Goal: Task Accomplishment & Management: Manage account settings

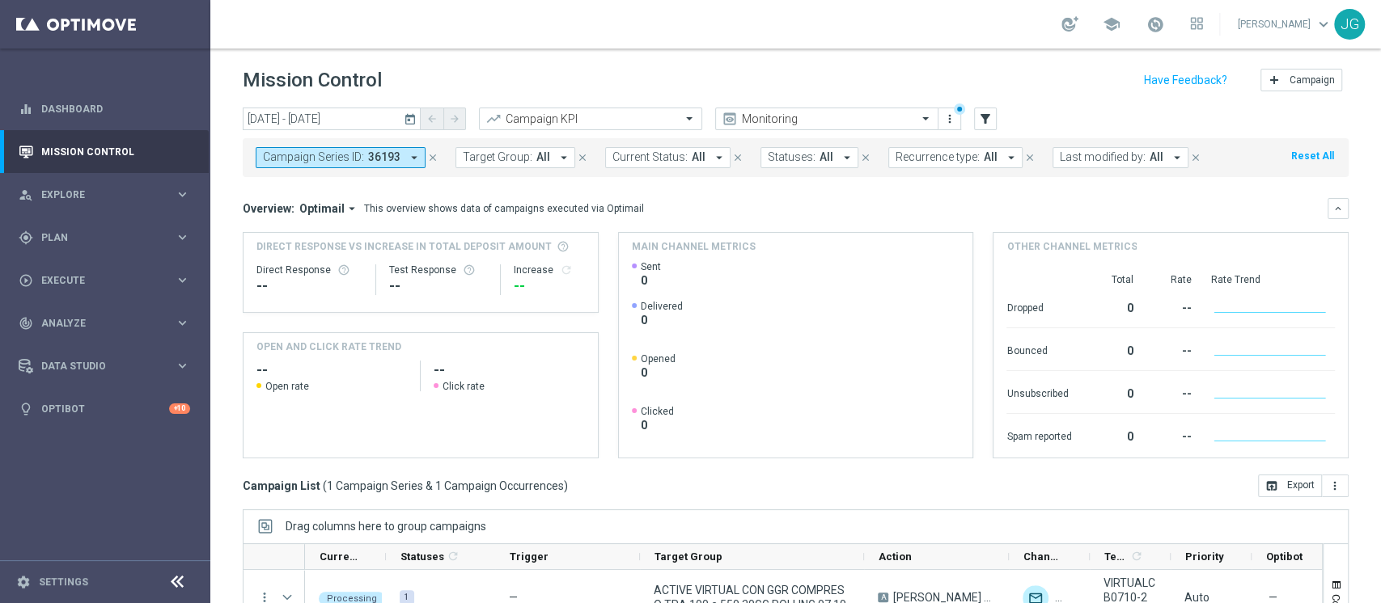
click at [429, 152] on icon "close" at bounding box center [432, 157] width 11 height 11
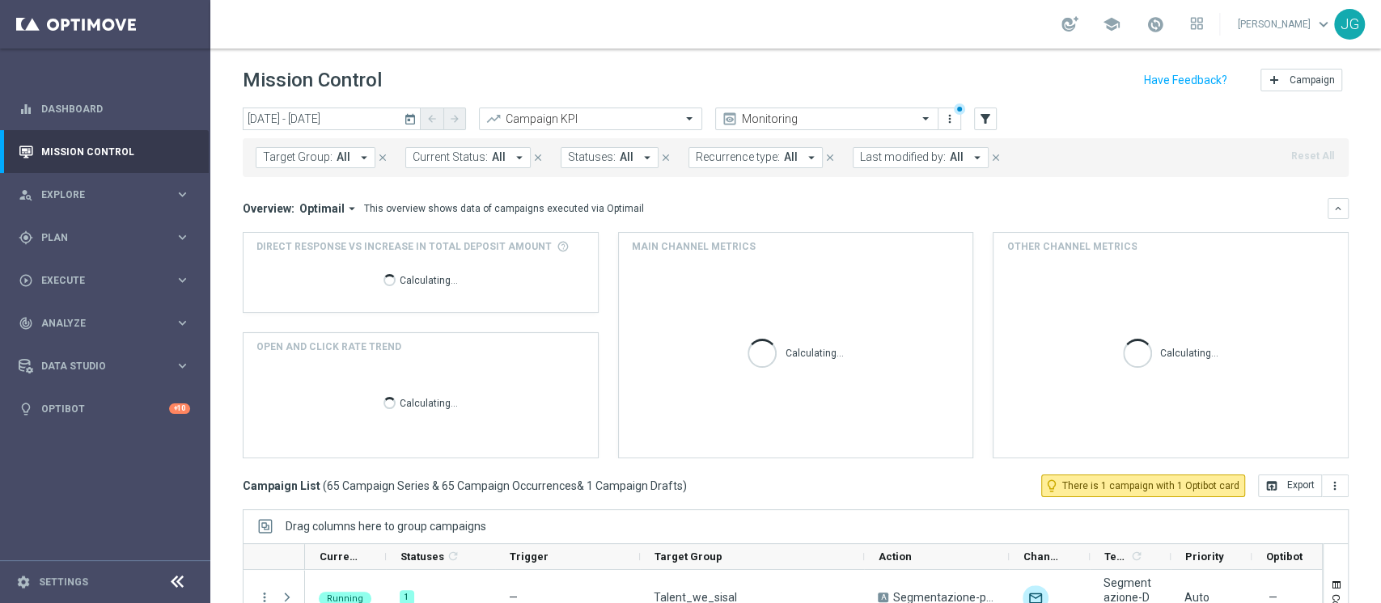
click at [884, 161] on span "Last modified by:" at bounding box center [903, 157] width 86 height 14
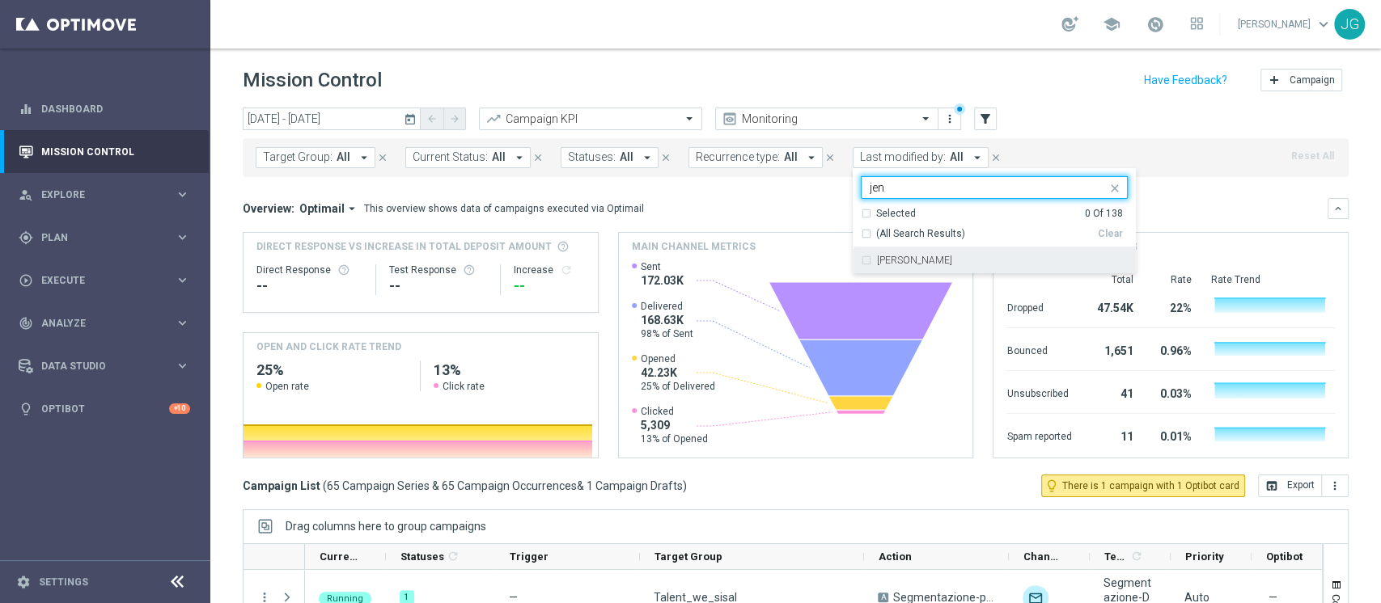
click at [877, 264] on label "Jennyffer Gonzalez" at bounding box center [914, 261] width 75 height 10
type input "jen"
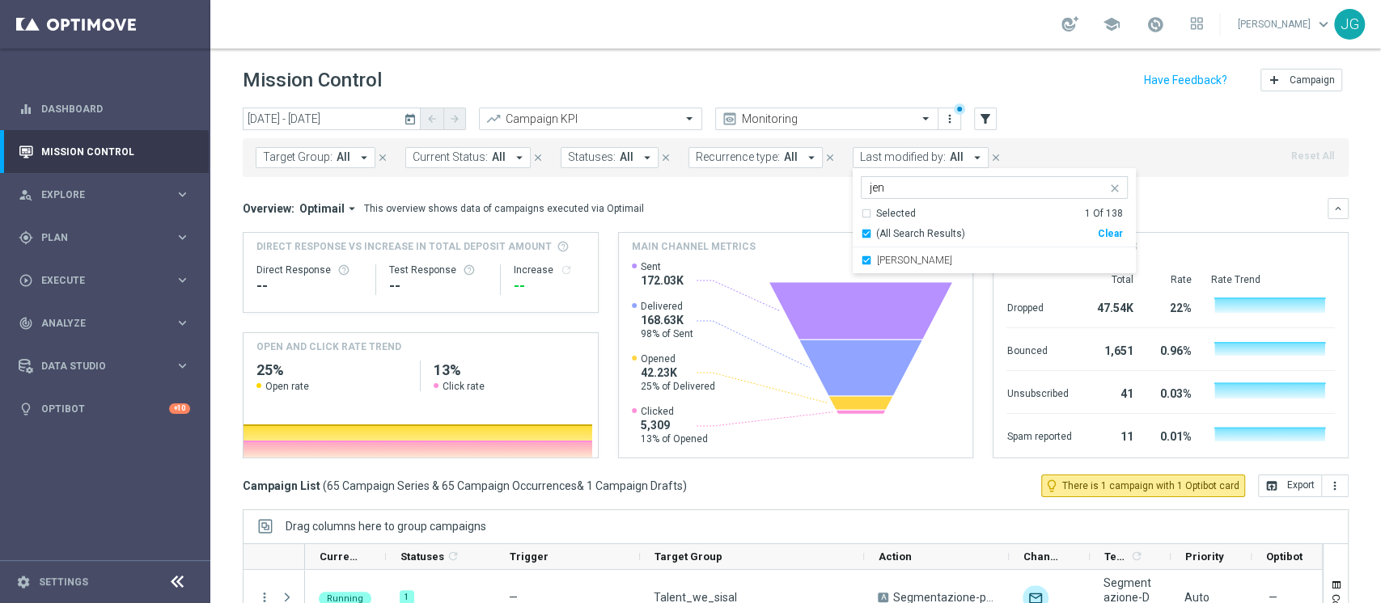
click at [603, 290] on div "Direct Response VS Increase In Total Deposit Amount Direct Response -- Test Res…" at bounding box center [796, 345] width 1106 height 226
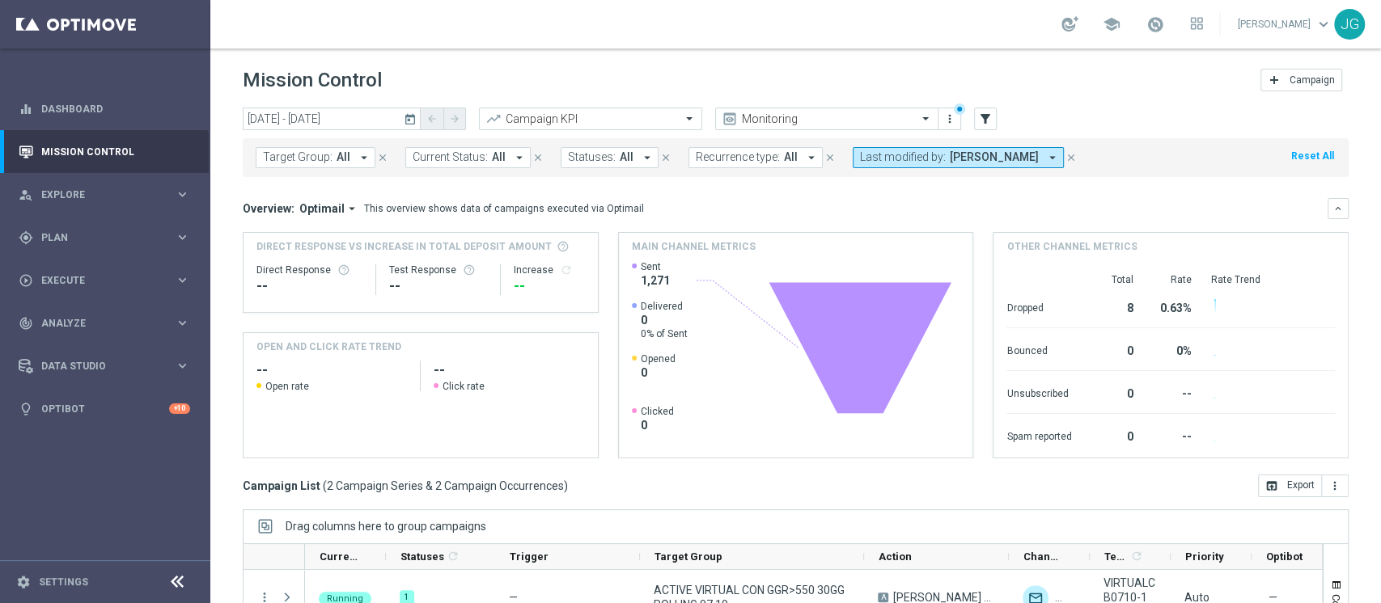
scroll to position [205, 0]
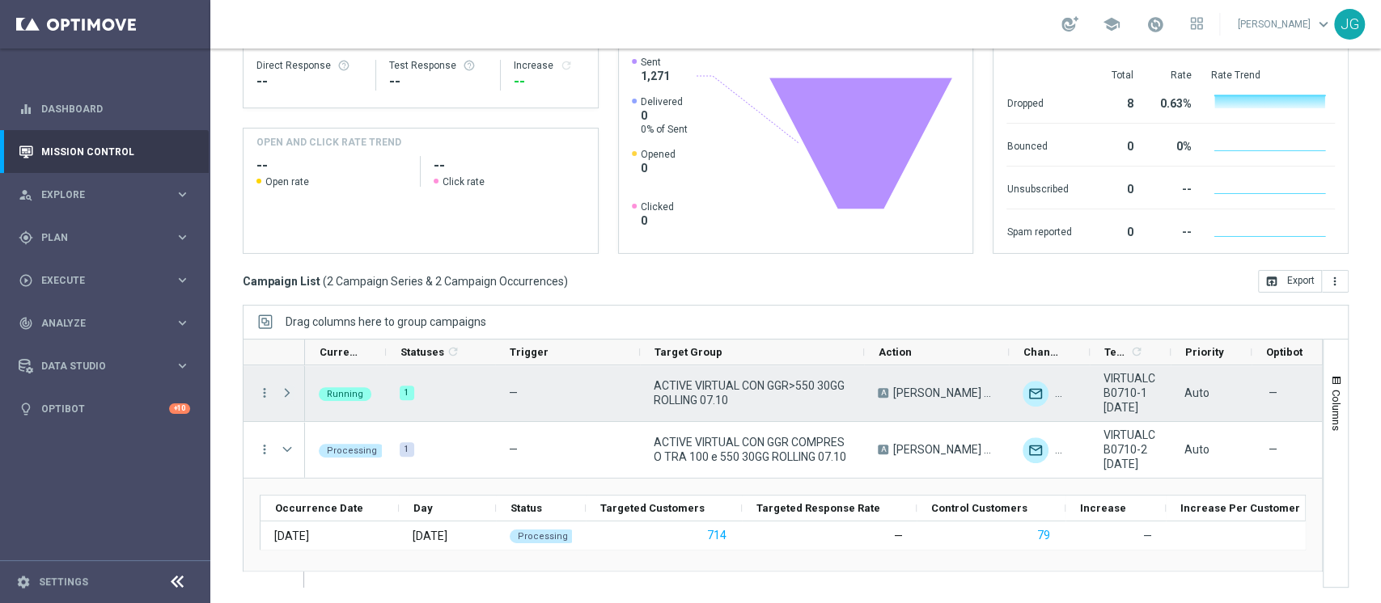
click at [287, 397] on span at bounding box center [287, 393] width 15 height 13
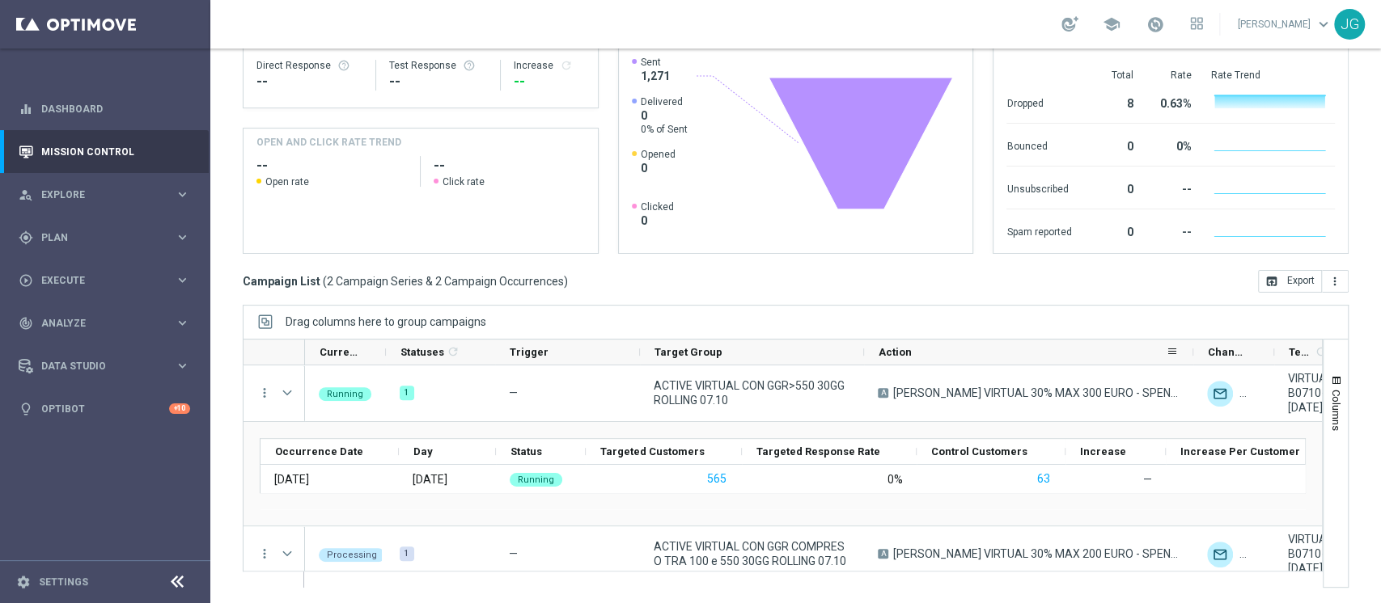
drag, startPoint x: 1005, startPoint y: 355, endPoint x: 1191, endPoint y: 353, distance: 186.0
click at [1191, 353] on div at bounding box center [1193, 352] width 6 height 25
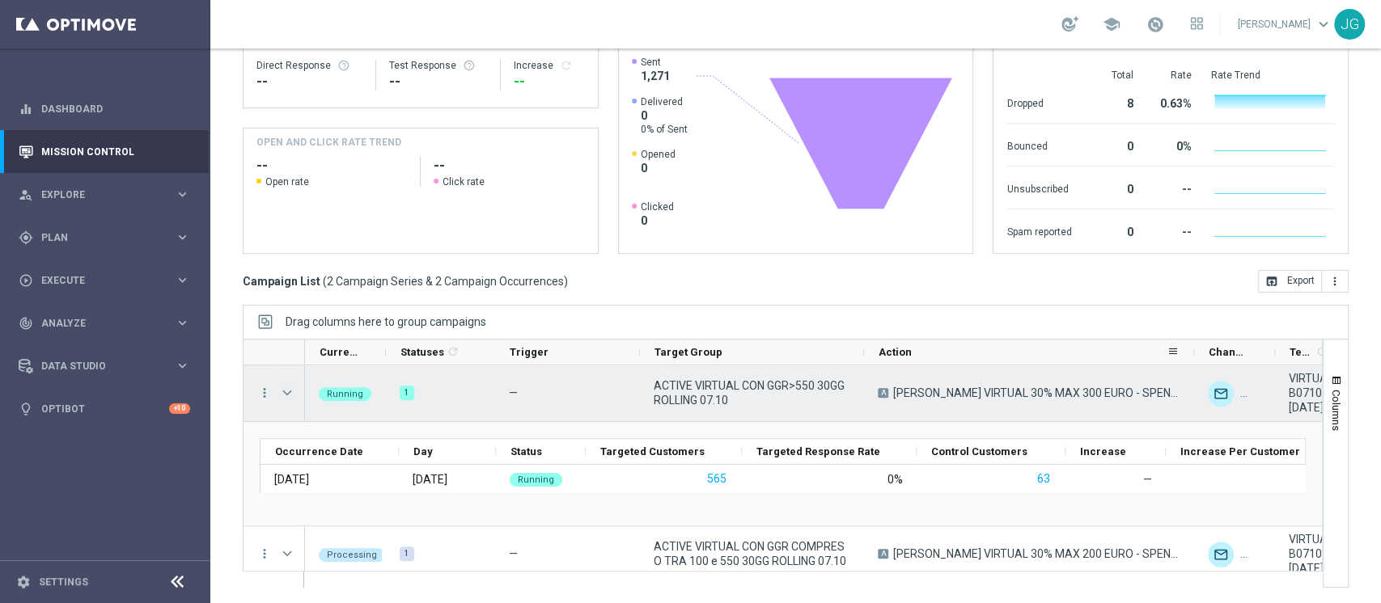
click at [285, 395] on span at bounding box center [287, 393] width 15 height 13
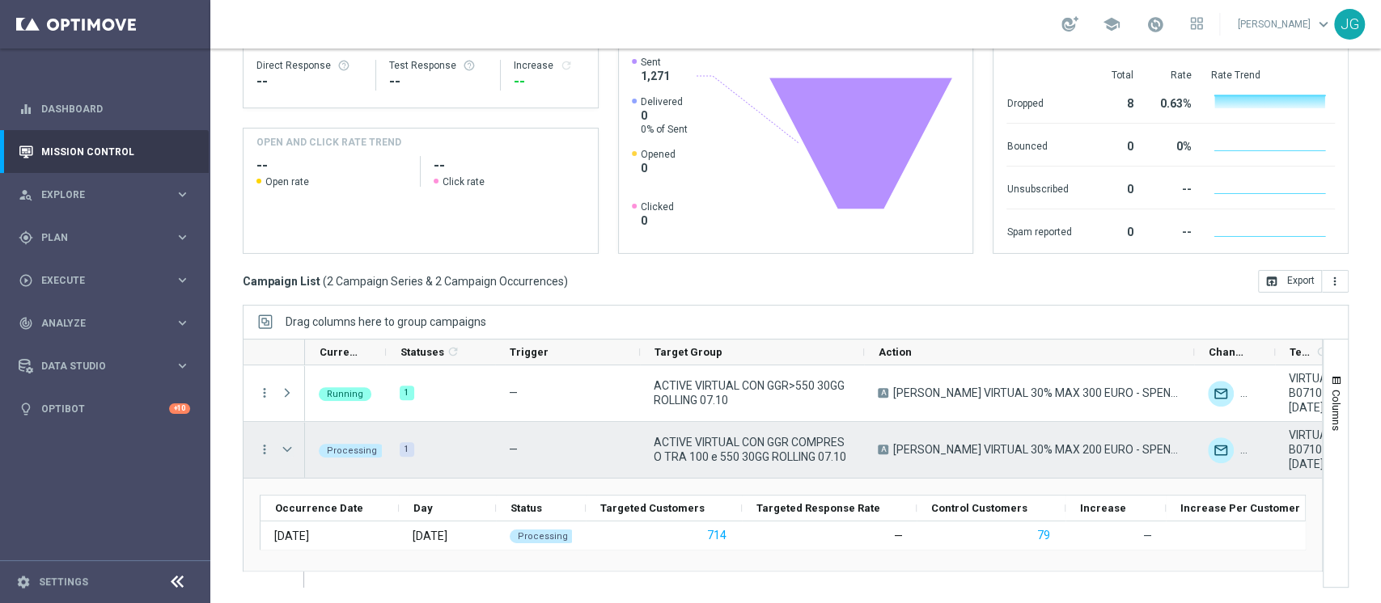
click at [286, 450] on span at bounding box center [287, 449] width 15 height 13
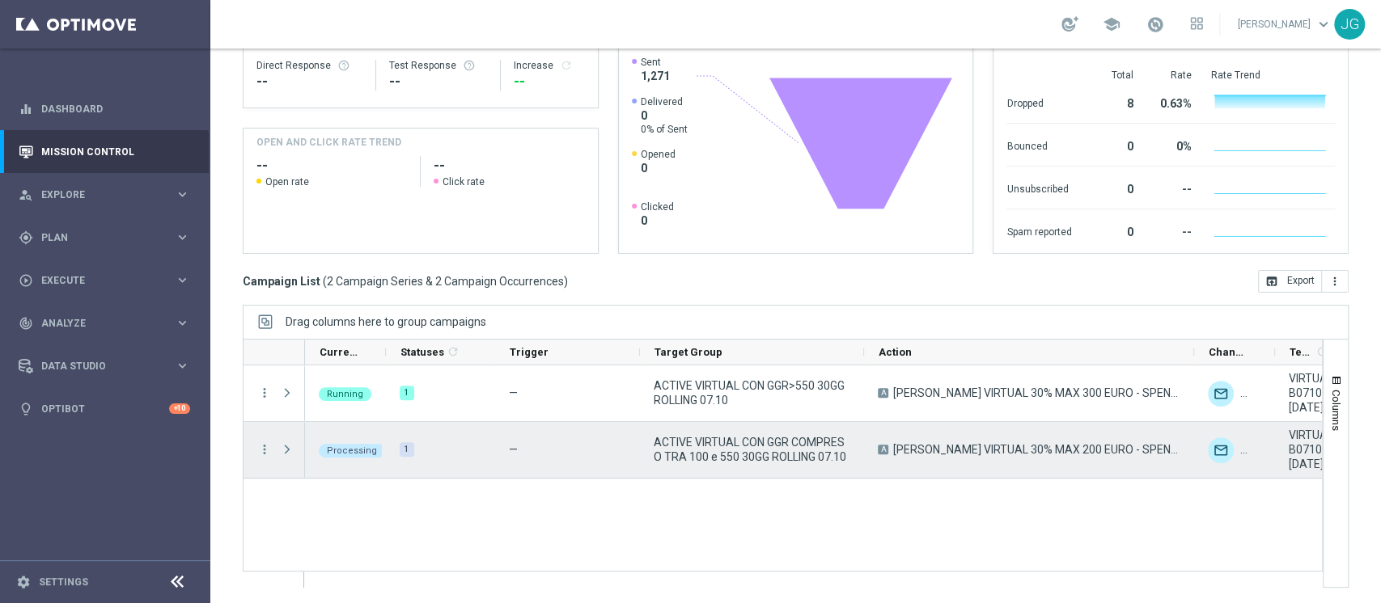
click at [286, 450] on span at bounding box center [287, 449] width 15 height 13
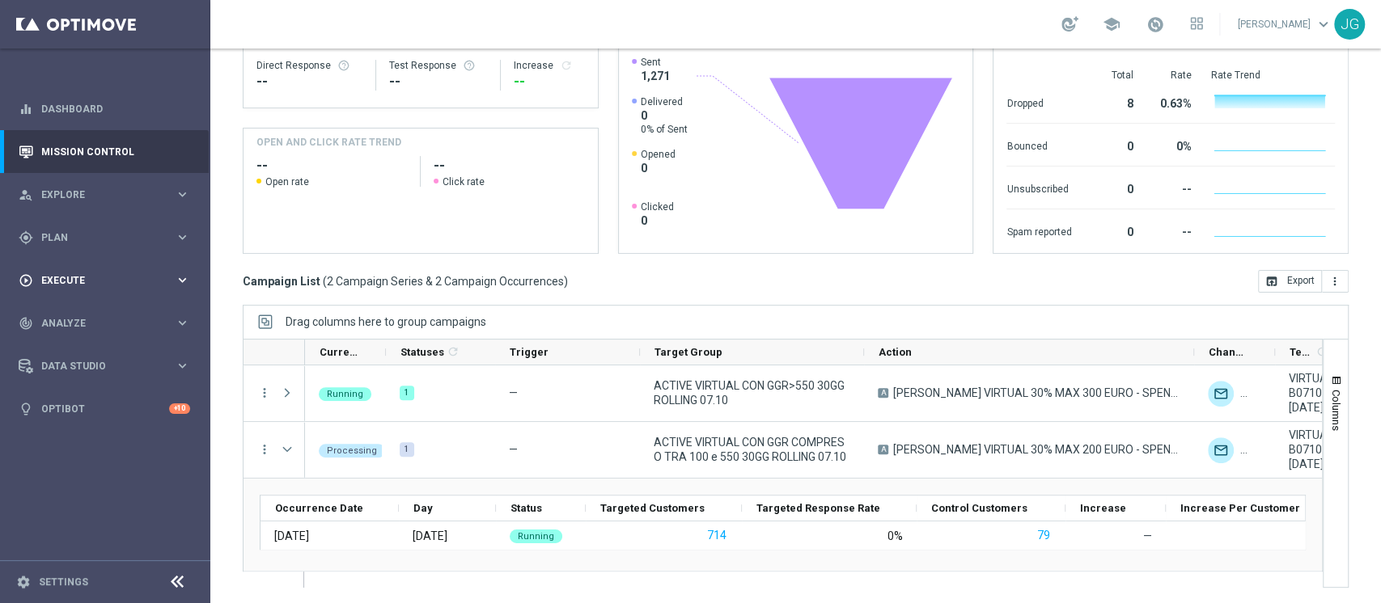
click at [68, 273] on div "play_circle_outline Execute" at bounding box center [97, 280] width 156 height 15
click at [86, 218] on div "gps_fixed Plan keyboard_arrow_right" at bounding box center [104, 237] width 209 height 43
click at [70, 317] on span "Templates" at bounding box center [101, 320] width 116 height 10
click at [78, 273] on link "Target Groups" at bounding box center [105, 270] width 126 height 13
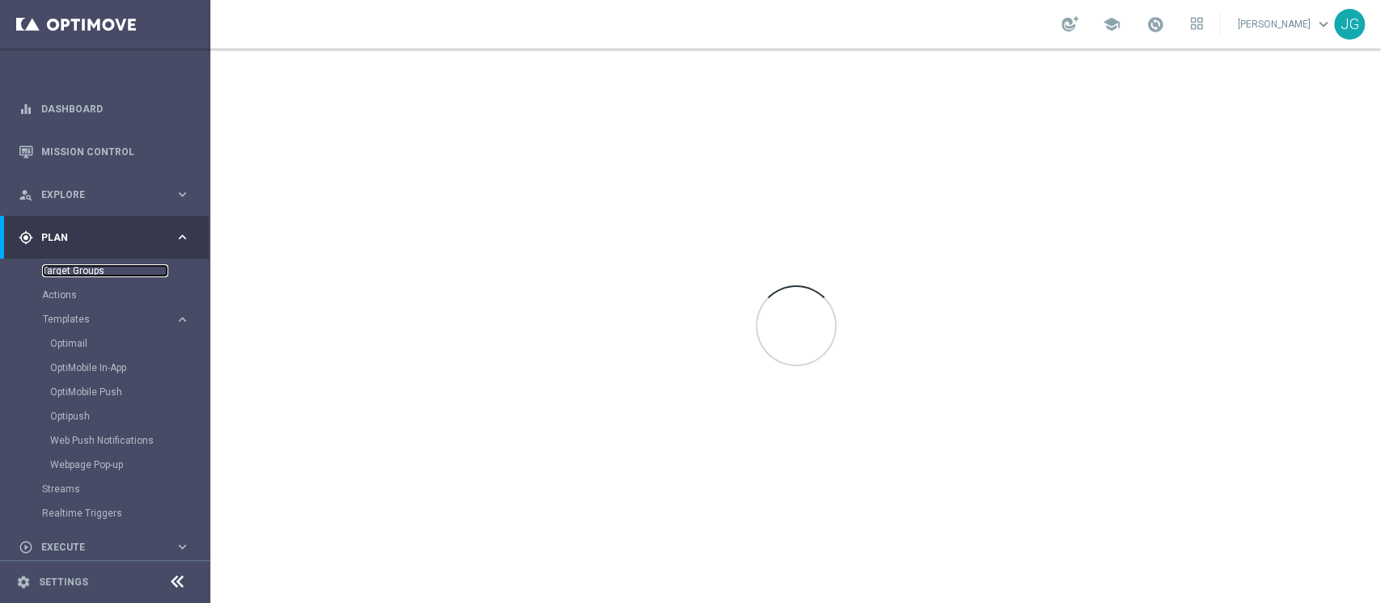
click at [85, 270] on link "Target Groups" at bounding box center [105, 270] width 126 height 13
click at [75, 277] on div "Target Groups" at bounding box center [125, 271] width 167 height 24
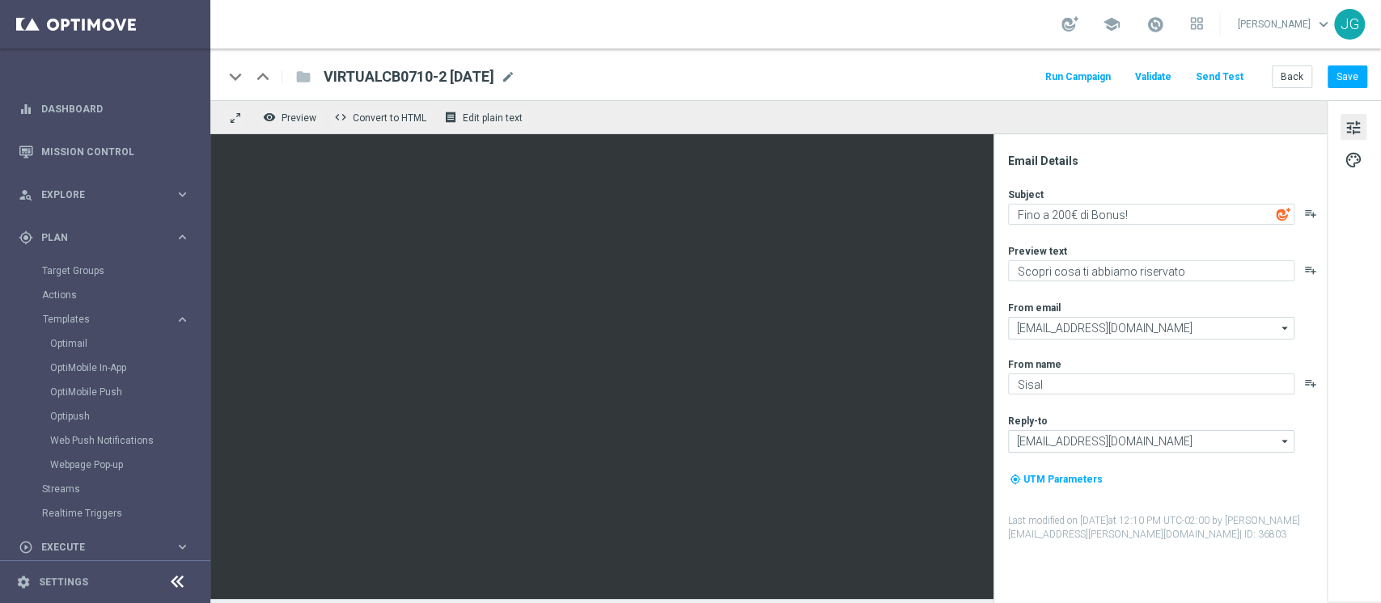
drag, startPoint x: 524, startPoint y: 74, endPoint x: 311, endPoint y: 76, distance: 212.7
click at [311, 76] on div "VIRTUALCB0710-2 07.10.2025 VIRTUALCB0710-2 07.10.2025 mode_edit" at bounding box center [413, 76] width 205 height 21
copy span "VIRTUALCB0710-2 07.10.2025"
click at [83, 337] on link "Optimail" at bounding box center [109, 343] width 118 height 13
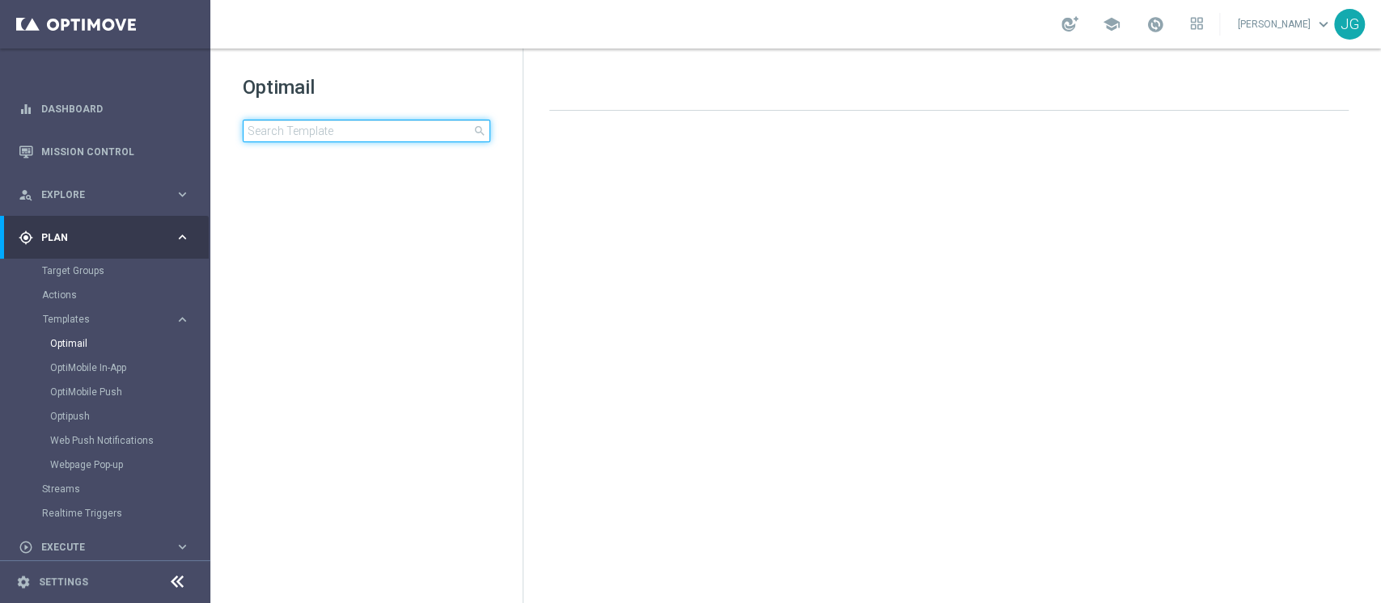
click at [379, 132] on input at bounding box center [367, 131] width 248 height 23
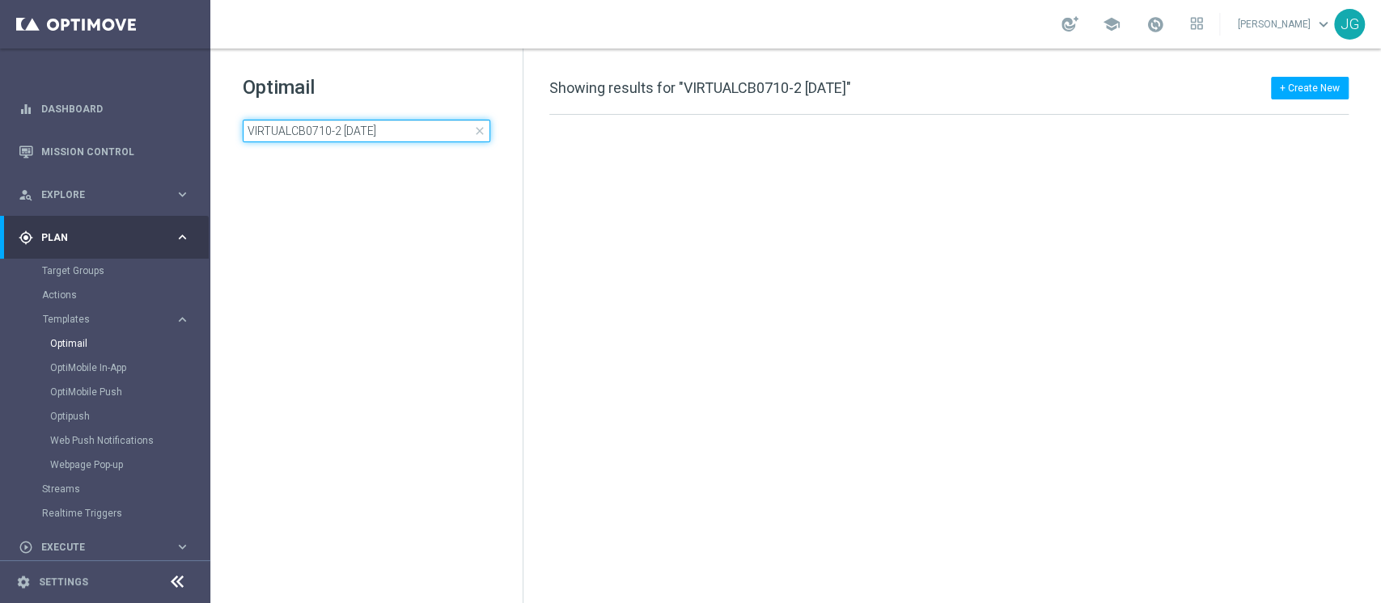
click at [338, 128] on input "VIRTUALCB0710-2 [DATE]" at bounding box center [367, 131] width 248 height 23
type input "VIRTUALCB0710-3 [DATE]"
click at [413, 137] on input "VIRTUALCB0710-3 07.10.2025" at bounding box center [367, 131] width 248 height 23
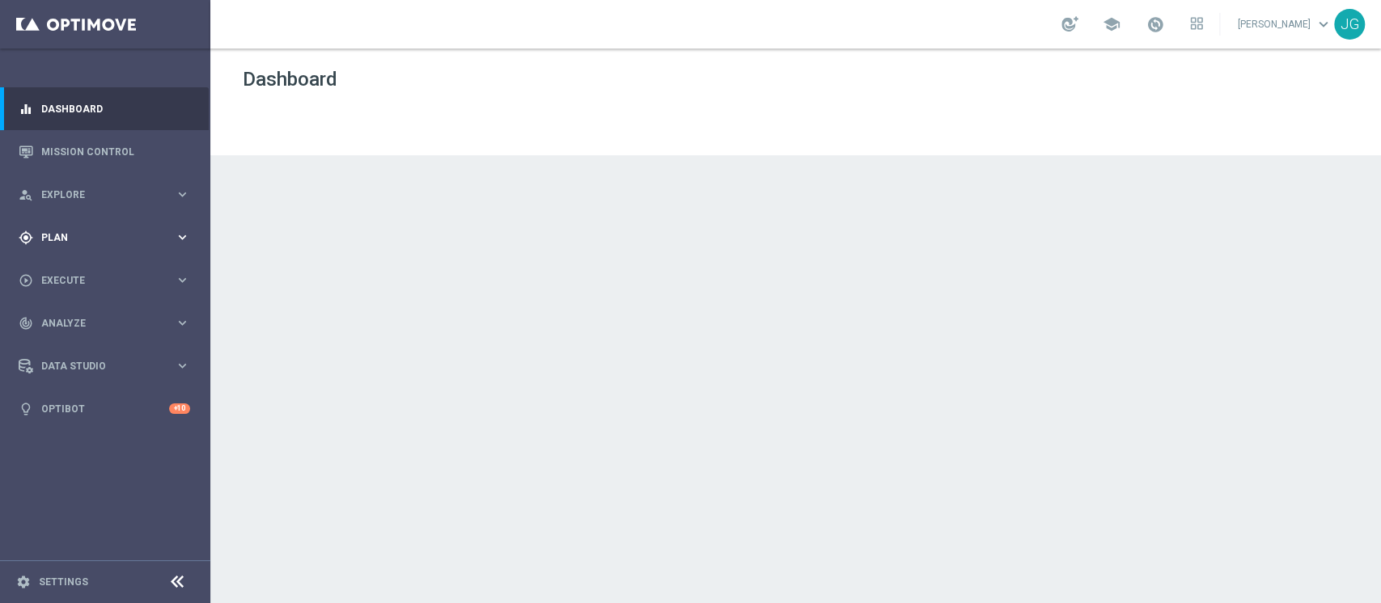
click at [118, 231] on div "gps_fixed Plan" at bounding box center [97, 238] width 156 height 15
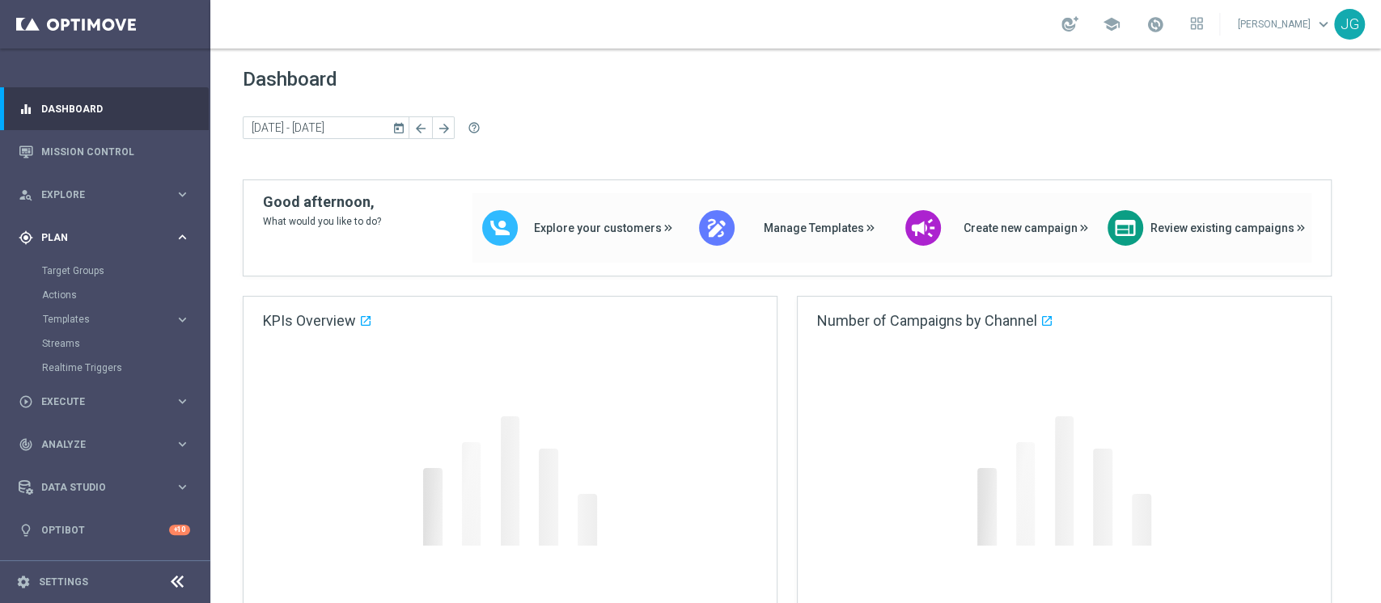
click at [94, 231] on div "gps_fixed Plan" at bounding box center [97, 238] width 156 height 15
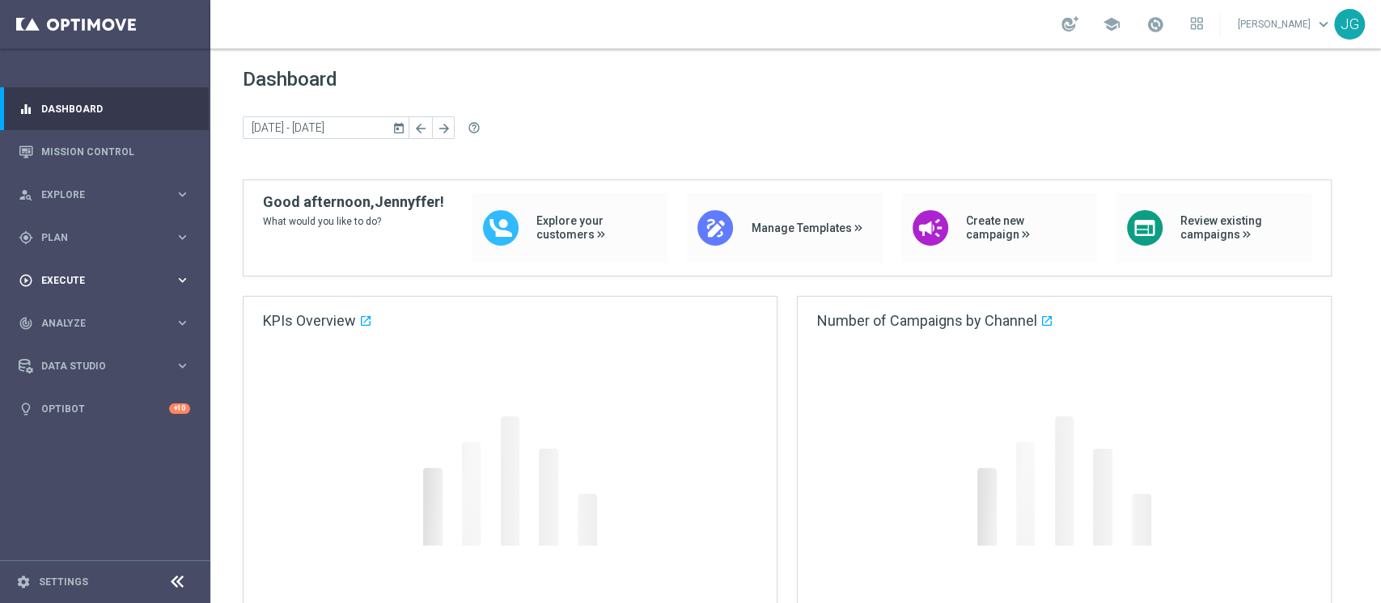
click at [118, 277] on span "Execute" at bounding box center [107, 281] width 133 height 10
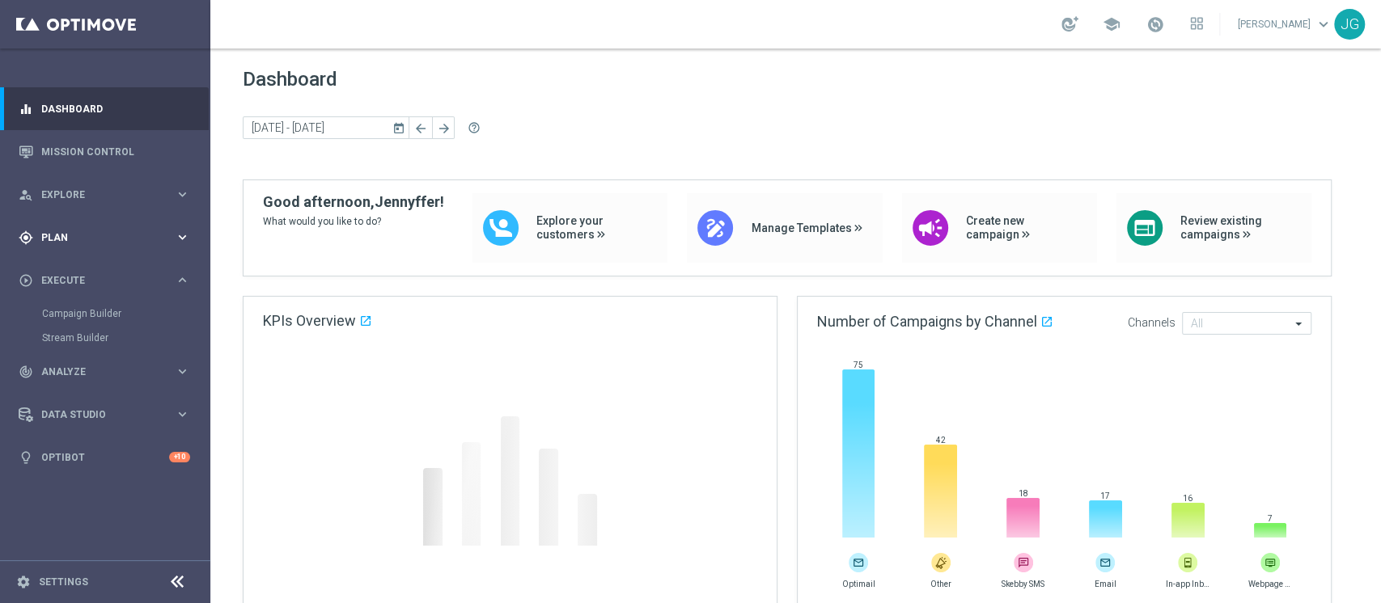
click at [98, 256] on div "gps_fixed Plan keyboard_arrow_right" at bounding box center [104, 237] width 209 height 43
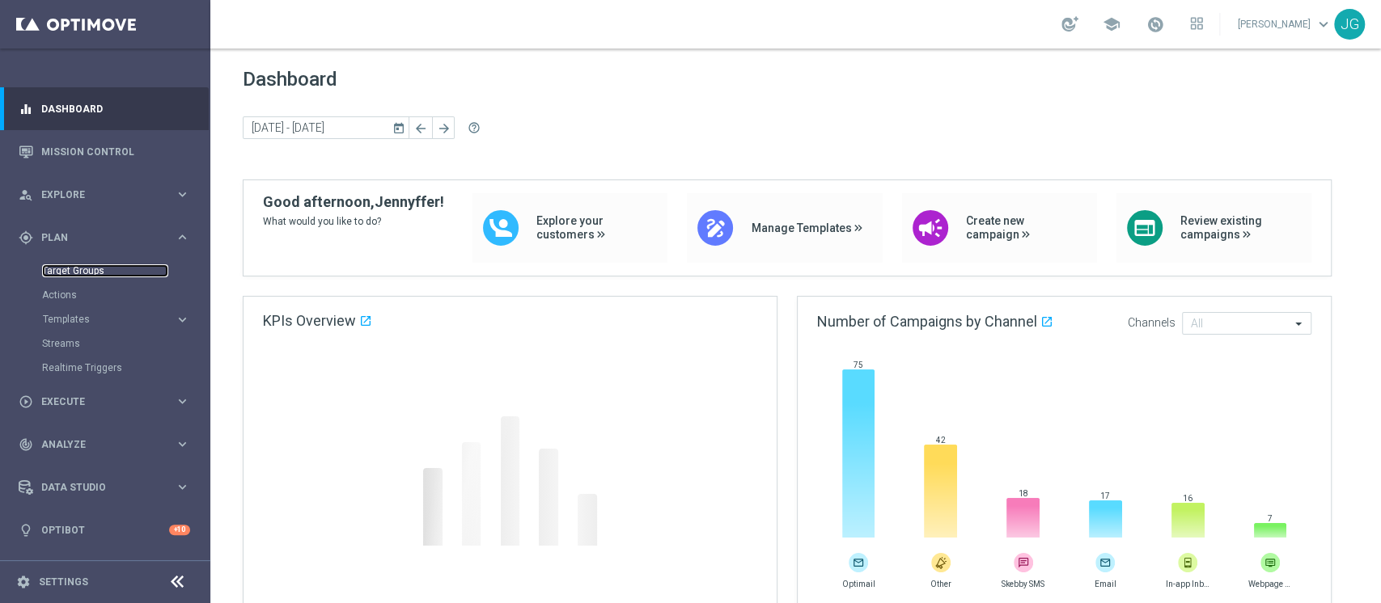
click at [78, 274] on link "Target Groups" at bounding box center [105, 270] width 126 height 13
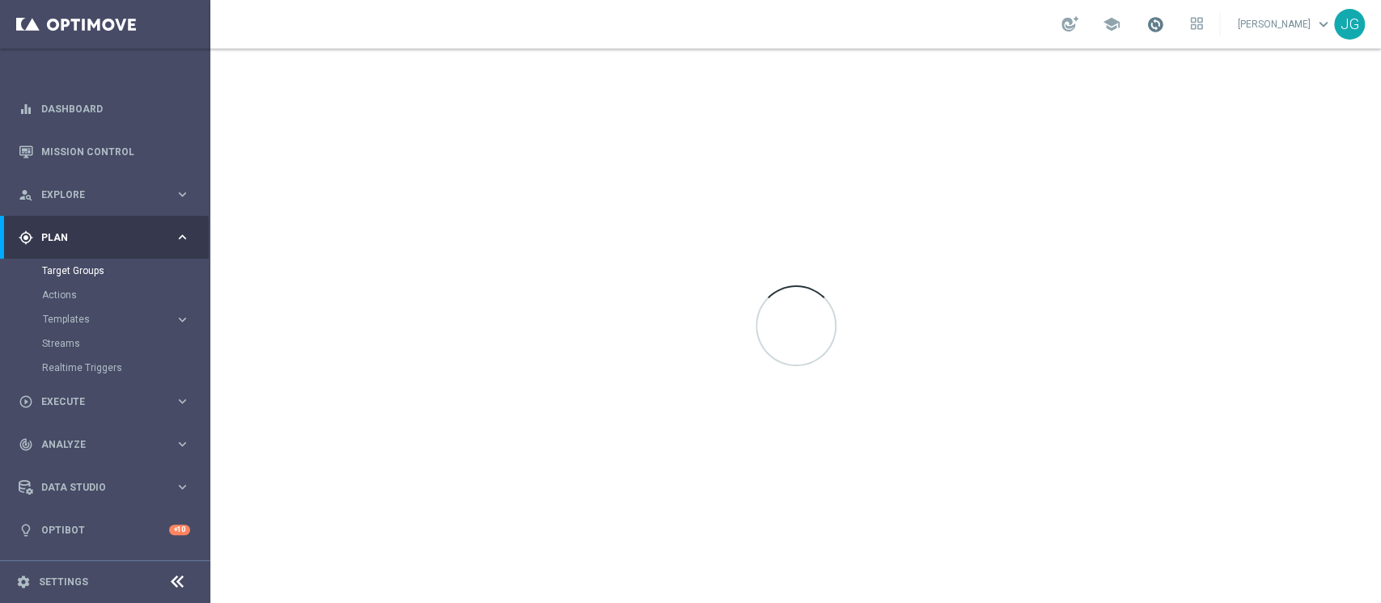
click at [1146, 20] on span at bounding box center [1155, 24] width 18 height 18
click at [1146, 25] on span at bounding box center [1155, 24] width 18 height 18
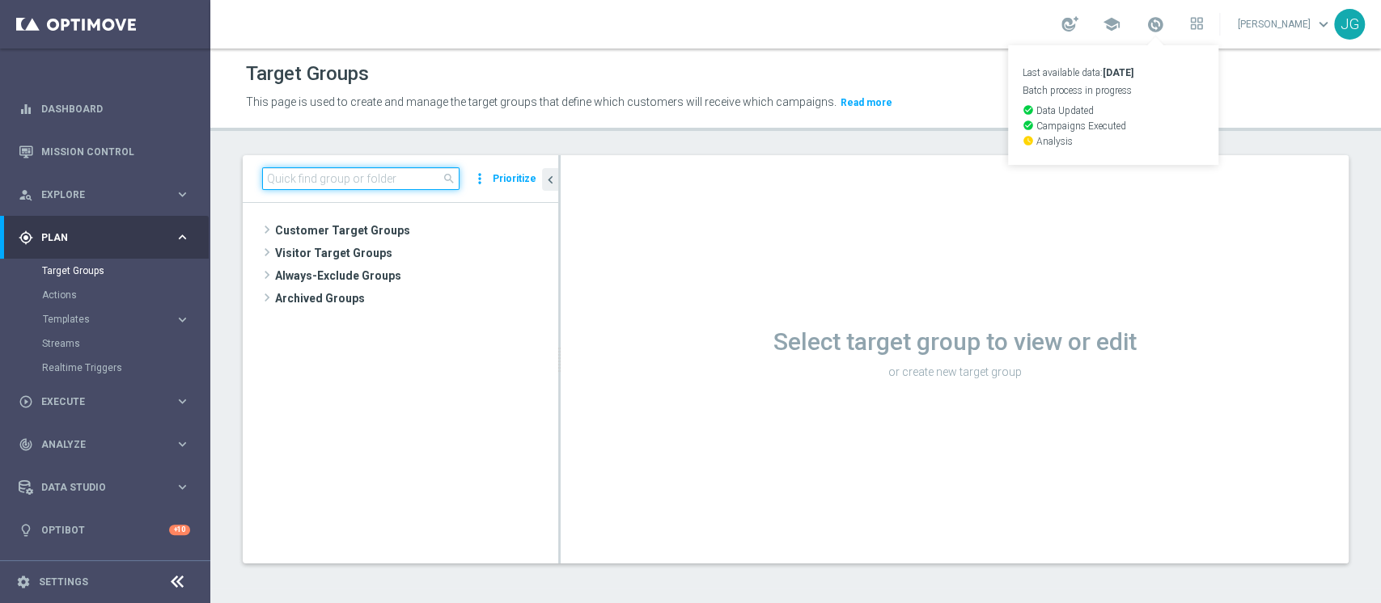
click at [332, 187] on input at bounding box center [360, 178] width 197 height 23
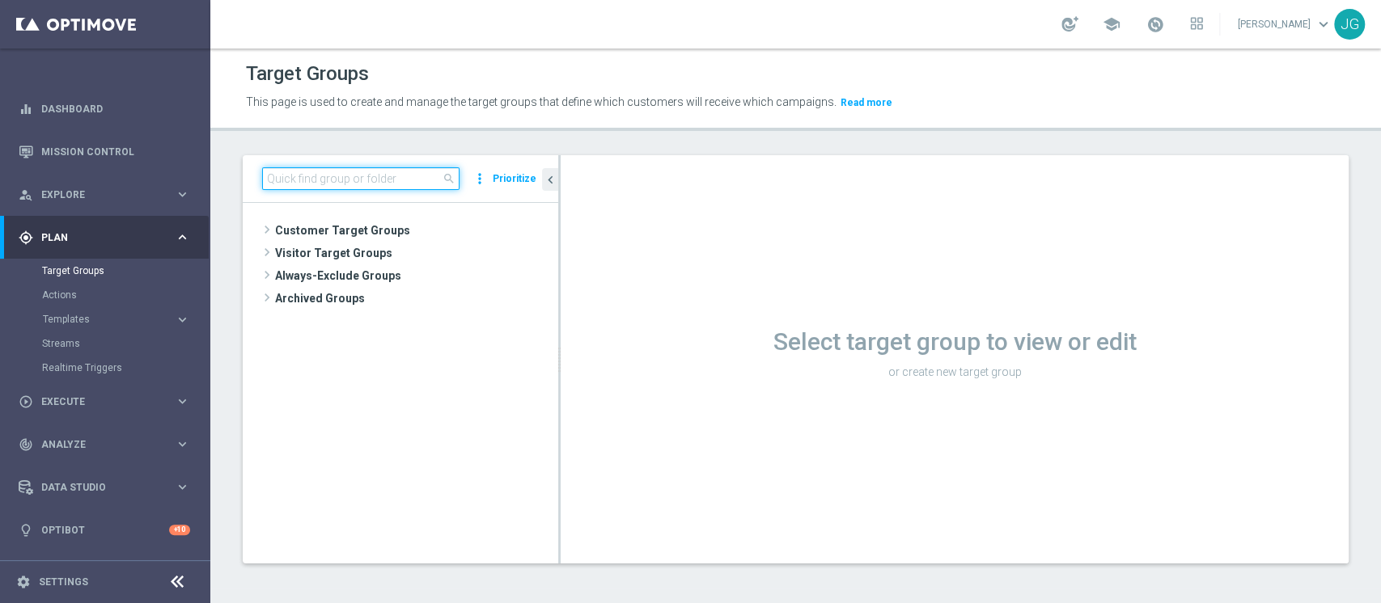
paste input "ACTIVE VIRTUAL CON GGR tra 0 e 100 30GG ROLLING"
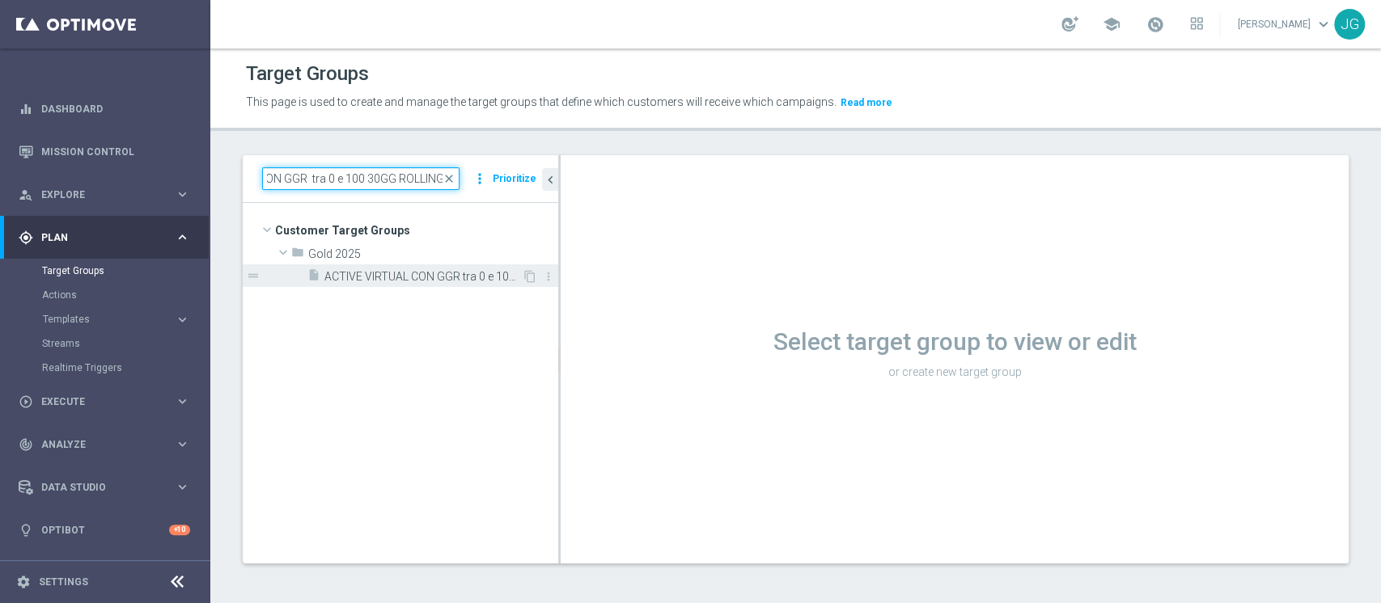
type input "ACTIVE VIRTUAL CON GGR tra 0 e 100 30GG ROLLING"
click at [460, 271] on span "ACTIVE VIRTUAL CON GGR tra 0 e 100 30GG ROLLING 07.10" at bounding box center [422, 277] width 197 height 14
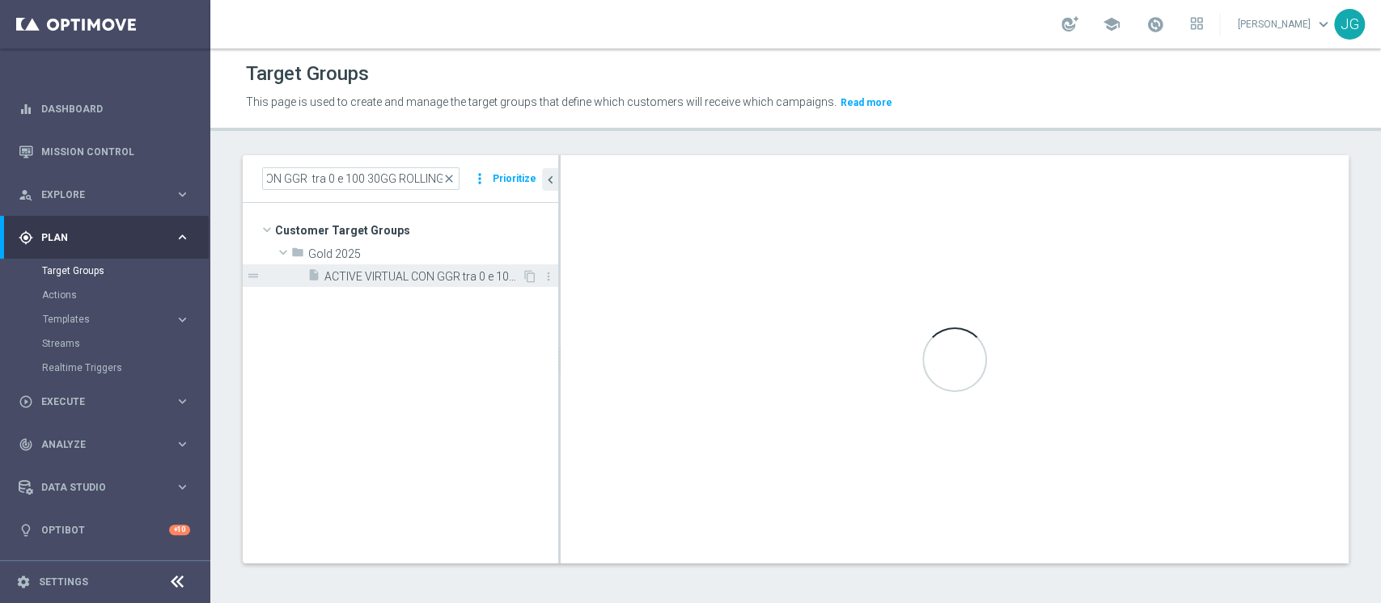
scroll to position [0, 0]
click at [385, 276] on span "ACTIVE VIRTUAL CON GGR tra 0 e 100 30GG ROLLING 07.10" at bounding box center [422, 277] width 197 height 14
click at [427, 277] on span "ACTIVE VIRTUAL CON GGR tra 0 e 100 30GG ROLLING 07.10" at bounding box center [422, 277] width 197 height 14
click at [451, 282] on span "ACTIVE VIRTUAL CON GGR tra 0 e 100 30GG ROLLING 07.10" at bounding box center [422, 277] width 197 height 14
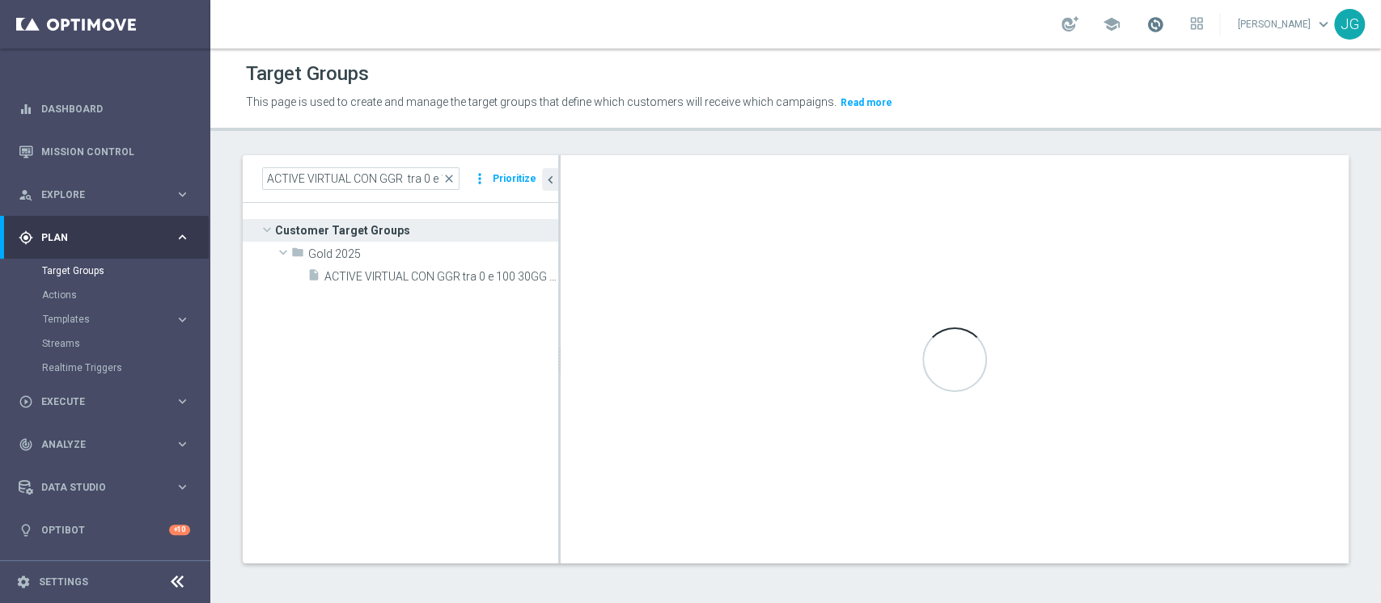
click at [1146, 21] on span at bounding box center [1155, 24] width 18 height 18
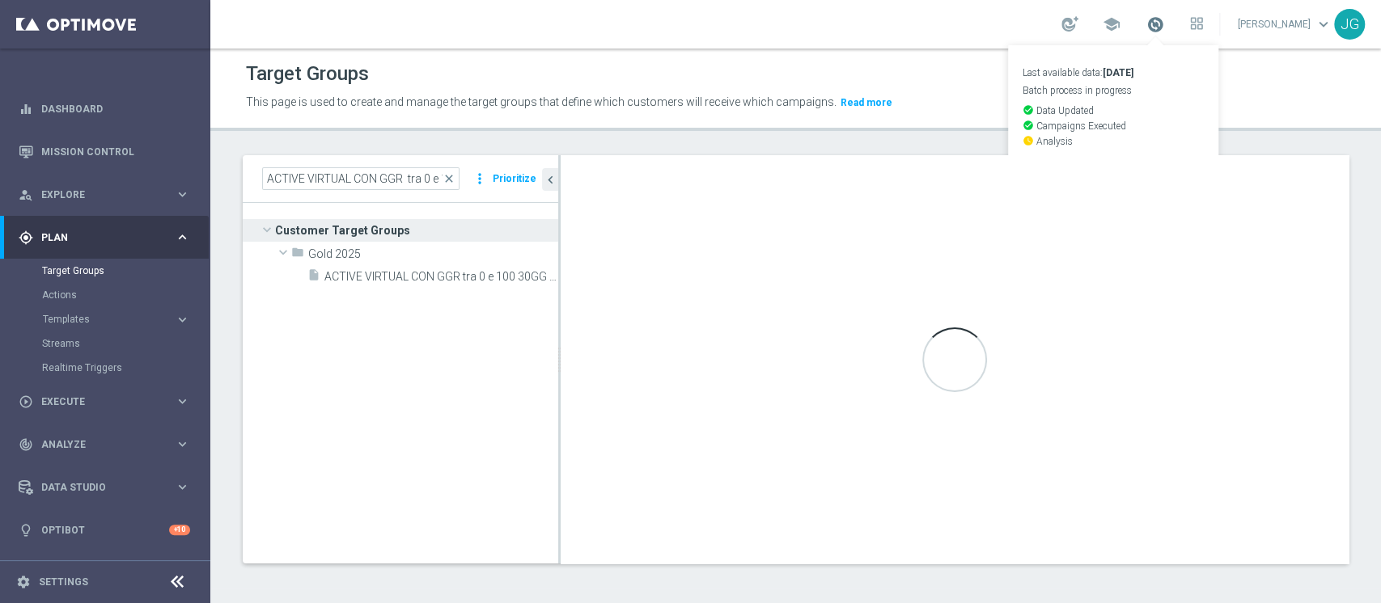
click at [1146, 21] on span at bounding box center [1155, 24] width 18 height 18
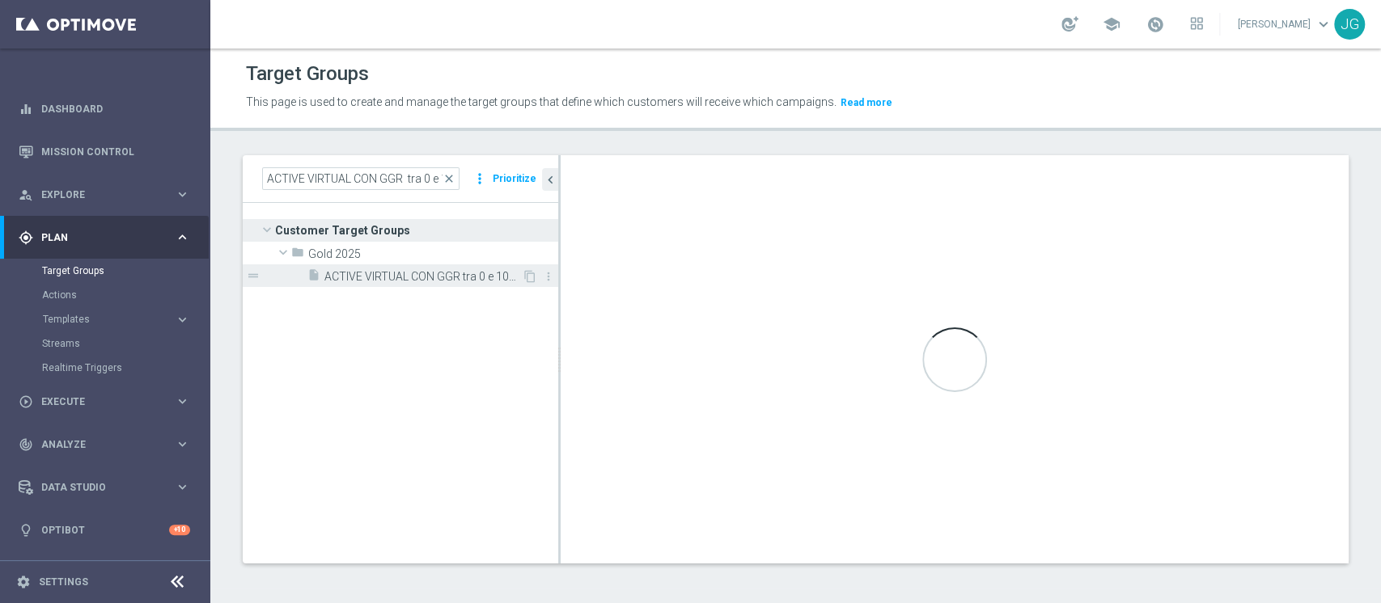
click at [394, 286] on div "insert_drive_file ACTIVE VIRTUAL CON GGR tra 0 e 100 30GG ROLLING 07.10" at bounding box center [414, 275] width 214 height 23
click at [405, 281] on span "ACTIVE VIRTUAL CON GGR tra 0 e 100 30GG ROLLING 07.10" at bounding box center [422, 277] width 197 height 14
click at [414, 269] on div "insert_drive_file ACTIVE VIRTUAL CON GGR tra 0 e 100 30GG ROLLING 07.10" at bounding box center [414, 275] width 214 height 23
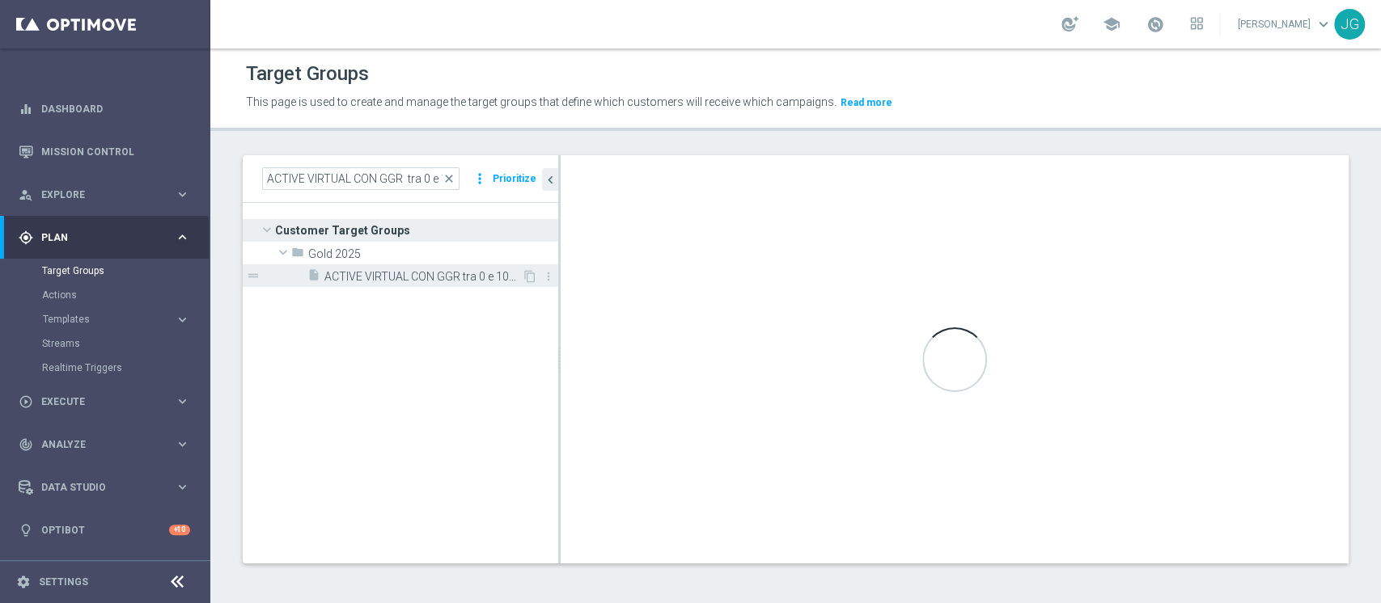
click at [388, 281] on span "ACTIVE VIRTUAL CON GGR tra 0 e 100 30GG ROLLING 07.10" at bounding box center [422, 277] width 197 height 14
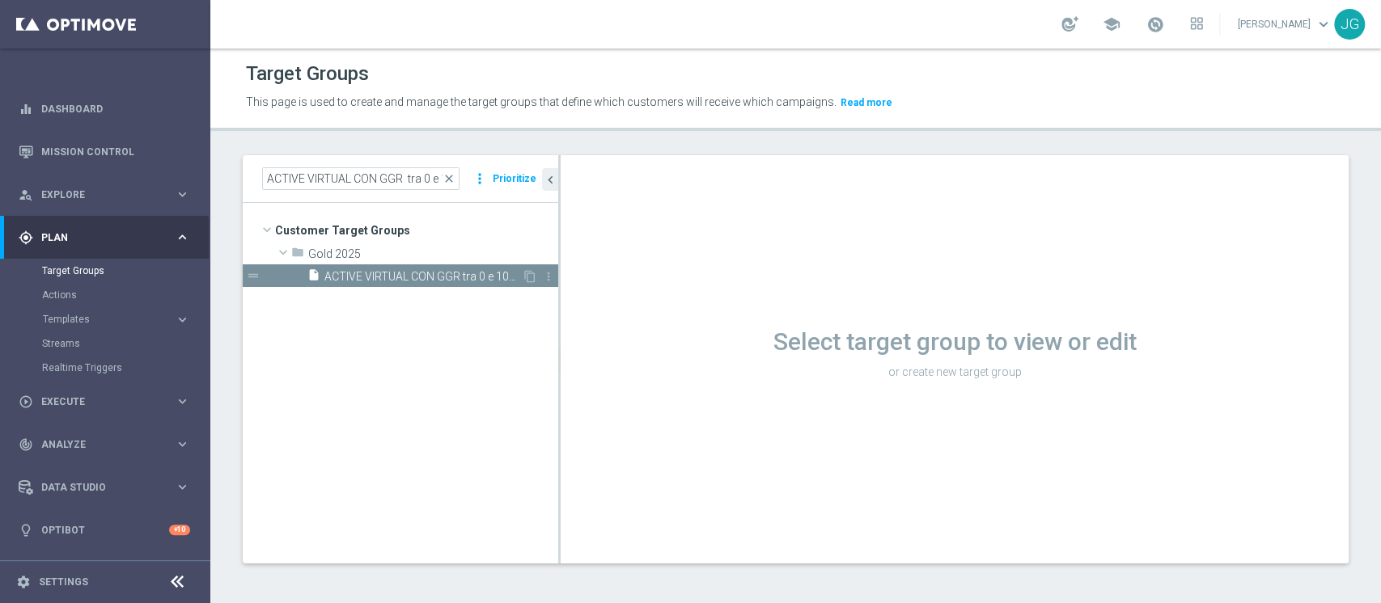
click at [388, 278] on span "ACTIVE VIRTUAL CON GGR tra 0 e 100 30GG ROLLING 07.10" at bounding box center [422, 277] width 197 height 14
click at [427, 273] on span "ACTIVE VIRTUAL CON GGR tra 0 e 100 30GG ROLLING 07.10" at bounding box center [422, 277] width 197 height 14
click at [420, 287] on tree-viewport "Customer Target Groups library_add create_new_folder folder" at bounding box center [400, 383] width 315 height 360
click at [399, 277] on span "ACTIVE VIRTUAL CON GGR tra 0 e 100 30GG ROLLING 07.10" at bounding box center [422, 277] width 197 height 14
click at [427, 277] on span "ACTIVE VIRTUAL CON GGR tra 0 e 100 30GG ROLLING 07.10" at bounding box center [422, 277] width 197 height 14
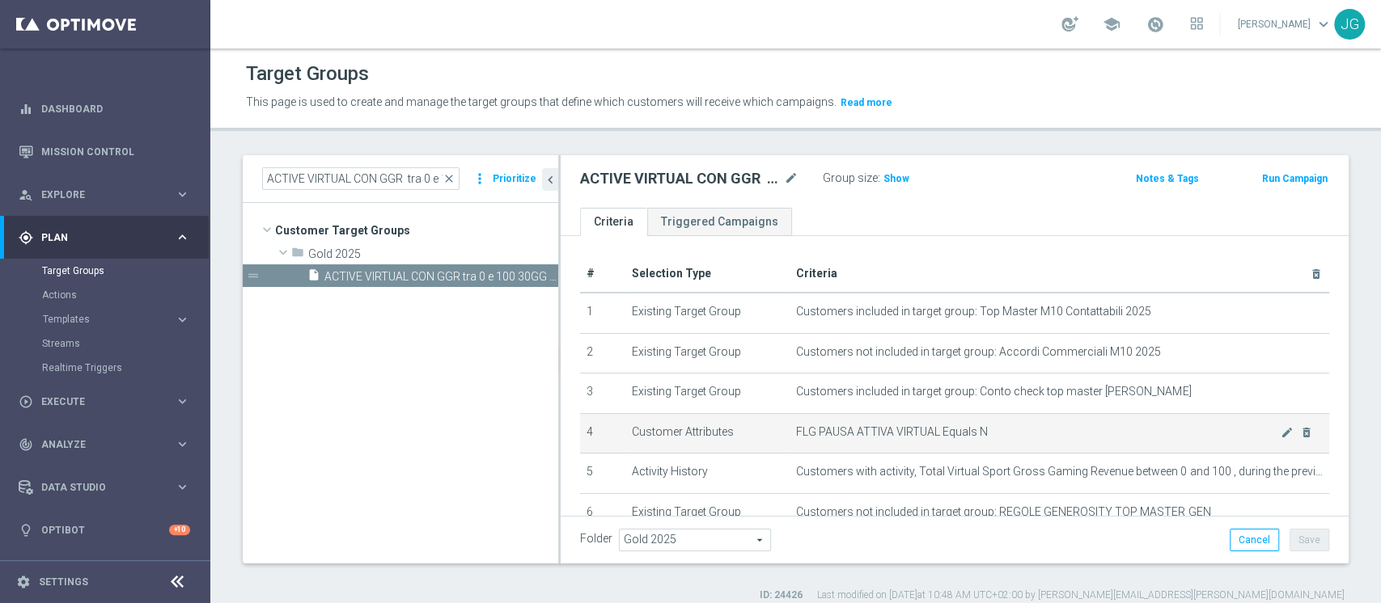
scroll to position [153, 0]
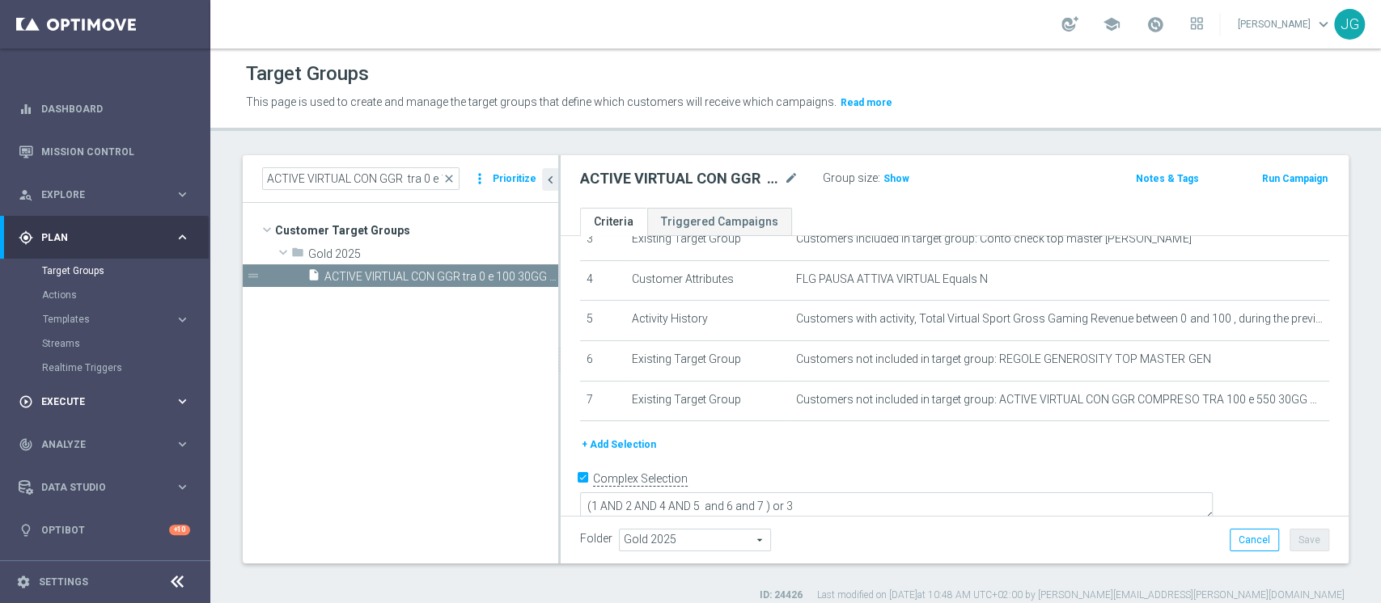
click at [74, 403] on span "Execute" at bounding box center [107, 402] width 133 height 10
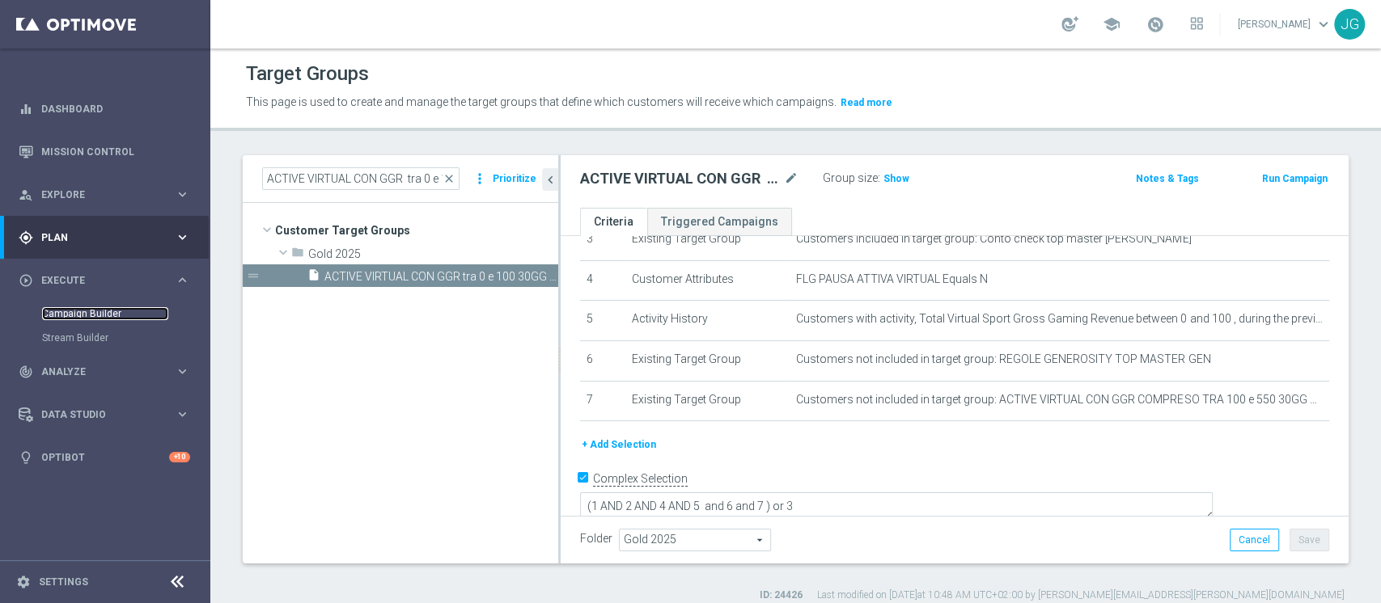
click at [73, 315] on link "Campaign Builder" at bounding box center [105, 313] width 126 height 13
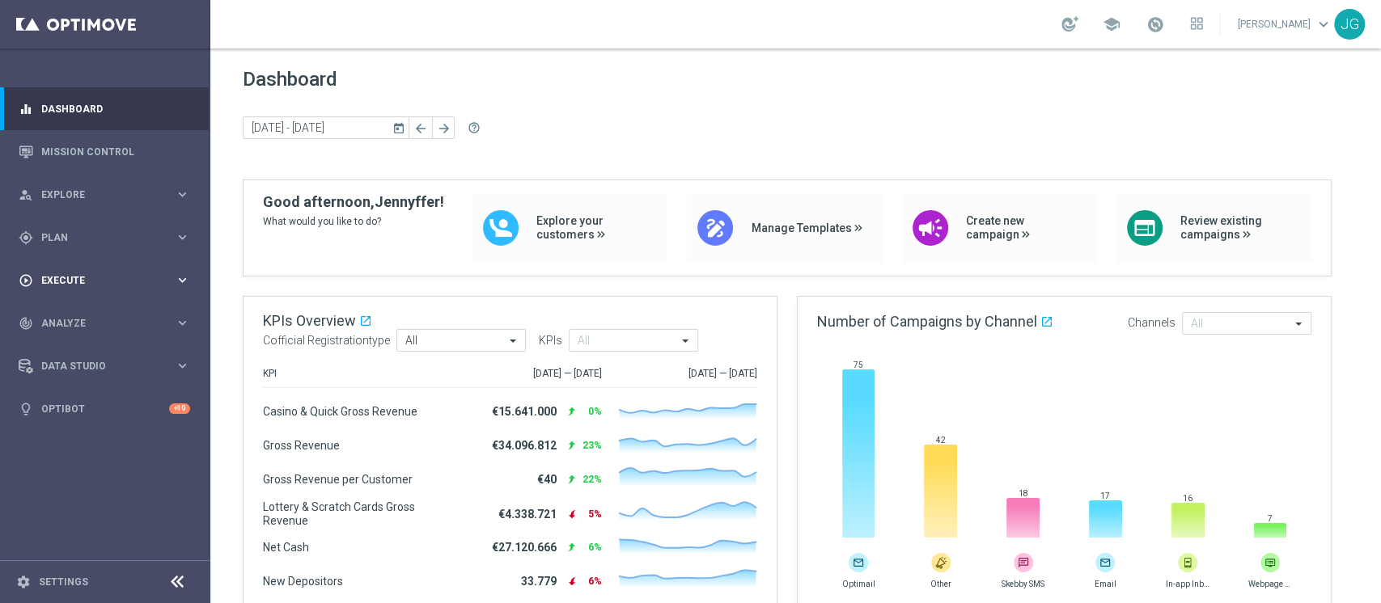
click at [99, 274] on div "play_circle_outline Execute" at bounding box center [97, 280] width 156 height 15
click at [46, 309] on link "Campaign Builder" at bounding box center [105, 313] width 126 height 13
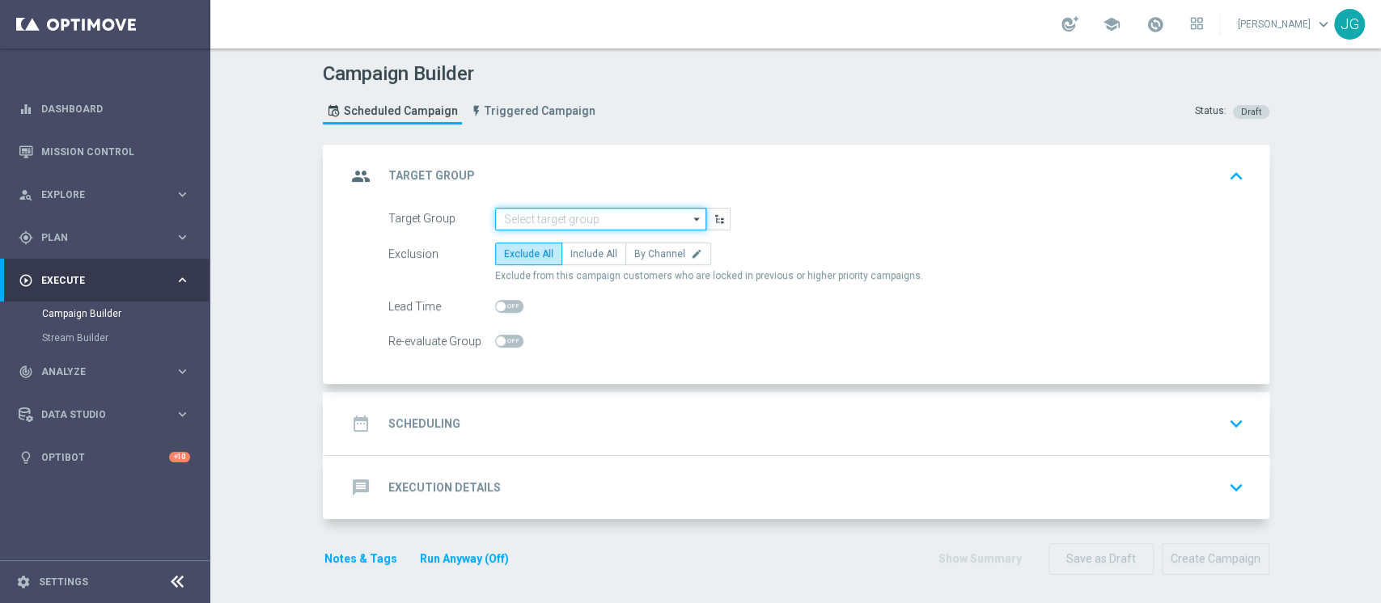
click at [566, 218] on input at bounding box center [600, 219] width 211 height 23
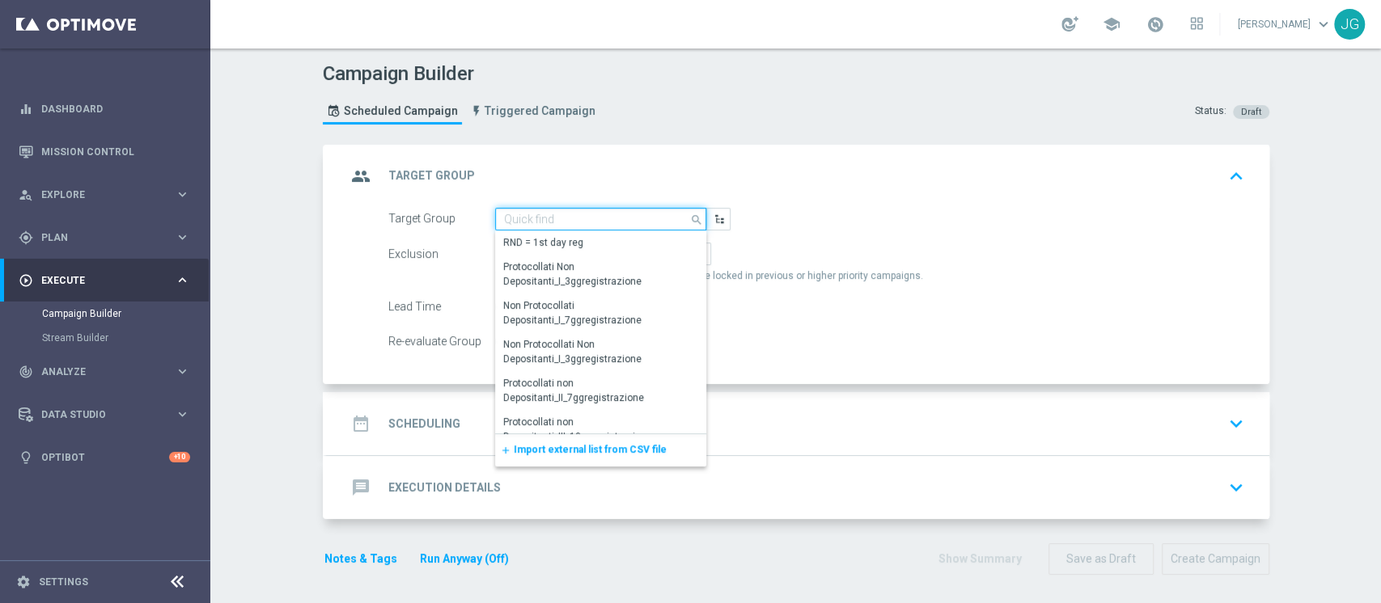
paste input "ACTIVE VIRTUAL CON GGR tra 0 e 100 30GG ROLLING"
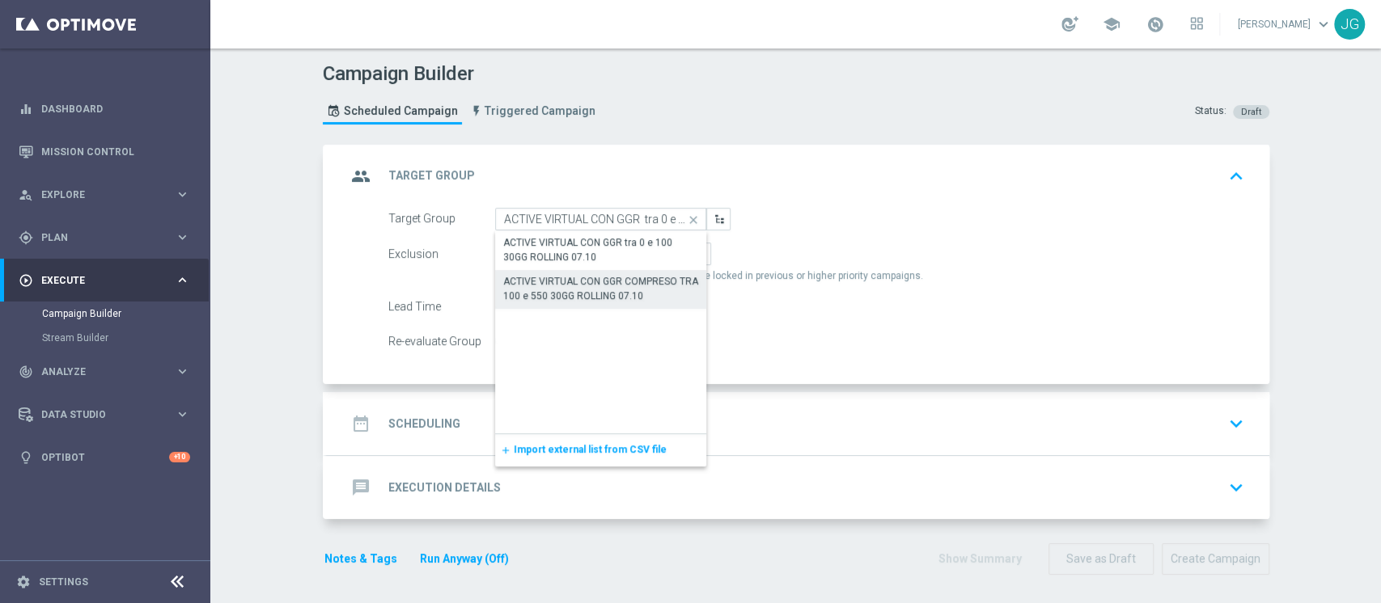
click at [607, 263] on div "ACTIVE VIRTUAL CON GGR tra 0 e 100 30GG ROLLING 07.10" at bounding box center [601, 249] width 212 height 37
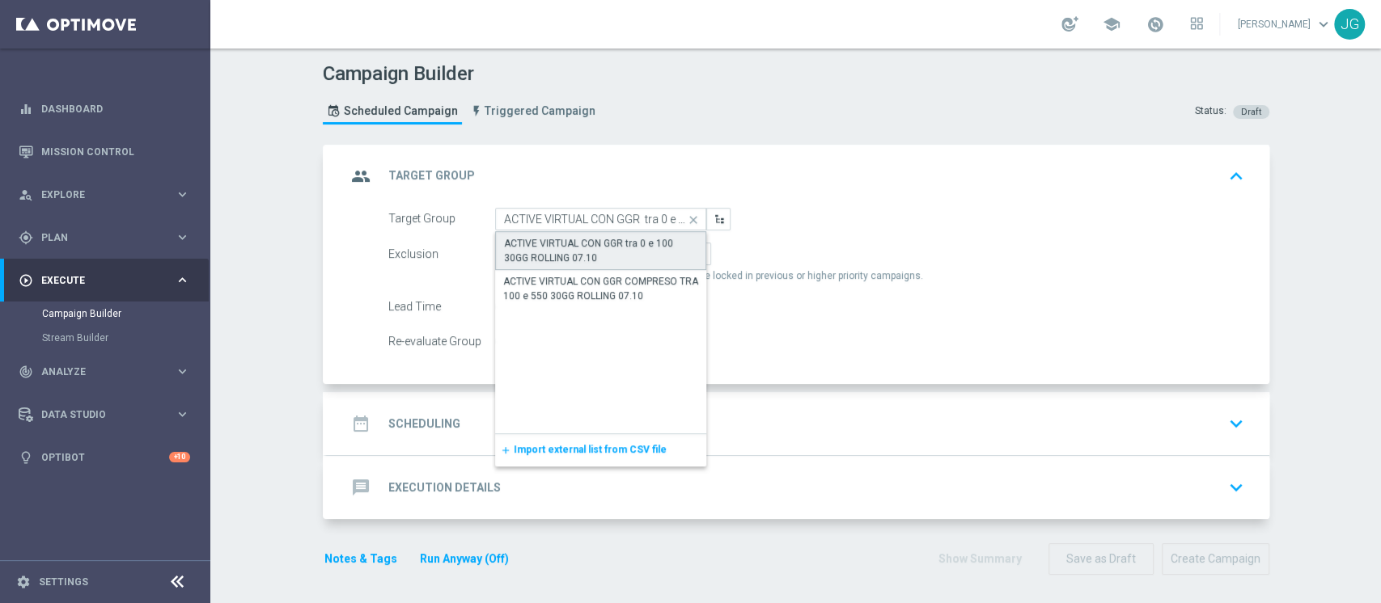
type input "ACTIVE VIRTUAL CON GGR tra 0 e 100 30GG ROLLING 07.10"
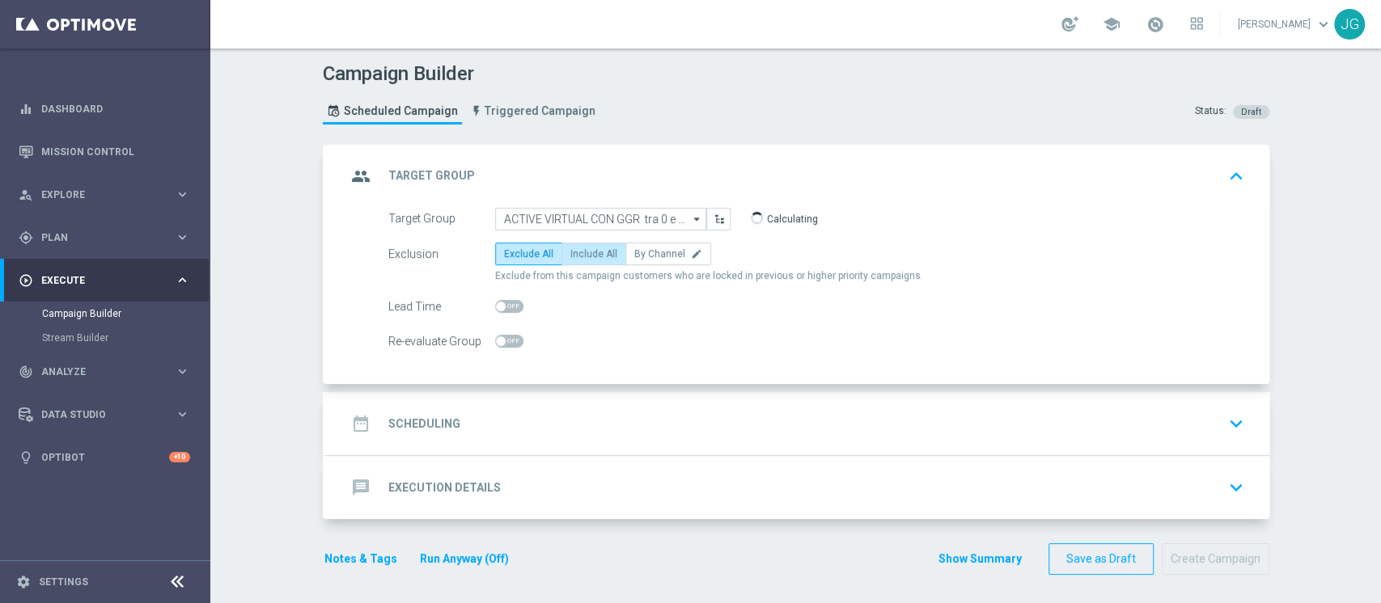
click at [606, 252] on label "Include All" at bounding box center [593, 254] width 65 height 23
click at [581, 252] on input "Include All" at bounding box center [575, 257] width 11 height 11
radio input "true"
click at [625, 436] on div "date_range Scheduling keyboard_arrow_down" at bounding box center [797, 423] width 903 height 31
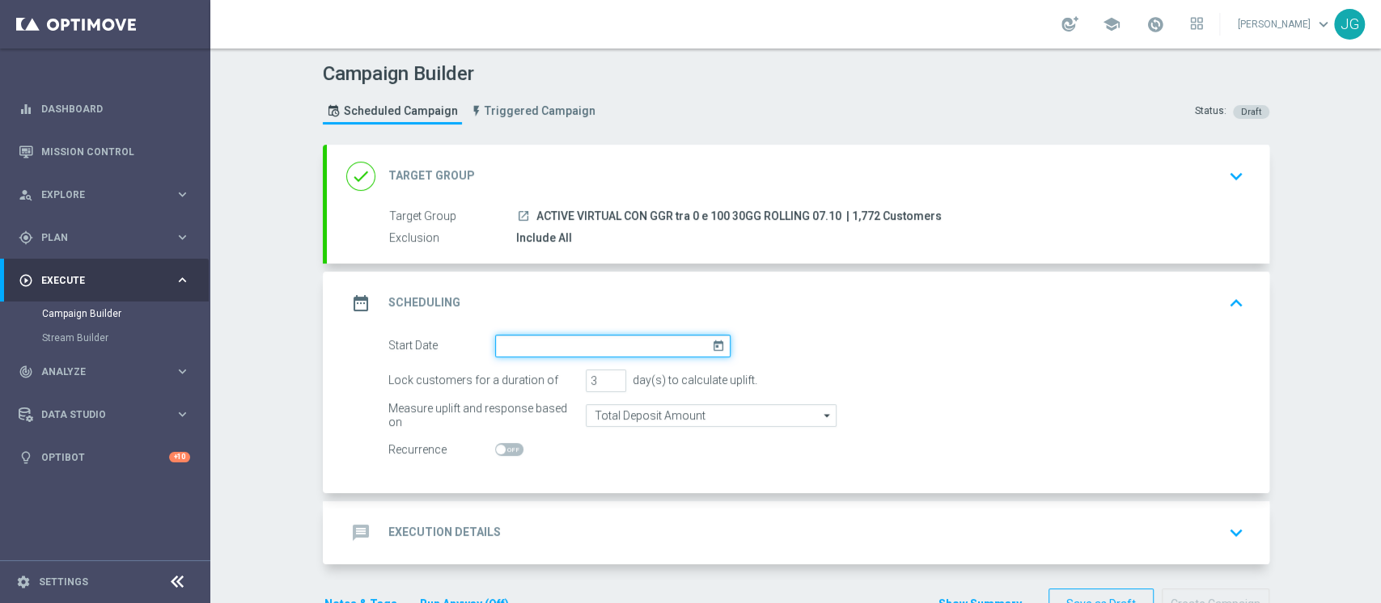
click at [605, 338] on input at bounding box center [612, 346] width 235 height 23
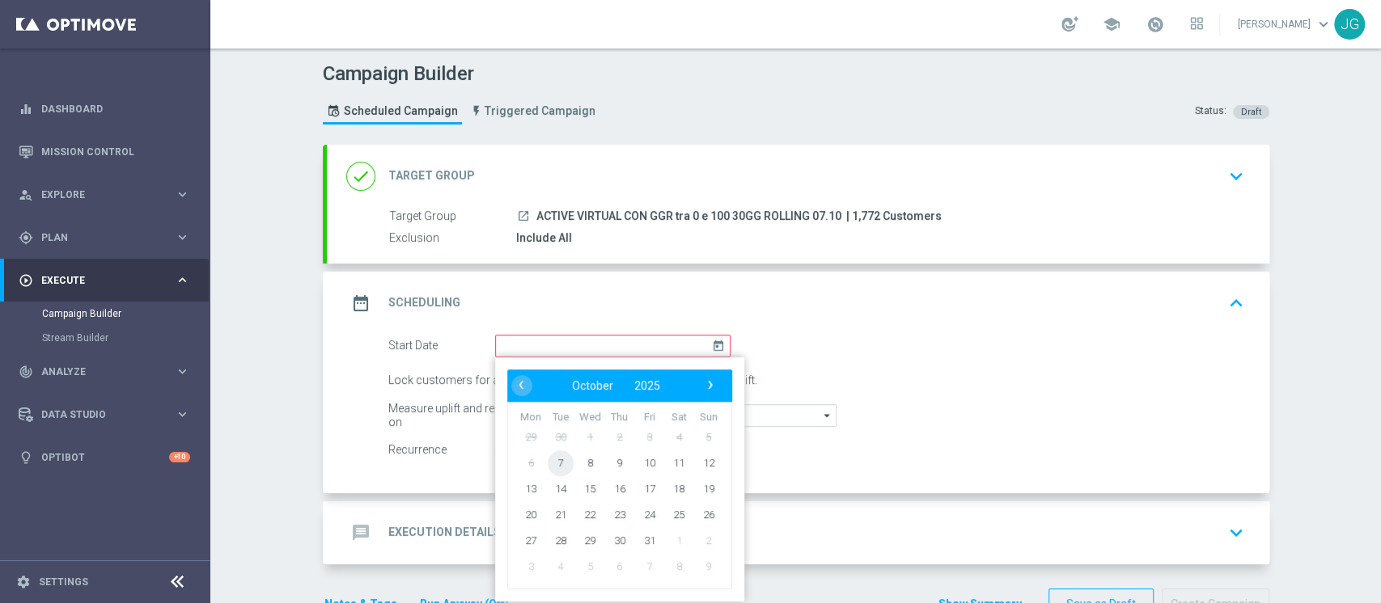
click at [547, 456] on span "7" at bounding box center [560, 463] width 26 height 26
type input "[DATE]"
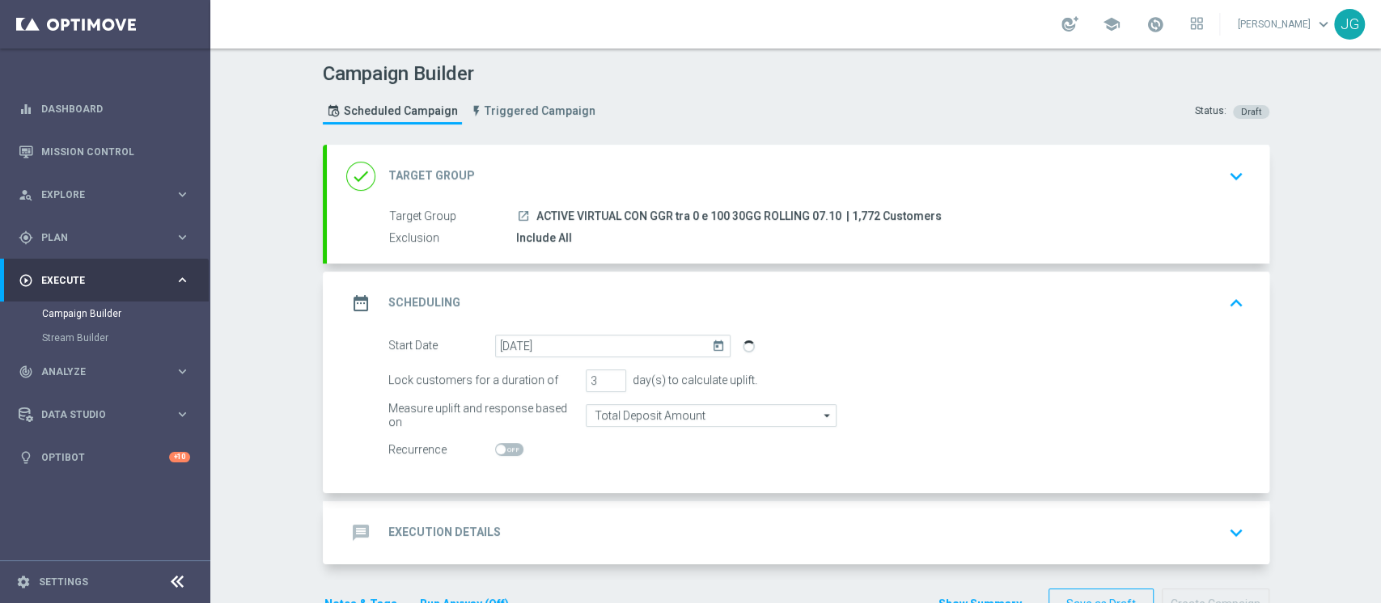
scroll to position [47, 0]
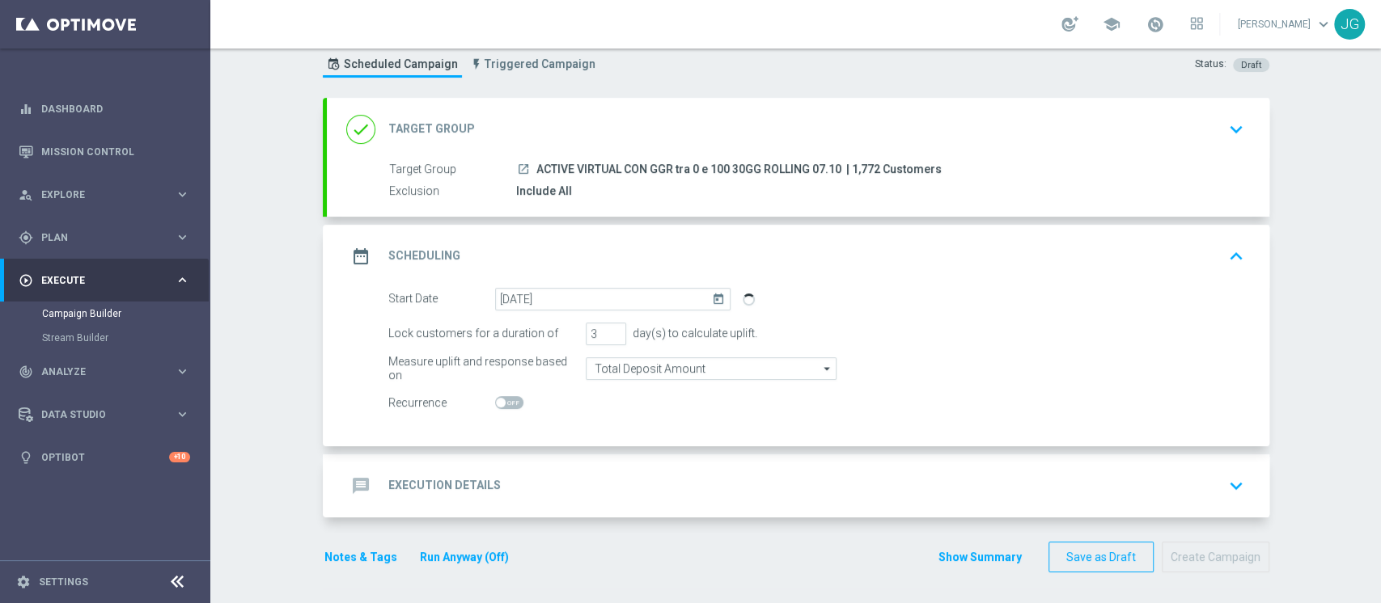
click at [718, 476] on div "message Execution Details keyboard_arrow_down" at bounding box center [797, 486] width 903 height 31
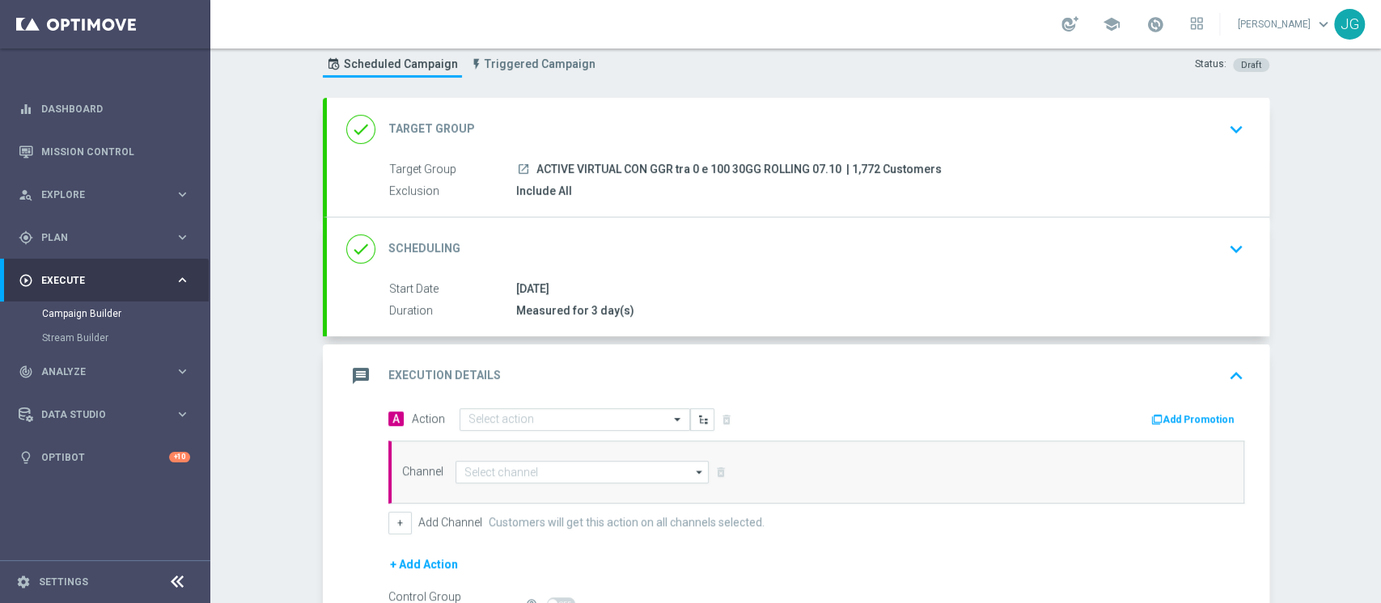
scroll to position [152, 0]
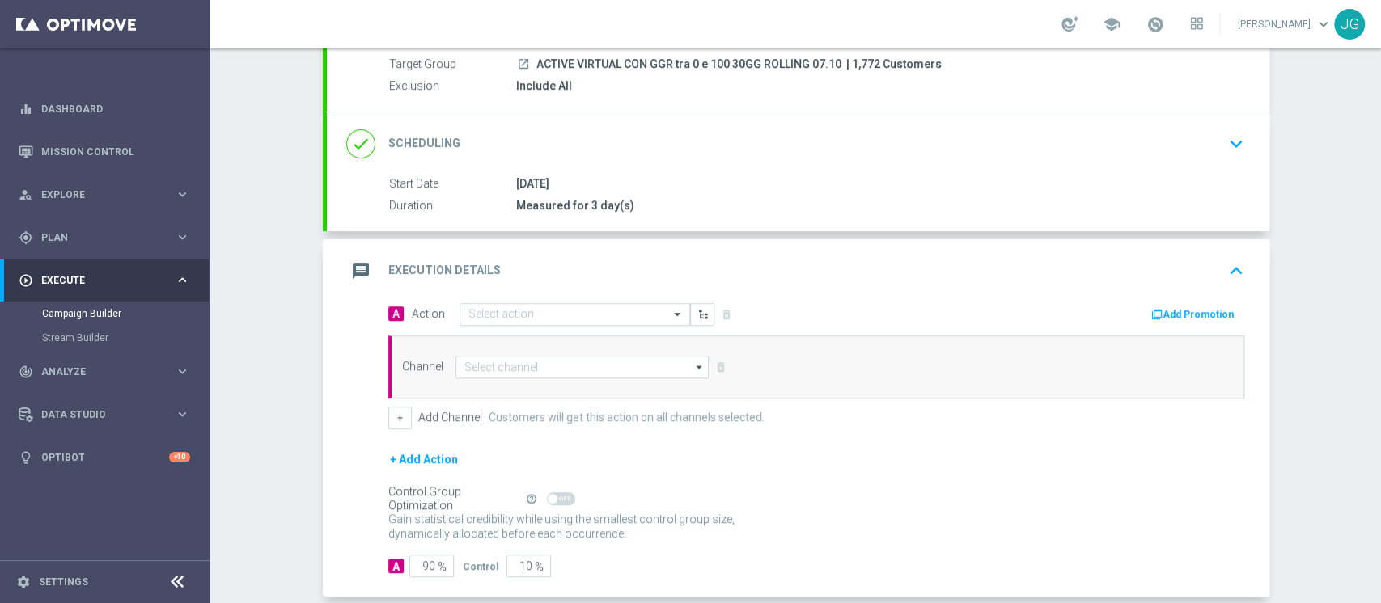
click at [1180, 314] on button "Add Promotion" at bounding box center [1194, 315] width 90 height 18
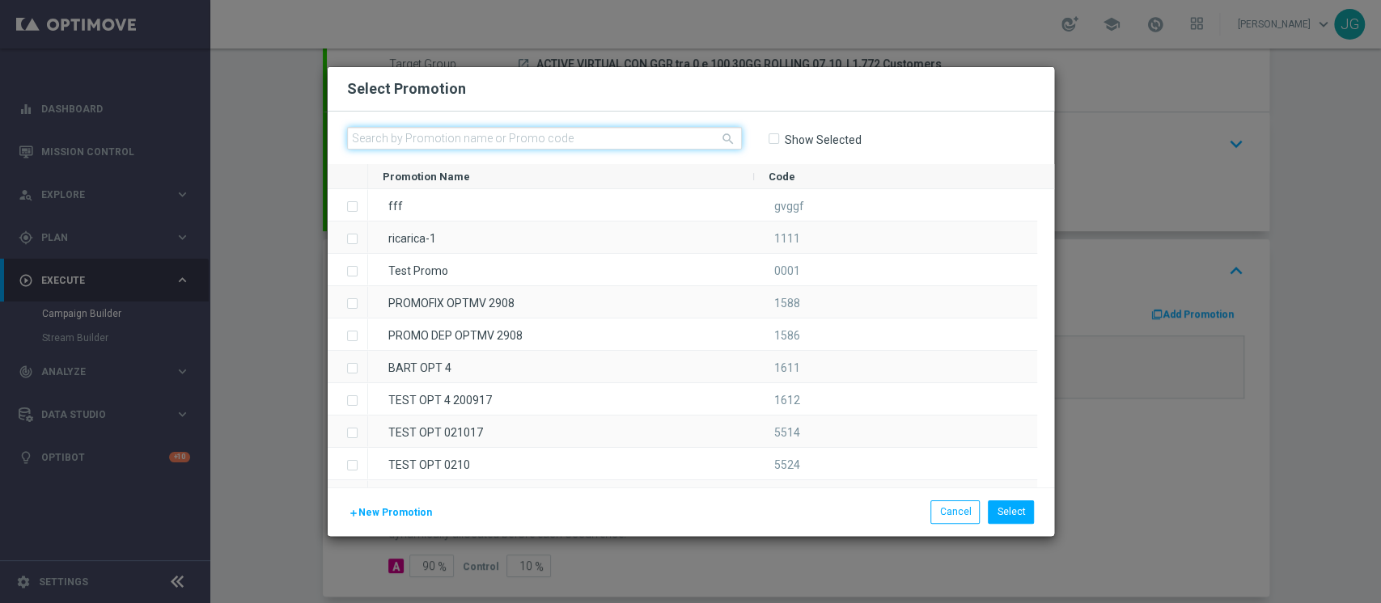
click at [605, 132] on input "text" at bounding box center [544, 138] width 395 height 23
paste input "VIRTUALCB0710-3"
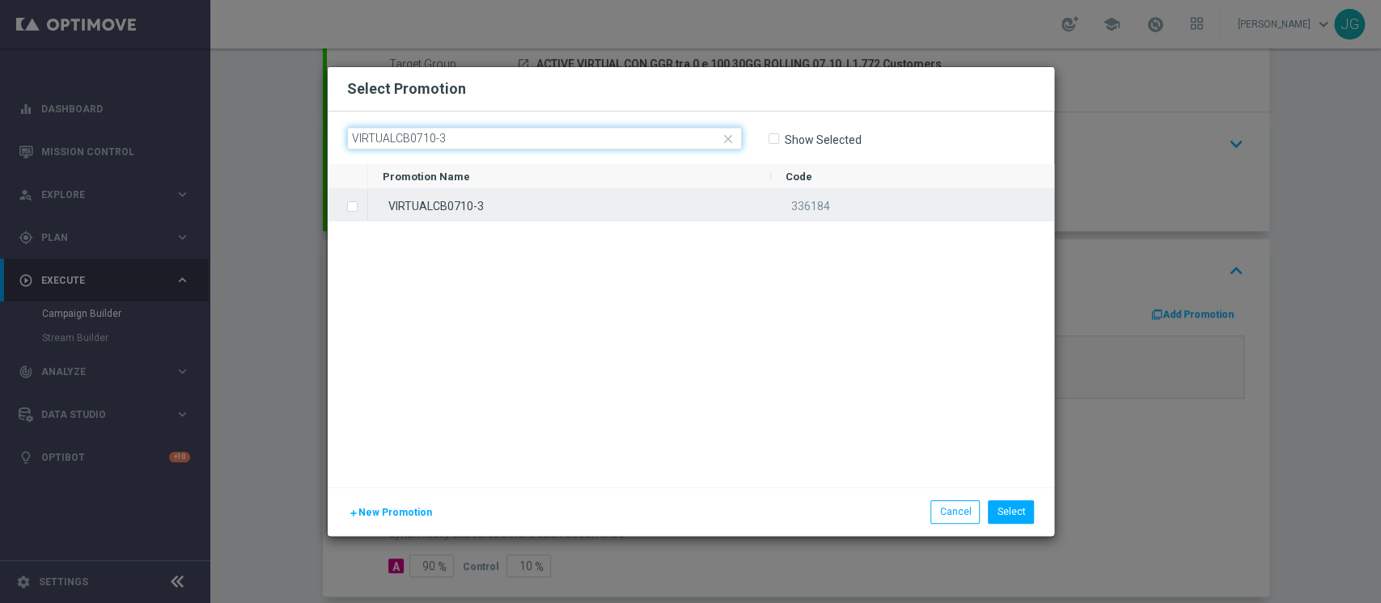
type input "VIRTUALCB0710-3"
click at [540, 201] on div "VIRTUALCB0710-3" at bounding box center [569, 205] width 403 height 32
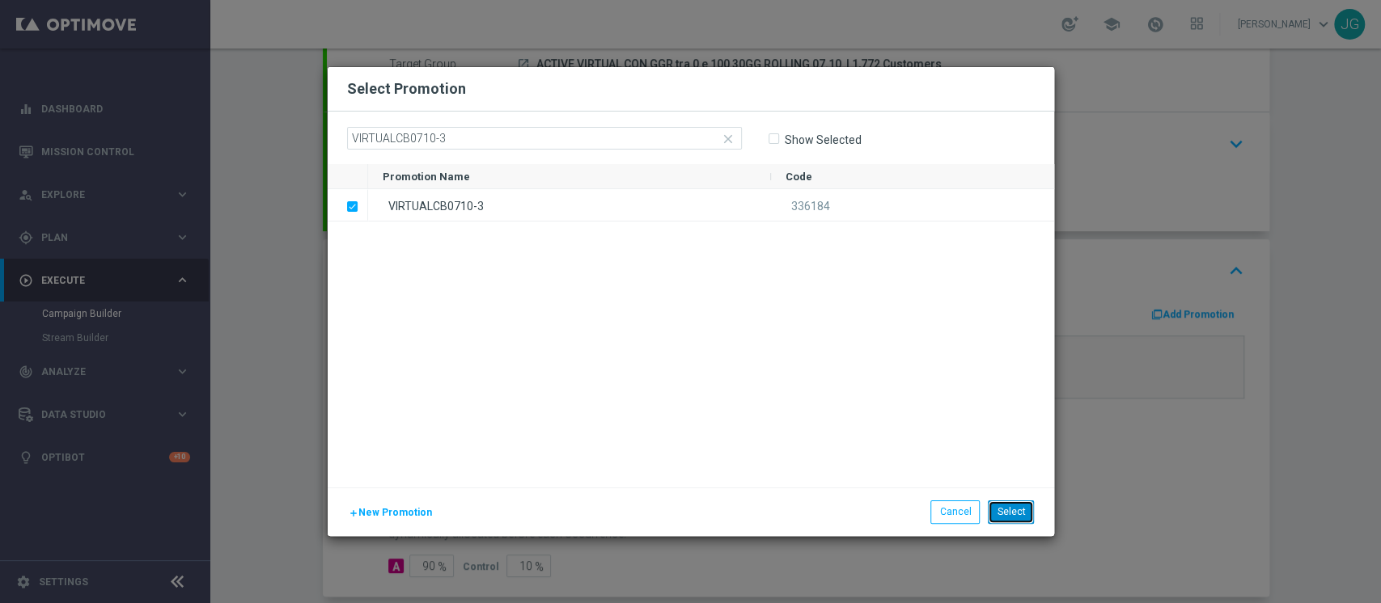
click at [1002, 515] on button "Select" at bounding box center [1011, 512] width 46 height 23
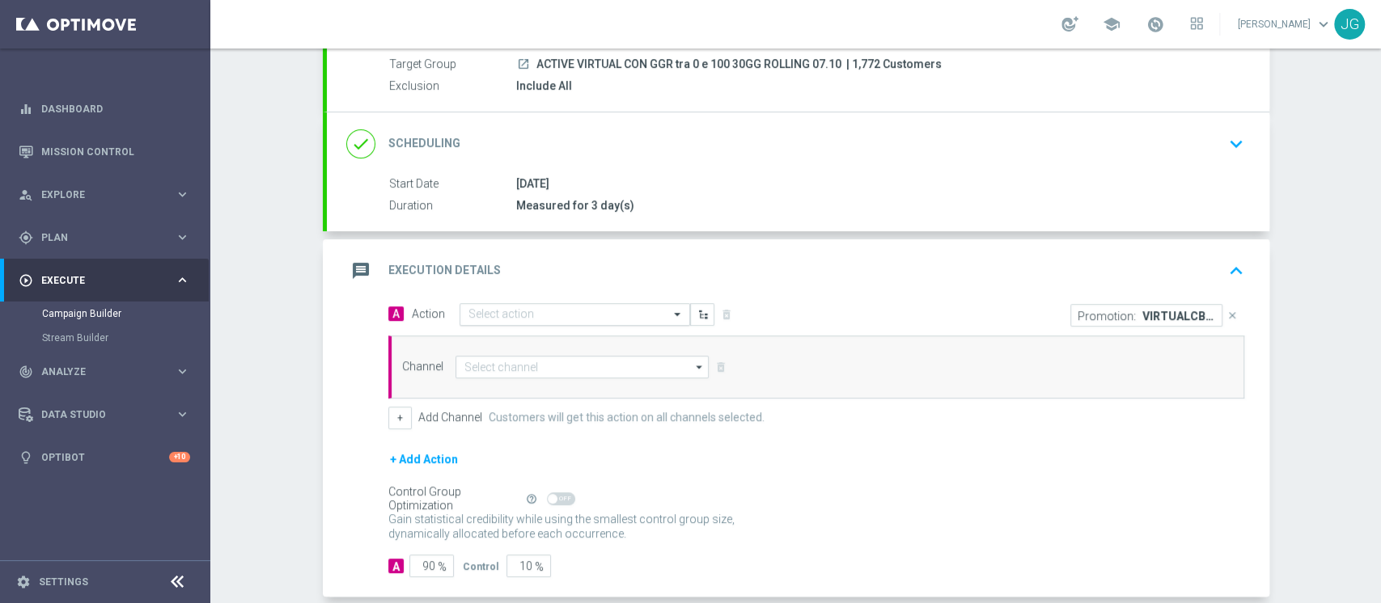
click at [485, 317] on input "text" at bounding box center [558, 315] width 180 height 14
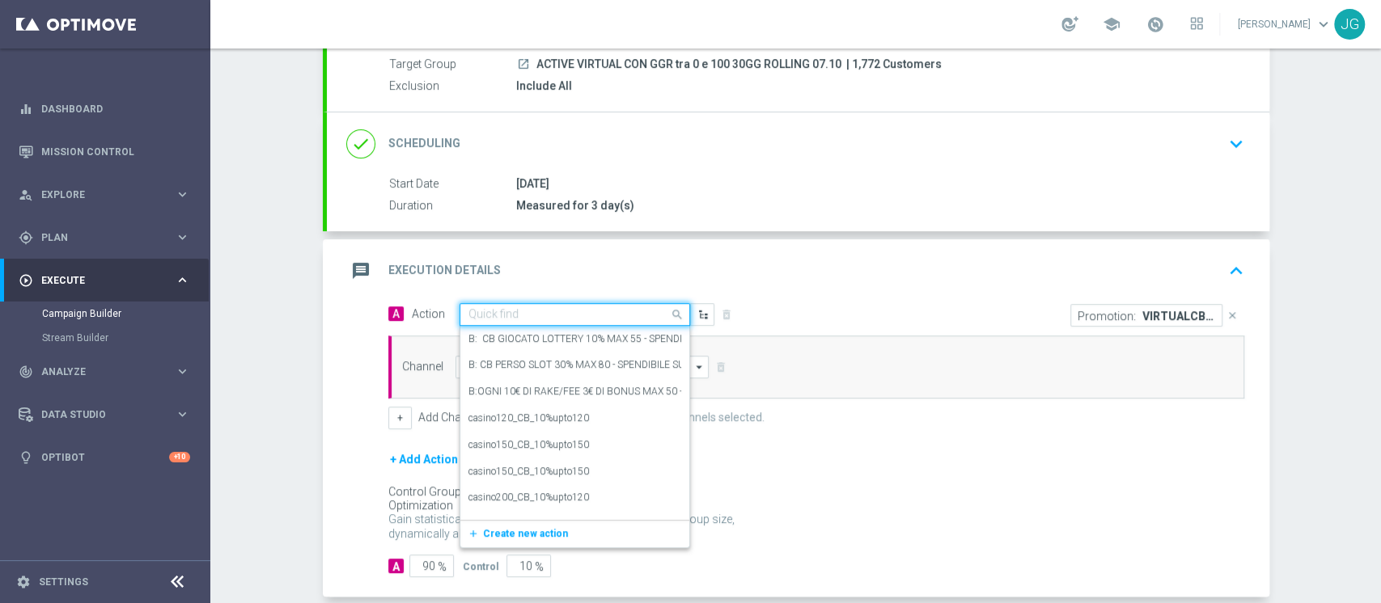
paste input "CB PERSO VIRTUAL 30% MAX 100 EURO - SPENDIBILE VIRTUAL"
type input "CB PERSO VIRTUAL 30% MAX 100 EURO - SPENDIBILE VIRTUAL"
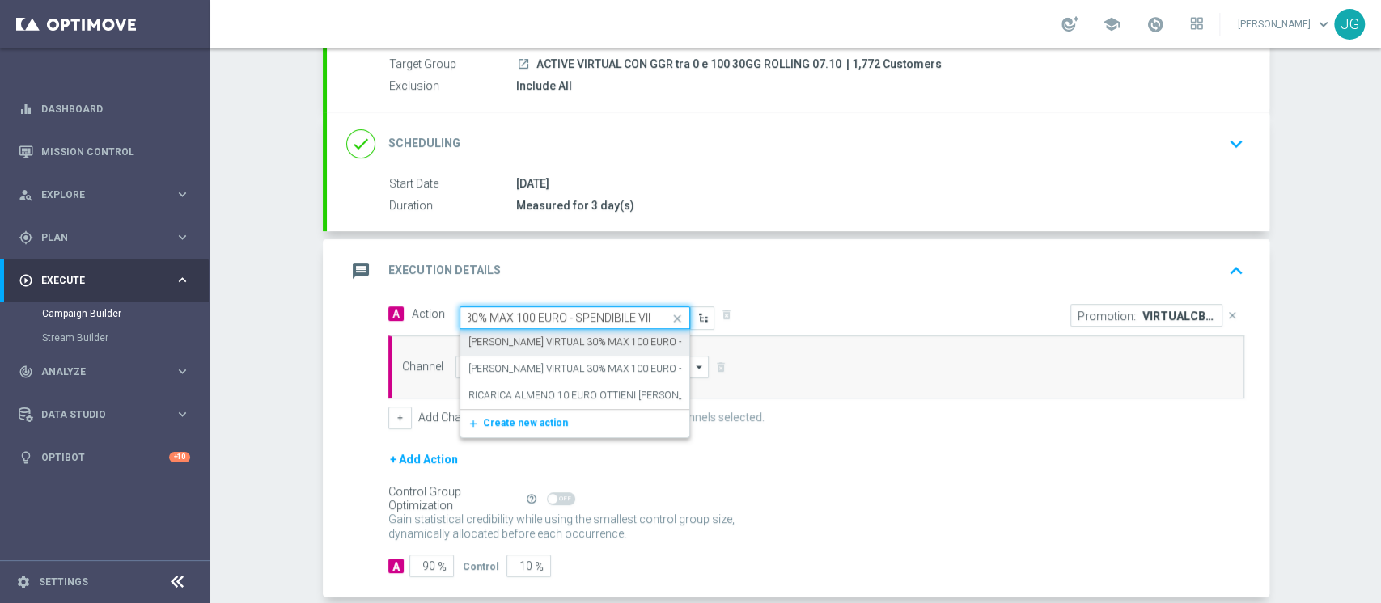
click at [560, 336] on label "CB PERSO VIRTUAL 30% MAX 100 EURO - SPENDIBILE VIRTUAL" at bounding box center [622, 343] width 308 height 14
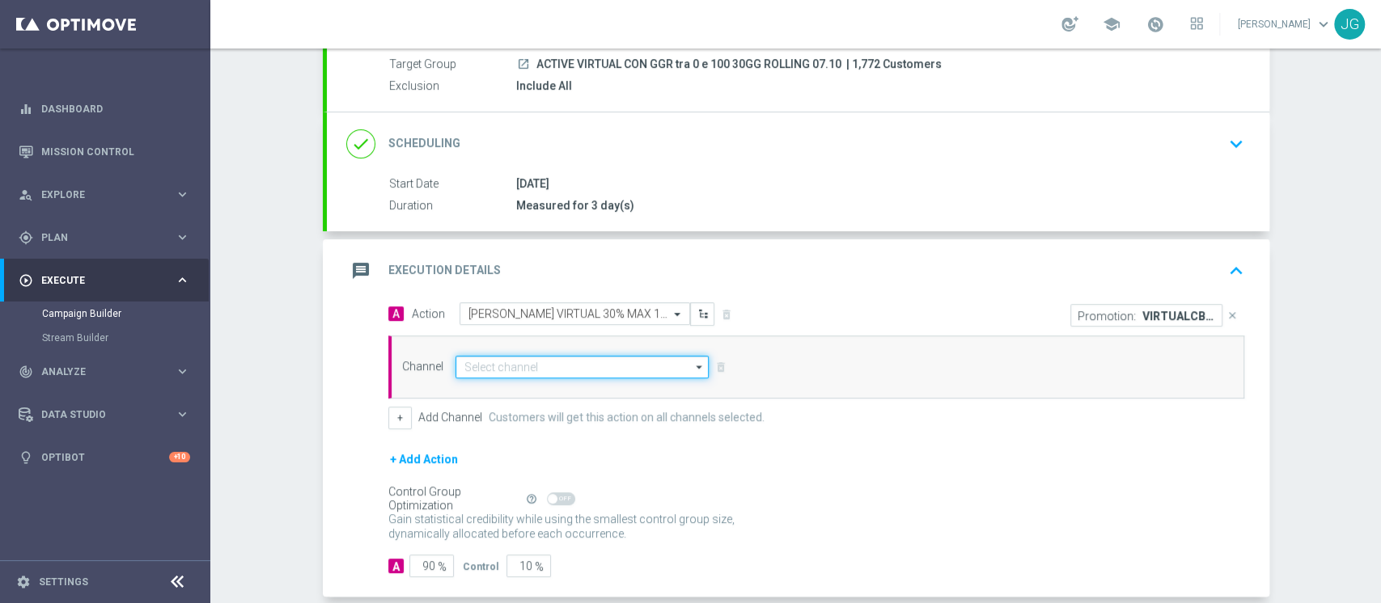
click at [566, 369] on input at bounding box center [582, 367] width 254 height 23
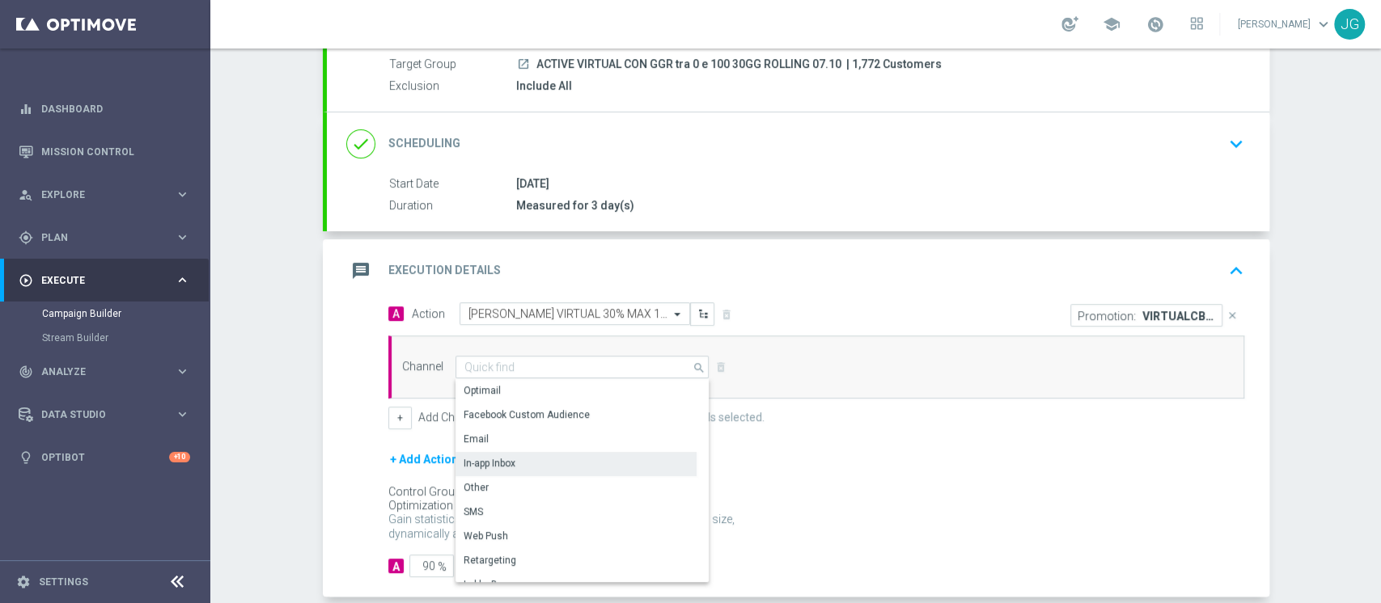
click at [501, 468] on div "In-app Inbox" at bounding box center [489, 463] width 52 height 15
type input "In-app Inbox"
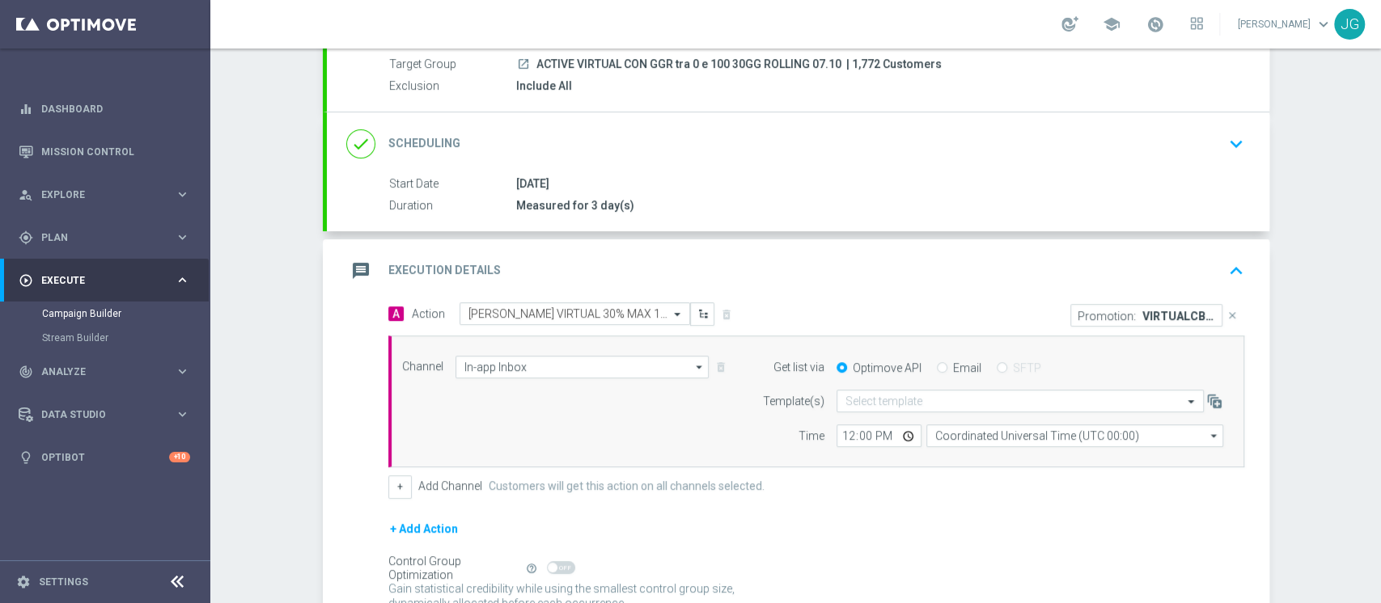
click at [938, 364] on div "Email" at bounding box center [959, 368] width 44 height 15
click at [937, 365] on input "Email" at bounding box center [942, 369] width 11 height 11
radio input "true"
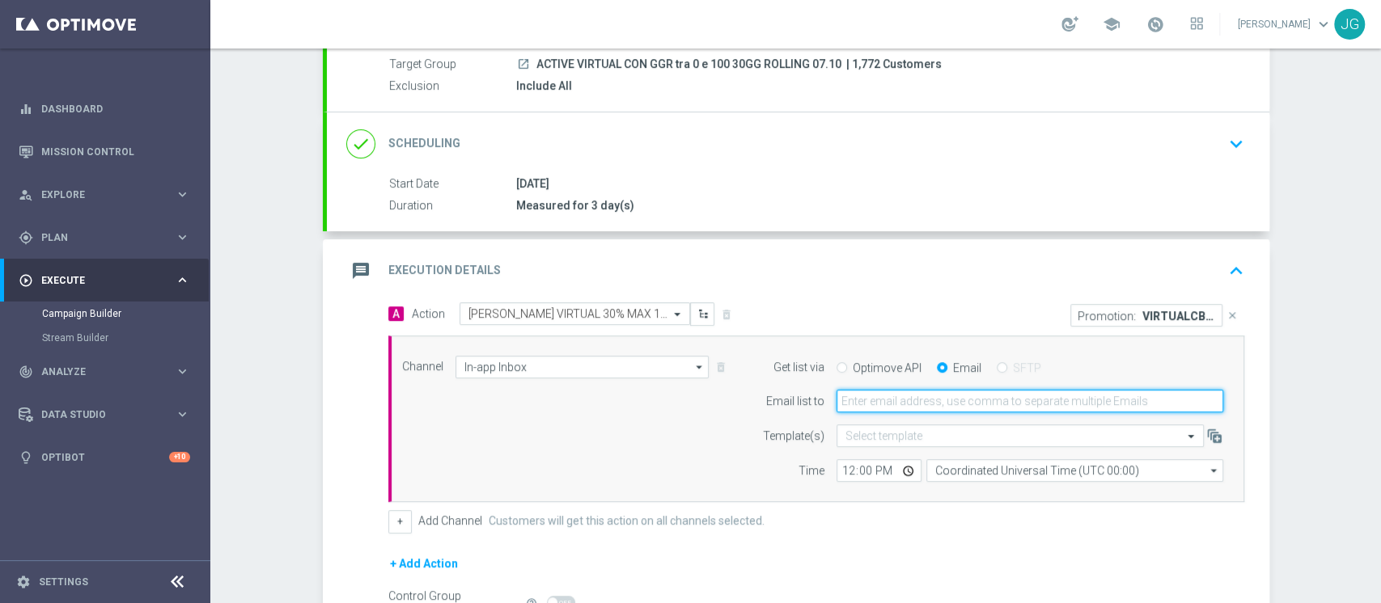
click at [889, 410] on input "email" at bounding box center [1029, 401] width 387 height 23
type input "jennyffer.gonzalez@sisal.it"
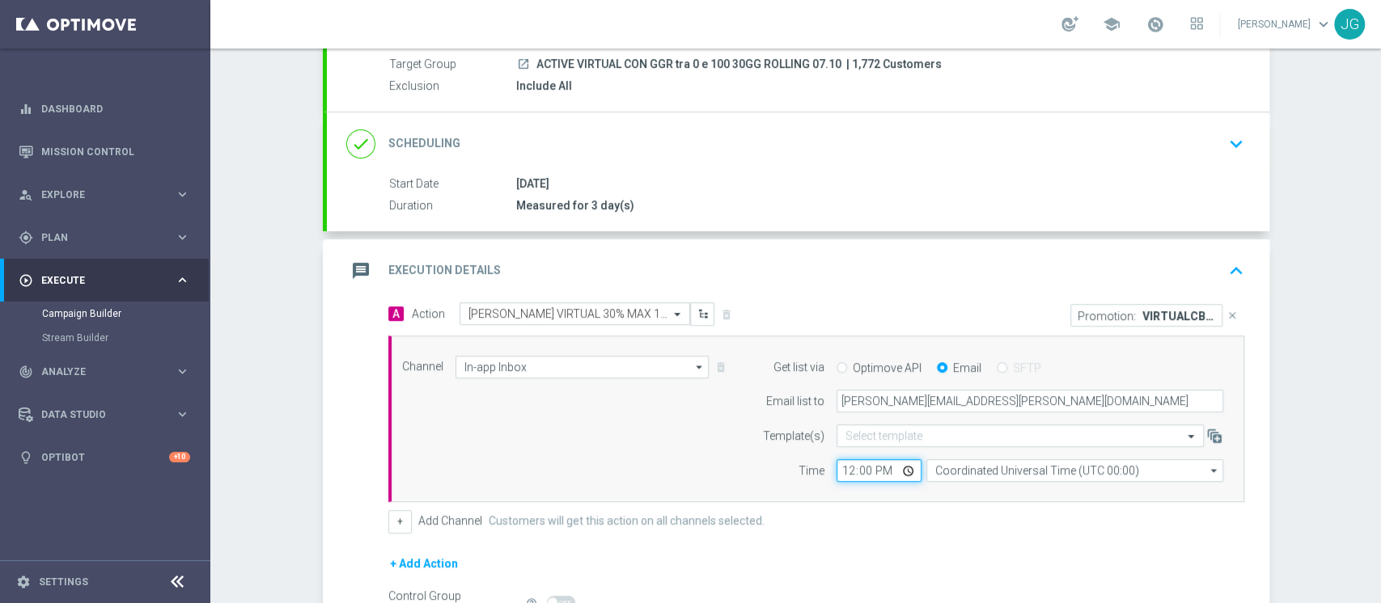
click at [903, 475] on input "12:00" at bounding box center [878, 470] width 85 height 23
type input "16:00"
click at [780, 518] on div "+ Add Channel Customers will get this action on all channels selected." at bounding box center [816, 521] width 856 height 23
click at [390, 524] on button "+" at bounding box center [399, 521] width 23 height 23
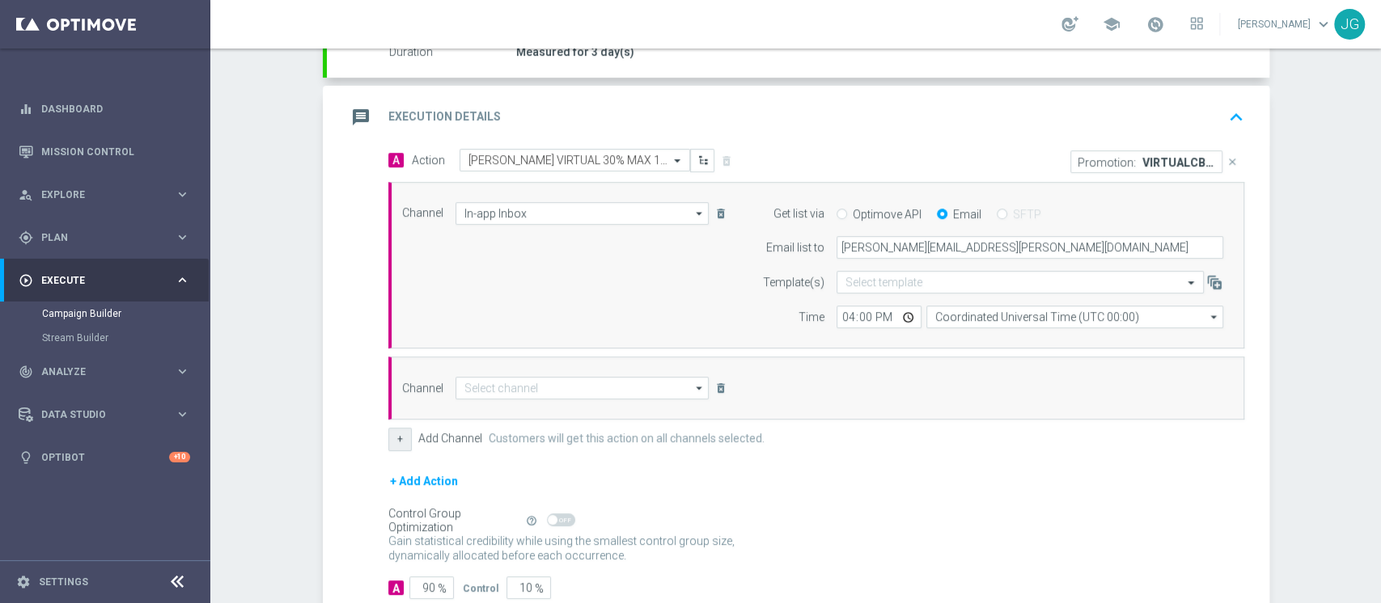
scroll to position [316, 0]
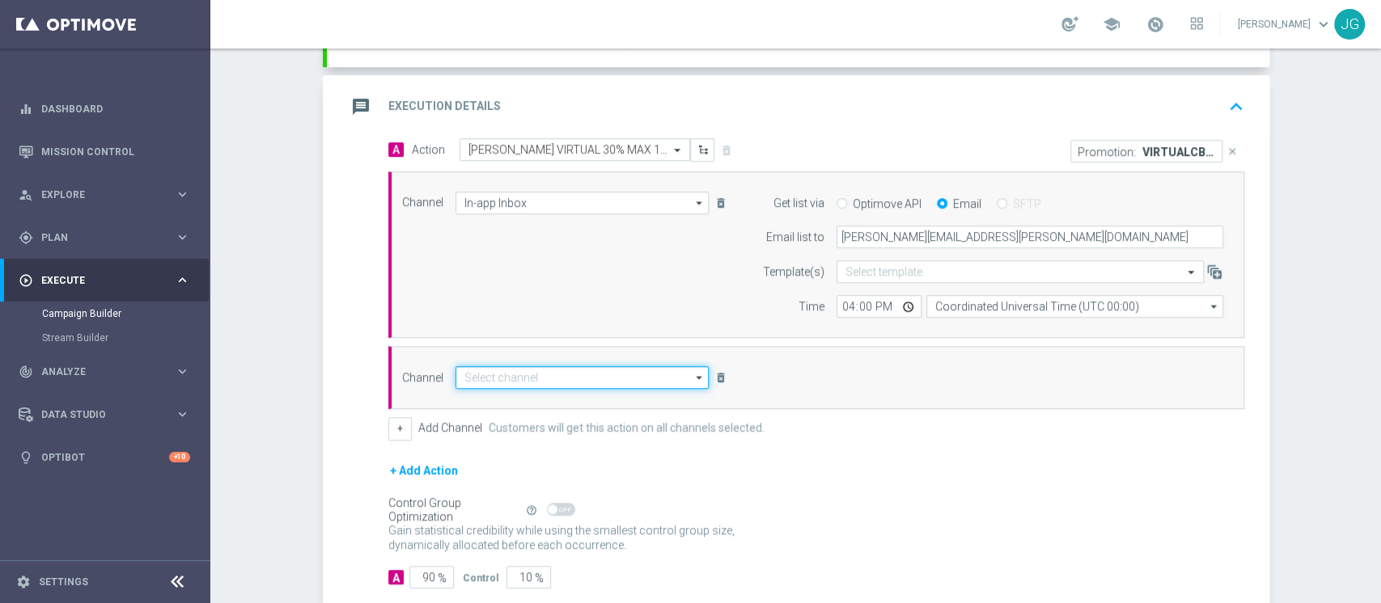
click at [544, 379] on input at bounding box center [582, 377] width 254 height 23
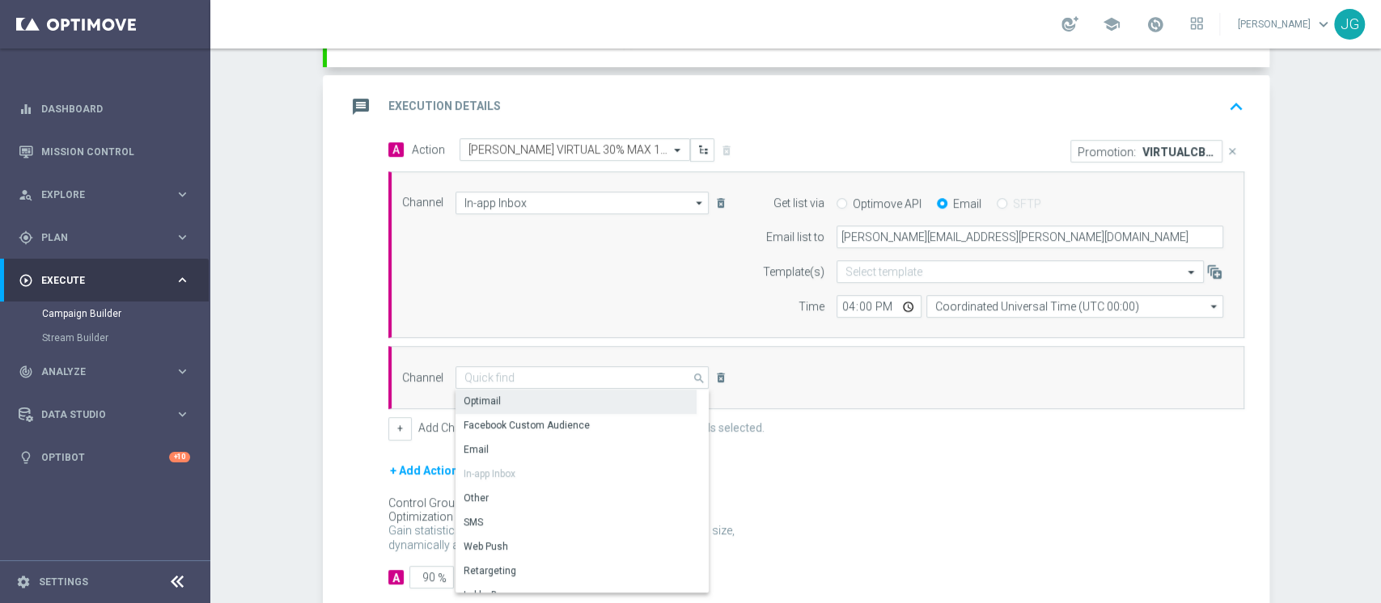
click at [512, 396] on div "Optimail" at bounding box center [575, 401] width 241 height 23
type input "Optimail"
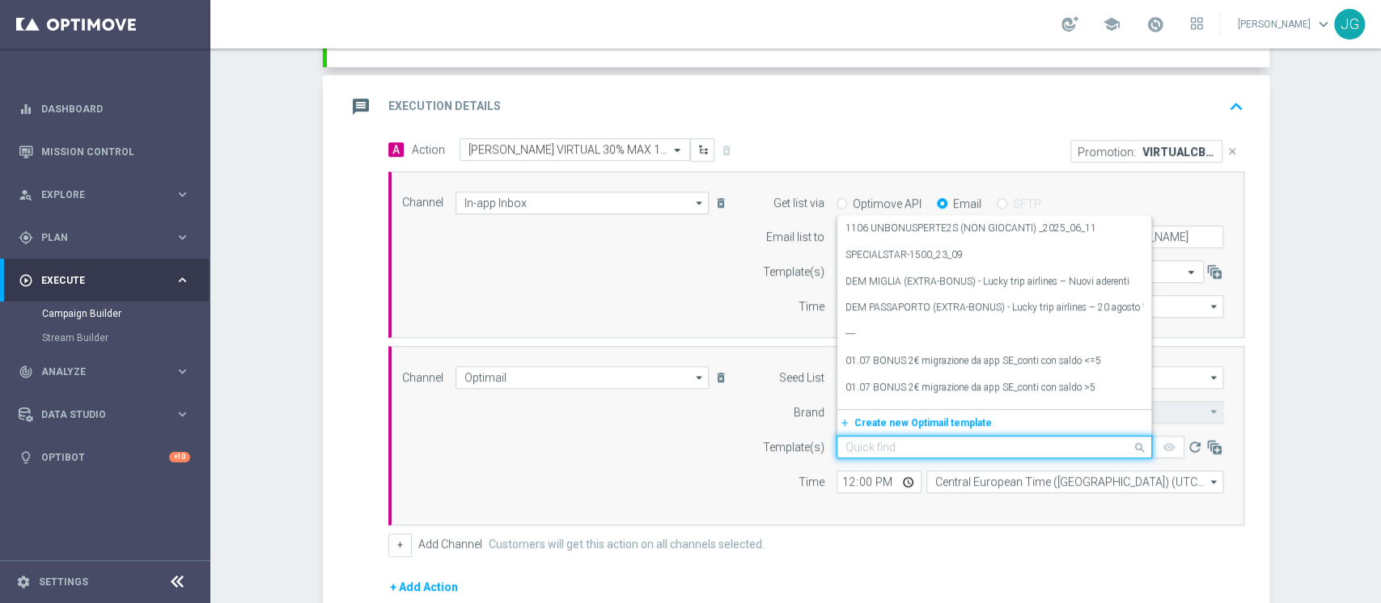
click at [897, 456] on div "Quick find" at bounding box center [993, 447] width 315 height 23
paste input "VIRTUALCB0710-3 07.10.2026"
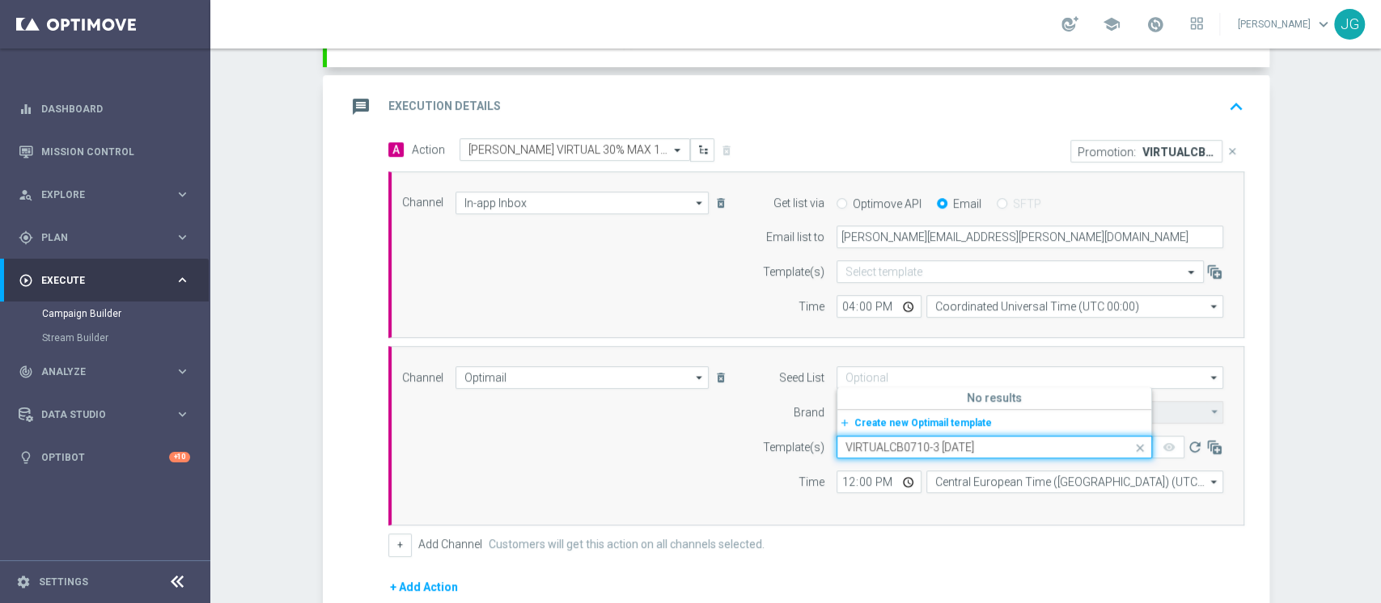
click at [845, 445] on input "VIRTUALCB0710-3 07.10.2026" at bounding box center [977, 448] width 265 height 14
click at [997, 442] on input "VIRTUALCB0710-3 07.10.2026" at bounding box center [977, 448] width 265 height 14
click at [984, 394] on div "VIRTUALCB0710-3 07.10.2025" at bounding box center [994, 396] width 298 height 27
type input "VIRTUALCB0710-3 07.10.202"
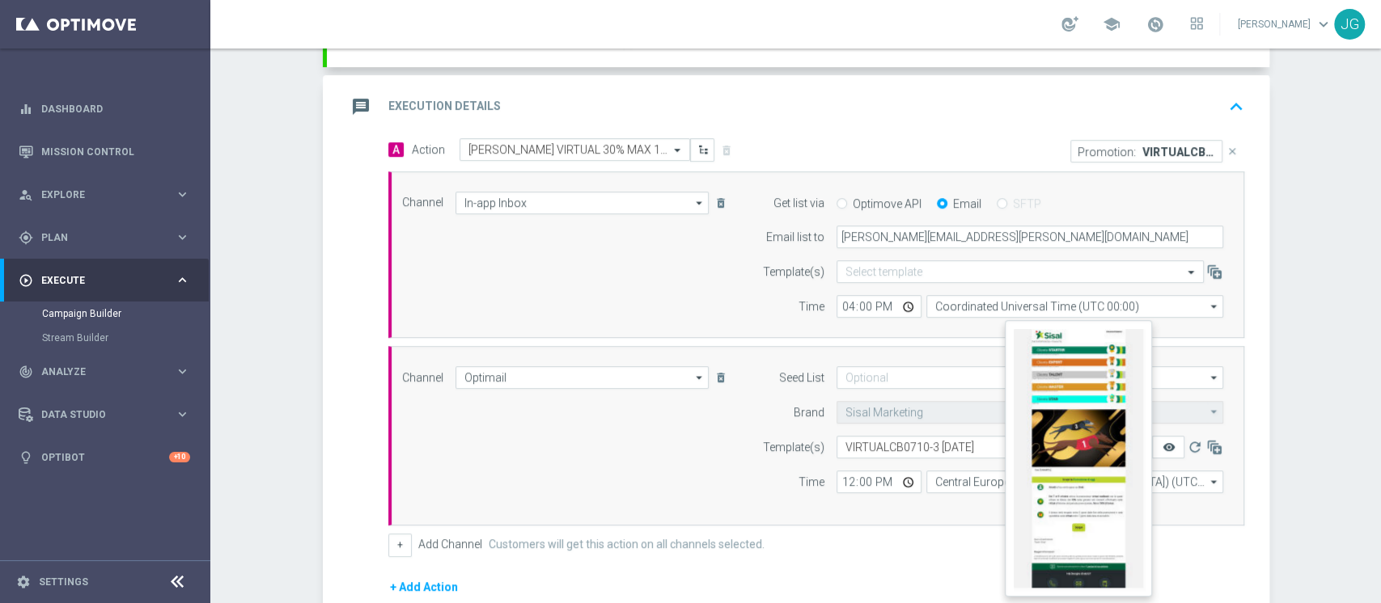
click at [1161, 447] on icon "remove_red_eye" at bounding box center [1167, 447] width 13 height 13
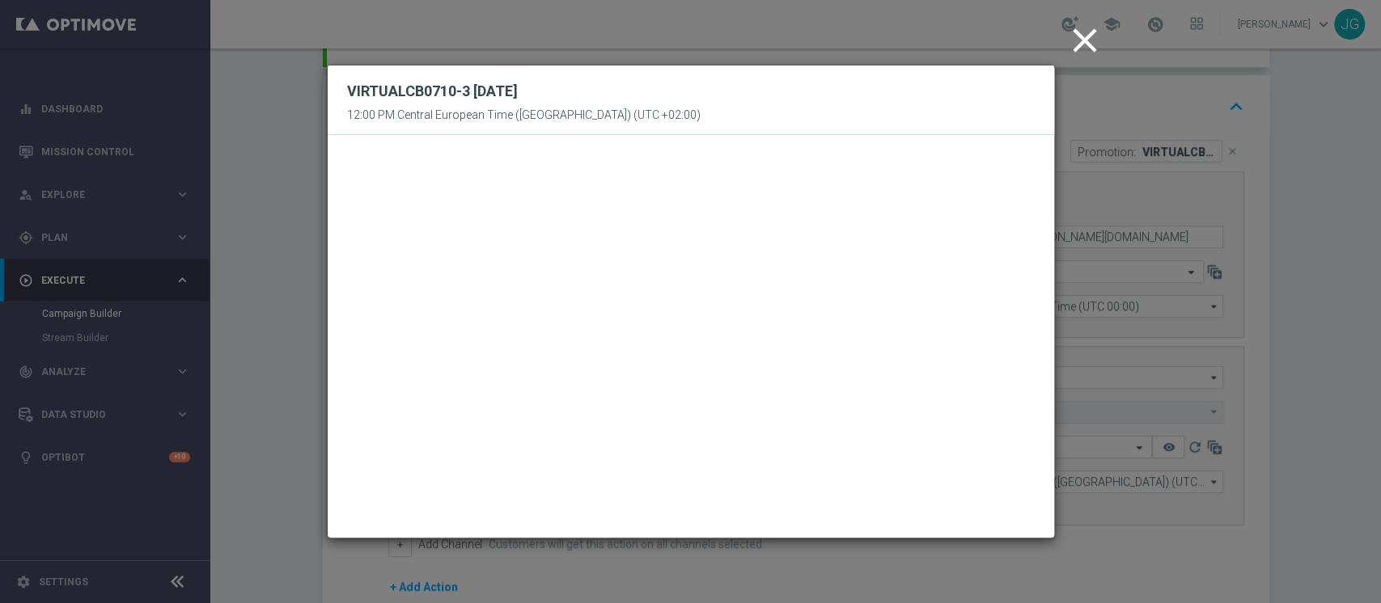
click at [1072, 42] on icon "close" at bounding box center [1084, 40] width 40 height 40
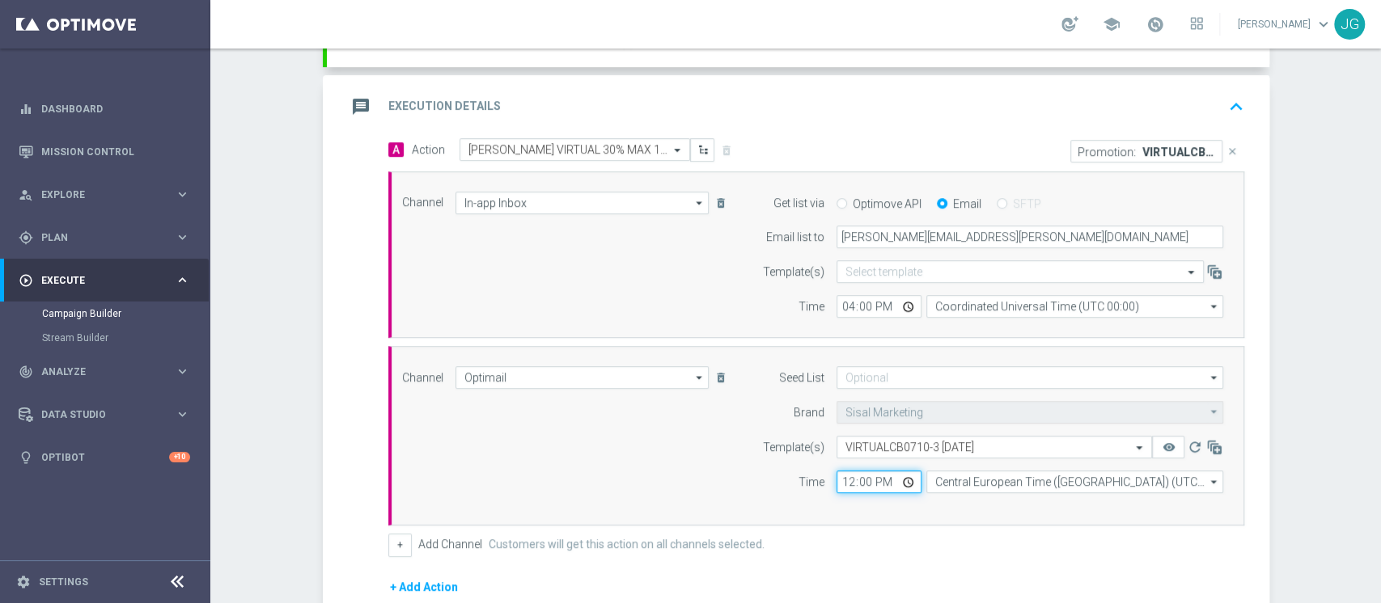
click at [908, 476] on input "12:00" at bounding box center [878, 482] width 85 height 23
type input "18:00"
click at [931, 103] on div "message Execution Details keyboard_arrow_up" at bounding box center [797, 106] width 903 height 31
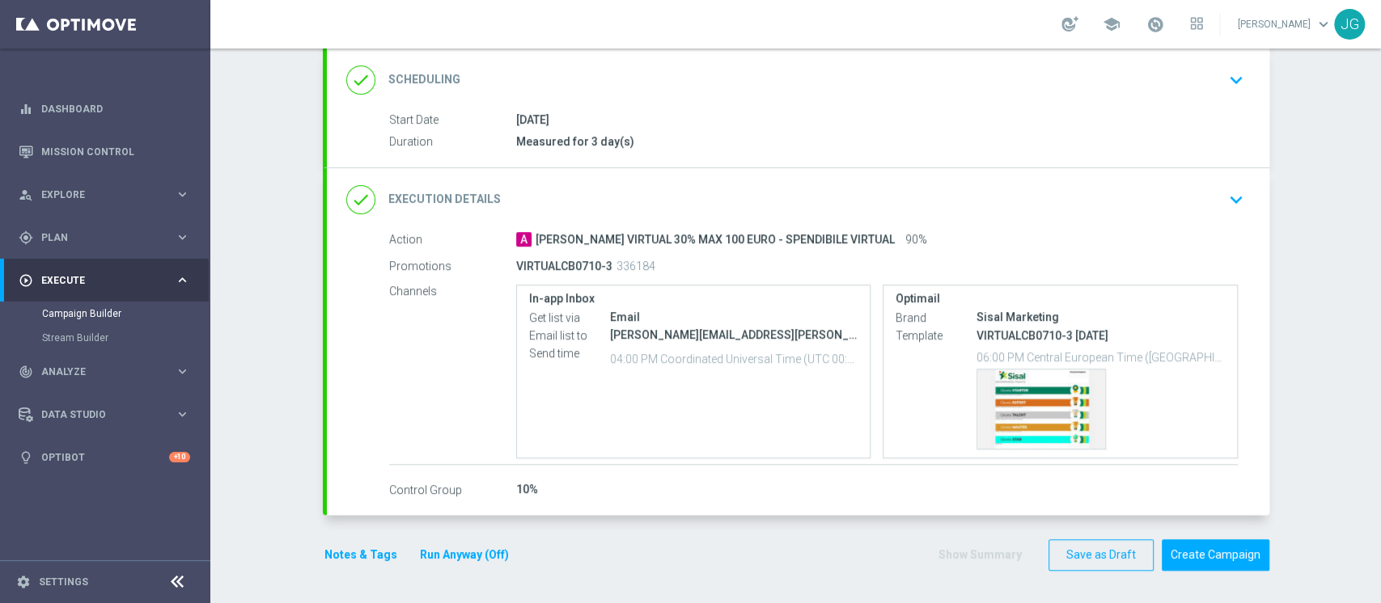
scroll to position [214, 0]
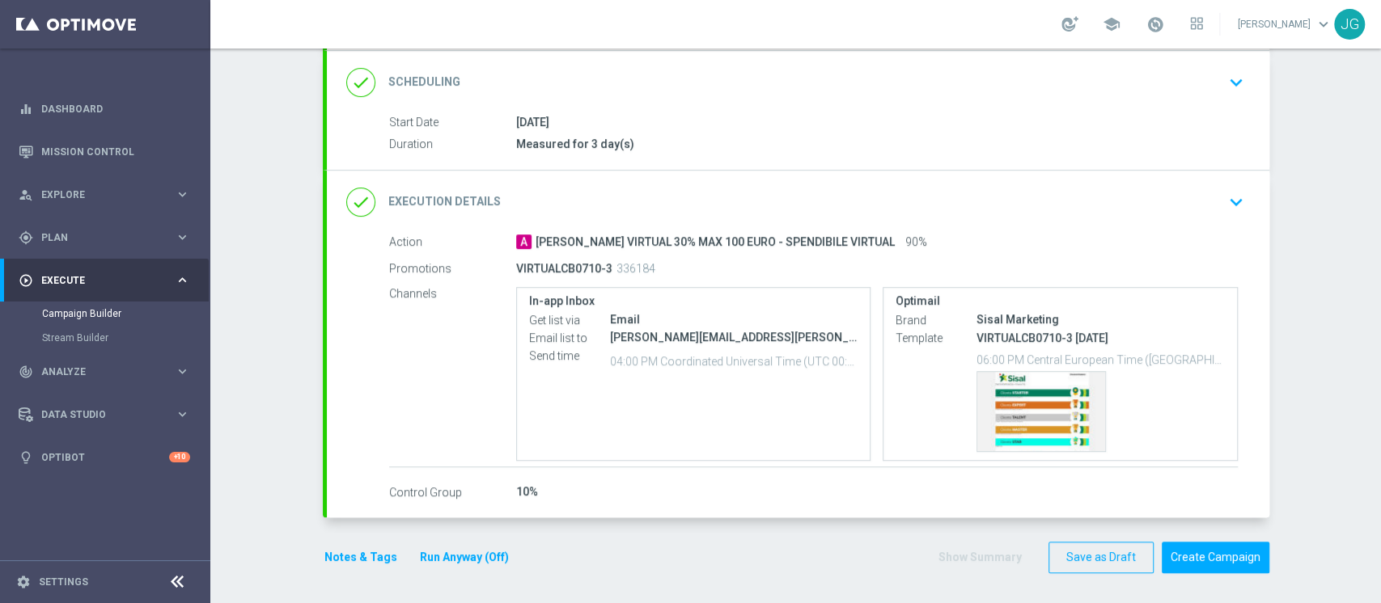
click at [353, 559] on button "Notes & Tags" at bounding box center [361, 558] width 76 height 20
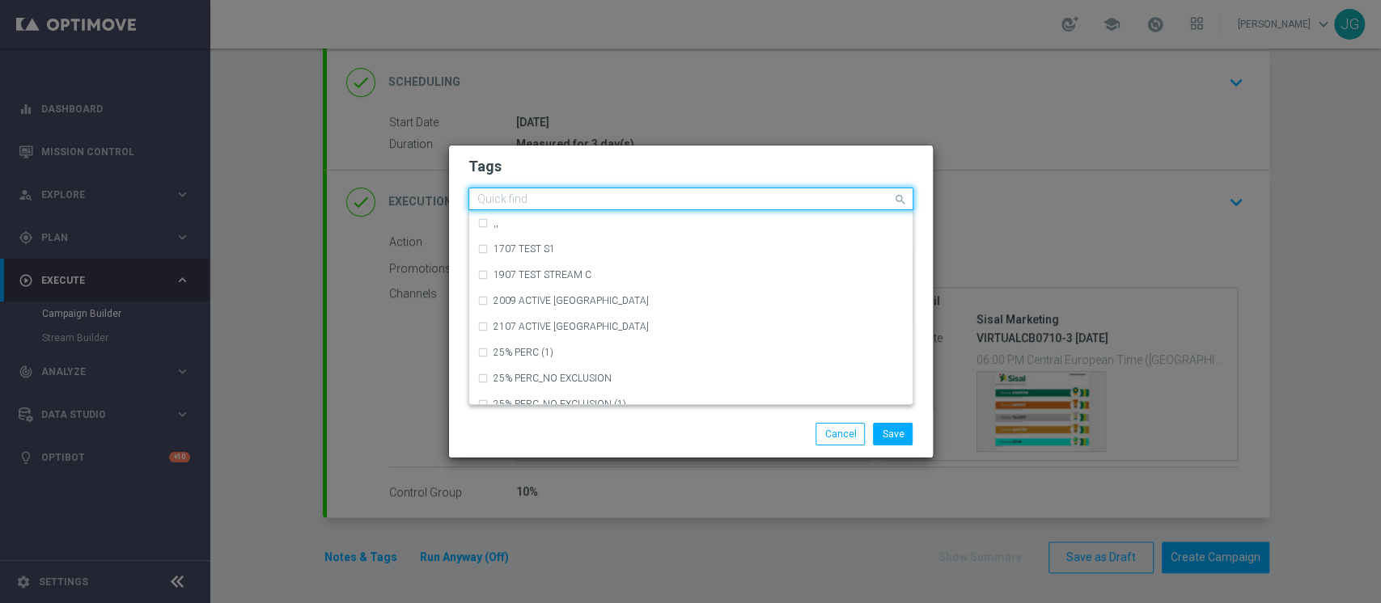
click at [522, 202] on input "text" at bounding box center [684, 200] width 415 height 14
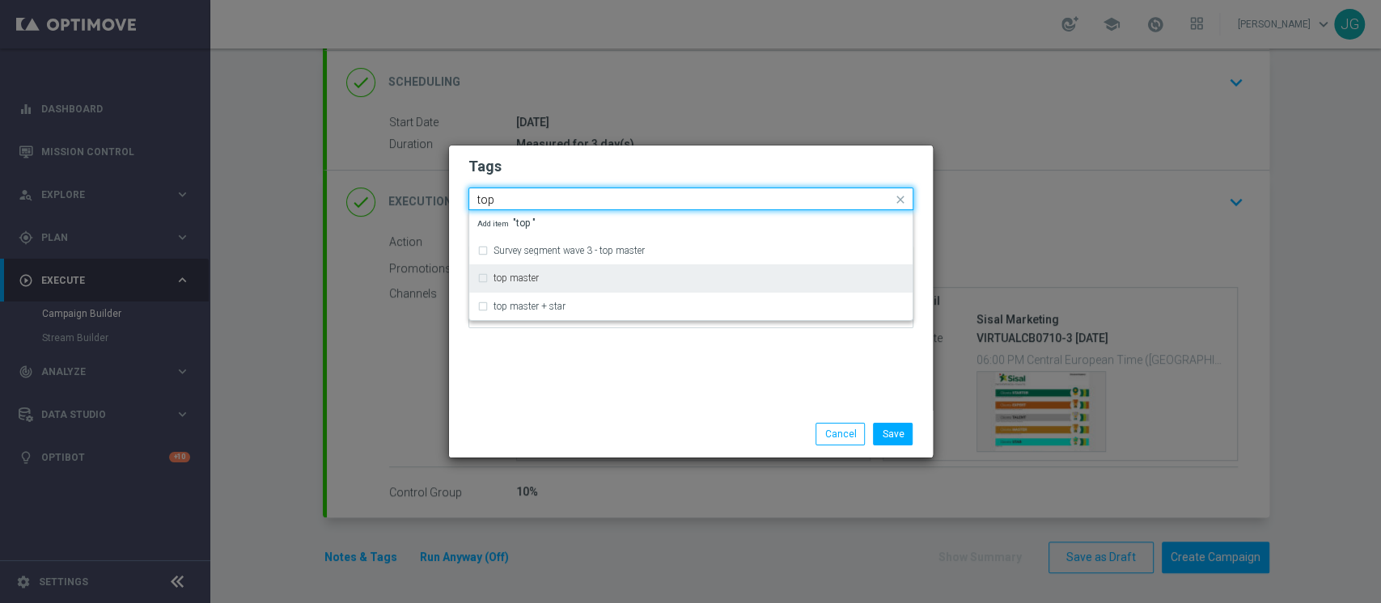
click at [505, 283] on div "top master" at bounding box center [690, 278] width 427 height 26
type input "top"
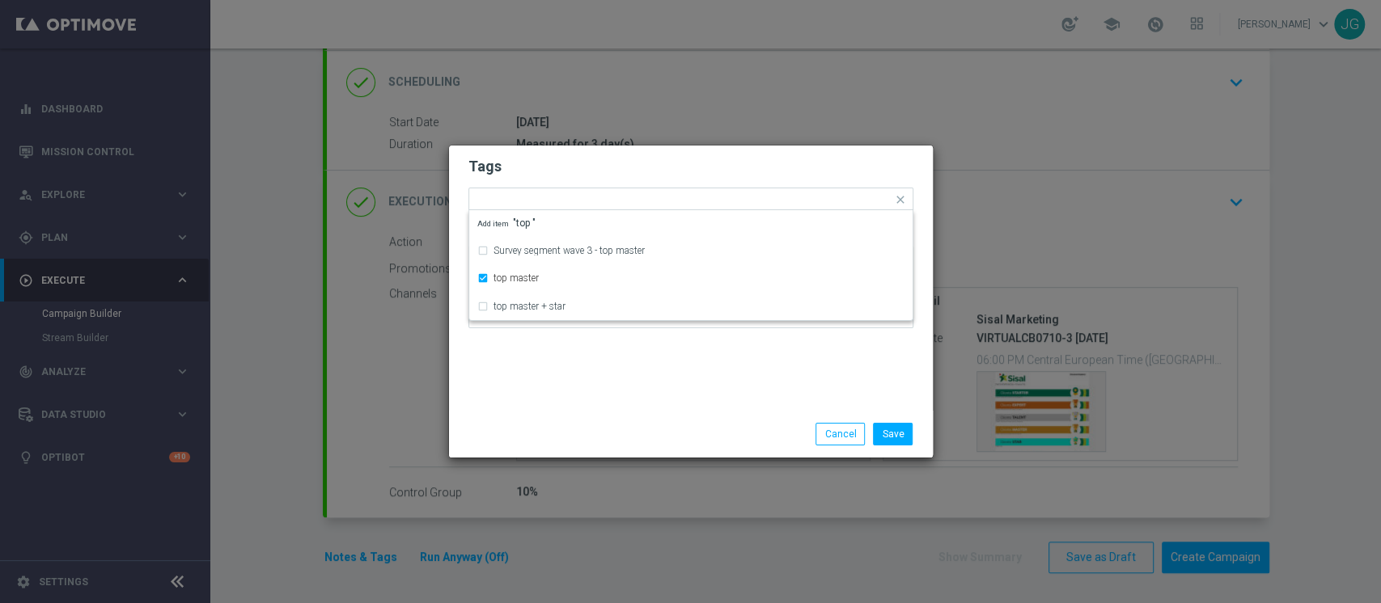
click at [524, 378] on div "Tags Quick find × top master Survey segment wave 3 - top master top master top …" at bounding box center [691, 278] width 484 height 265
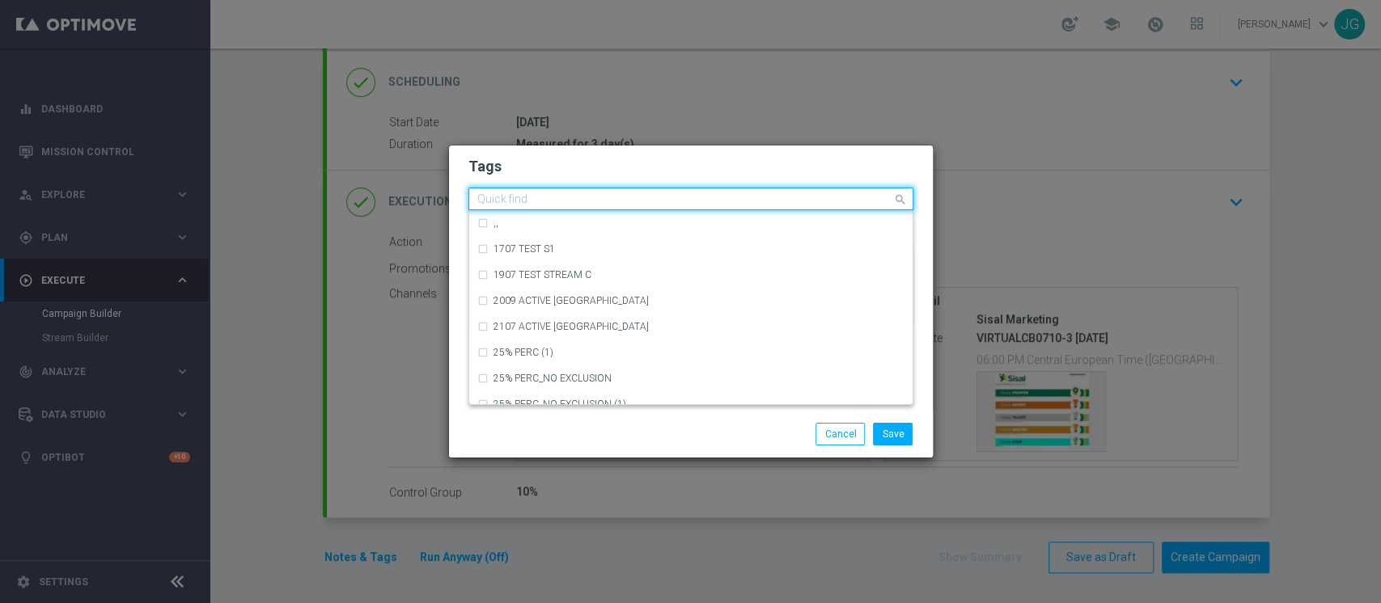
click at [607, 196] on input "text" at bounding box center [684, 200] width 415 height 14
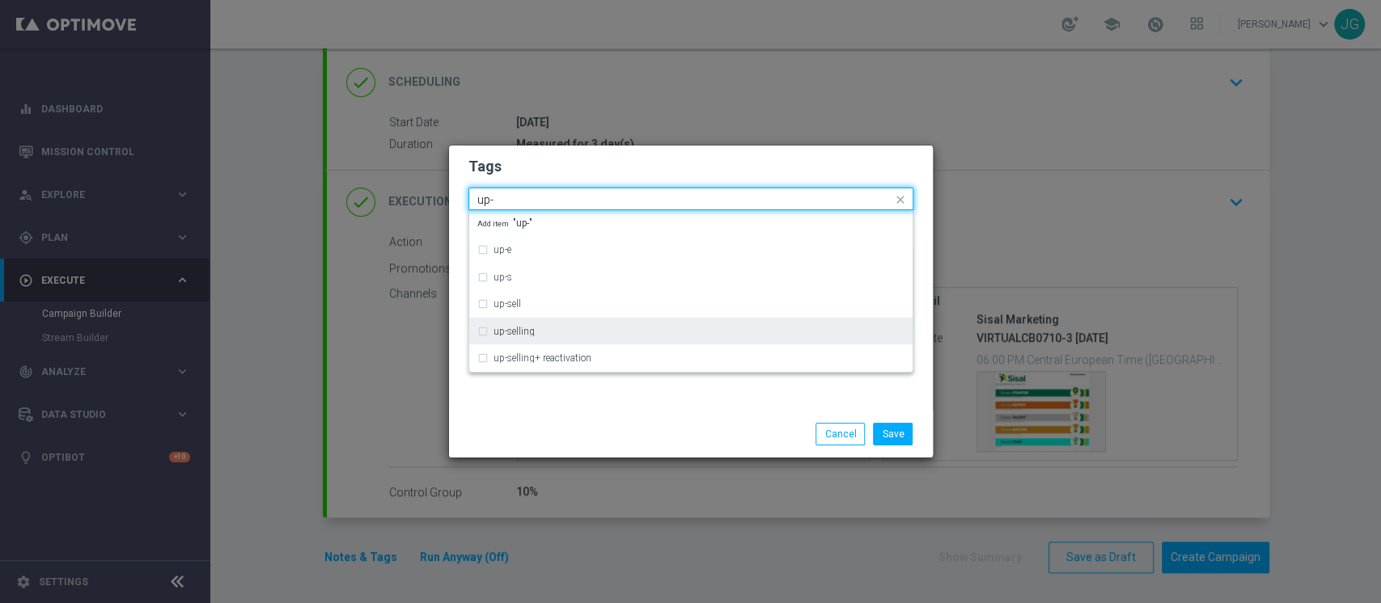
click at [522, 328] on label "up-selling" at bounding box center [513, 332] width 41 height 10
type input "up-"
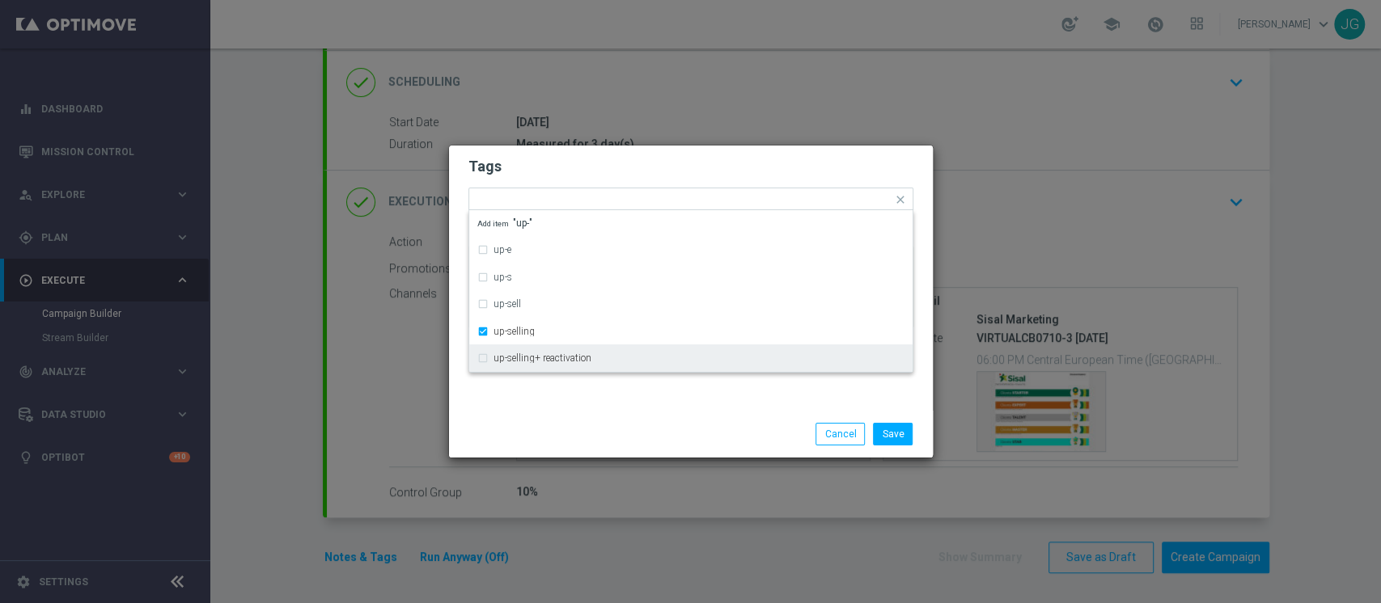
click at [573, 400] on div "Tags Quick find × top master × up-selling up-e up-s up-sell up-selling up-selli…" at bounding box center [691, 278] width 484 height 265
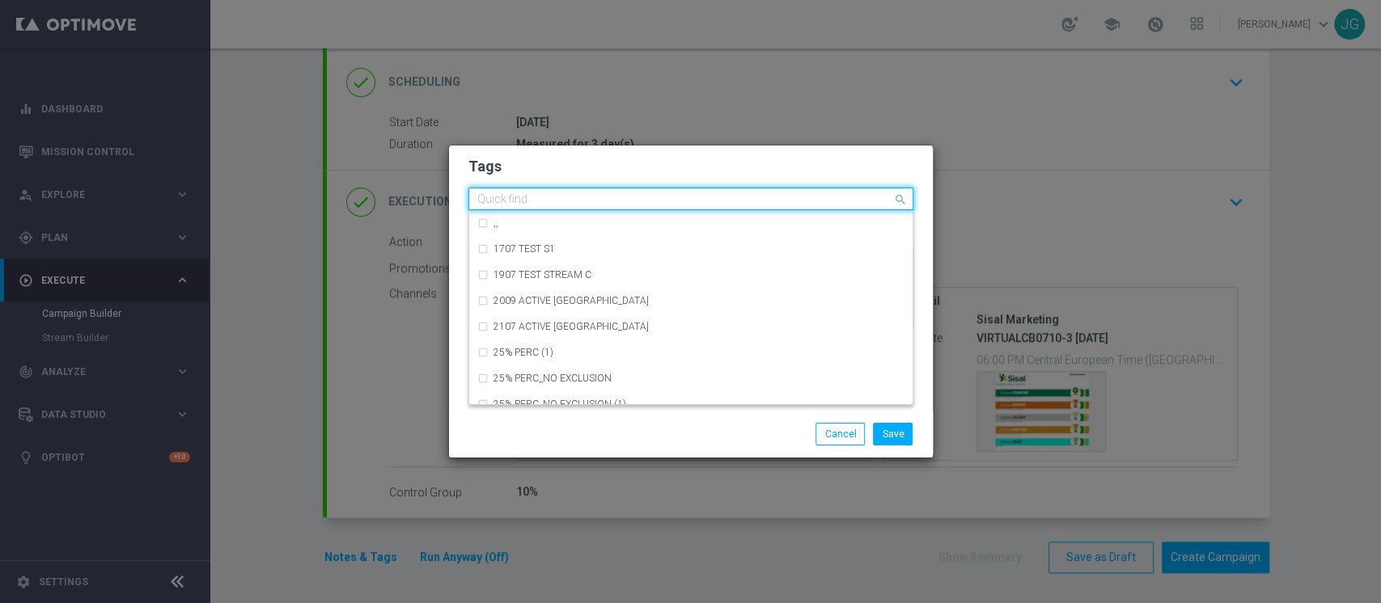
click at [657, 201] on input "text" at bounding box center [684, 200] width 415 height 14
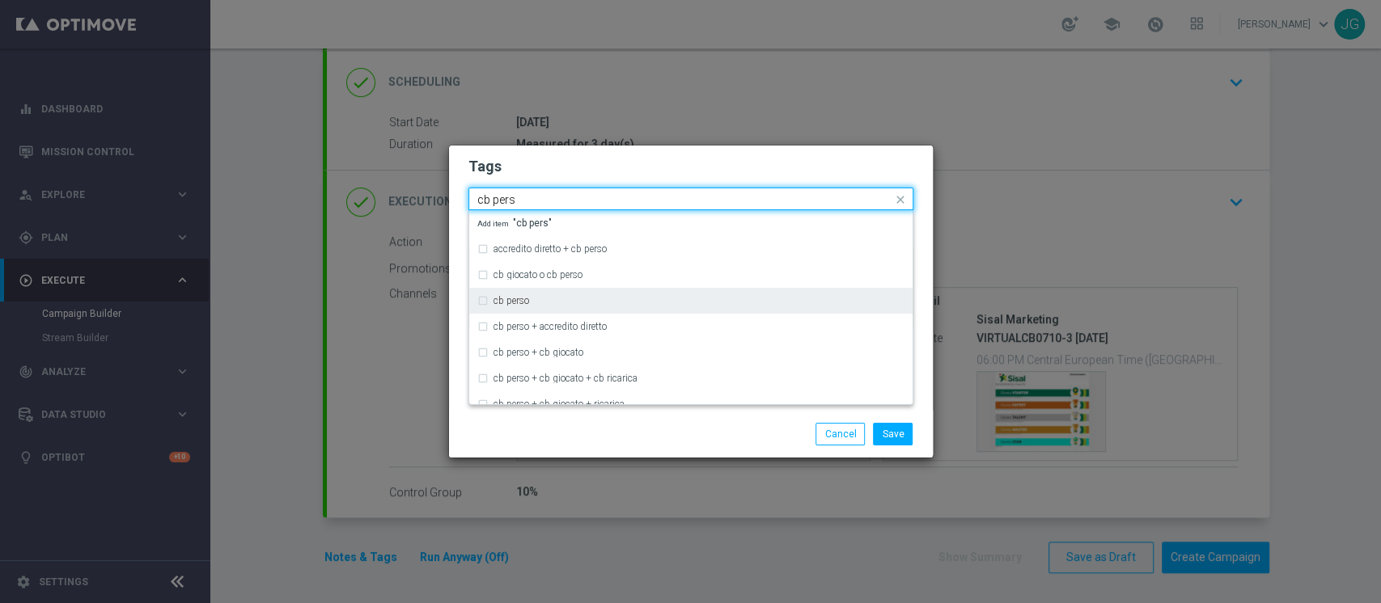
click at [550, 288] on div "cb perso" at bounding box center [690, 301] width 427 height 26
type input "cb pers"
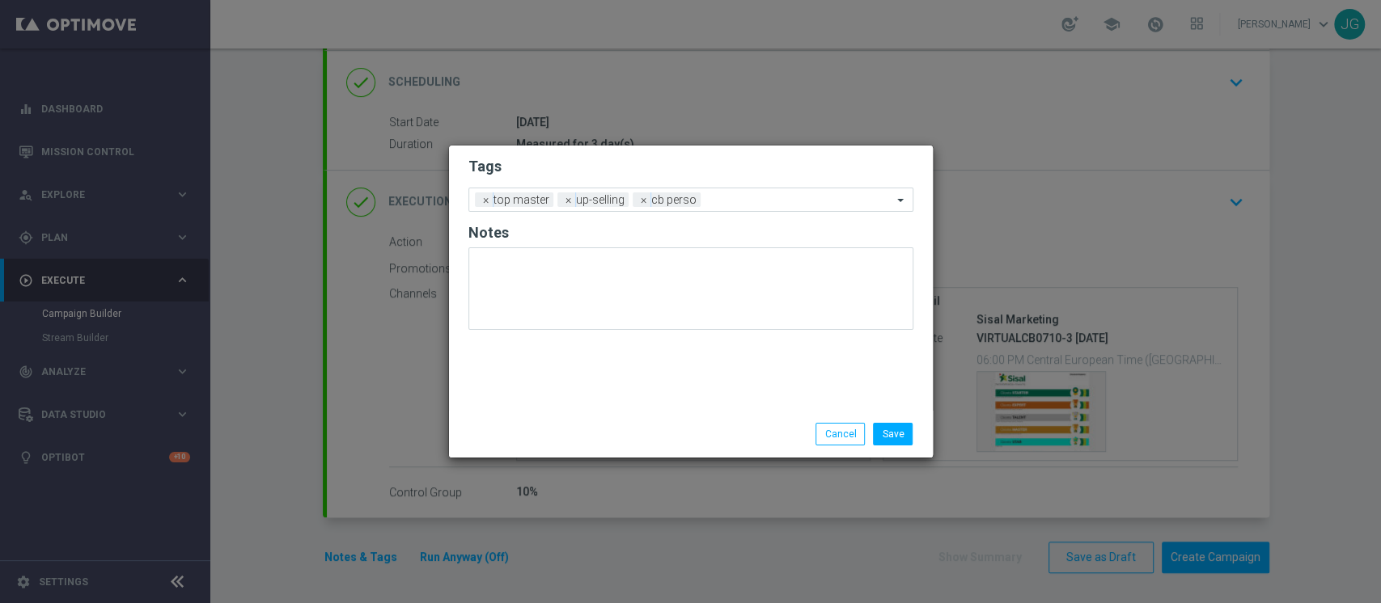
click at [634, 439] on div "Save Cancel" at bounding box center [768, 434] width 313 height 23
click at [751, 203] on input "text" at bounding box center [799, 201] width 185 height 14
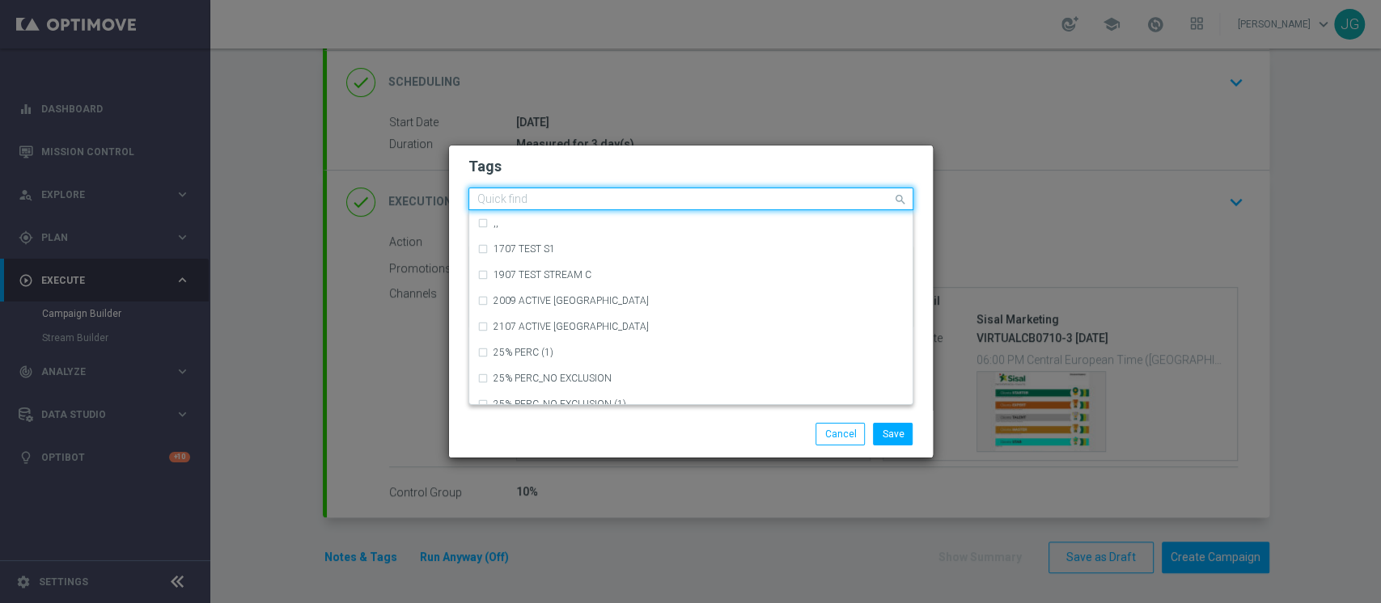
click at [751, 203] on input "text" at bounding box center [684, 200] width 415 height 14
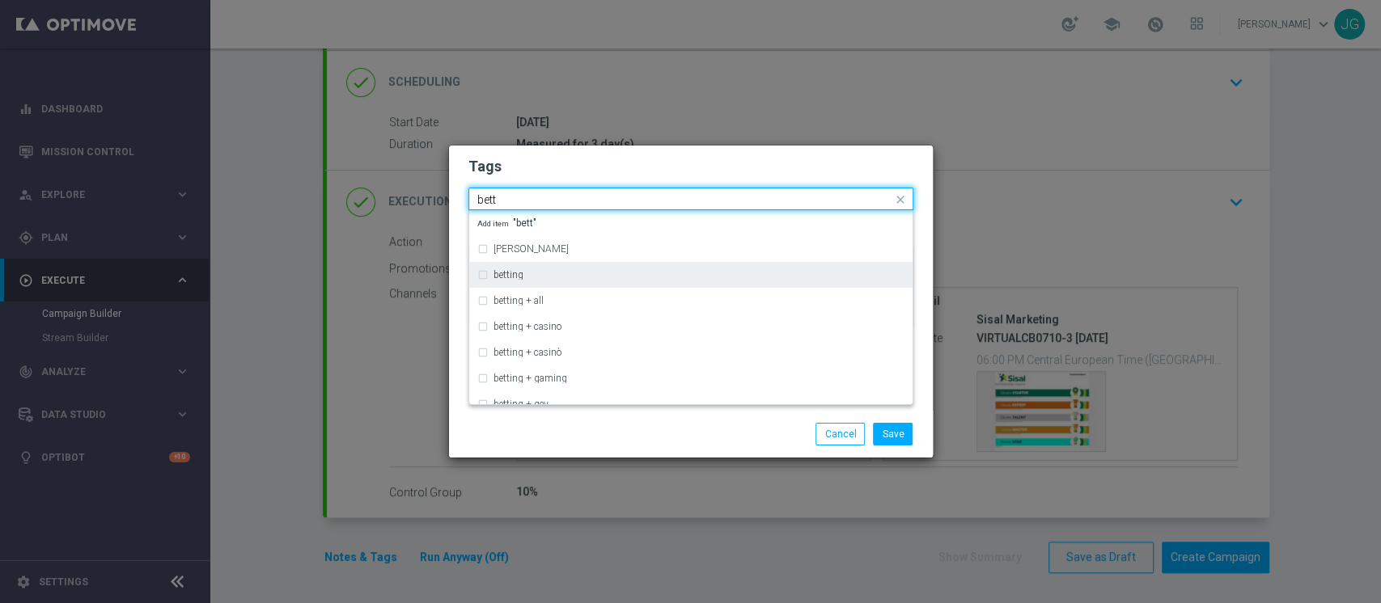
click at [569, 275] on div "betting" at bounding box center [698, 275] width 411 height 10
type input "bett"
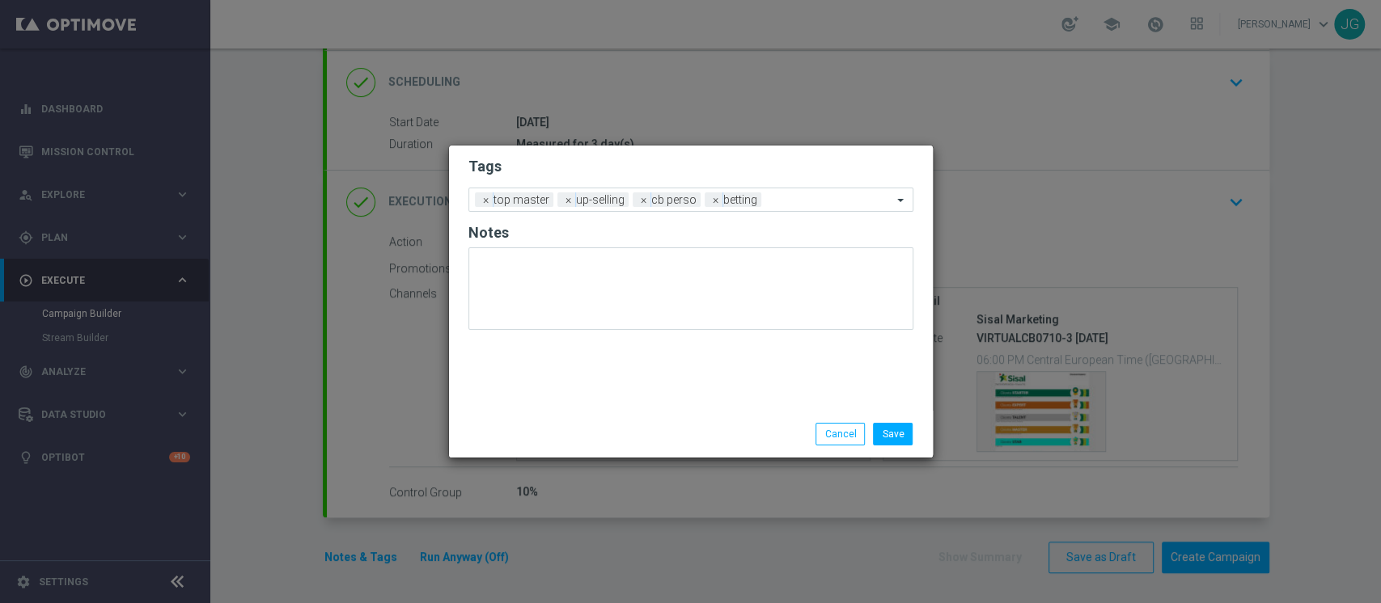
click at [654, 443] on div "Save Cancel" at bounding box center [768, 434] width 313 height 23
click at [786, 204] on input "text" at bounding box center [830, 201] width 125 height 14
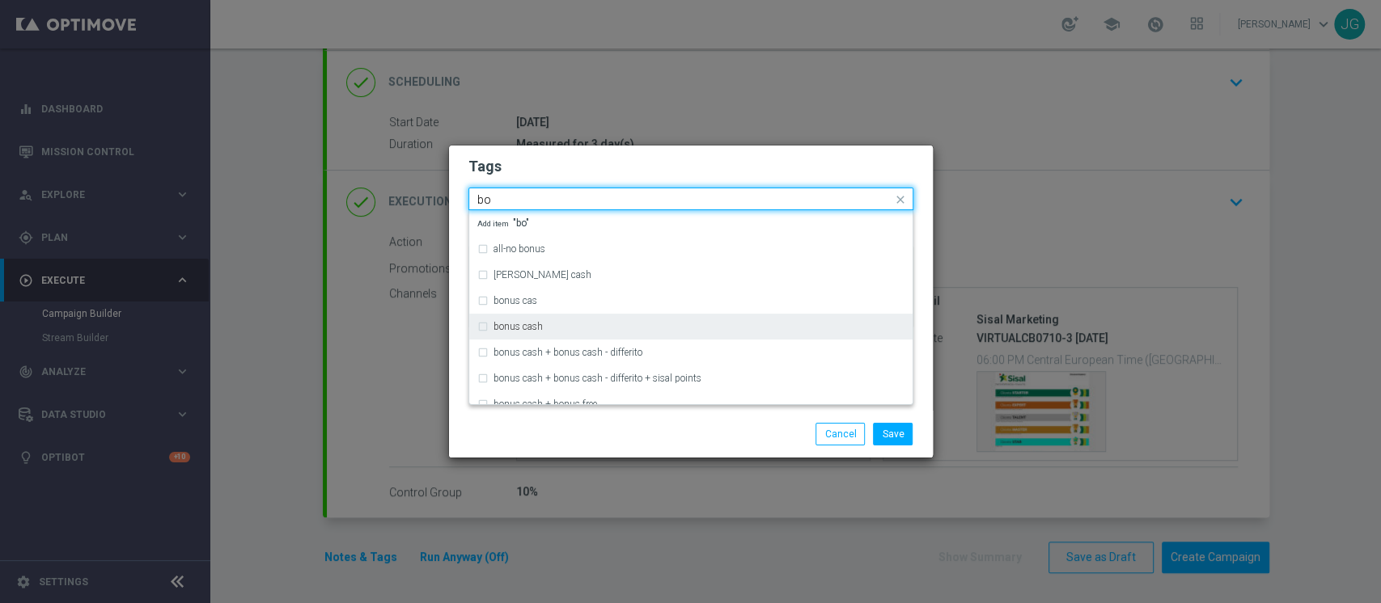
click at [569, 324] on div "bonus cash" at bounding box center [698, 327] width 411 height 10
type input "bo"
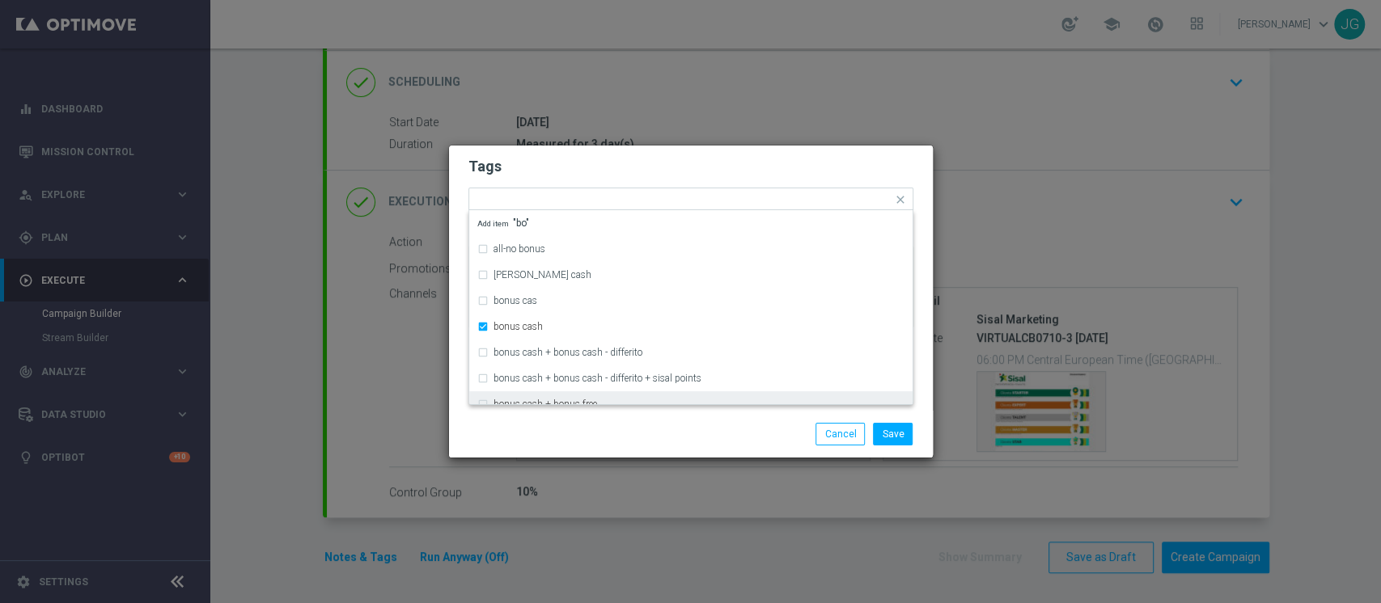
click at [664, 421] on div "Save Cancel" at bounding box center [691, 434] width 484 height 47
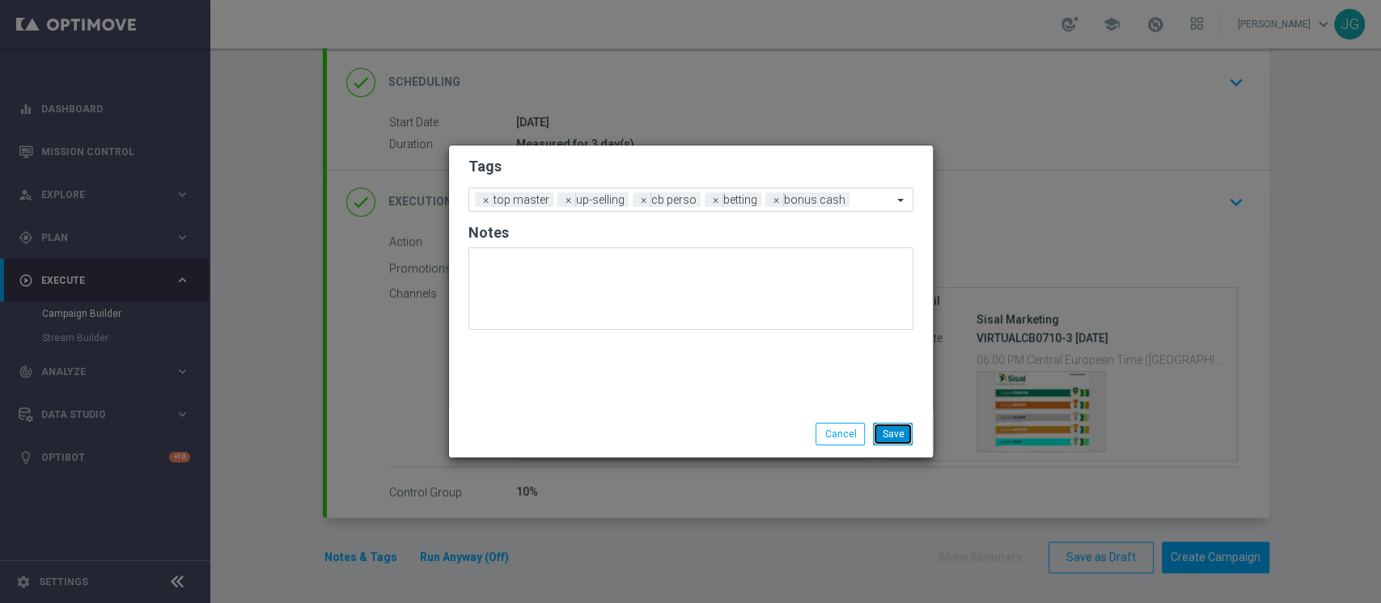
click at [910, 430] on button "Save" at bounding box center [893, 434] width 40 height 23
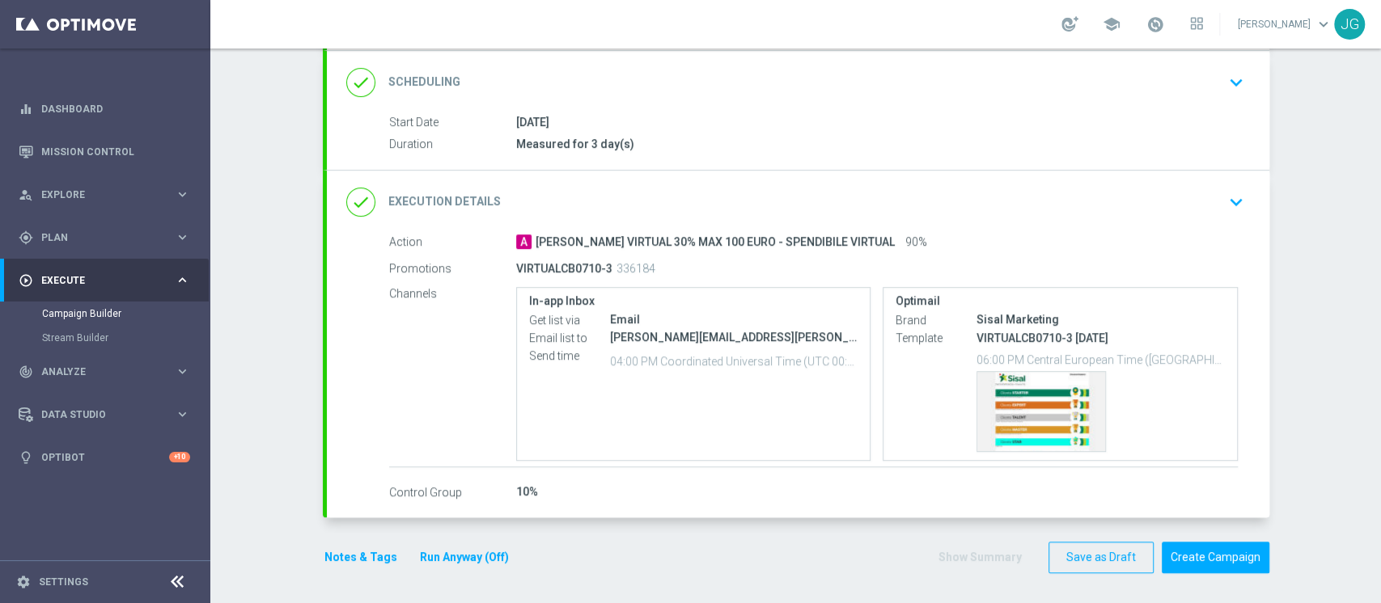
click at [459, 548] on button "Run Anyway (Off)" at bounding box center [464, 558] width 92 height 20
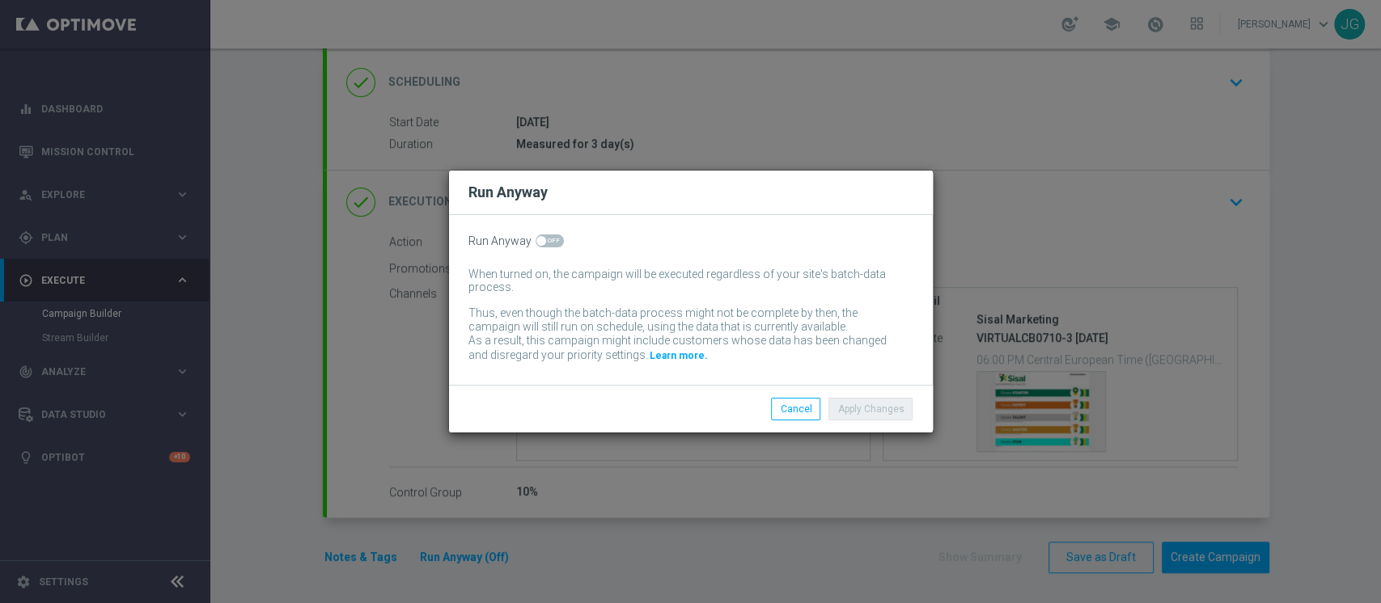
click at [531, 236] on div "Run Anyway" at bounding box center [690, 242] width 445 height 14
click at [544, 236] on span at bounding box center [549, 241] width 28 height 13
click at [544, 236] on input "checkbox" at bounding box center [549, 241] width 28 height 13
checkbox input "true"
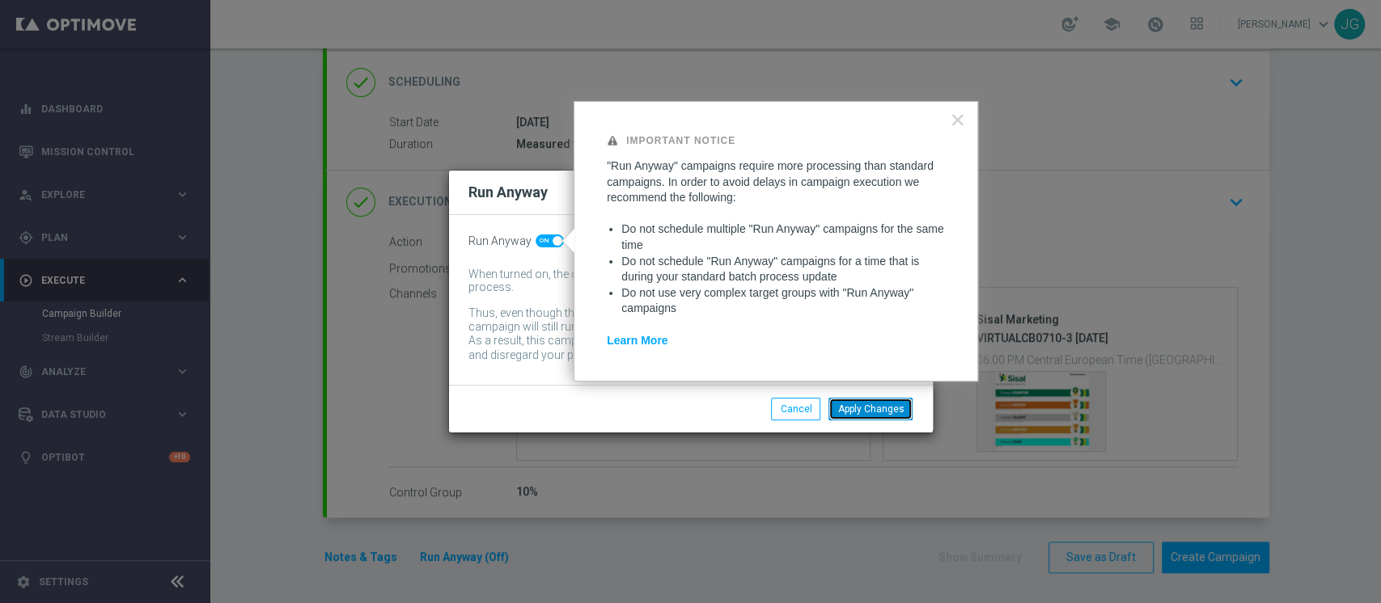
click at [843, 405] on button "Apply Changes" at bounding box center [870, 409] width 84 height 23
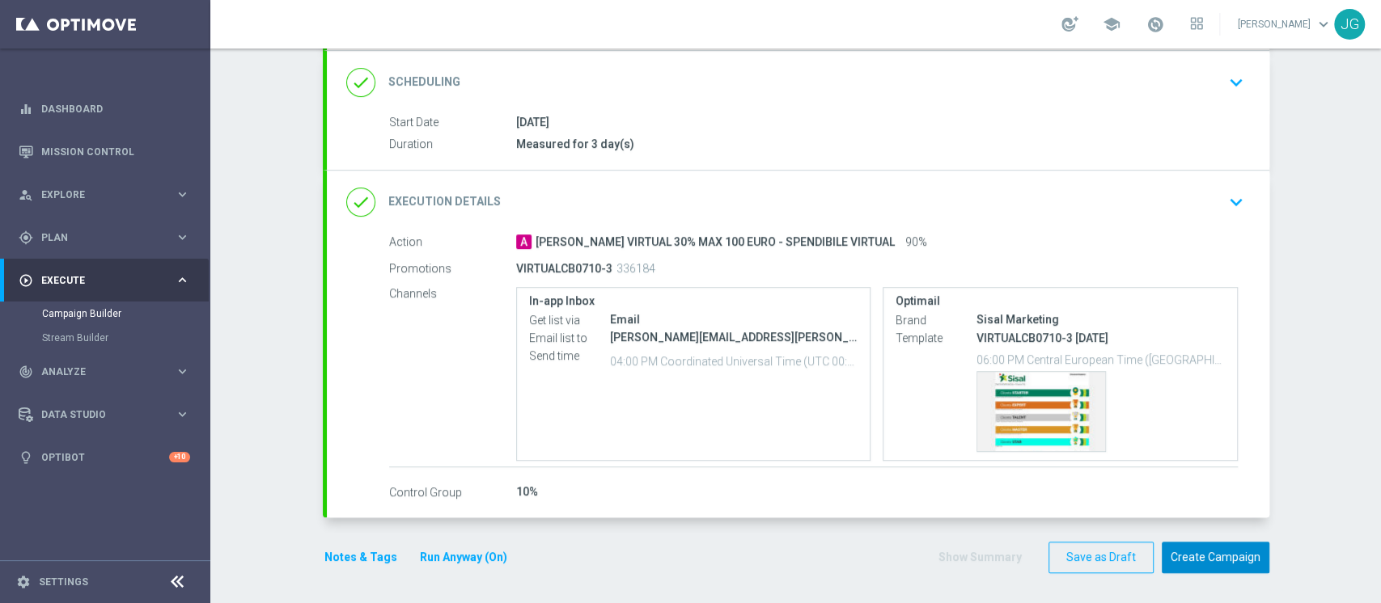
click at [1216, 560] on button "Create Campaign" at bounding box center [1215, 558] width 108 height 32
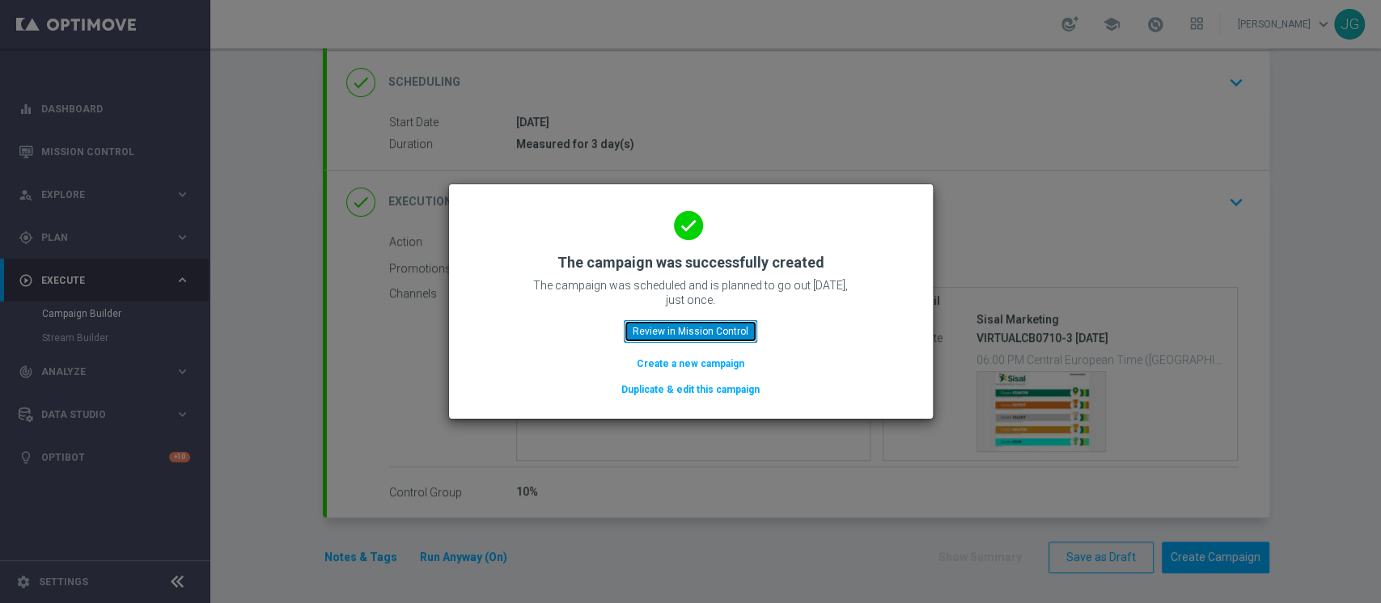
click at [716, 324] on button "Review in Mission Control" at bounding box center [690, 331] width 133 height 23
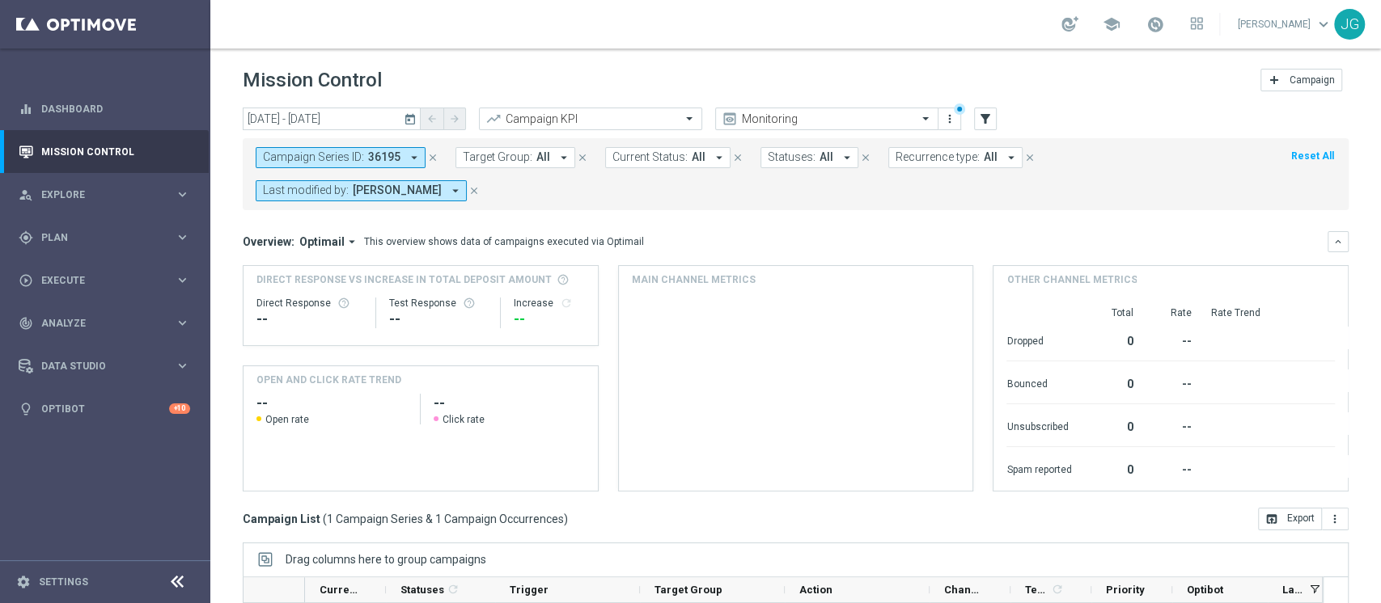
scroll to position [238, 0]
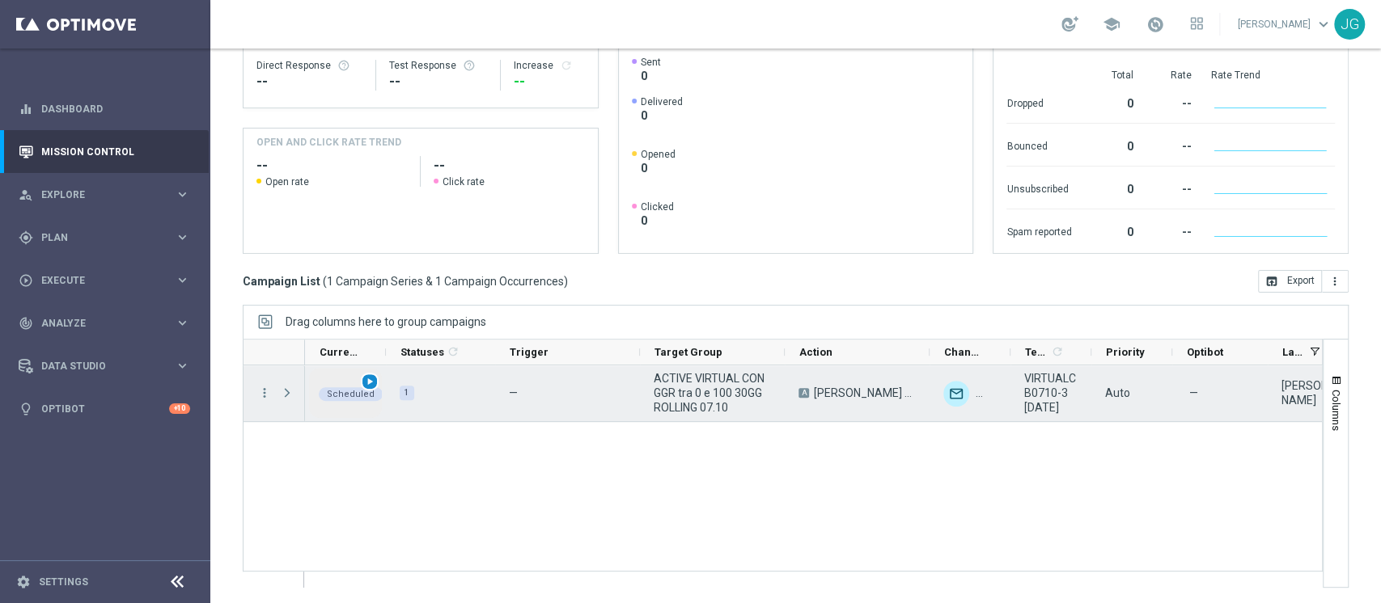
click at [374, 383] on span "play_arrow" at bounding box center [369, 381] width 11 height 11
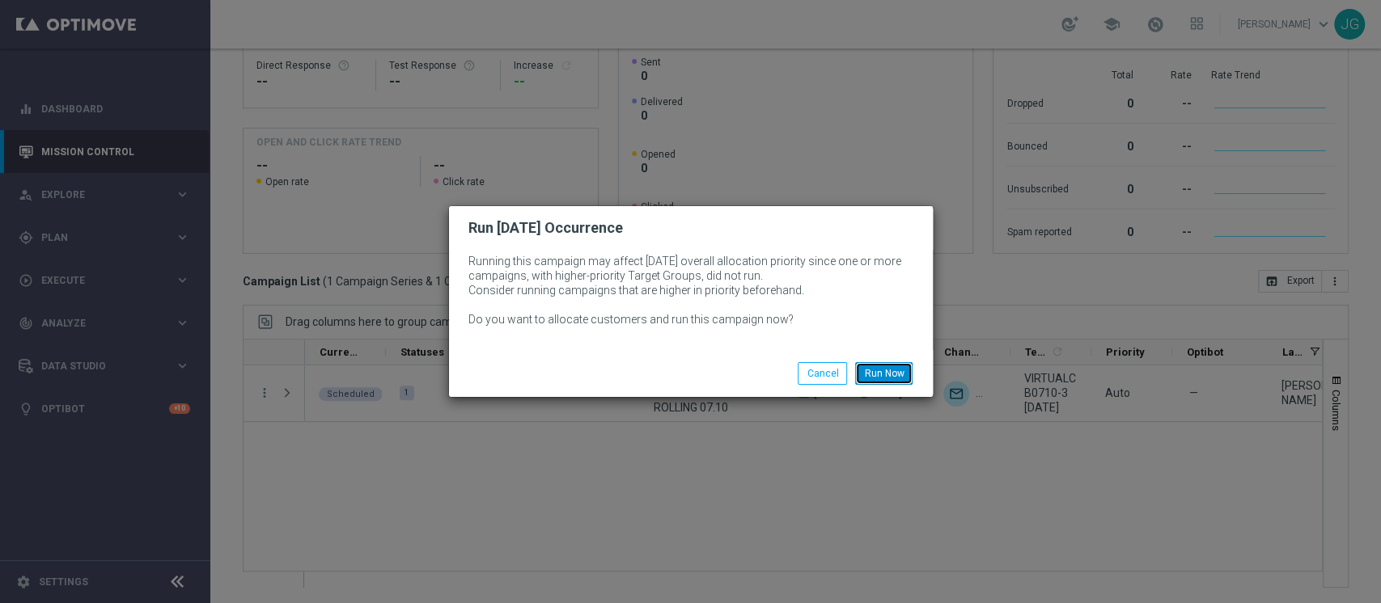
click at [891, 381] on button "Run Now" at bounding box center [883, 373] width 57 height 23
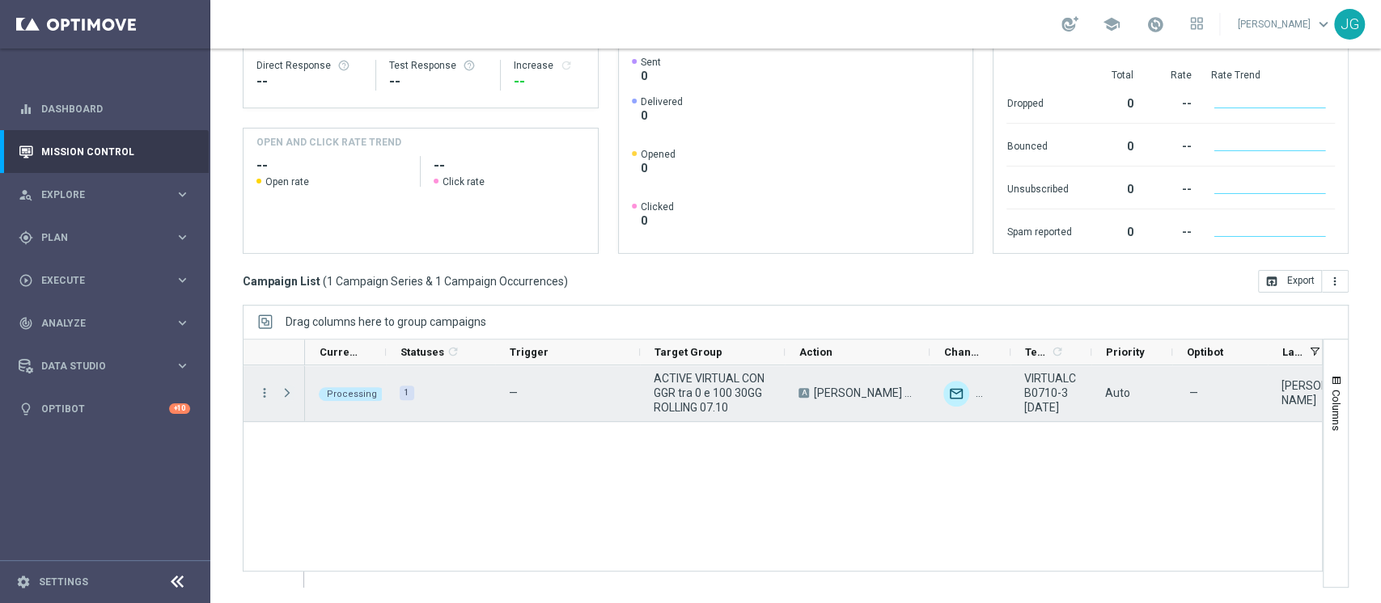
click at [291, 388] on span "Press SPACE to select this row." at bounding box center [287, 393] width 15 height 13
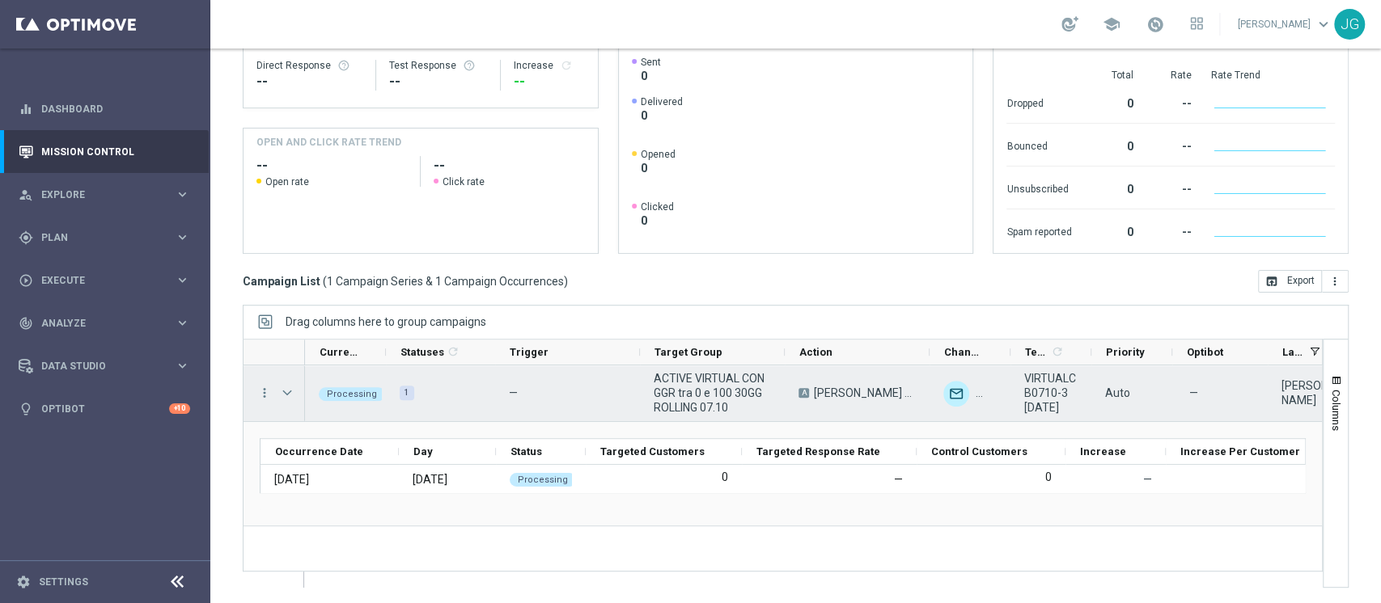
click at [291, 388] on span "Press SPACE to select this row." at bounding box center [287, 393] width 15 height 13
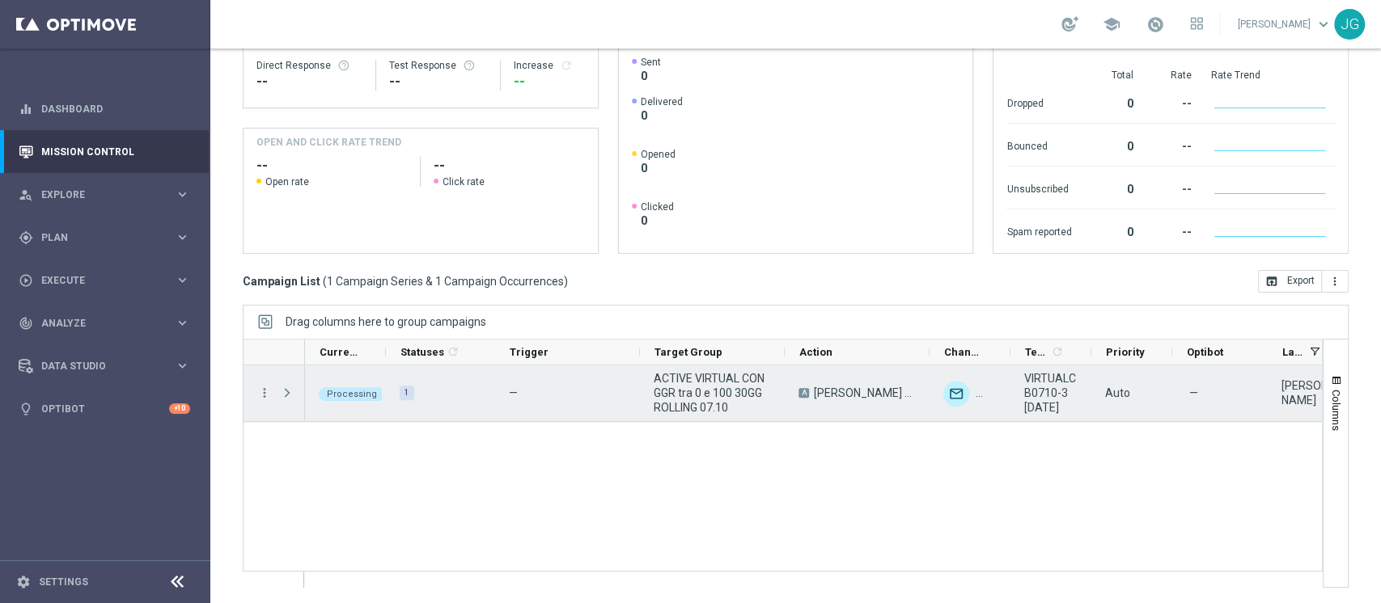
click at [291, 388] on span "Press SPACE to select this row." at bounding box center [287, 393] width 15 height 13
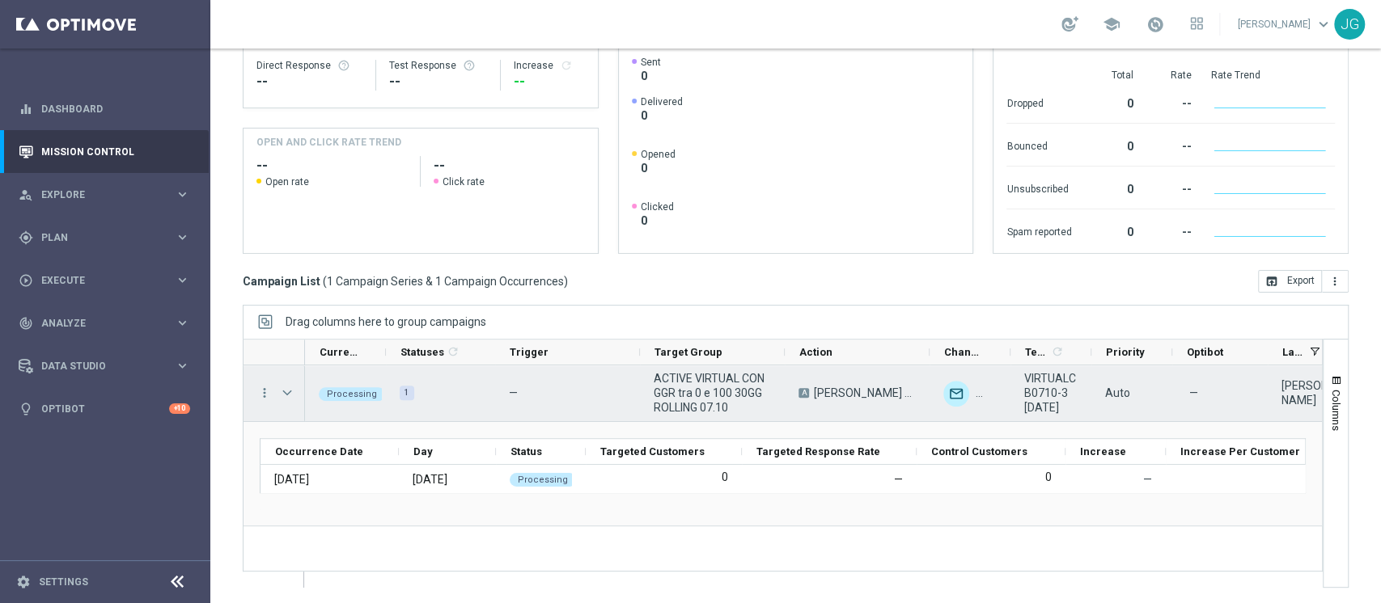
click at [286, 373] on div "Press SPACE to select this row." at bounding box center [289, 394] width 32 height 56
click at [286, 384] on span "Press SPACE to select this row." at bounding box center [289, 393] width 18 height 32
click at [290, 398] on span "Press SPACE to select this row." at bounding box center [287, 393] width 15 height 13
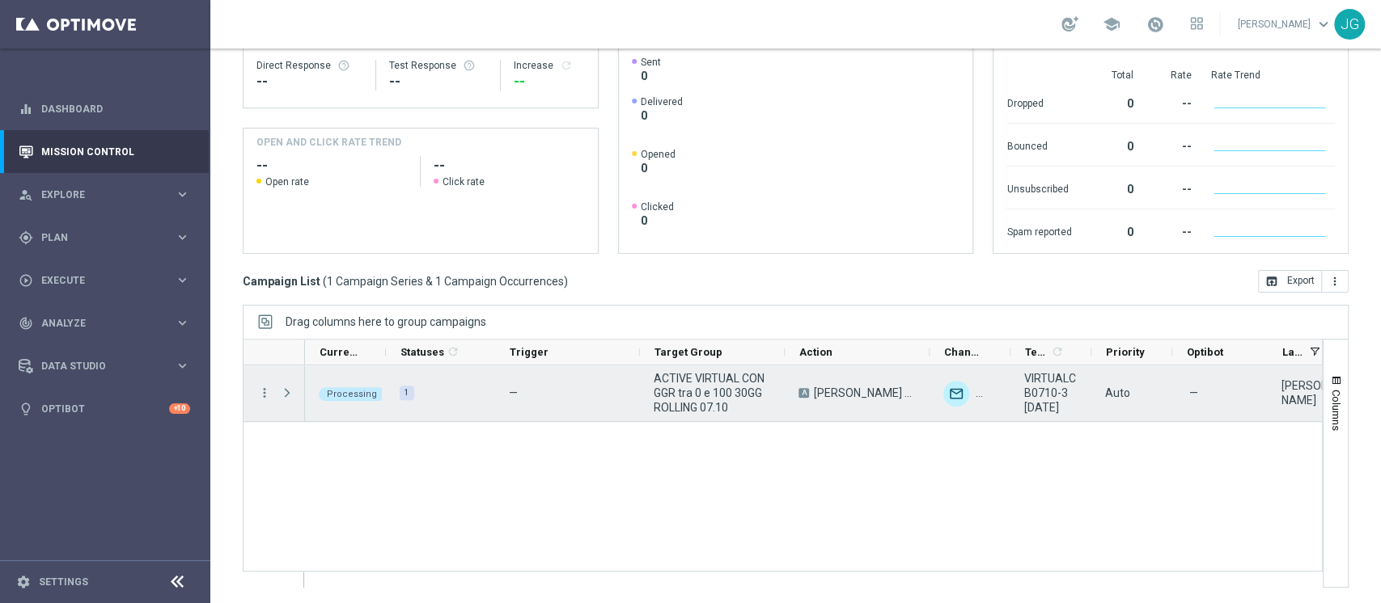
click at [290, 398] on span "Press SPACE to select this row." at bounding box center [287, 393] width 15 height 13
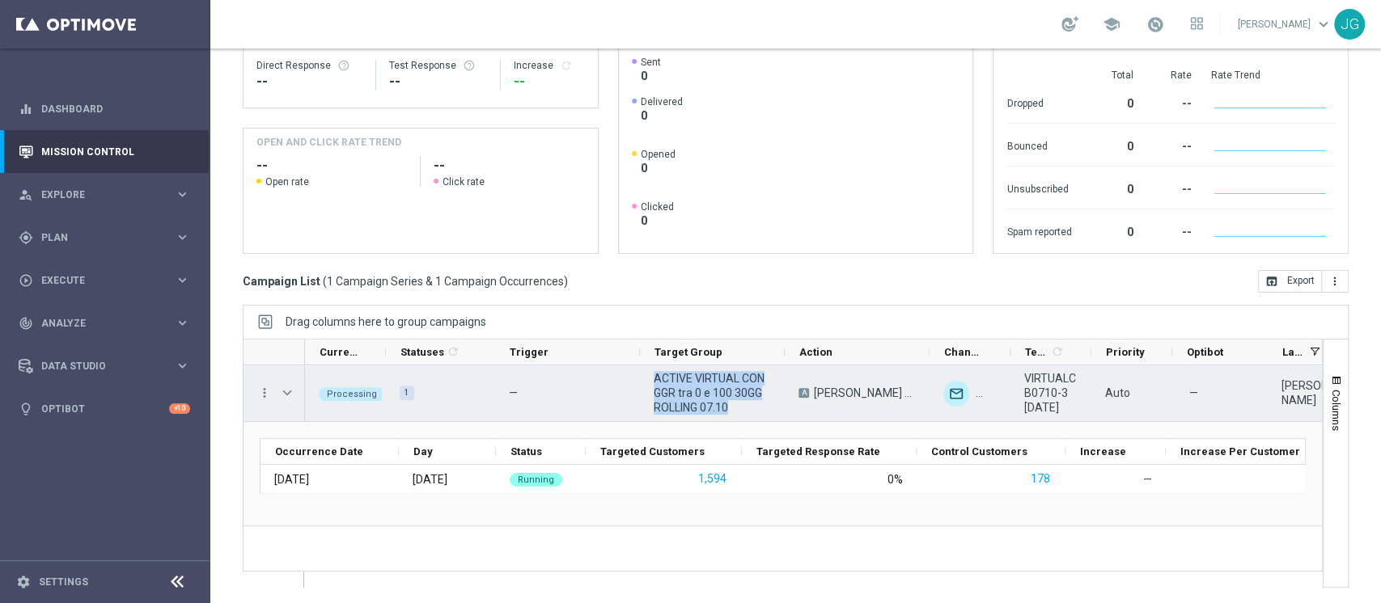
drag, startPoint x: 734, startPoint y: 404, endPoint x: 645, endPoint y: 374, distance: 94.1
click at [645, 374] on div "ACTIVE VIRTUAL CON GGR tra 0 e 100 30GG ROLLING 07.10" at bounding box center [712, 394] width 145 height 56
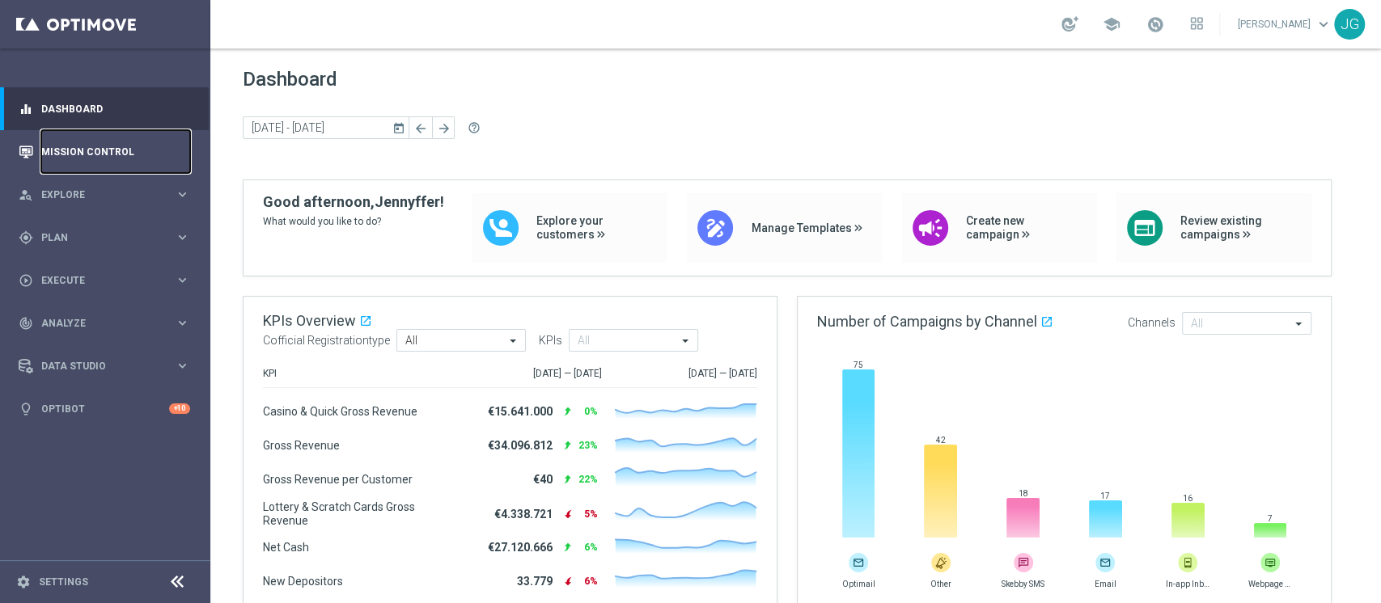
click at [124, 156] on link "Mission Control" at bounding box center [115, 151] width 149 height 43
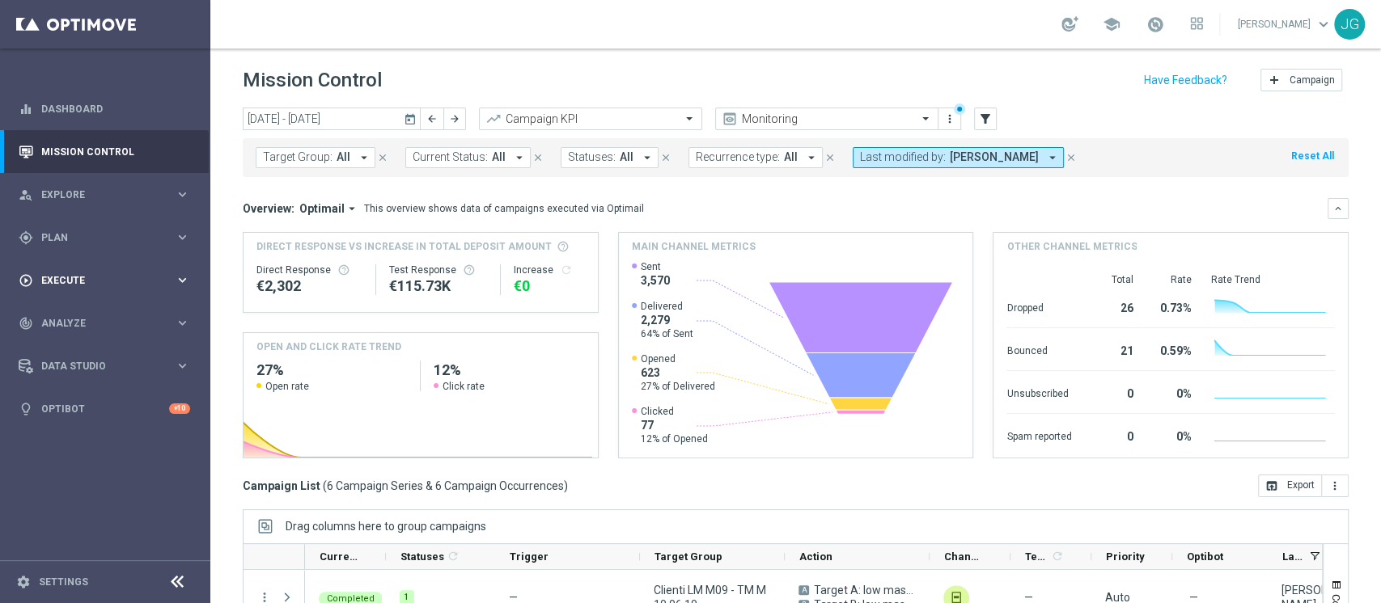
click at [97, 281] on span "Execute" at bounding box center [107, 281] width 133 height 10
click at [61, 236] on span "Plan" at bounding box center [107, 238] width 133 height 10
click at [83, 324] on button "Templates keyboard_arrow_right" at bounding box center [116, 319] width 149 height 13
click at [75, 340] on link "Optimail" at bounding box center [109, 343] width 118 height 13
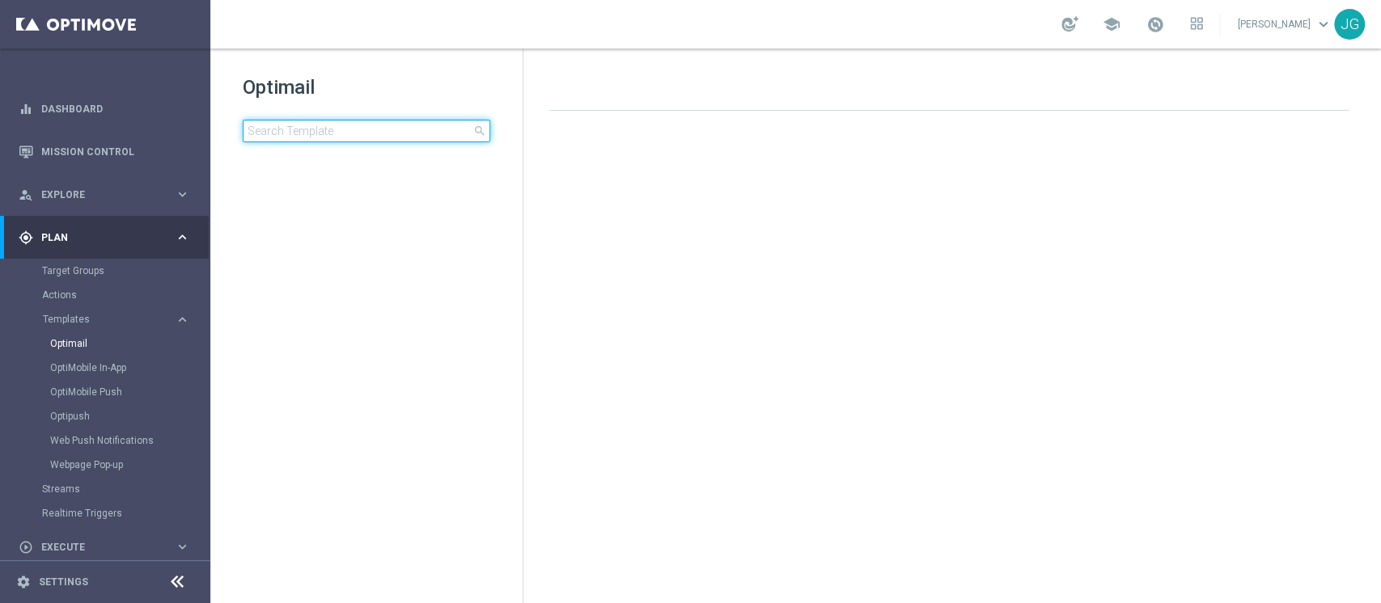
click at [370, 131] on input at bounding box center [367, 131] width 248 height 23
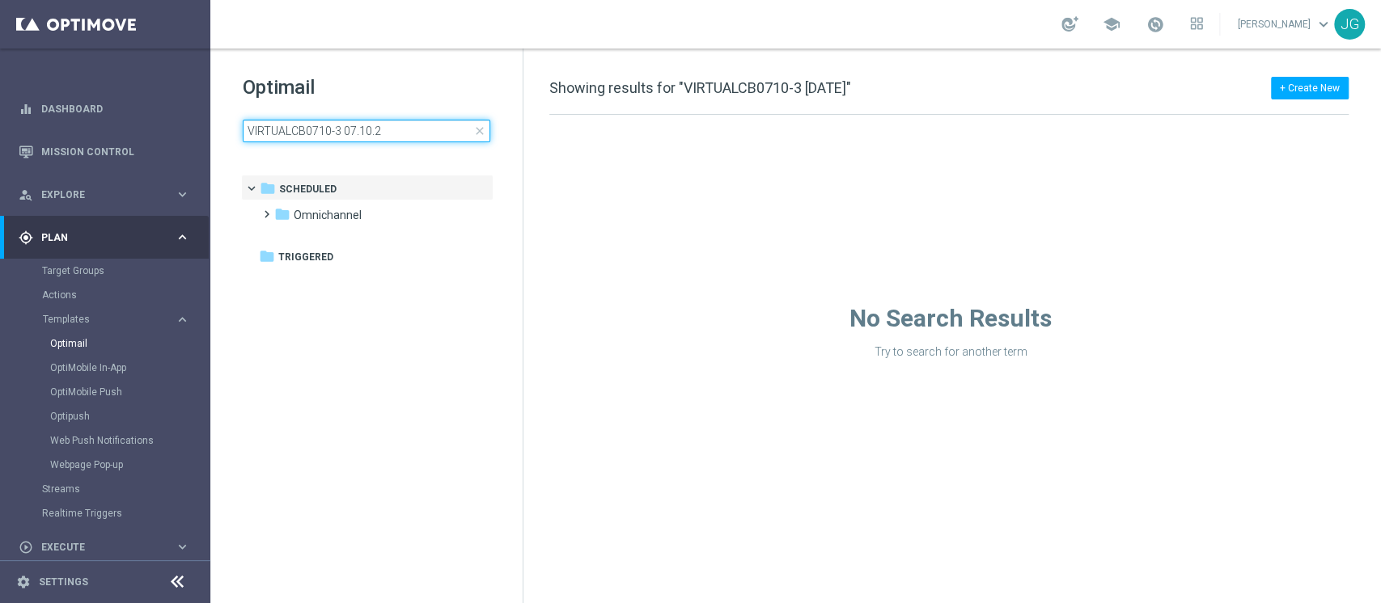
type input "VIRTUALCB0710-3 07.10."
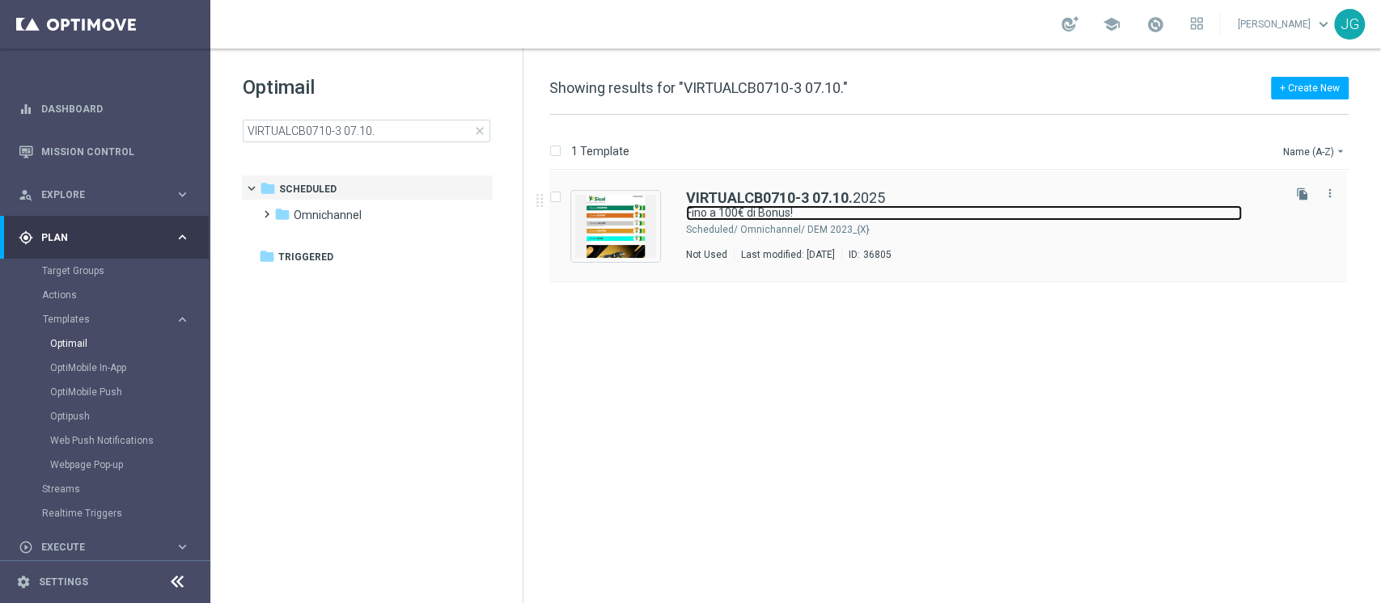
click at [895, 216] on link "Fino a 100€ di Bonus!" at bounding box center [964, 212] width 556 height 15
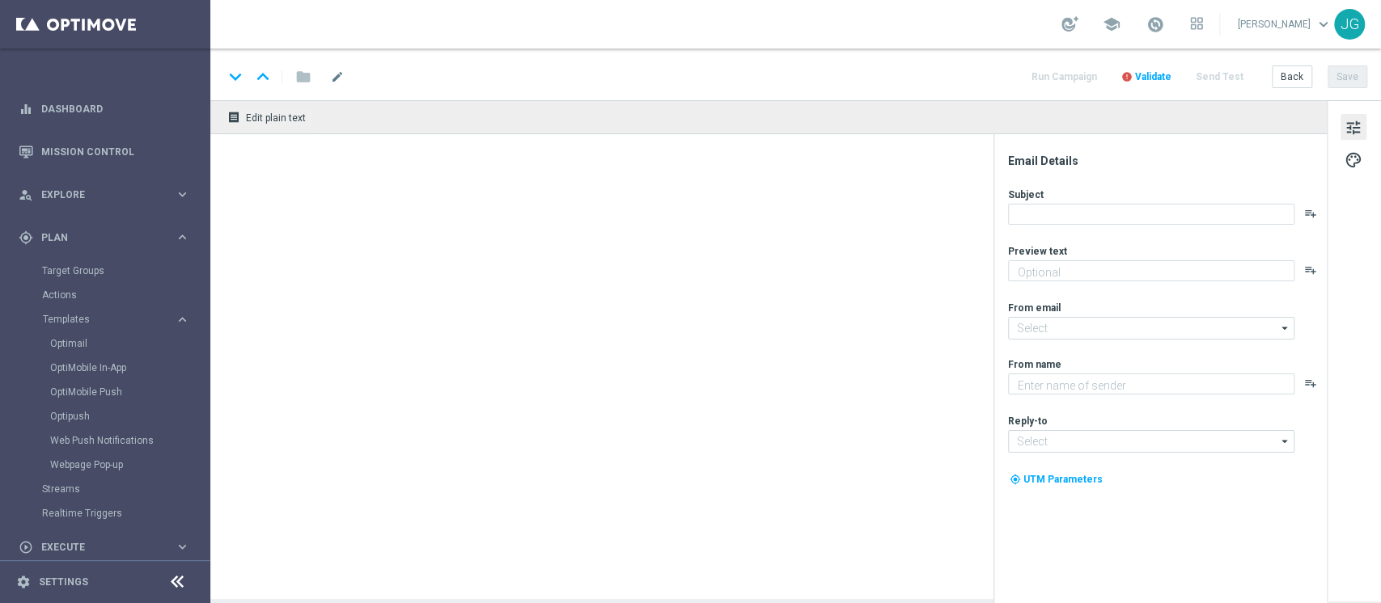
type textarea "Scopri cosa ti abbiamo riservato"
type input "newsletter@comunicazioni.sisal.it"
type textarea "Sisal"
type input "info@sisal.it"
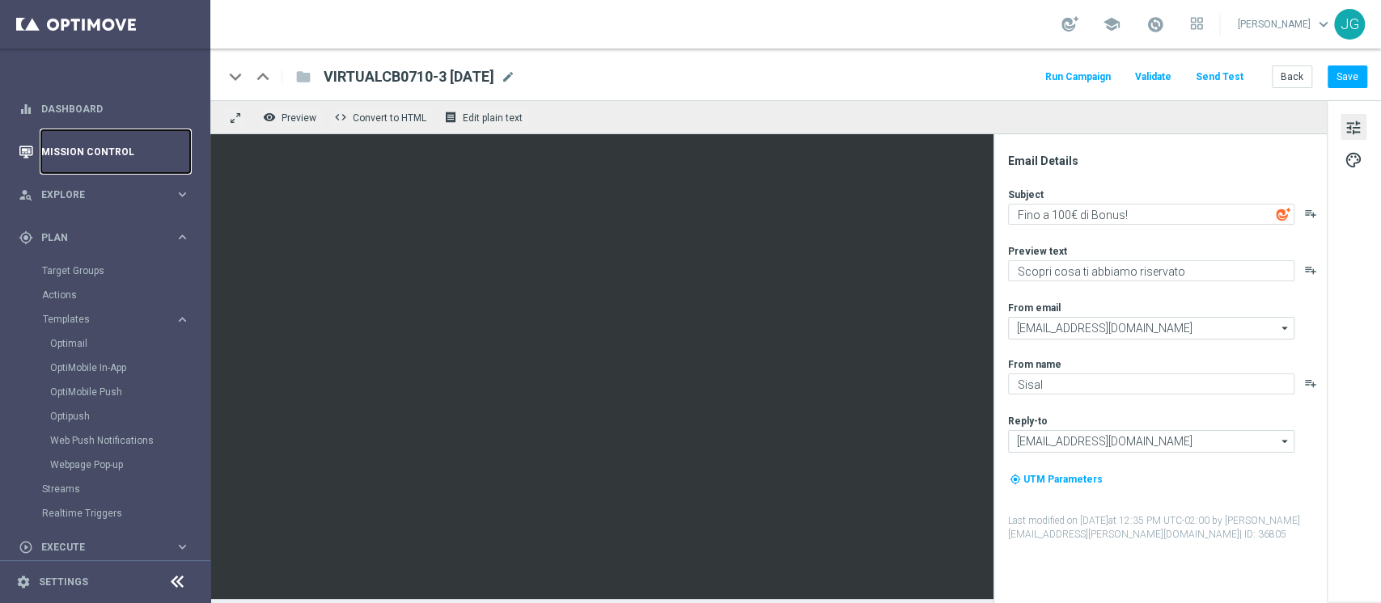
click at [83, 146] on link "Mission Control" at bounding box center [115, 151] width 149 height 43
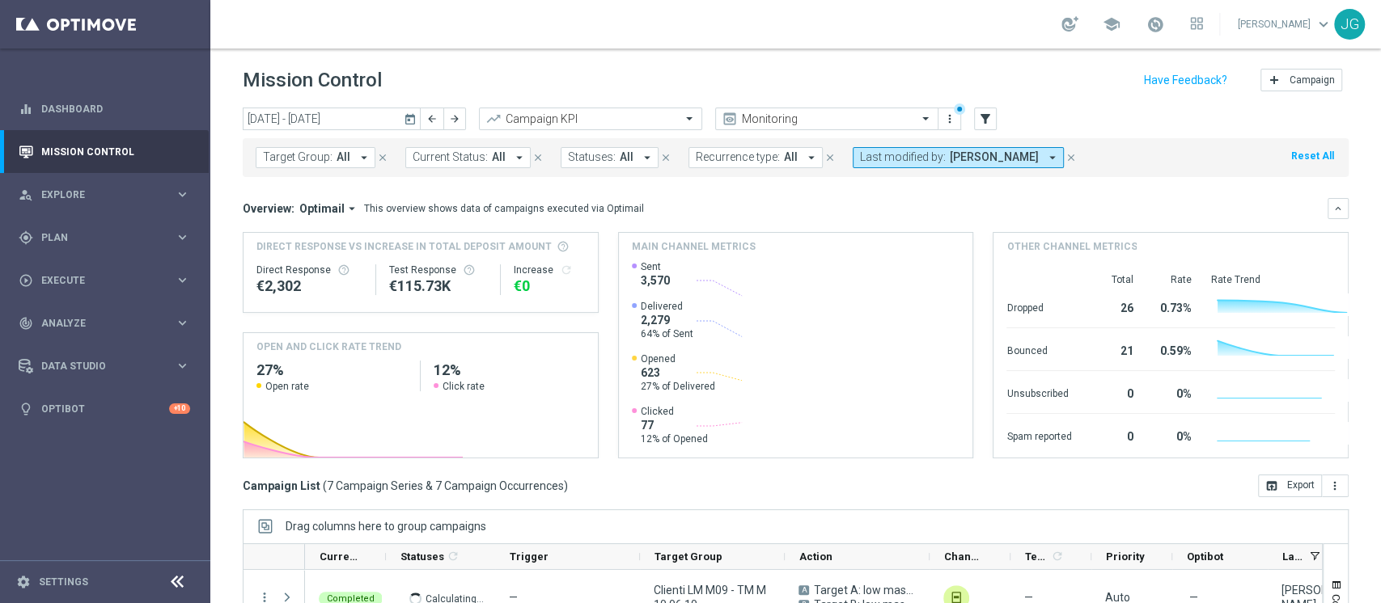
click at [406, 120] on icon "today" at bounding box center [411, 119] width 15 height 15
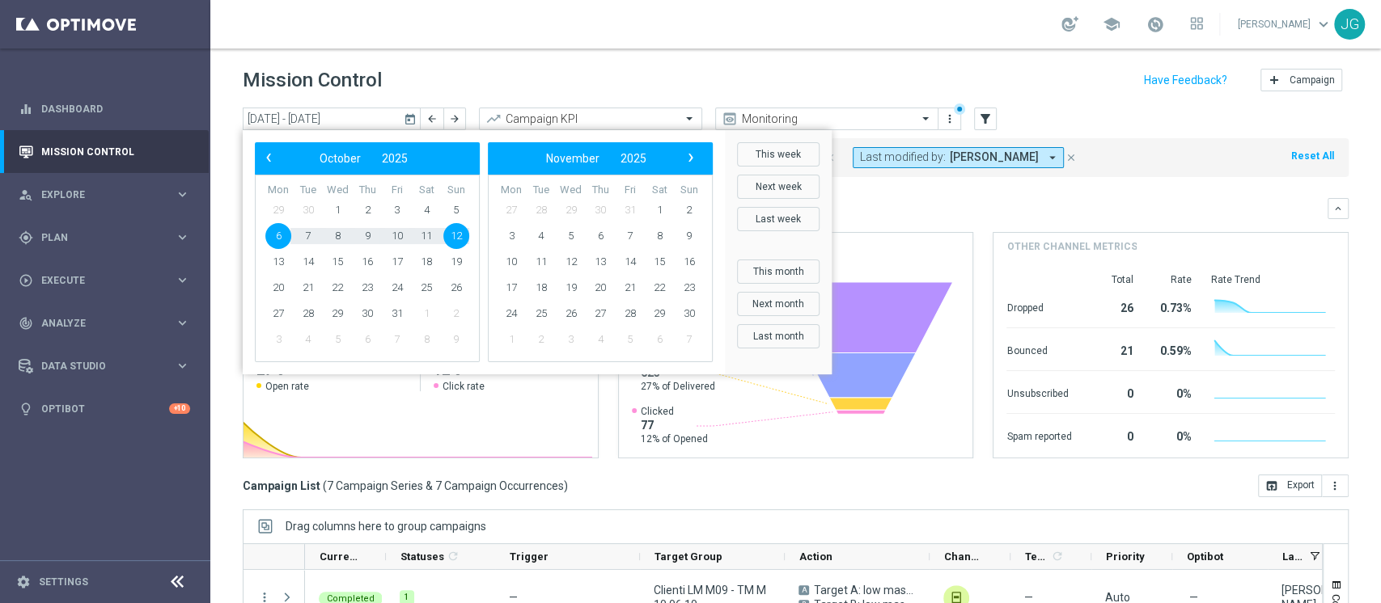
click at [266, 169] on div "‹ ​ October ​ 2025 ​ ›" at bounding box center [367, 158] width 225 height 32
click at [265, 161] on span "‹" at bounding box center [268, 157] width 21 height 21
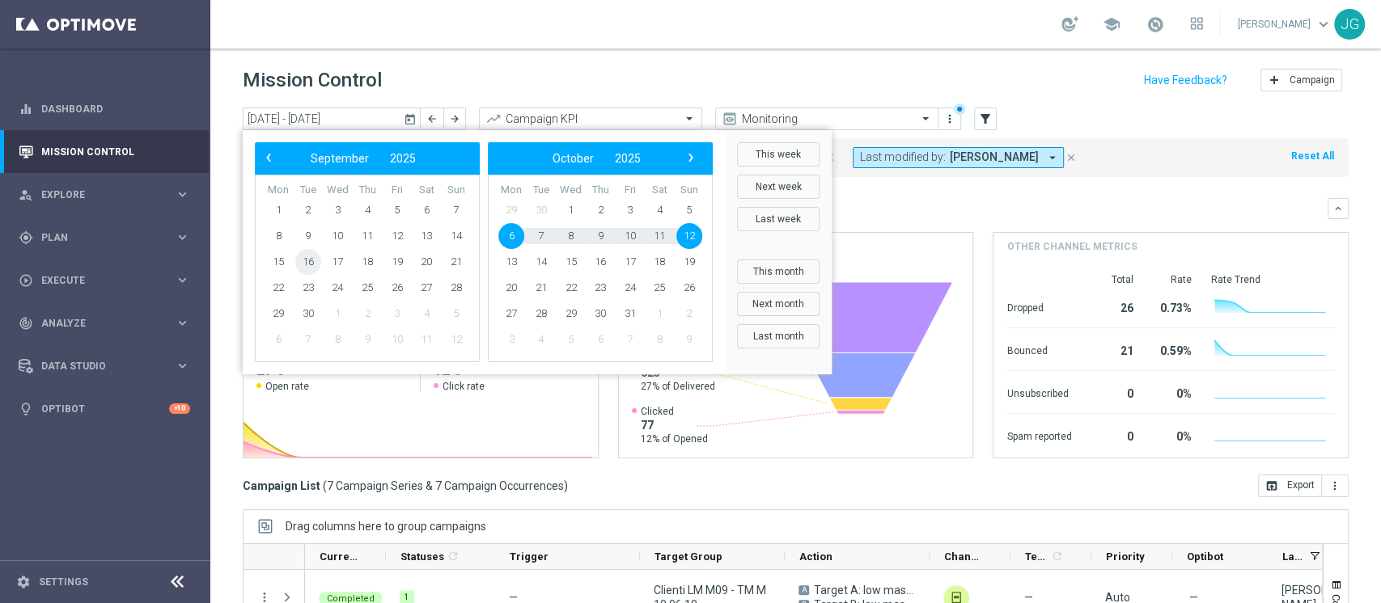
click at [308, 257] on span "16" at bounding box center [308, 262] width 26 height 26
type input "16 Sep 2025 - 16 Sep 2025"
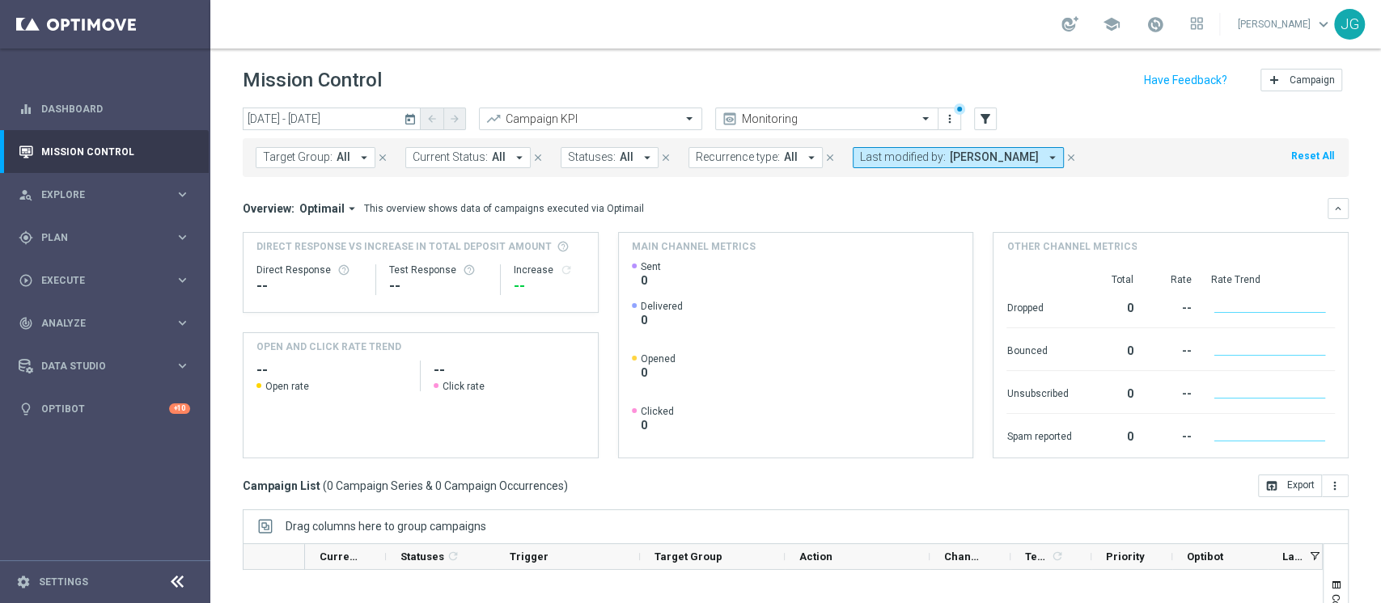
click at [951, 155] on span "[PERSON_NAME]" at bounding box center [994, 157] width 89 height 14
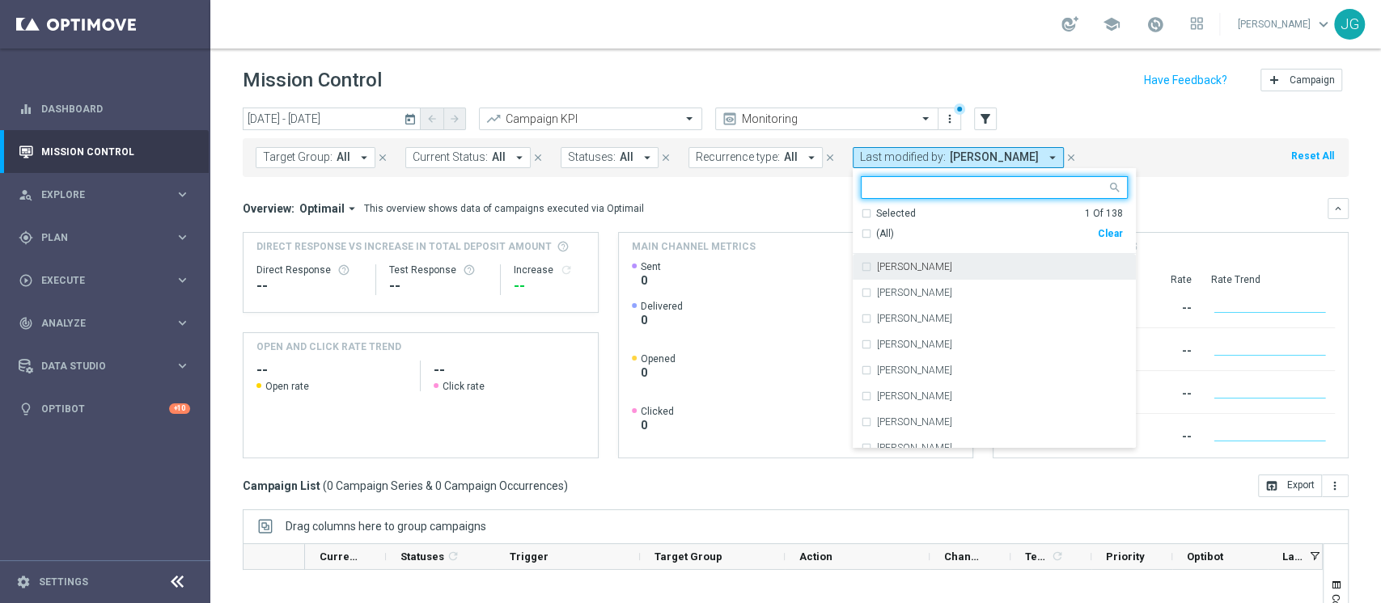
click at [0, 0] on div "Clear" at bounding box center [0, 0] width 0 height 0
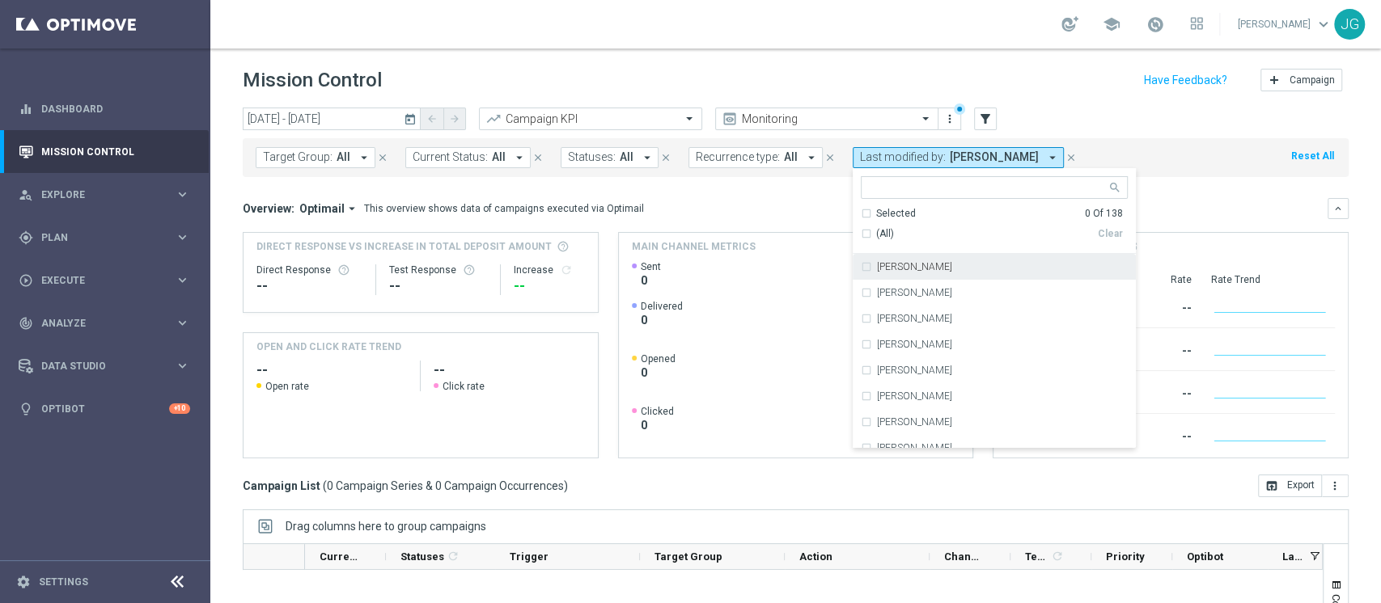
click at [919, 184] on input "text" at bounding box center [988, 188] width 237 height 14
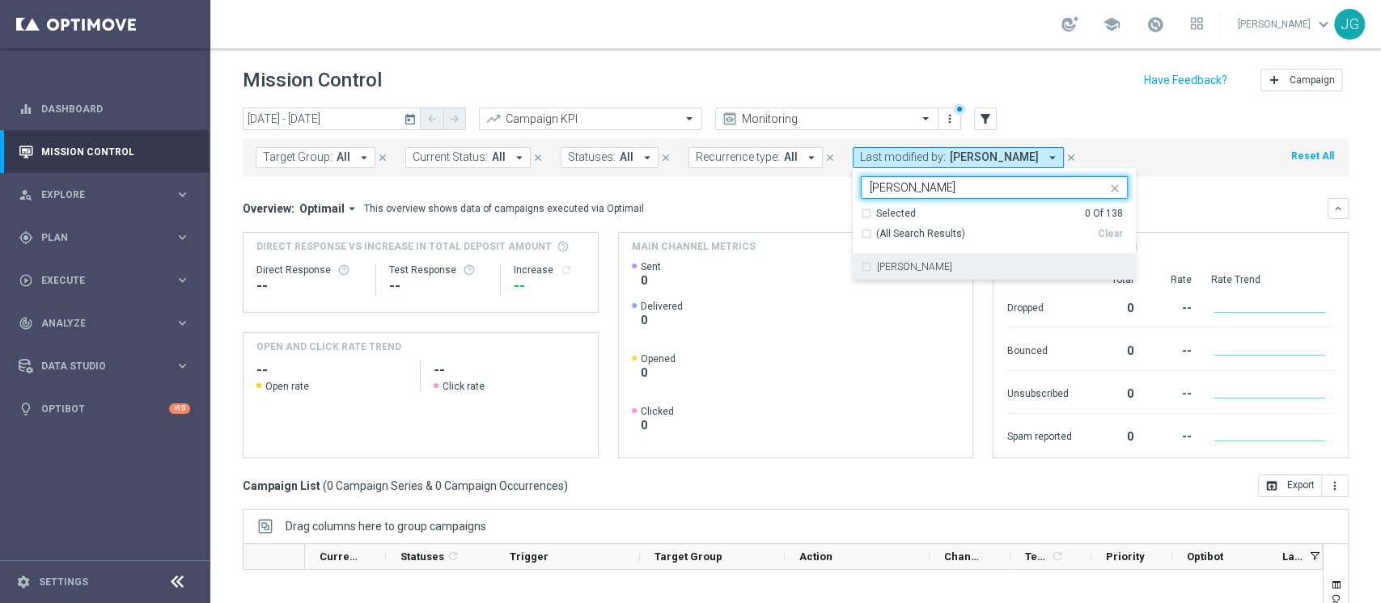
click at [877, 264] on label "[PERSON_NAME]" at bounding box center [914, 267] width 75 height 10
type input "edoardo"
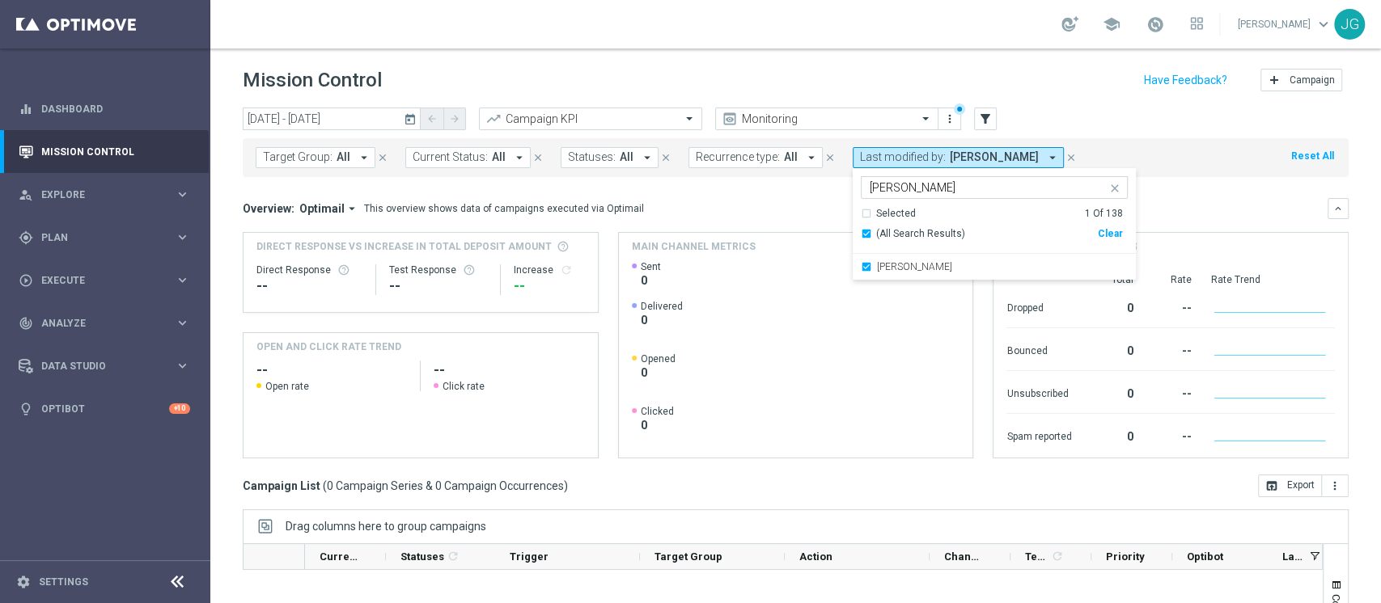
click at [760, 209] on div "Overview: Optimail arrow_drop_down This overview shows data of campaigns execut…" at bounding box center [785, 208] width 1085 height 15
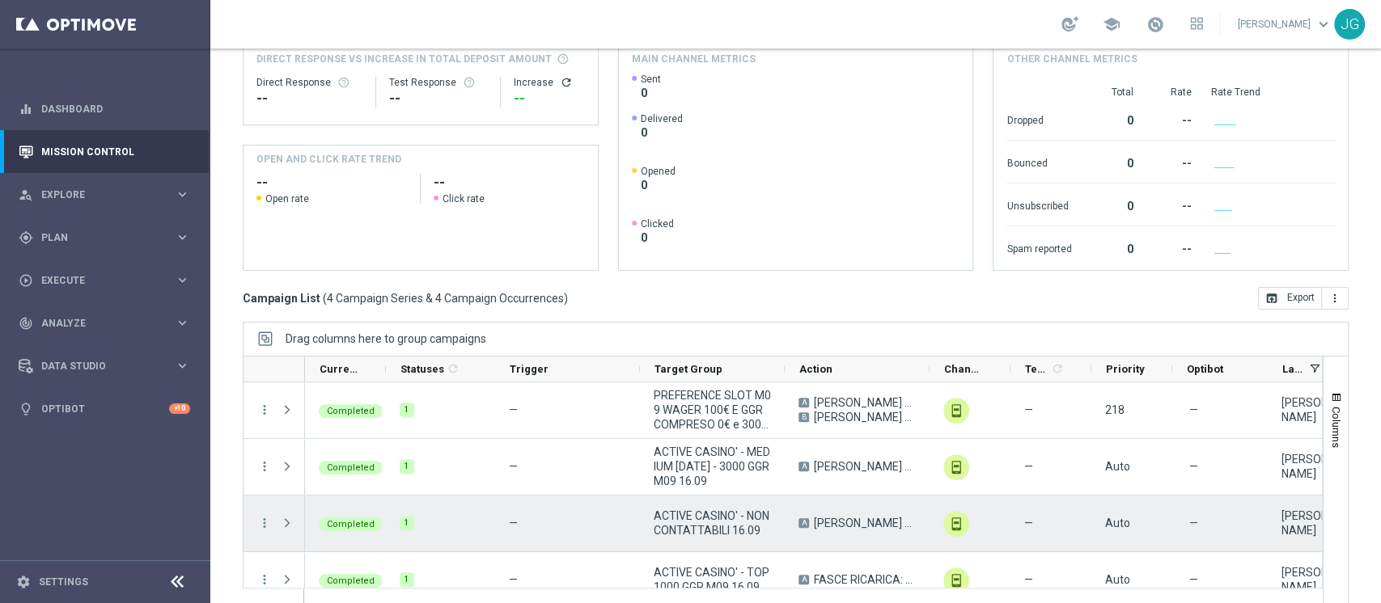
scroll to position [205, 0]
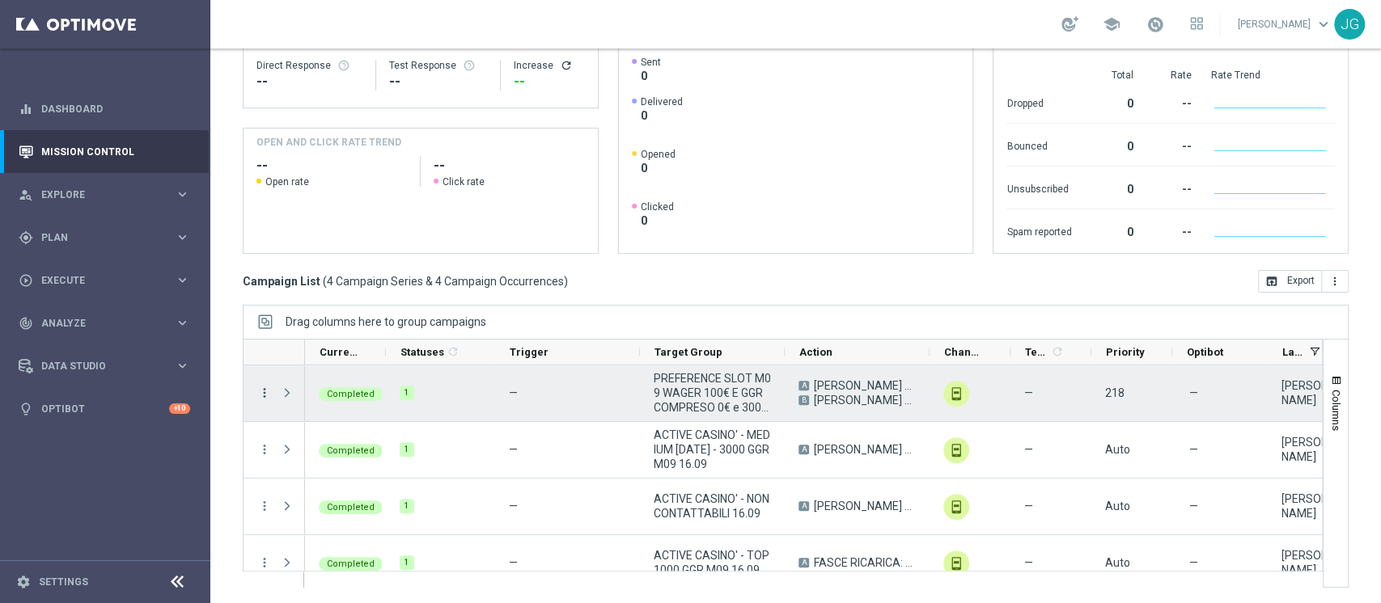
click at [264, 393] on icon "more_vert" at bounding box center [264, 393] width 15 height 15
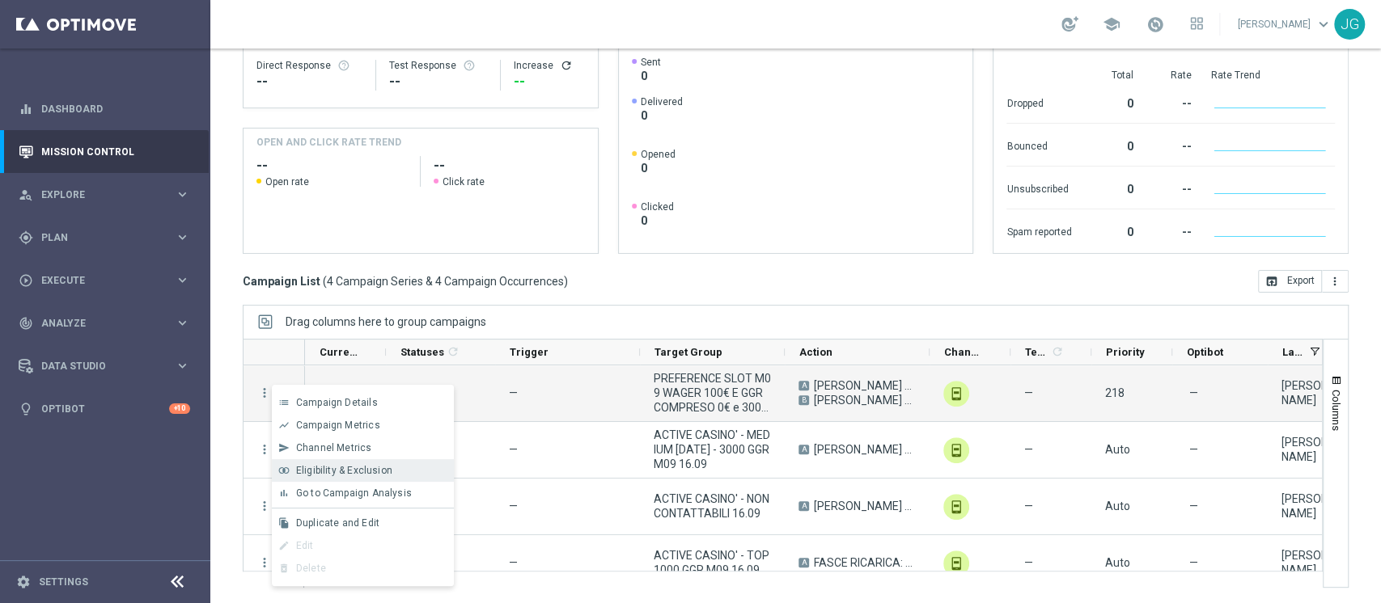
click at [335, 474] on span "Eligibility & Exclusion" at bounding box center [344, 470] width 96 height 11
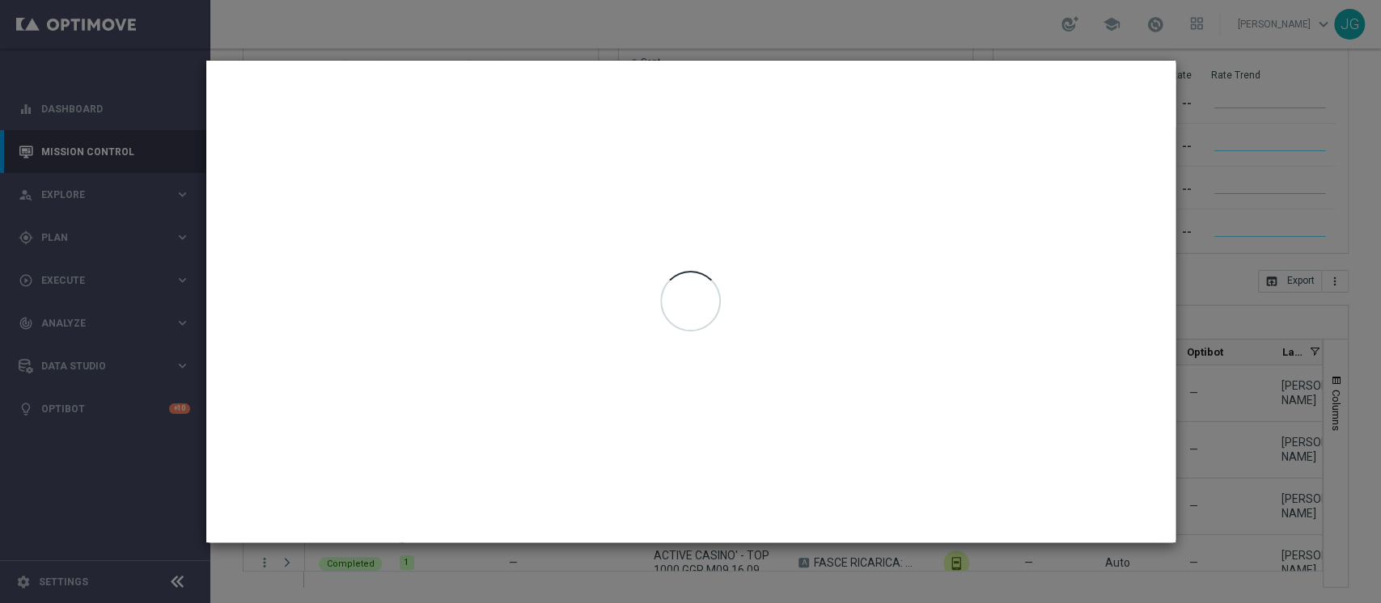
type input "16 Sep 2025 - 16 Sep 2025"
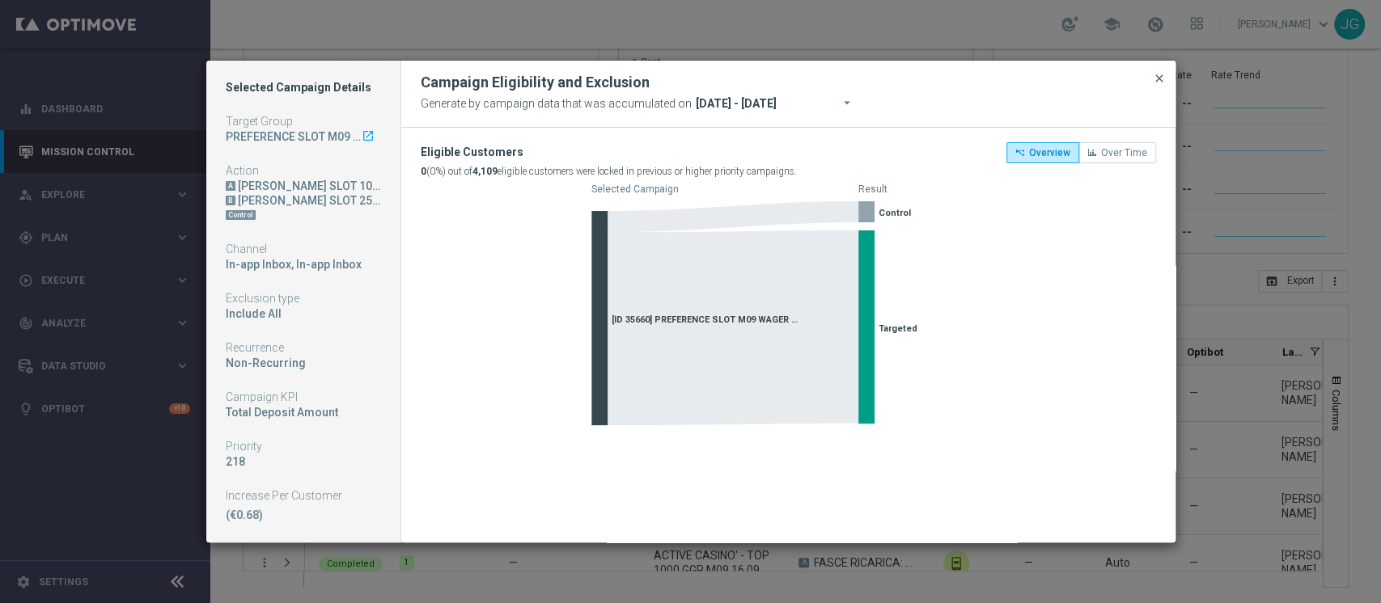
click at [1159, 81] on span "close" at bounding box center [1159, 78] width 13 height 13
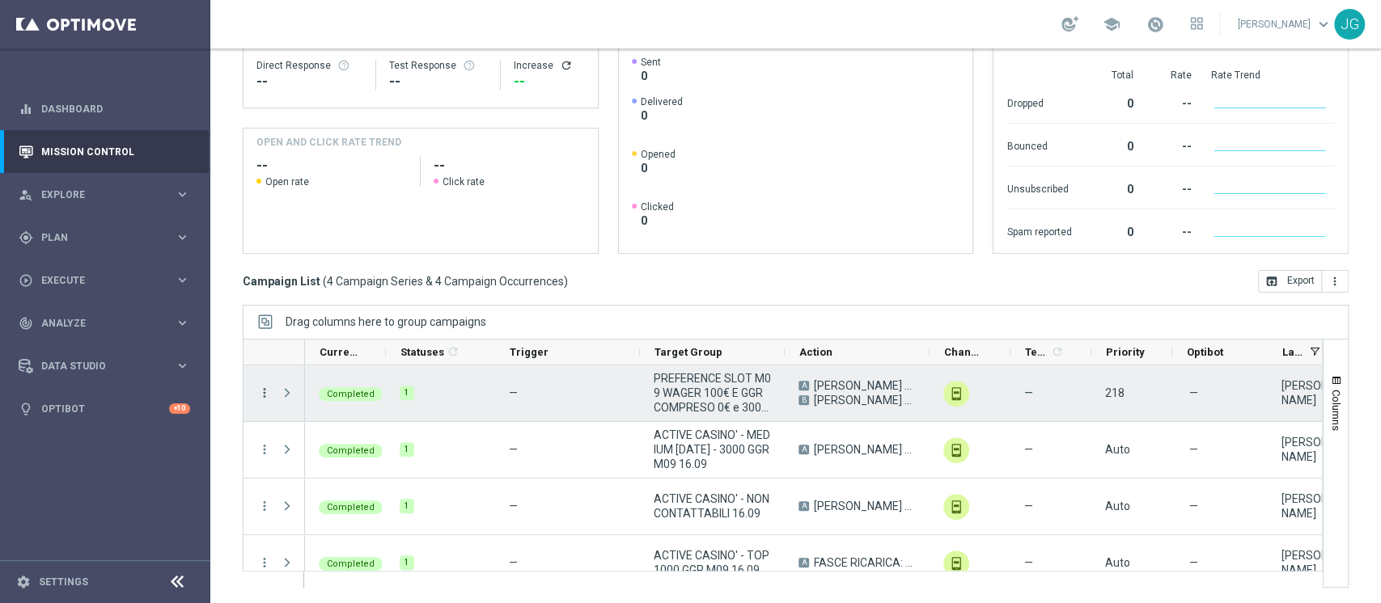
click at [265, 398] on icon "more_vert" at bounding box center [264, 393] width 15 height 15
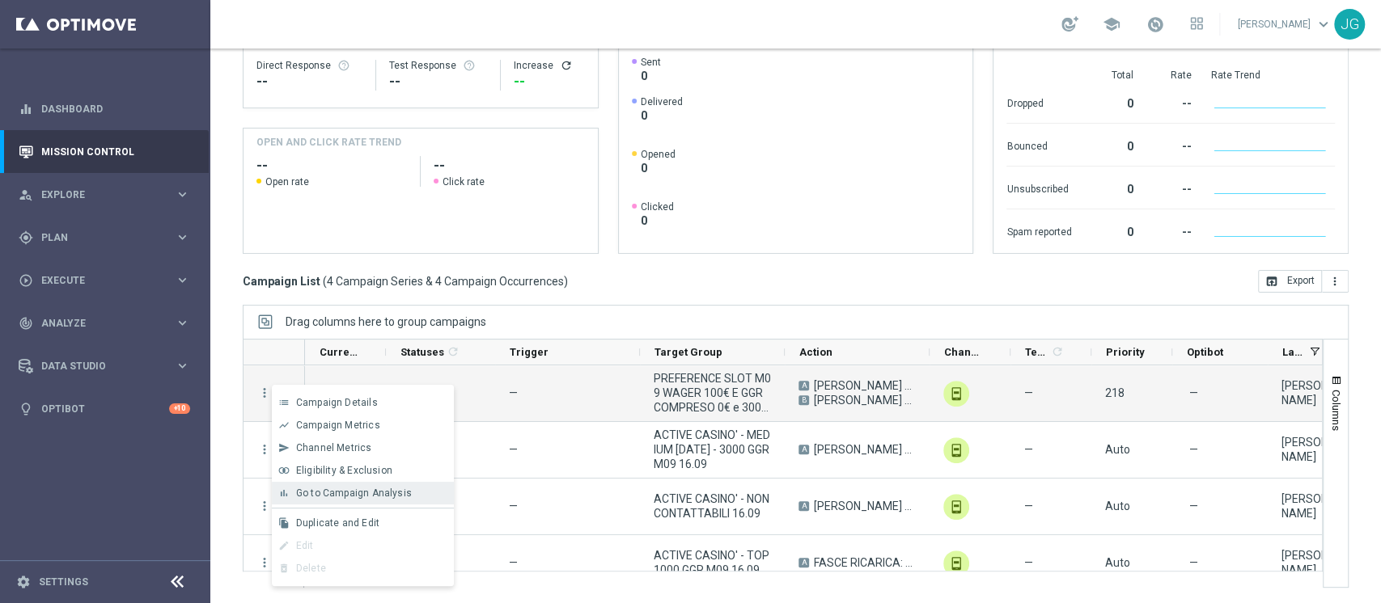
click at [349, 495] on span "Go to Campaign Analysis" at bounding box center [354, 493] width 116 height 11
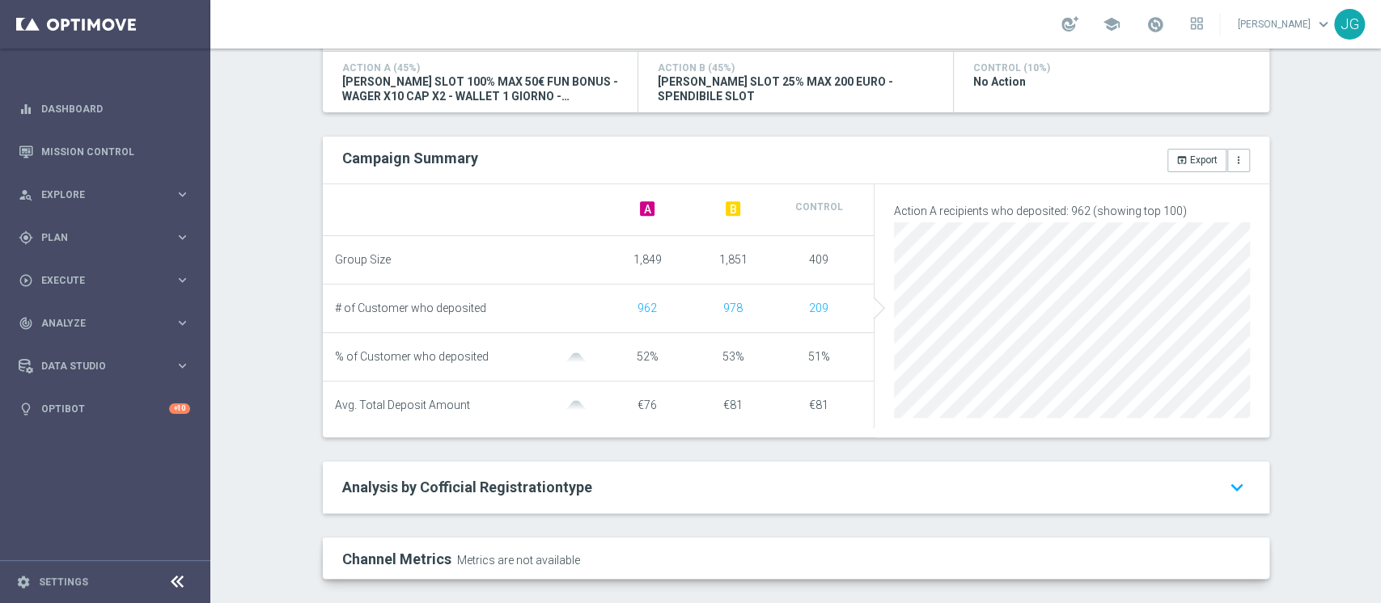
scroll to position [386, 0]
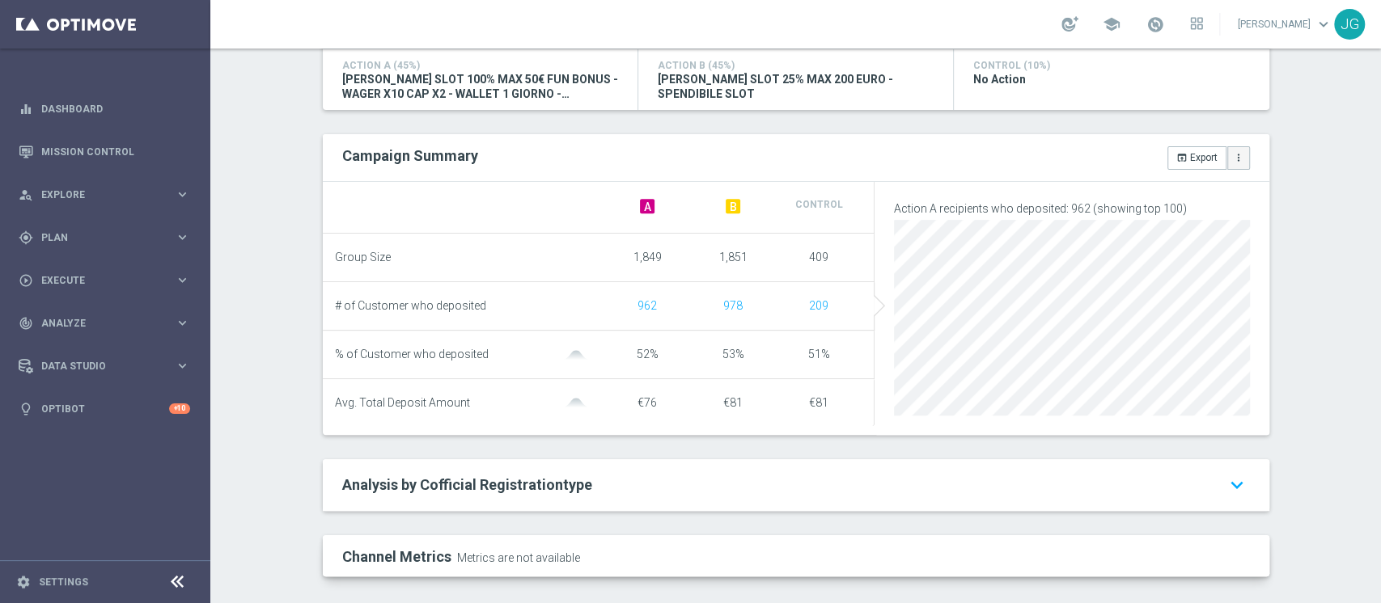
click at [1227, 159] on button "more_vert" at bounding box center [1238, 157] width 23 height 23
click at [1191, 159] on button "open_in_browser Export" at bounding box center [1196, 157] width 59 height 23
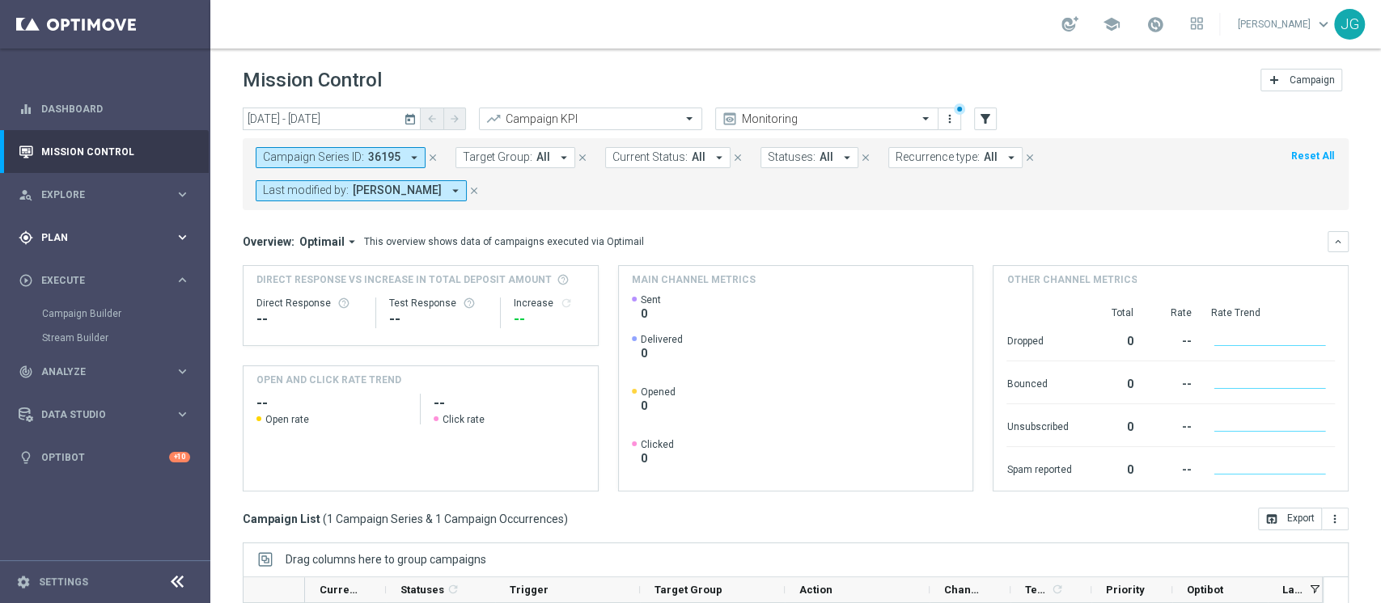
scroll to position [238, 0]
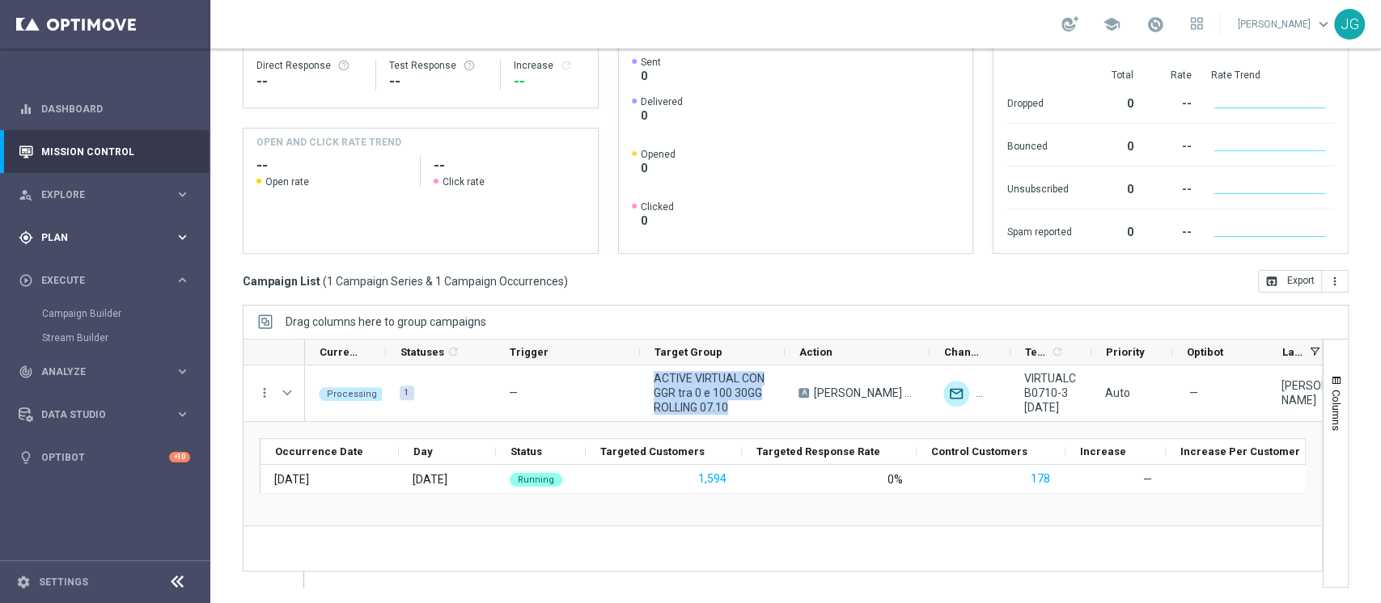
click at [124, 231] on div "gps_fixed Plan" at bounding box center [97, 238] width 156 height 15
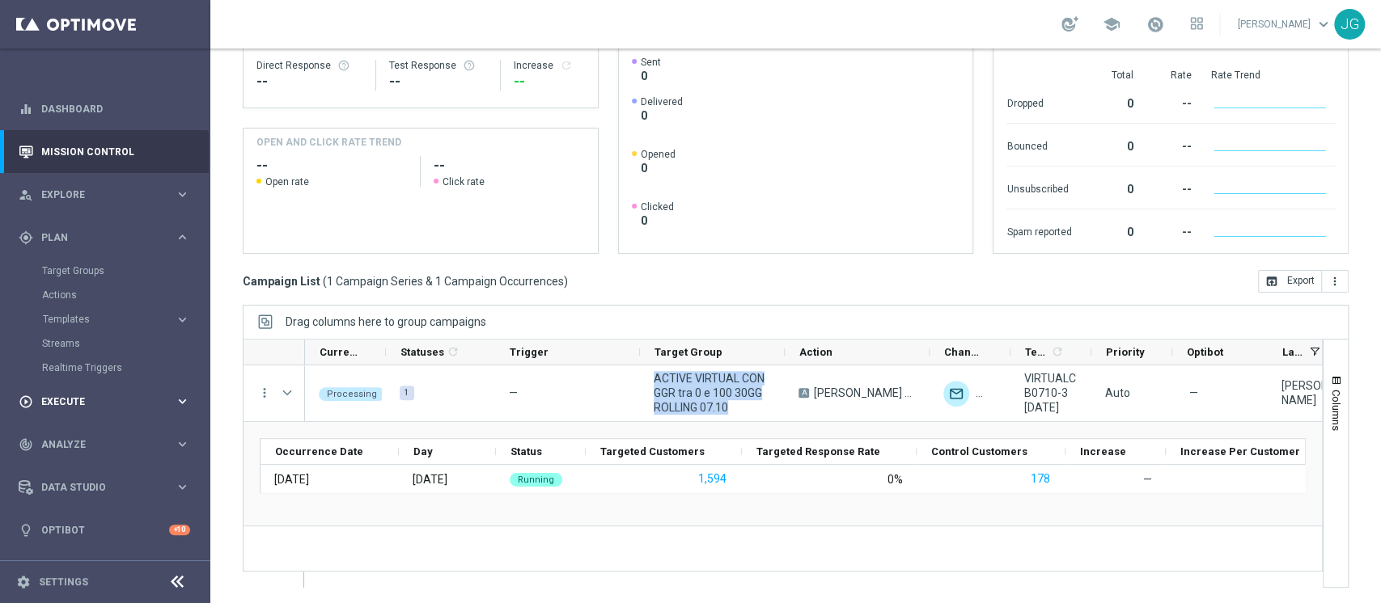
click at [66, 395] on div "play_circle_outline Execute" at bounding box center [97, 402] width 156 height 15
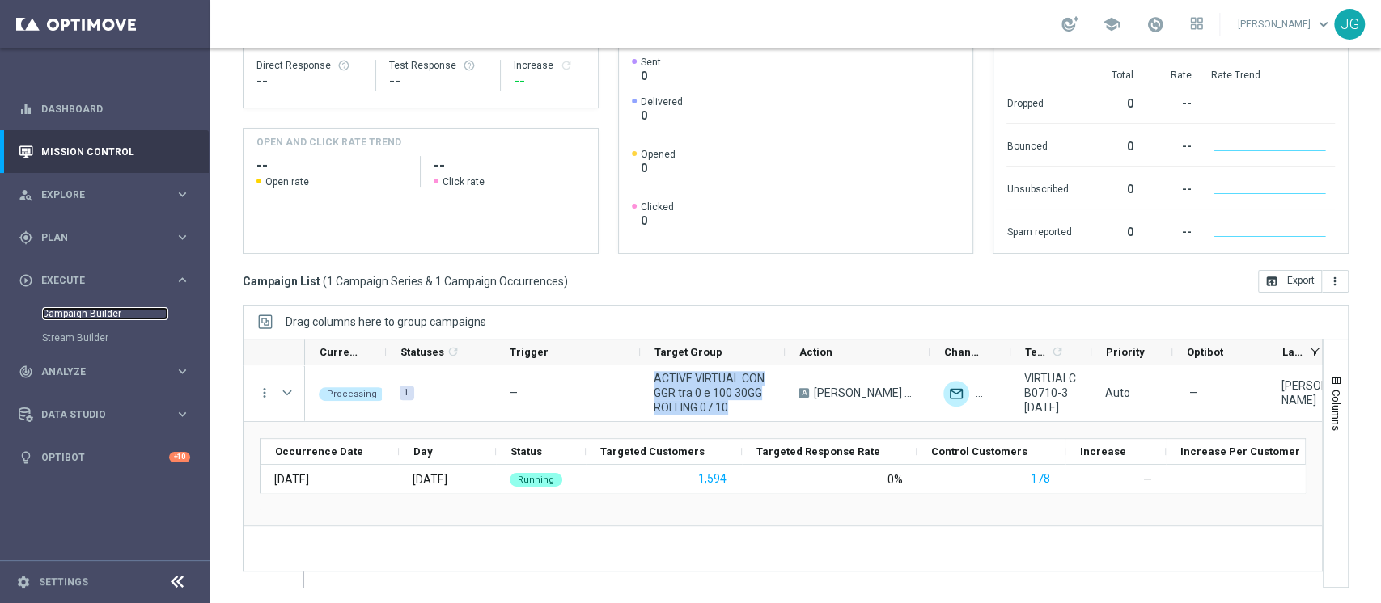
click at [108, 311] on link "Campaign Builder" at bounding box center [105, 313] width 126 height 13
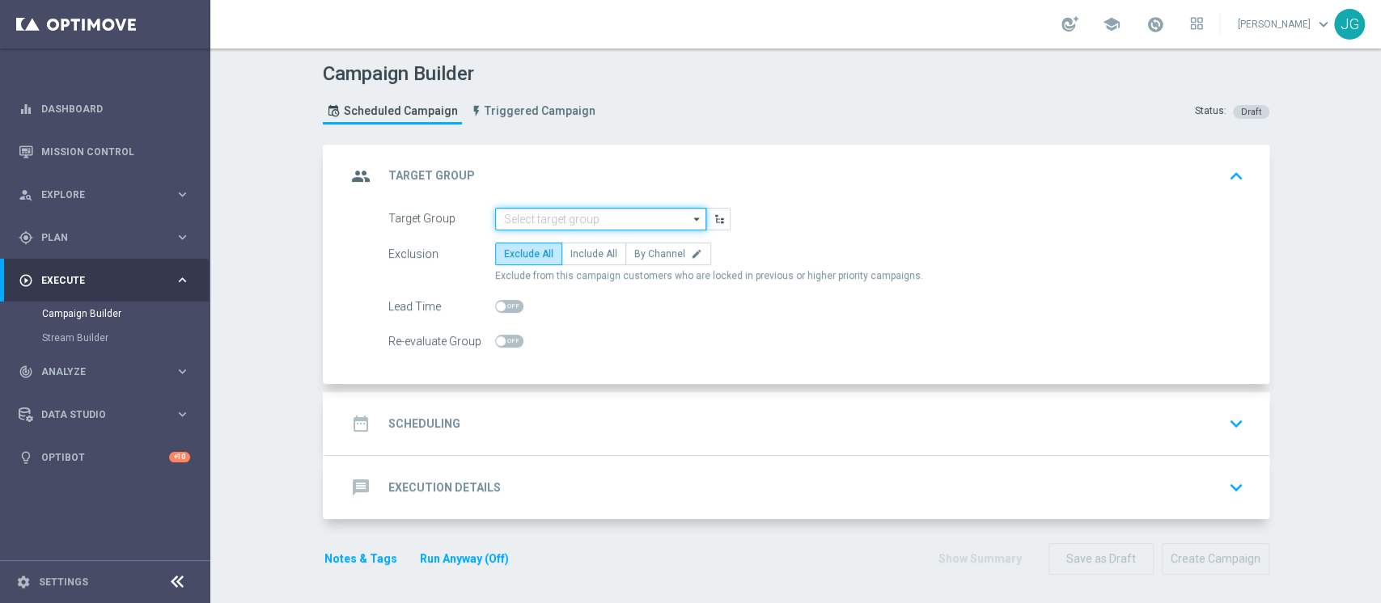
click at [547, 218] on input at bounding box center [600, 219] width 211 height 23
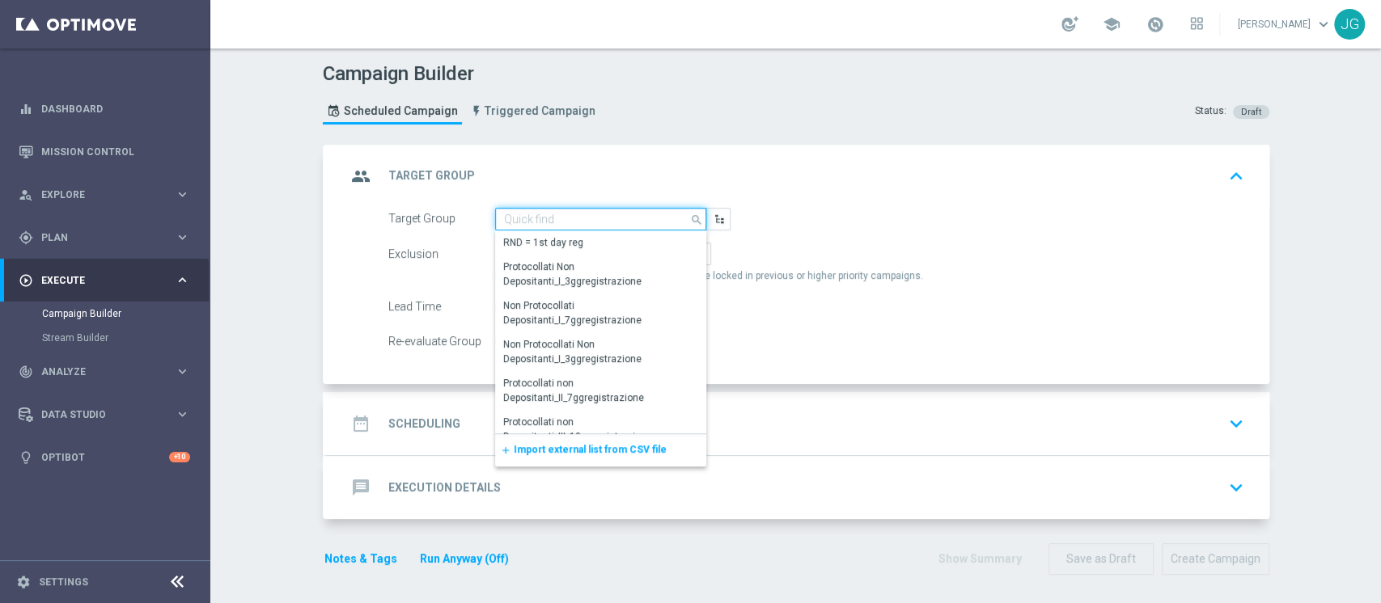
paste input "ACTIVE VIRTUAL LOW MASTER 30GG ROLLING 07.10"
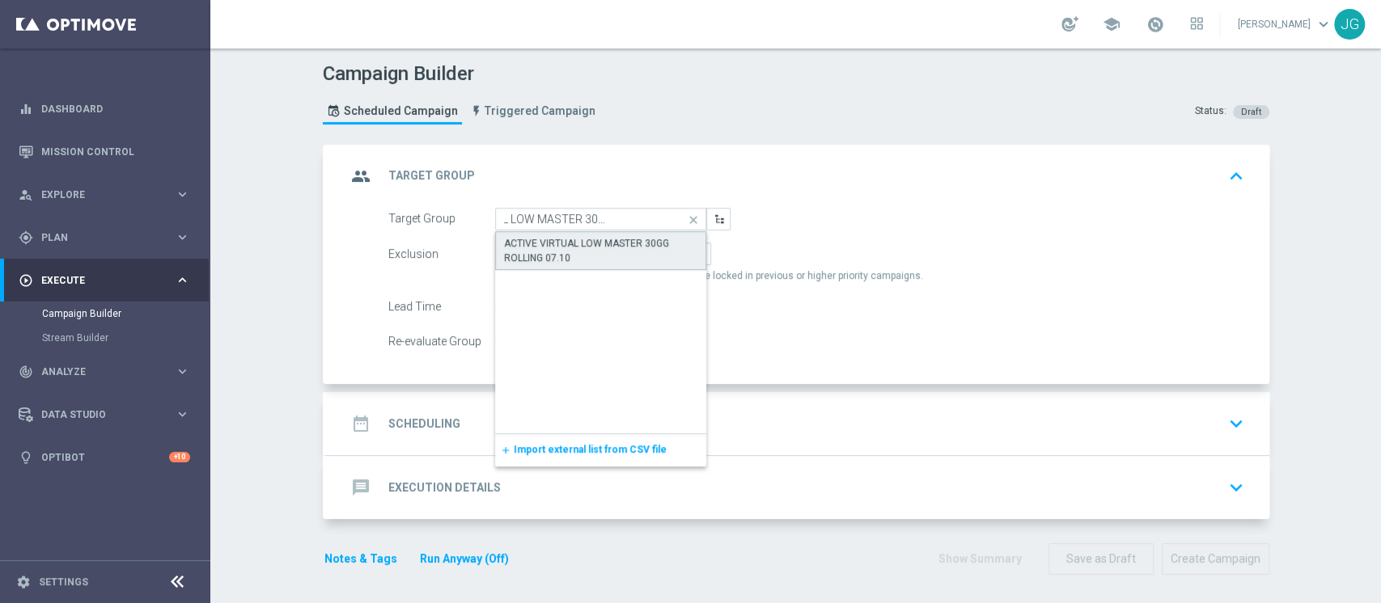
click at [561, 239] on div "ACTIVE VIRTUAL LOW MASTER 30GG ROLLING 07.10" at bounding box center [601, 250] width 194 height 29
type input "ACTIVE VIRTUAL LOW MASTER 30GG ROLLING 07.10"
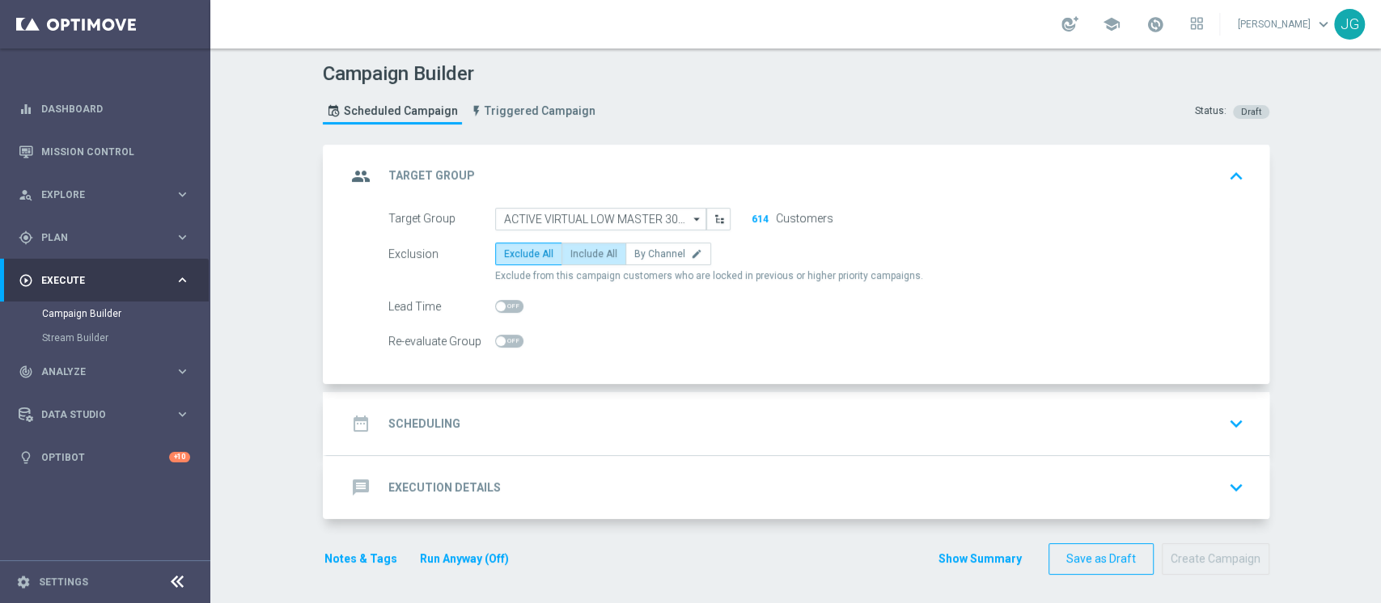
click at [570, 256] on span "Include All" at bounding box center [593, 253] width 47 height 11
click at [570, 256] on input "Include All" at bounding box center [575, 257] width 11 height 11
radio input "true"
click at [620, 426] on div "date_range Scheduling keyboard_arrow_down" at bounding box center [797, 423] width 903 height 31
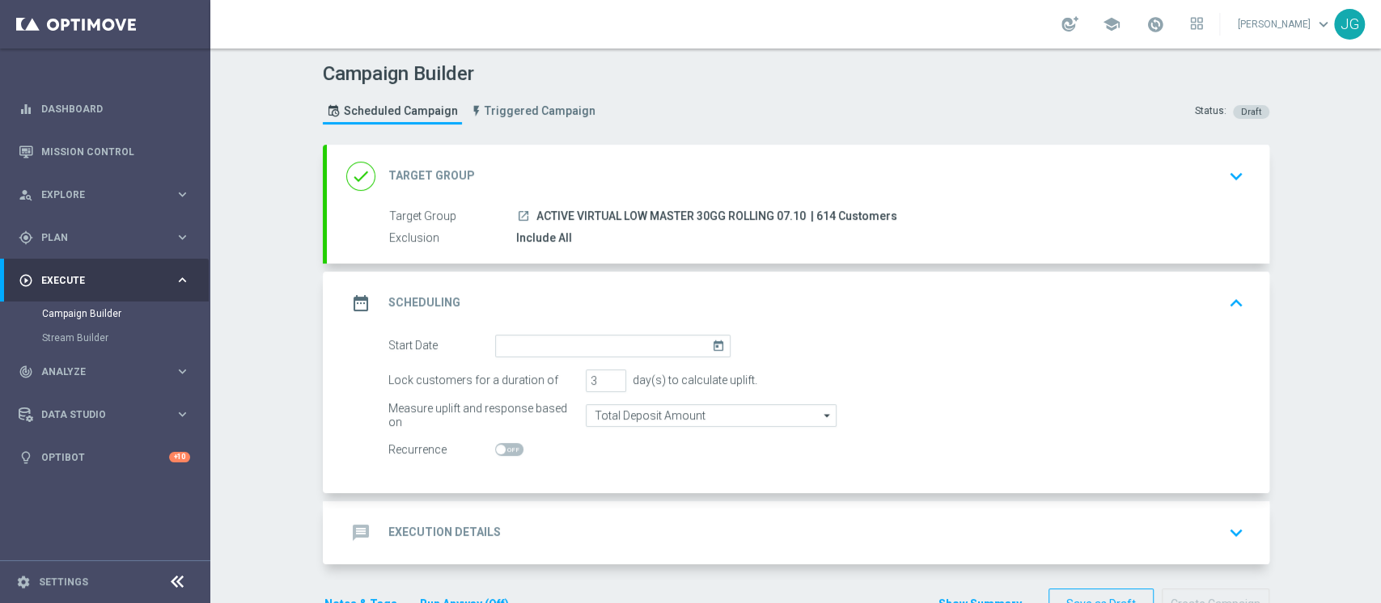
scroll to position [47, 0]
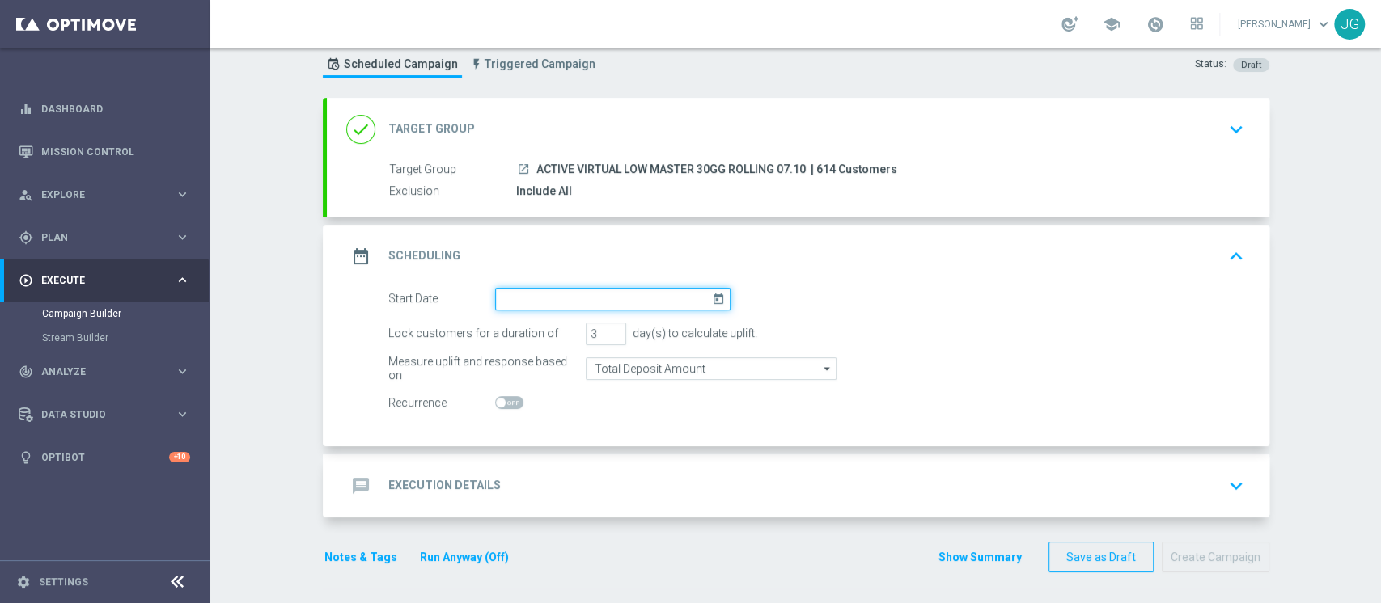
click at [564, 303] on input at bounding box center [612, 299] width 235 height 23
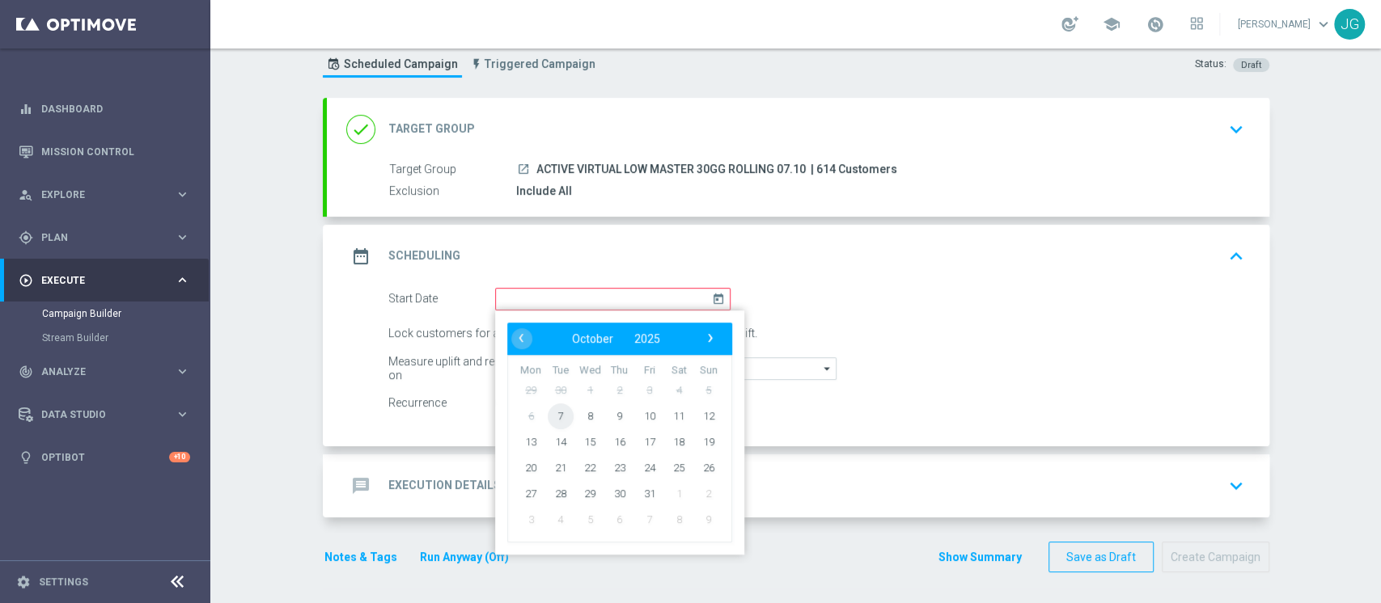
click at [547, 417] on span "7" at bounding box center [560, 416] width 26 height 26
type input "[DATE]"
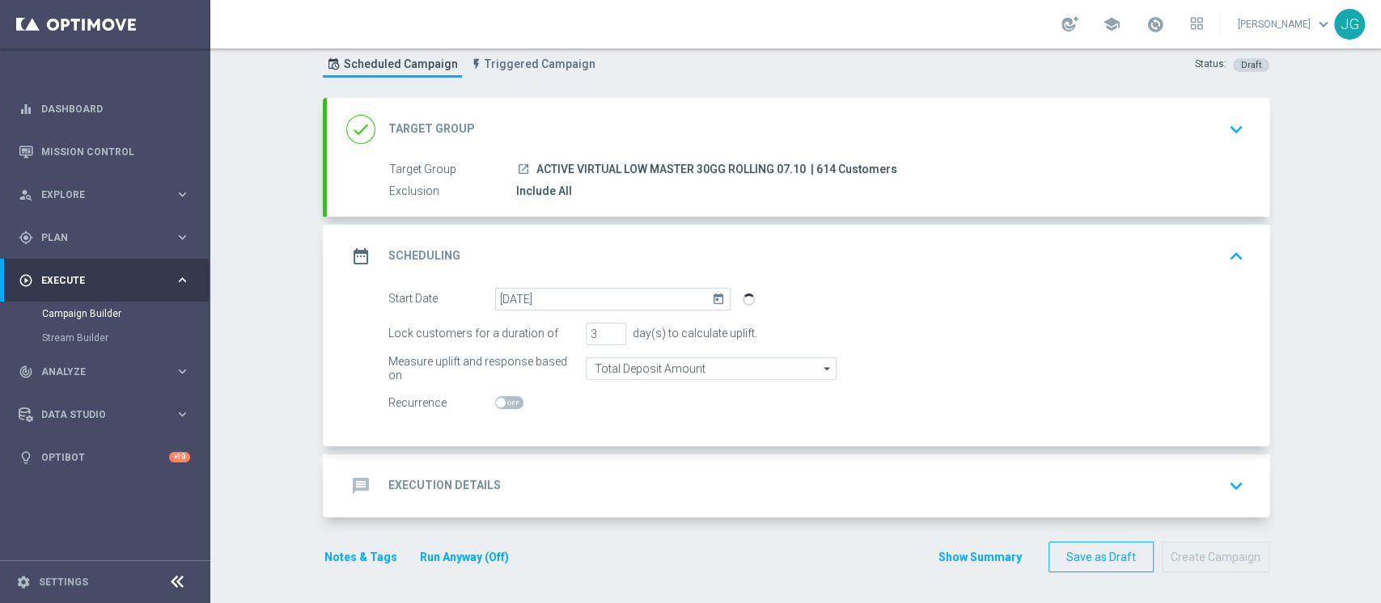
click at [644, 459] on div "message Execution Details keyboard_arrow_down" at bounding box center [798, 486] width 942 height 63
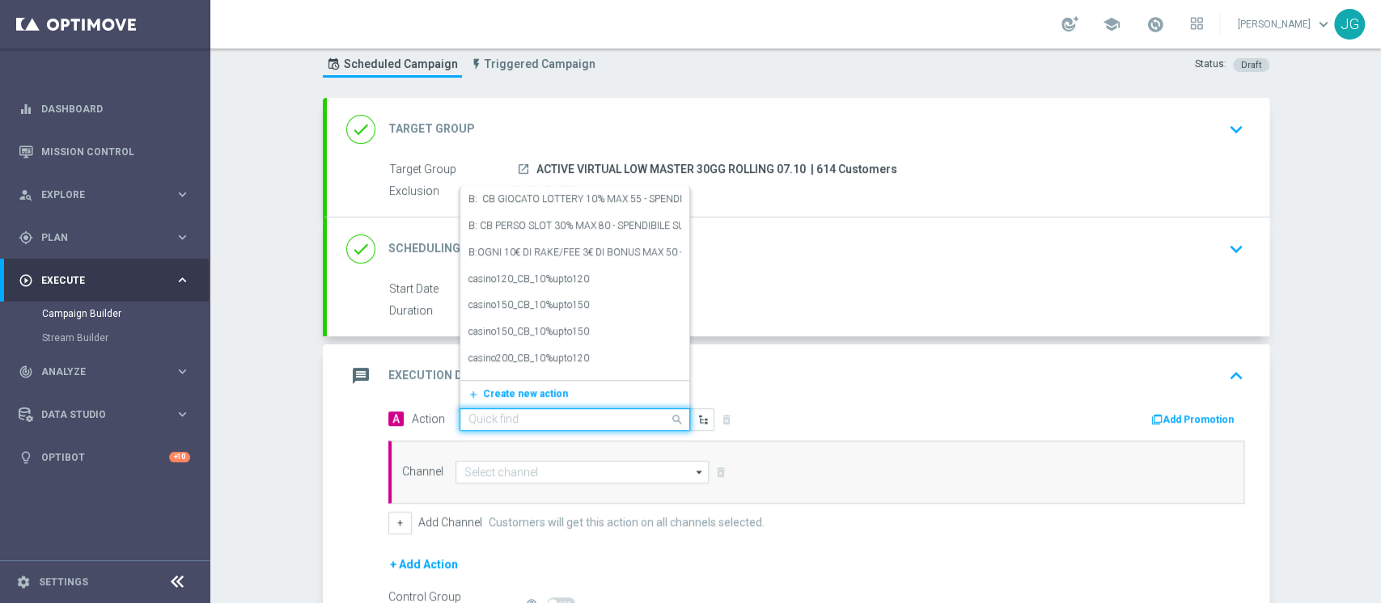
click at [499, 410] on div "Quick find" at bounding box center [574, 419] width 231 height 23
paste input "CB PERSO VIRTUAL 30% MAX 300 EURO - SPENDIBILE VIRTUAL"
type input "CB PERSO VIRTUAL 30% MAX 300 EURO - SPENDIBILE VIRTUAL"
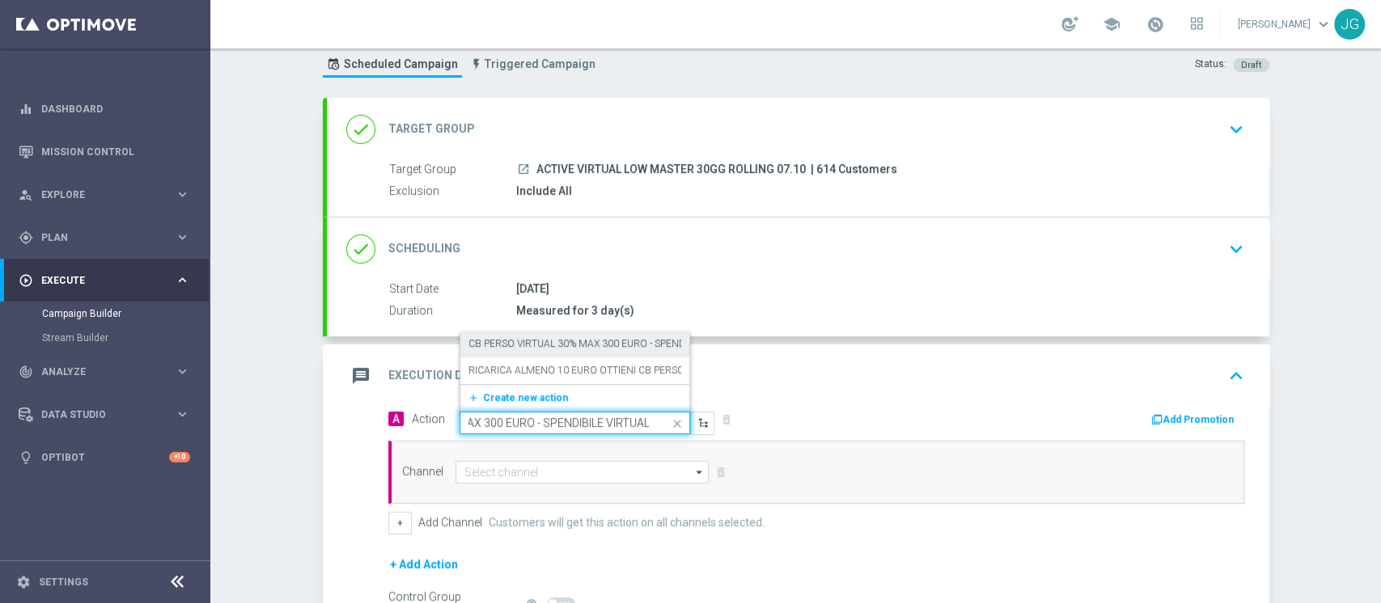
click at [569, 342] on label "CB PERSO VIRTUAL 30% MAX 300 EURO - SPENDIBILE VIRTUAL" at bounding box center [607, 344] width 279 height 14
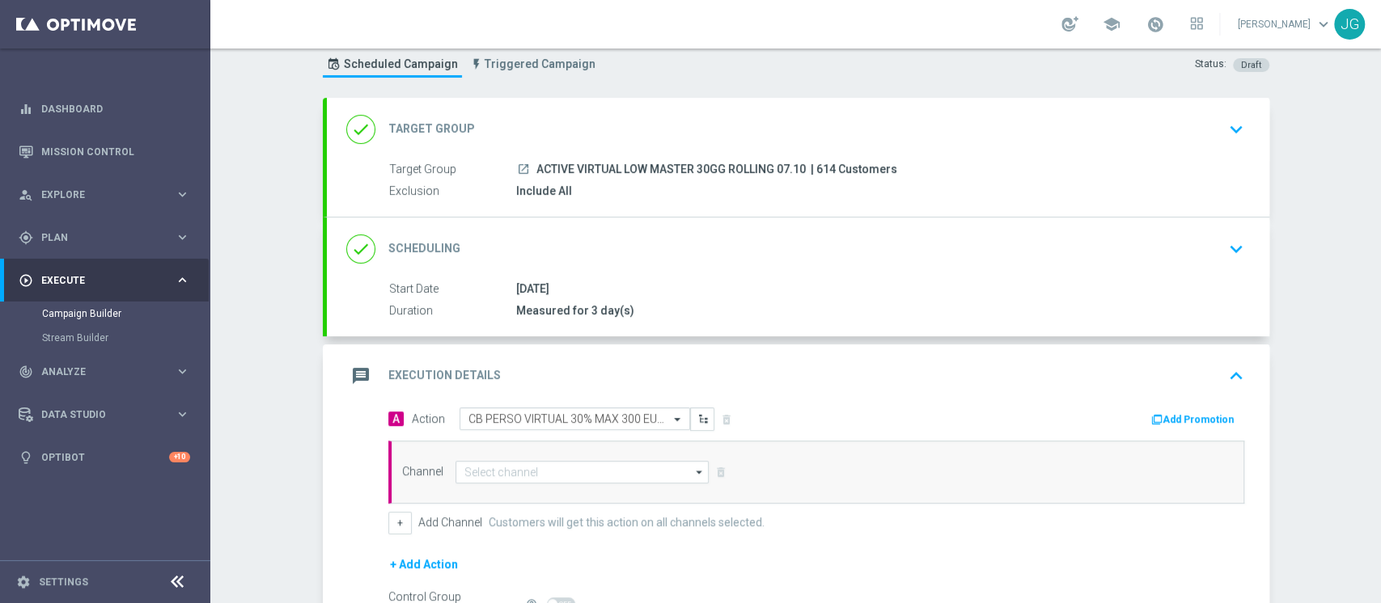
scroll to position [0, 0]
click at [1175, 417] on button "Add Promotion" at bounding box center [1194, 420] width 90 height 18
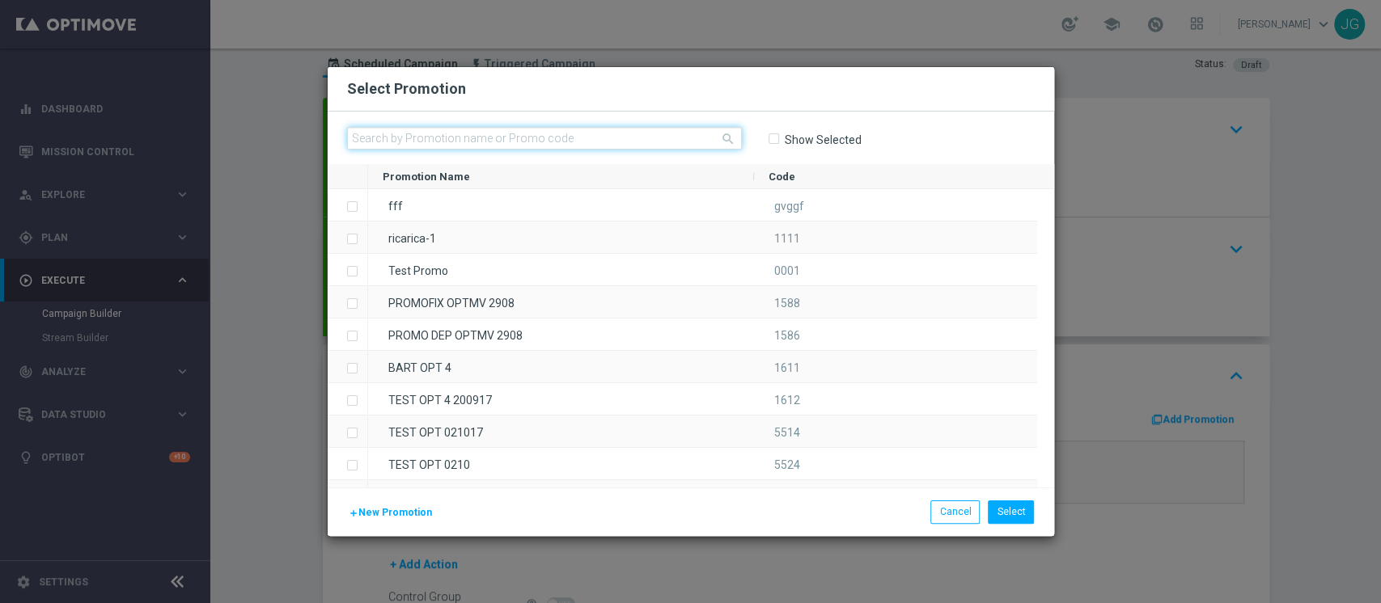
click at [525, 136] on input "text" at bounding box center [544, 138] width 395 height 23
paste input "VIRTUALCB0710-4"
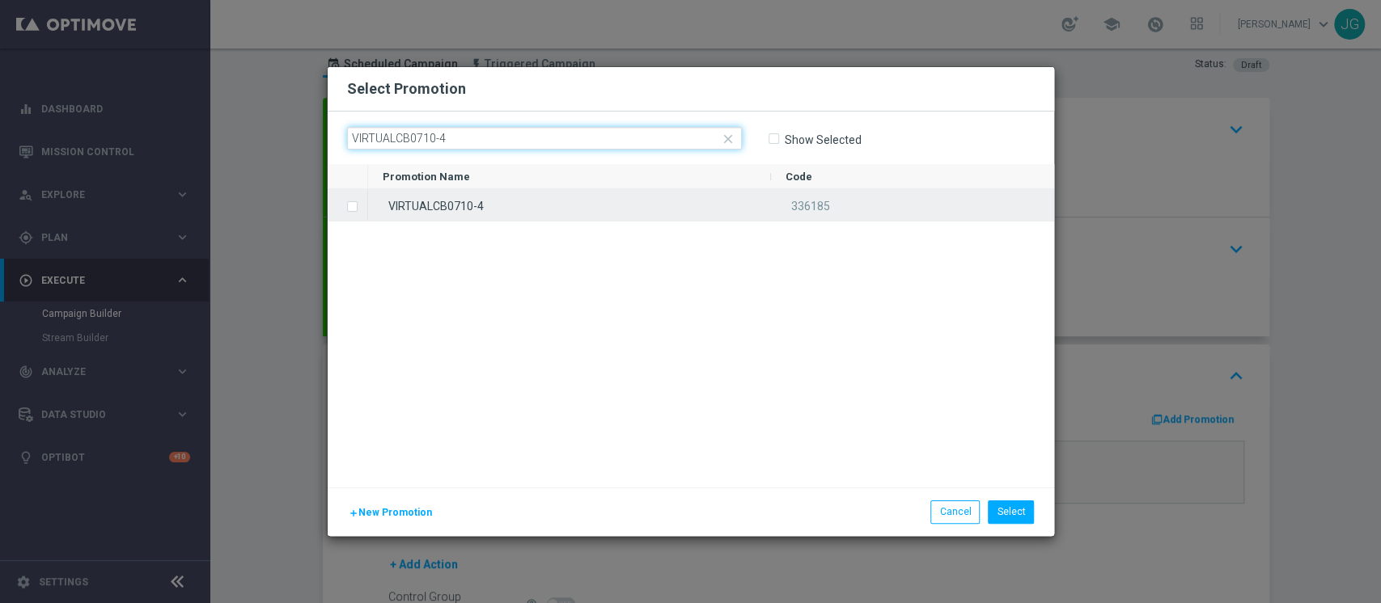
type input "VIRTUALCB0710-4"
click at [472, 213] on div "VIRTUALCB0710-4" at bounding box center [569, 205] width 403 height 32
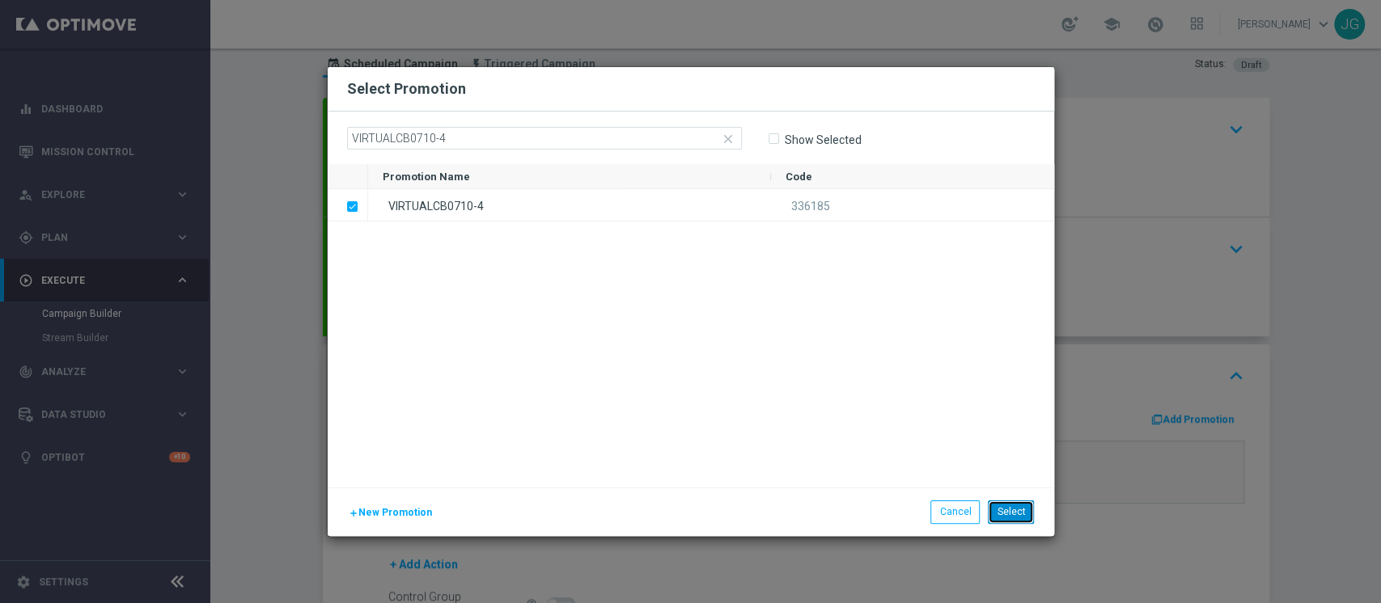
click at [1009, 510] on button "Select" at bounding box center [1011, 512] width 46 height 23
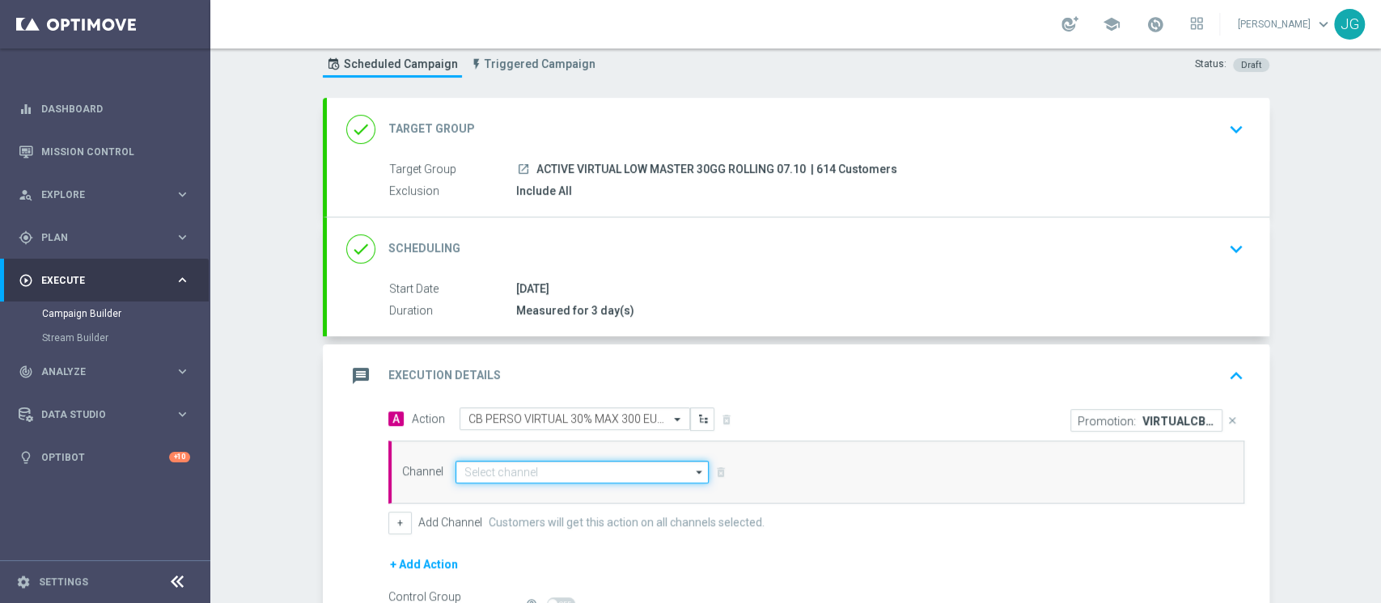
click at [582, 481] on input at bounding box center [582, 472] width 254 height 23
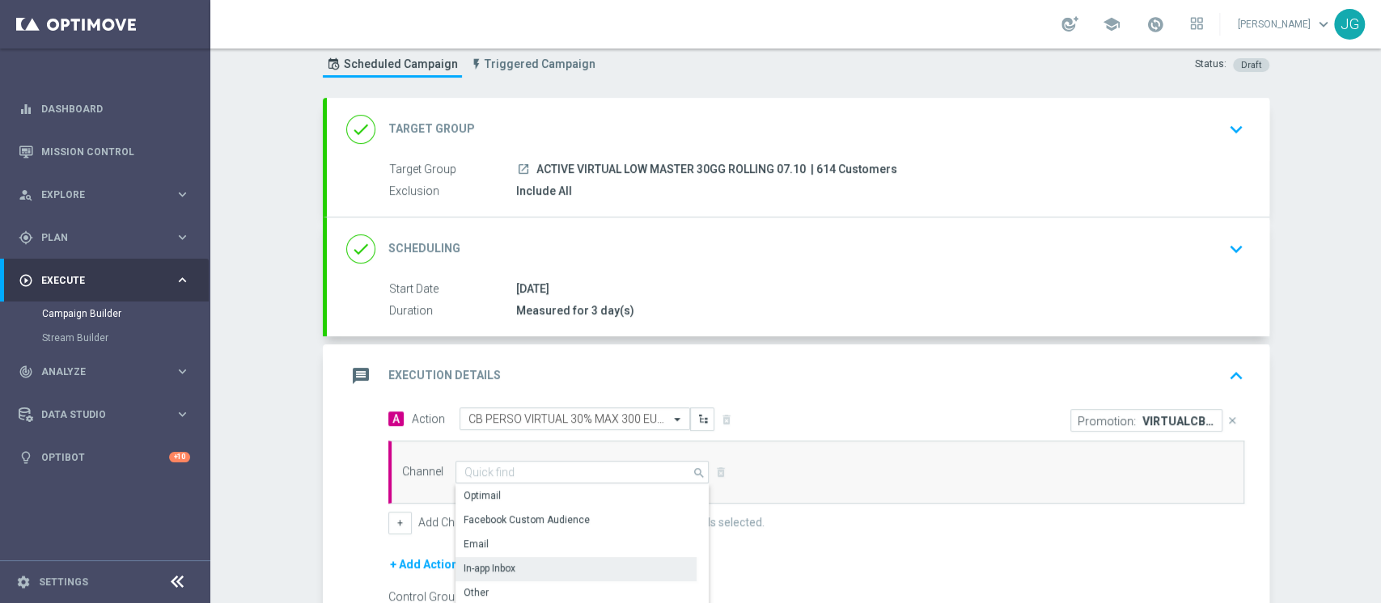
click at [533, 569] on div "In-app Inbox" at bounding box center [575, 568] width 241 height 23
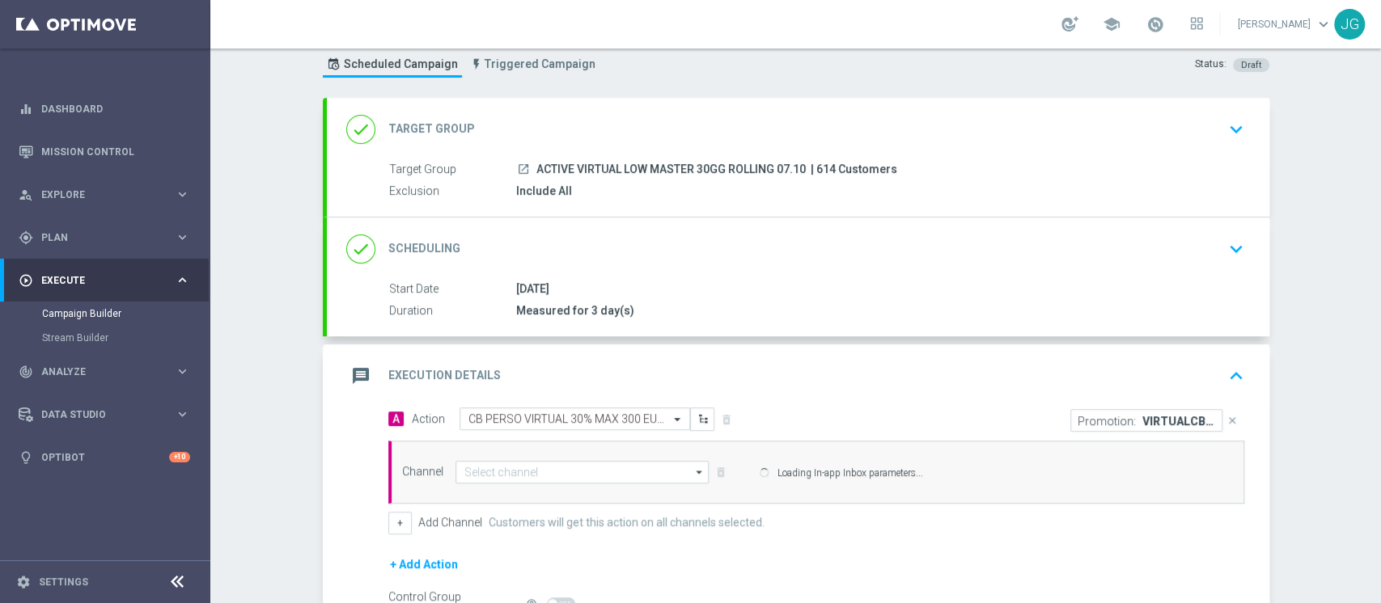
type input "In-app Inbox"
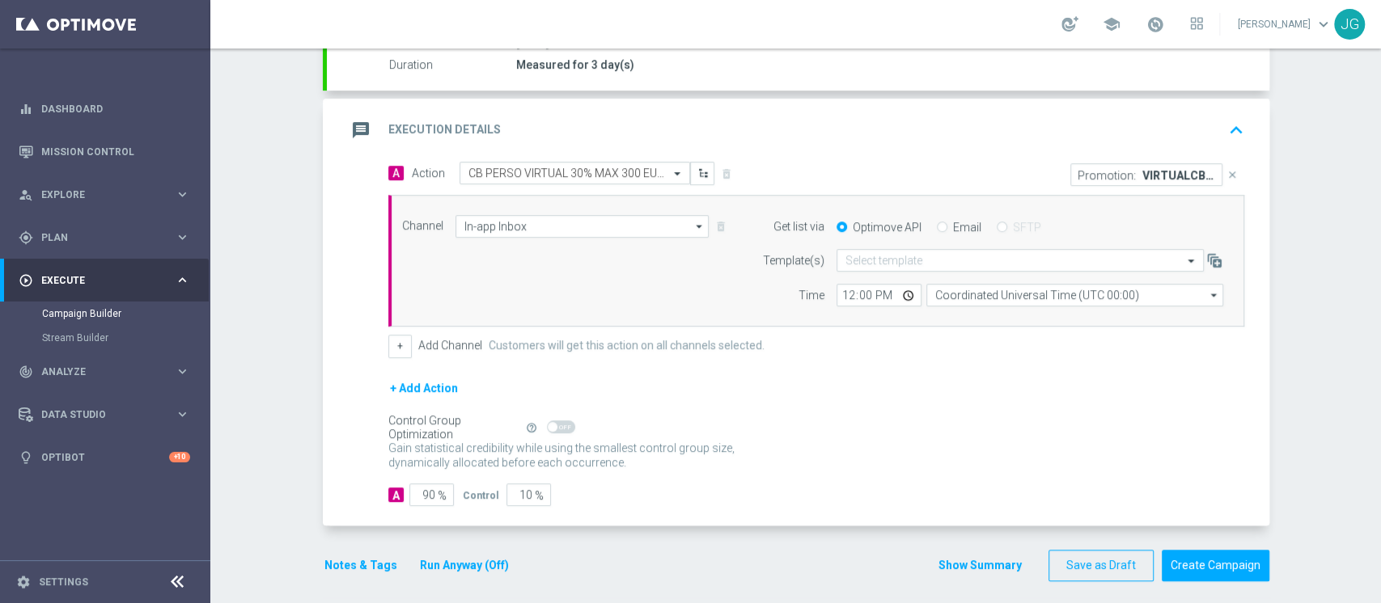
scroll to position [301, 0]
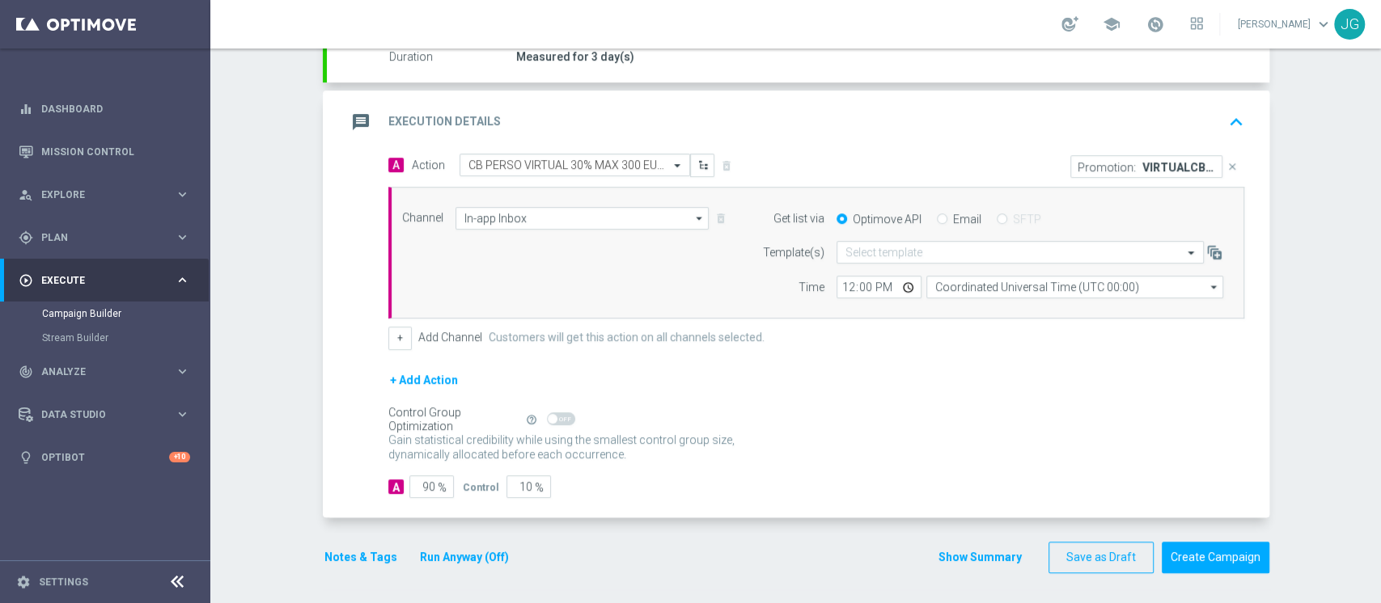
click at [937, 217] on input "Email" at bounding box center [942, 220] width 11 height 11
radio input "true"
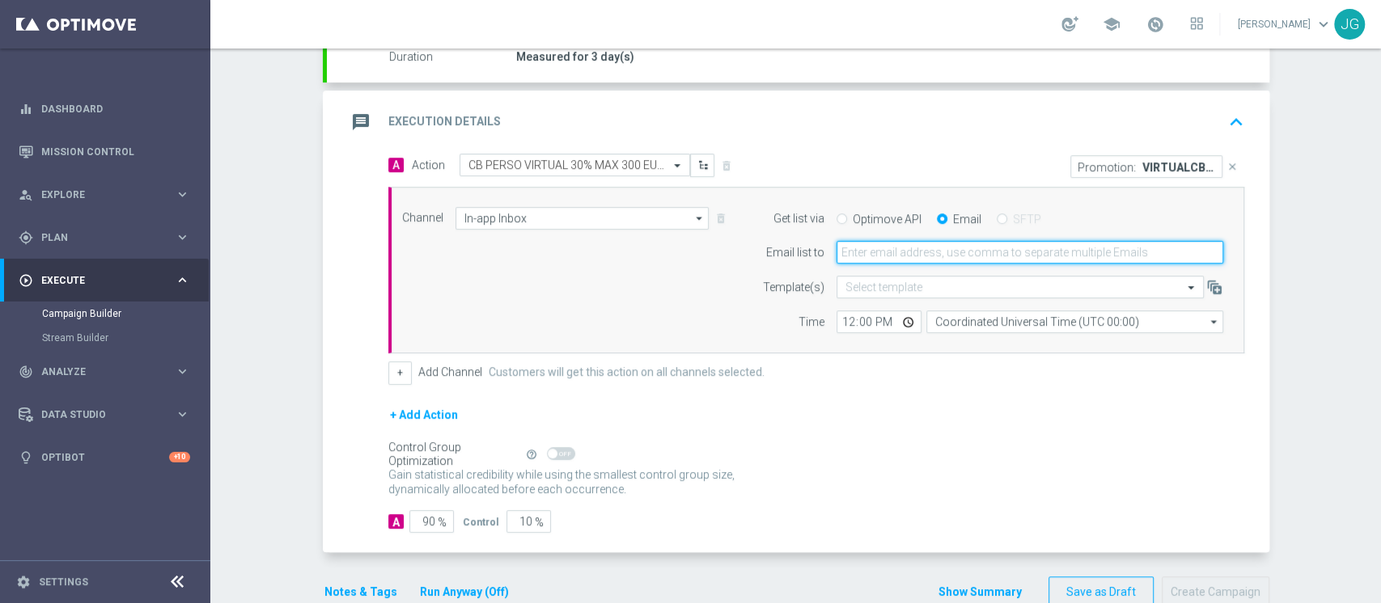
click at [882, 256] on input "email" at bounding box center [1029, 252] width 387 height 23
type input "jennyffer.gonzalez@sisal.it"
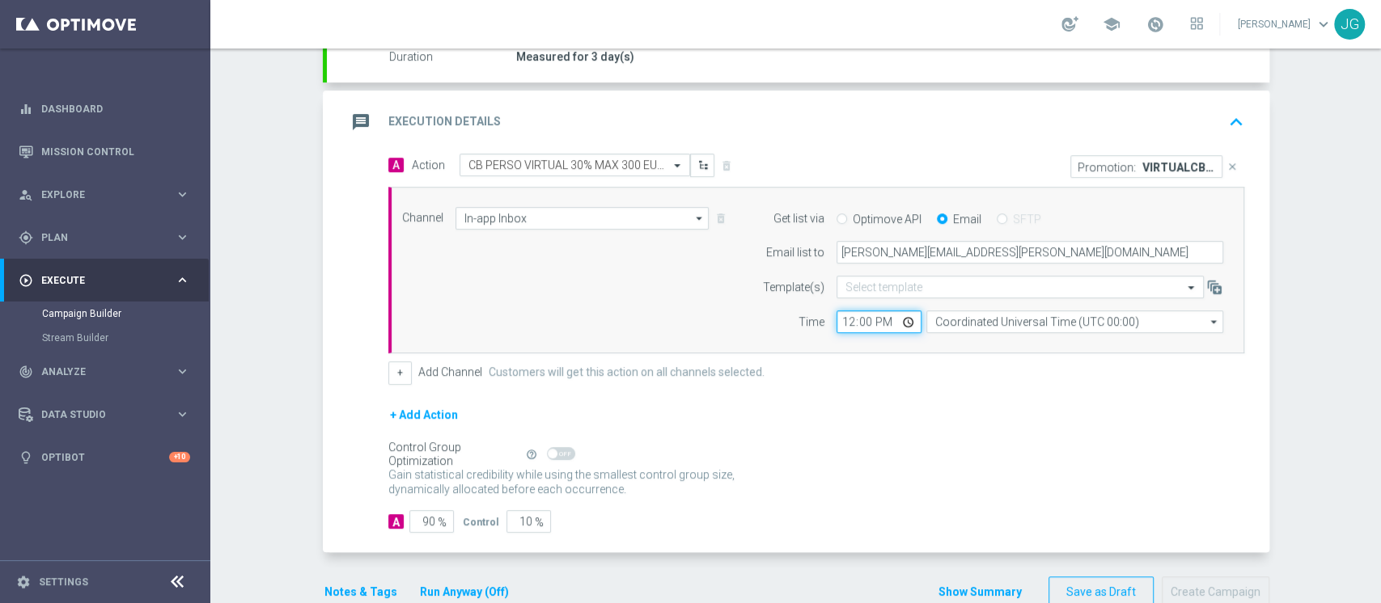
click at [901, 319] on input "12:00" at bounding box center [878, 322] width 85 height 23
type input "18:00"
click at [890, 113] on div "message Execution Details keyboard_arrow_up" at bounding box center [797, 122] width 903 height 31
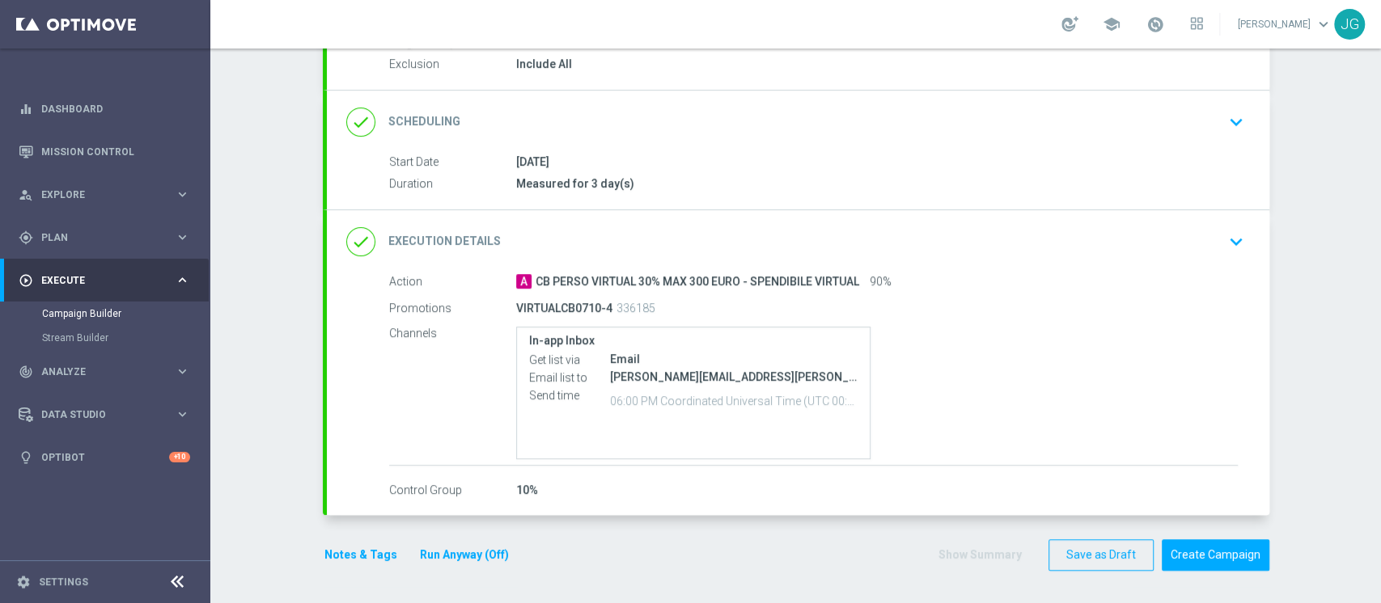
scroll to position [172, 0]
click at [323, 558] on button "Notes & Tags" at bounding box center [361, 558] width 76 height 20
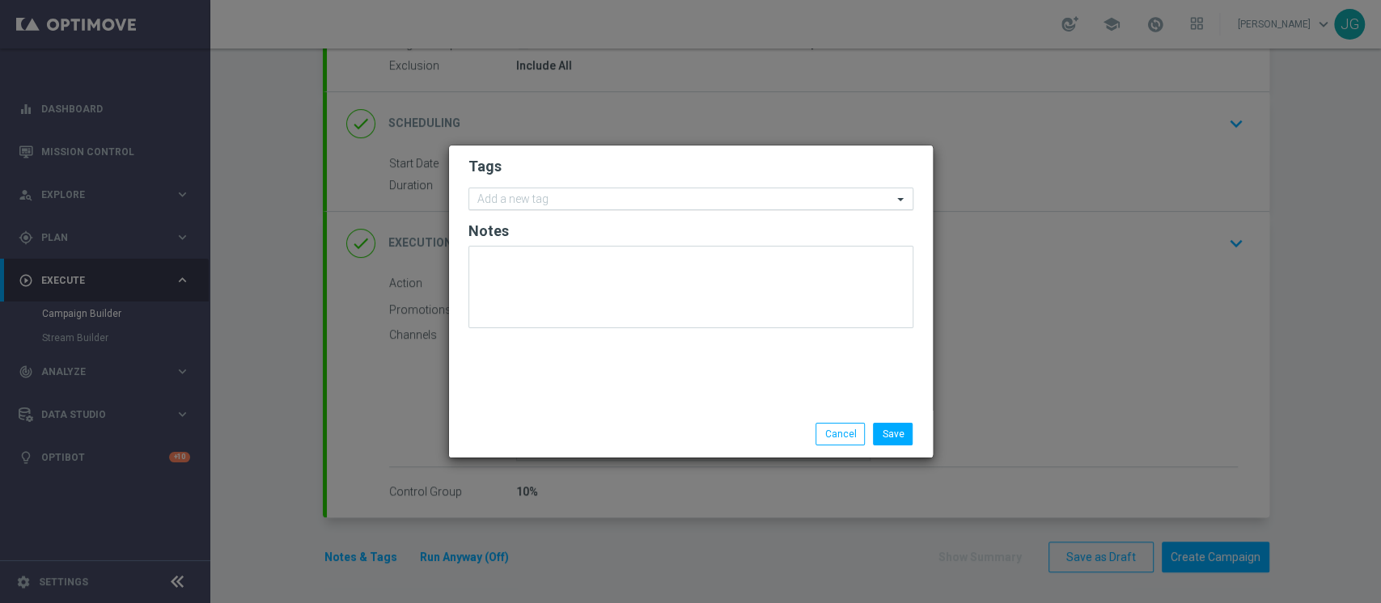
click at [533, 197] on input "text" at bounding box center [684, 200] width 415 height 14
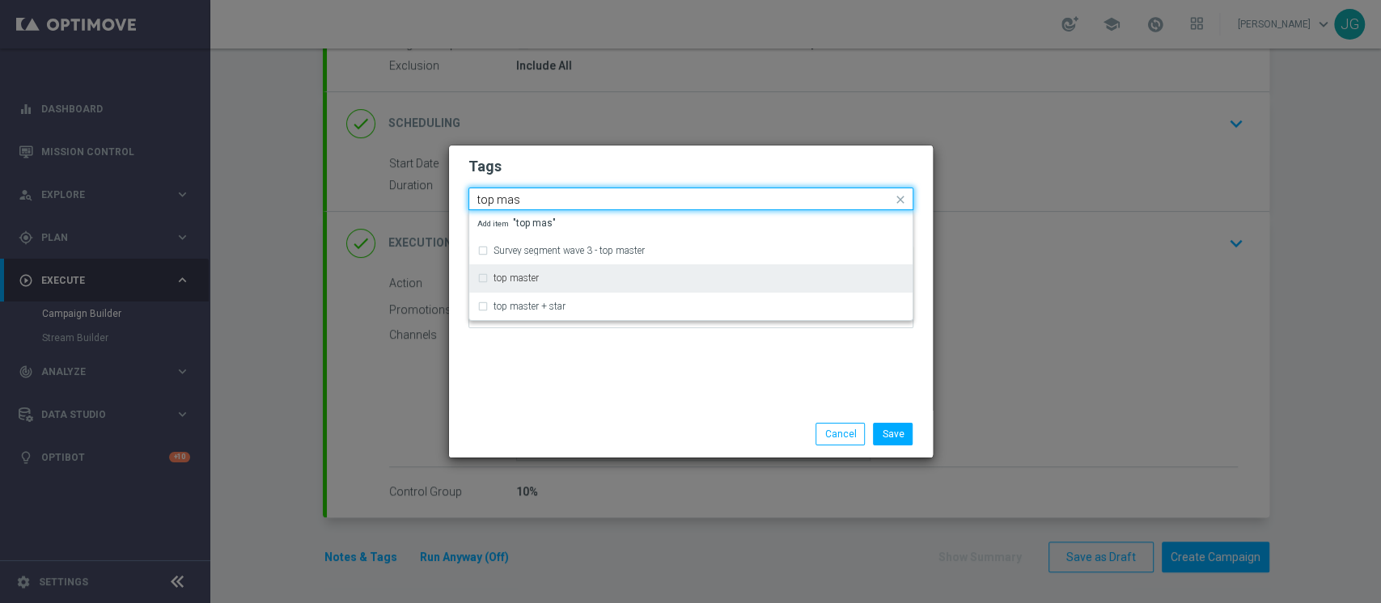
click at [536, 273] on div "top master" at bounding box center [690, 278] width 427 height 26
type input "top mas"
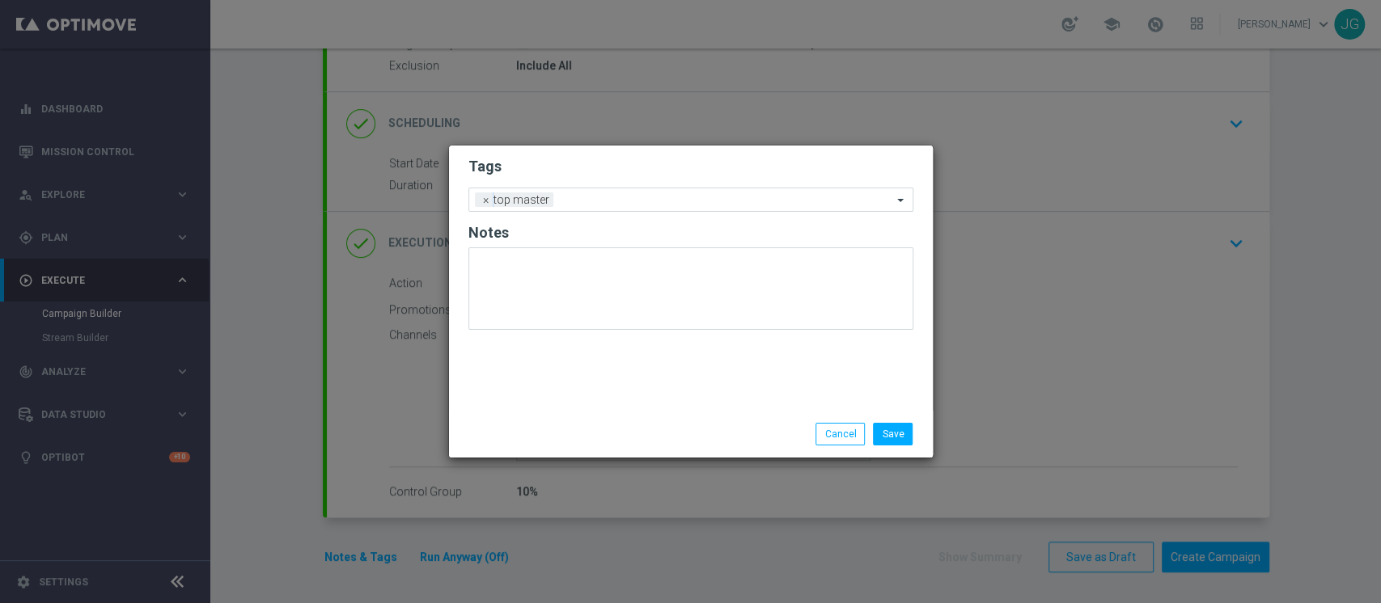
click at [565, 366] on div "Tags Add a new tag × top master Notes" at bounding box center [691, 278] width 484 height 265
click at [599, 199] on input "text" at bounding box center [726, 201] width 332 height 14
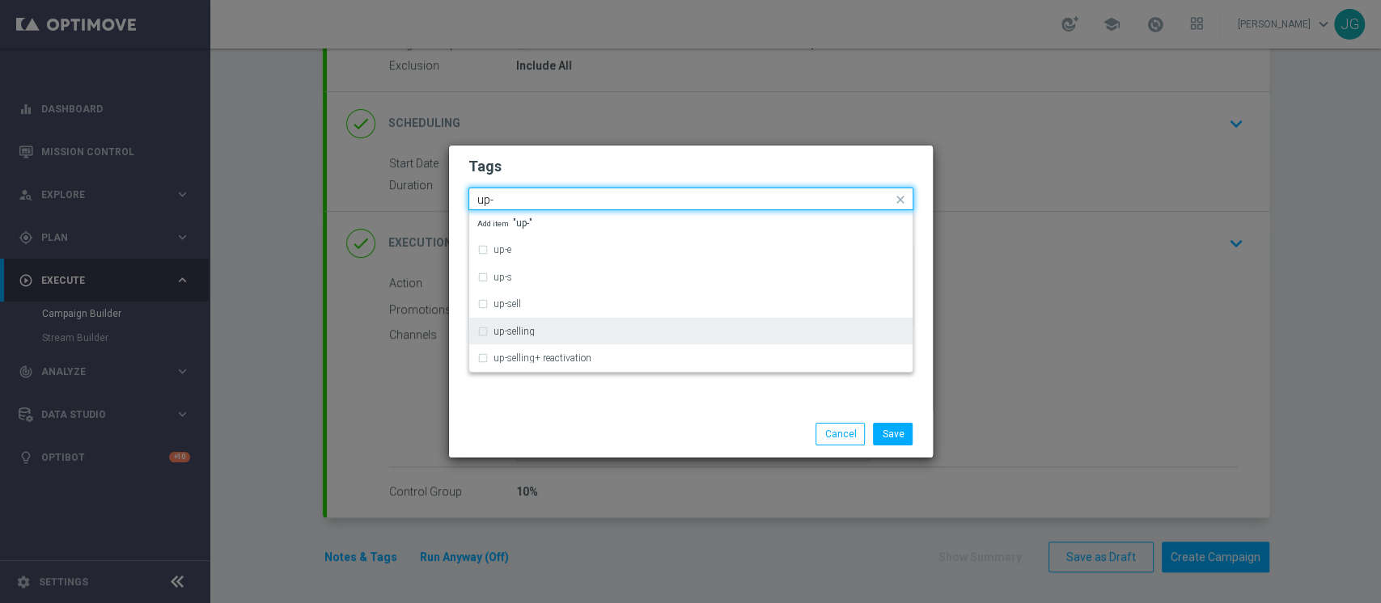
click at [549, 332] on div "up-selling" at bounding box center [698, 332] width 411 height 10
type input "up-"
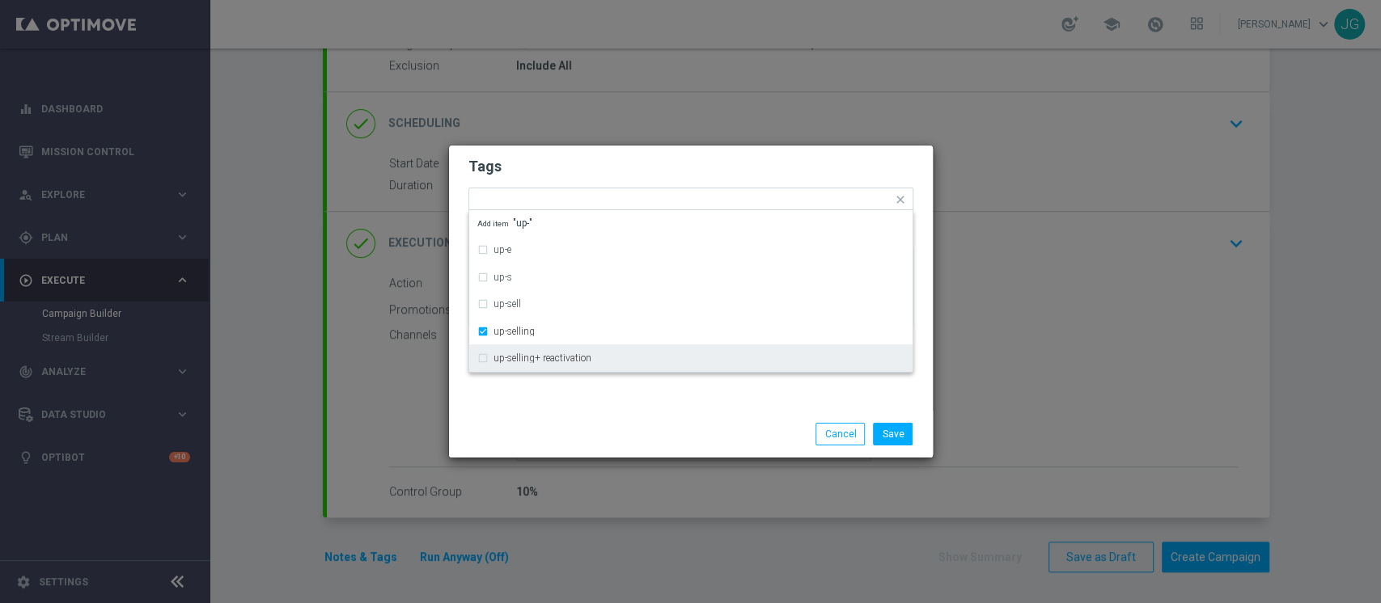
click at [561, 406] on div "Tags Quick find × top master × up-selling up-e up-s up-sell up-selling up-selli…" at bounding box center [691, 278] width 484 height 265
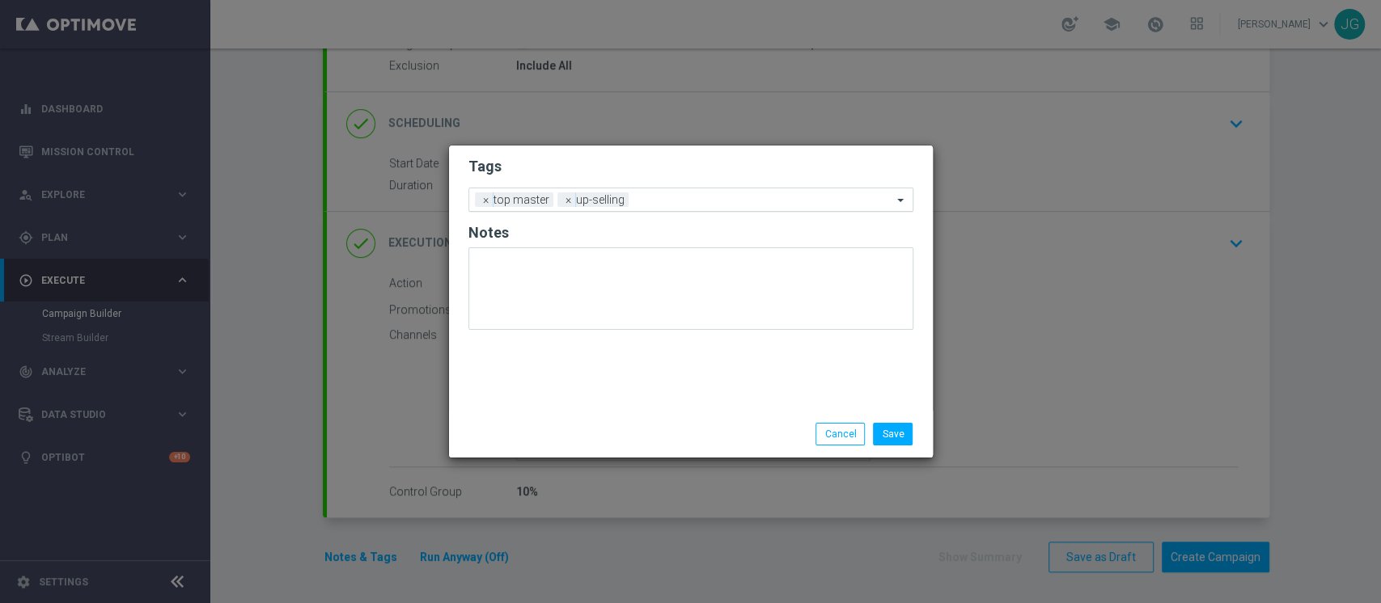
click at [688, 195] on input "text" at bounding box center [763, 201] width 257 height 14
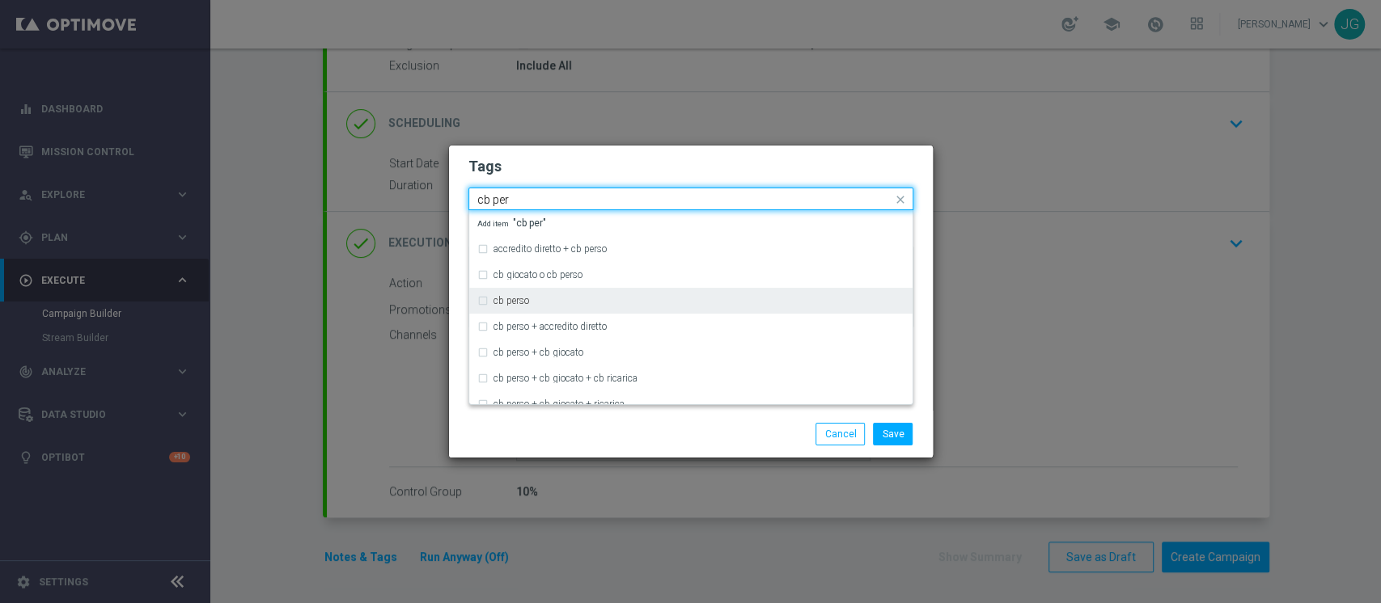
click at [569, 291] on div "cb perso" at bounding box center [690, 301] width 427 height 26
type input "cb per"
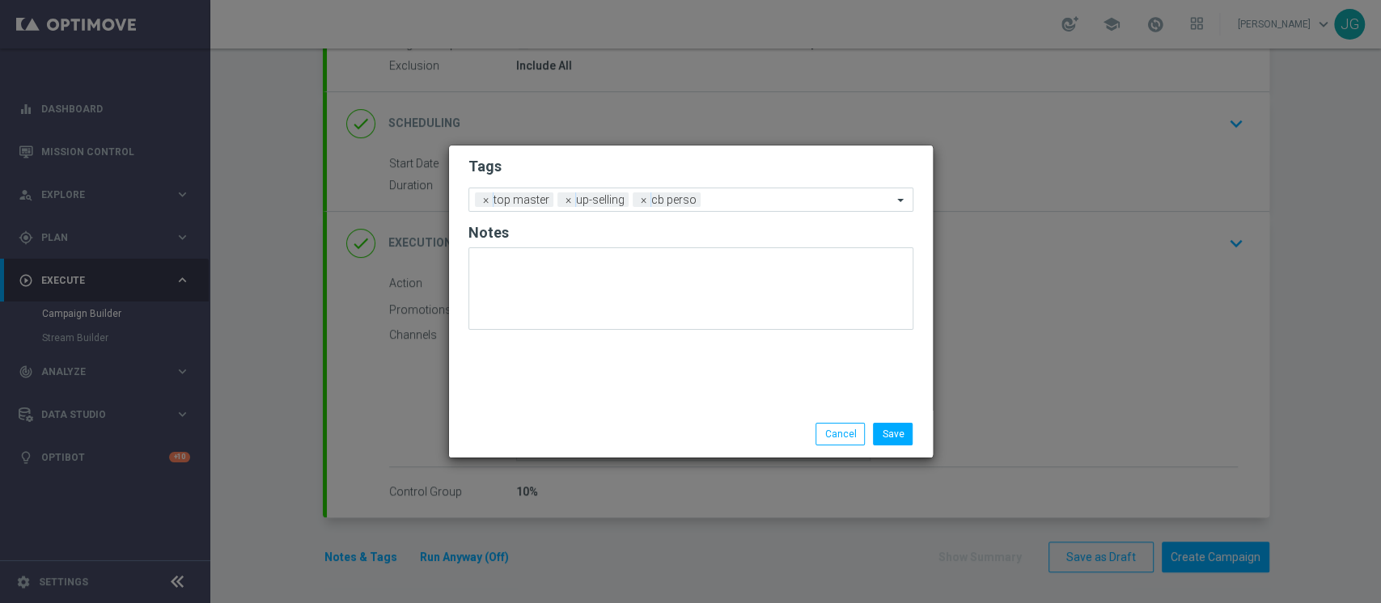
click at [657, 442] on div "Save Cancel" at bounding box center [768, 434] width 313 height 23
click at [762, 204] on input "text" at bounding box center [799, 201] width 185 height 14
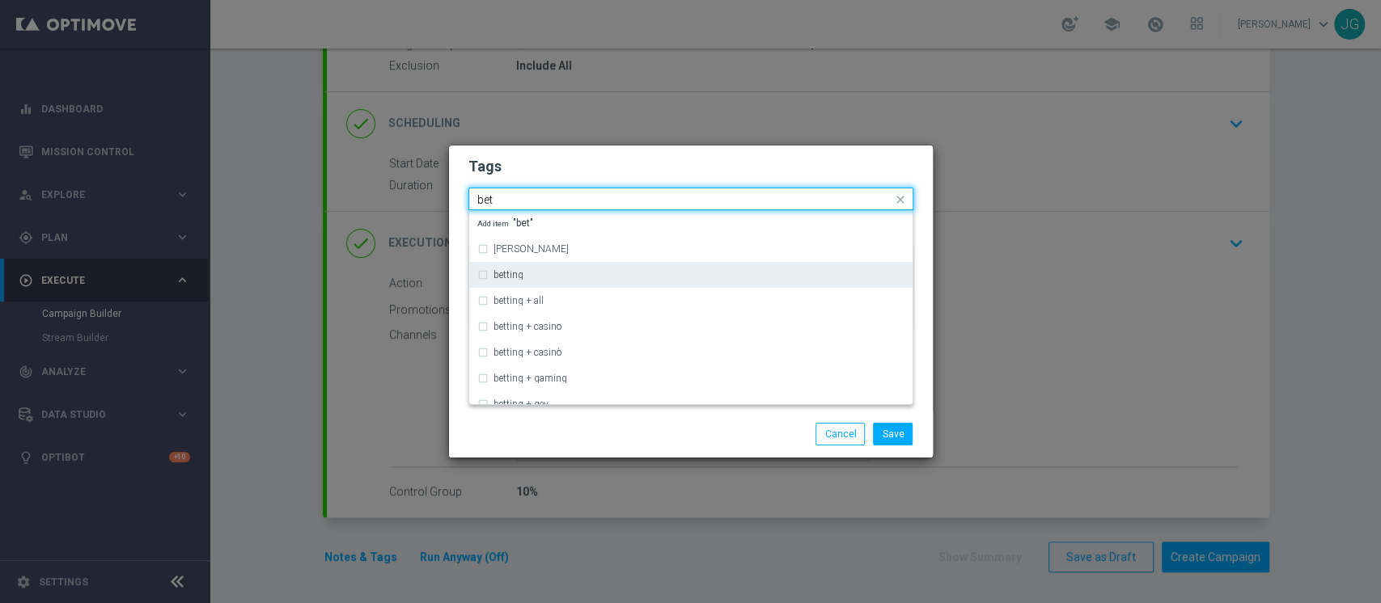
click at [606, 269] on div "betting" at bounding box center [690, 275] width 427 height 26
type input "bet"
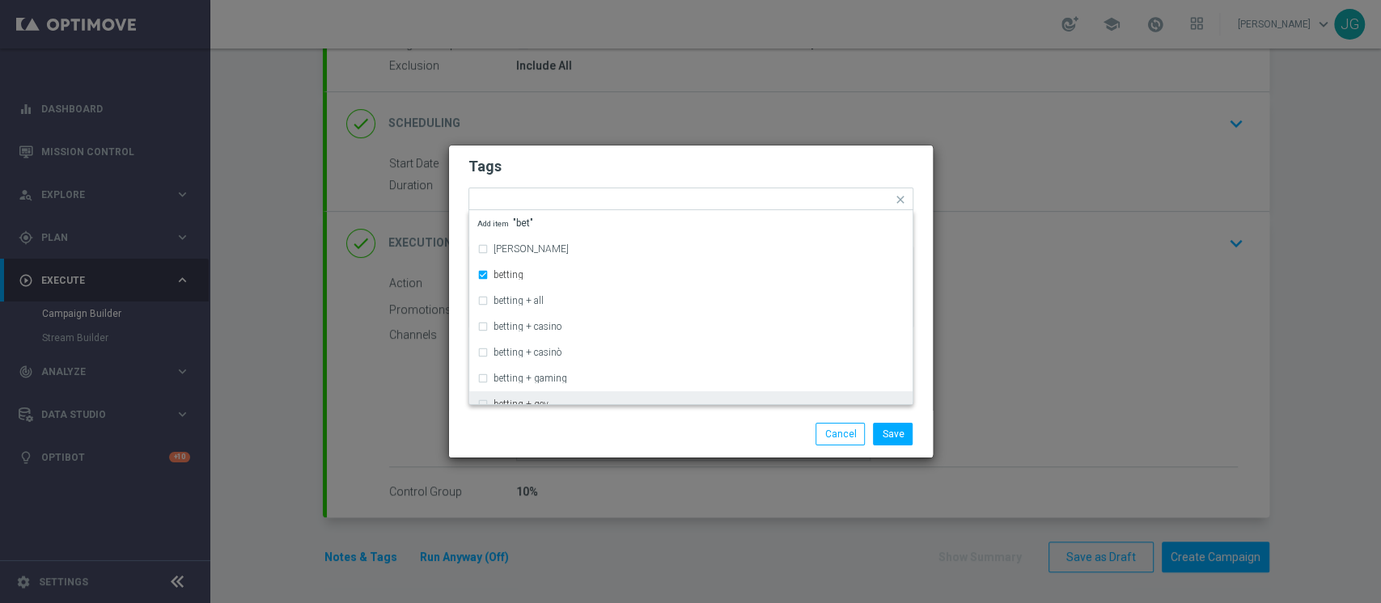
click at [686, 431] on div "Save Cancel" at bounding box center [768, 434] width 313 height 23
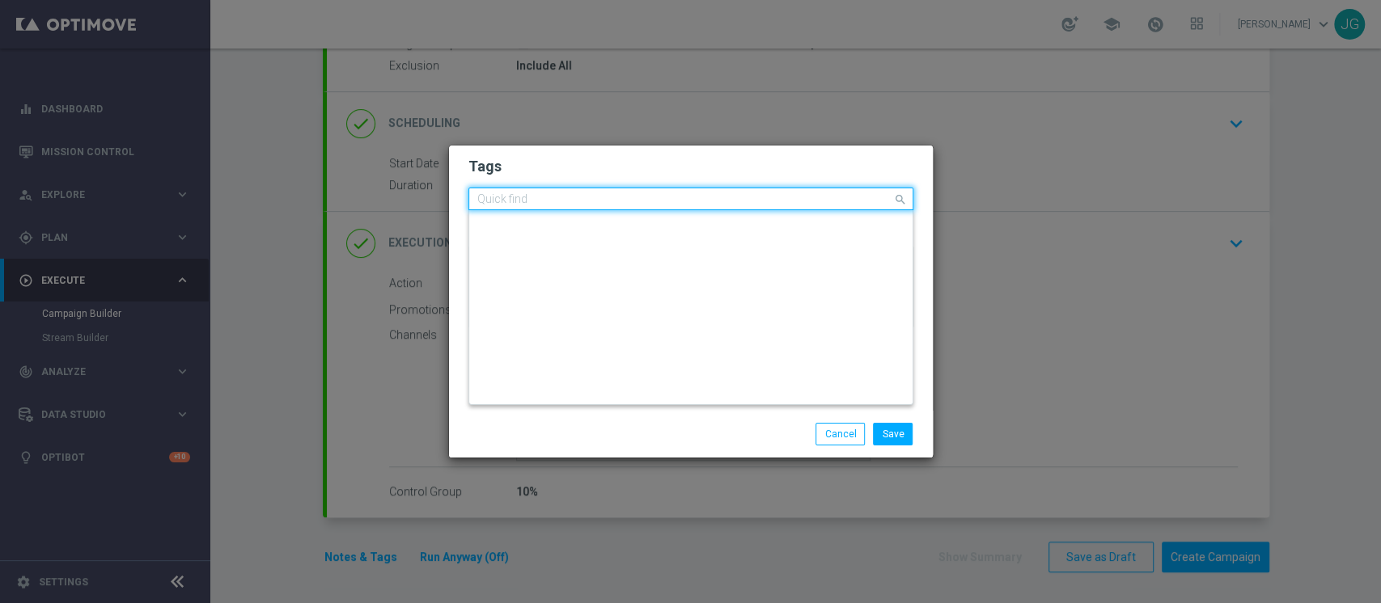
click at [806, 193] on input "text" at bounding box center [684, 200] width 415 height 14
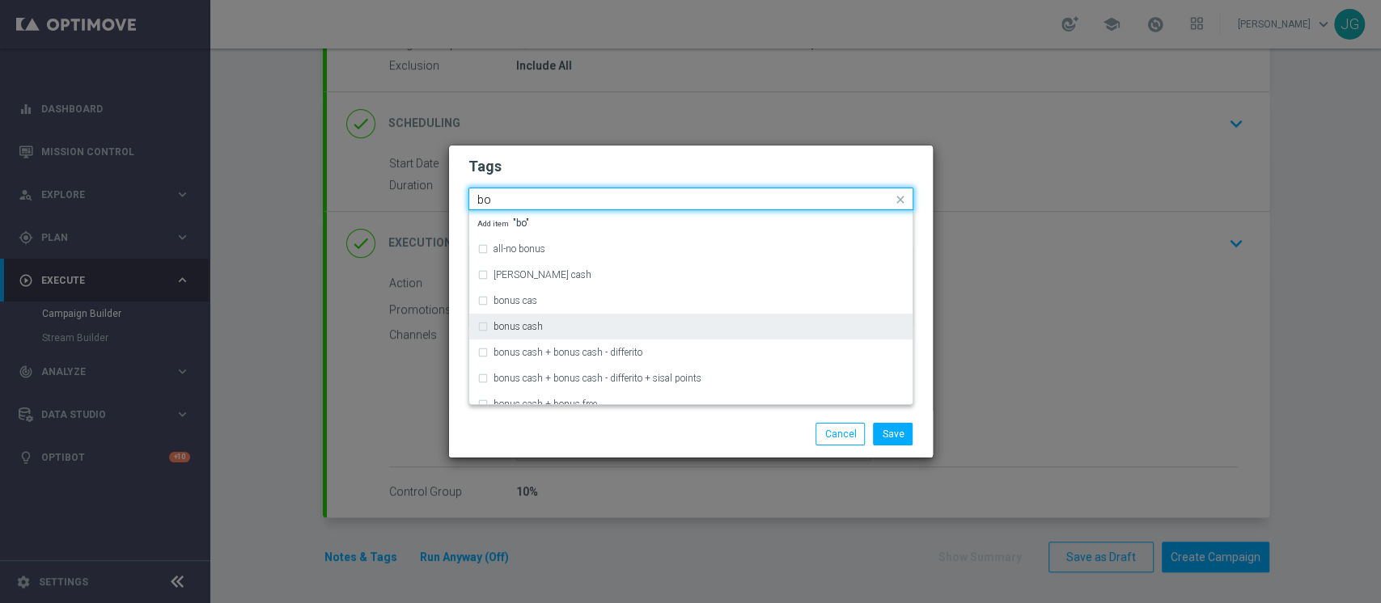
click at [506, 335] on div "bonus cash" at bounding box center [690, 327] width 427 height 26
type input "bo"
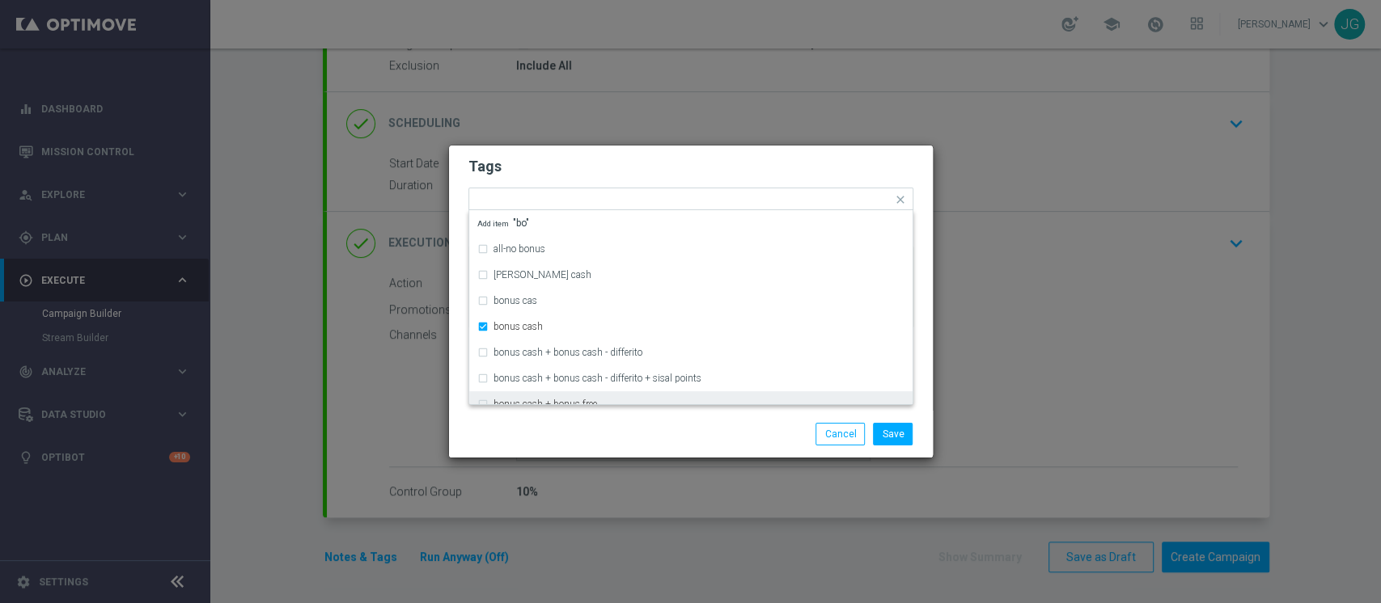
click at [650, 424] on div "Save Cancel" at bounding box center [768, 434] width 313 height 23
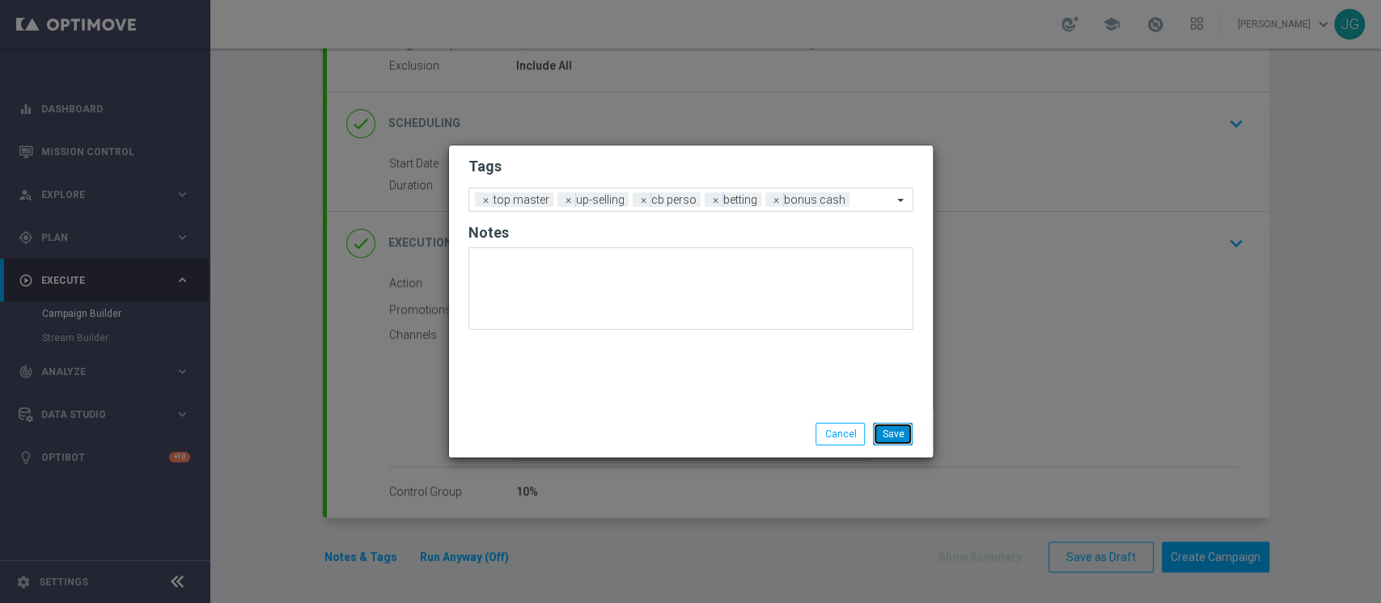
click at [893, 435] on button "Save" at bounding box center [893, 434] width 40 height 23
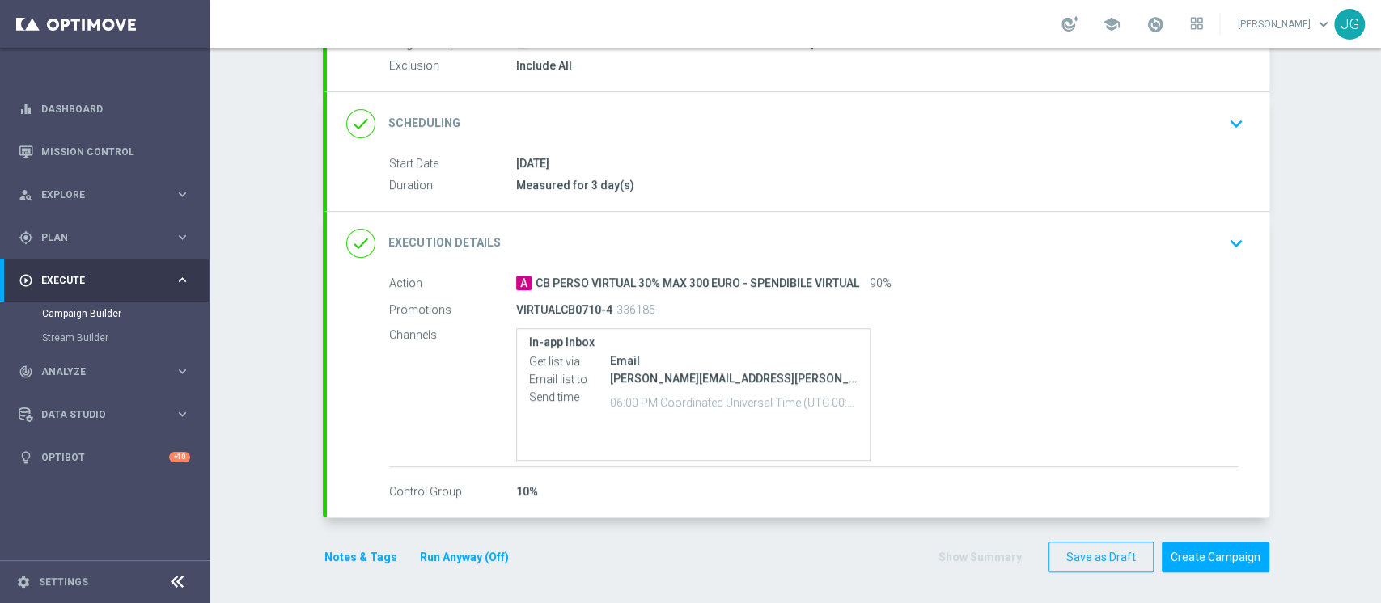
click at [468, 563] on button "Run Anyway (Off)" at bounding box center [464, 558] width 92 height 20
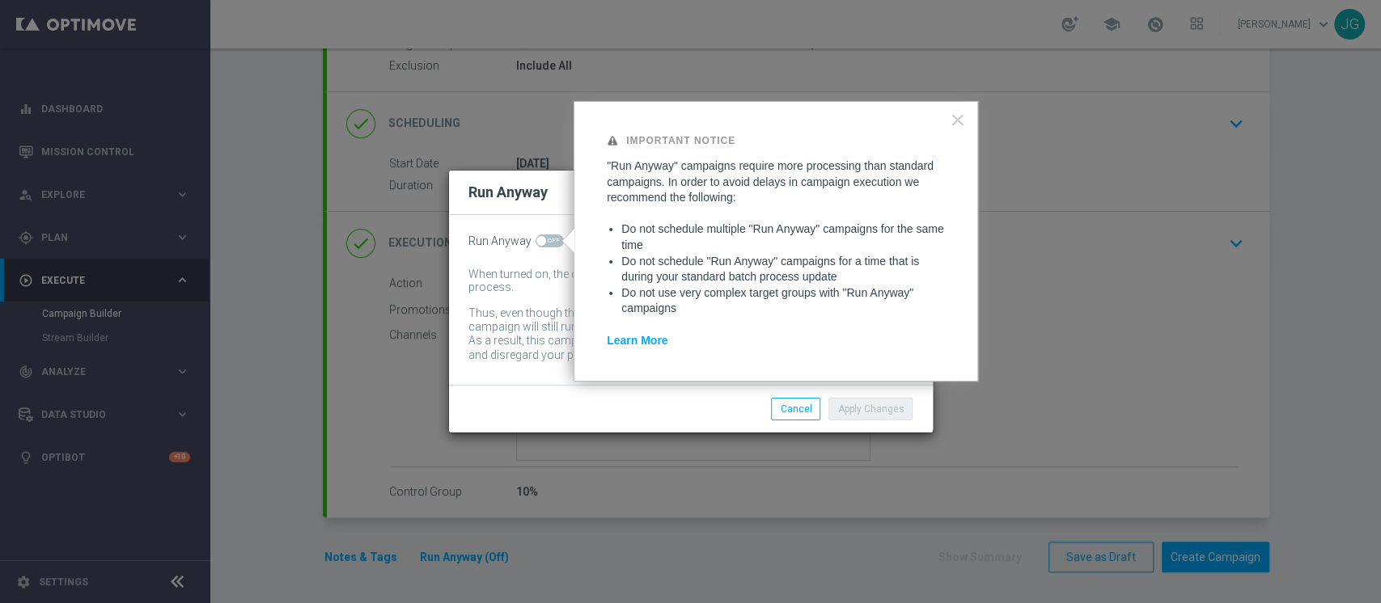
click at [553, 246] on span at bounding box center [549, 241] width 28 height 13
click at [553, 246] on input "checkbox" at bounding box center [549, 241] width 28 height 13
checkbox input "true"
click at [854, 407] on button "Apply Changes" at bounding box center [870, 409] width 84 height 23
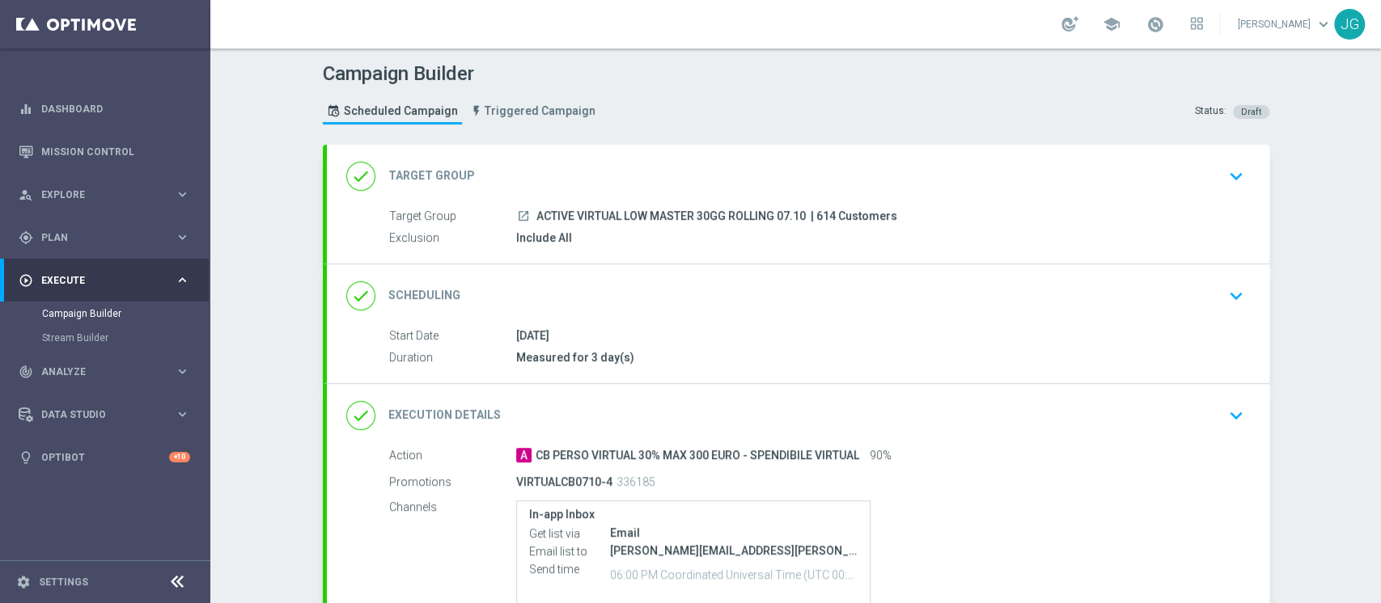
scroll to position [172, 0]
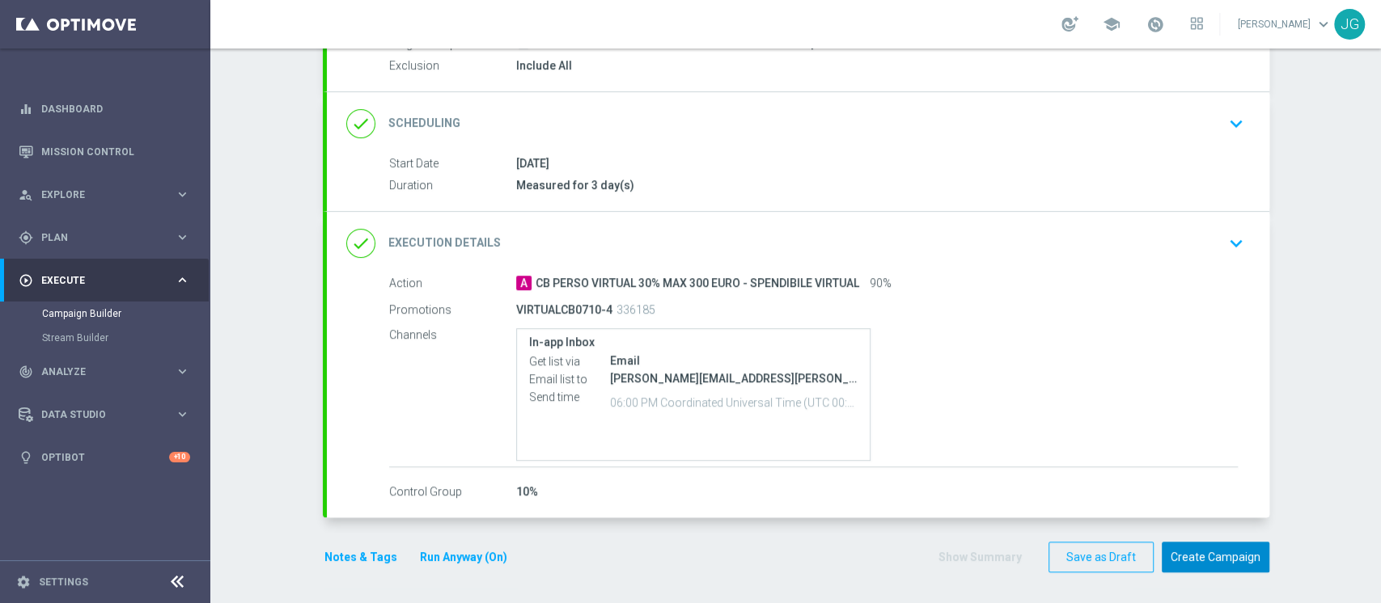
click at [1212, 556] on button "Create Campaign" at bounding box center [1215, 558] width 108 height 32
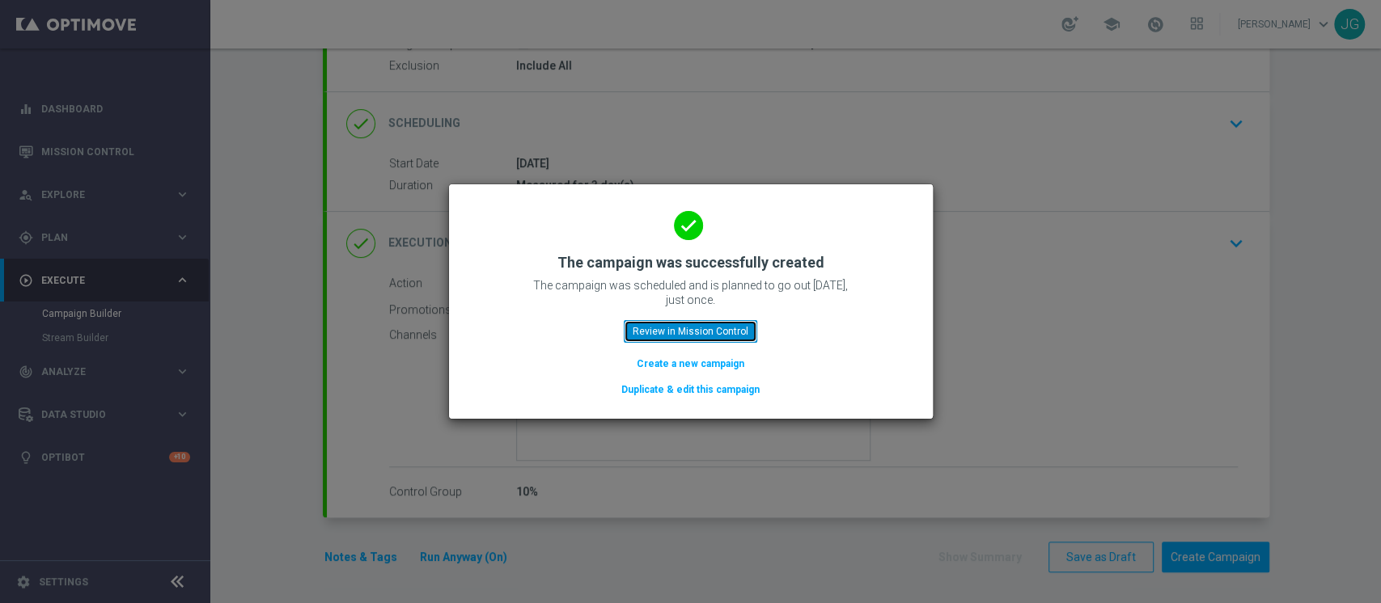
click at [673, 327] on button "Review in Mission Control" at bounding box center [690, 331] width 133 height 23
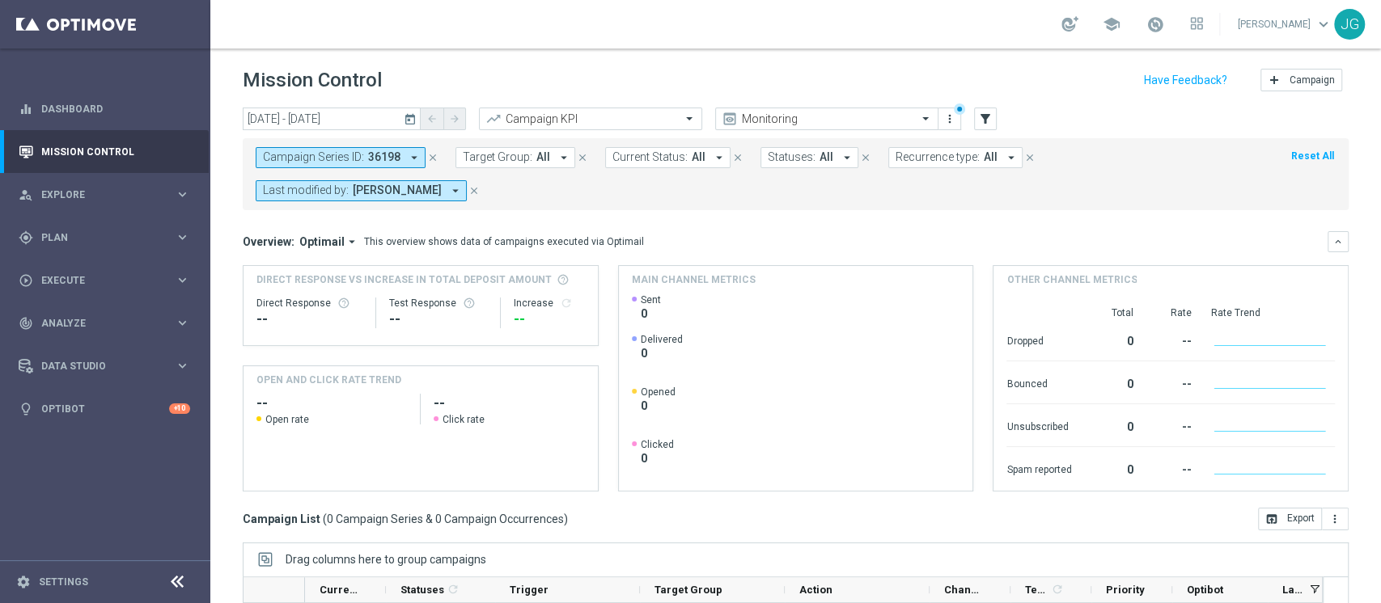
click at [468, 189] on icon "close" at bounding box center [473, 190] width 11 height 11
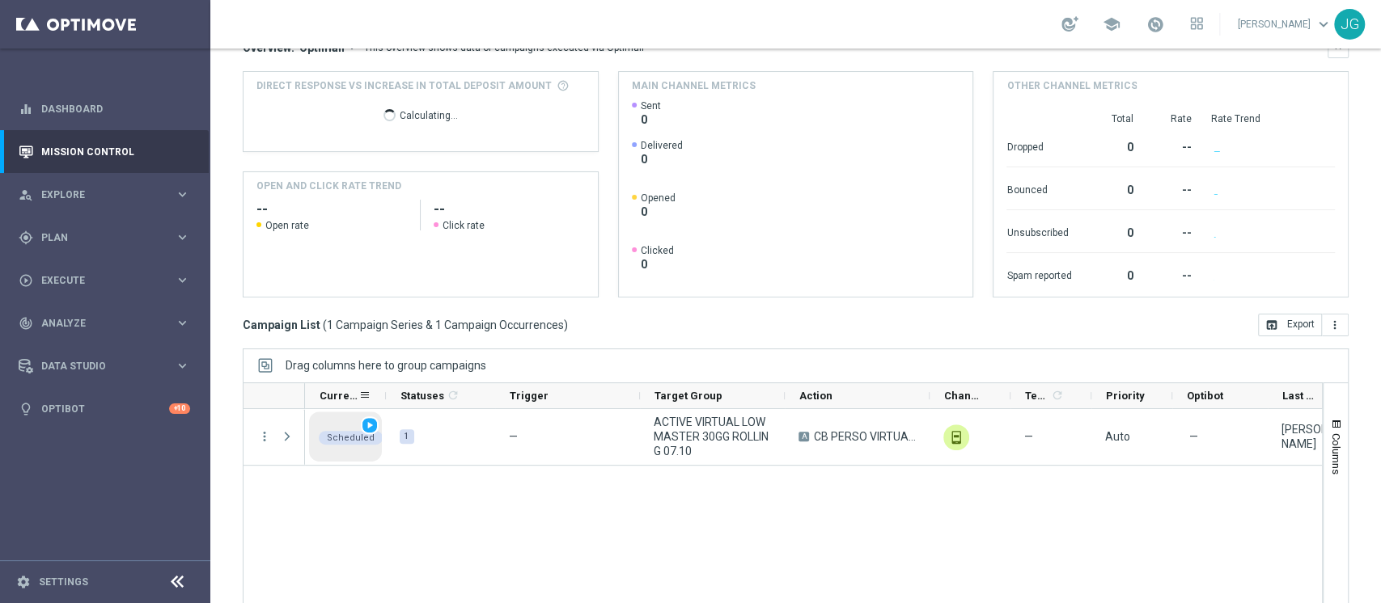
scroll to position [205, 0]
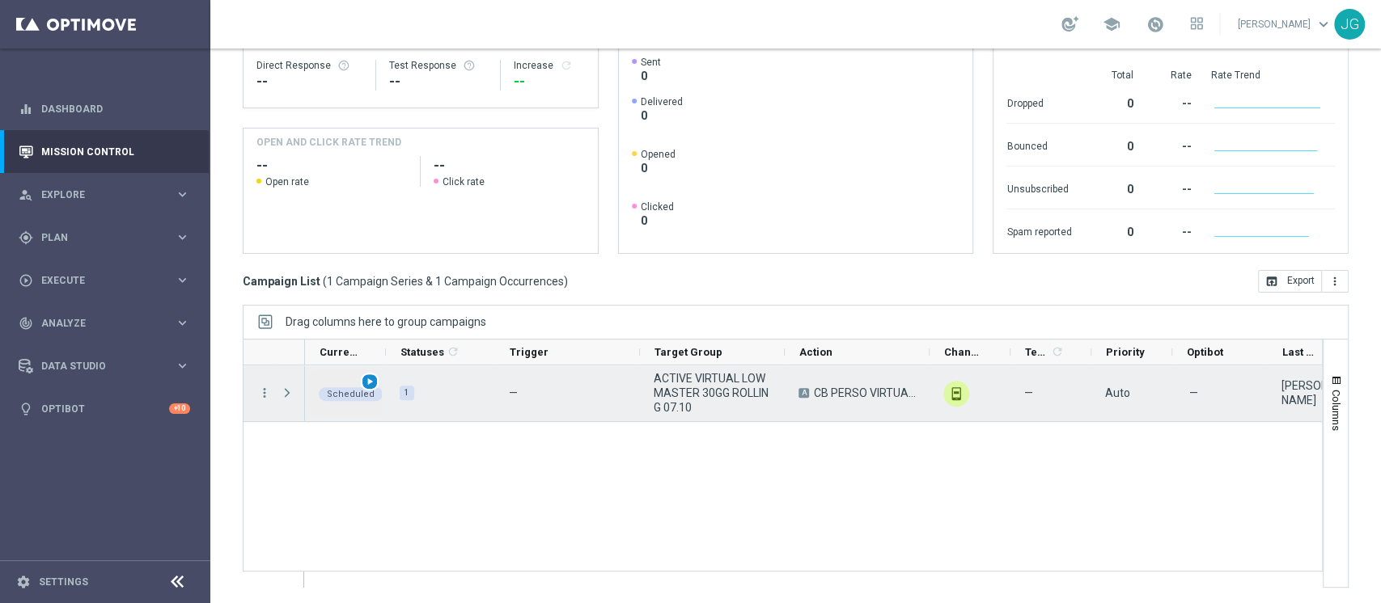
click at [370, 379] on span "play_arrow" at bounding box center [369, 381] width 11 height 11
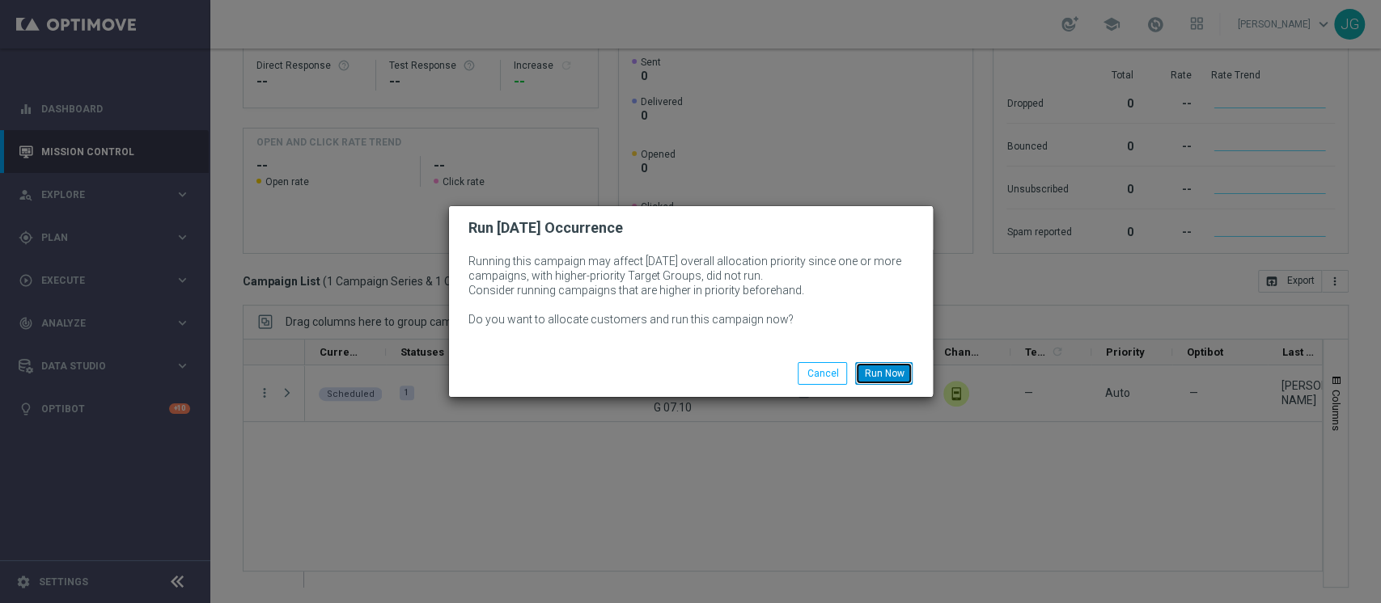
click at [896, 379] on button "Run Now" at bounding box center [883, 373] width 57 height 23
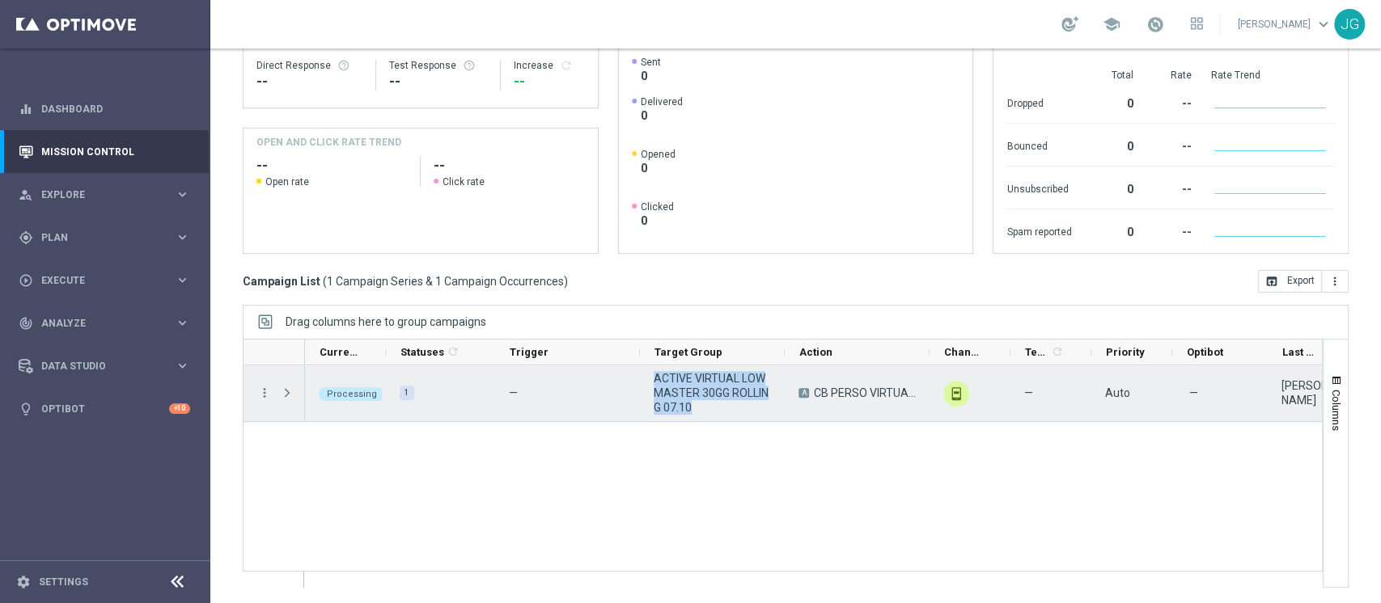
drag, startPoint x: 705, startPoint y: 413, endPoint x: 651, endPoint y: 378, distance: 64.8
click at [651, 378] on div "ACTIVE VIRTUAL LOW MASTER 30GG ROLLING 07.10" at bounding box center [712, 394] width 145 height 56
click at [288, 394] on span "Press SPACE to select this row." at bounding box center [287, 393] width 15 height 13
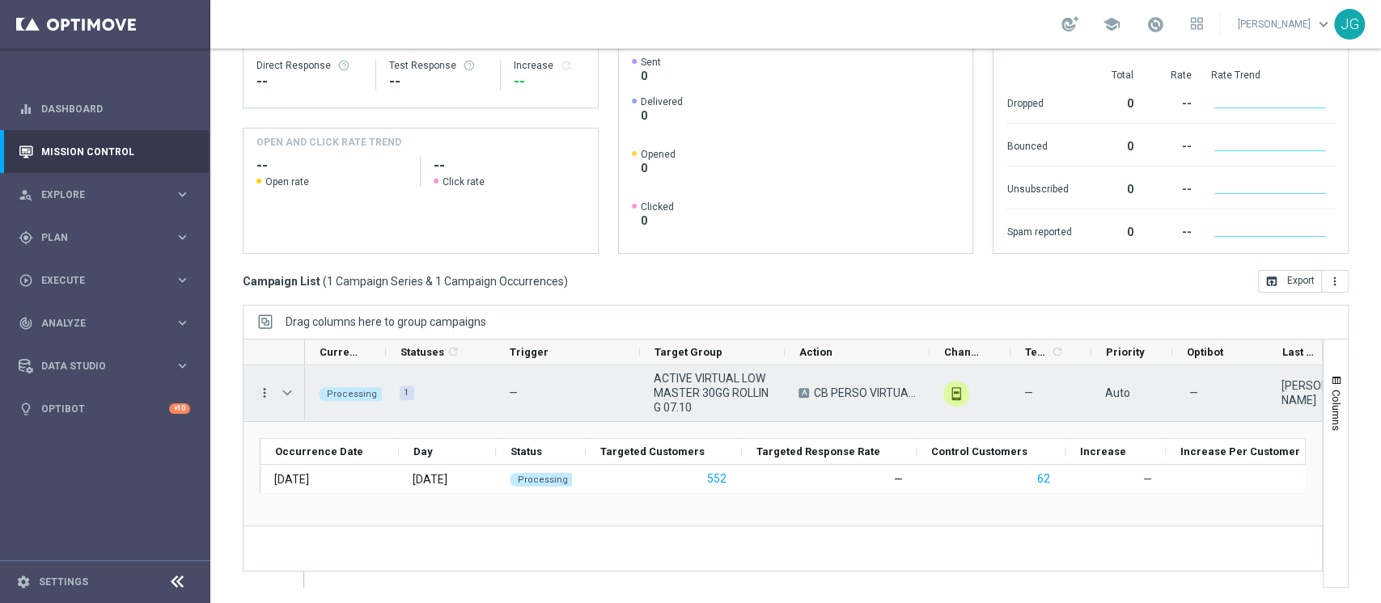
click at [265, 388] on icon "more_vert" at bounding box center [264, 393] width 15 height 15
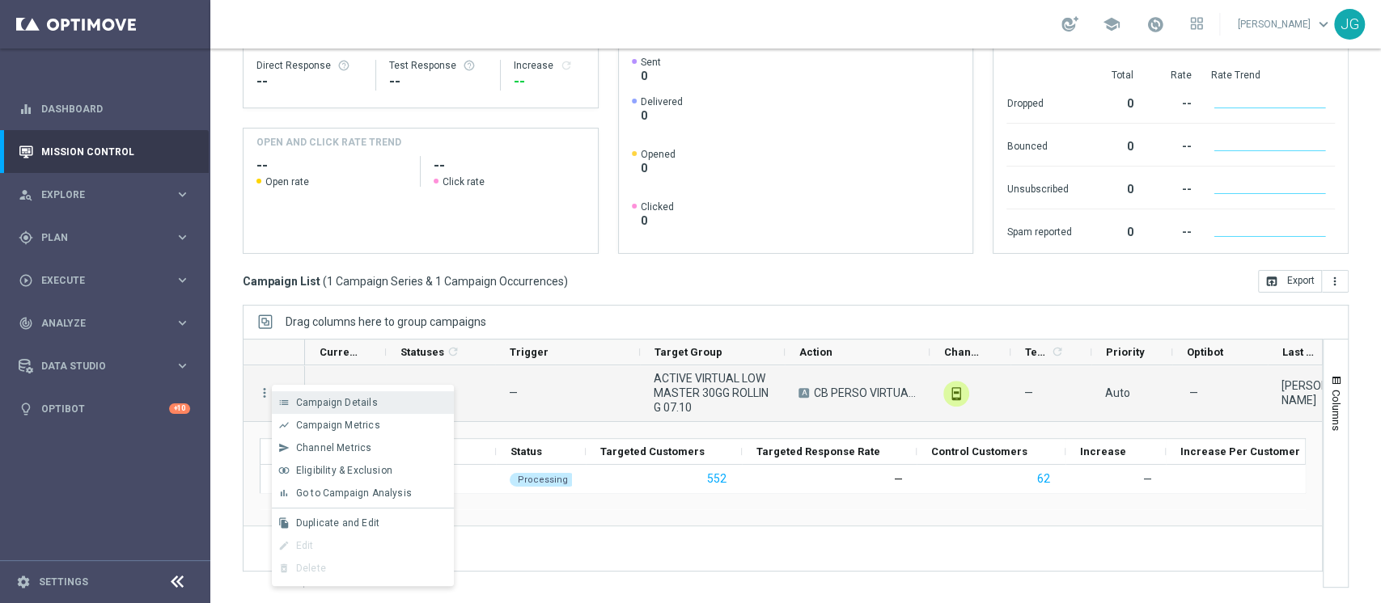
click at [333, 401] on span "Campaign Details" at bounding box center [337, 402] width 82 height 11
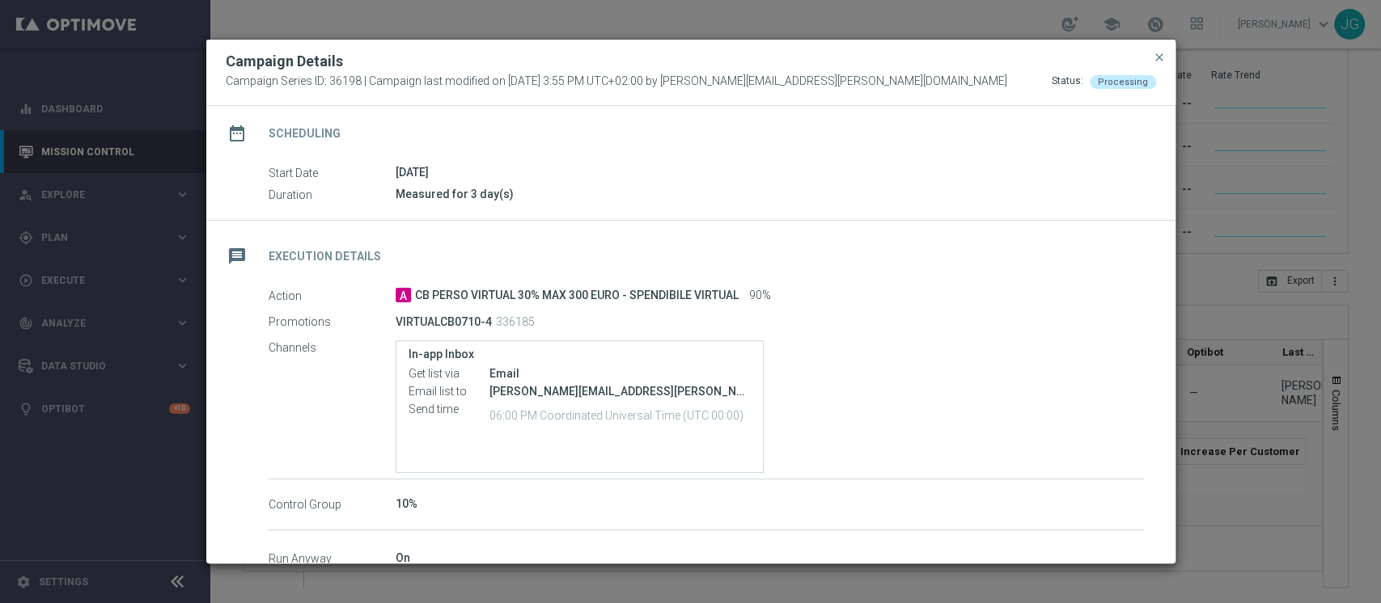
scroll to position [139, 0]
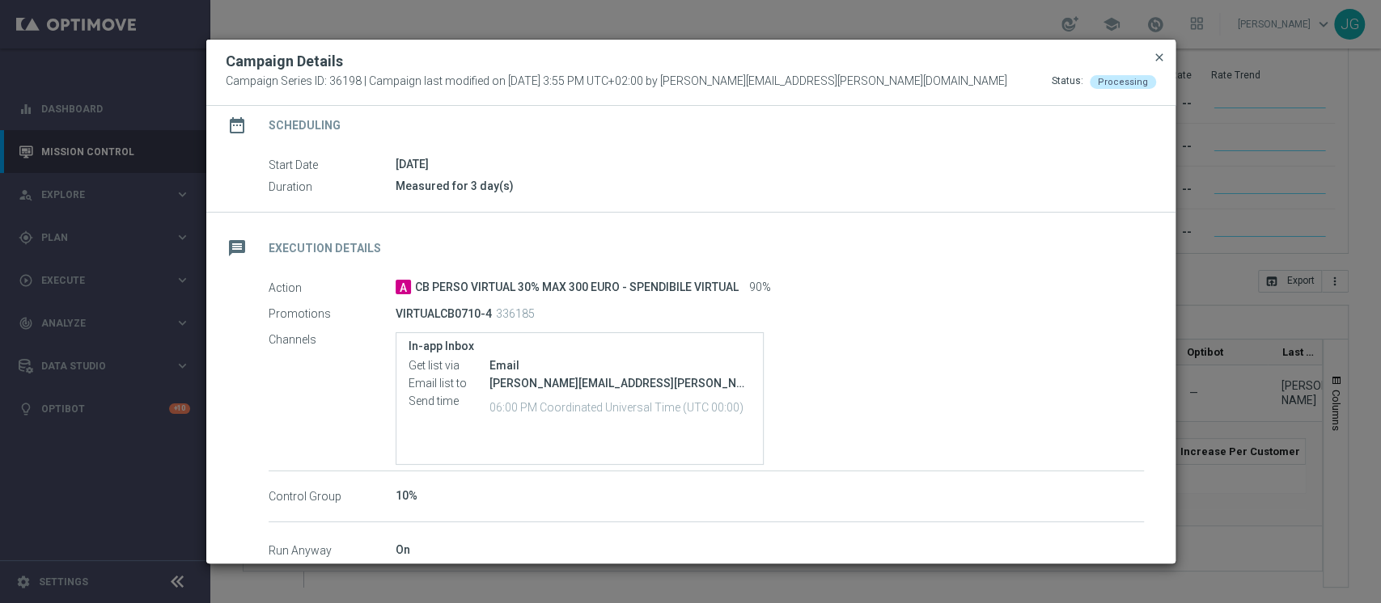
click at [1153, 56] on span "close" at bounding box center [1159, 57] width 13 height 13
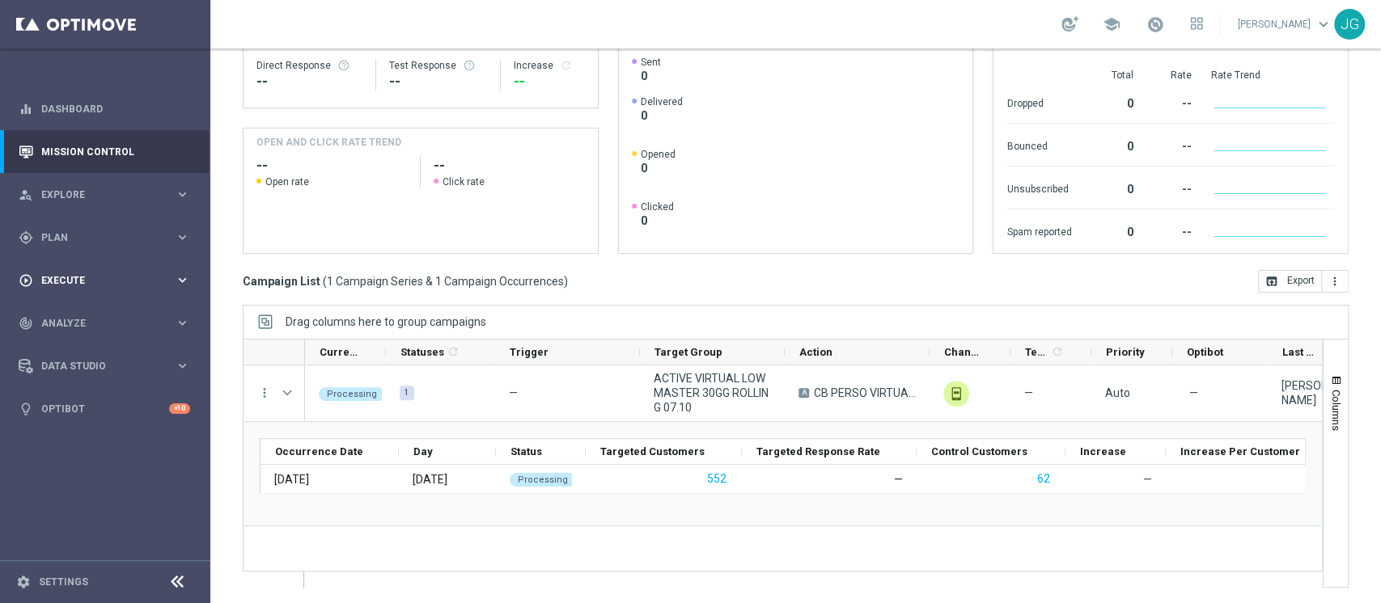
click at [80, 281] on span "Execute" at bounding box center [107, 281] width 133 height 10
click at [70, 312] on link "Campaign Builder" at bounding box center [105, 313] width 126 height 13
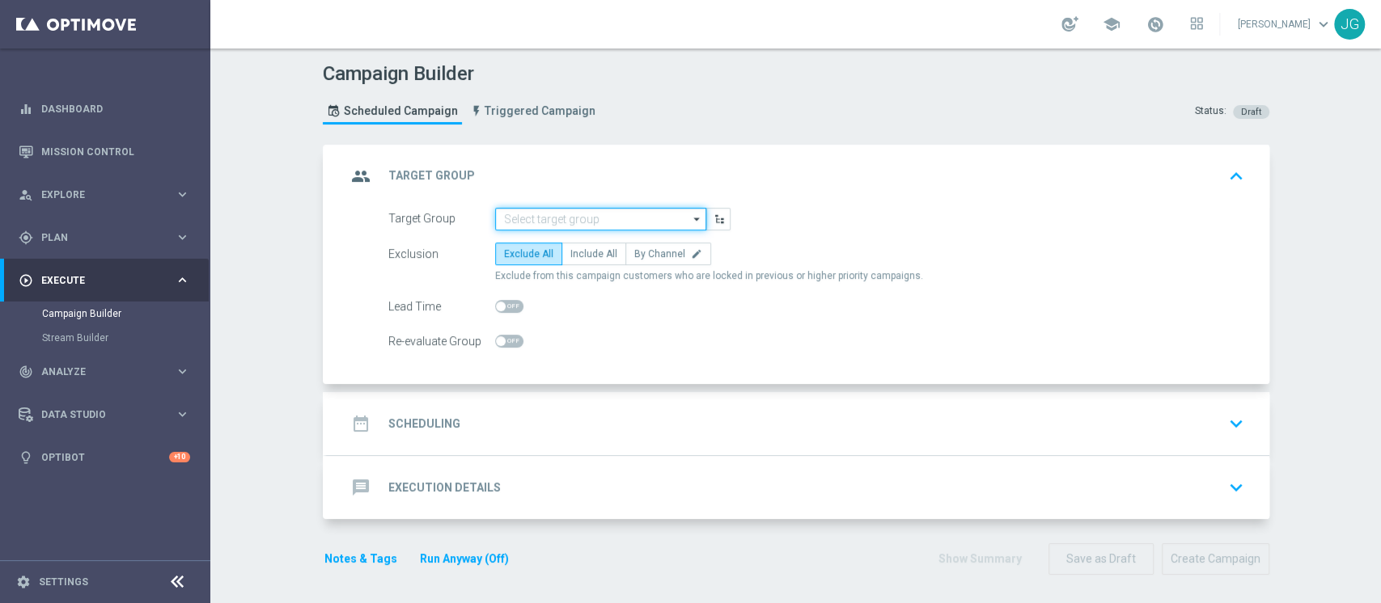
click at [585, 217] on input at bounding box center [600, 219] width 211 height 23
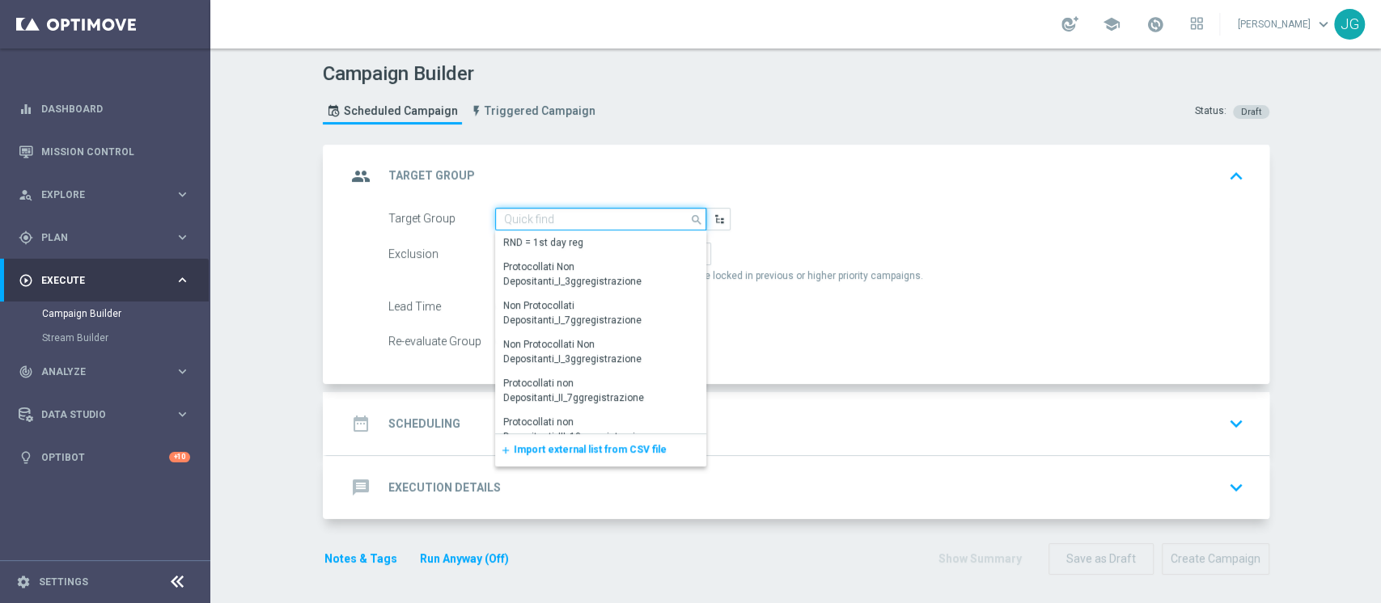
paste input "ACTIVE VIRTUAL STAR 30GG ROLLING 07.10"
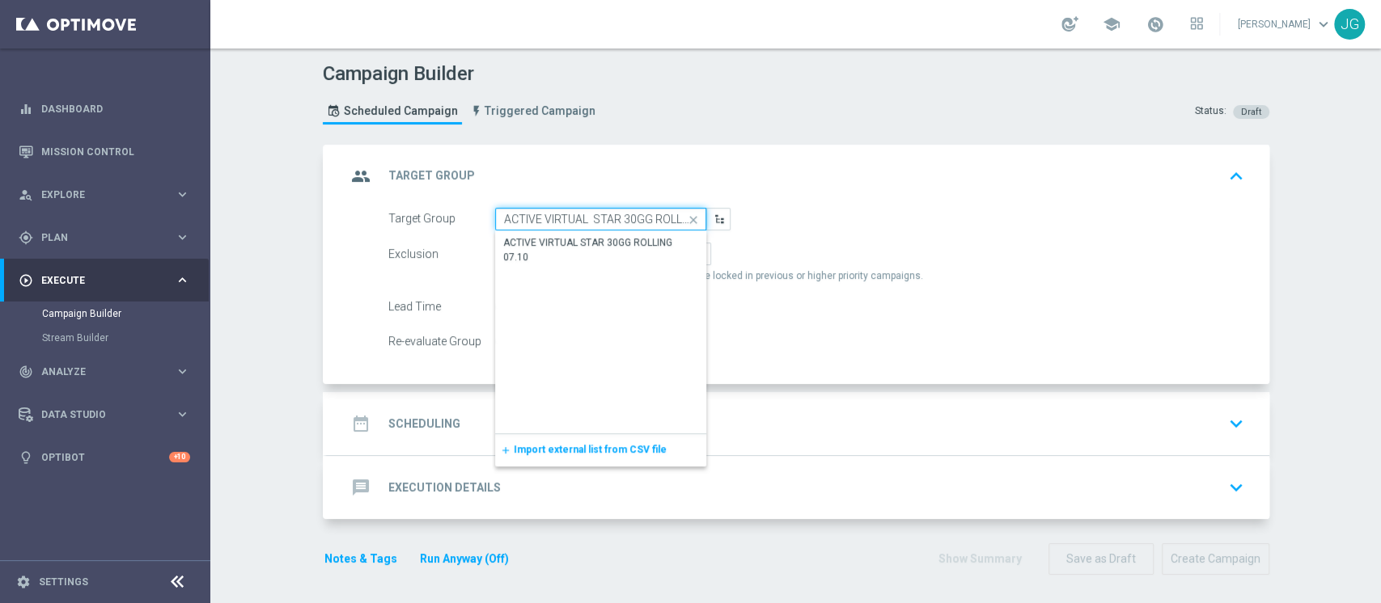
scroll to position [0, 40]
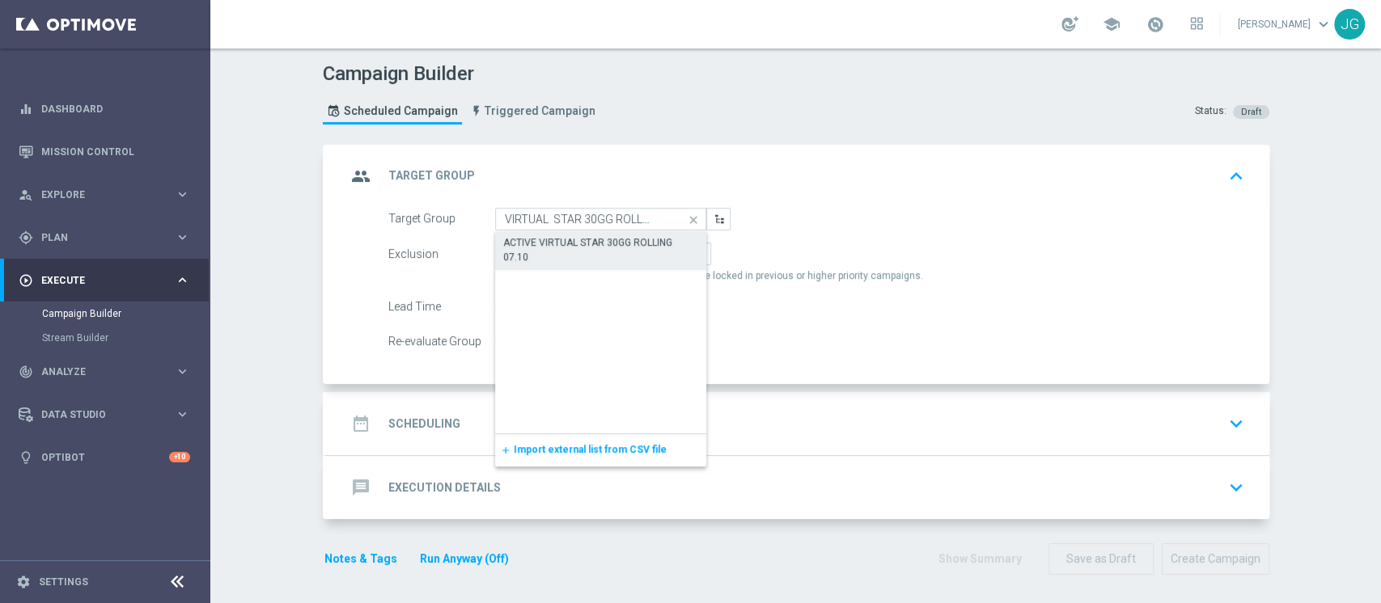
click at [560, 246] on div "ACTIVE VIRTUAL STAR 30GG ROLLING 07.10" at bounding box center [601, 249] width 196 height 29
type input "ACTIVE VIRTUAL STAR 30GG ROLLING 07.10"
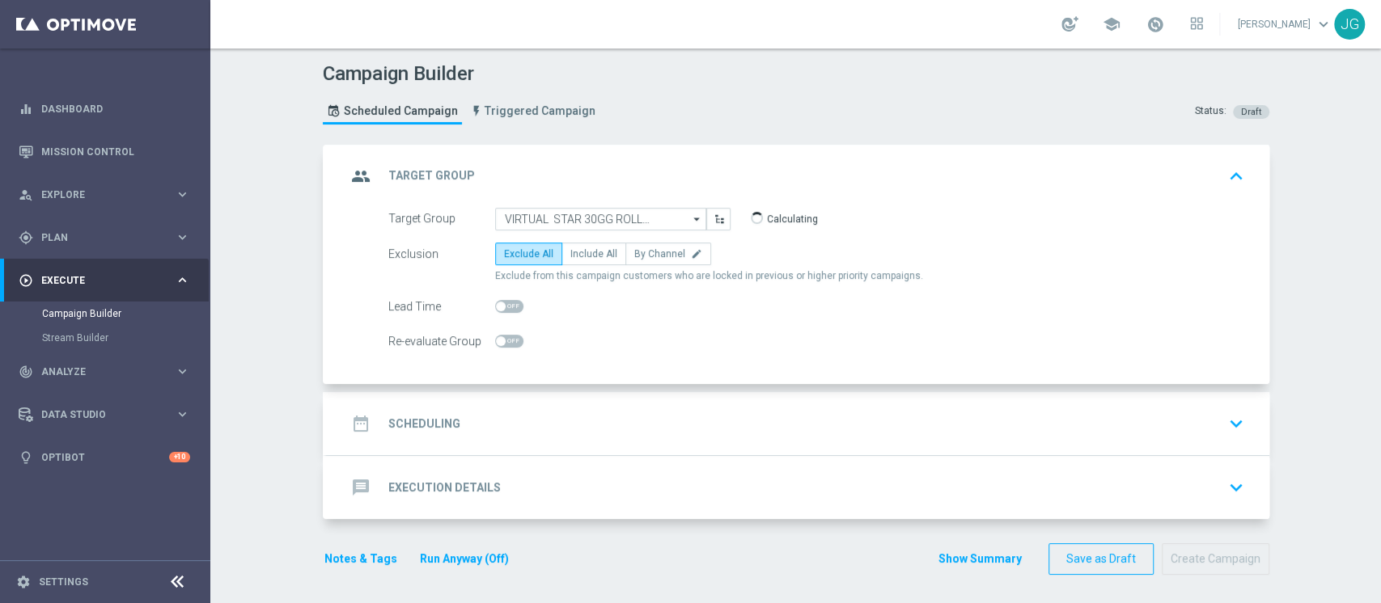
scroll to position [0, 0]
click at [585, 260] on label "Include All" at bounding box center [593, 254] width 65 height 23
click at [581, 260] on input "Include All" at bounding box center [575, 257] width 11 height 11
radio input "true"
click at [573, 409] on div "date_range Scheduling keyboard_arrow_down" at bounding box center [797, 423] width 903 height 31
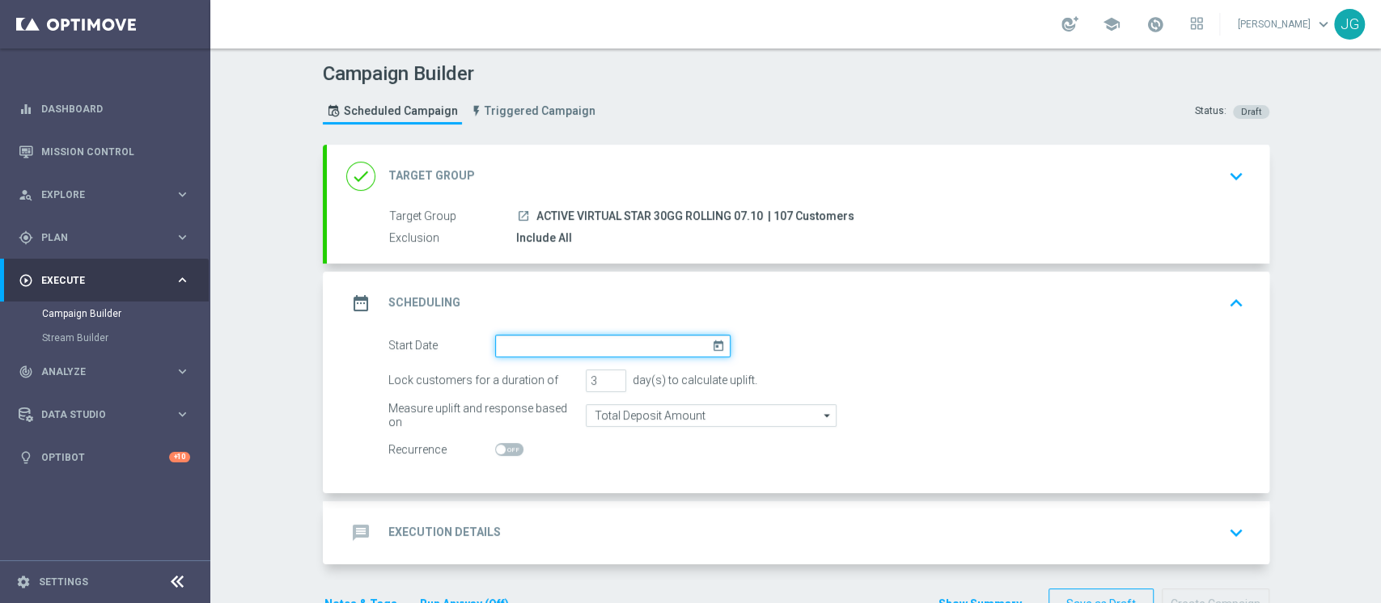
click at [586, 349] on input at bounding box center [612, 346] width 235 height 23
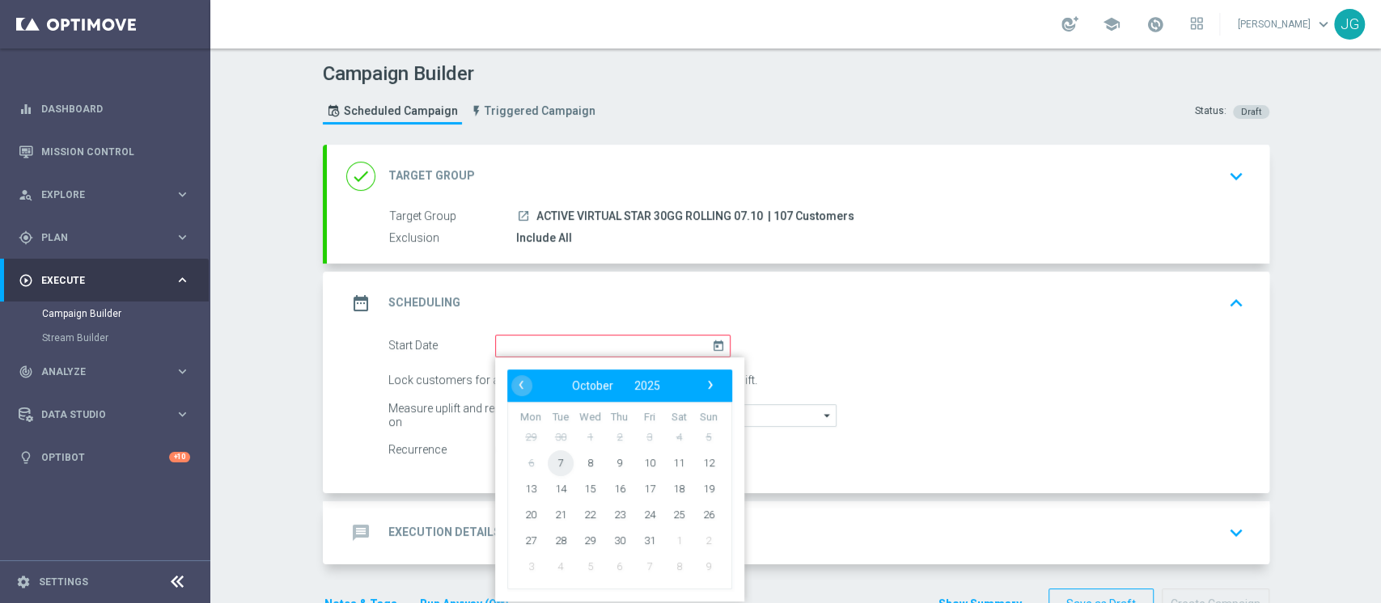
click at [547, 462] on span "7" at bounding box center [560, 463] width 26 height 26
type input "07 Oct 2025"
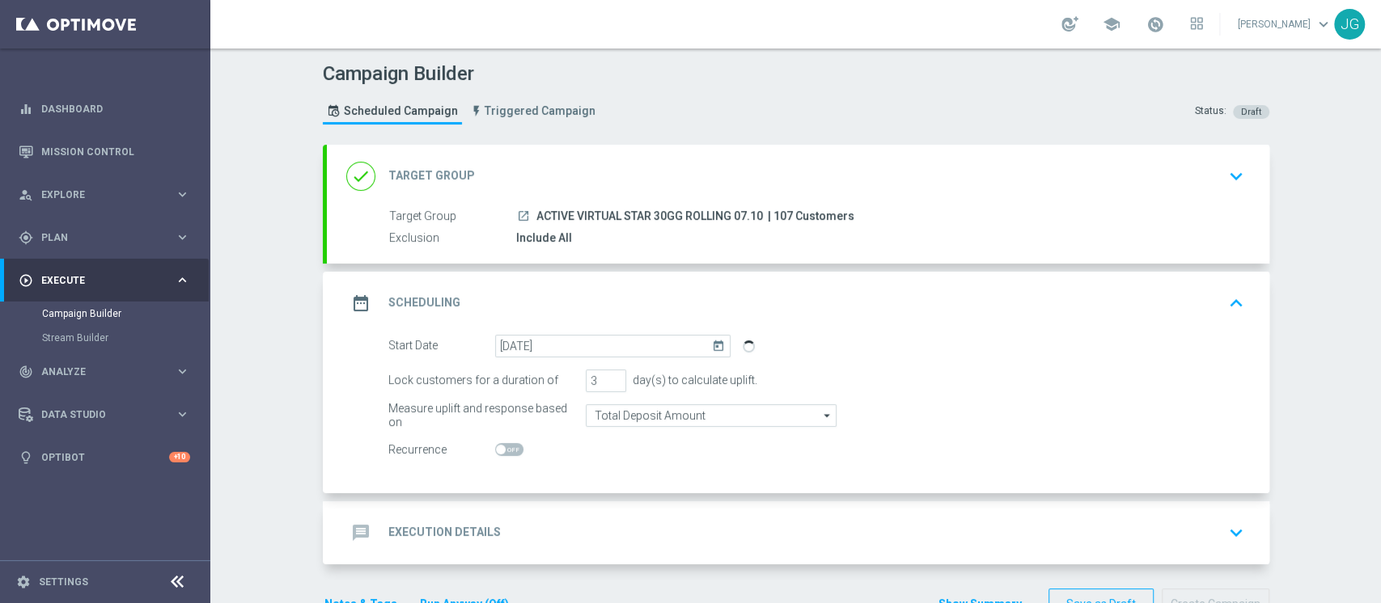
click at [556, 534] on div "message Execution Details keyboard_arrow_down" at bounding box center [797, 533] width 903 height 31
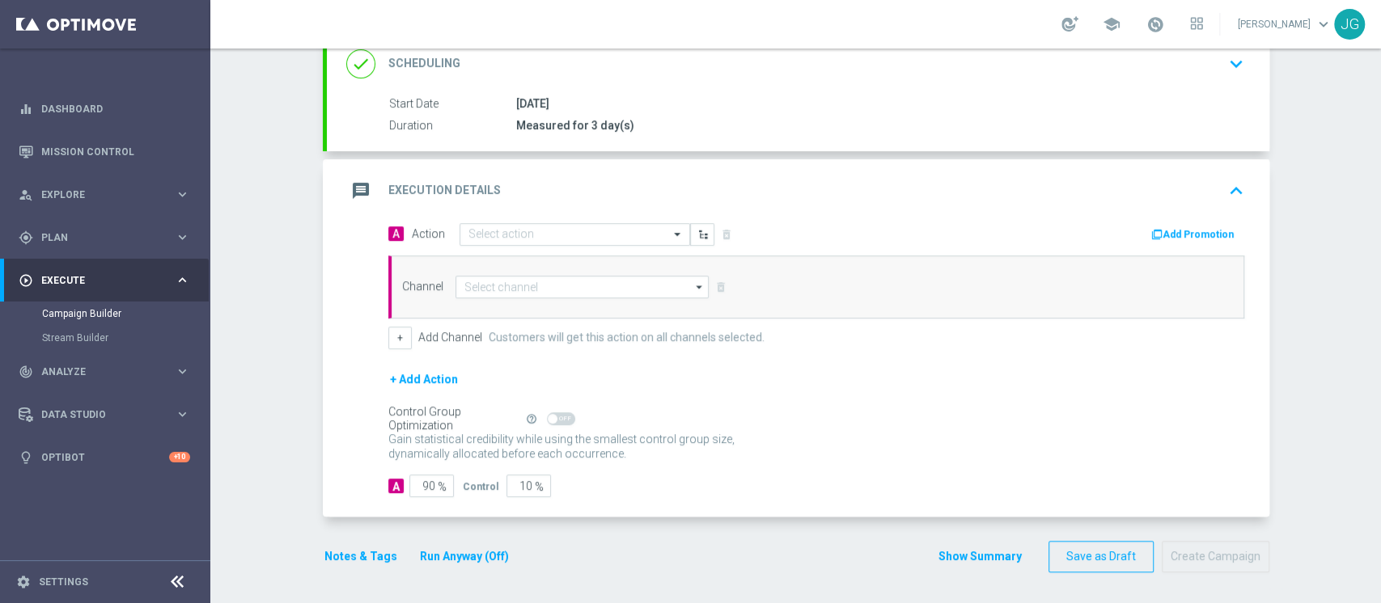
scroll to position [231, 0]
click at [525, 217] on div "message Execution Details keyboard_arrow_up" at bounding box center [798, 191] width 942 height 63
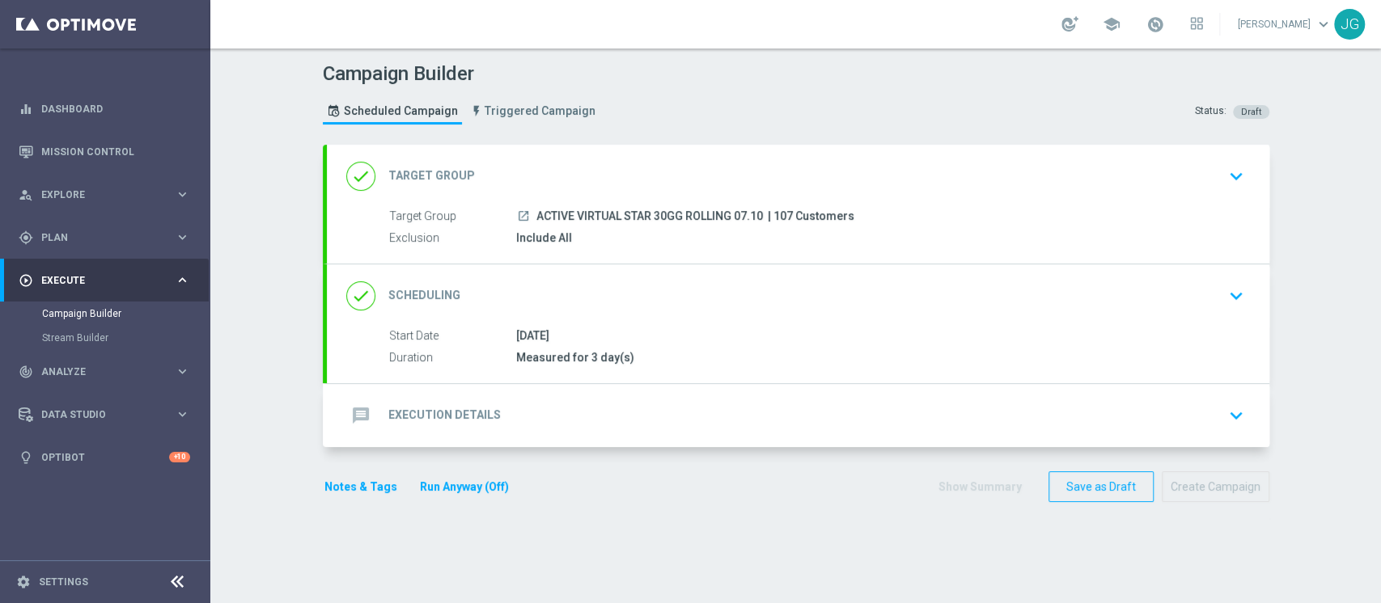
scroll to position [0, 0]
click at [556, 421] on div "message Execution Details keyboard_arrow_down" at bounding box center [797, 415] width 903 height 31
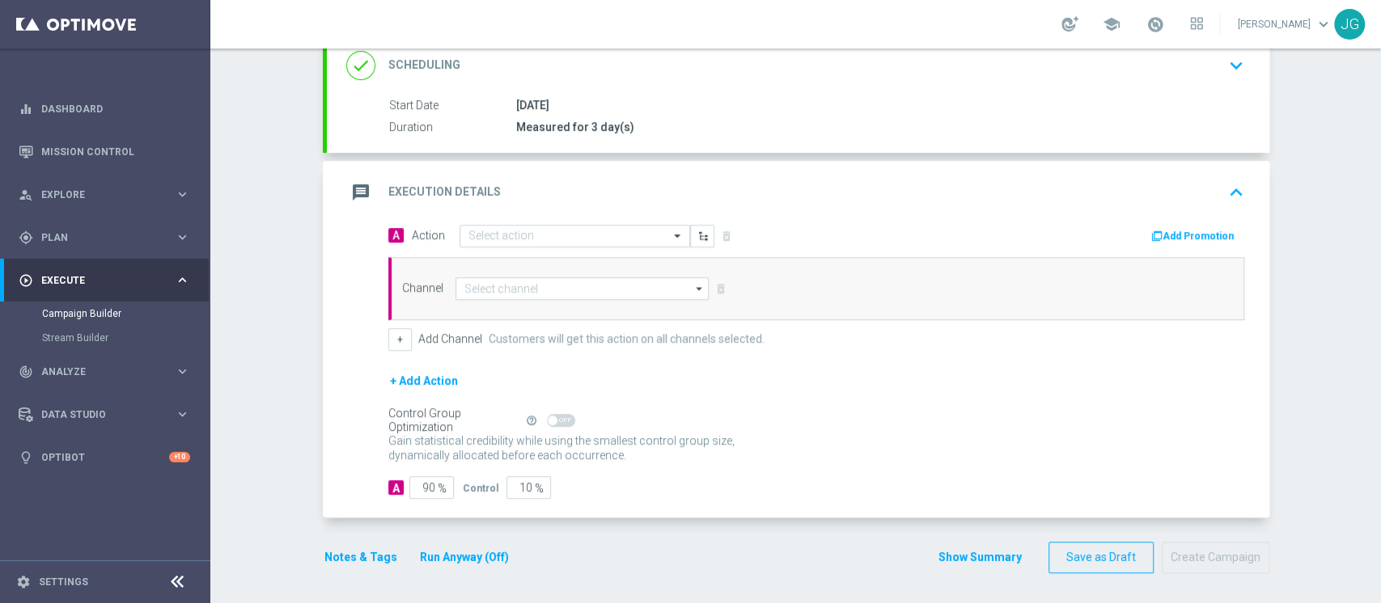
scroll to position [231, 0]
click at [526, 235] on input "text" at bounding box center [558, 236] width 180 height 14
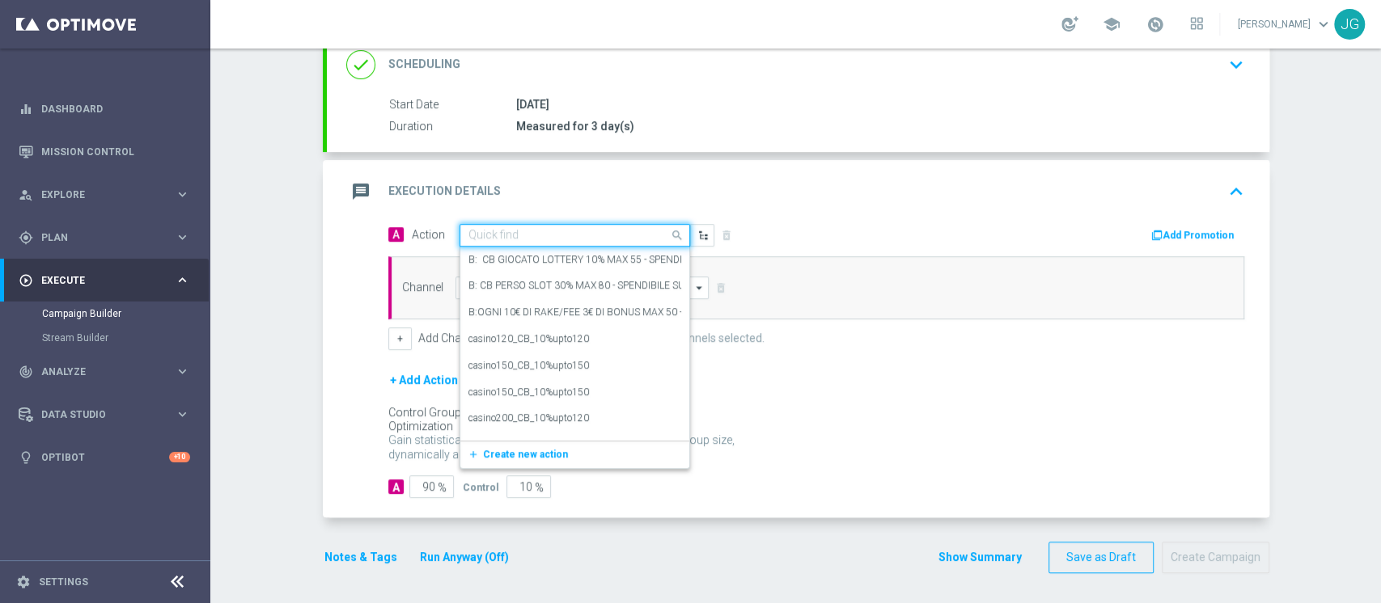
paste input "CB PERSO VIRTUAL 30% MAX 500 EURO - SPENDIBILE VIRTUAL"
type input "CB PERSO VIRTUAL 30% MAX 500 EURO - SPENDIBILE VIRTUAL"
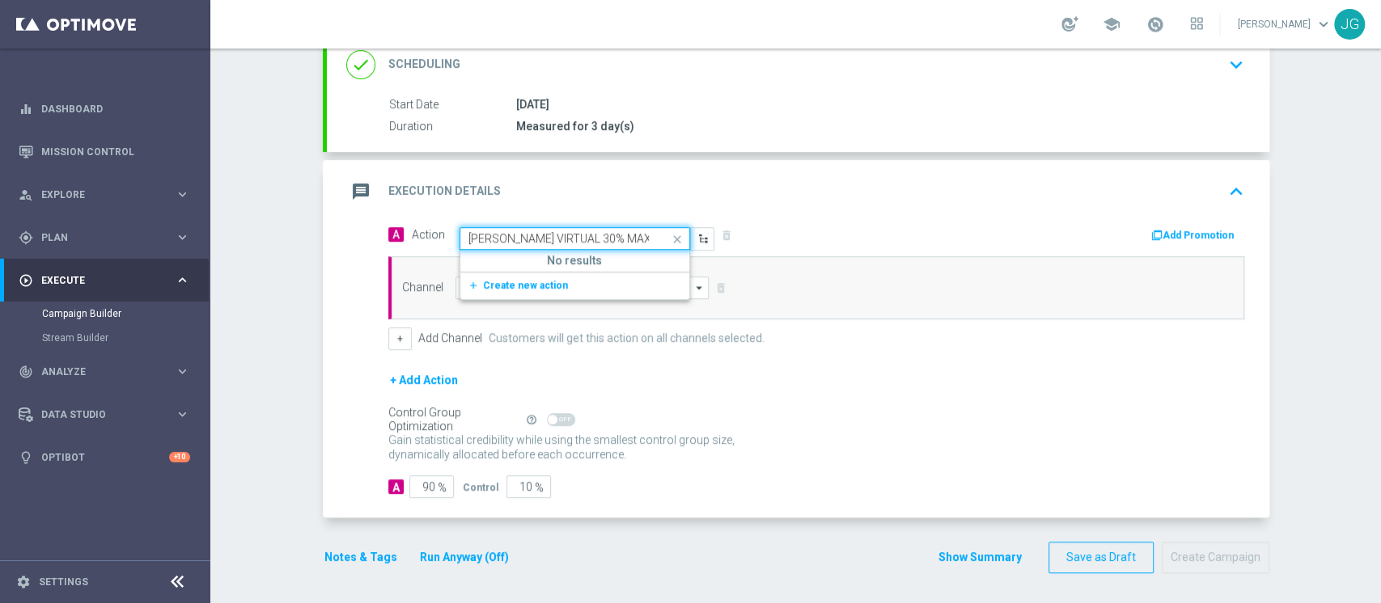
scroll to position [0, 138]
click at [519, 284] on span "Create new action" at bounding box center [525, 285] width 85 height 11
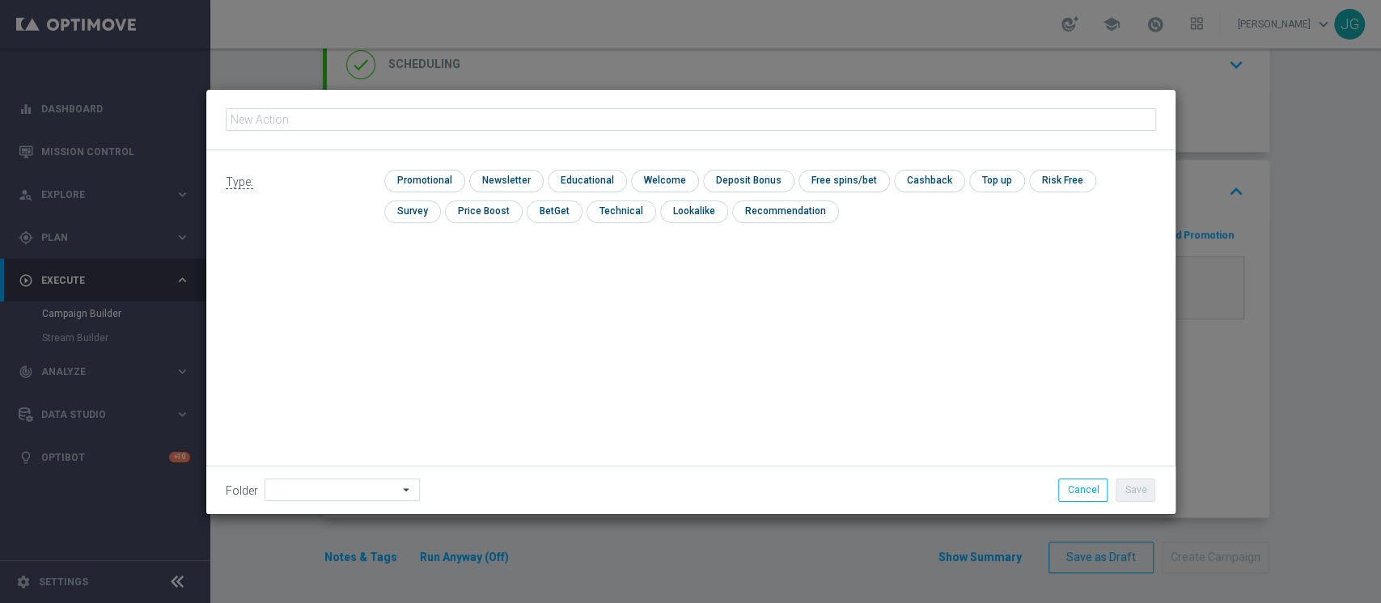
type input "CB PERSO VIRTUAL 30% MAX 500 EURO - SPENDIBILE VIRTUAL"
click at [433, 177] on input "checkbox" at bounding box center [422, 181] width 77 height 22
checkbox input "true"
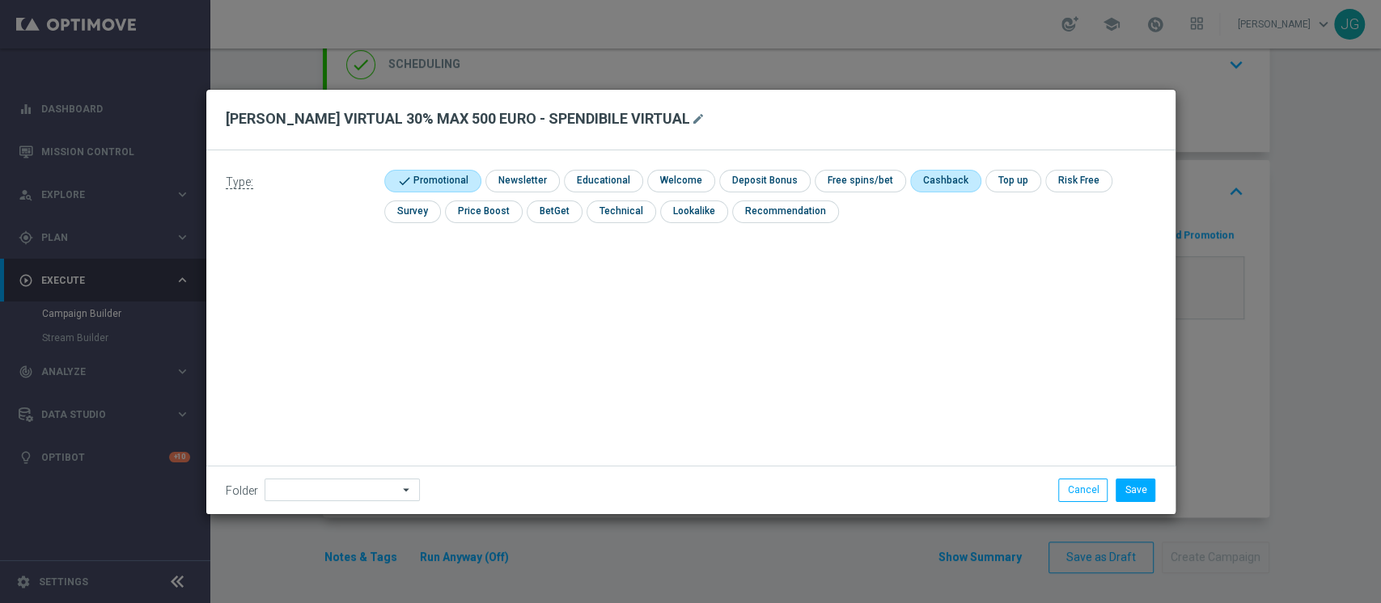
click at [958, 185] on input "checkbox" at bounding box center [944, 181] width 68 height 22
checkbox input "true"
click at [335, 501] on div "Folder arrow_drop_down Drag here to set row groups Drag here to set column labe…" at bounding box center [690, 490] width 969 height 48
click at [332, 497] on input at bounding box center [341, 490] width 155 height 23
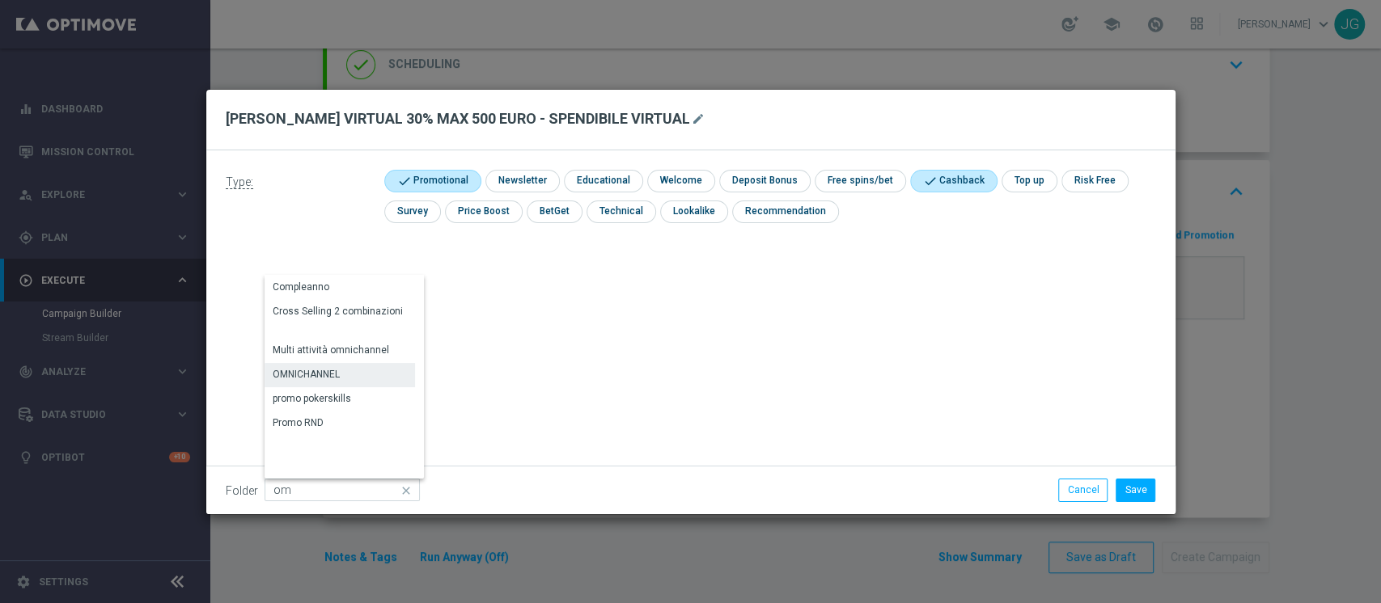
click at [319, 377] on div "OMNICHANNEL" at bounding box center [306, 374] width 67 height 15
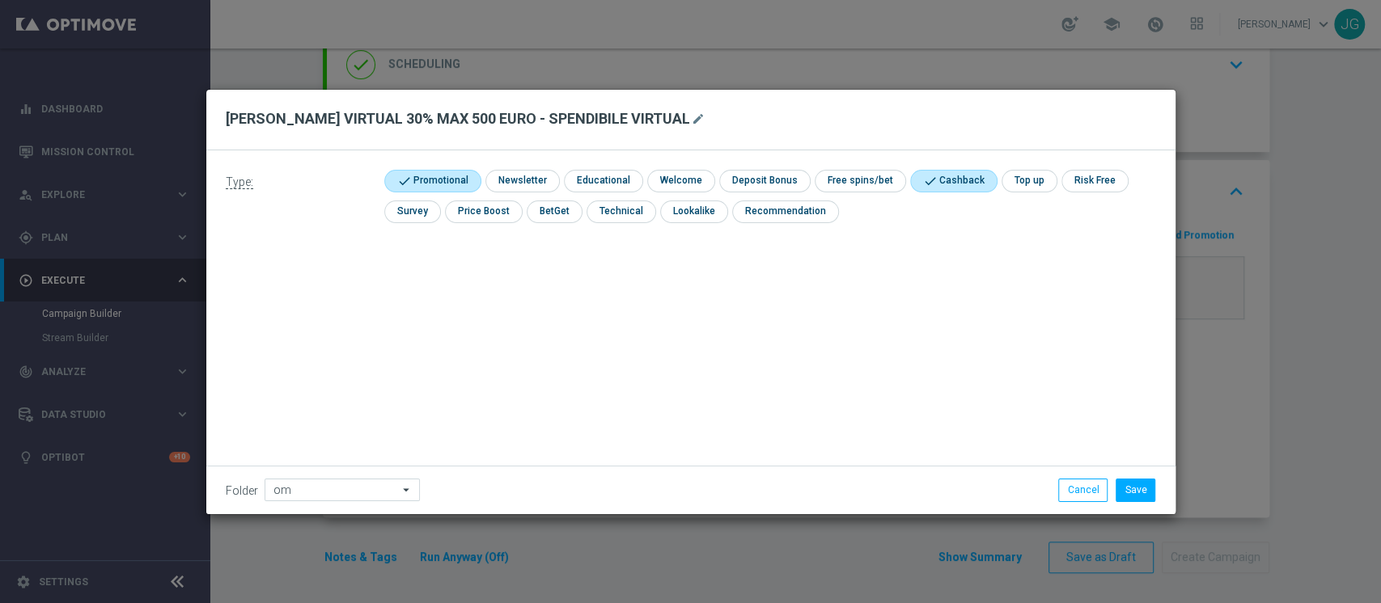
type input "OMNICHANNEL"
click at [1136, 494] on button "Save" at bounding box center [1135, 490] width 40 height 23
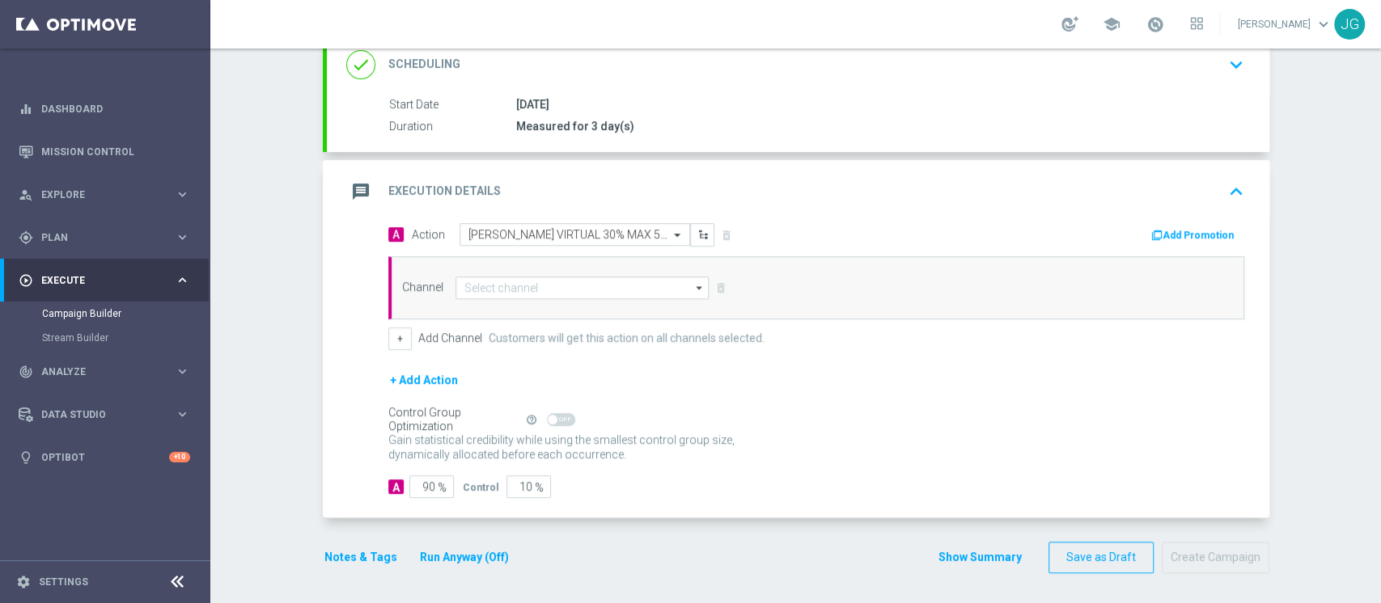
click at [1188, 239] on button "Add Promotion" at bounding box center [1194, 235] width 90 height 18
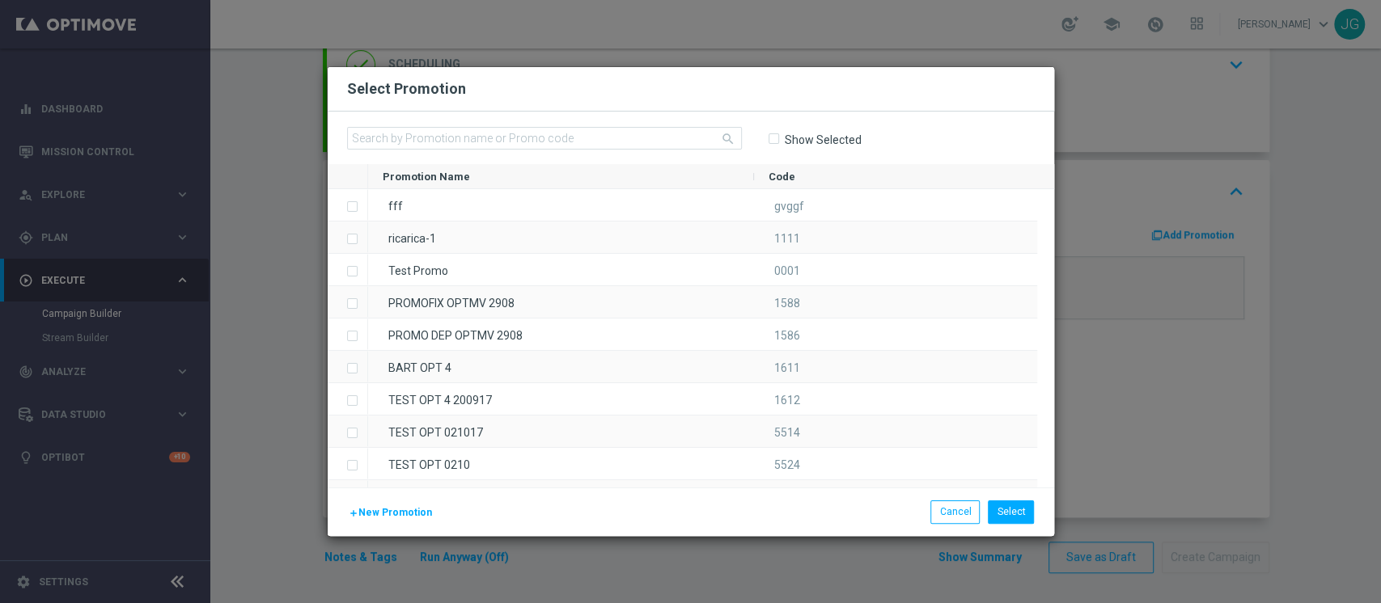
click at [545, 125] on div "search Show Selected" at bounding box center [691, 138] width 726 height 53
click at [544, 135] on input "text" at bounding box center [544, 138] width 395 height 23
paste input "VIRTUALCB0710-4"
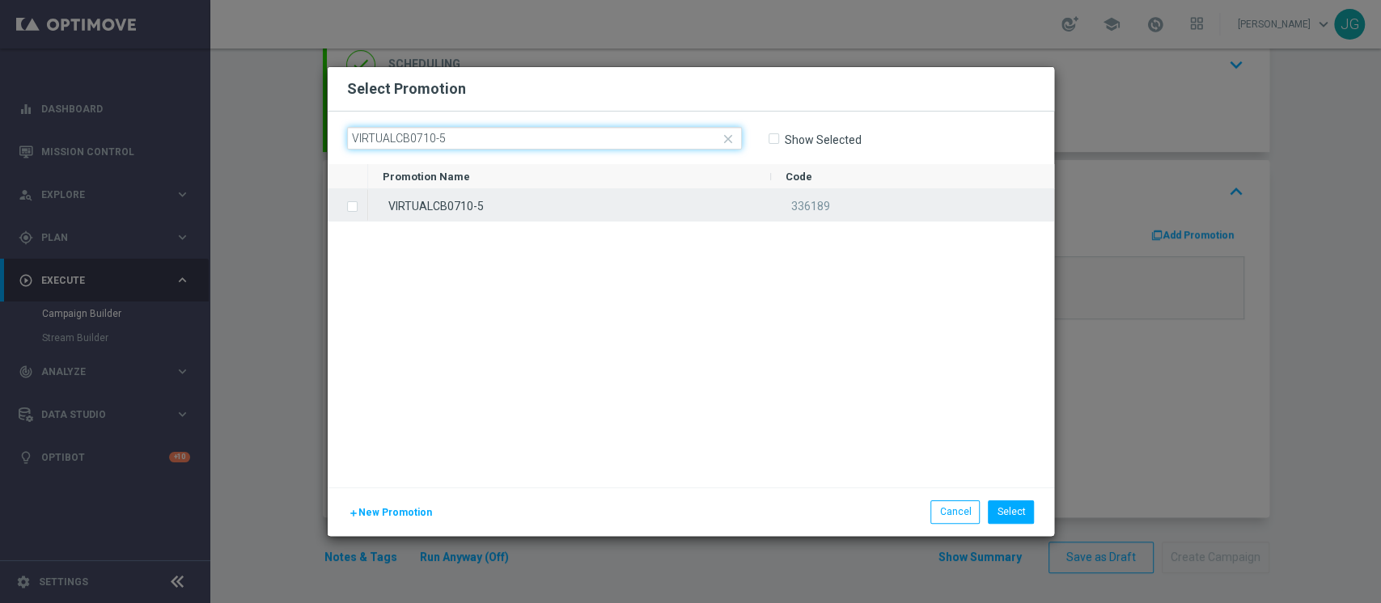
type input "VIRTUALCB0710-5"
click at [603, 209] on div "VIRTUALCB0710-5" at bounding box center [569, 205] width 403 height 32
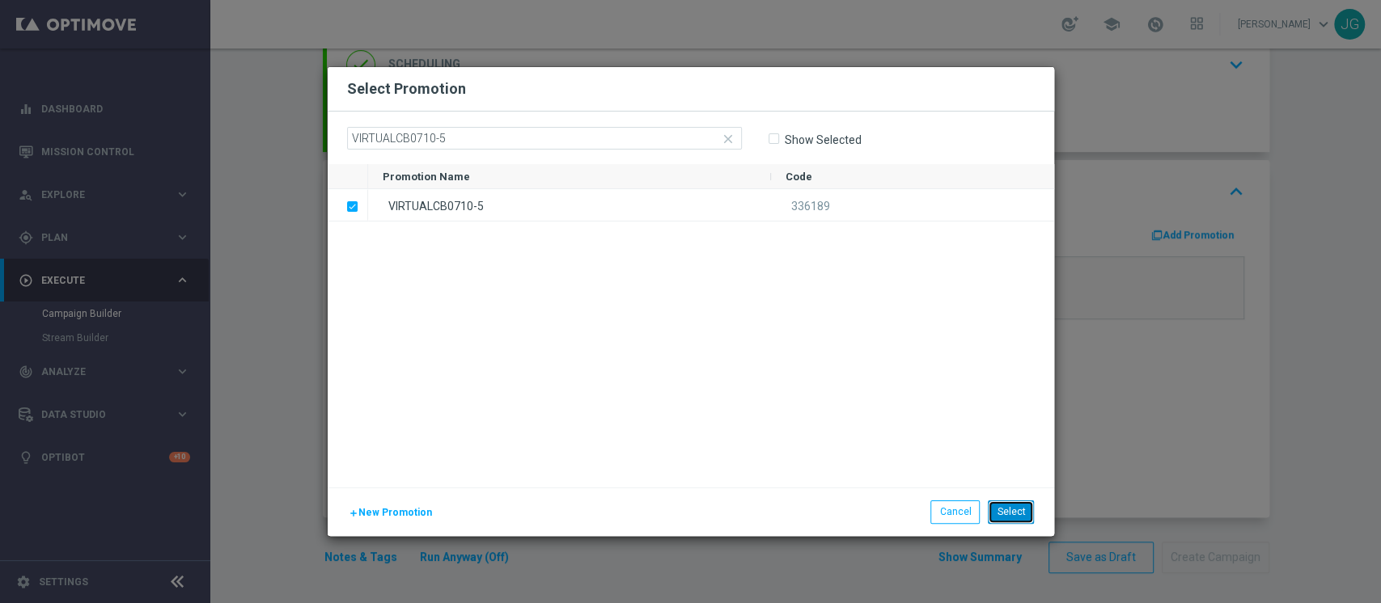
click at [1012, 512] on button "Select" at bounding box center [1011, 512] width 46 height 23
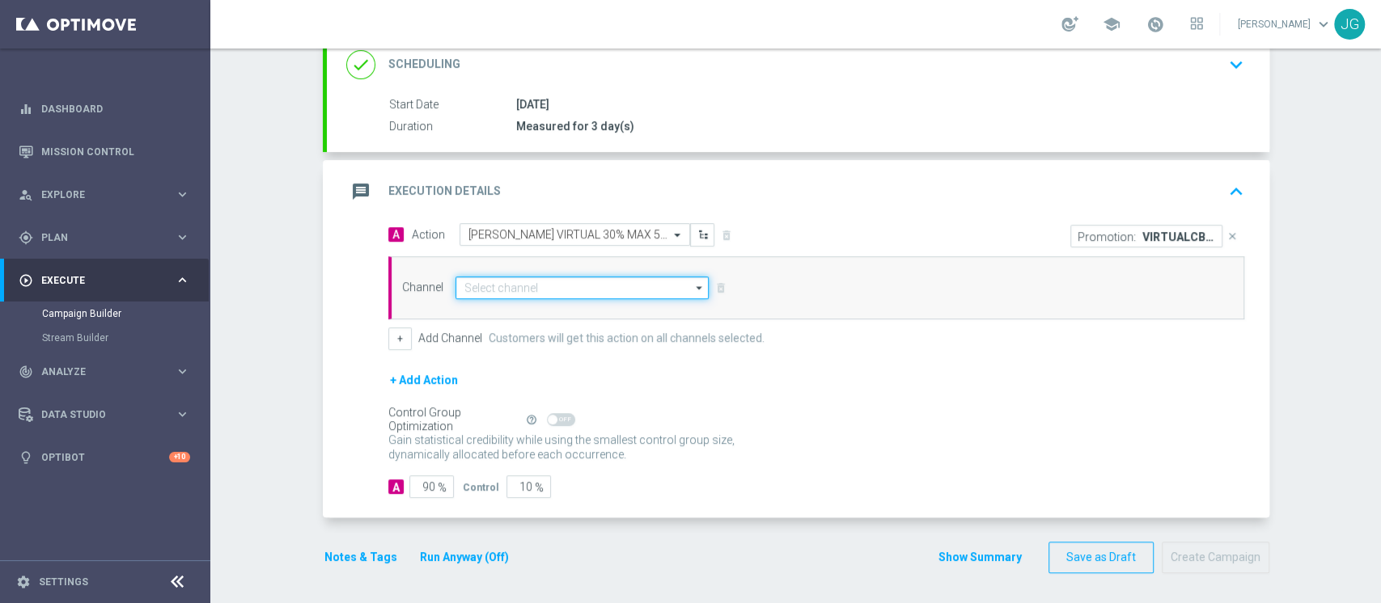
click at [539, 286] on input at bounding box center [582, 288] width 254 height 23
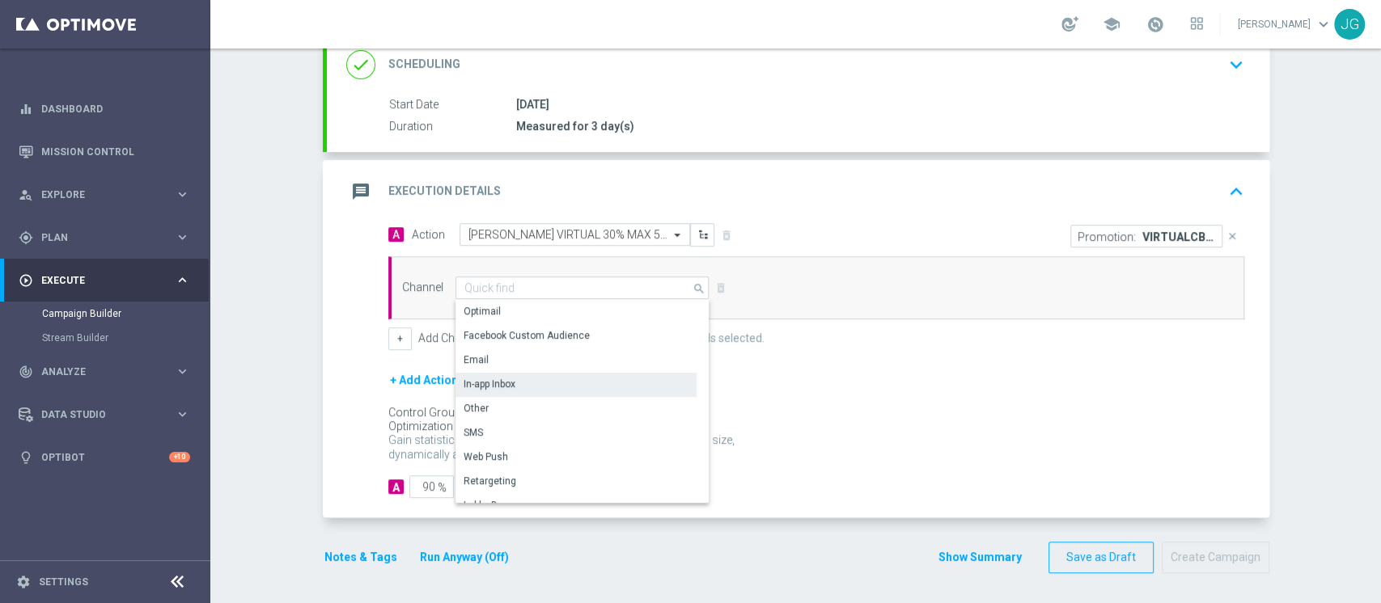
click at [509, 385] on div "In-app Inbox" at bounding box center [575, 384] width 241 height 23
type input "In-app Inbox"
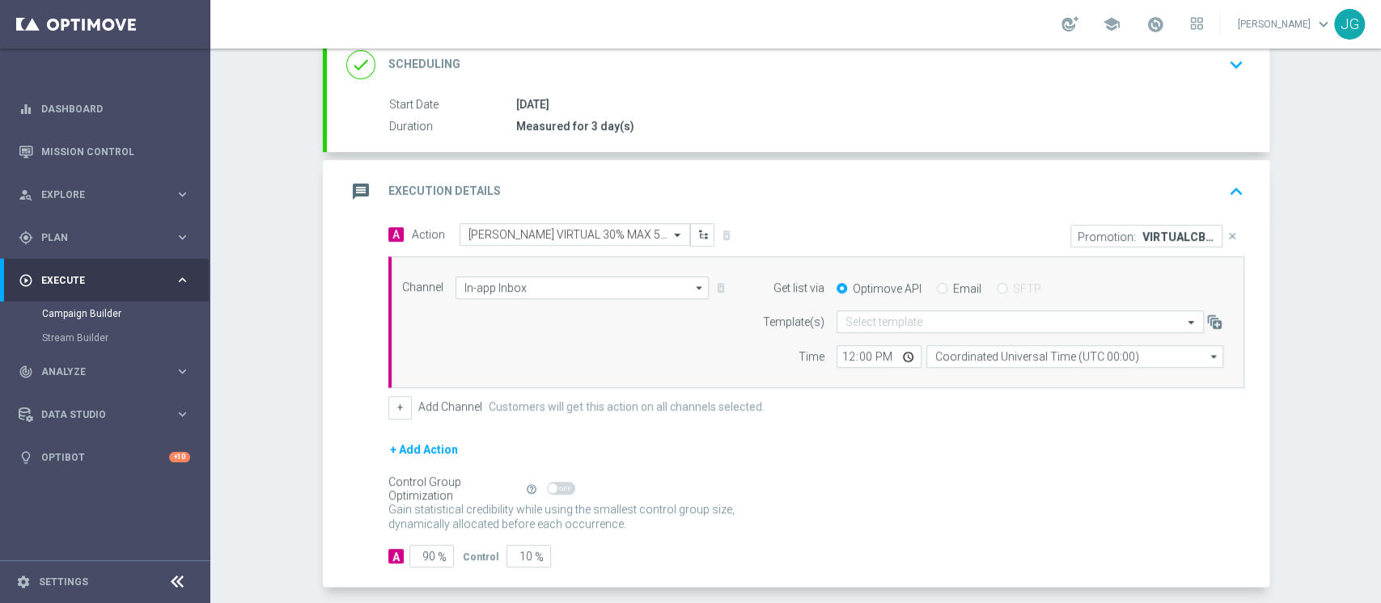
click at [953, 281] on label "Email" at bounding box center [967, 288] width 28 height 15
click at [937, 285] on input "Email" at bounding box center [942, 290] width 11 height 11
radio input "true"
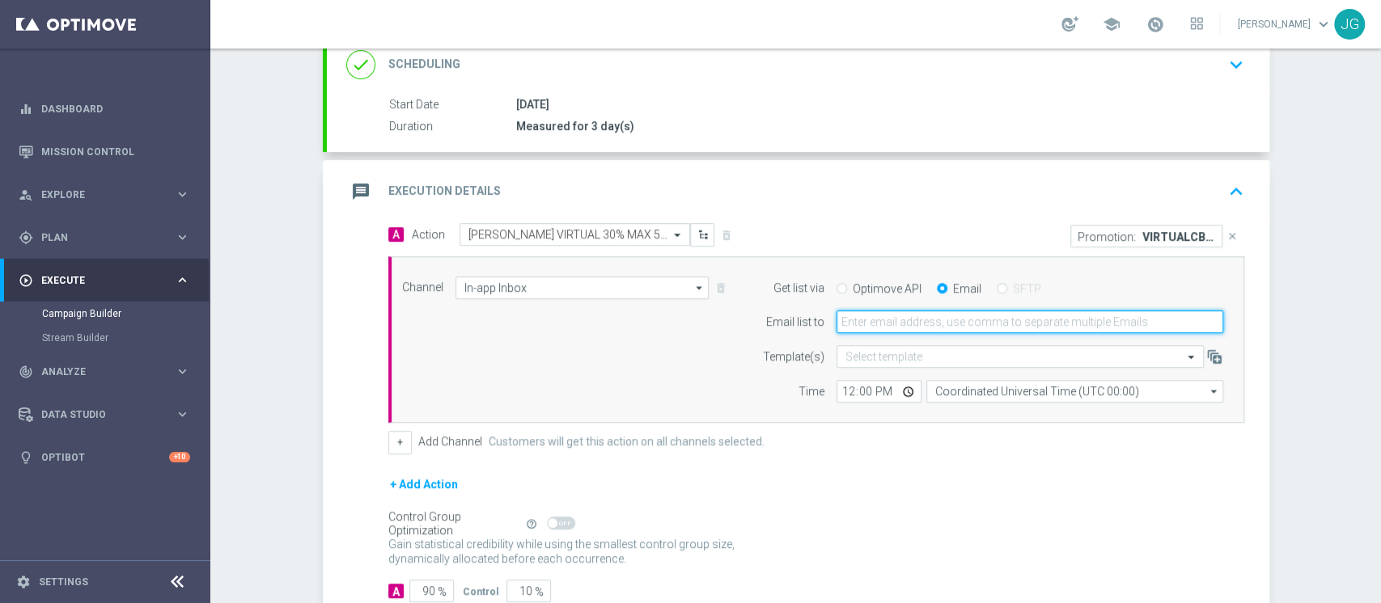
click at [921, 314] on input "email" at bounding box center [1029, 322] width 387 height 23
type input "jennyffer.gonzalez@sisal.it"
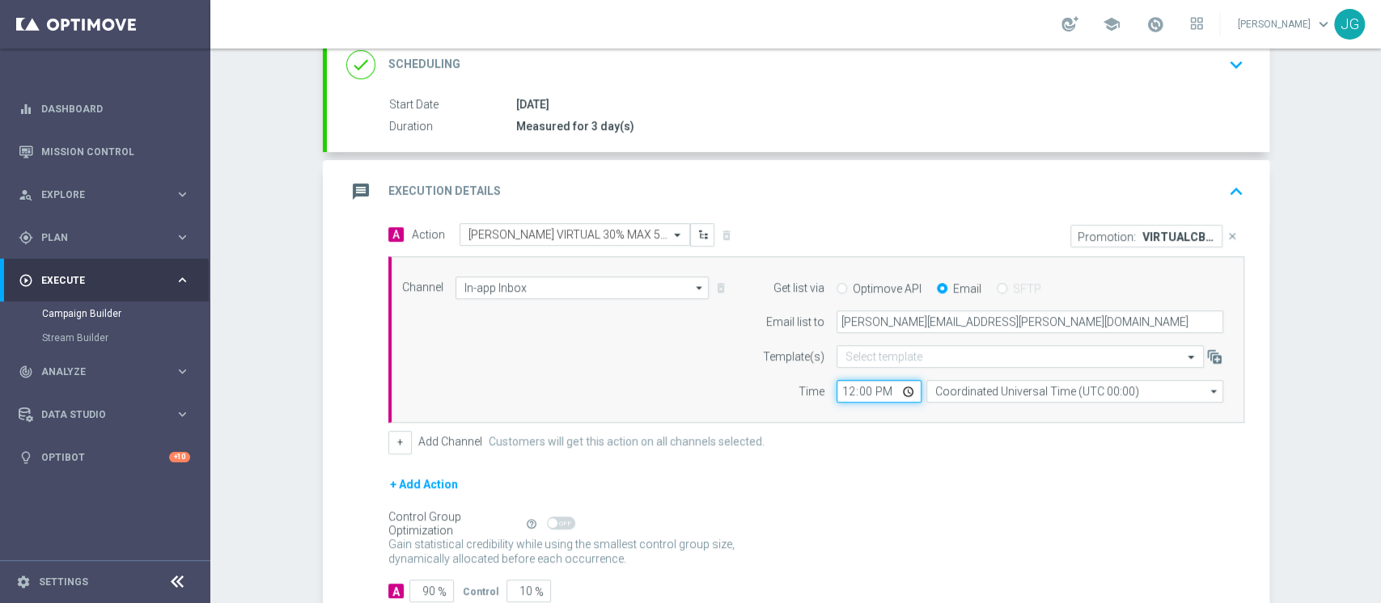
click at [899, 392] on input "12:00" at bounding box center [878, 391] width 85 height 23
type input "18:00"
click at [779, 169] on div "message Execution Details keyboard_arrow_up" at bounding box center [798, 191] width 942 height 63
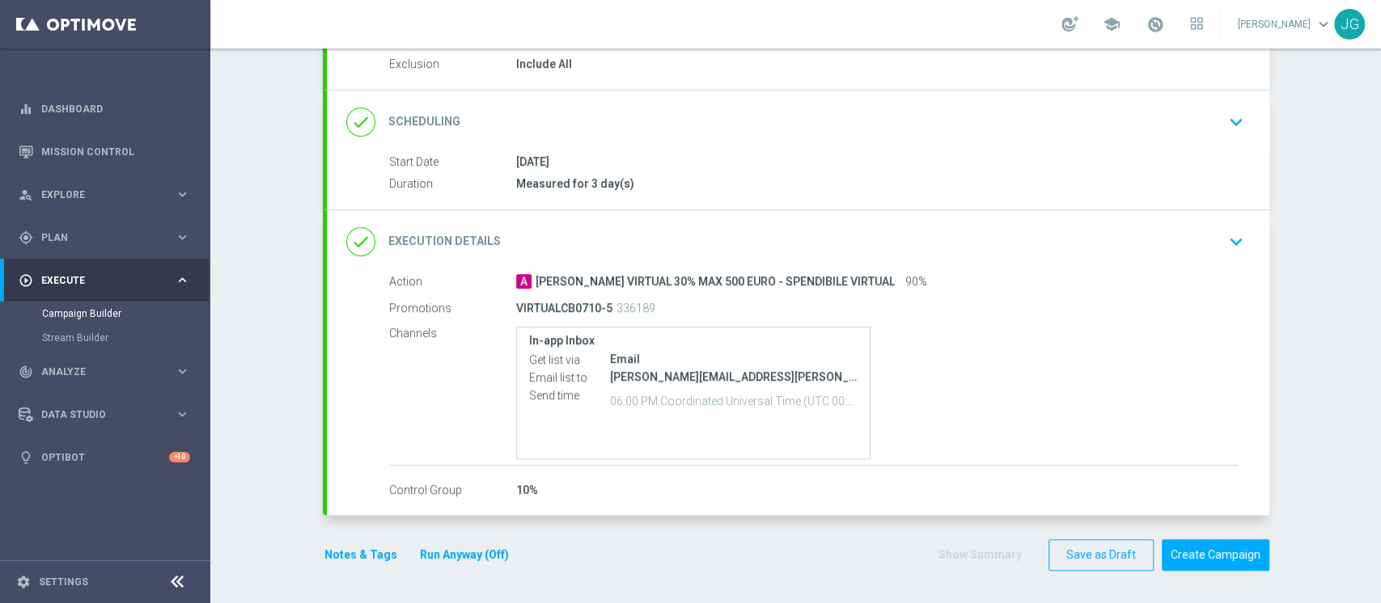
scroll to position [172, 0]
click at [353, 568] on div "Notes & Tags Run Anyway (Off)" at bounding box center [426, 558] width 207 height 32
click at [344, 550] on button "Notes & Tags" at bounding box center [361, 558] width 76 height 20
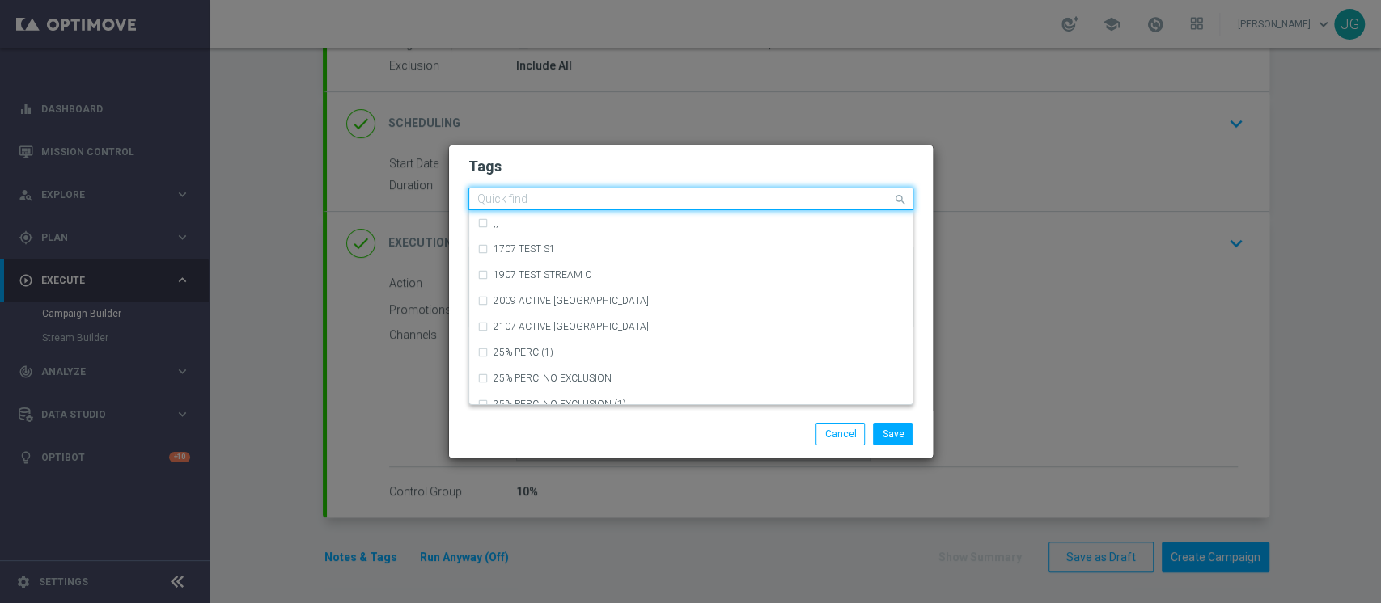
click at [546, 199] on input "text" at bounding box center [684, 200] width 415 height 14
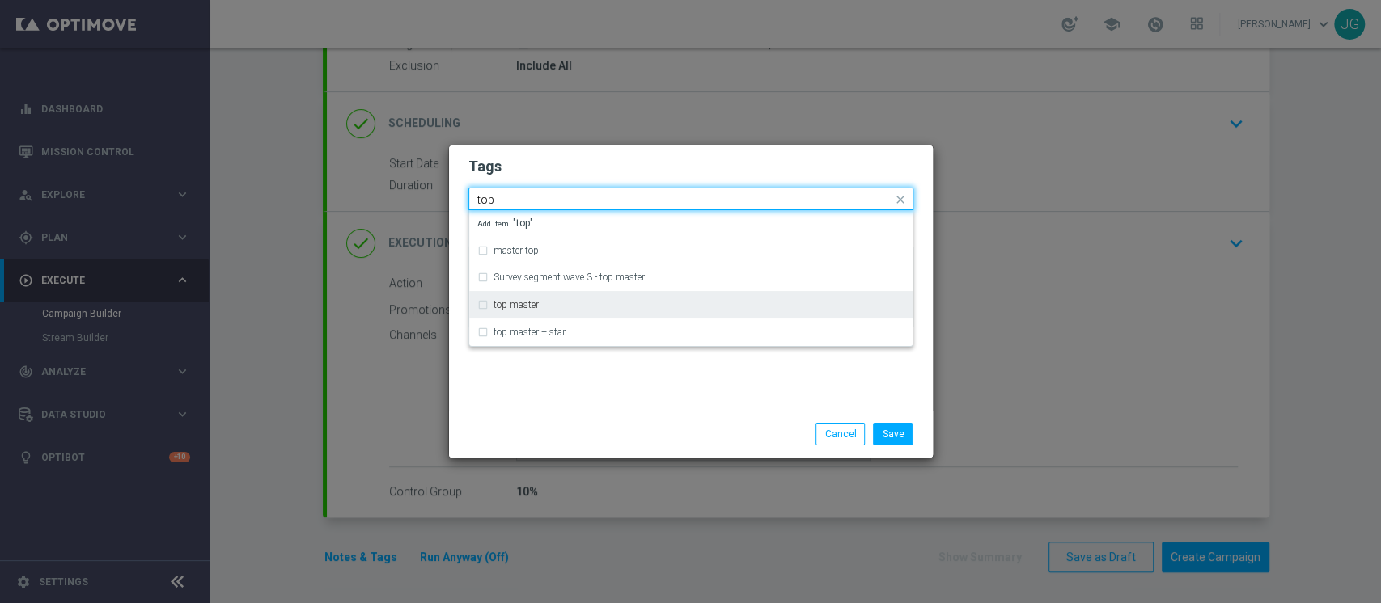
click at [540, 303] on div "top master" at bounding box center [698, 305] width 411 height 10
type input "top"
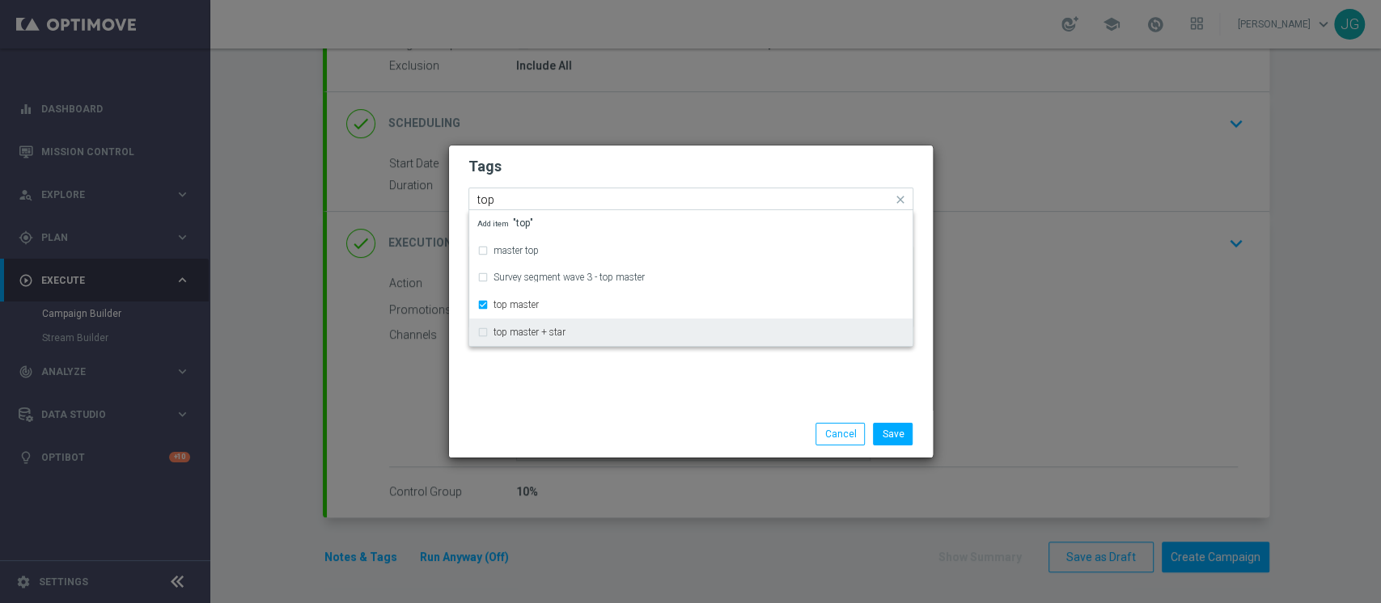
click at [582, 342] on div "top master + star" at bounding box center [690, 332] width 427 height 26
click at [568, 377] on div "Tags Quick find × top master master top Survey segment wave 3 - top master top …" at bounding box center [691, 278] width 484 height 265
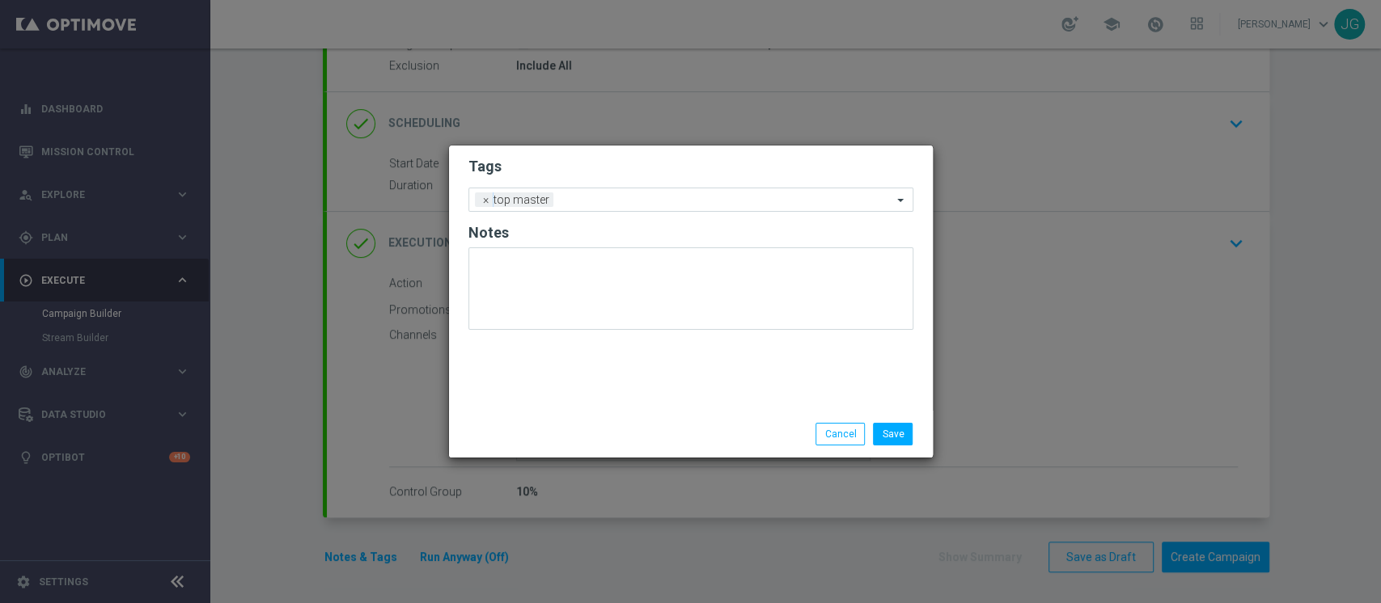
click at [602, 216] on form "Tags Add a new tag × top master Notes" at bounding box center [690, 247] width 445 height 189
click at [608, 195] on input "text" at bounding box center [726, 201] width 332 height 14
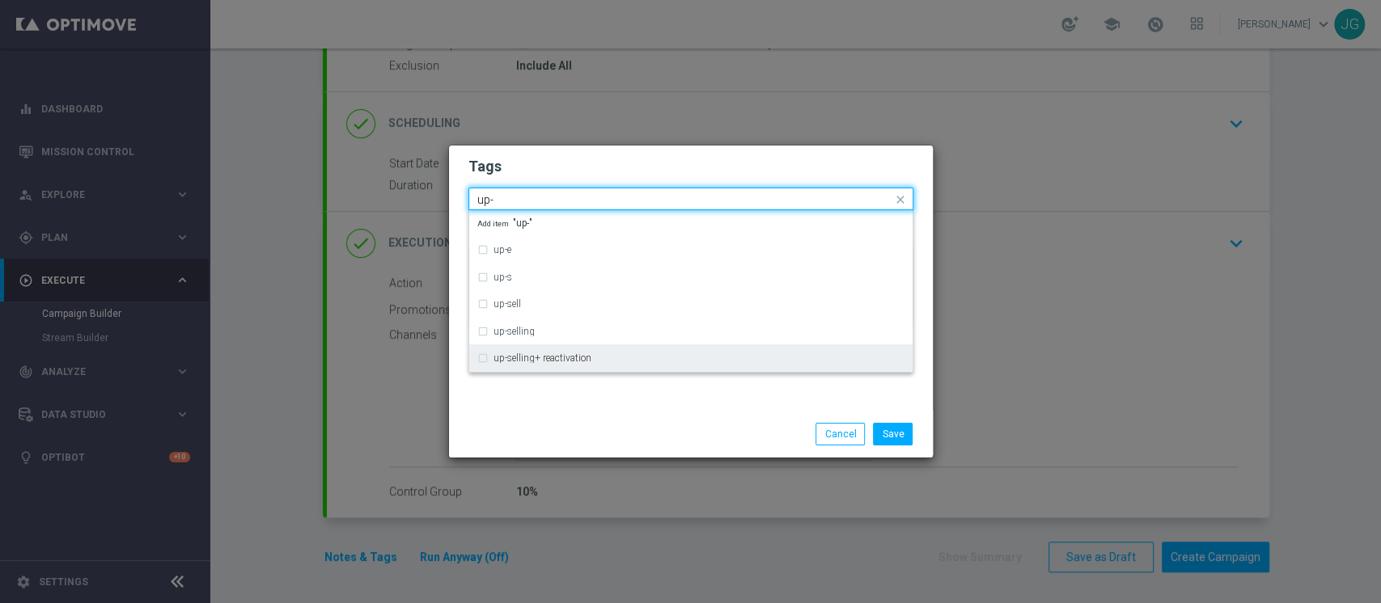
click at [538, 347] on div "up-selling+ reactivation" at bounding box center [690, 358] width 427 height 26
type input "up-"
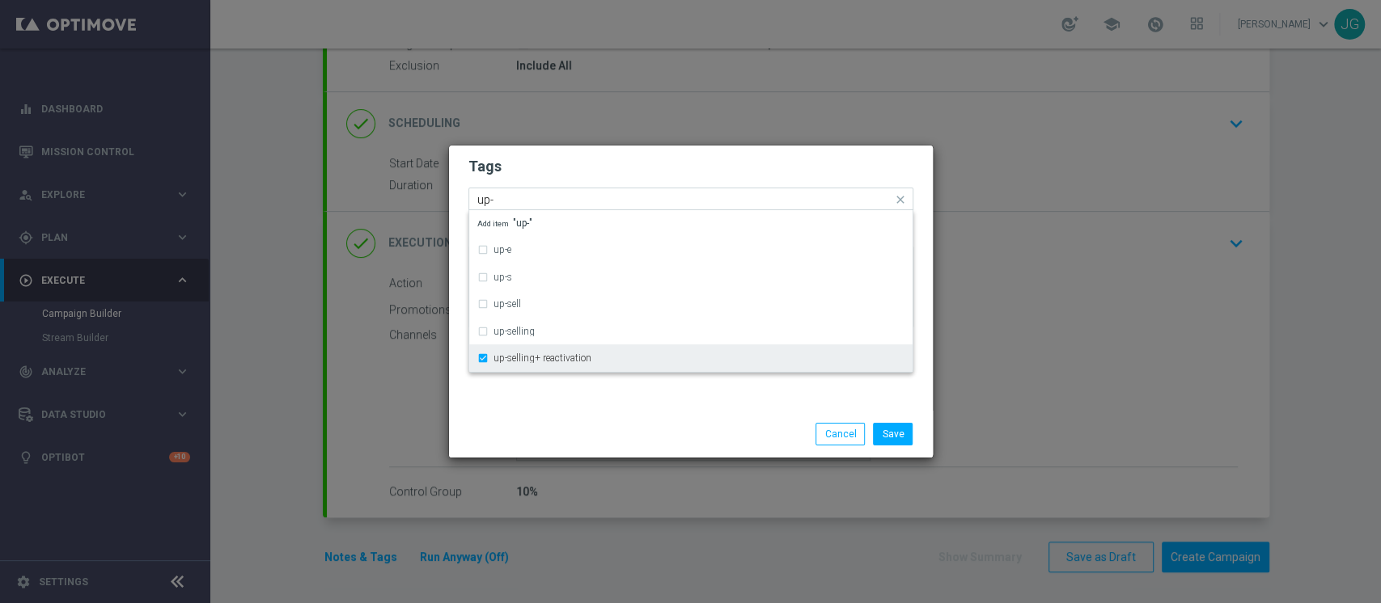
click at [535, 347] on div "up-selling+ reactivation" at bounding box center [690, 358] width 427 height 26
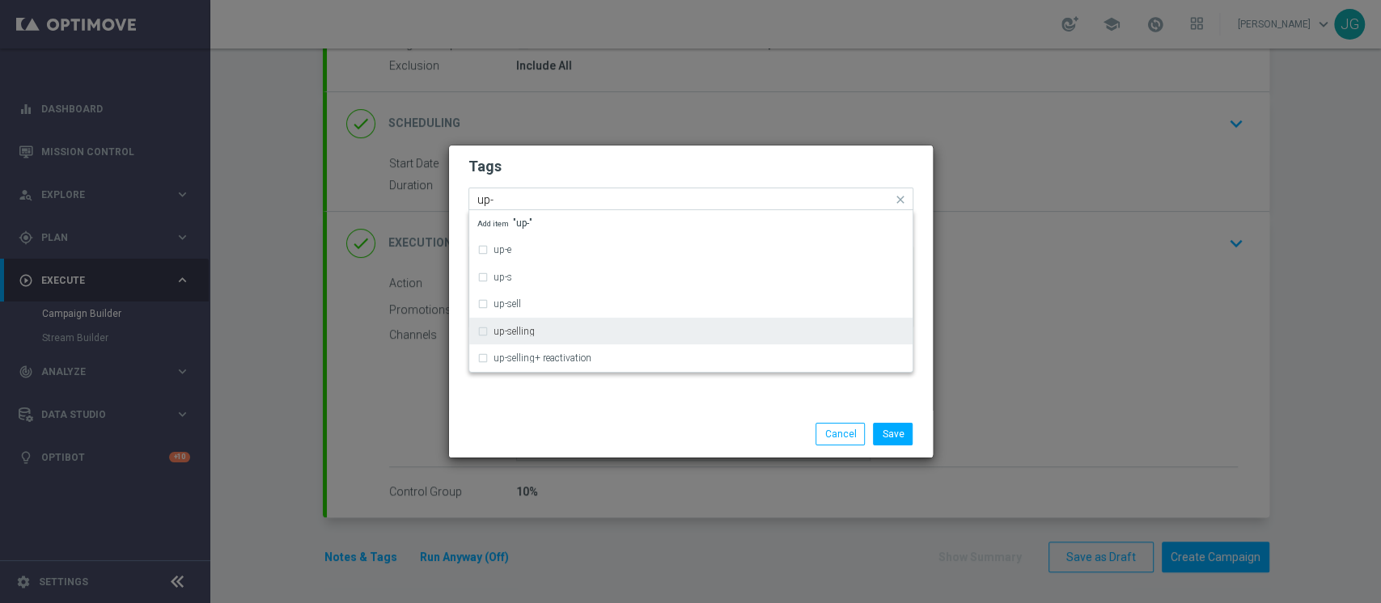
click at [535, 330] on div "up-selling" at bounding box center [698, 332] width 411 height 10
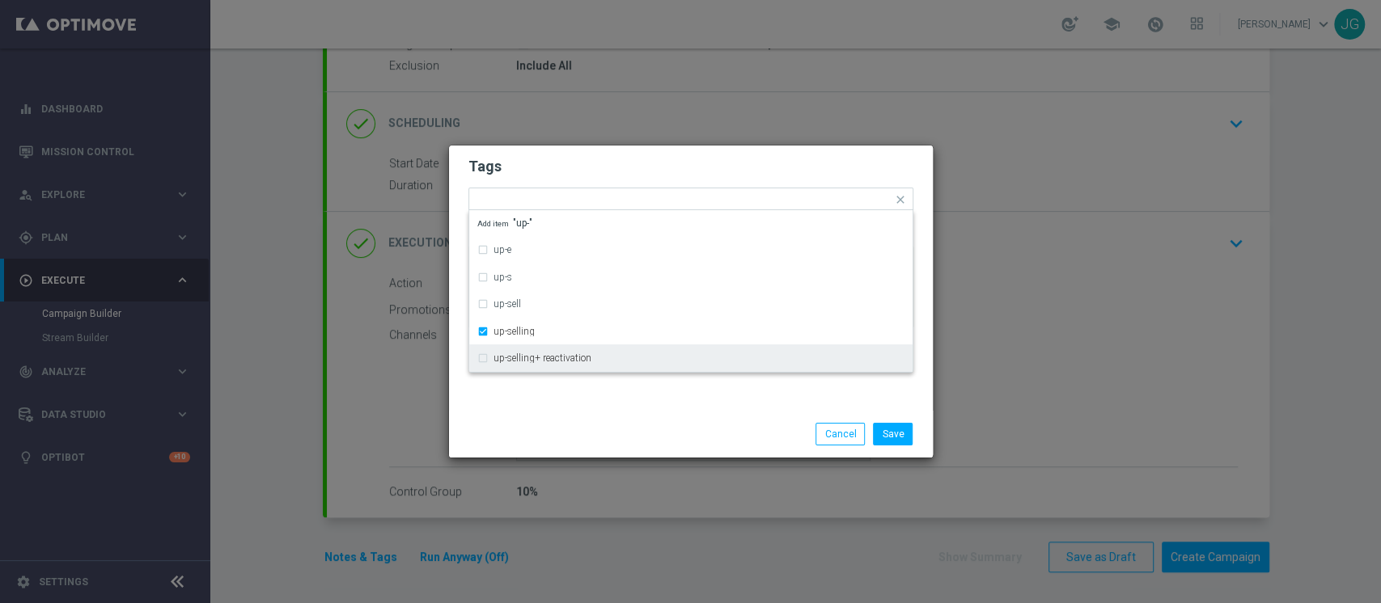
click at [550, 404] on div "Tags Quick find × top master × up-selling up-e up-s up-sell up-selling up-selli…" at bounding box center [691, 278] width 484 height 265
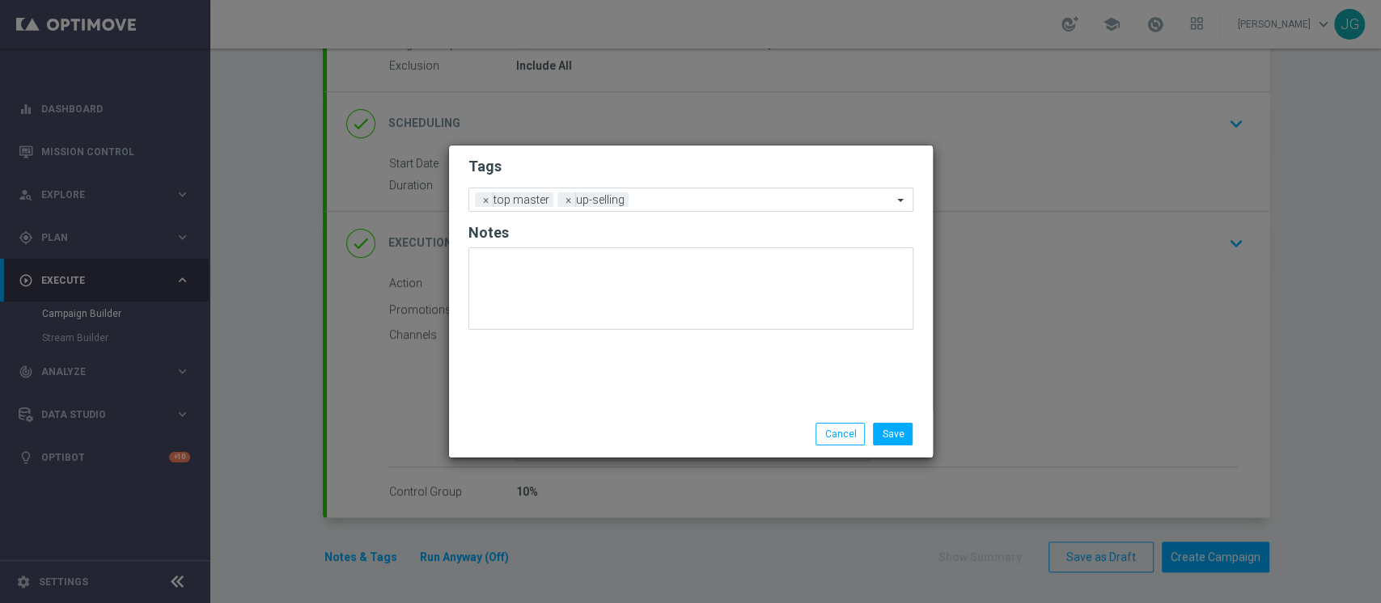
click at [691, 223] on h2 "Notes" at bounding box center [690, 232] width 445 height 19
click at [679, 192] on div "Add a new tag × top master × up-selling" at bounding box center [680, 199] width 423 height 23
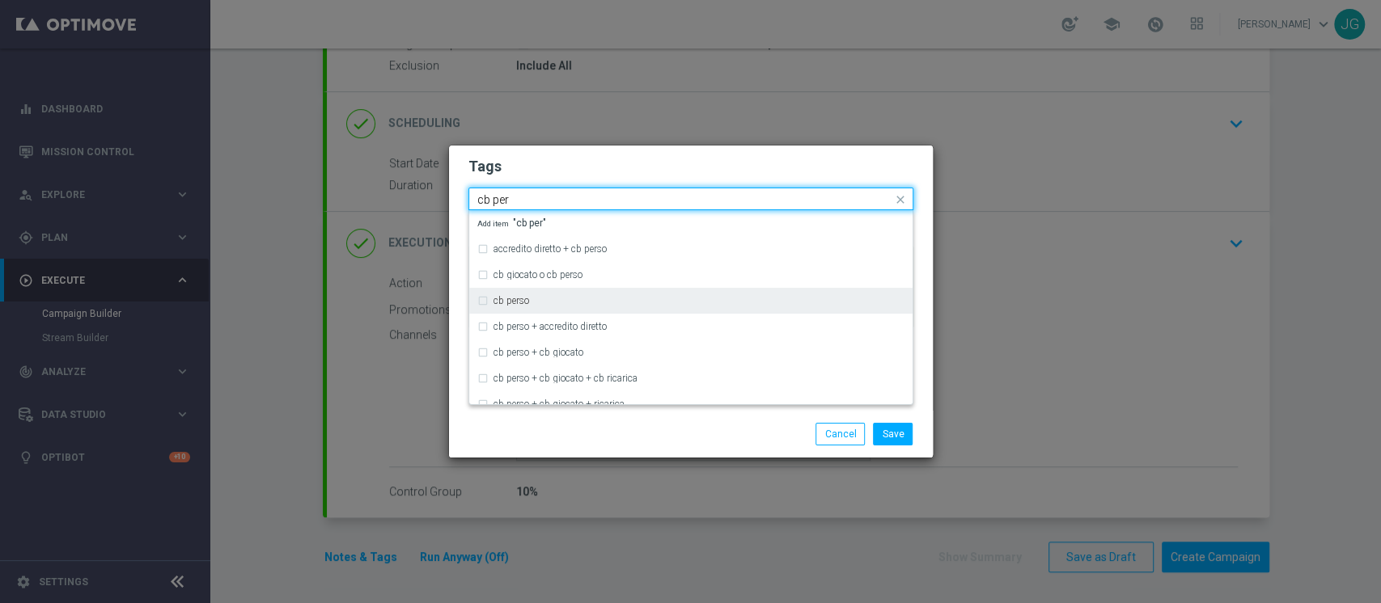
click at [537, 301] on div "cb perso" at bounding box center [698, 301] width 411 height 10
type input "cb per"
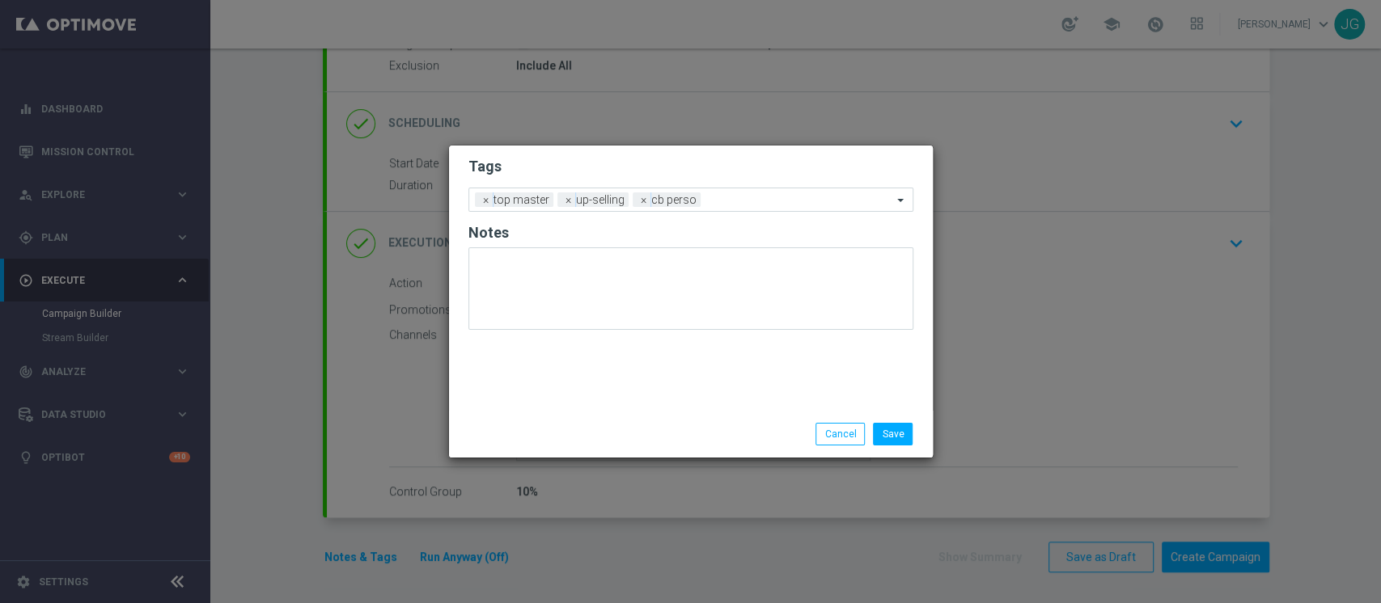
click at [587, 425] on div "Save Cancel" at bounding box center [690, 434] width 469 height 23
click at [740, 191] on div "Add a new tag × top master × up-selling × cb perso" at bounding box center [680, 199] width 423 height 23
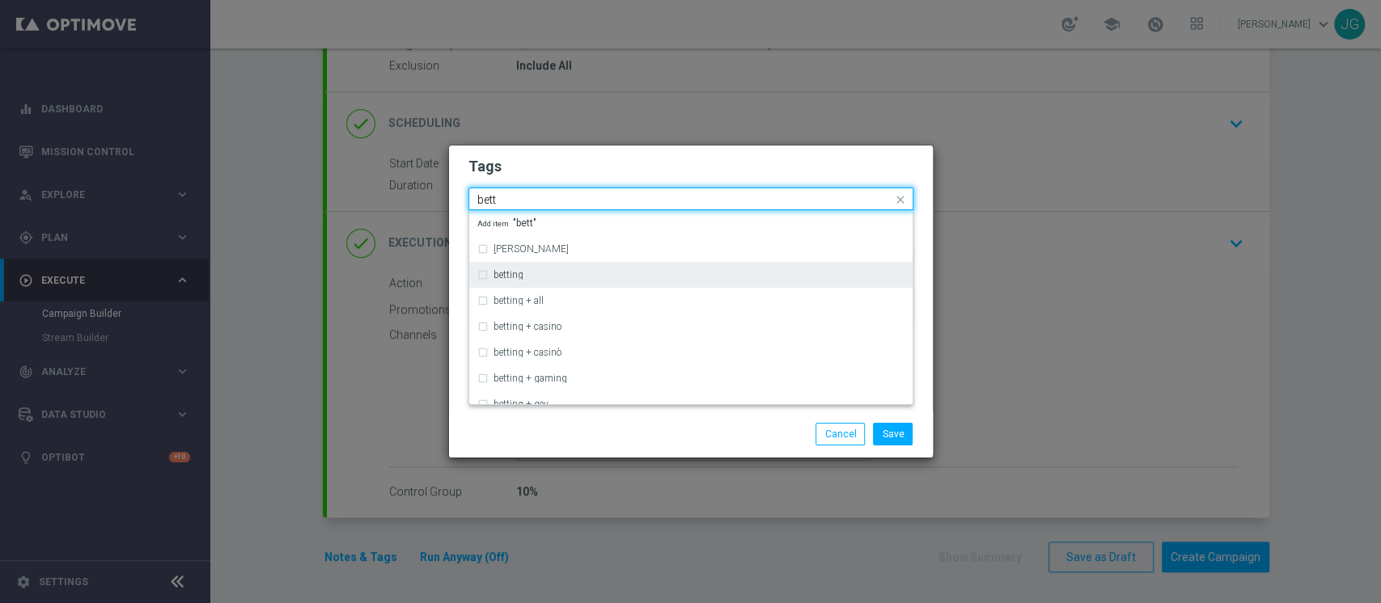
click at [594, 275] on div "betting" at bounding box center [698, 275] width 411 height 10
type input "bett"
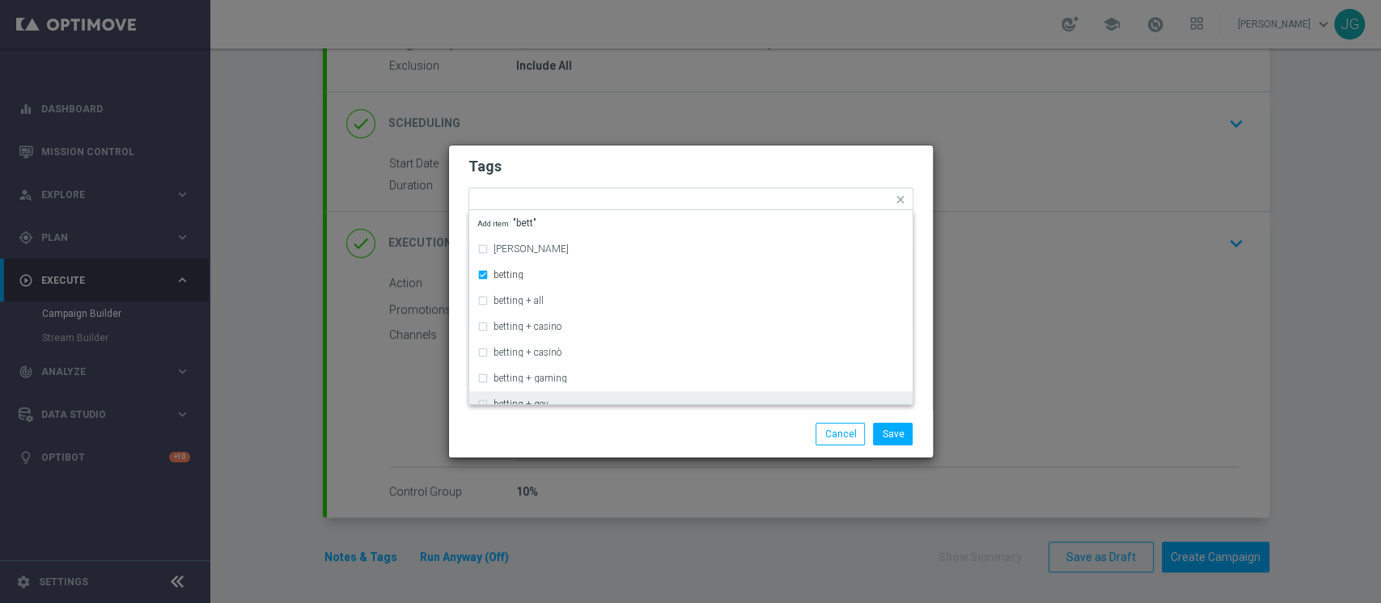
click at [619, 421] on div "Save Cancel" at bounding box center [691, 434] width 484 height 47
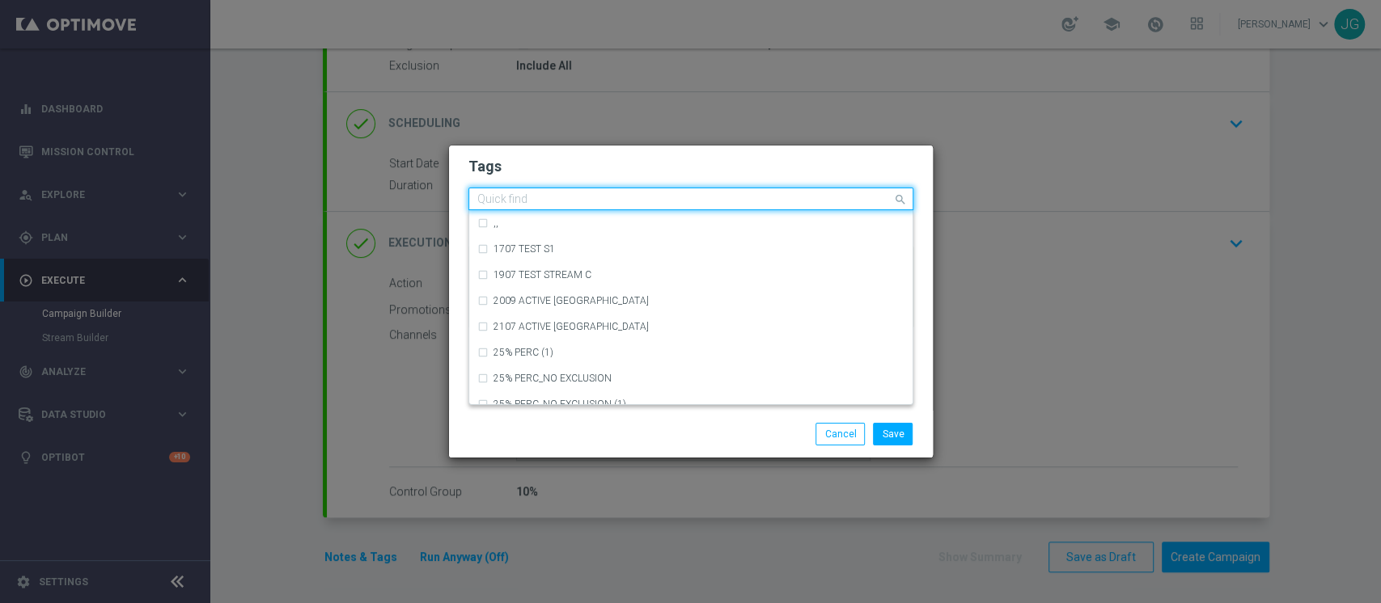
click at [776, 205] on input "text" at bounding box center [684, 200] width 415 height 14
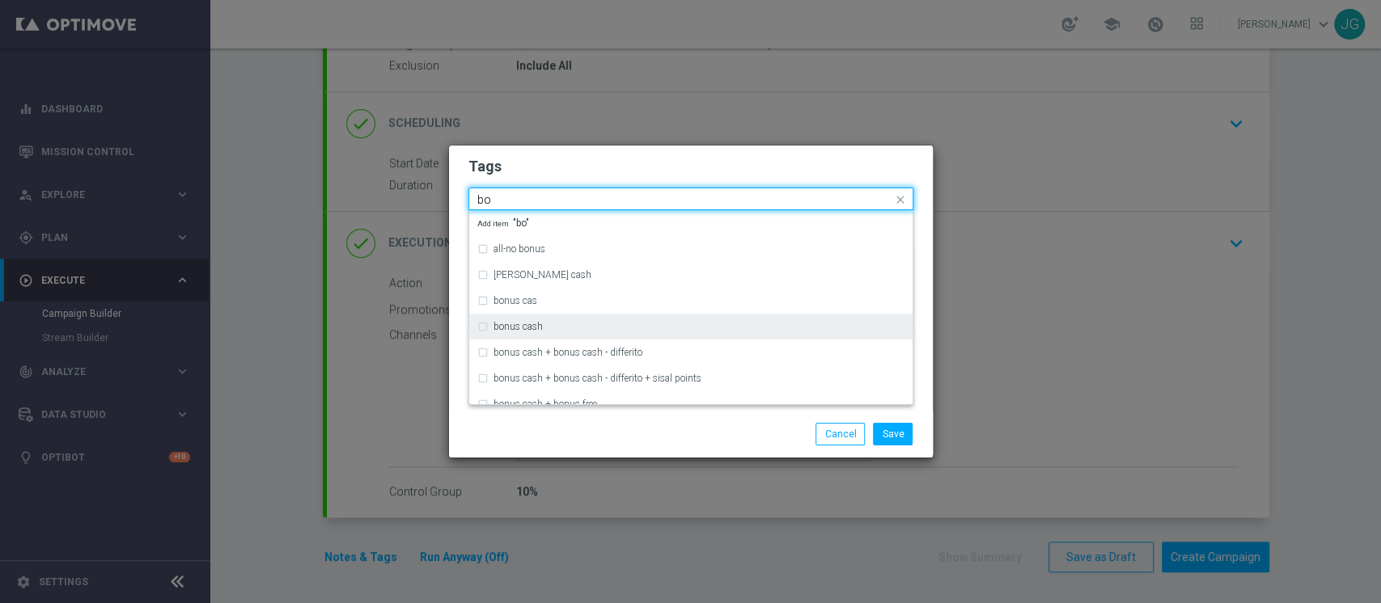
click at [556, 325] on div "bonus cash" at bounding box center [698, 327] width 411 height 10
type input "bo"
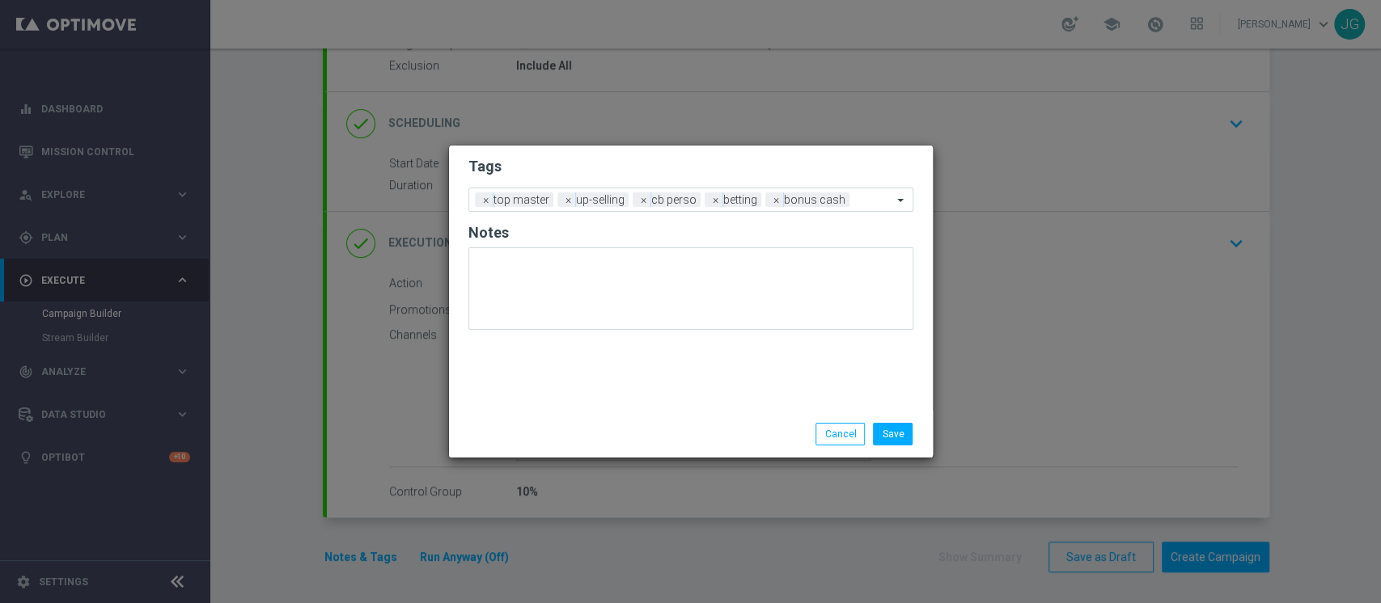
click at [609, 413] on div "Save Cancel" at bounding box center [691, 434] width 484 height 47
click at [888, 437] on button "Save" at bounding box center [893, 434] width 40 height 23
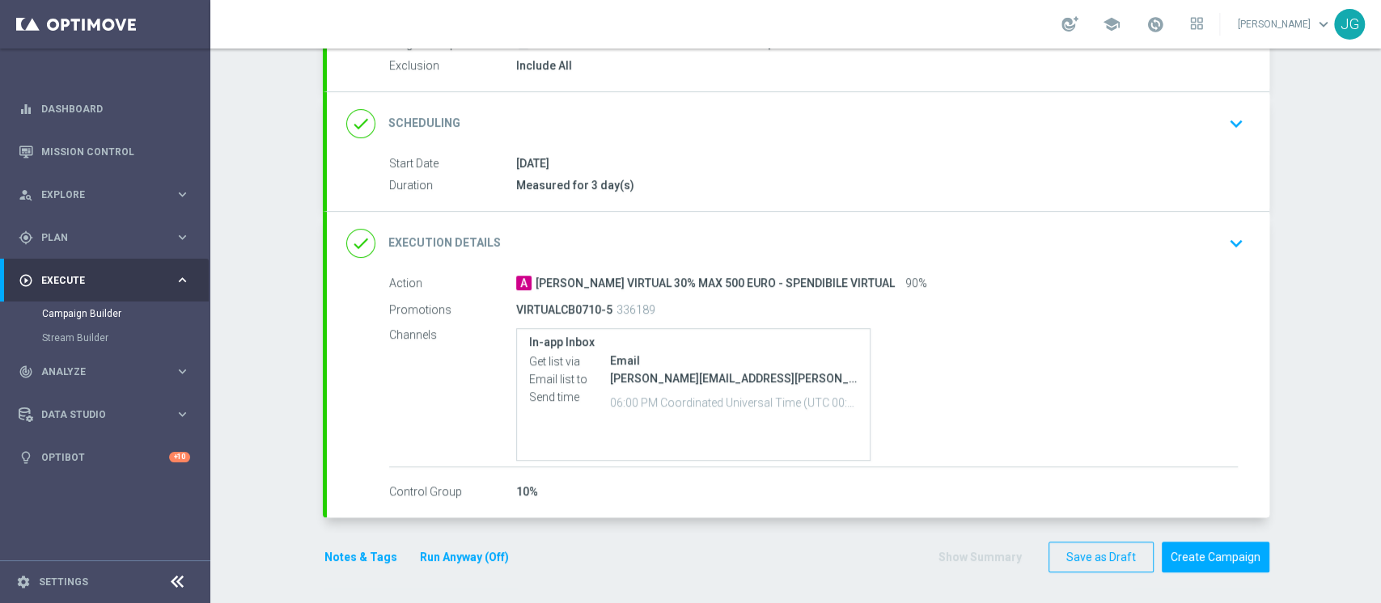
click at [473, 560] on button "Run Anyway (Off)" at bounding box center [464, 558] width 92 height 20
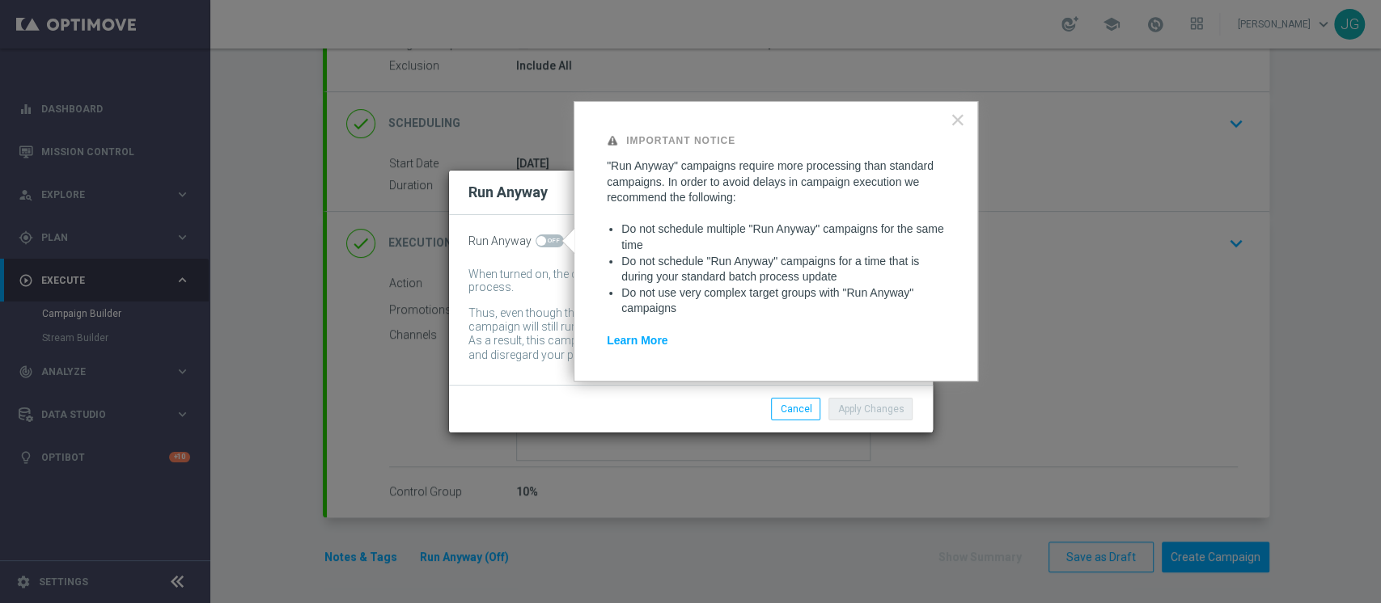
click at [546, 242] on span at bounding box center [549, 241] width 28 height 13
click at [546, 242] on input "checkbox" at bounding box center [549, 241] width 28 height 13
checkbox input "true"
click at [870, 417] on button "Apply Changes" at bounding box center [870, 409] width 84 height 23
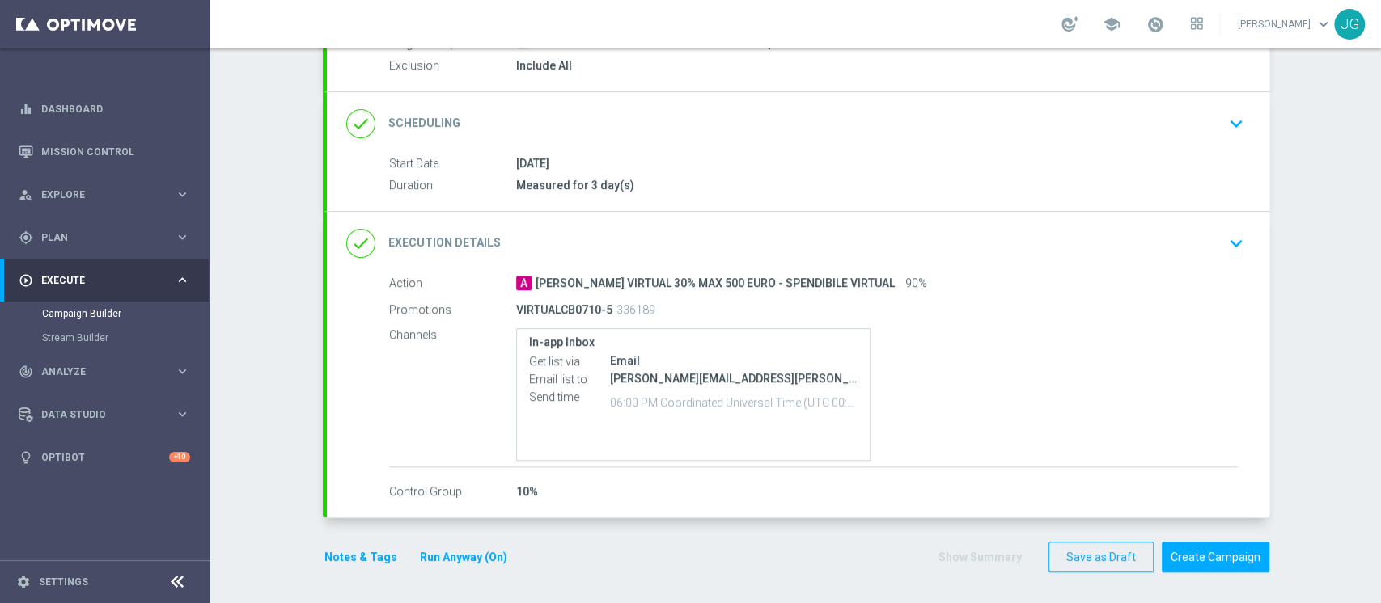
scroll to position [171, 0]
click at [1227, 552] on button "Create Campaign" at bounding box center [1215, 559] width 108 height 32
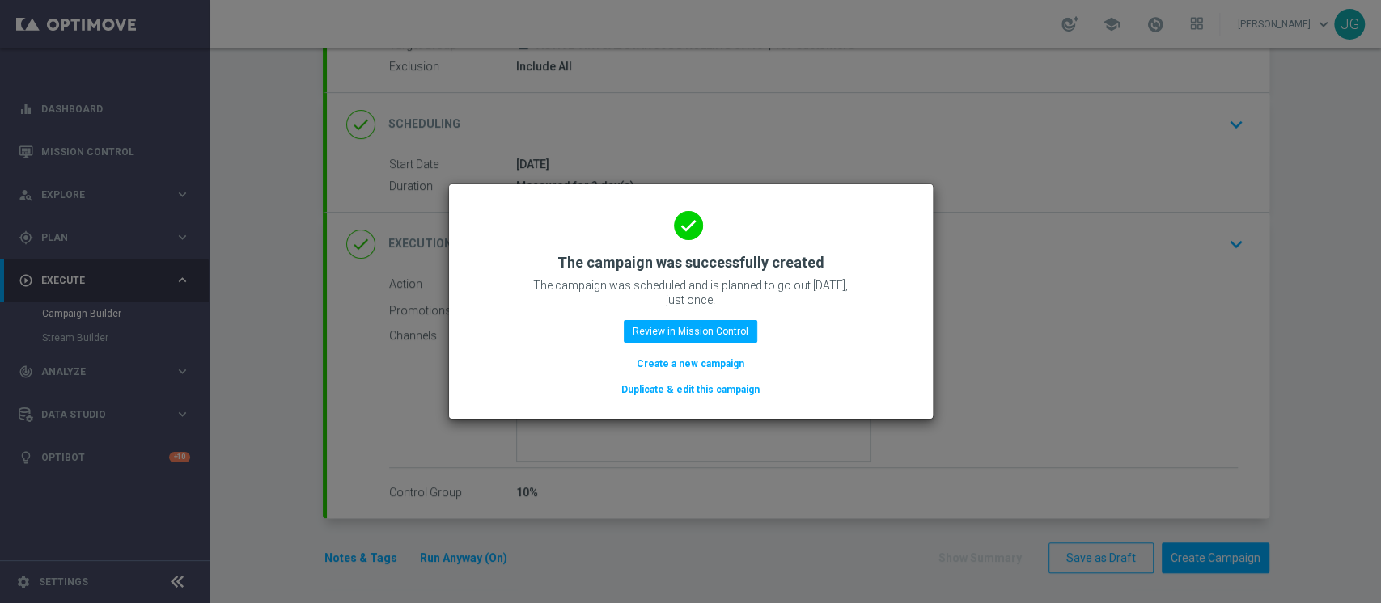
drag, startPoint x: 742, startPoint y: 324, endPoint x: 755, endPoint y: 327, distance: 13.3
click at [755, 327] on div "done The campaign was successfully created The campaign was scheduled and is pl…" at bounding box center [690, 299] width 445 height 199
click at [686, 327] on button "Review in Mission Control" at bounding box center [690, 331] width 133 height 23
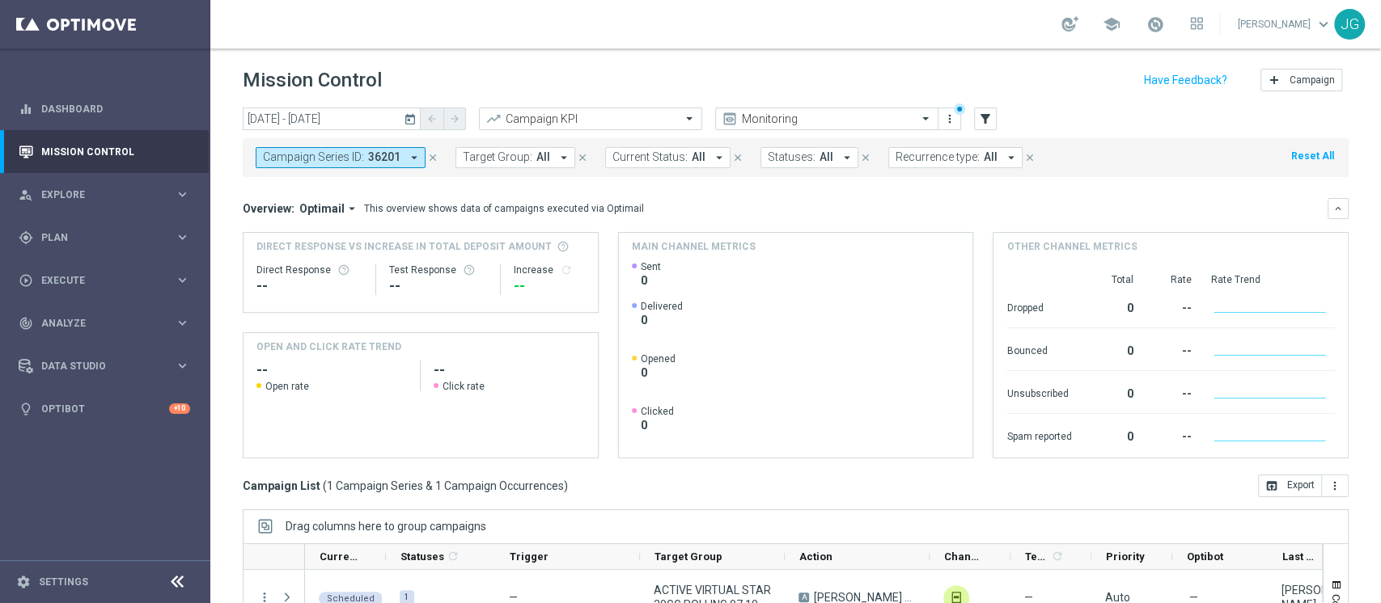
scroll to position [205, 0]
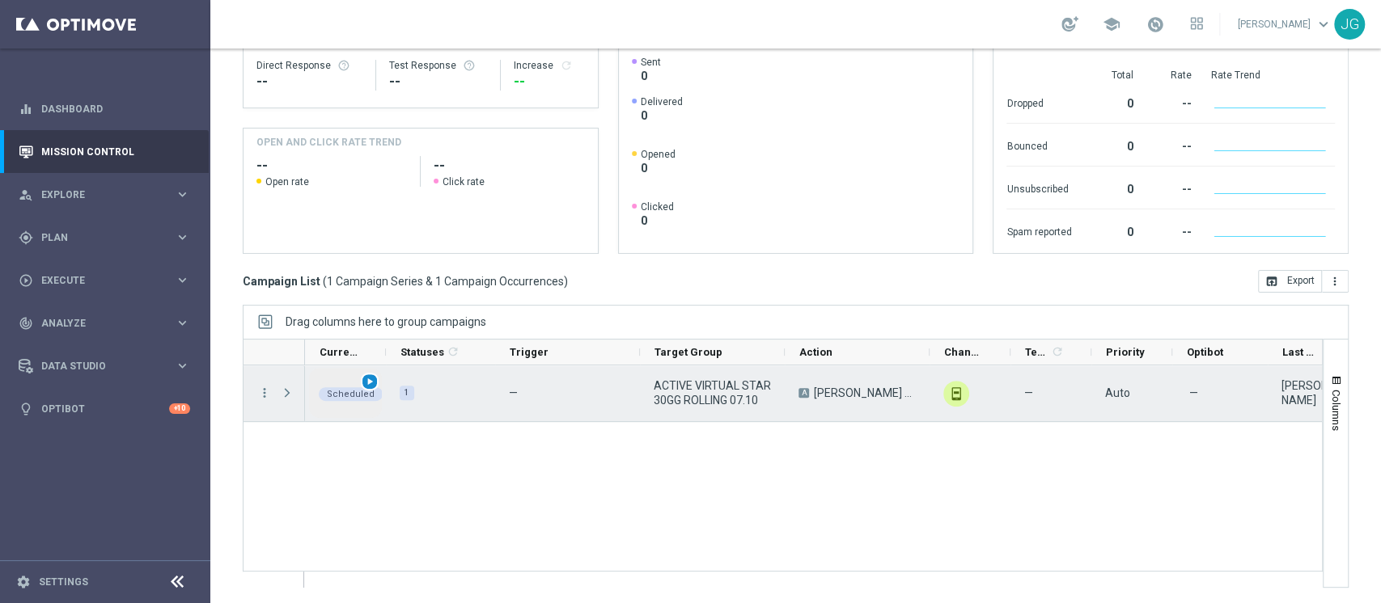
click at [369, 376] on span "play_arrow" at bounding box center [369, 381] width 11 height 11
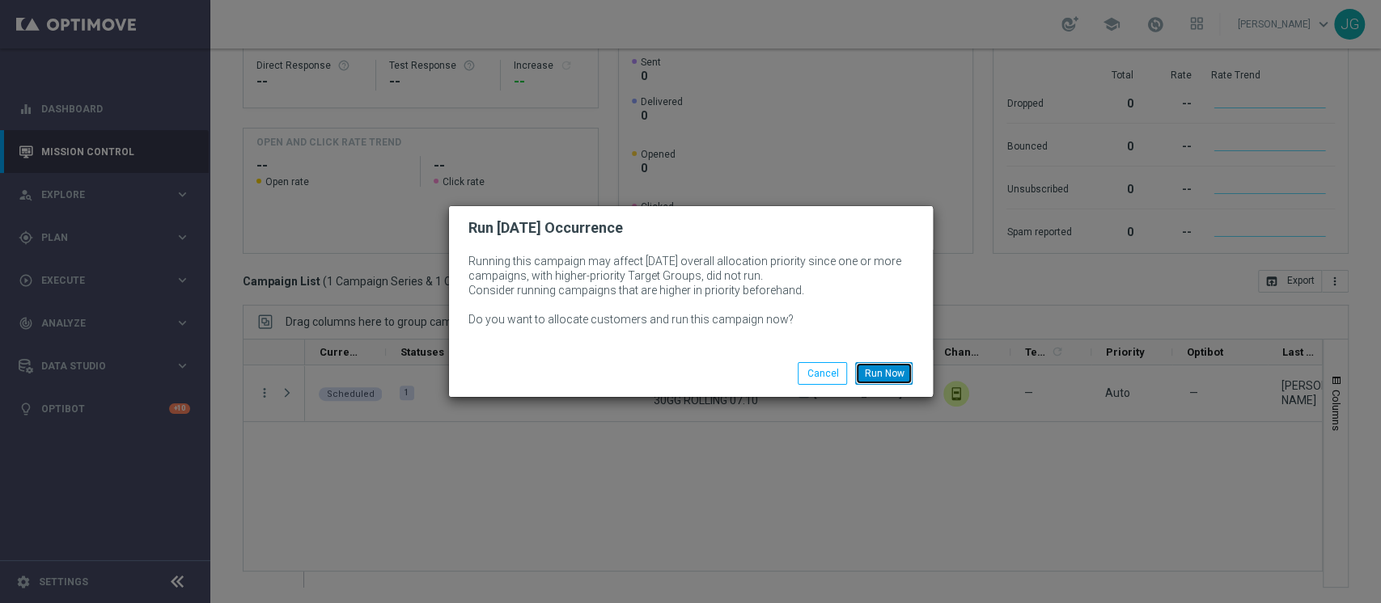
click at [897, 376] on button "Run Now" at bounding box center [883, 373] width 57 height 23
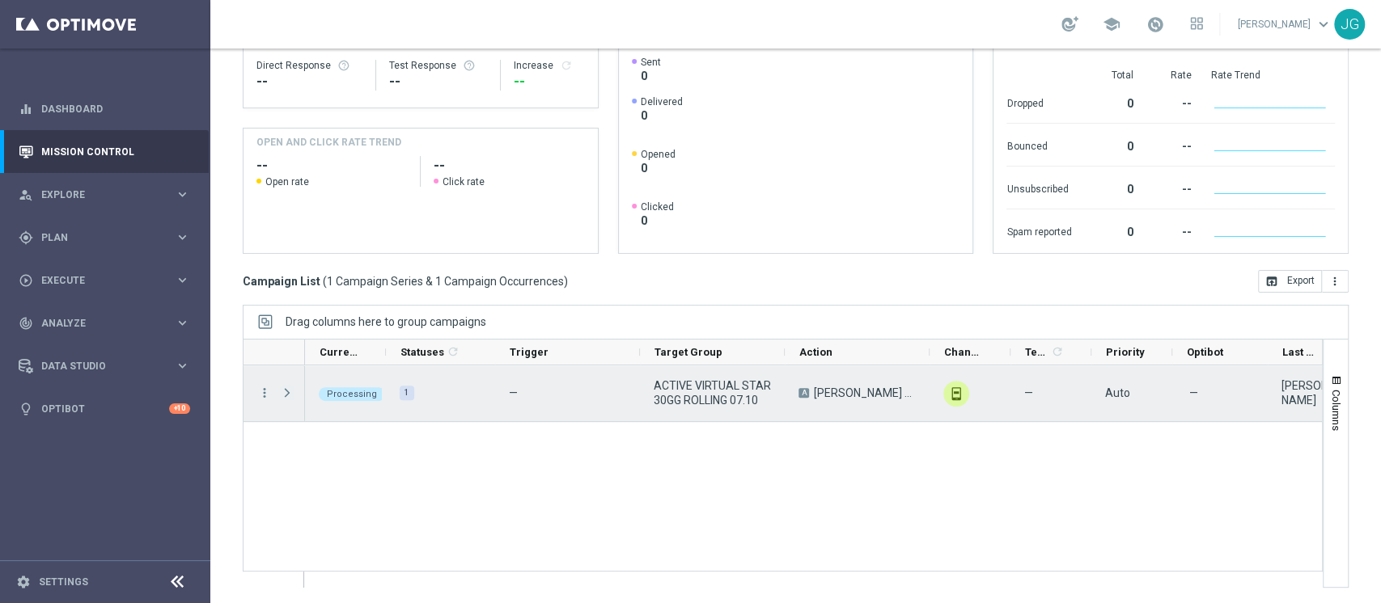
click at [285, 396] on span "Press SPACE to select this row." at bounding box center [287, 393] width 15 height 13
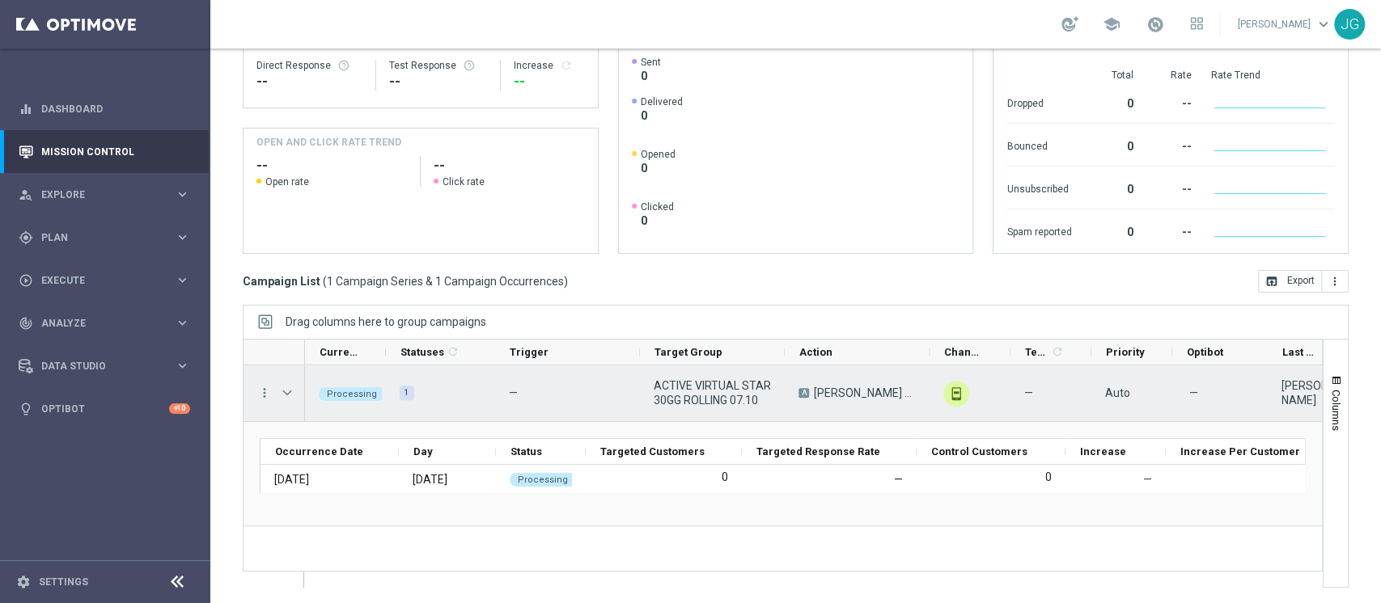
click at [285, 396] on span "Press SPACE to select this row." at bounding box center [287, 393] width 15 height 13
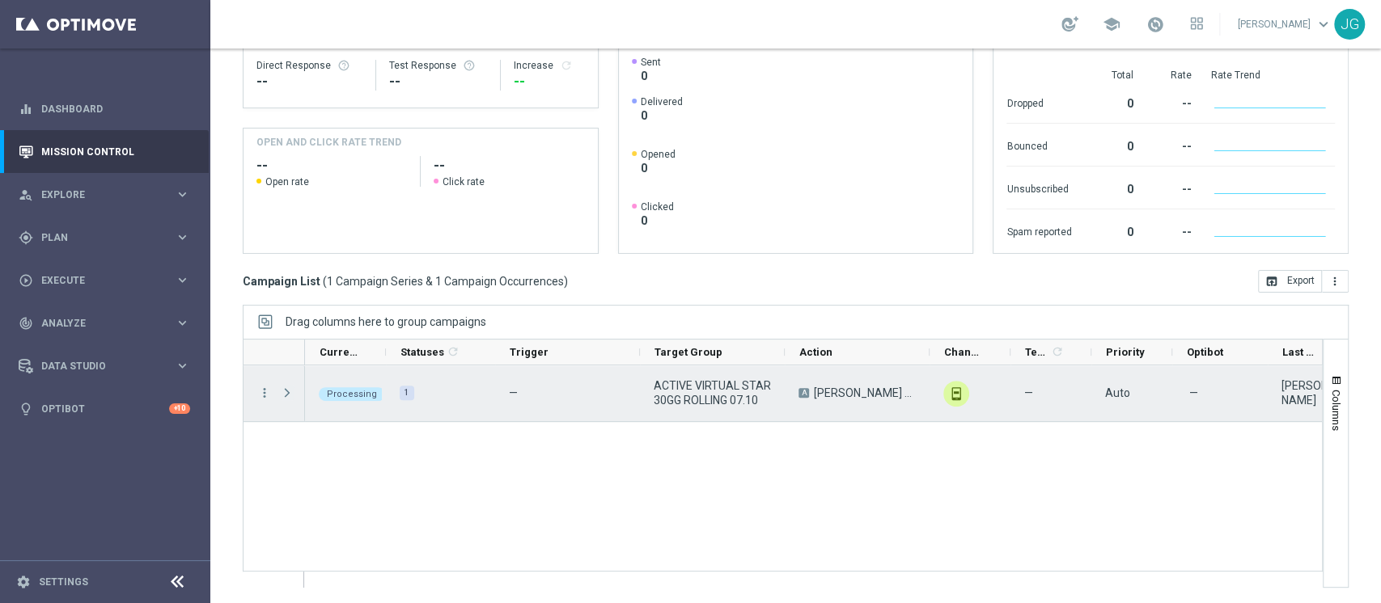
click at [285, 396] on span "Press SPACE to select this row." at bounding box center [287, 393] width 15 height 13
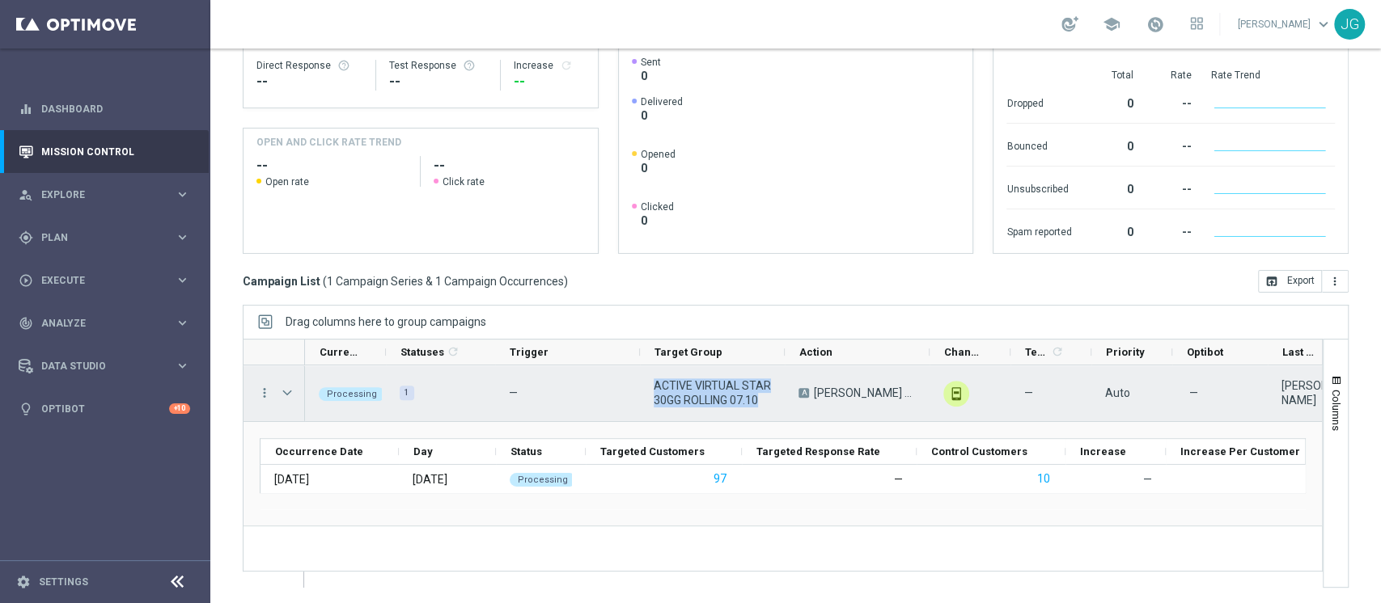
drag, startPoint x: 764, startPoint y: 404, endPoint x: 654, endPoint y: 378, distance: 113.0
click at [654, 379] on span "ACTIVE VIRTUAL STAR 30GG ROLLING 07.10" at bounding box center [712, 393] width 117 height 29
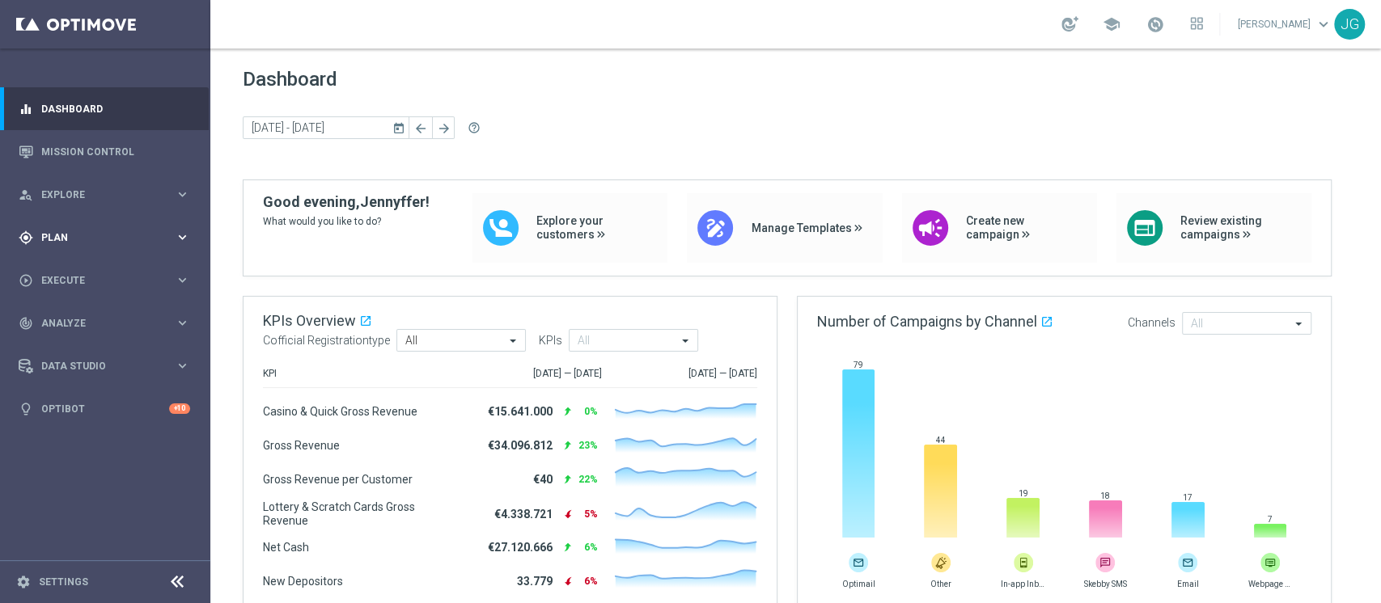
click at [87, 243] on div "gps_fixed Plan" at bounding box center [97, 238] width 156 height 15
click at [78, 273] on link "Target Groups" at bounding box center [105, 270] width 126 height 13
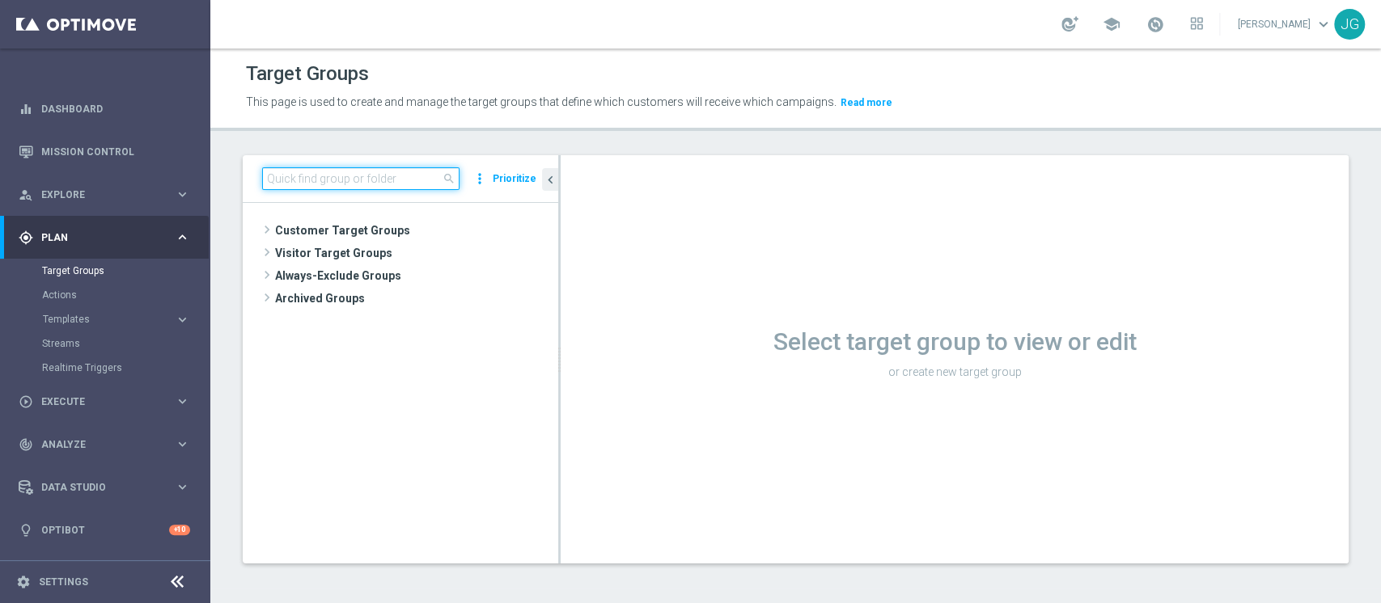
click at [363, 173] on input at bounding box center [360, 178] width 197 height 23
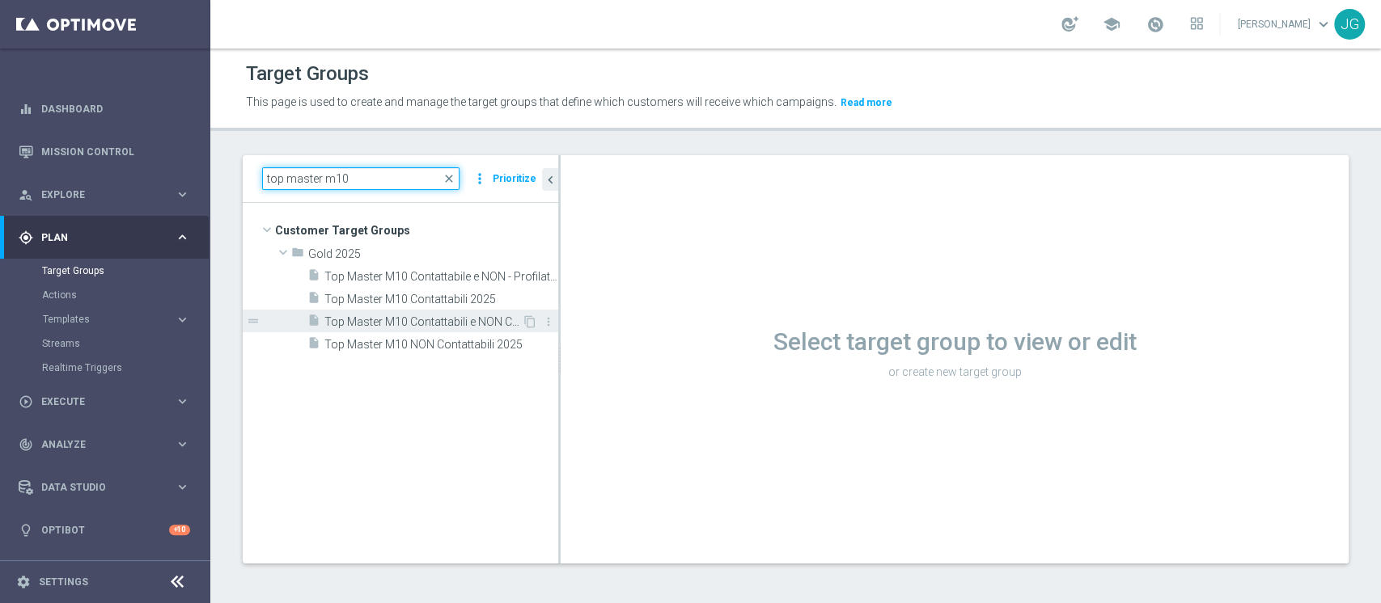
type input "top master m10"
click at [403, 315] on span "Top Master M10 Contattabili e NON Contattabili 2025" at bounding box center [422, 322] width 197 height 14
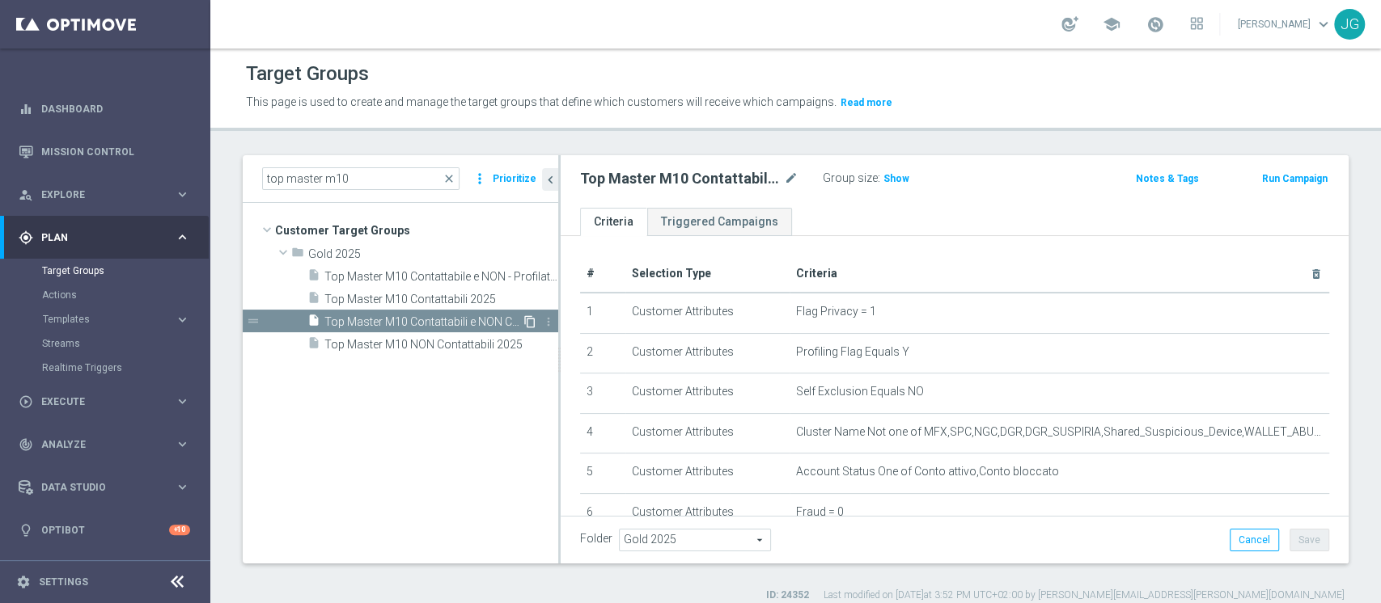
click at [529, 323] on icon "content_copy" at bounding box center [529, 321] width 13 height 13
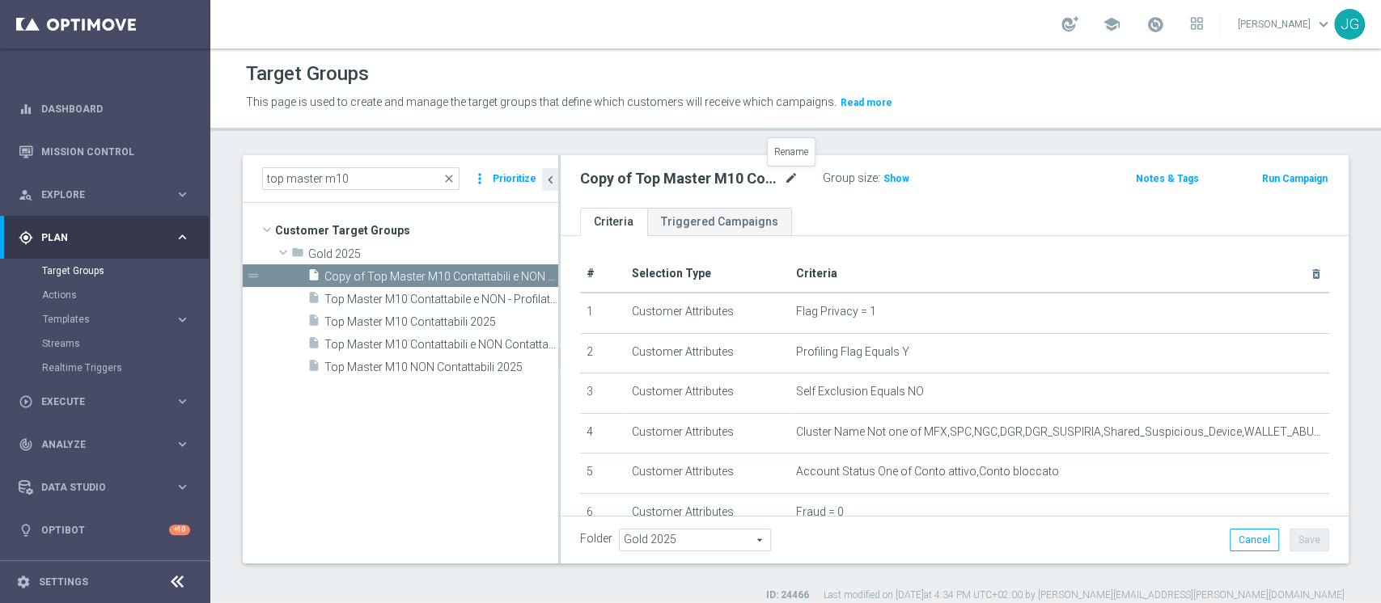
click at [793, 176] on icon "mode_edit" at bounding box center [791, 178] width 15 height 19
click at [632, 178] on input "Copy of Top Master M10 Contattabili e NON Contattabili 2025" at bounding box center [689, 180] width 218 height 23
type input "Riattivazione Top Master M10 Contattabili e NON Contattabili 2025"
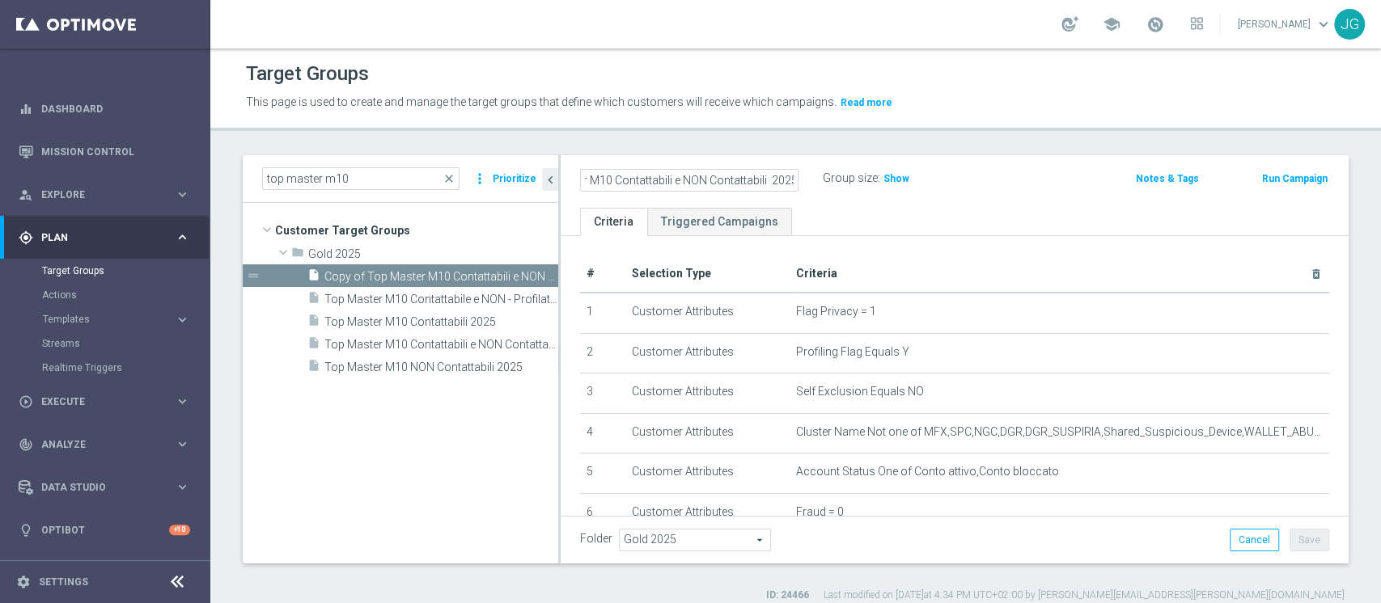
click at [860, 210] on ul "Criteria Triggered Campaigns" at bounding box center [955, 222] width 788 height 28
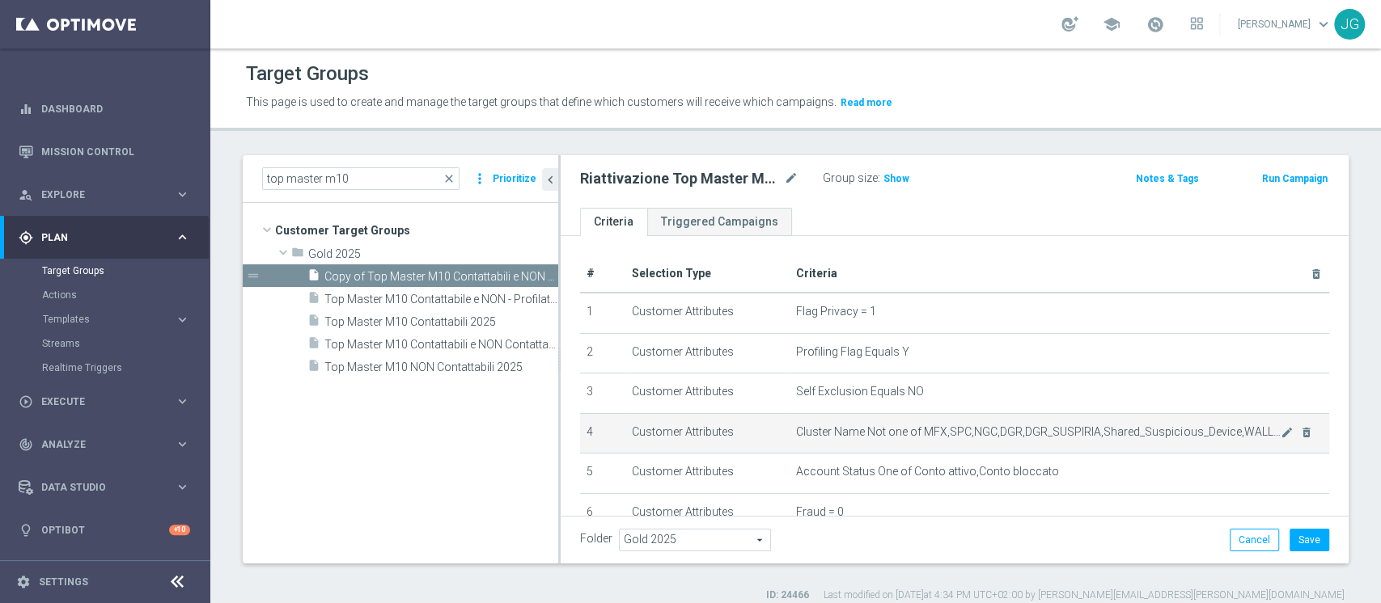
scroll to position [315, 0]
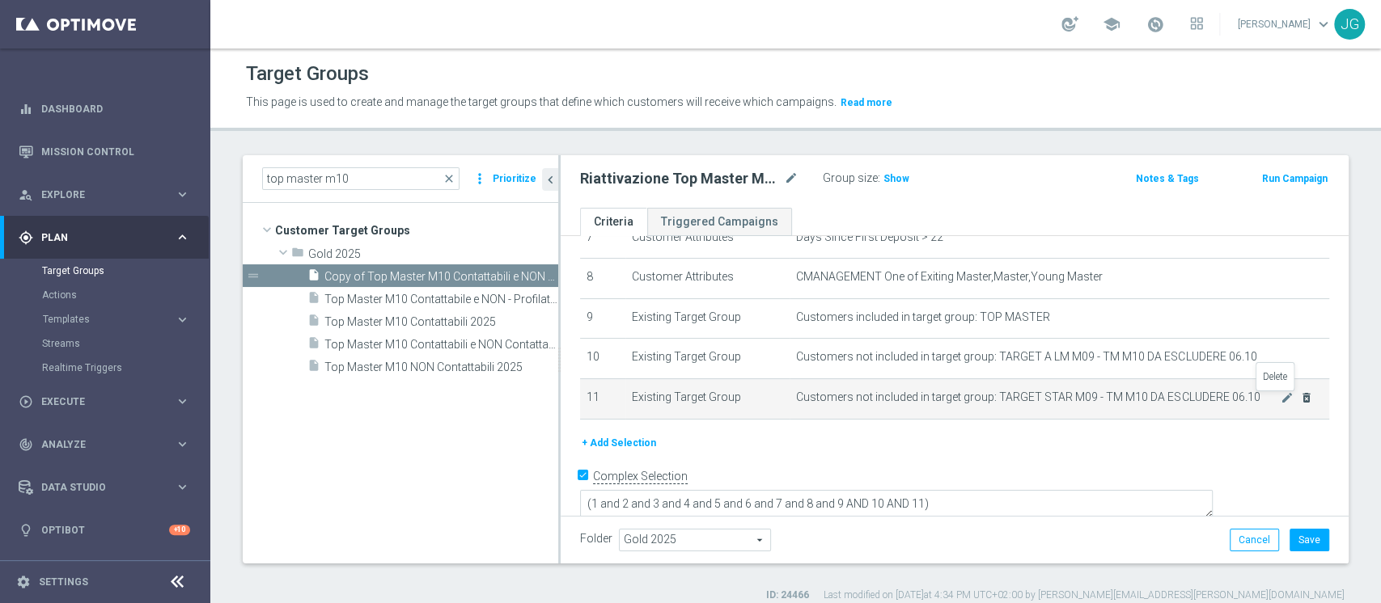
click at [1300, 400] on icon "delete_forever" at bounding box center [1306, 397] width 13 height 13
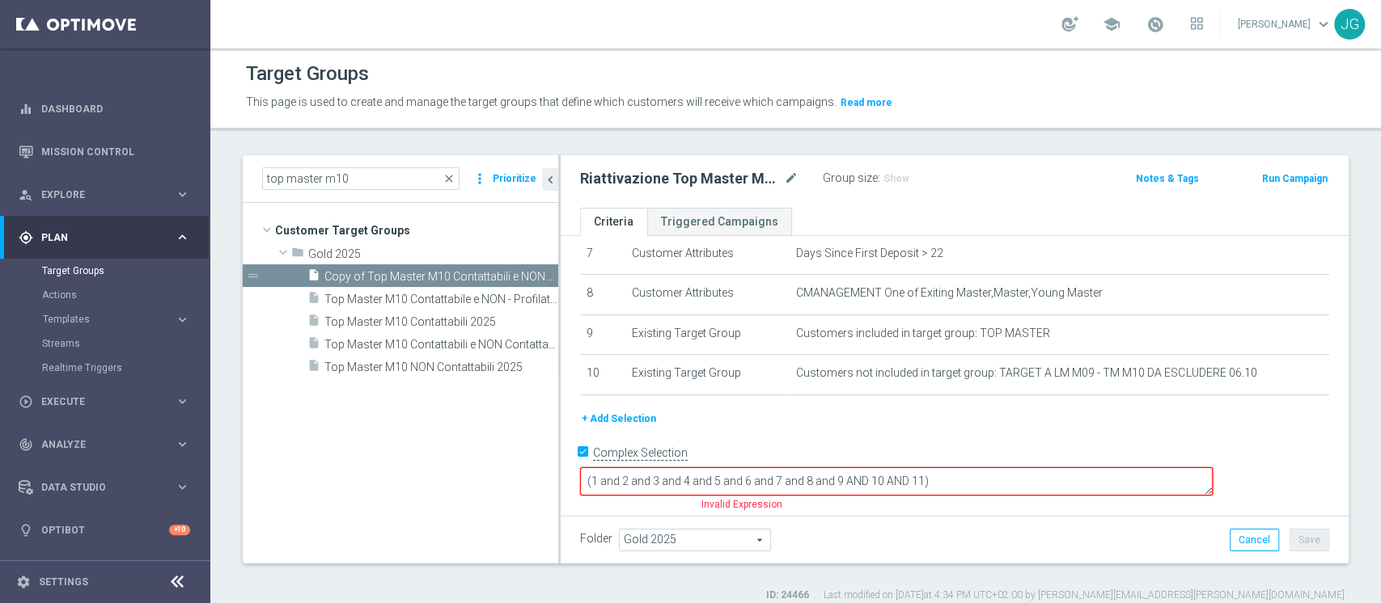
scroll to position [277, 0]
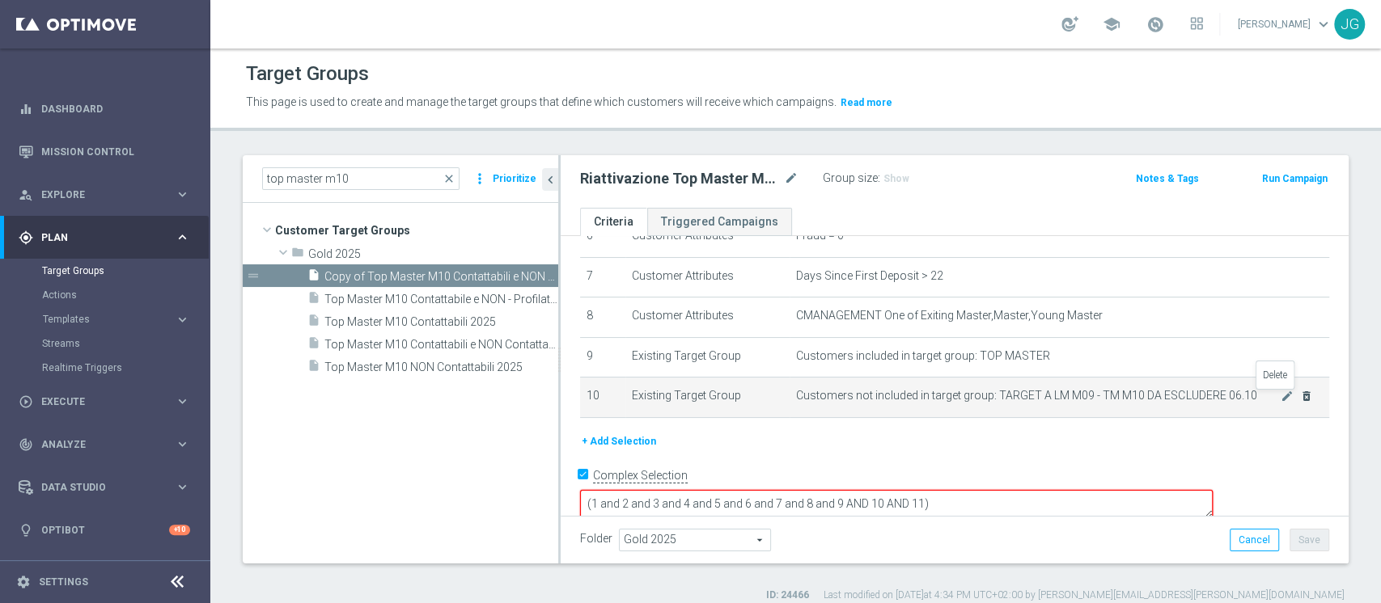
click at [1300, 398] on icon "delete_forever" at bounding box center [1306, 396] width 13 height 13
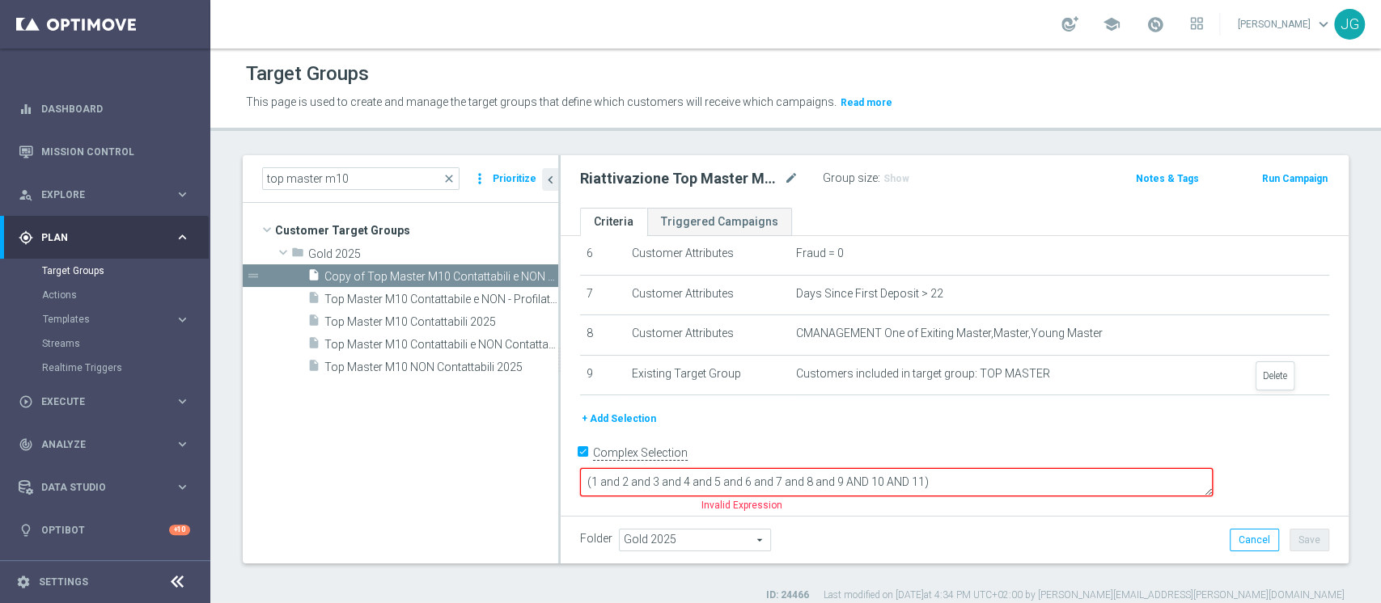
scroll to position [235, 0]
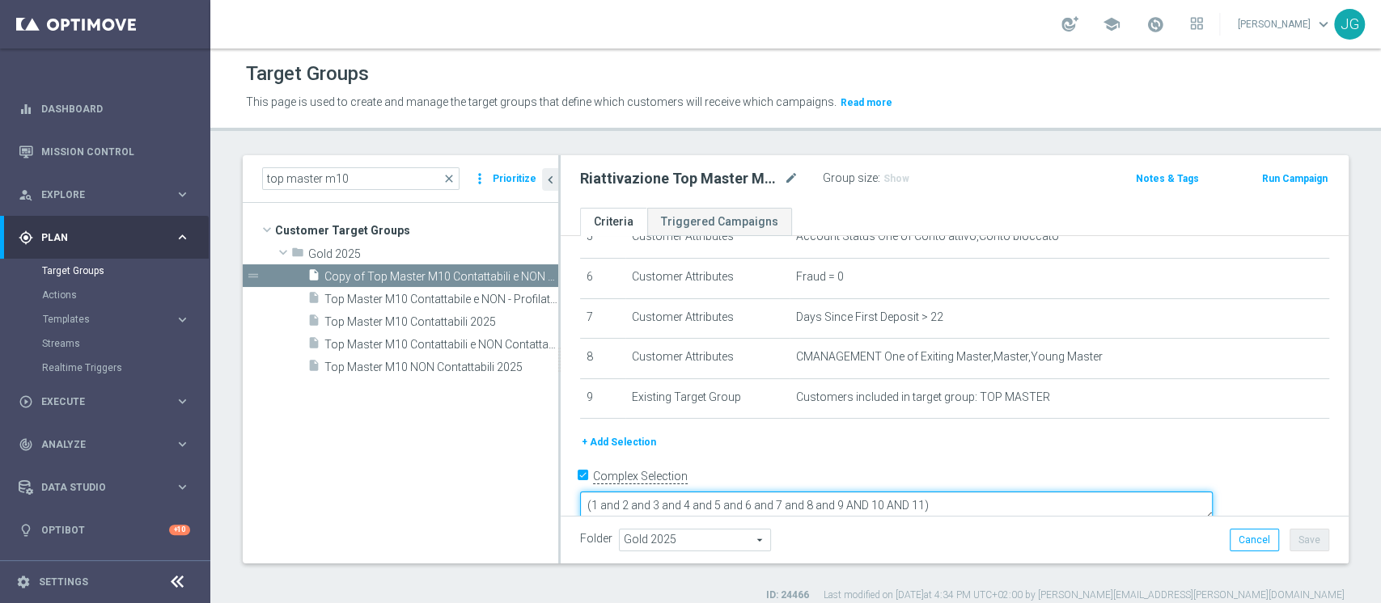
click at [1036, 492] on textarea "(1 and 2 and 3 and 4 and 5 and 6 and 7 and 8 and 9 AND 10 AND 11)" at bounding box center [896, 506] width 633 height 28
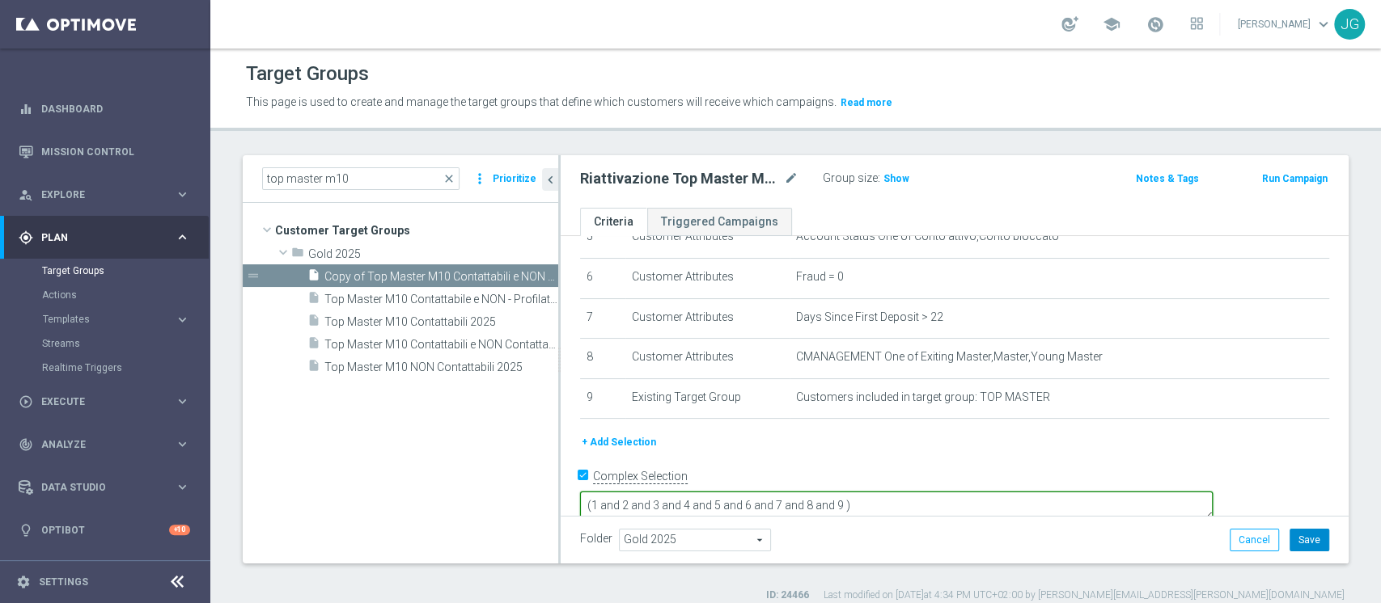
type textarea "(1 and 2 and 3 and 4 and 5 and 6 and 7 and 8 and 9 )"
click at [1305, 534] on button "Save" at bounding box center [1309, 540] width 40 height 23
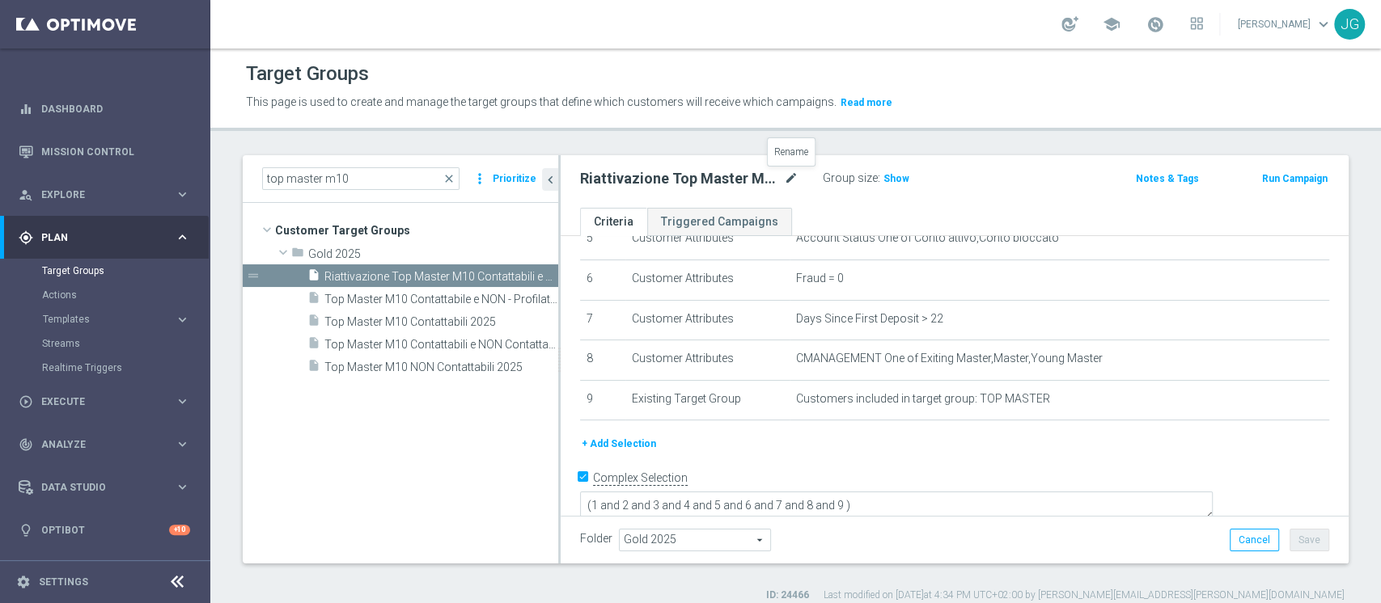
click at [785, 180] on icon "mode_edit" at bounding box center [791, 178] width 15 height 19
click at [613, 181] on input "Riattivazione Top Master M10 Contattabili e NON Contattabili 2025" at bounding box center [689, 180] width 218 height 23
type input "Riattivazione /cross Top Master M10 Contattabili e NON Contattabili 2025"
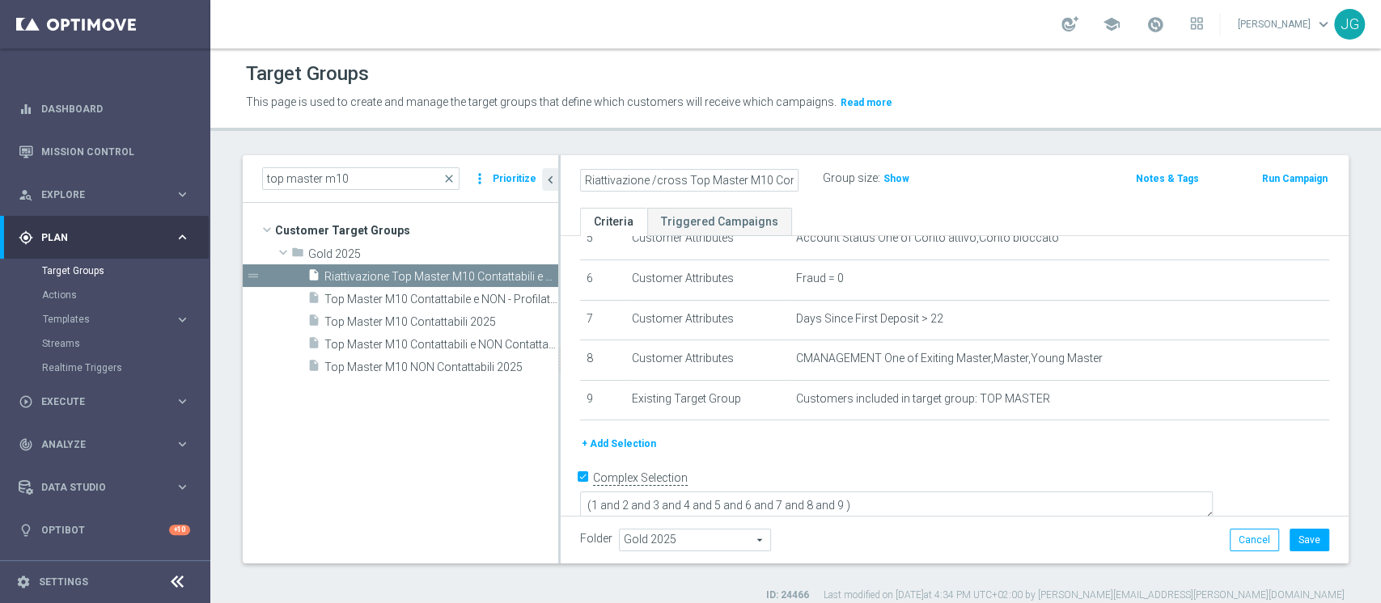
click at [967, 205] on div "Riattivazione /cross Top Master M10 Contattabili e NON Contattabili 2025 Group …" at bounding box center [955, 181] width 788 height 53
click at [1296, 535] on button "Save" at bounding box center [1309, 540] width 40 height 23
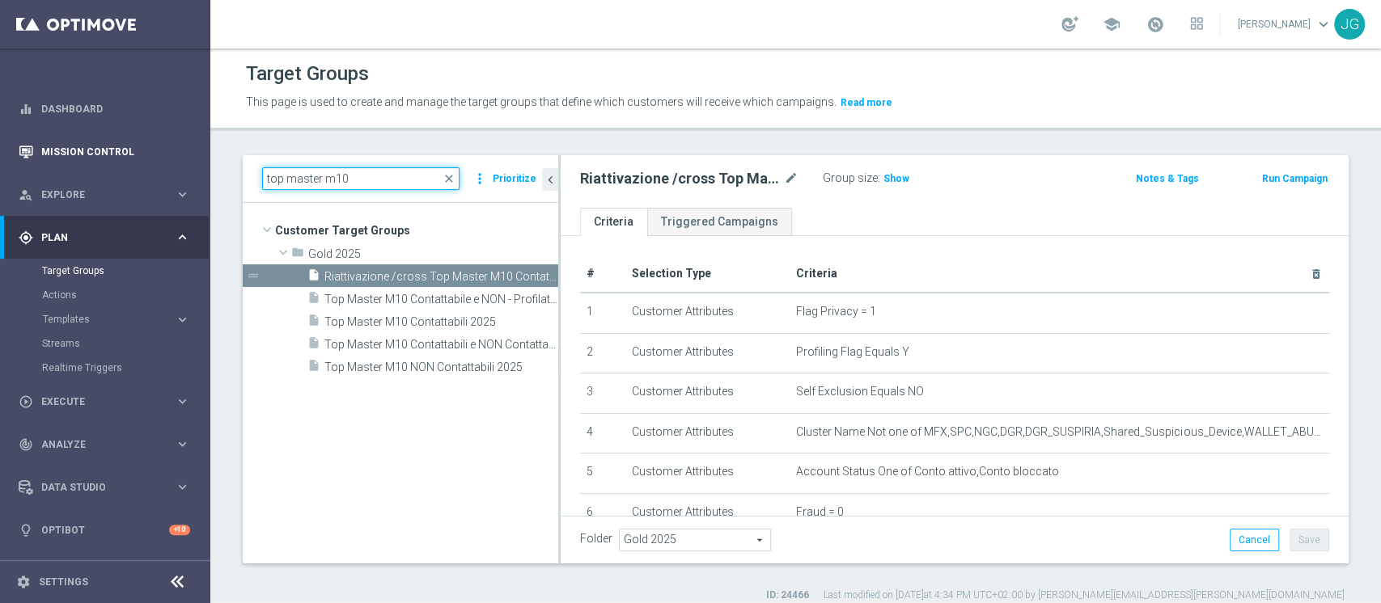
drag, startPoint x: 364, startPoint y: 178, endPoint x: 149, endPoint y: 163, distance: 215.7
click at [149, 163] on main "equalizer Dashboard Mission Control" at bounding box center [690, 301] width 1381 height 603
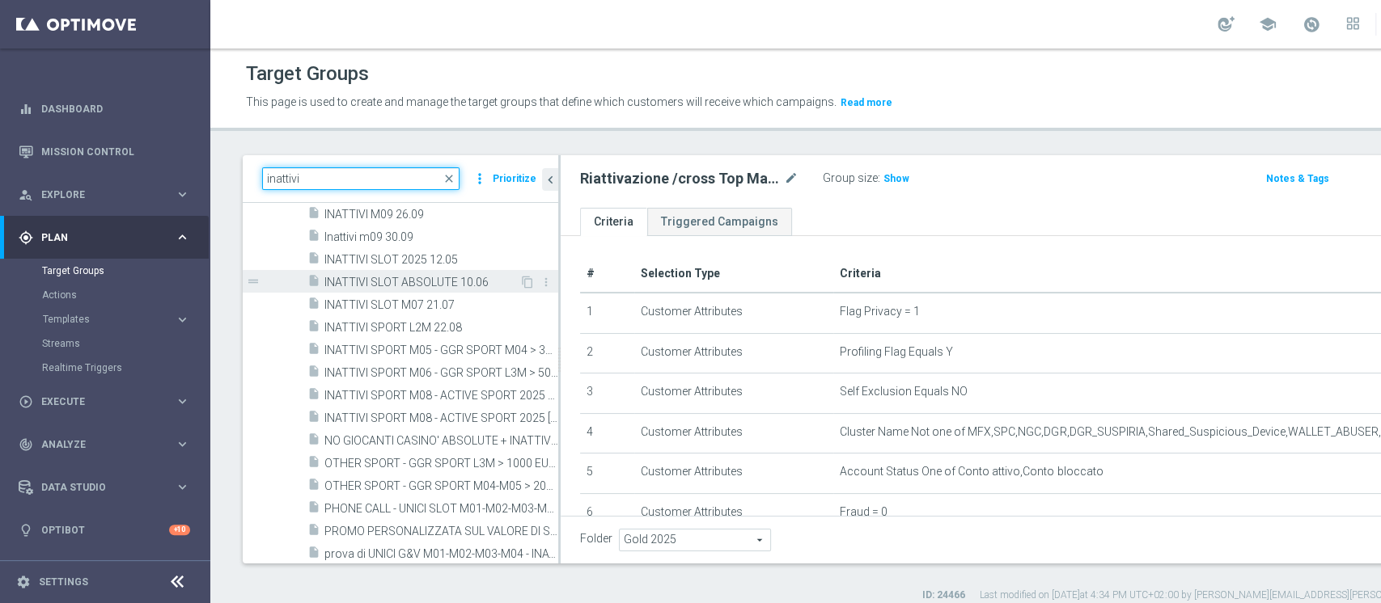
scroll to position [1469, 0]
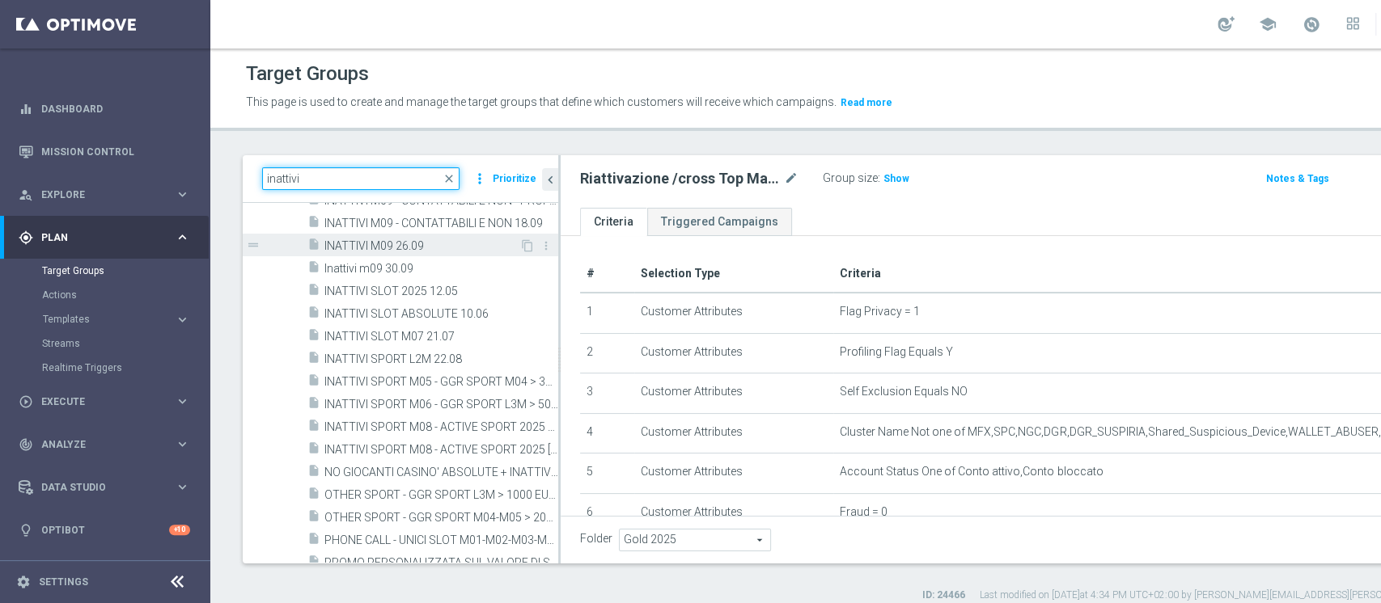
type input "inattivi"
click at [420, 243] on span "INATTIVI M09 26.09" at bounding box center [421, 246] width 195 height 14
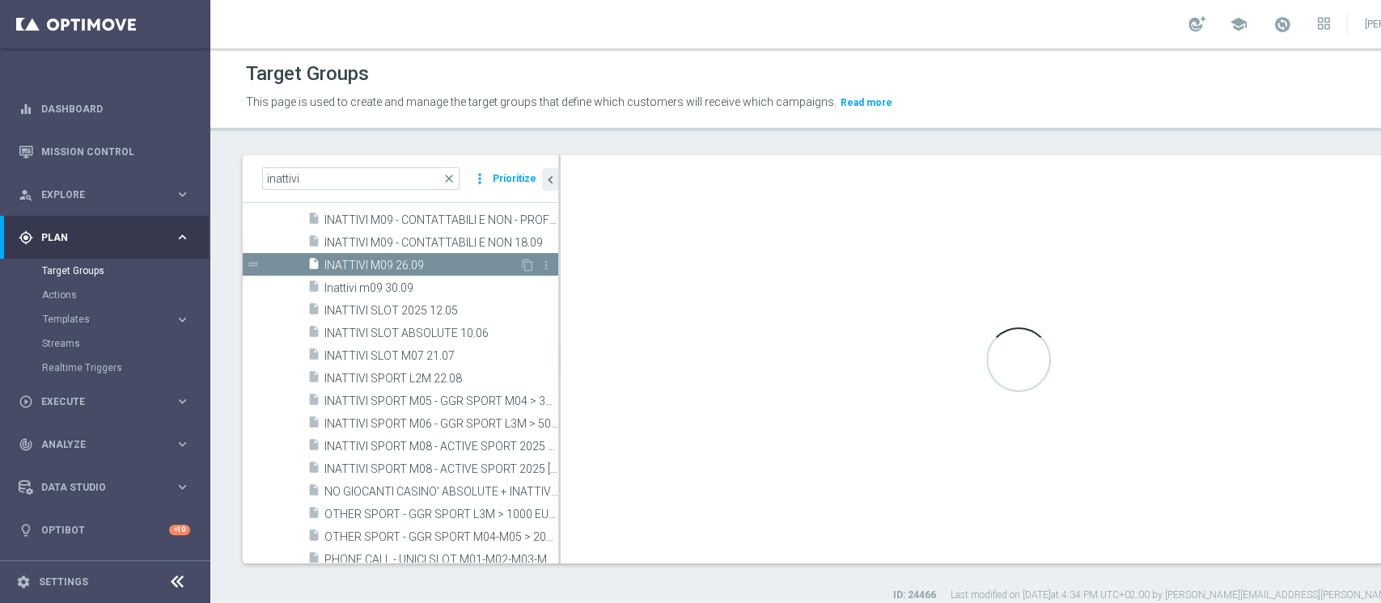
scroll to position [1271, 0]
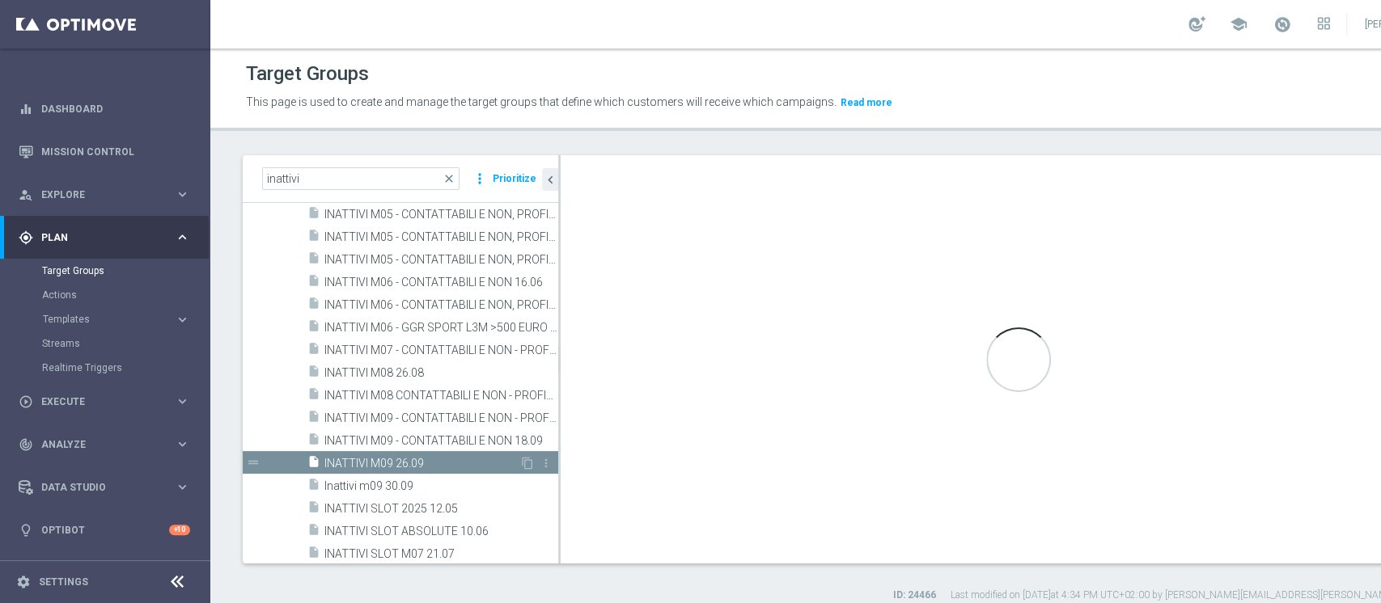
type textarea "(1 AND 2 AND 3 AND 4)"
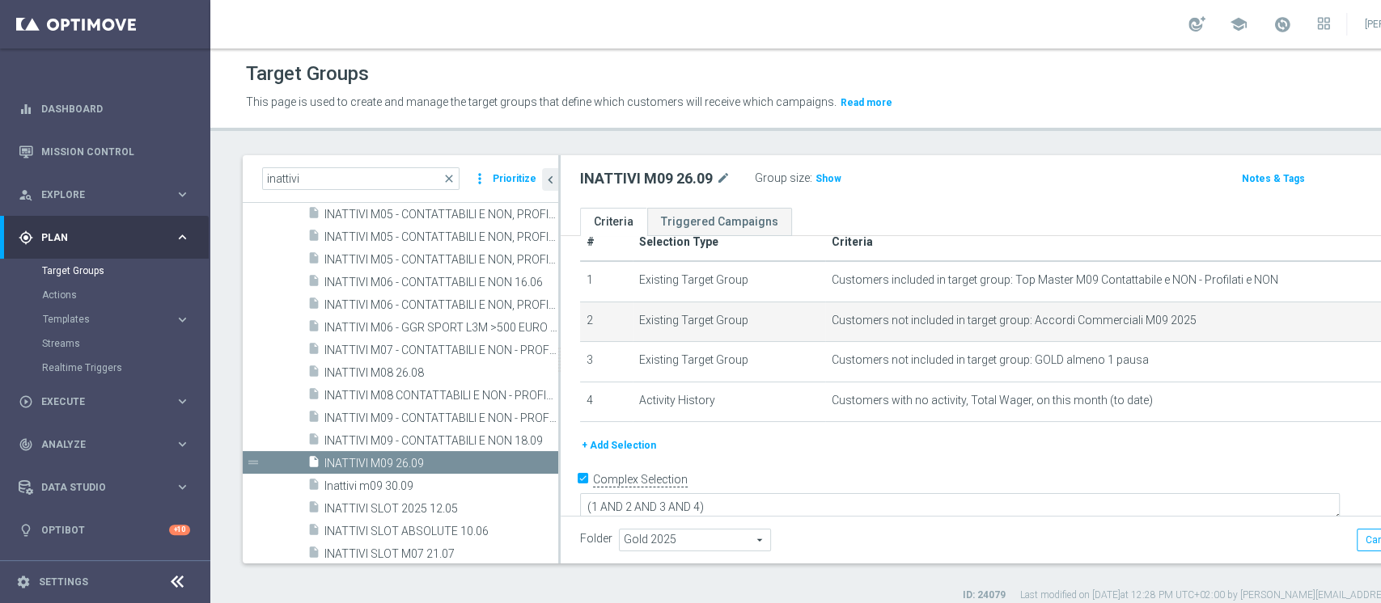
scroll to position [13, 0]
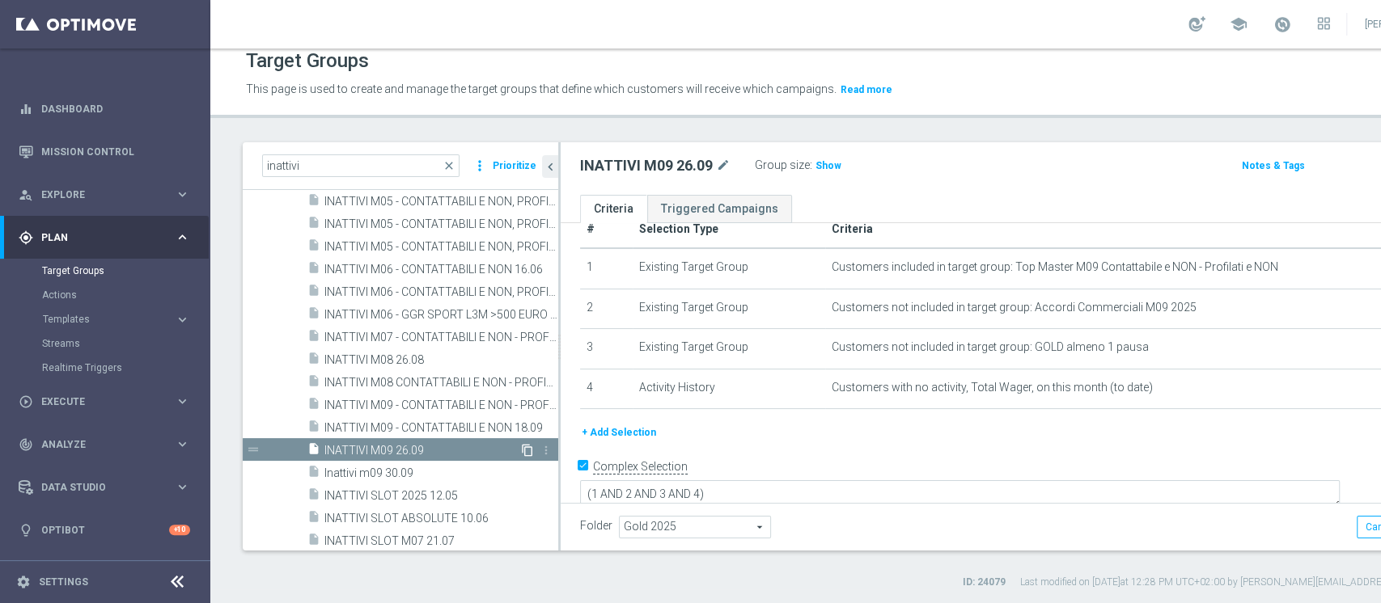
click at [521, 446] on icon "content_copy" at bounding box center [527, 450] width 13 height 13
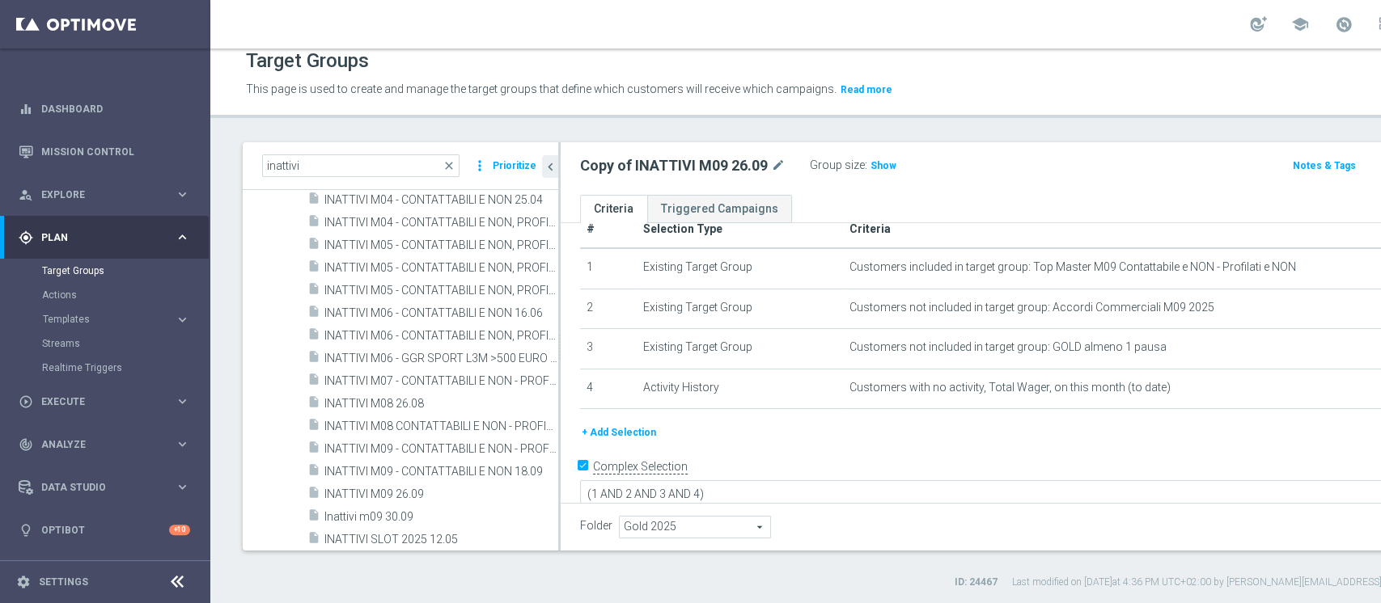
scroll to position [871, 0]
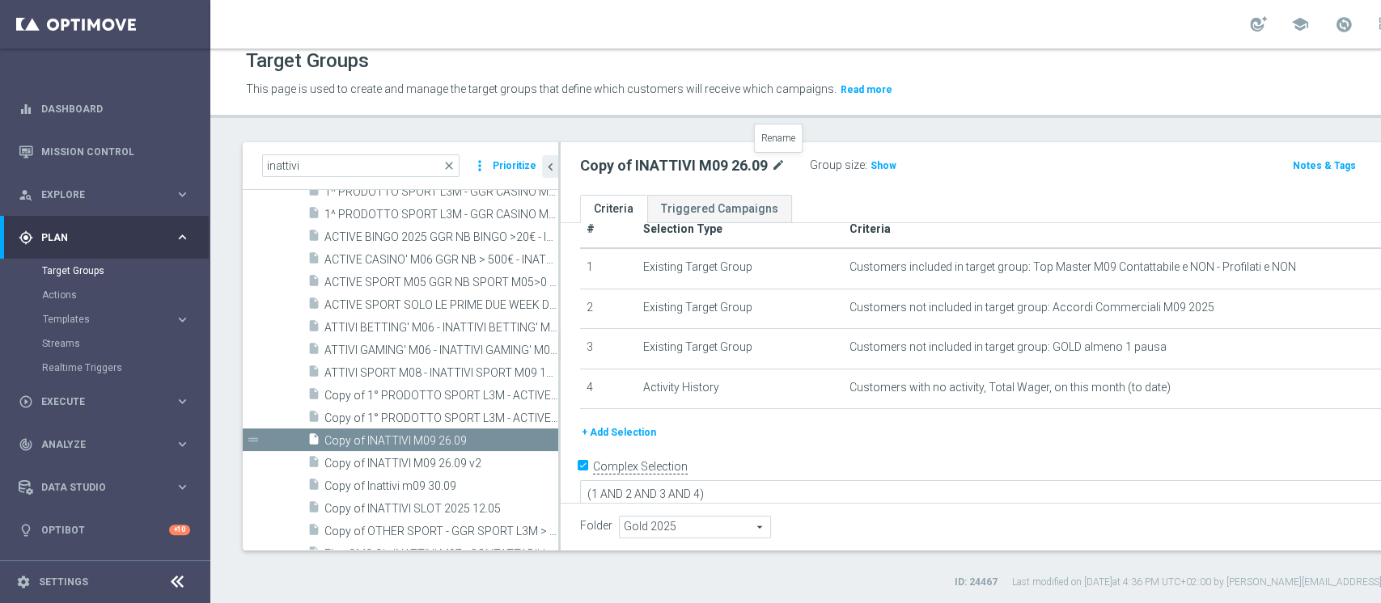
click at [784, 161] on icon "mode_edit" at bounding box center [778, 165] width 15 height 19
click at [628, 165] on input "Copy of INATTIVI M09 26.09" at bounding box center [689, 167] width 218 height 23
type input "INATTIVI M10 08.10"
click at [1017, 171] on div "INATTIVI M10 08.10 Group size : Show" at bounding box center [884, 166] width 633 height 24
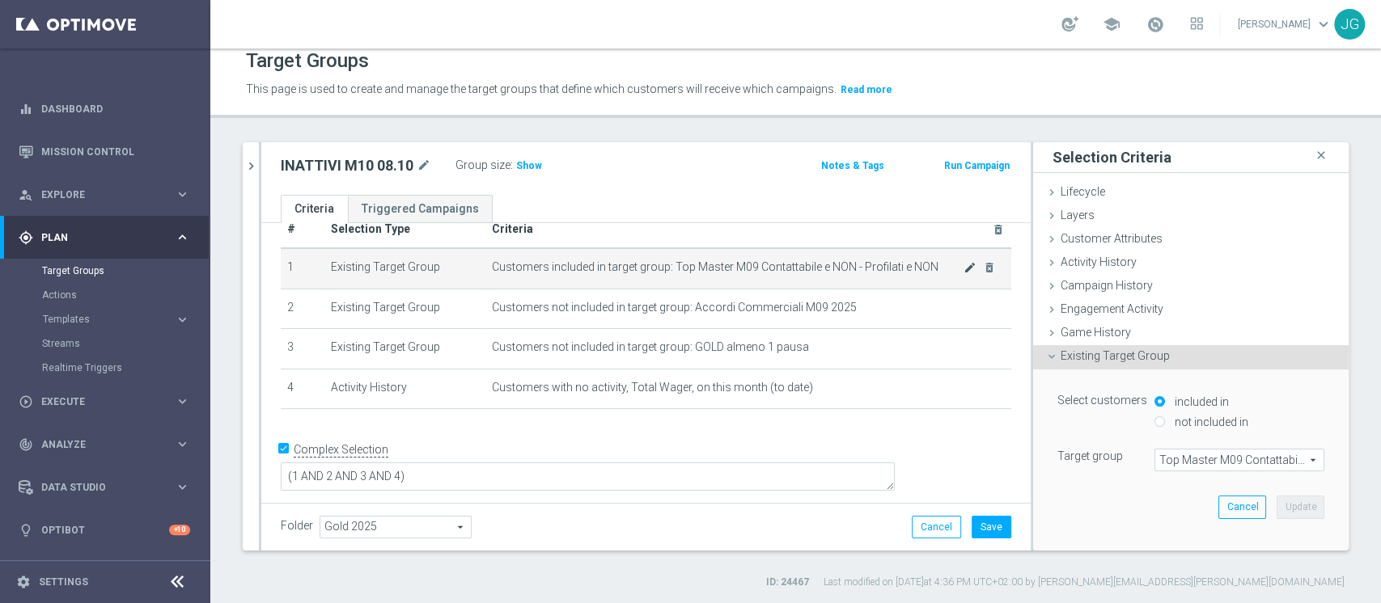
scroll to position [15, 0]
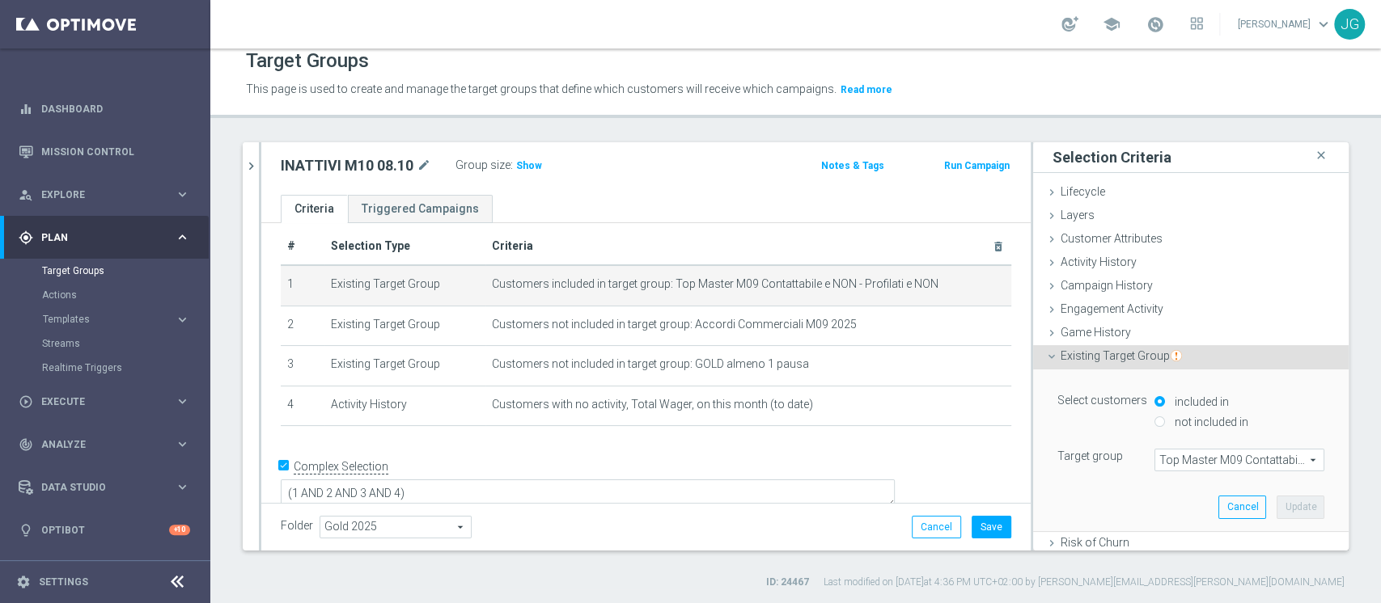
click at [1178, 461] on span "Top Master M09 Contattabile e NON - Profilati e NON" at bounding box center [1239, 460] width 168 height 21
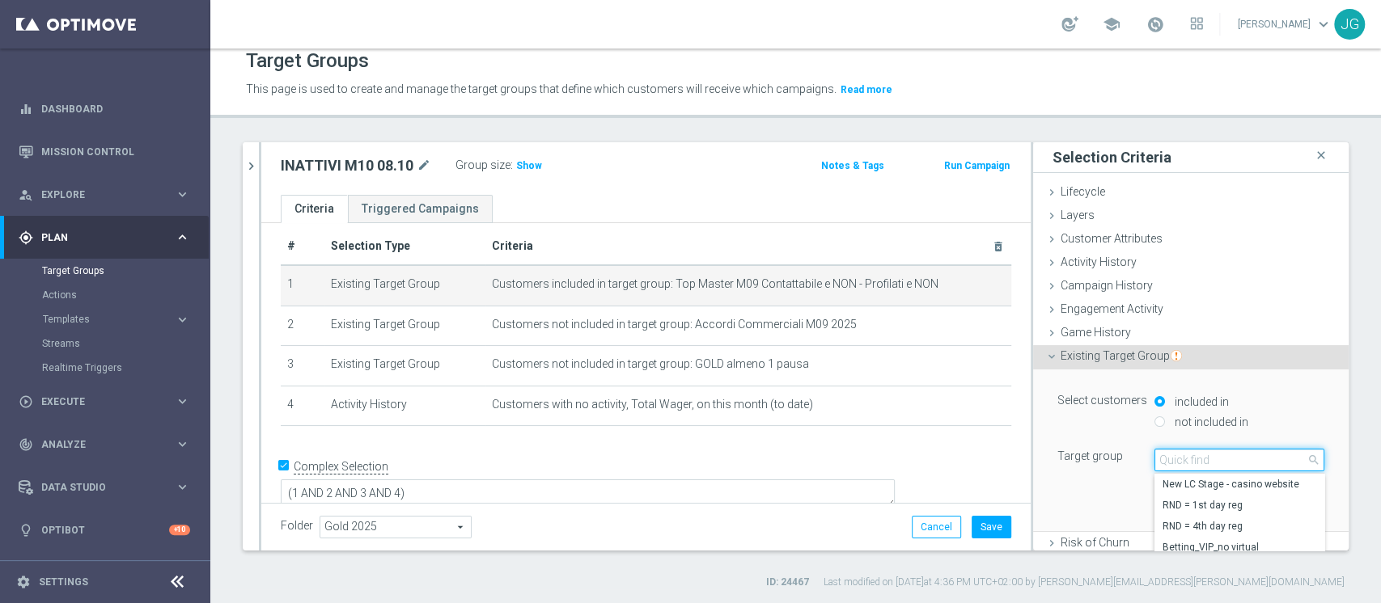
click at [1165, 467] on input "search" at bounding box center [1239, 460] width 170 height 23
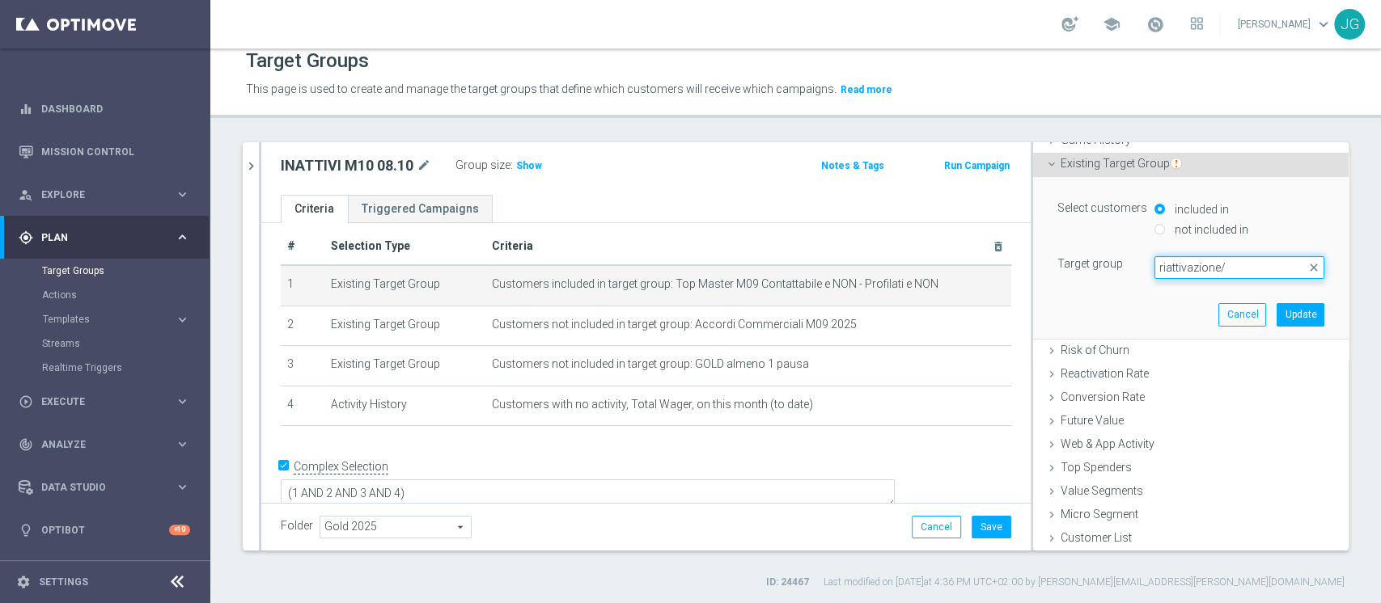
scroll to position [0, 0]
type input "riattivazione"
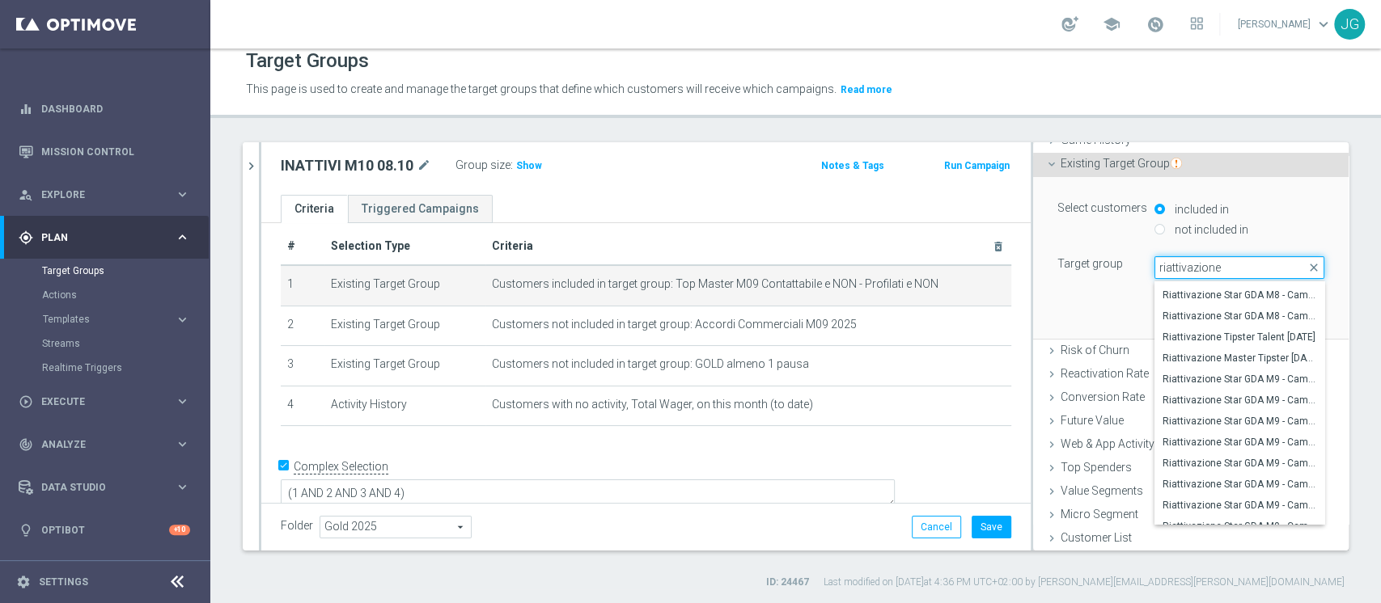
scroll to position [1161, 0]
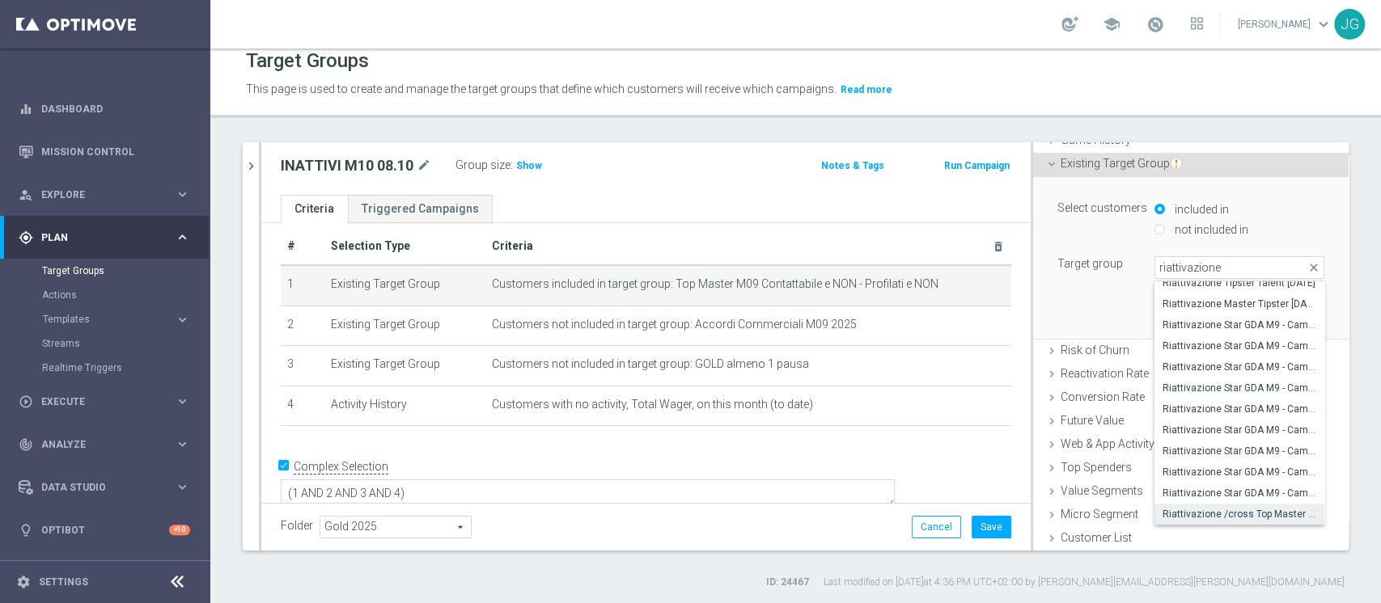
click at [1217, 508] on span "Riattivazione /cross Top Master M10 Contattabili e NON Contattabili 2025" at bounding box center [1239, 514] width 154 height 13
type input "Riattivazione /cross Top Master M10 Contattabili e NON Contattabili 2025"
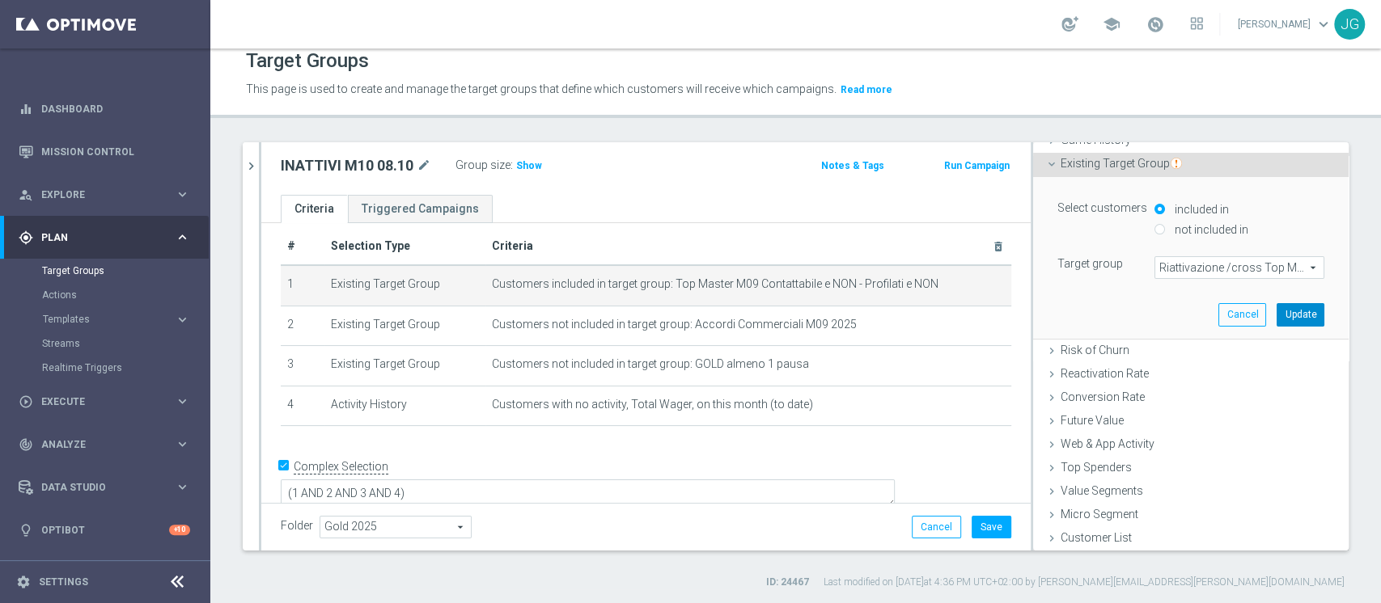
click at [1276, 314] on button "Update" at bounding box center [1300, 314] width 48 height 23
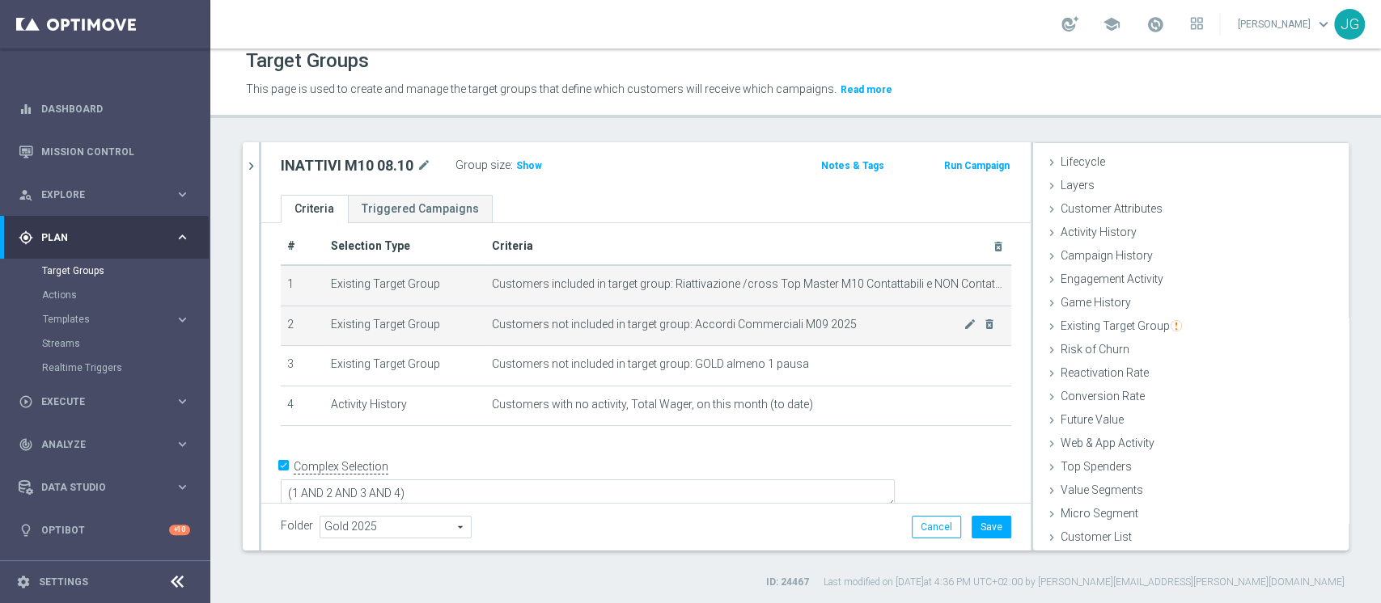
scroll to position [30, 0]
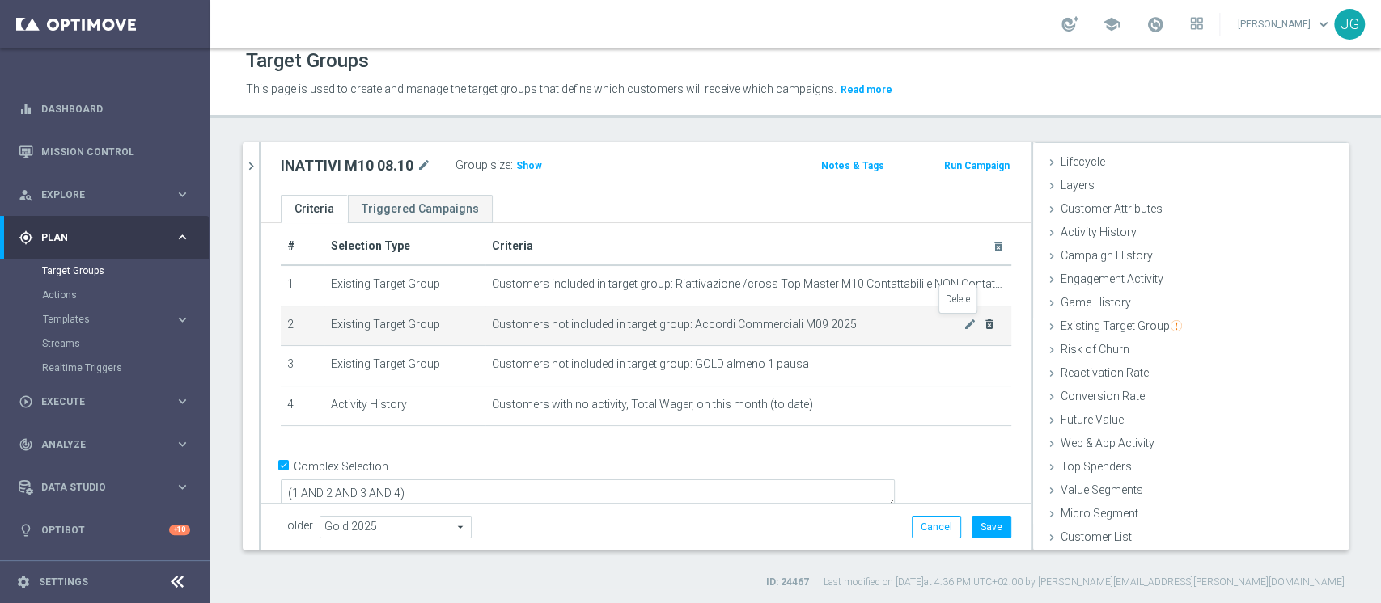
click at [983, 321] on icon "delete_forever" at bounding box center [989, 324] width 13 height 13
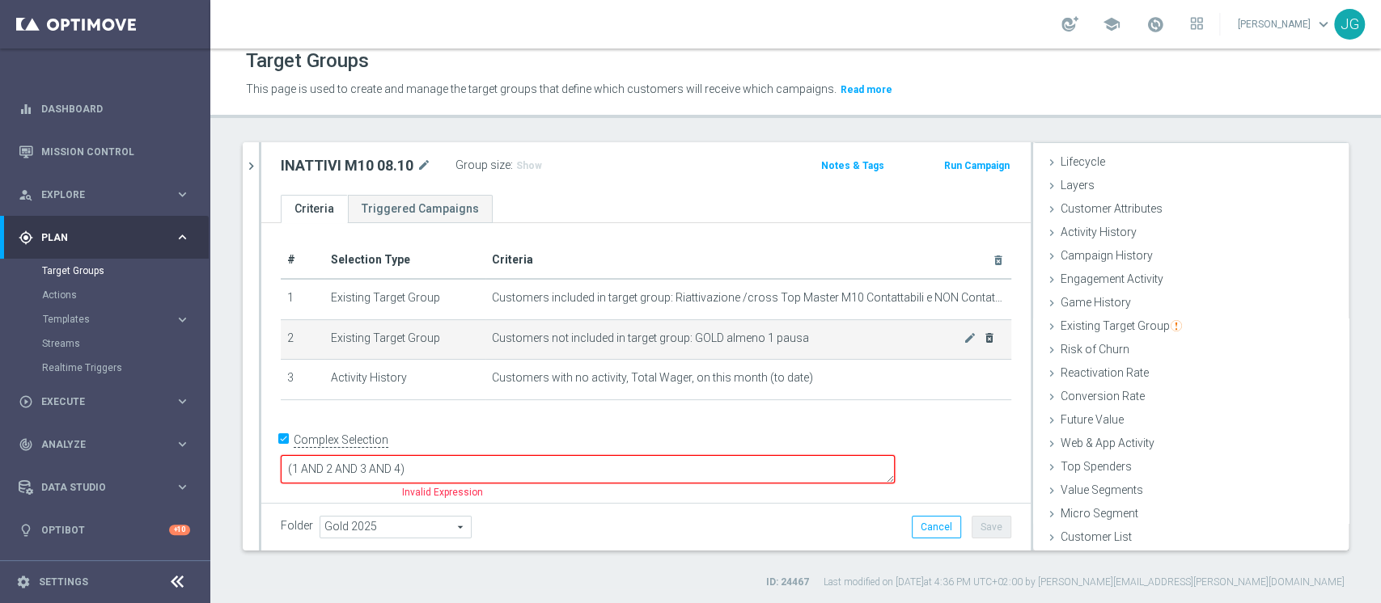
scroll to position [0, 0]
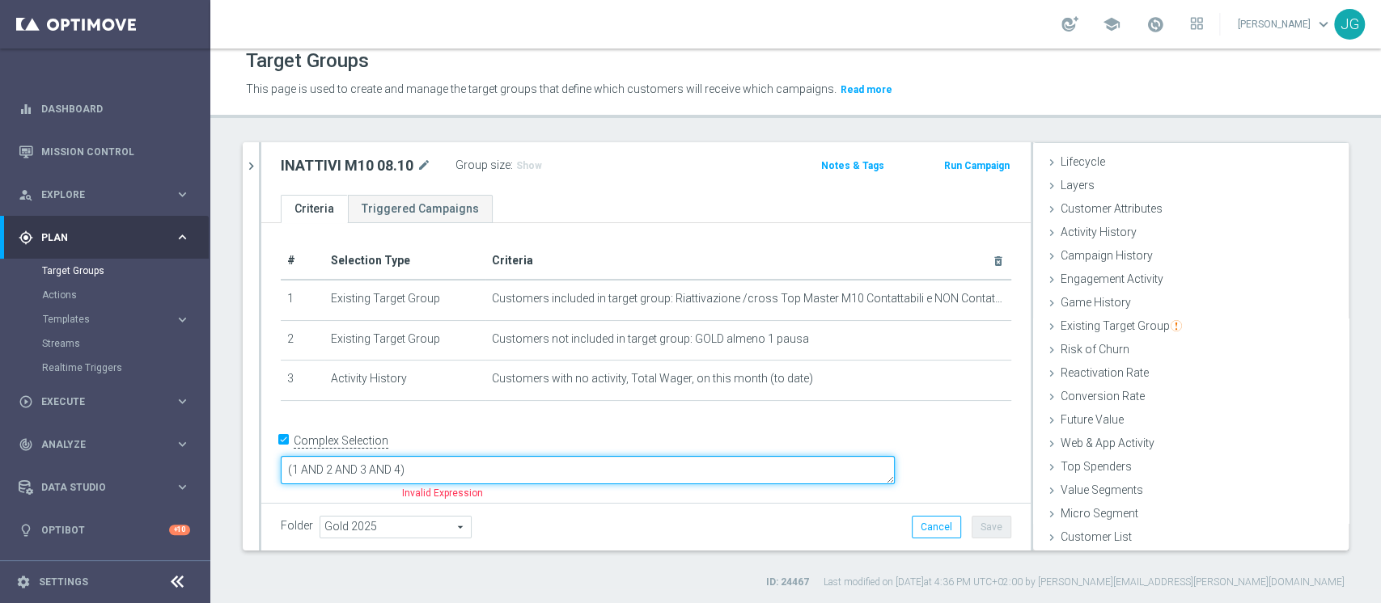
click at [516, 462] on textarea "(1 AND 2 AND 3 AND 4)" at bounding box center [588, 470] width 614 height 28
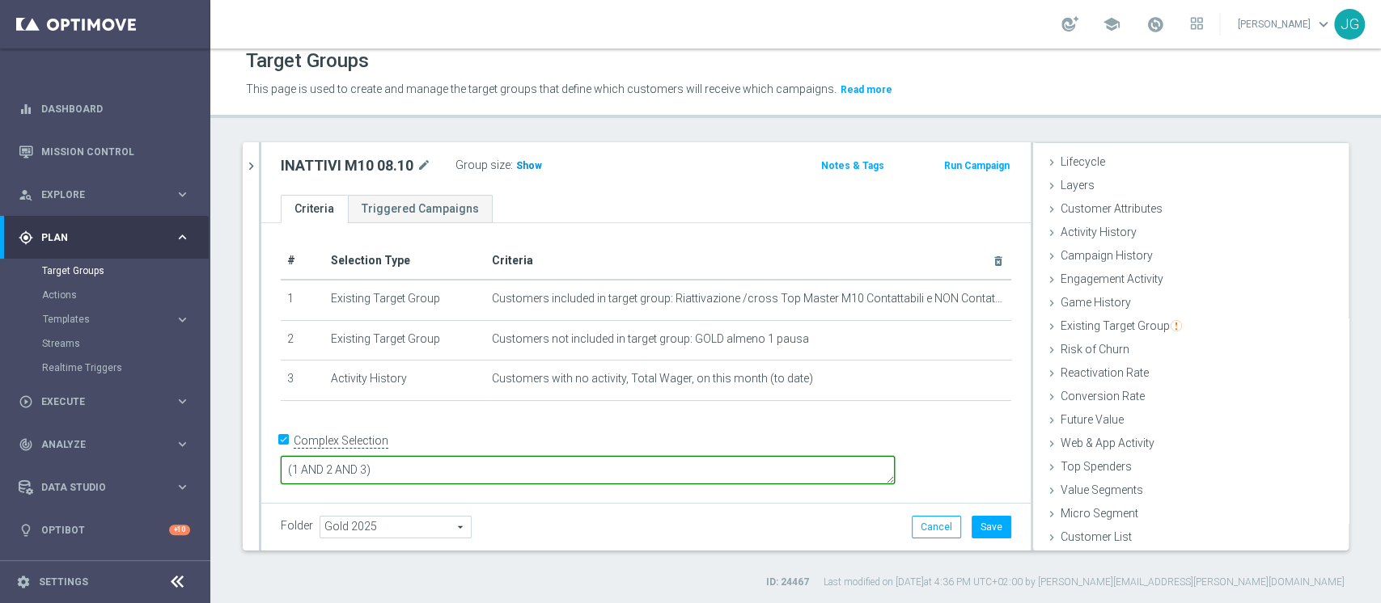
type textarea "(1 AND 2 AND 3)"
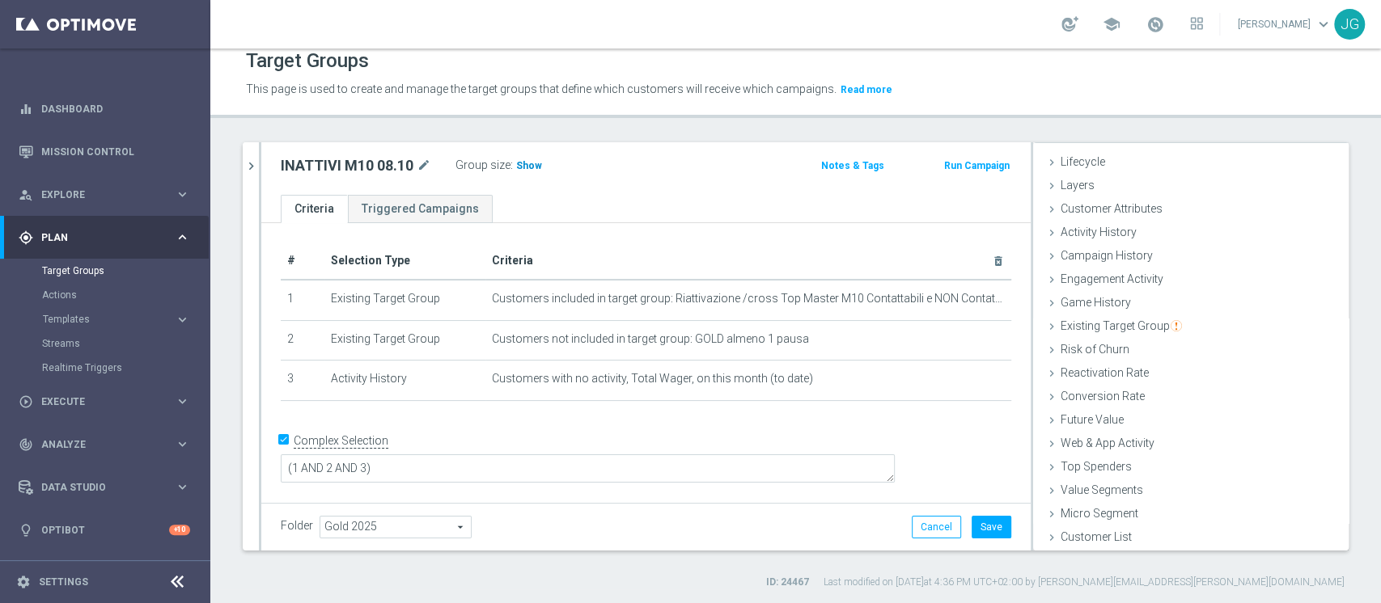
click at [523, 164] on span "Show" at bounding box center [529, 165] width 26 height 11
click at [971, 523] on button "Save" at bounding box center [991, 527] width 40 height 23
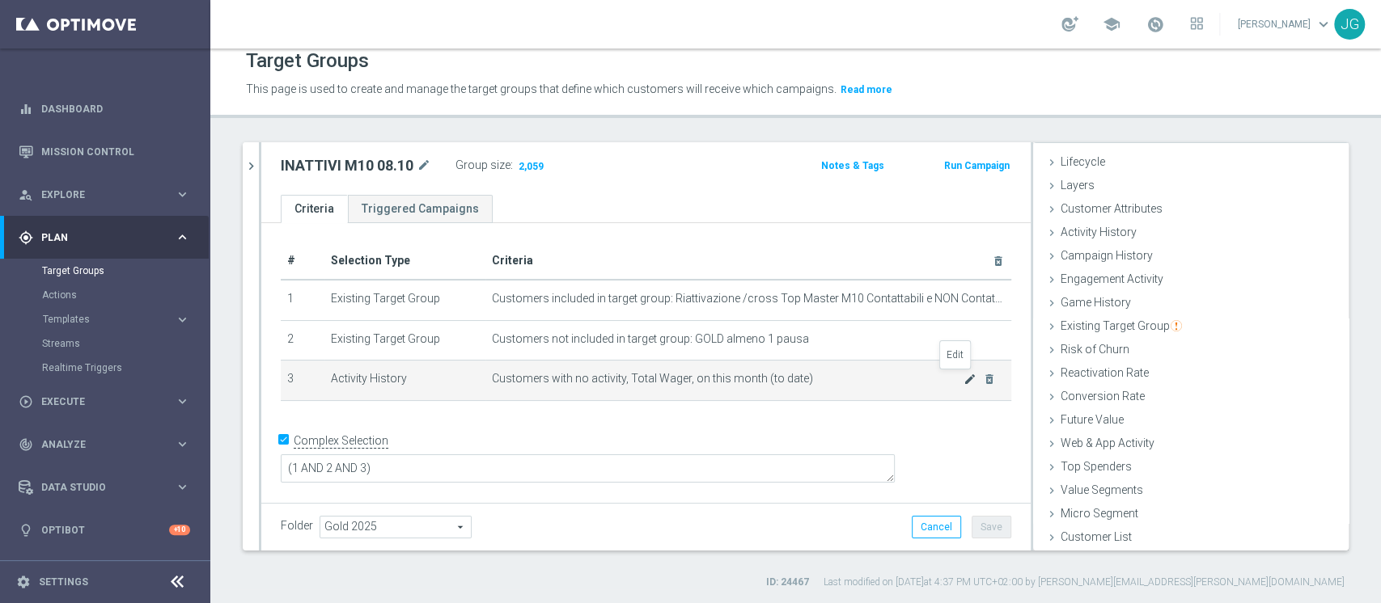
click at [963, 378] on icon "mode_edit" at bounding box center [969, 379] width 13 height 13
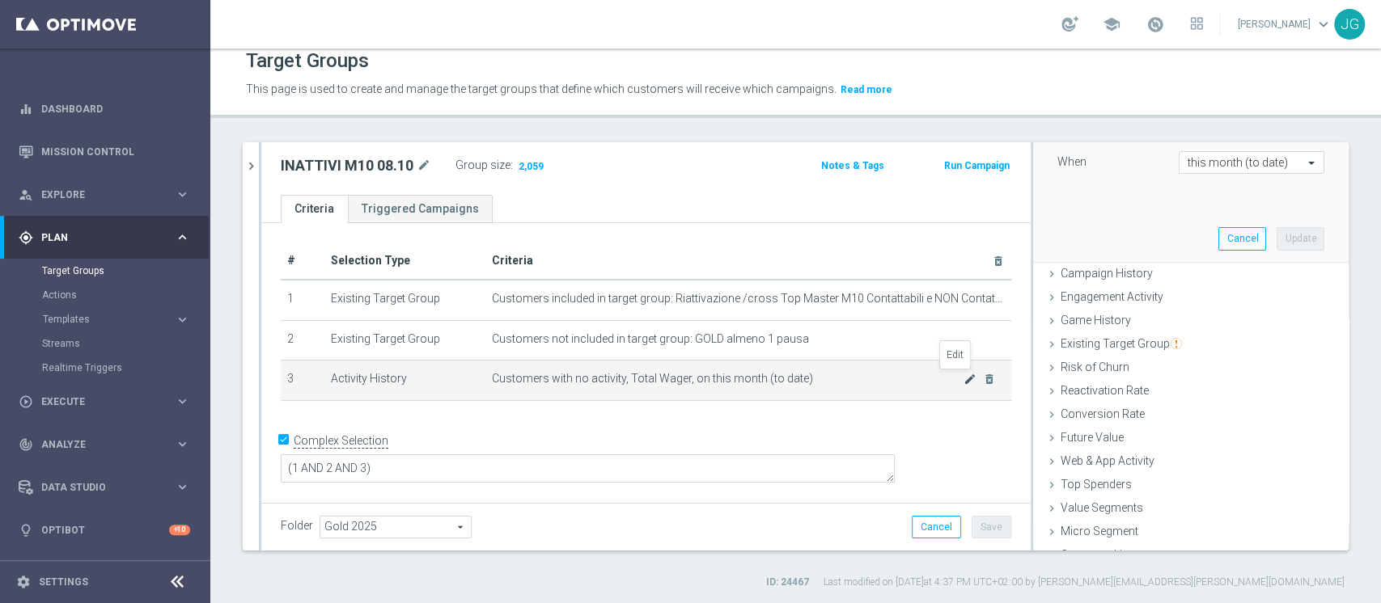
scroll to position [252, 0]
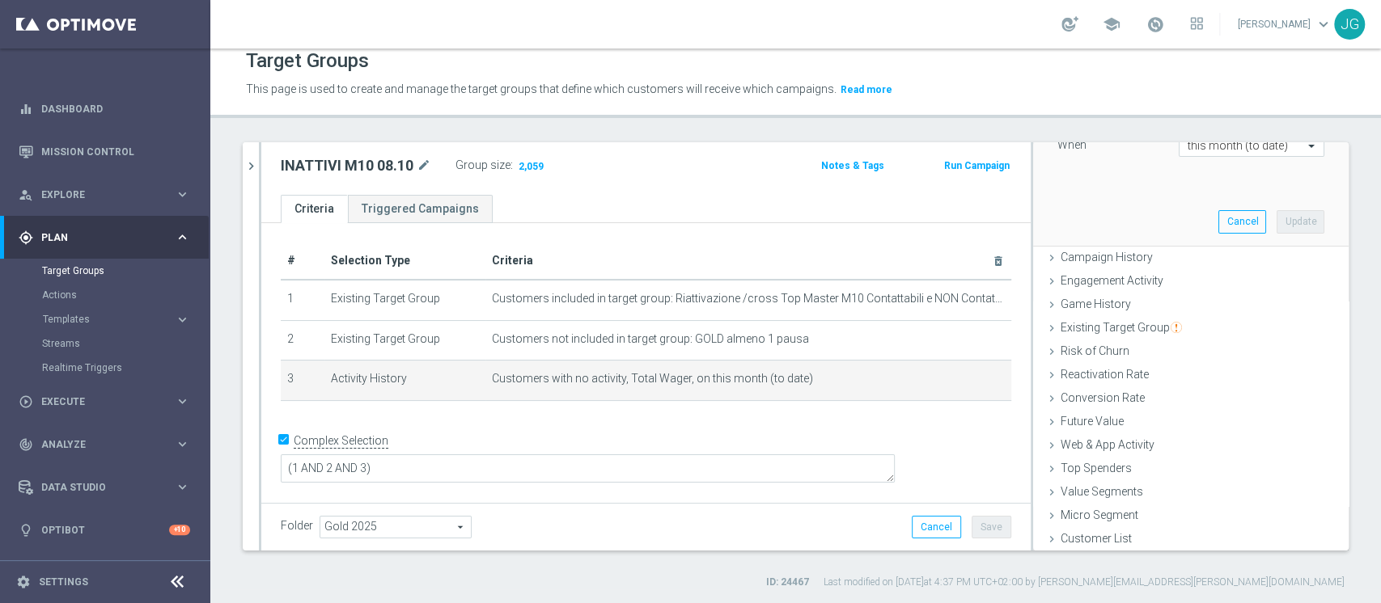
click at [923, 427] on div "+ Add Selection" at bounding box center [646, 422] width 755 height 13
click at [252, 162] on icon "chevron_right" at bounding box center [250, 166] width 15 height 15
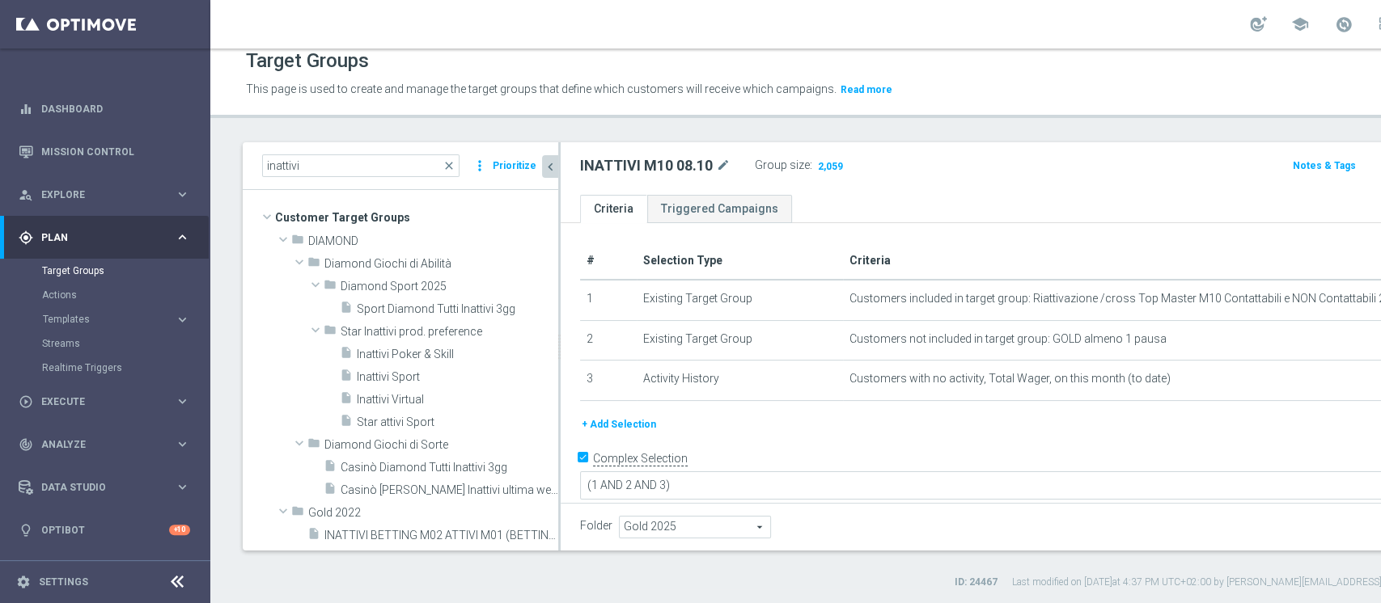
scroll to position [0, 0]
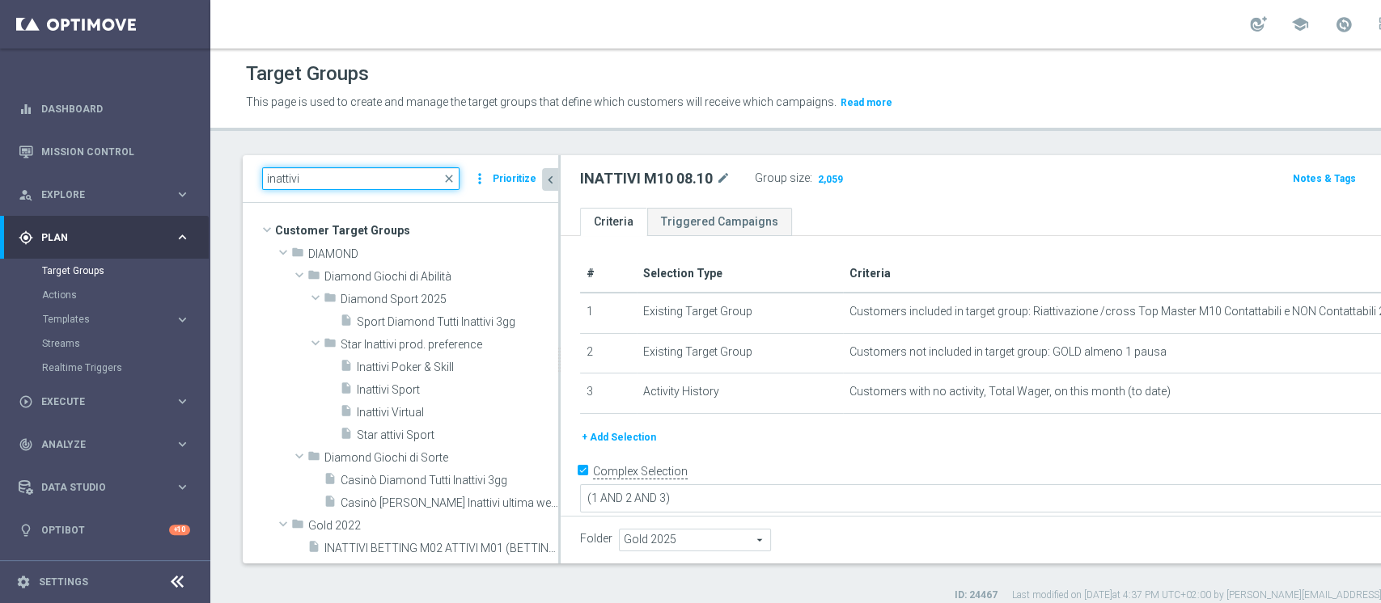
click at [353, 178] on input "inattivi" at bounding box center [360, 178] width 197 height 23
type input "i"
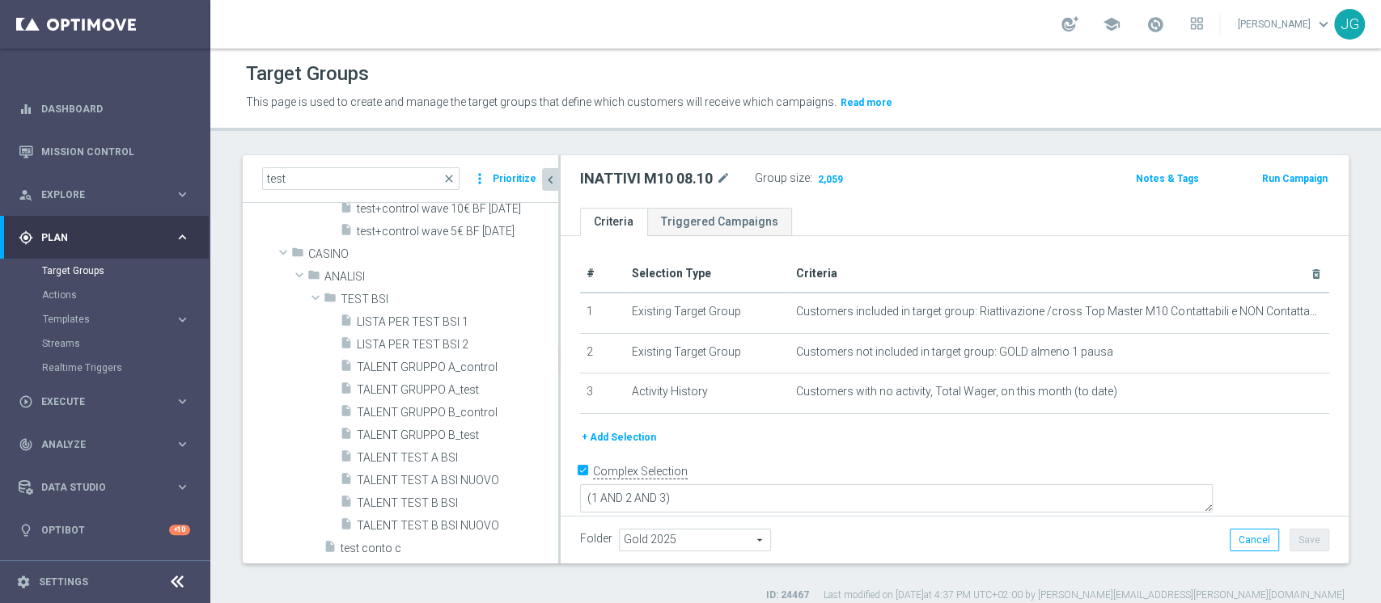
scroll to position [544, 0]
click at [335, 173] on input "test" at bounding box center [360, 178] width 197 height 23
type input "t"
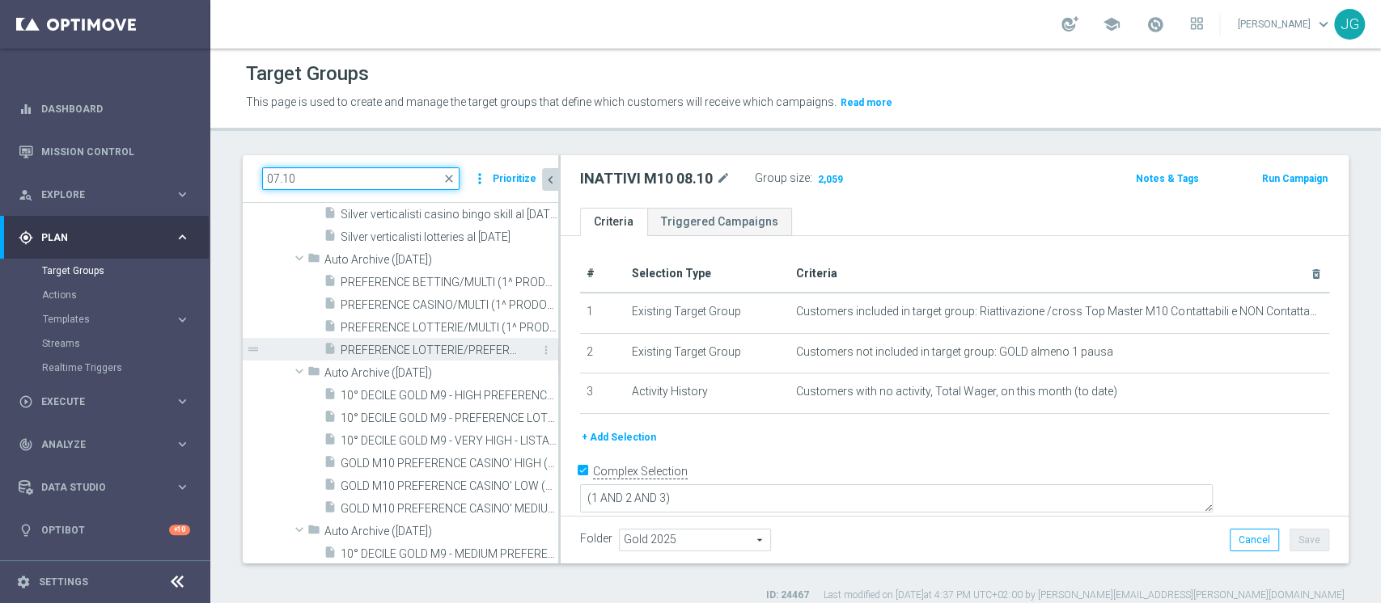
scroll to position [0, 0]
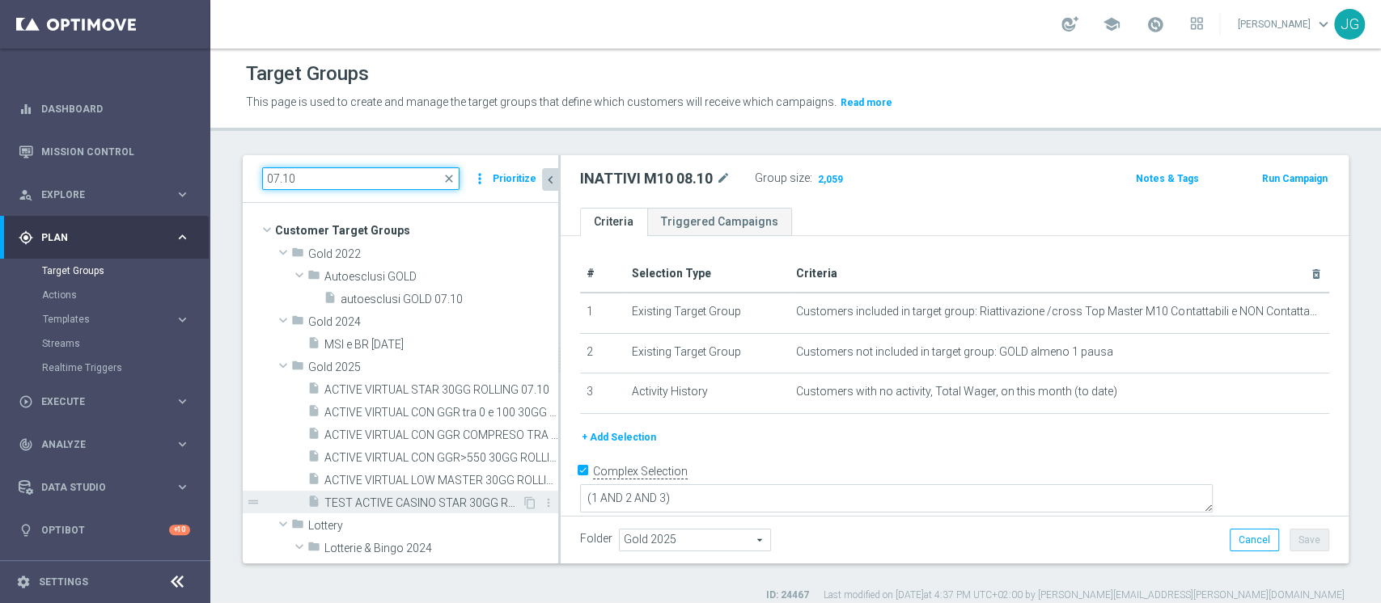
type input "07.10"
click at [385, 497] on span "TEST ACTIVE CASINO STAR 30GG ROLLING 07.10" at bounding box center [422, 504] width 197 height 14
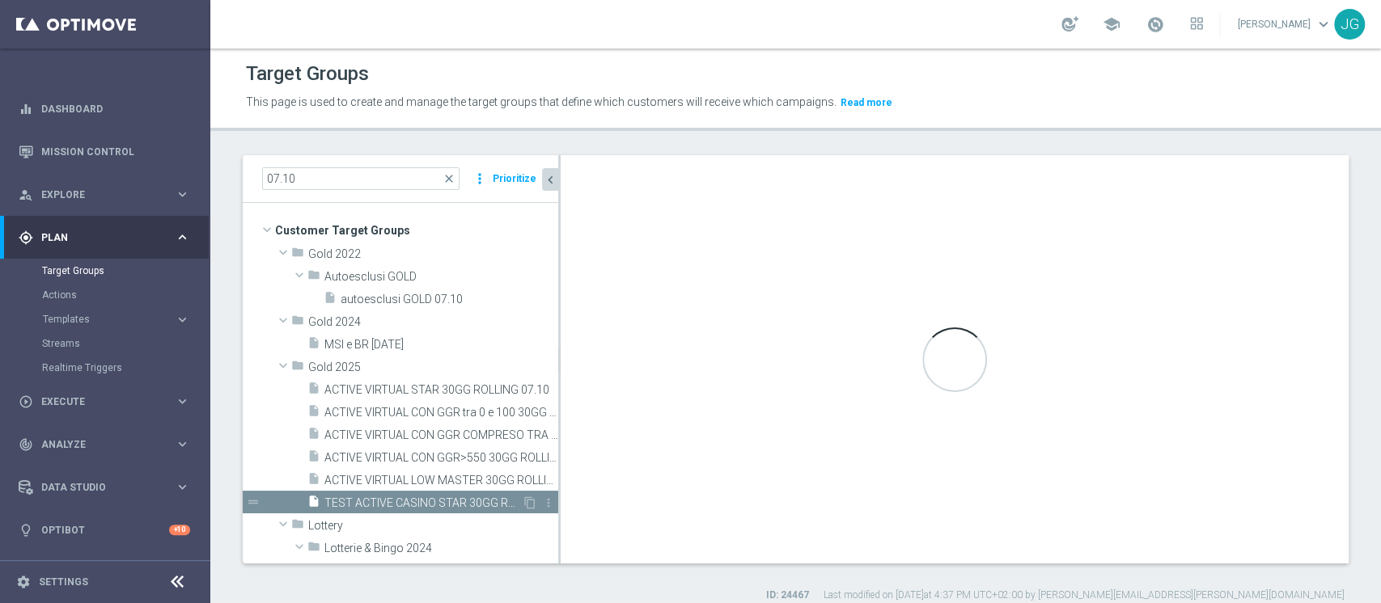
type textarea "(1 and 2 and 3 and 4 and 5 and 6 and 7 and 8 and 9 AND 10 AND 11 and 12 and 13 …"
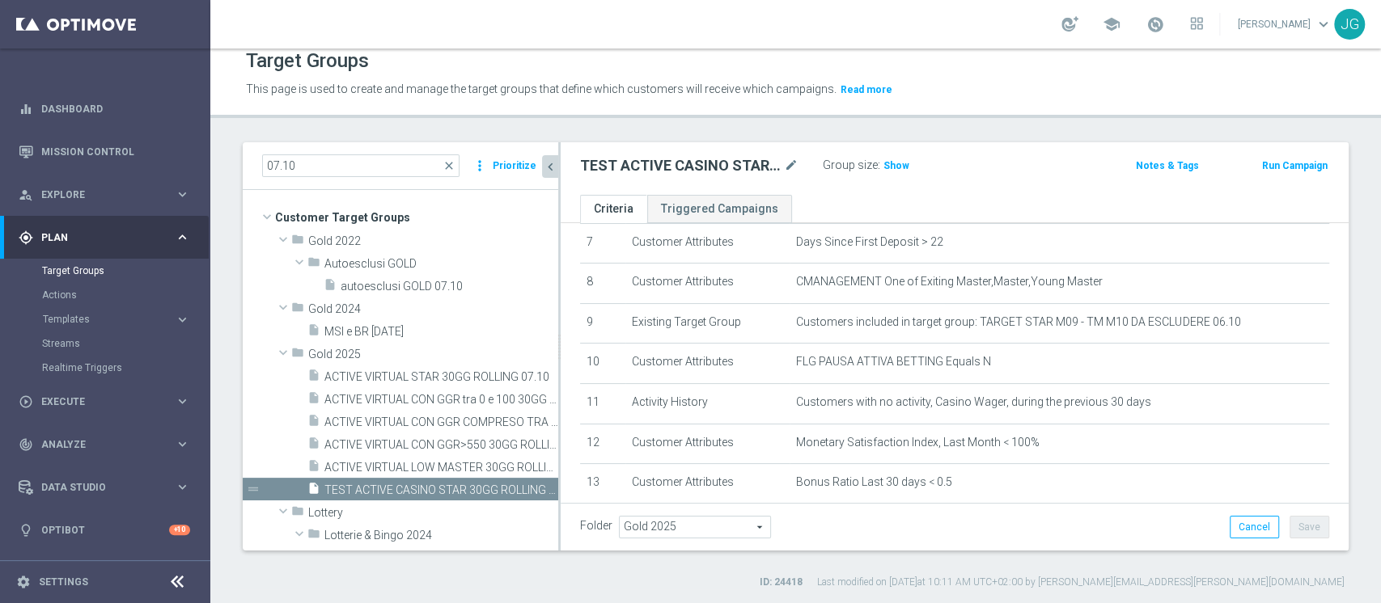
scroll to position [338, 0]
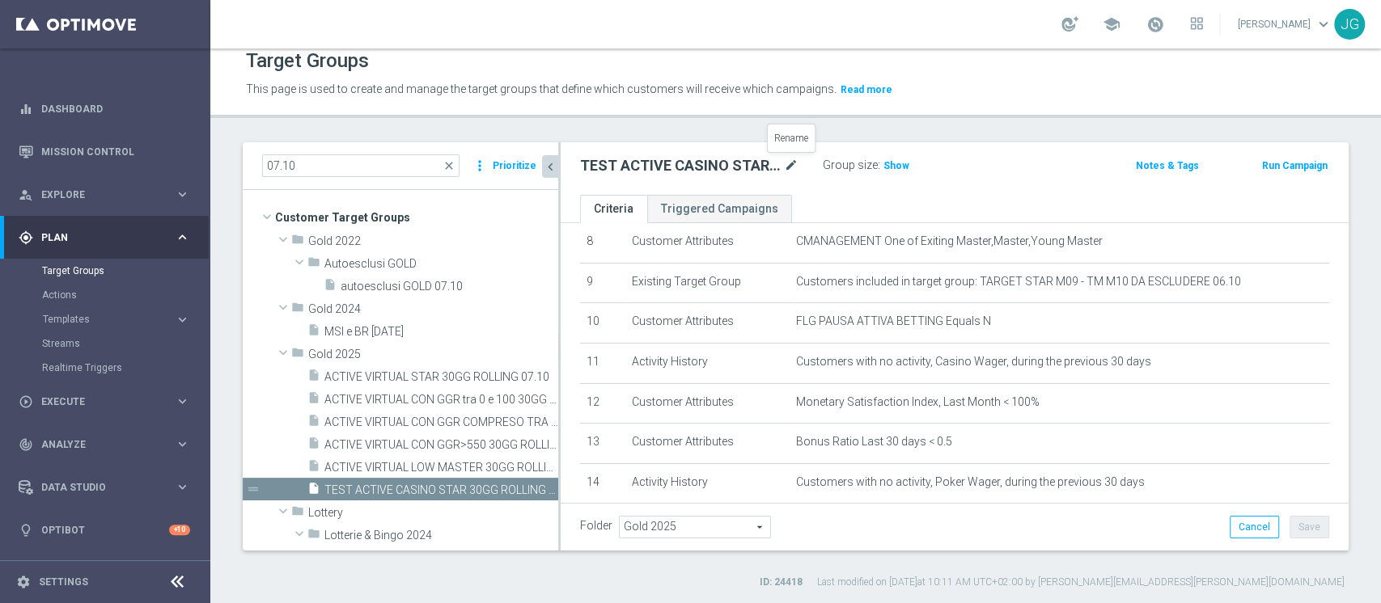
click at [789, 162] on icon "mode_edit" at bounding box center [791, 165] width 15 height 19
click at [700, 160] on input "TEST ACTIVE CASINO STAR 30GG ROLLING 07.10" at bounding box center [689, 167] width 218 height 23
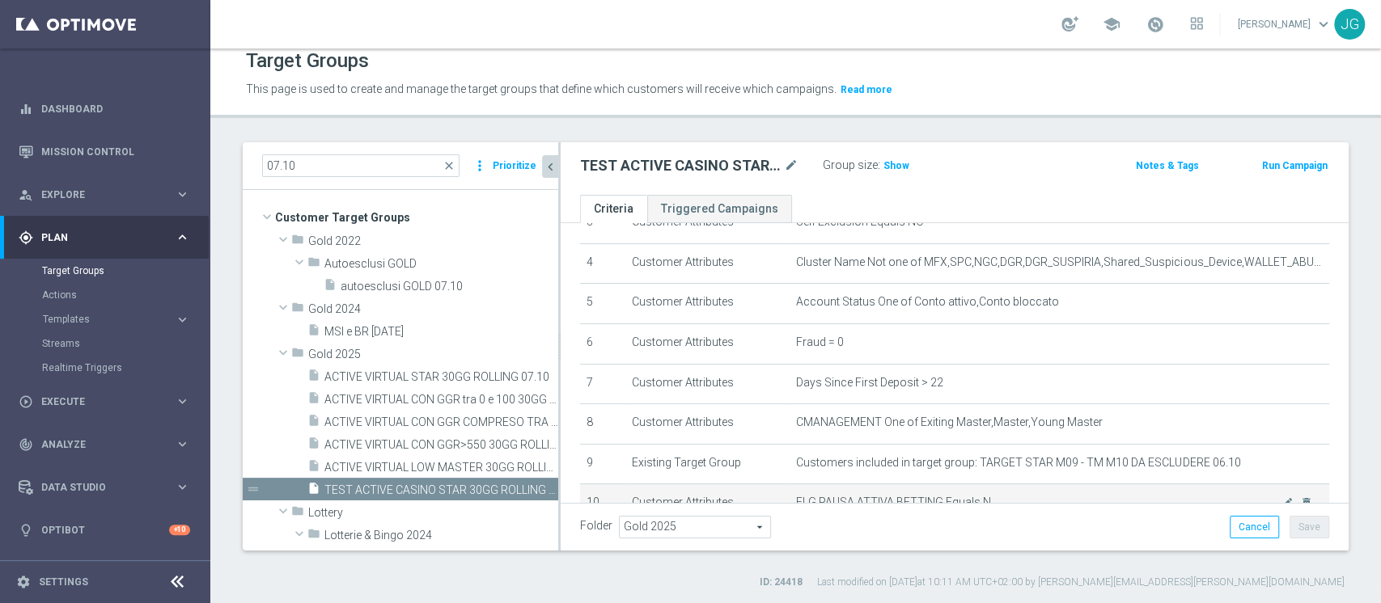
scroll to position [0, 0]
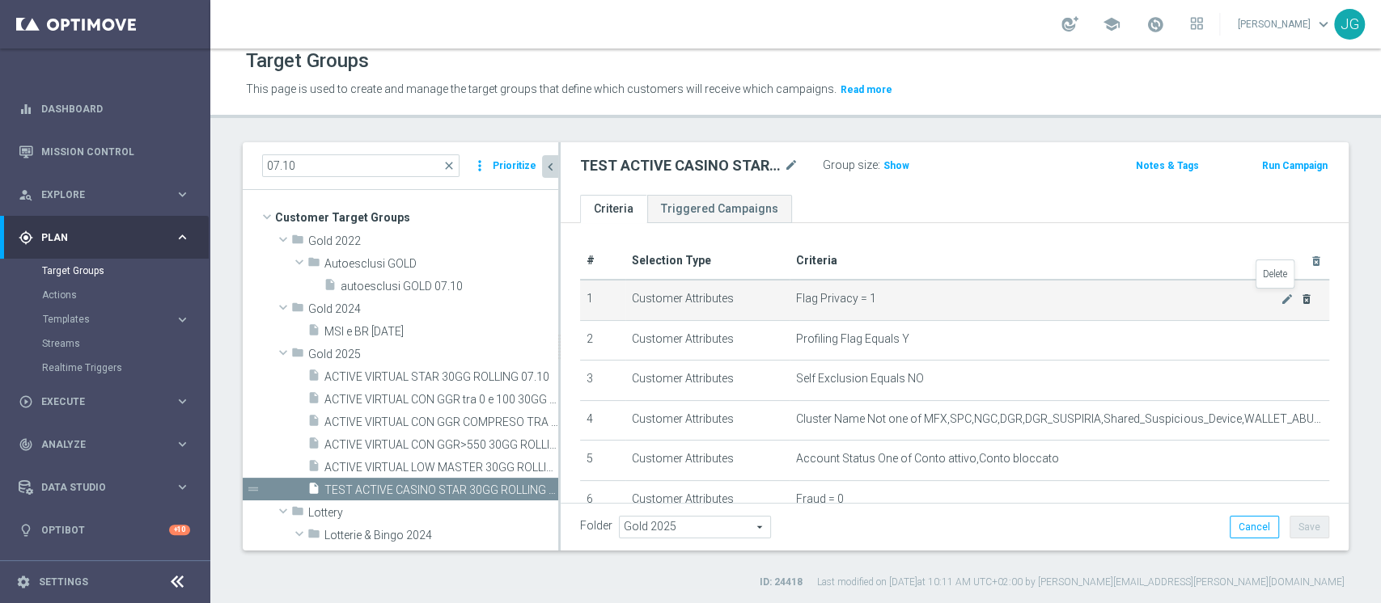
click at [1300, 298] on icon "delete_forever" at bounding box center [1306, 299] width 13 height 13
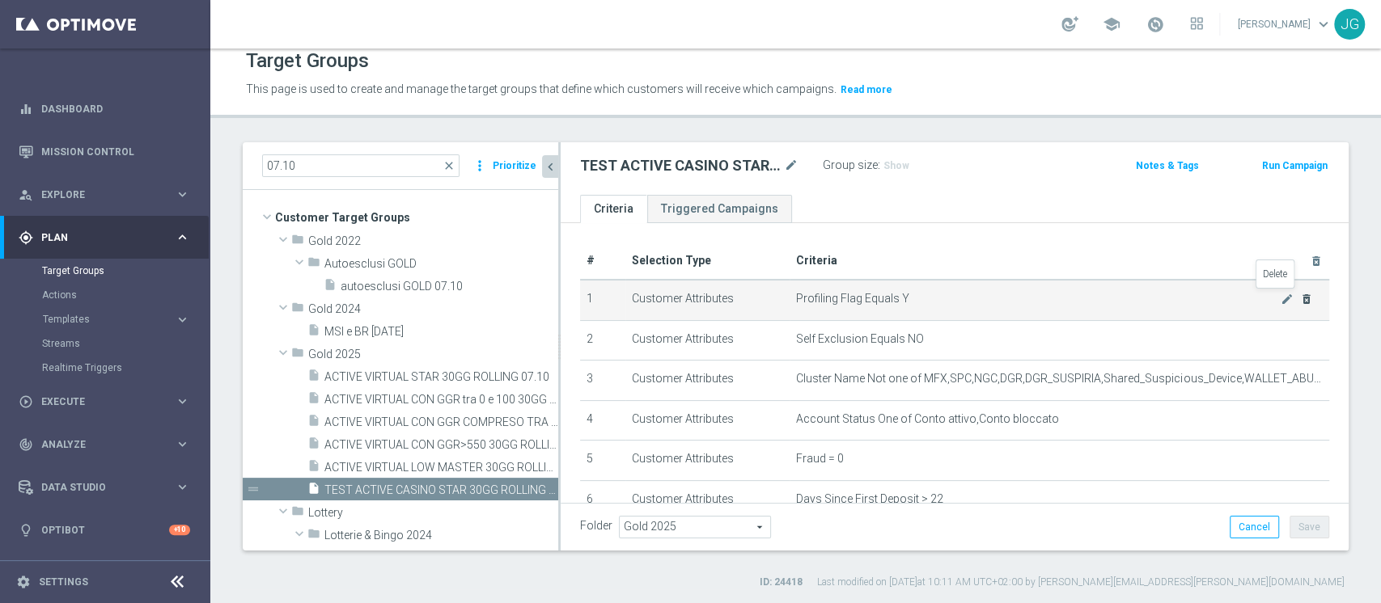
click at [1300, 298] on icon "delete_forever" at bounding box center [1306, 299] width 13 height 13
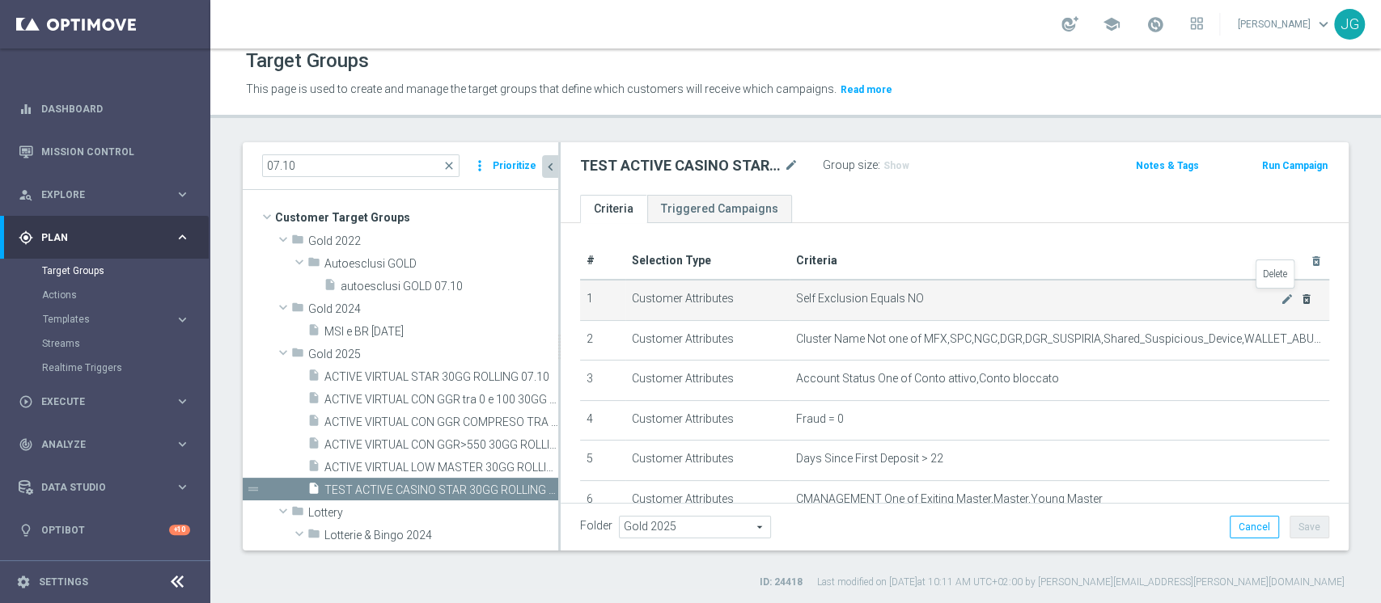
click at [1300, 298] on icon "delete_forever" at bounding box center [1306, 299] width 13 height 13
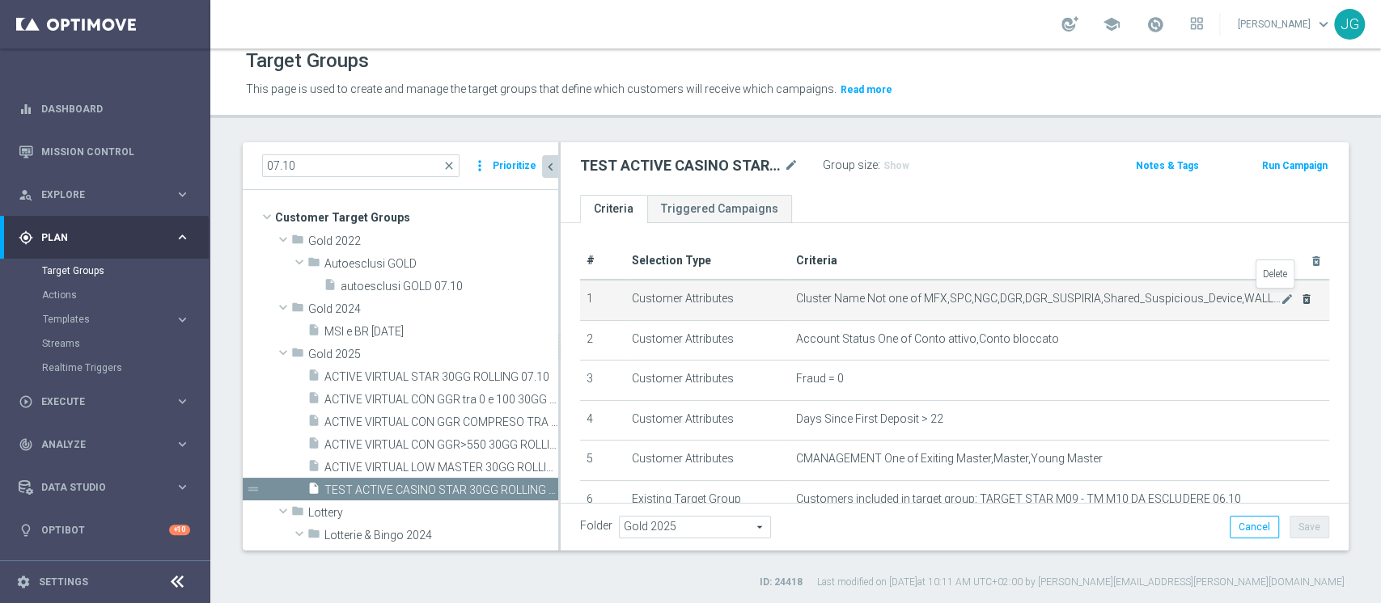
click at [1300, 298] on icon "delete_forever" at bounding box center [1306, 299] width 13 height 13
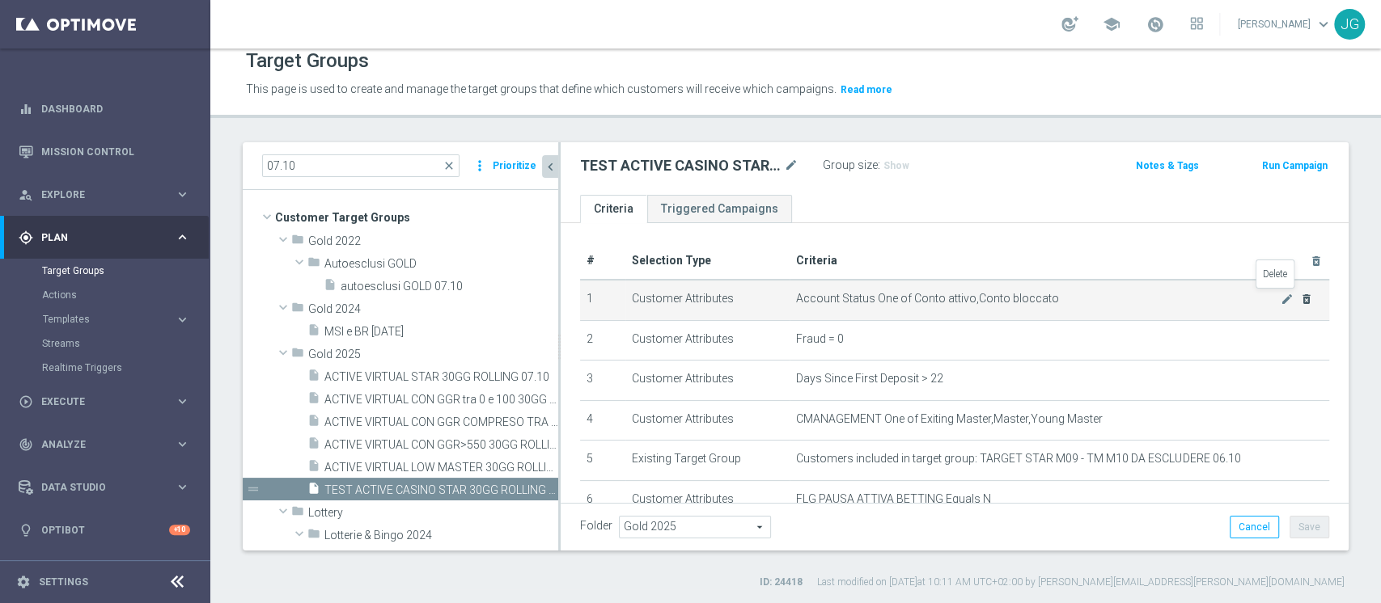
click at [1300, 298] on icon "delete_forever" at bounding box center [1306, 299] width 13 height 13
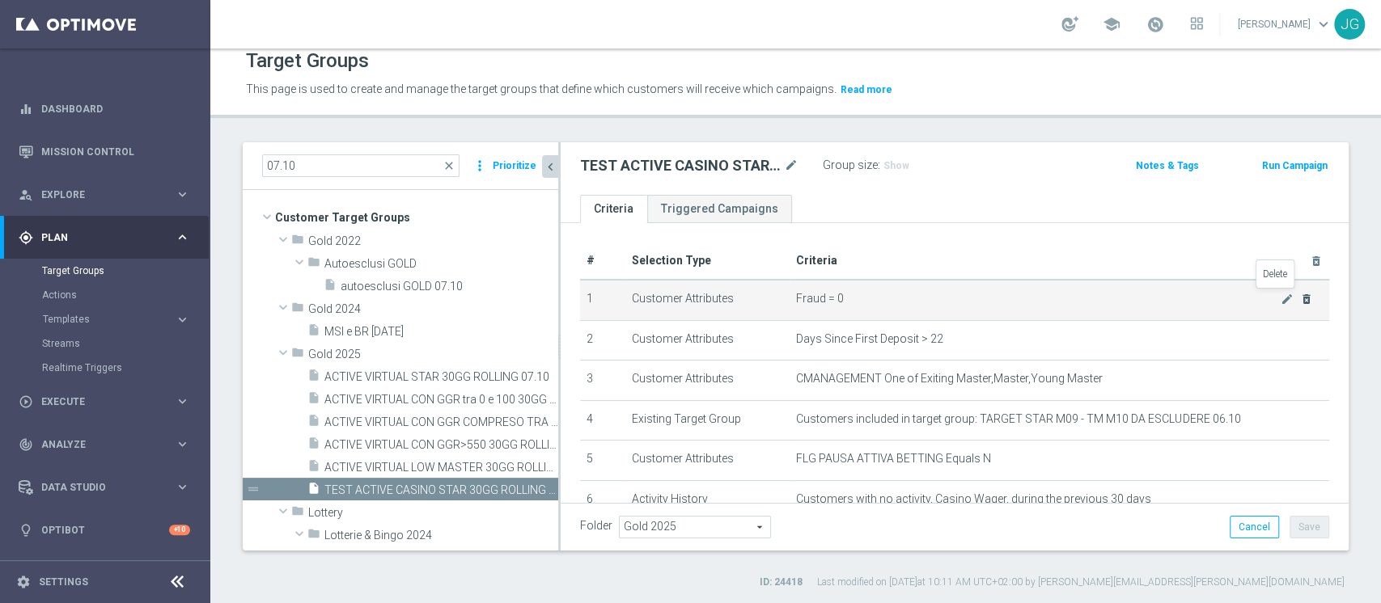
click at [1300, 298] on icon "delete_forever" at bounding box center [1306, 299] width 13 height 13
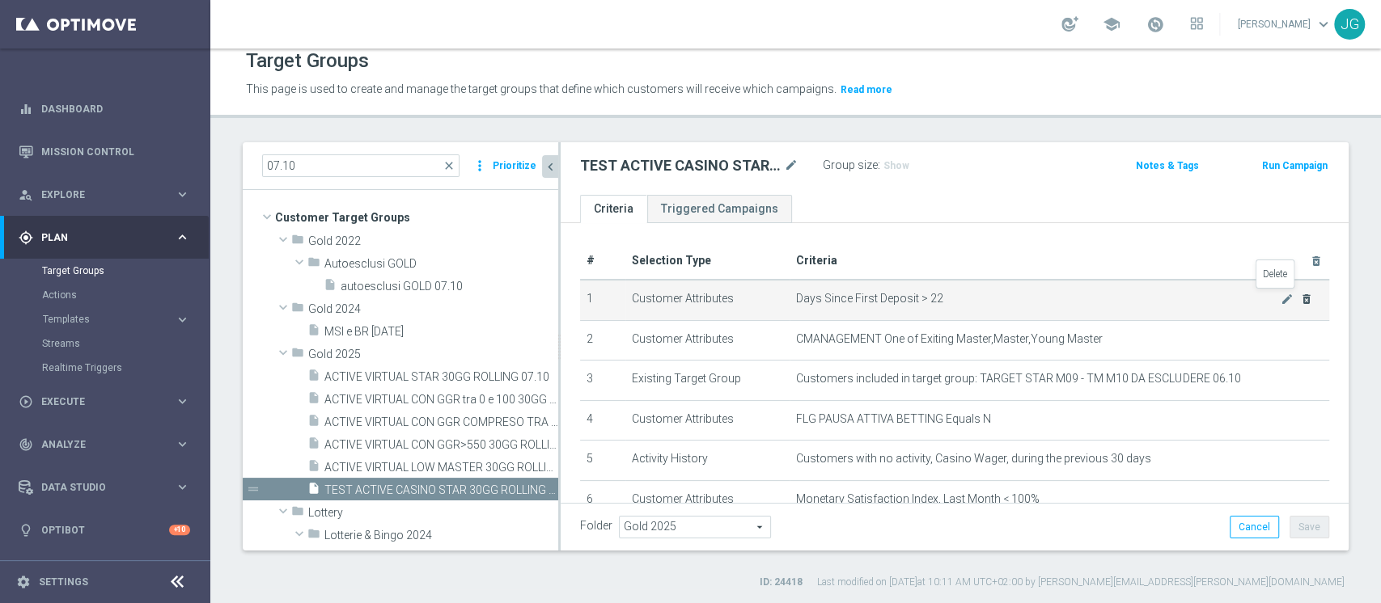
click at [1300, 298] on icon "delete_forever" at bounding box center [1306, 299] width 13 height 13
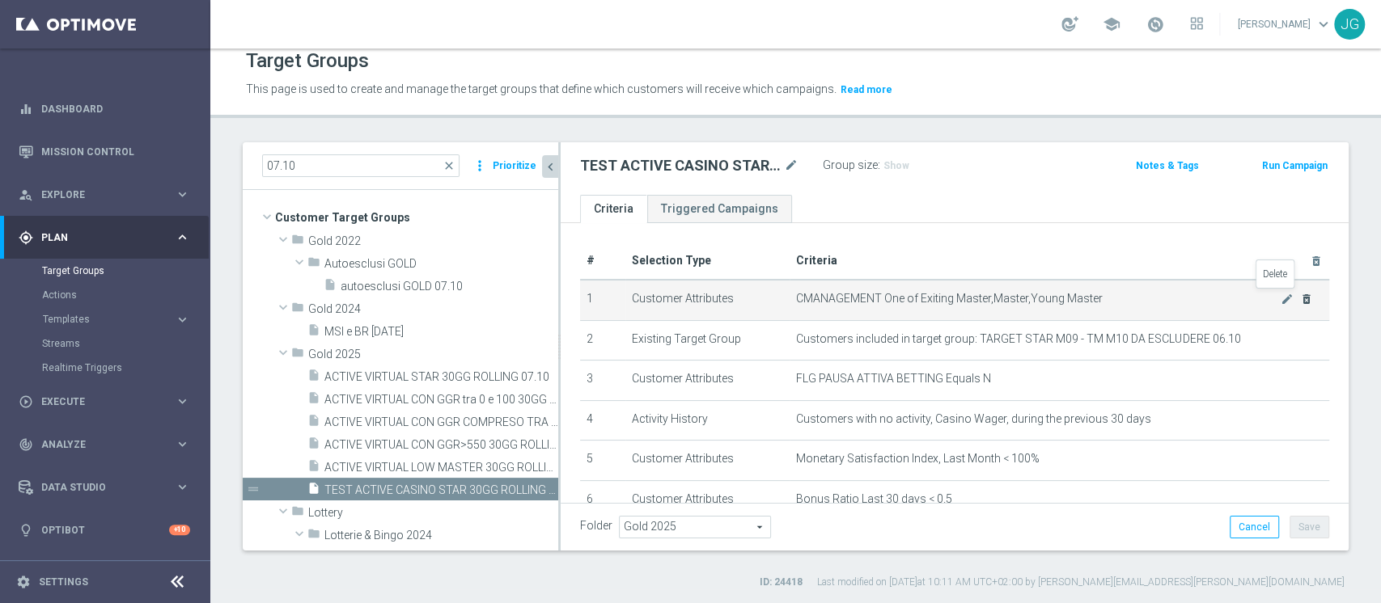
click at [1300, 298] on icon "delete_forever" at bounding box center [1306, 299] width 13 height 13
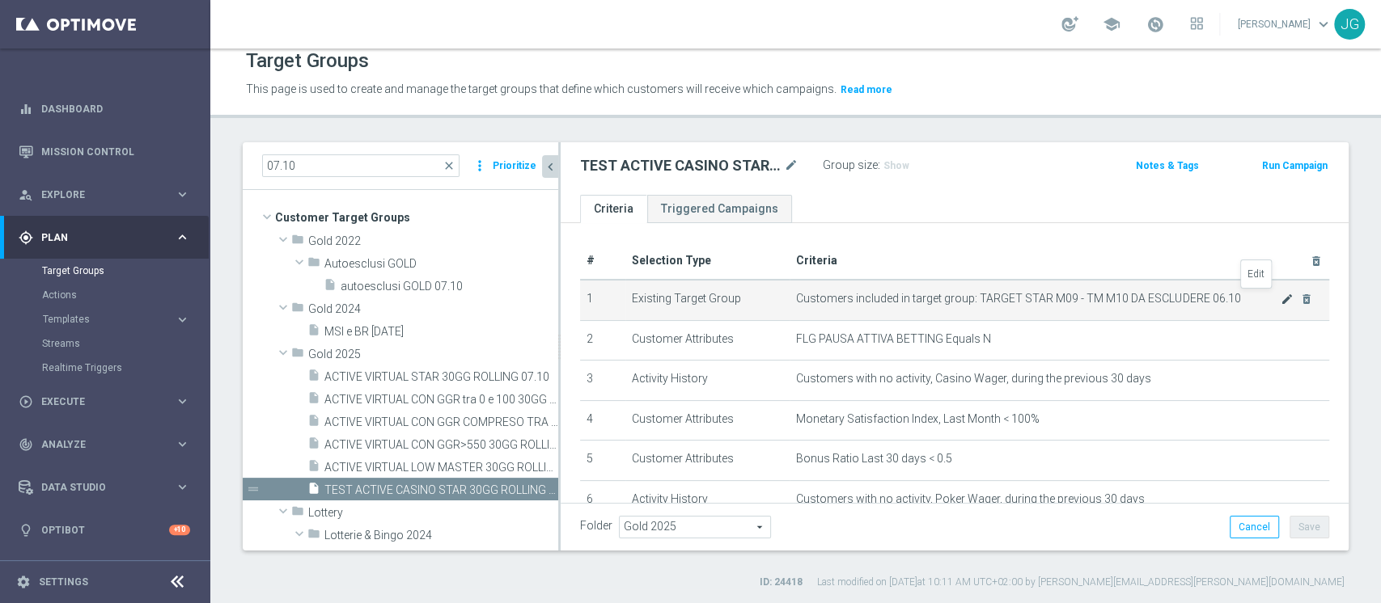
click at [1280, 301] on icon "mode_edit" at bounding box center [1286, 299] width 13 height 13
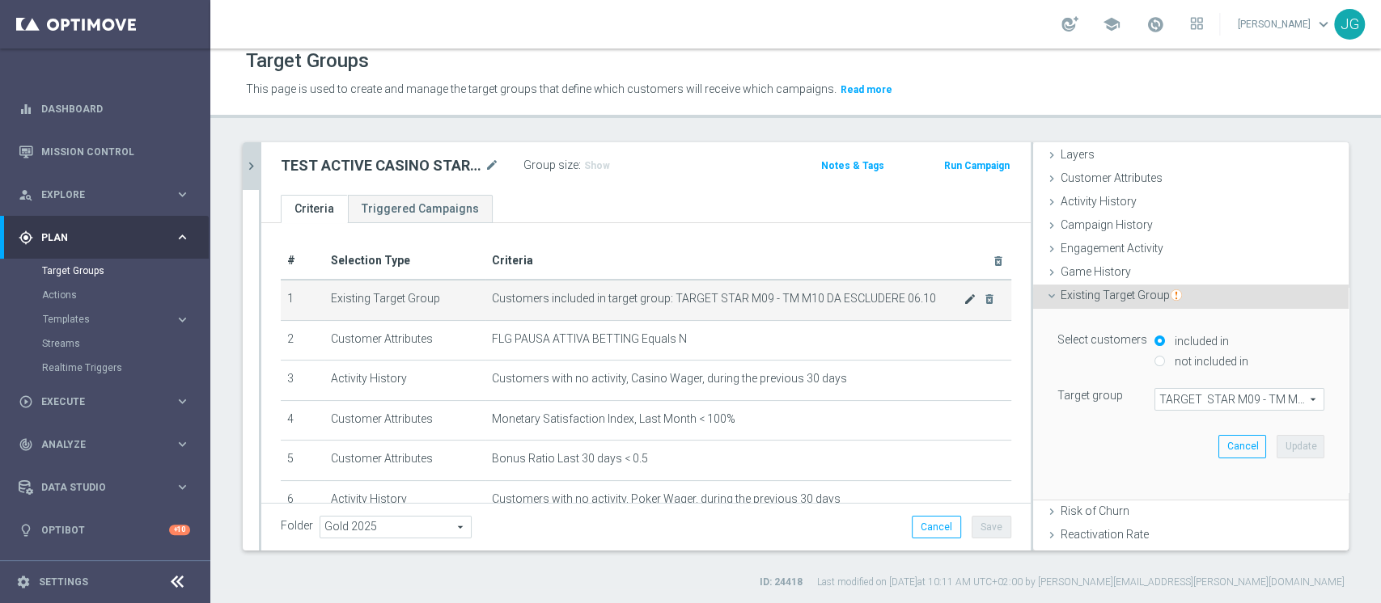
scroll to position [193, 0]
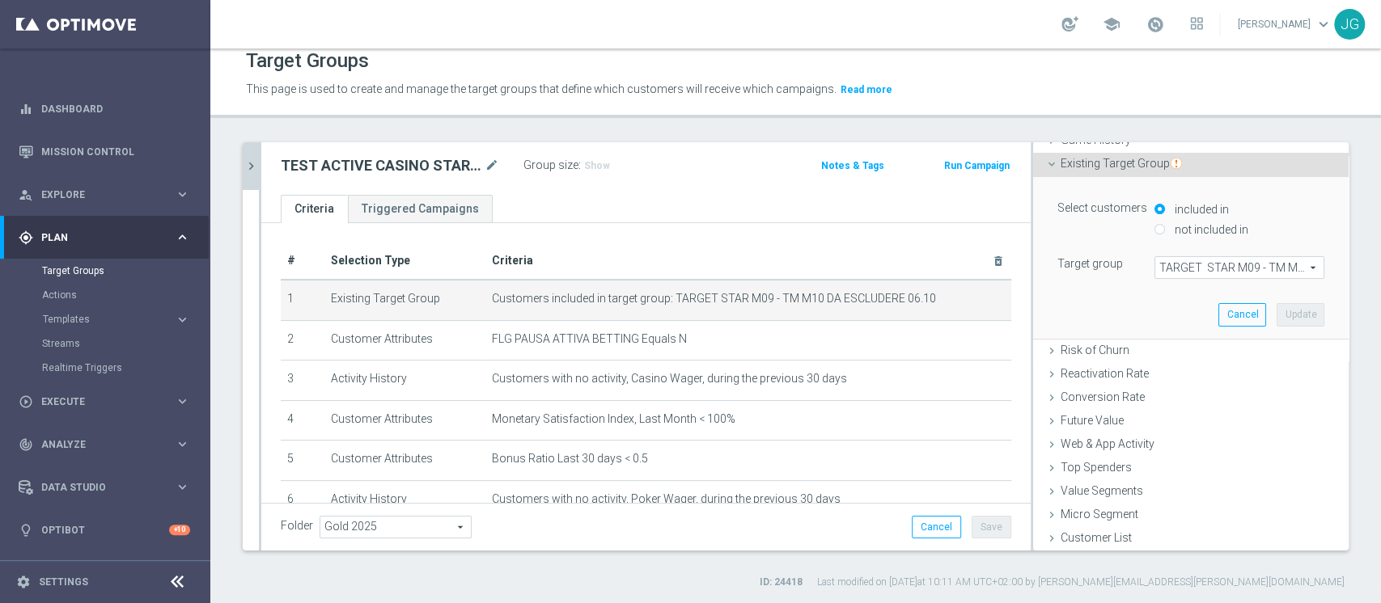
click at [1184, 265] on span "TARGET STAR M09 - TM M10 DA ESCLUDERE 06.10" at bounding box center [1239, 267] width 168 height 21
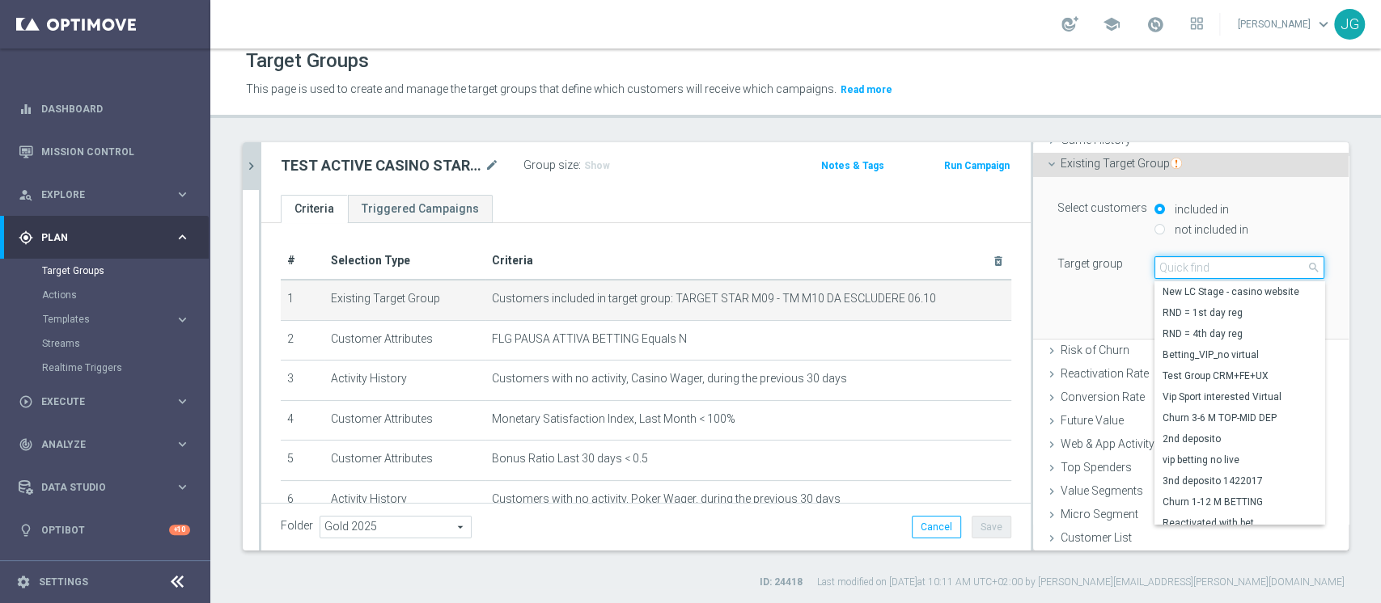
click at [1184, 265] on input "search" at bounding box center [1239, 267] width 170 height 23
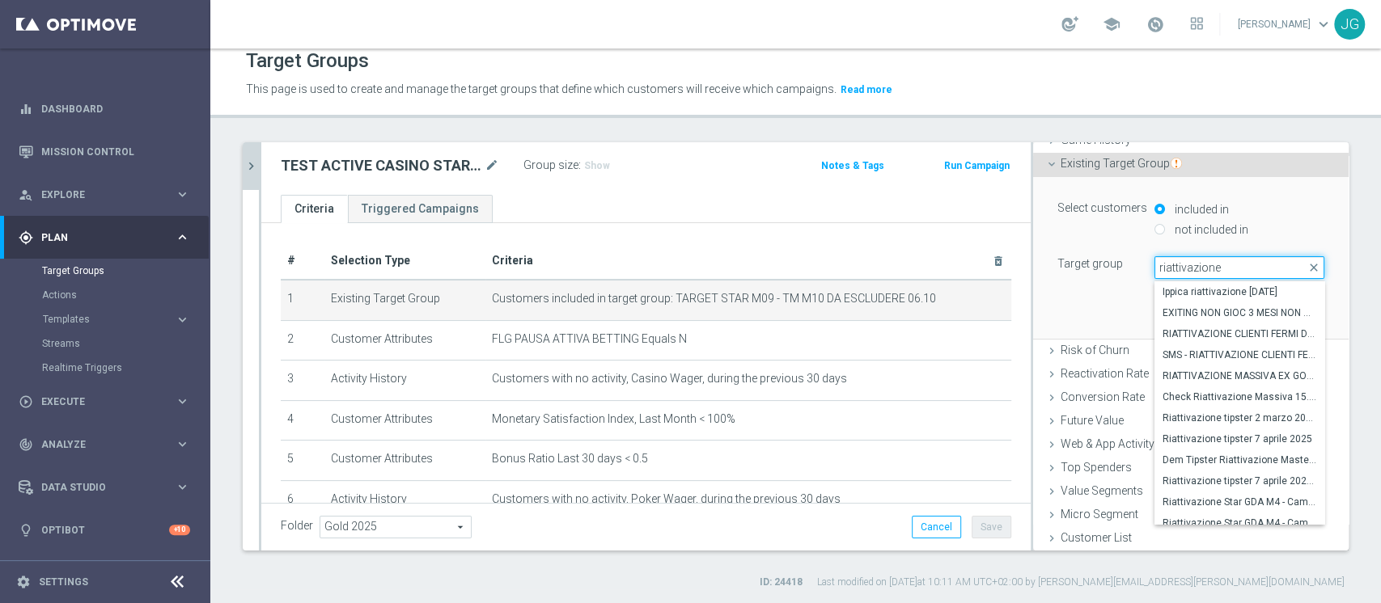
type input "riattivazione /"
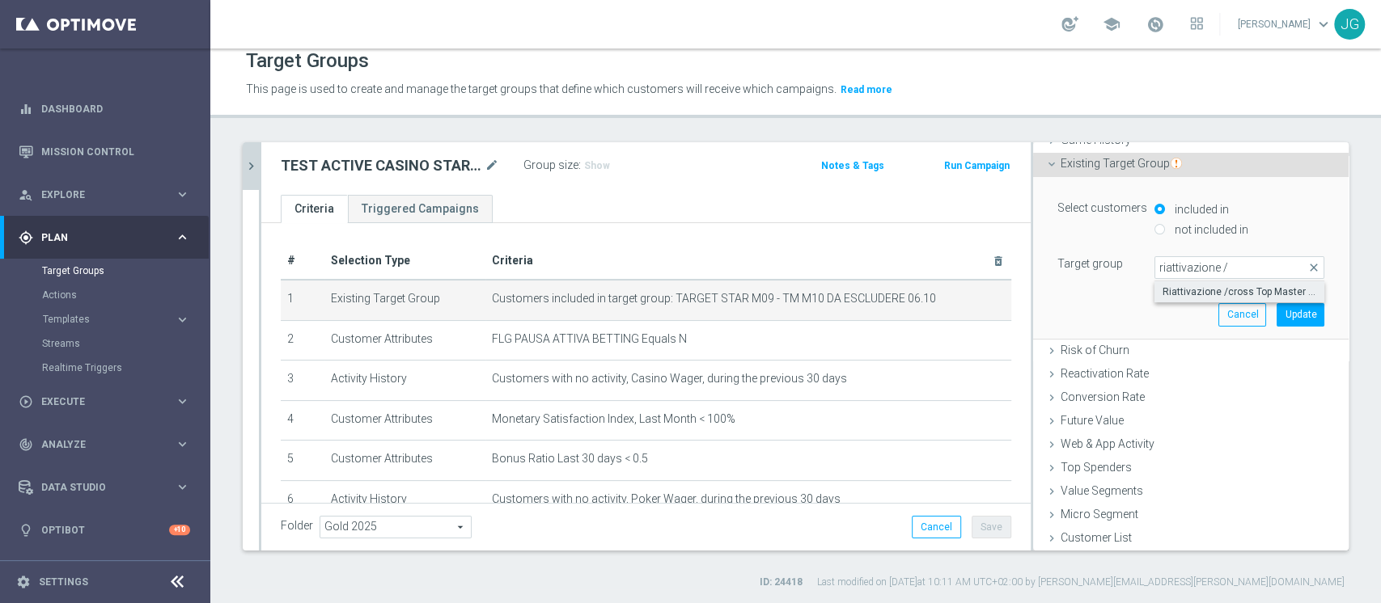
click at [1191, 290] on span "Riattivazione /cross Top Master M10 Contattabili e NON Contattabili 2025" at bounding box center [1239, 292] width 154 height 13
type input "Riattivazione /cross Top Master M10 Contattabili e NON Contattabili 2025"
click at [1276, 312] on button "Update" at bounding box center [1300, 314] width 48 height 23
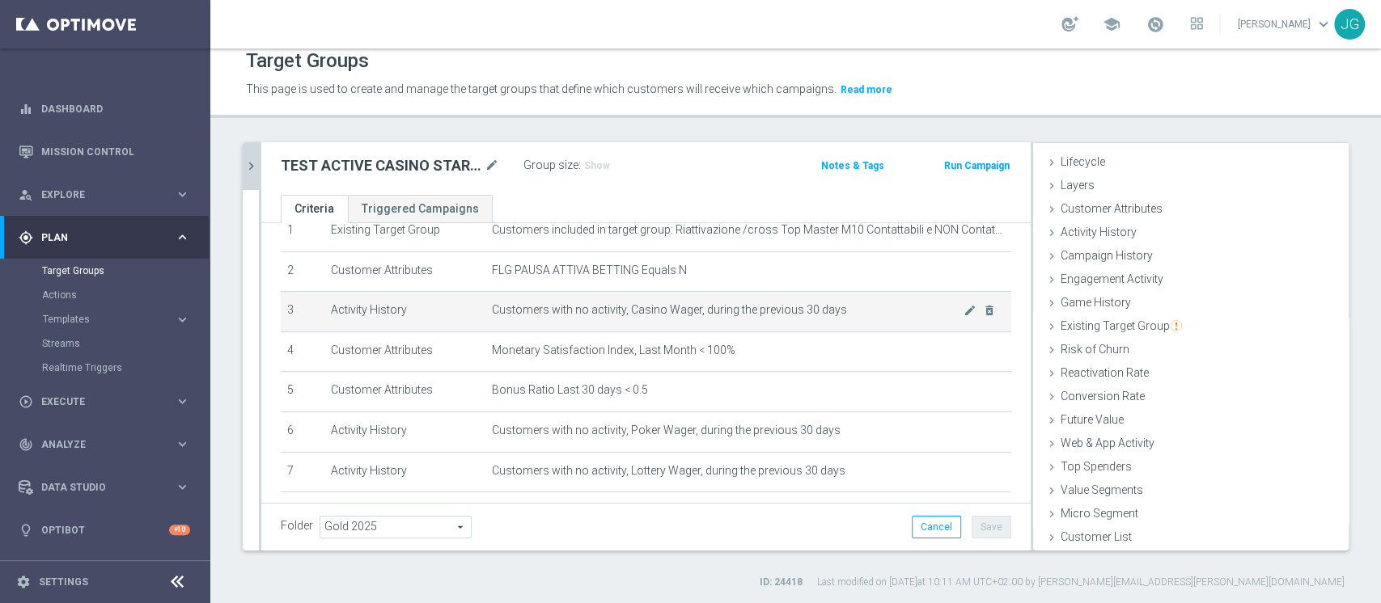
scroll to position [73, 0]
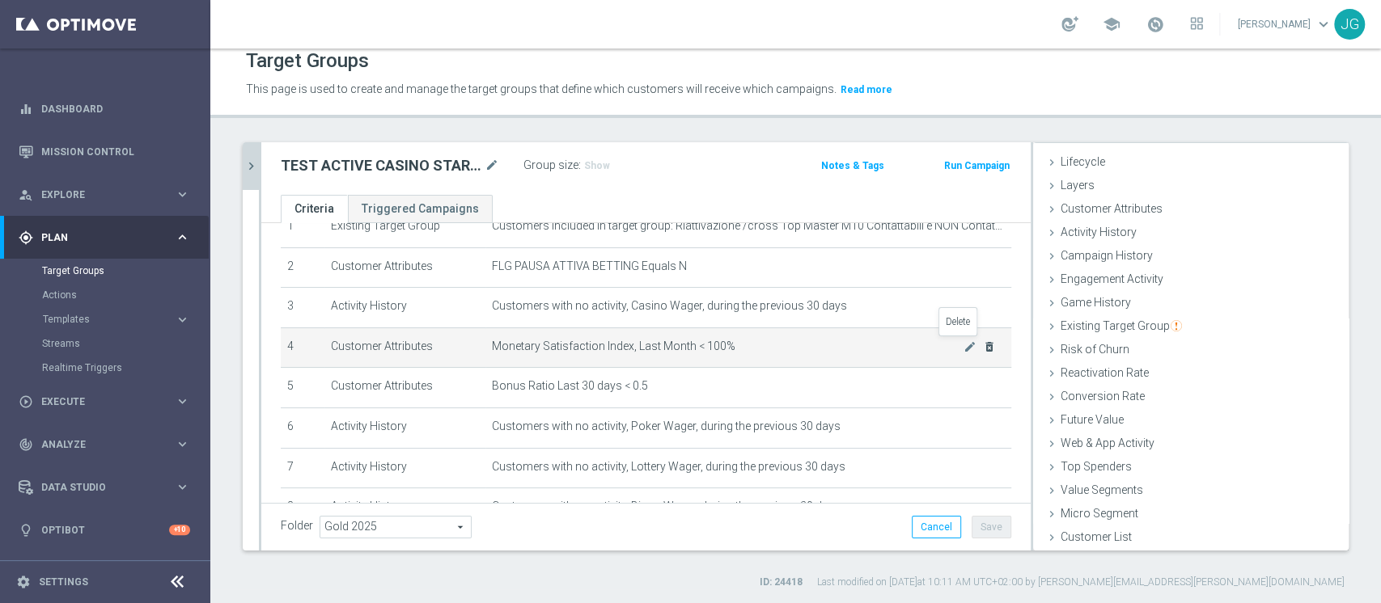
click at [983, 349] on icon "delete_forever" at bounding box center [989, 347] width 13 height 13
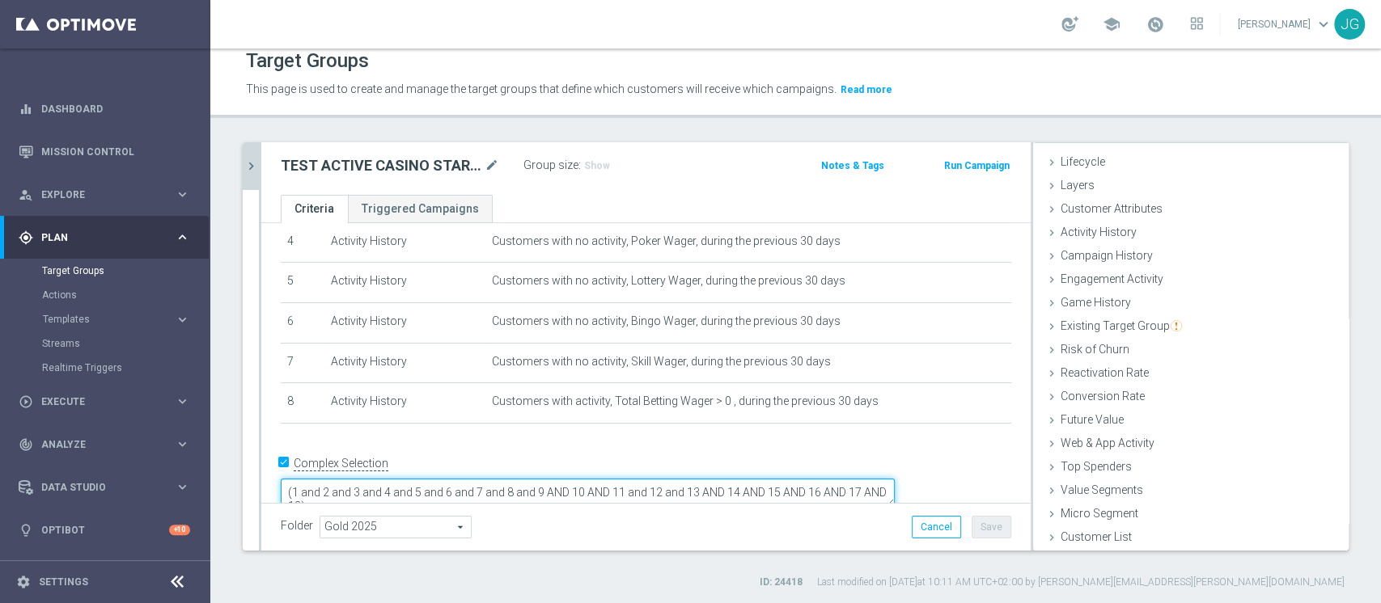
drag, startPoint x: 480, startPoint y: 477, endPoint x: 632, endPoint y: 463, distance: 151.9
click at [632, 479] on textarea "(1 and 2 and 3 and 4 and 5 and 6 and 7 and 8 and 9 AND 10 AND 11 and 12 and 13 …" at bounding box center [588, 493] width 614 height 28
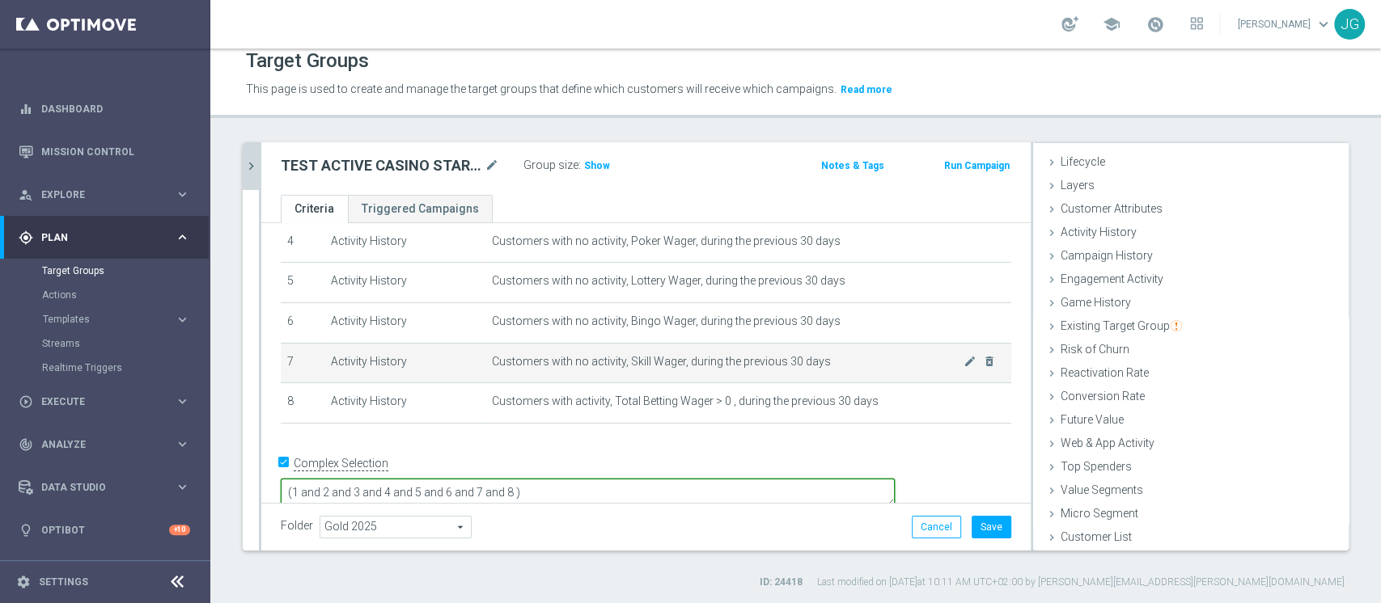
scroll to position [0, 0]
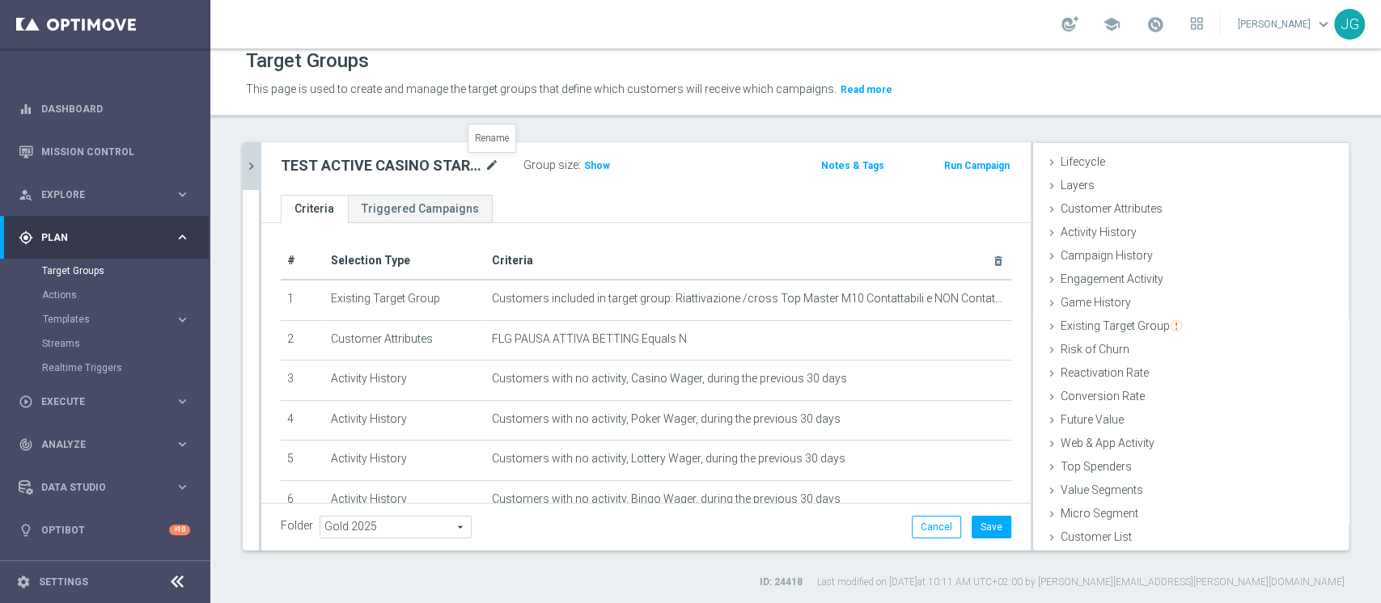
type textarea "(1 and 2 and 3 and 4 and 5 and 6 and 7 and 8 )"
click at [492, 166] on icon "mode_edit" at bounding box center [491, 165] width 15 height 19
click at [415, 163] on input "TEST ACTIVE CASINO STAR 30GG ROLLING 07.10" at bounding box center [390, 167] width 218 height 23
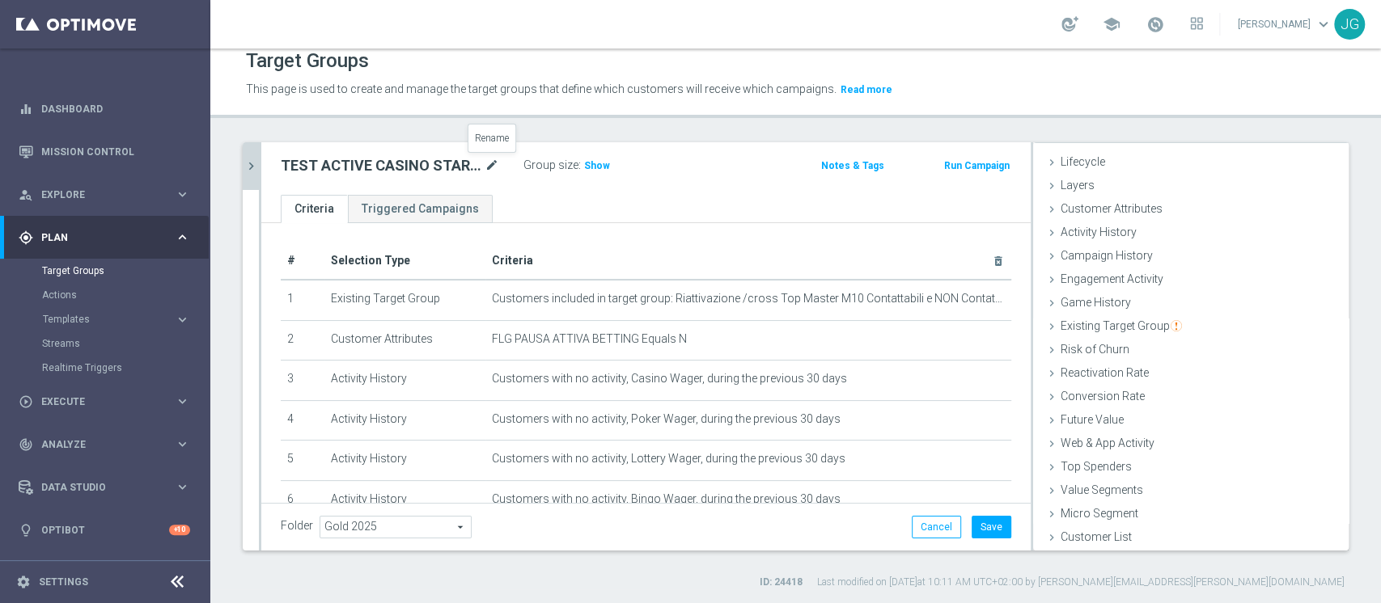
click at [489, 167] on icon "mode_edit" at bounding box center [491, 165] width 15 height 19
click at [406, 164] on input "TEST ACTIVE CASINO STAR 30GG ROLLING 07.10" at bounding box center [390, 167] width 218 height 23
drag, startPoint x: 385, startPoint y: 168, endPoint x: 125, endPoint y: 151, distance: 261.0
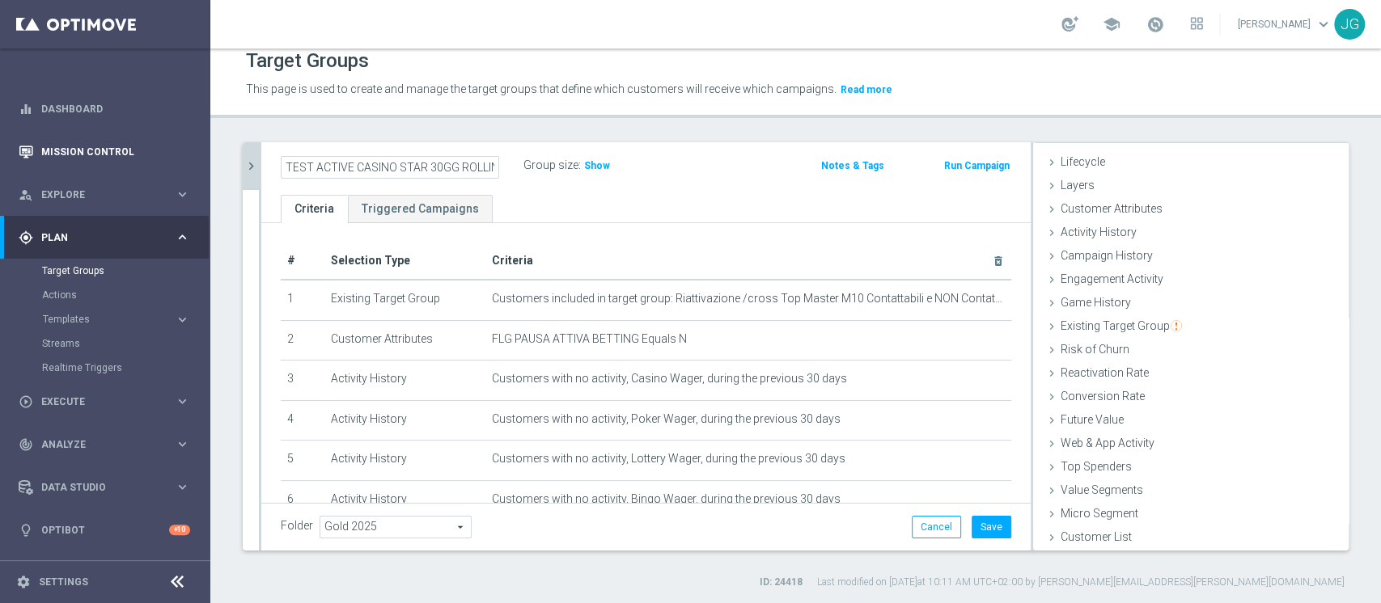
click at [125, 151] on main "equalizer Dashboard Mission Control" at bounding box center [690, 301] width 1381 height 603
type input "VERTICALISTI BETTING 30GG ROLLING 07.10"
click at [565, 203] on ul "Criteria Triggered Campaigns" at bounding box center [645, 209] width 769 height 28
click at [489, 167] on icon "mode_edit" at bounding box center [491, 165] width 15 height 19
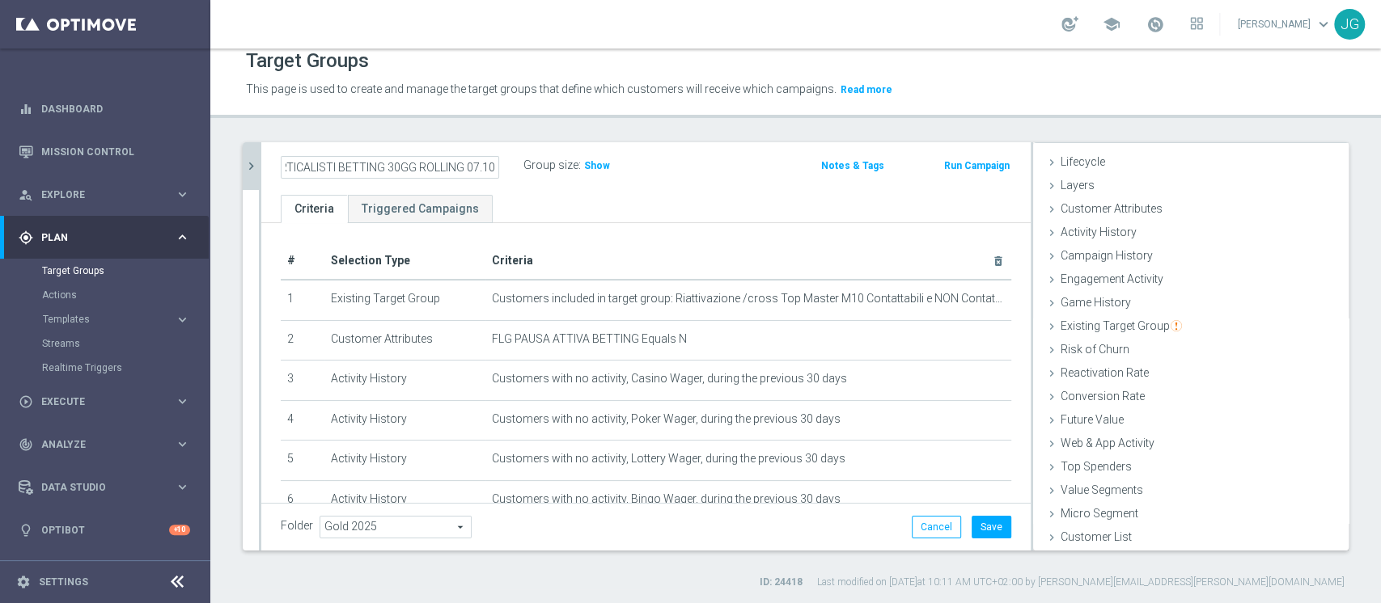
click at [476, 166] on input "VERTICALISTI BETTING 30GG ROLLING 07.10" at bounding box center [390, 167] width 218 height 23
type input "VERTICALISTI BETTING 30GG ROLLING 08.10"
click at [570, 195] on ul "Criteria Triggered Campaigns" at bounding box center [645, 209] width 769 height 28
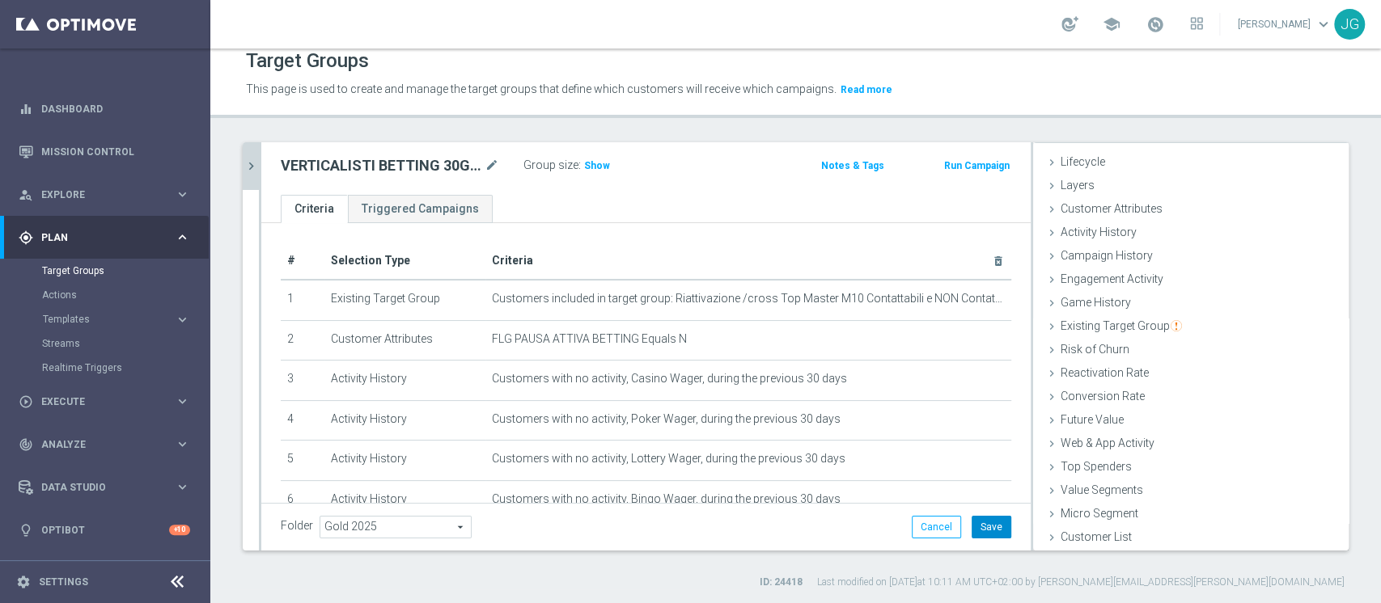
click at [988, 529] on button "Save" at bounding box center [991, 527] width 40 height 23
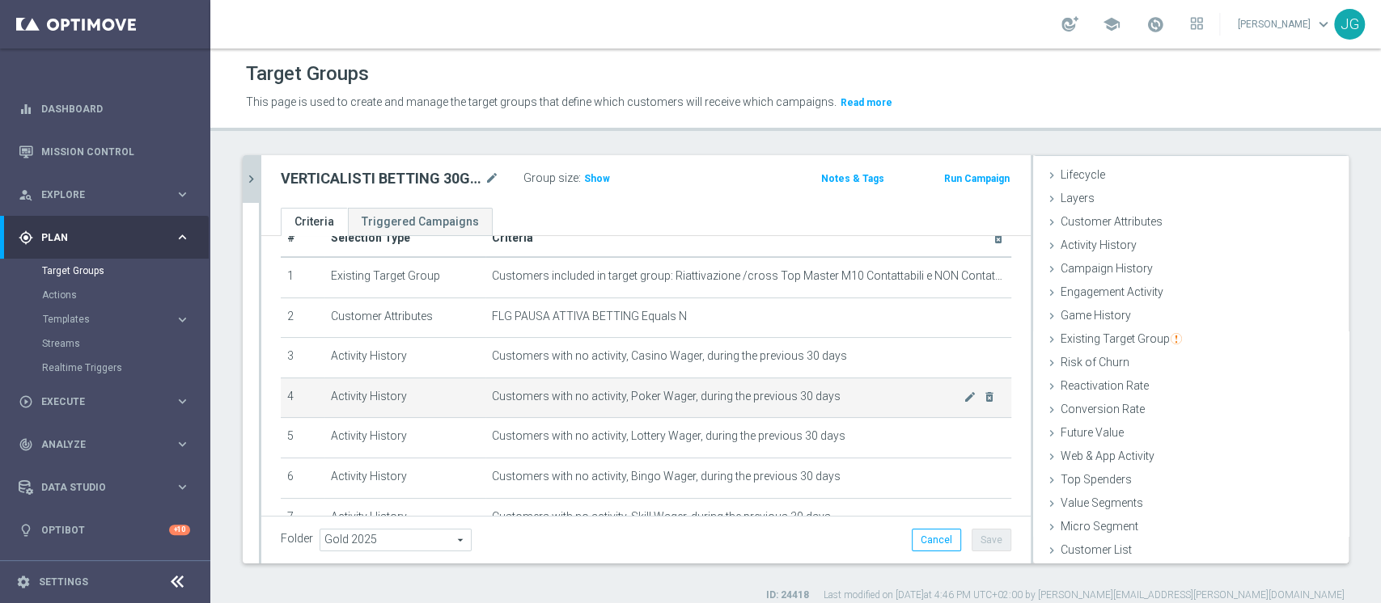
scroll to position [176, 0]
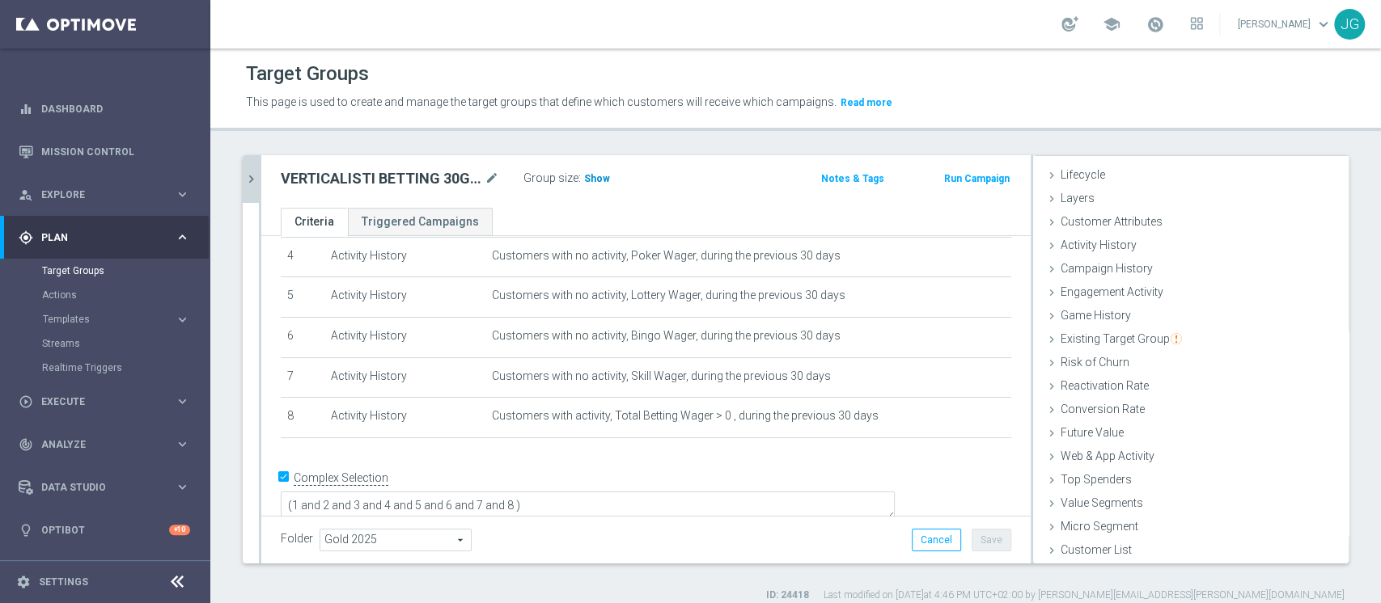
click at [594, 177] on span "Show" at bounding box center [597, 178] width 26 height 11
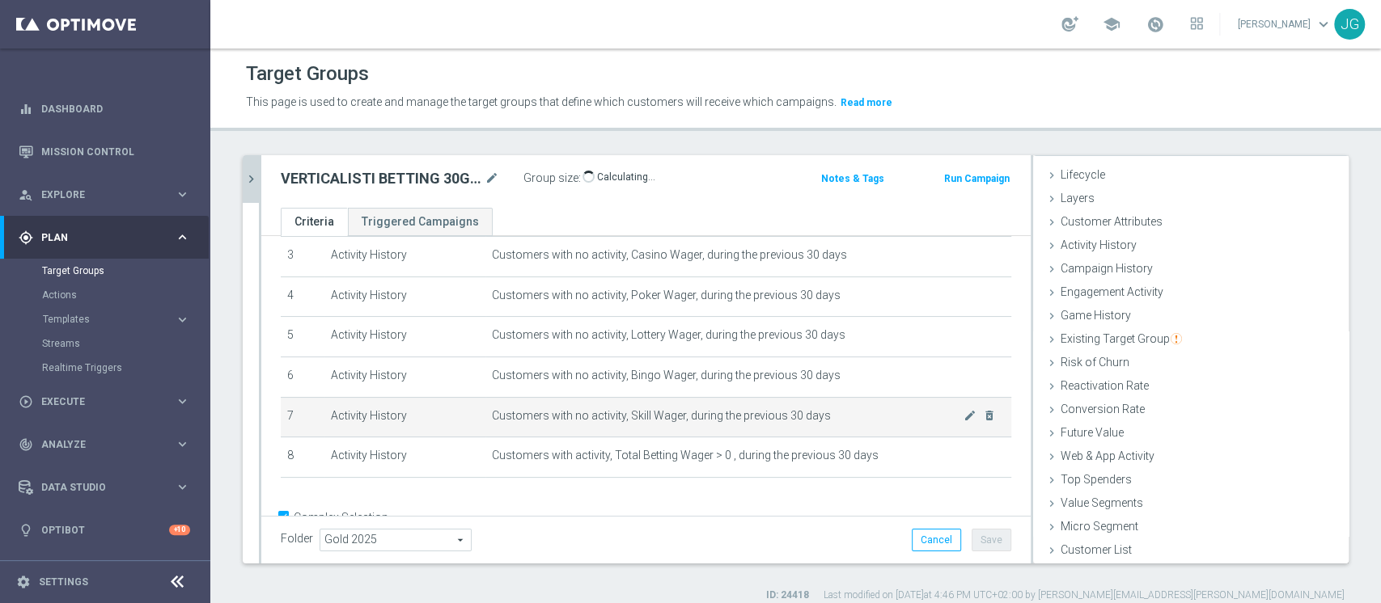
scroll to position [142, 0]
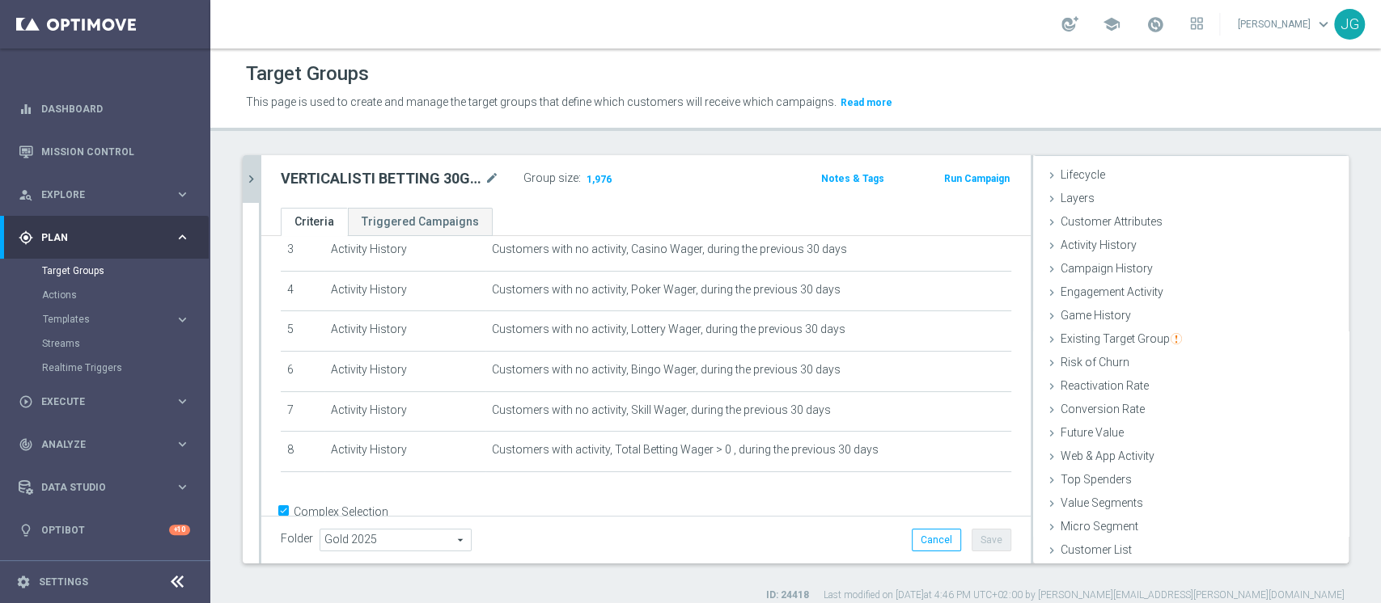
click at [669, 191] on div "Group size : 1,976" at bounding box center [604, 180] width 162 height 26
click at [501, 178] on div "VERTICALISTI BETTING 30GG ROLLING 08.10 mode_edit" at bounding box center [402, 178] width 243 height 23
click at [491, 178] on icon "mode_edit" at bounding box center [491, 178] width 15 height 19
click at [601, 176] on span "1,976" at bounding box center [599, 180] width 28 height 15
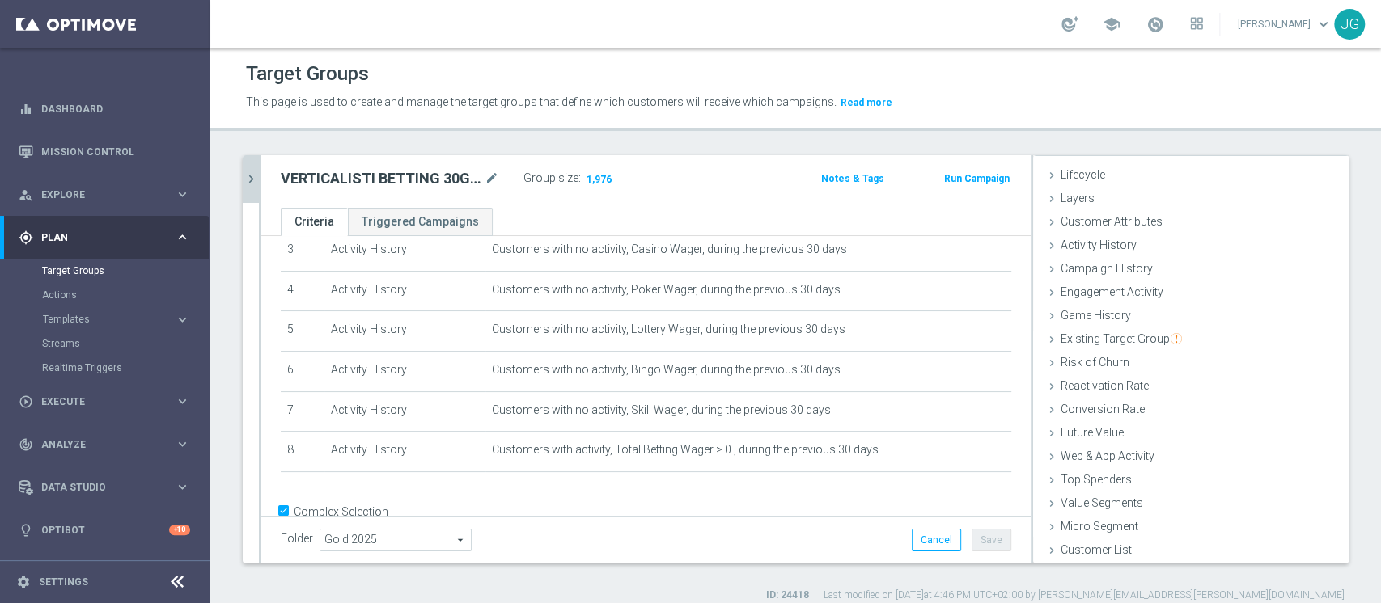
click at [250, 180] on icon "chevron_right" at bounding box center [250, 178] width 15 height 15
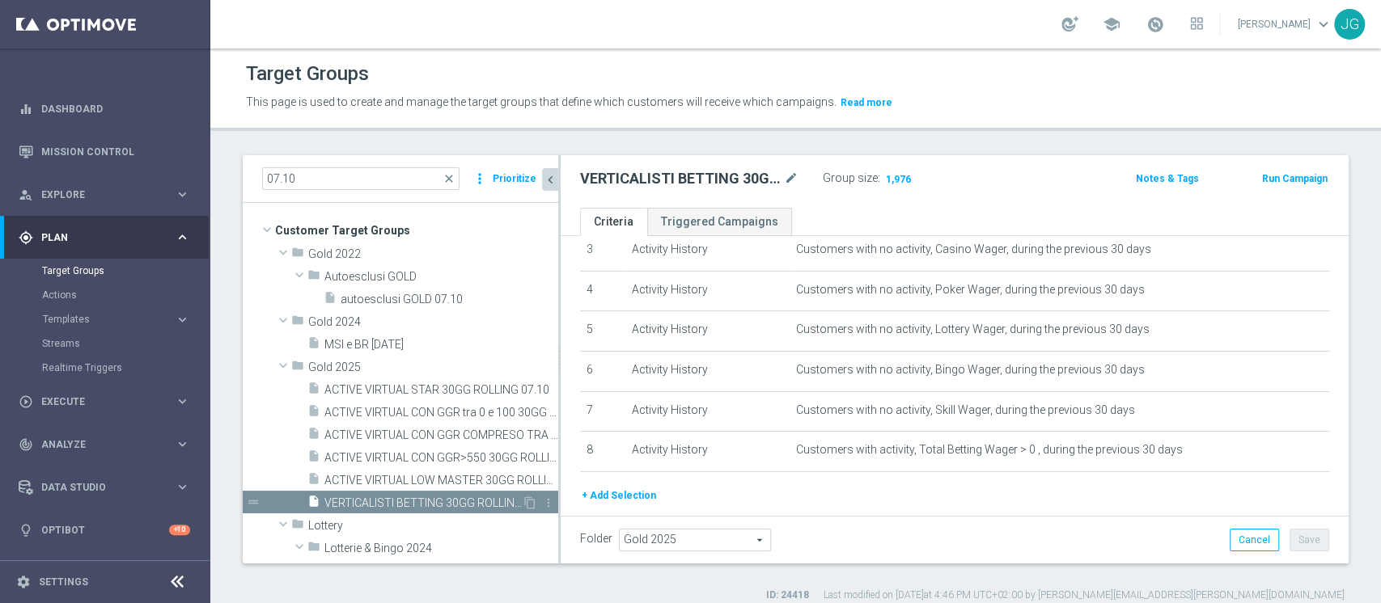
scroll to position [121, 0]
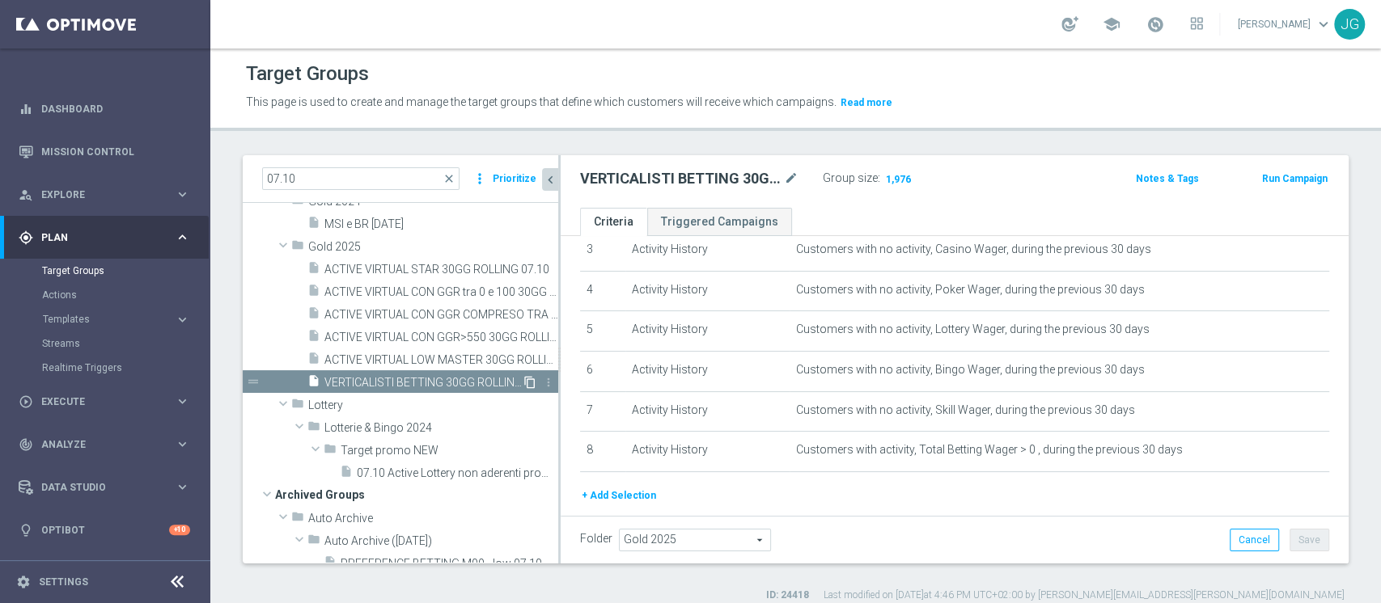
click at [523, 384] on icon "content_copy" at bounding box center [529, 382] width 13 height 13
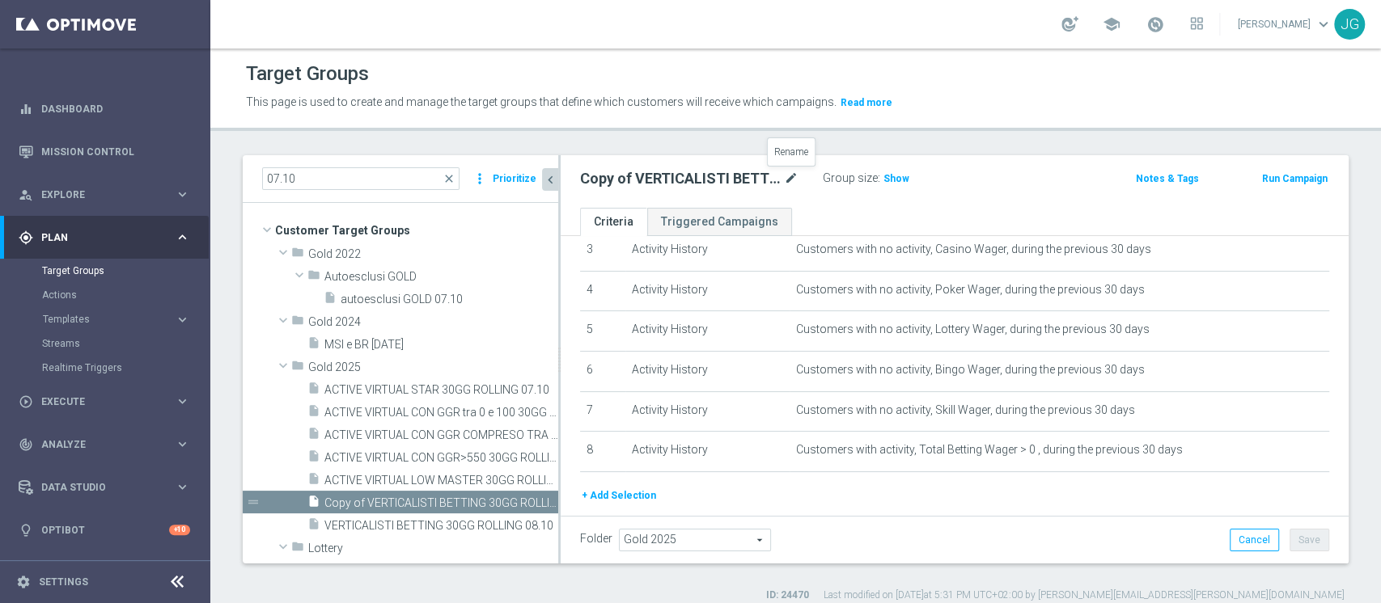
click at [789, 177] on icon "mode_edit" at bounding box center [791, 178] width 15 height 19
click at [747, 188] on input "Copy of VERTICALISTI BETTING 30GG ROLLING 08.10" at bounding box center [689, 180] width 218 height 23
drag, startPoint x: 762, startPoint y: 183, endPoint x: 522, endPoint y: 162, distance: 241.1
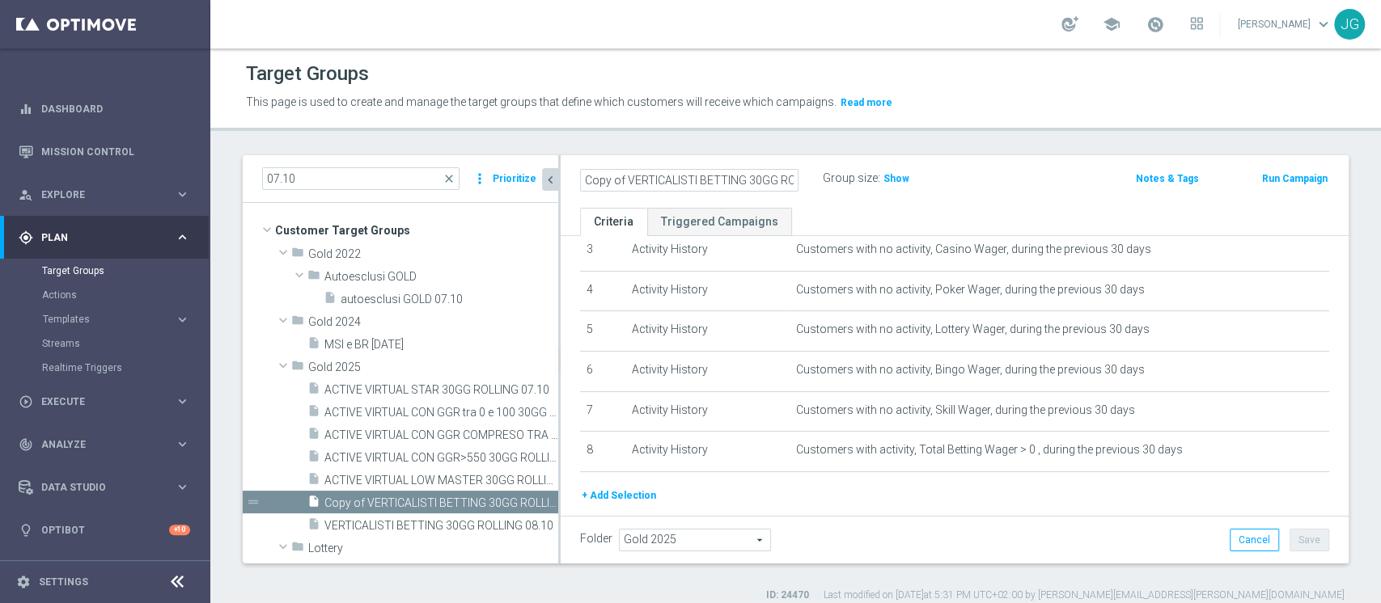
click at [522, 162] on as-split "07.10 close more_vert Prioritize Customer Target Groups library_add create_new_…" at bounding box center [796, 359] width 1106 height 408
type input "VERTICALISTI GAMING 30GG ROLLING CONTATTABILI E NON 08.10"
click at [992, 218] on ul "Criteria Triggered Campaigns" at bounding box center [955, 222] width 788 height 28
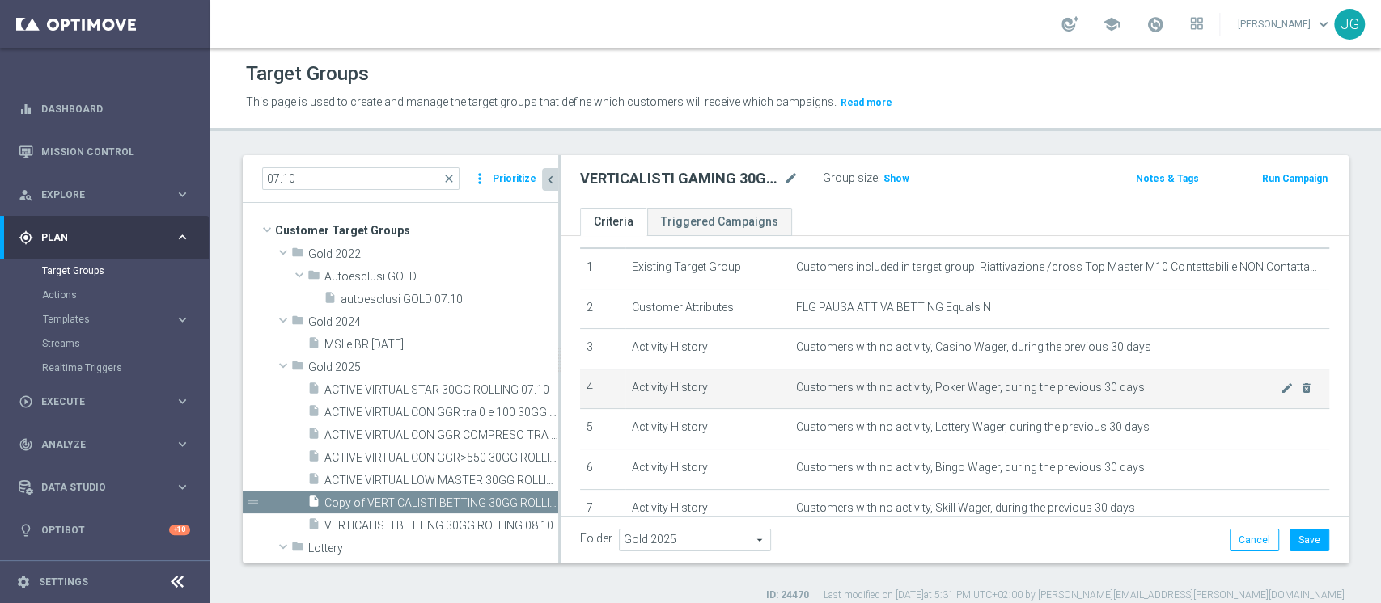
scroll to position [43, 0]
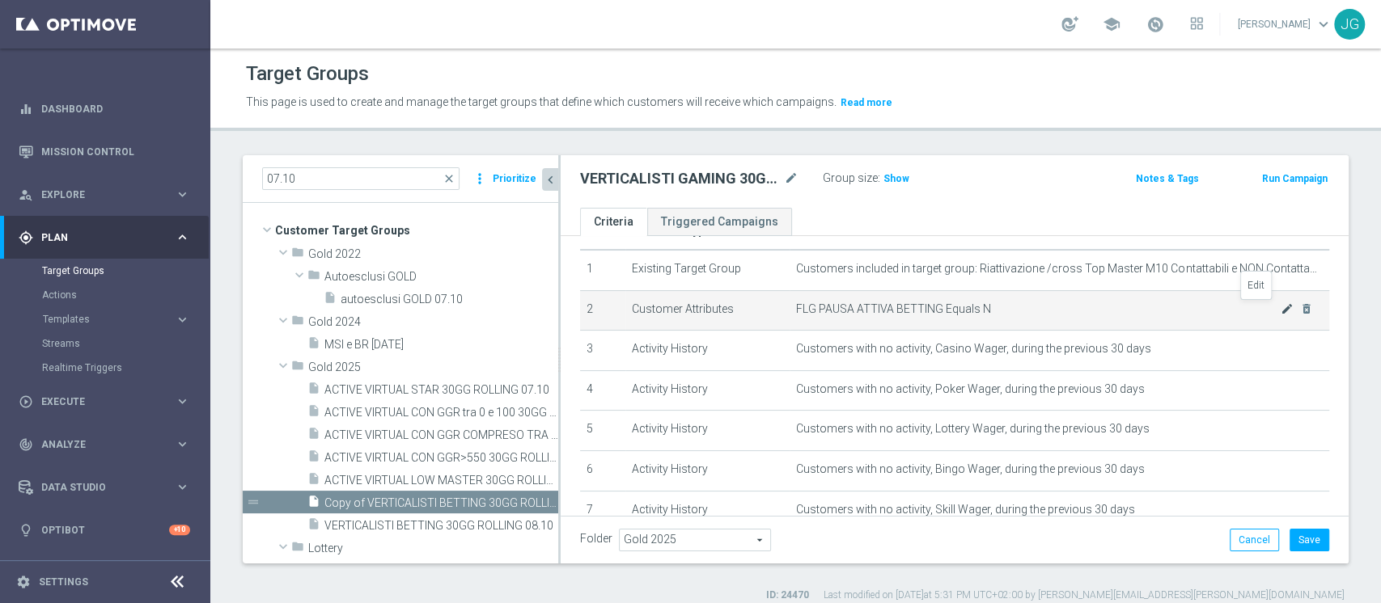
click at [1280, 310] on icon "mode_edit" at bounding box center [1286, 309] width 13 height 13
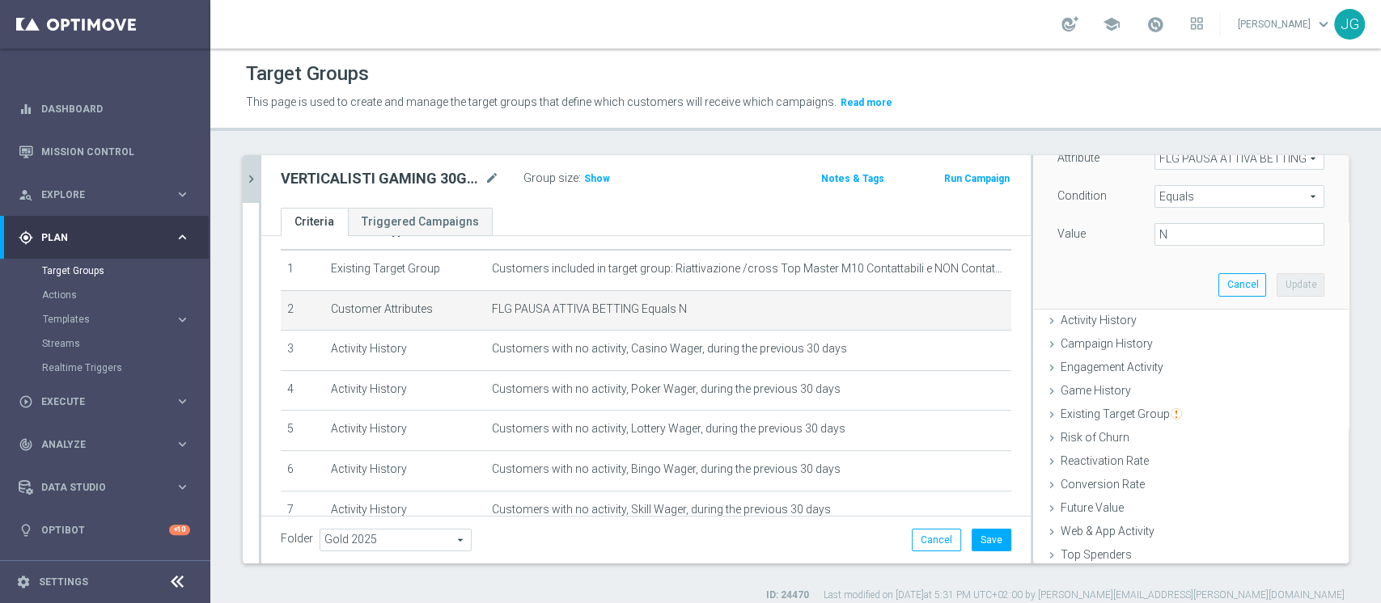
scroll to position [136, 0]
click at [1185, 163] on span "FLG PAUSA ATTIVA BETTING" at bounding box center [1239, 160] width 168 height 21
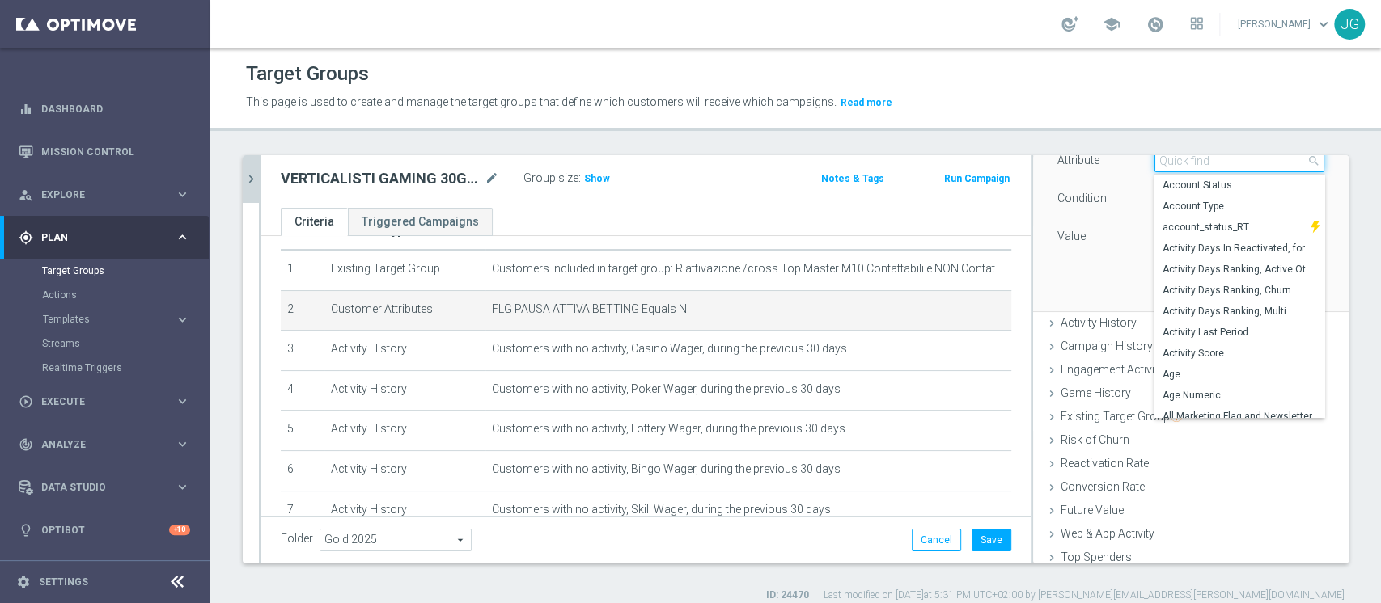
click at [1185, 163] on input "search" at bounding box center [1239, 161] width 170 height 23
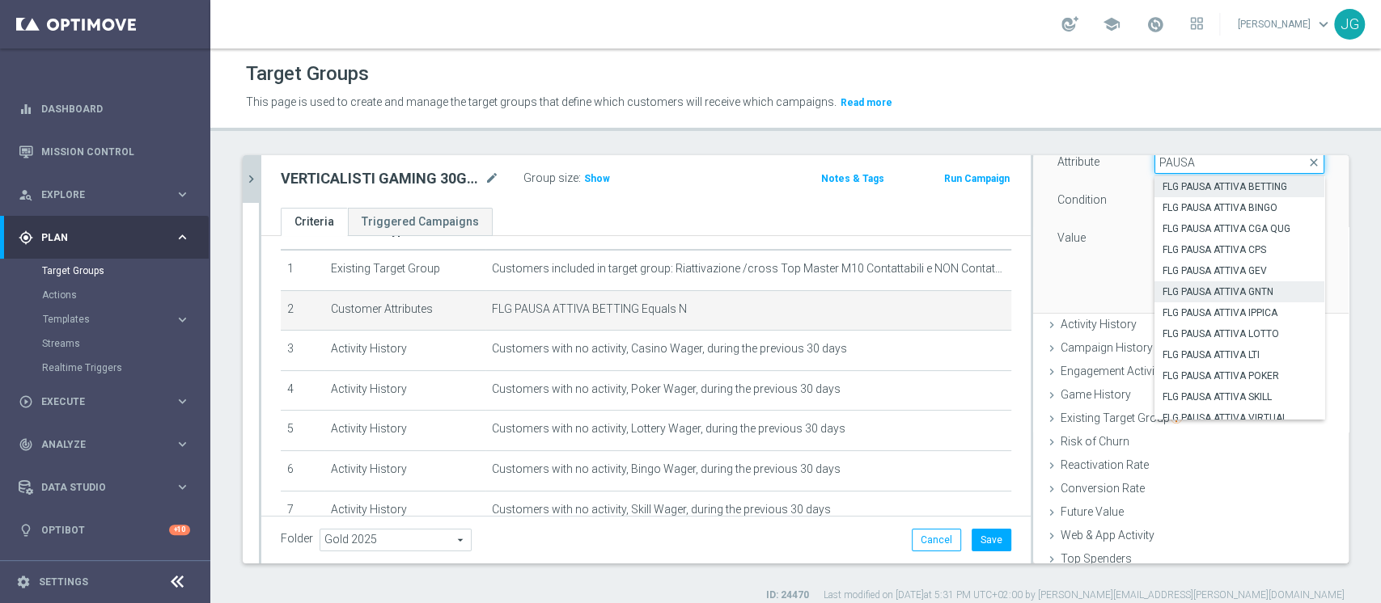
scroll to position [9, 0]
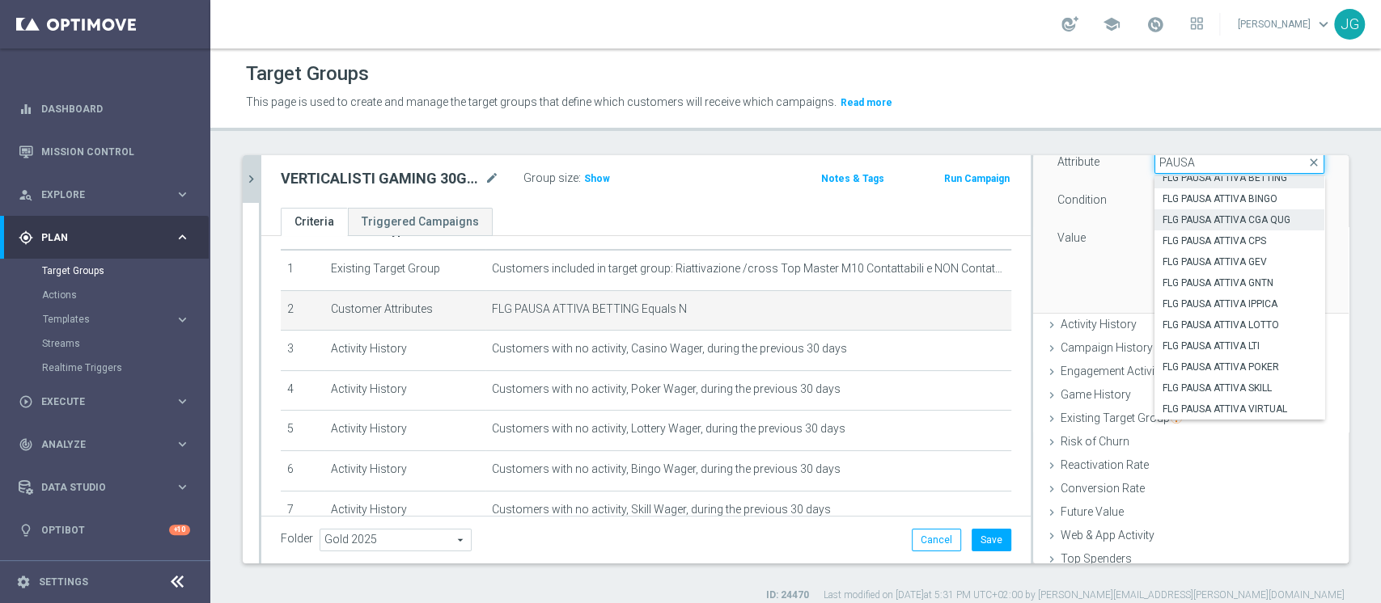
type input "PAUSA"
click at [1205, 219] on span "FLG PAUSA ATTIVA CGA QUG" at bounding box center [1239, 220] width 154 height 13
type input "FLG PAUSA ATTIVA CGA QUG"
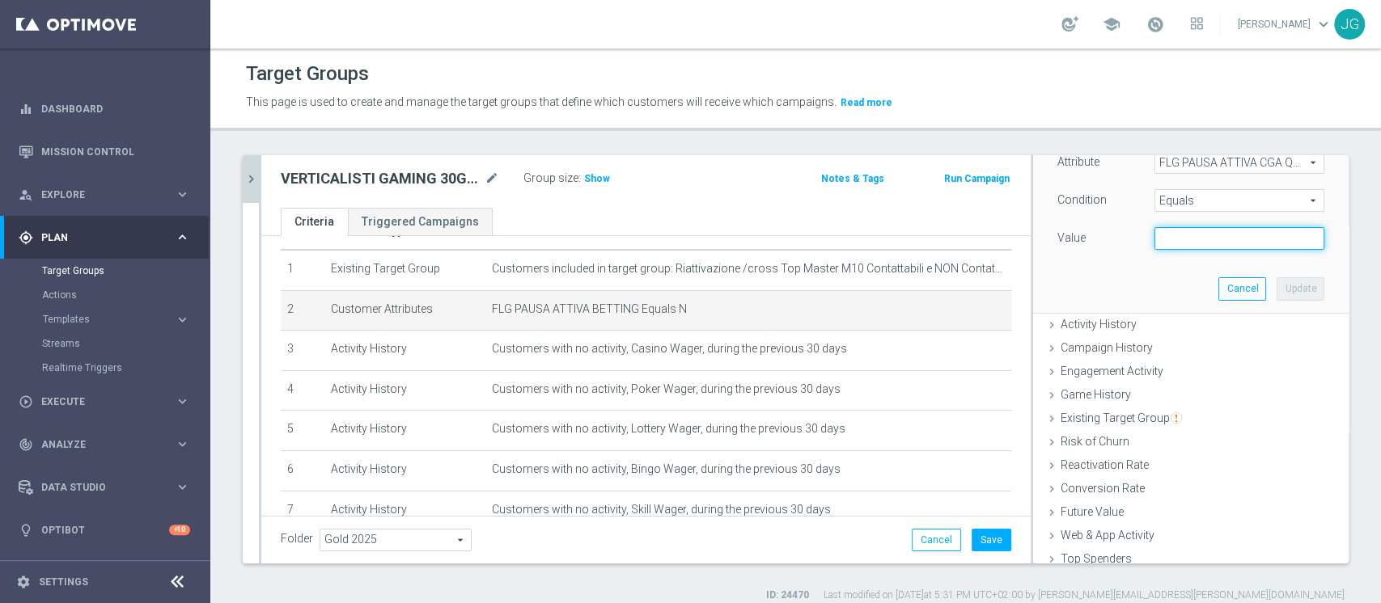
click at [1172, 243] on input "text" at bounding box center [1239, 238] width 170 height 23
type input "N"
click at [1276, 286] on button "Update" at bounding box center [1300, 288] width 48 height 23
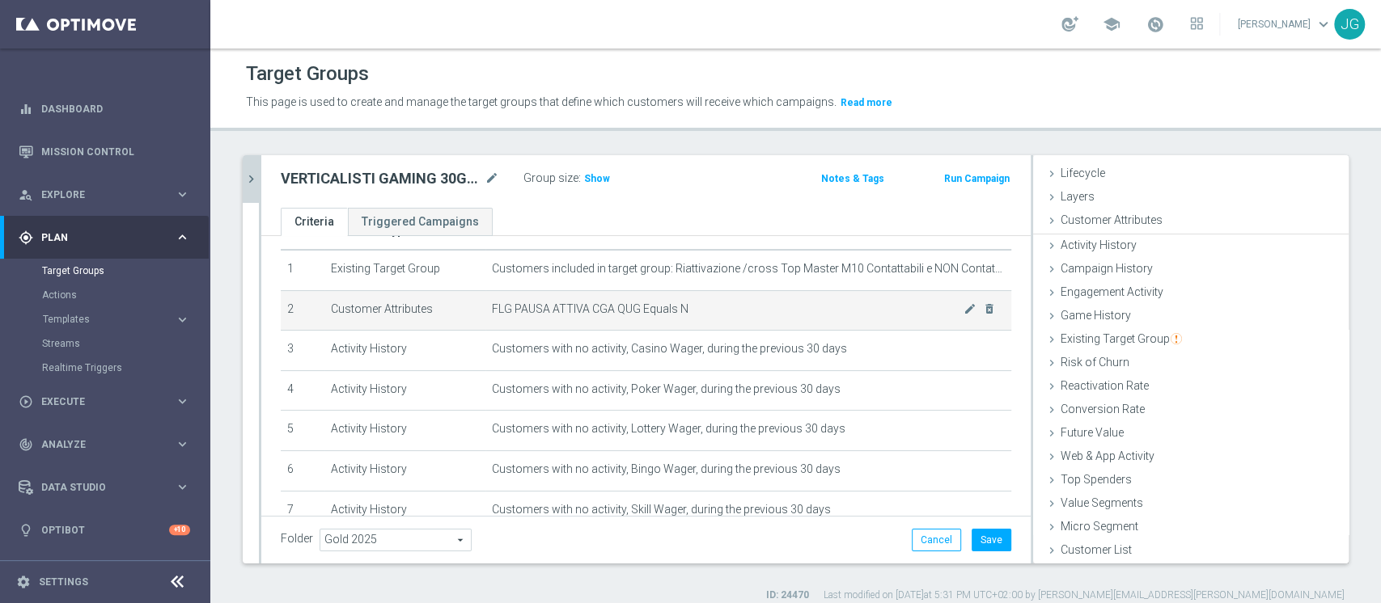
scroll to position [30, 0]
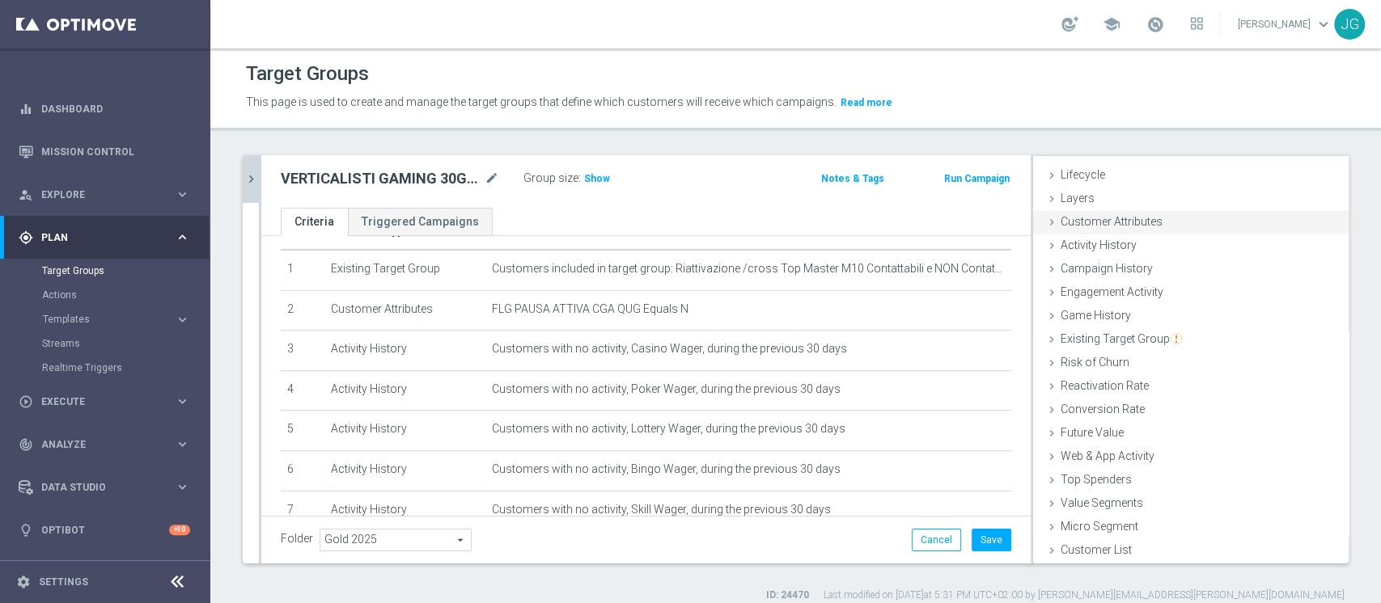
click at [1075, 223] on span "Customer Attributes" at bounding box center [1111, 221] width 102 height 13
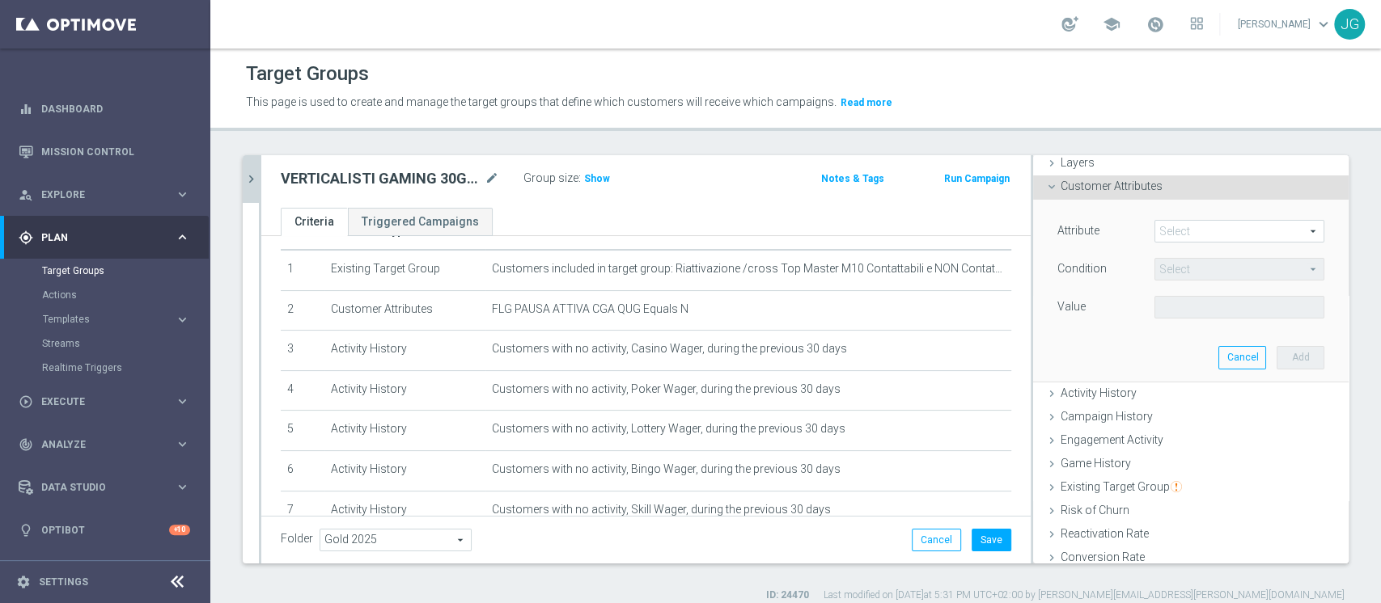
scroll to position [65, 0]
click at [1170, 212] on div "Attribute Select arrow_drop_down search Condition Select arrow_drop_down search…" at bounding box center [1190, 291] width 291 height 181
click at [1155, 230] on span at bounding box center [1239, 232] width 168 height 21
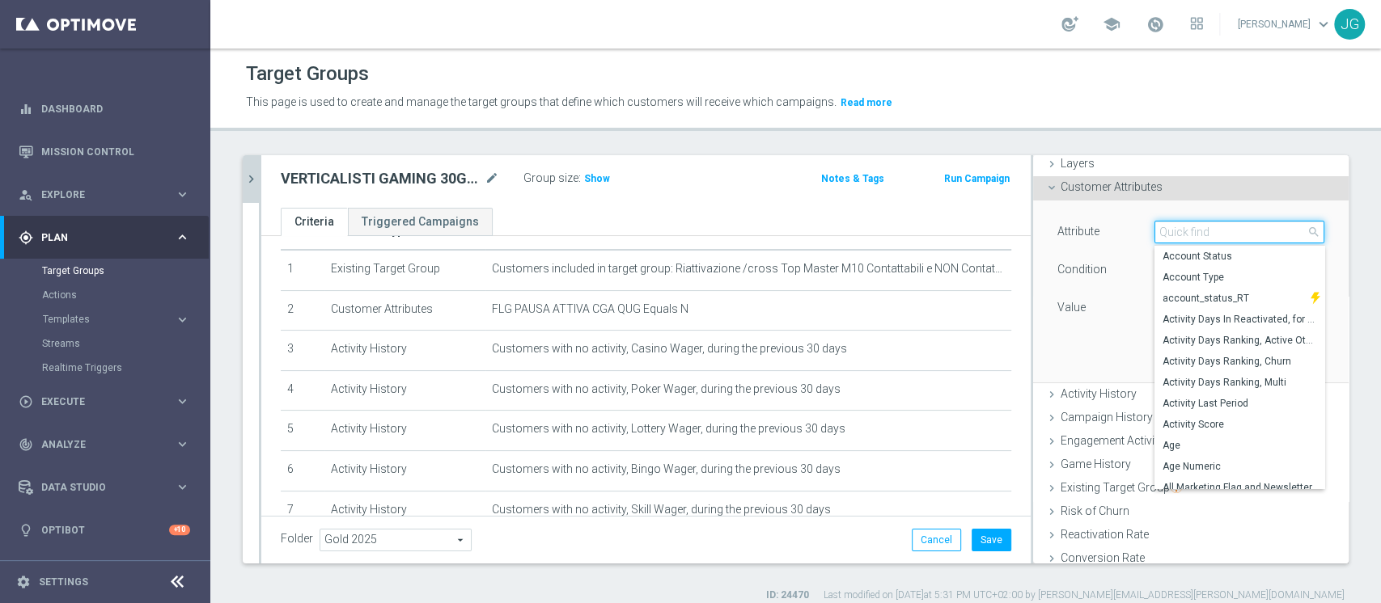
click at [1154, 230] on input "search" at bounding box center [1239, 232] width 170 height 23
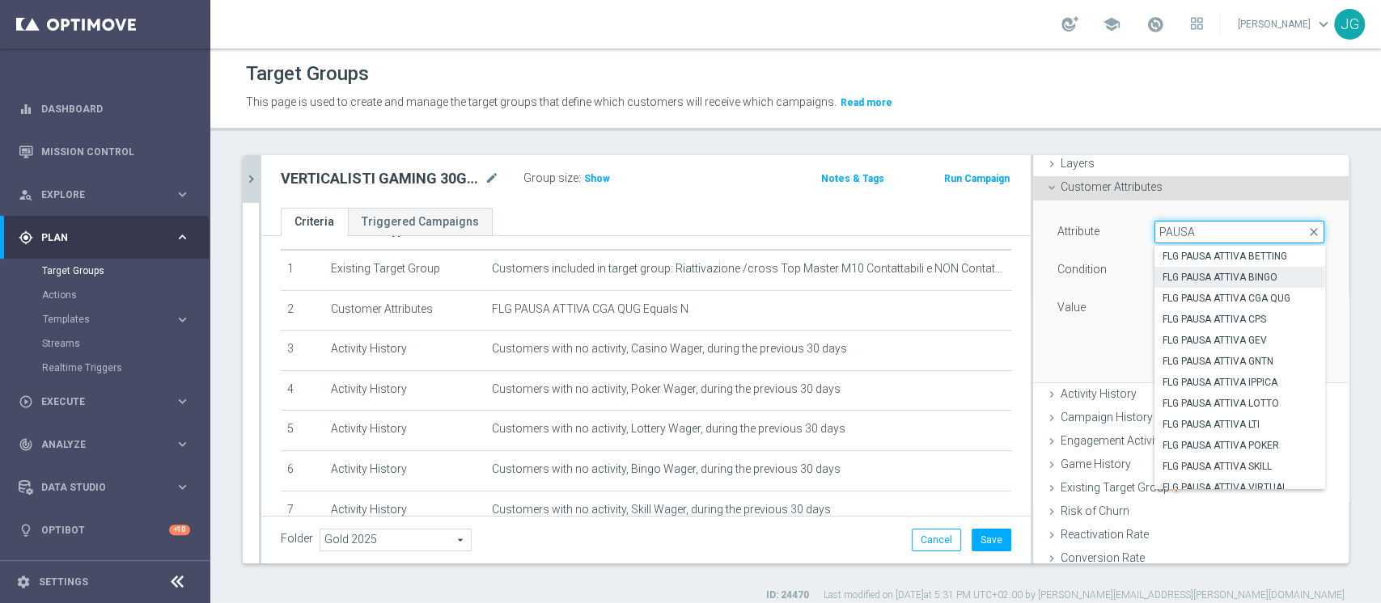
type input "PAUSA"
click at [1208, 275] on span "FLG PAUSA ATTIVA BINGO" at bounding box center [1239, 277] width 154 height 13
type input "FLG PAUSA ATTIVA BINGO"
type input "Equals"
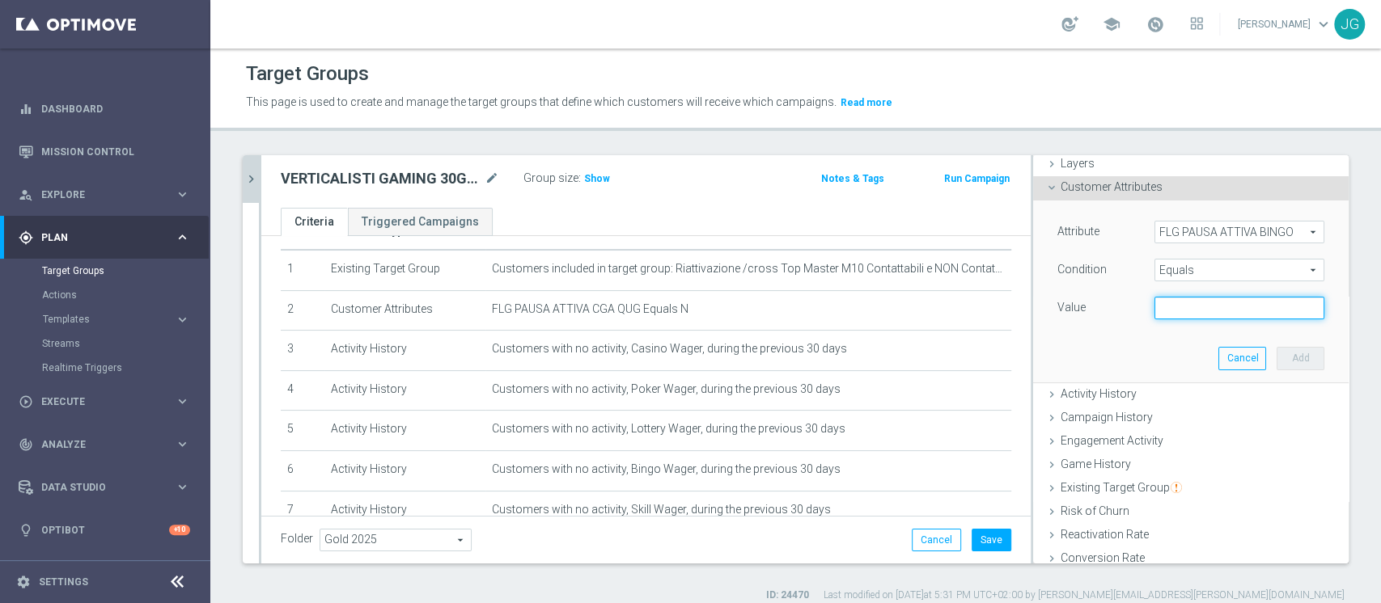
click at [1174, 313] on input "text" at bounding box center [1239, 308] width 170 height 23
type input "N"
click at [1276, 352] on button "Add" at bounding box center [1300, 358] width 48 height 23
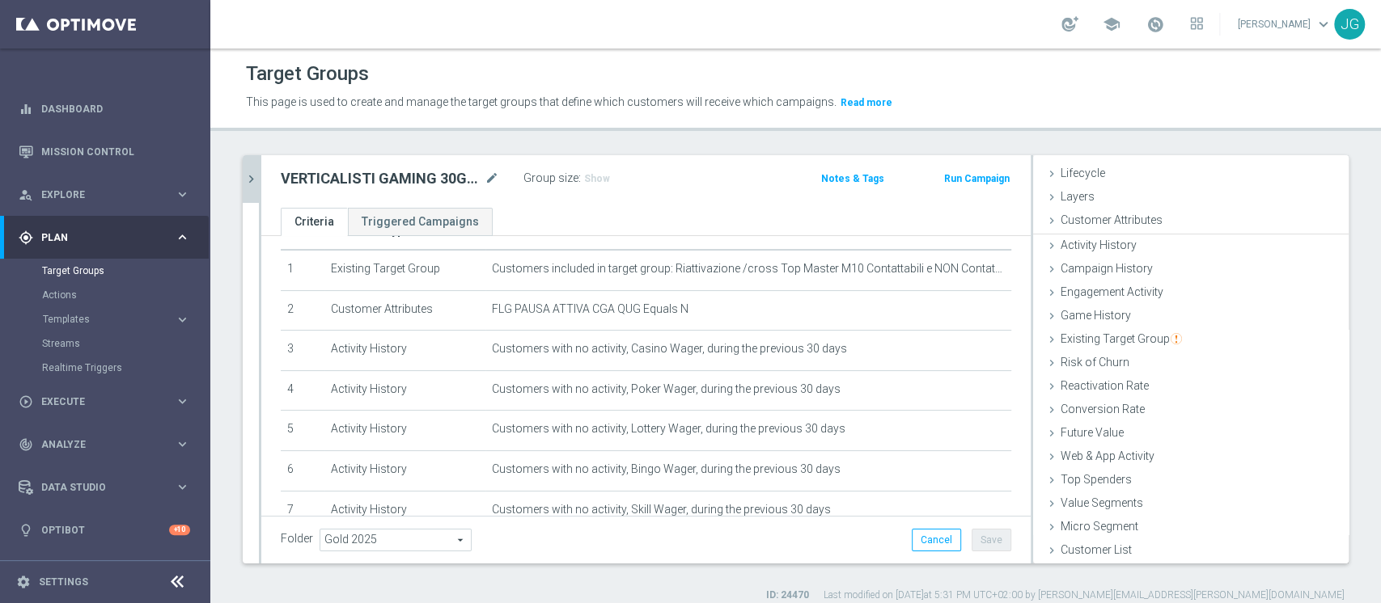
scroll to position [30, 0]
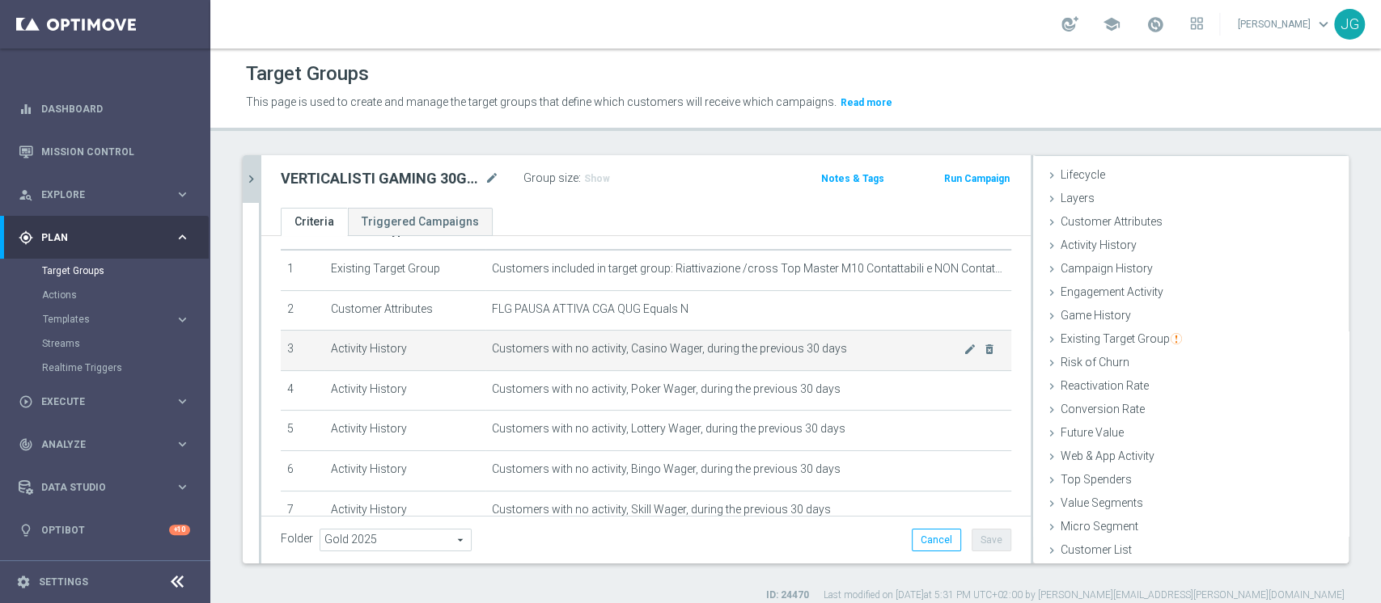
click at [719, 345] on span "Customers with no activity, Casino Wager, during the previous 30 days" at bounding box center [728, 349] width 472 height 14
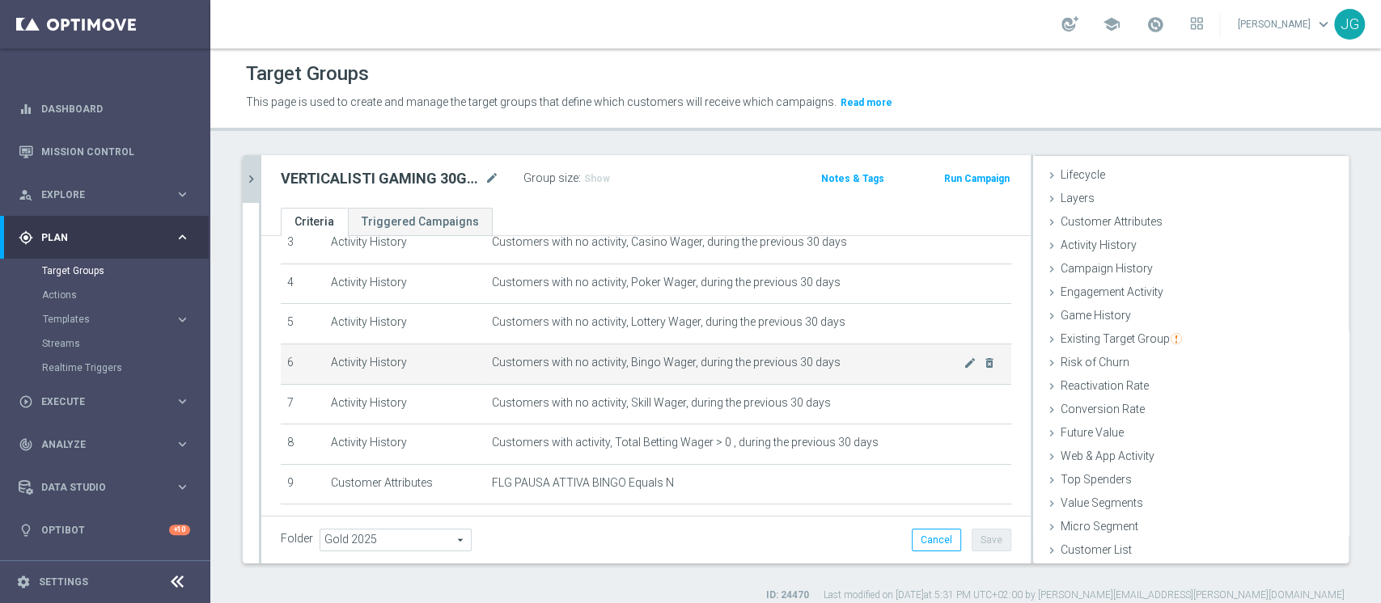
scroll to position [153, 0]
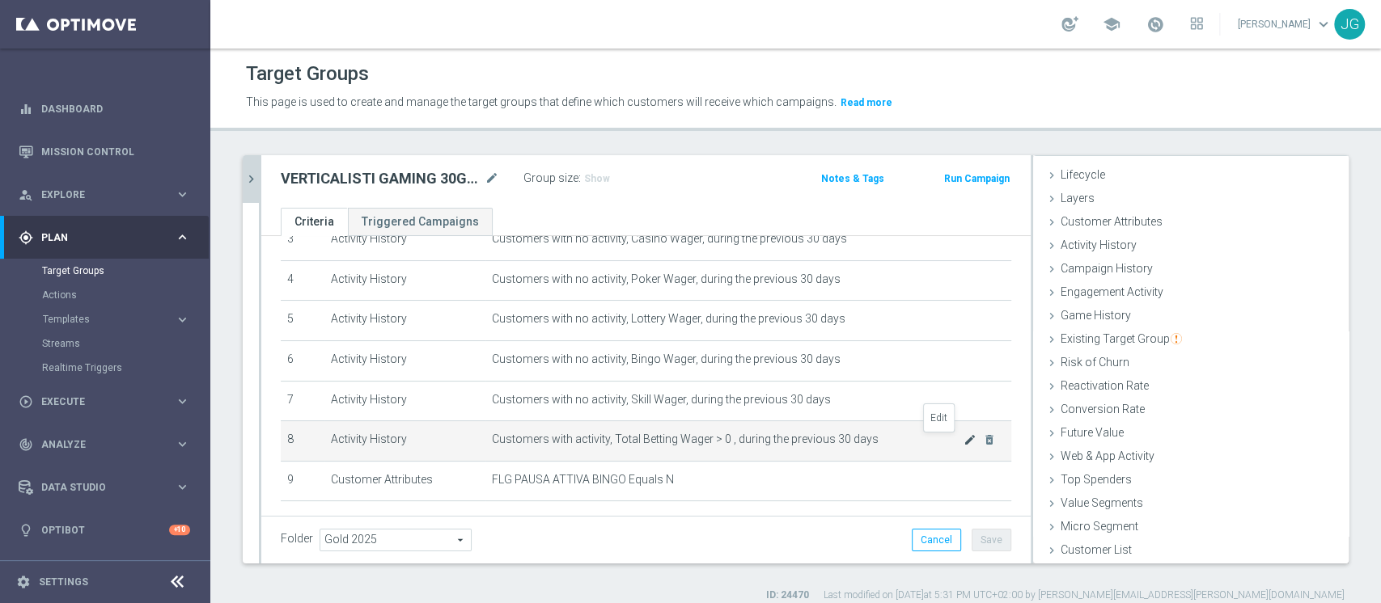
click at [963, 441] on icon "mode_edit" at bounding box center [969, 440] width 13 height 13
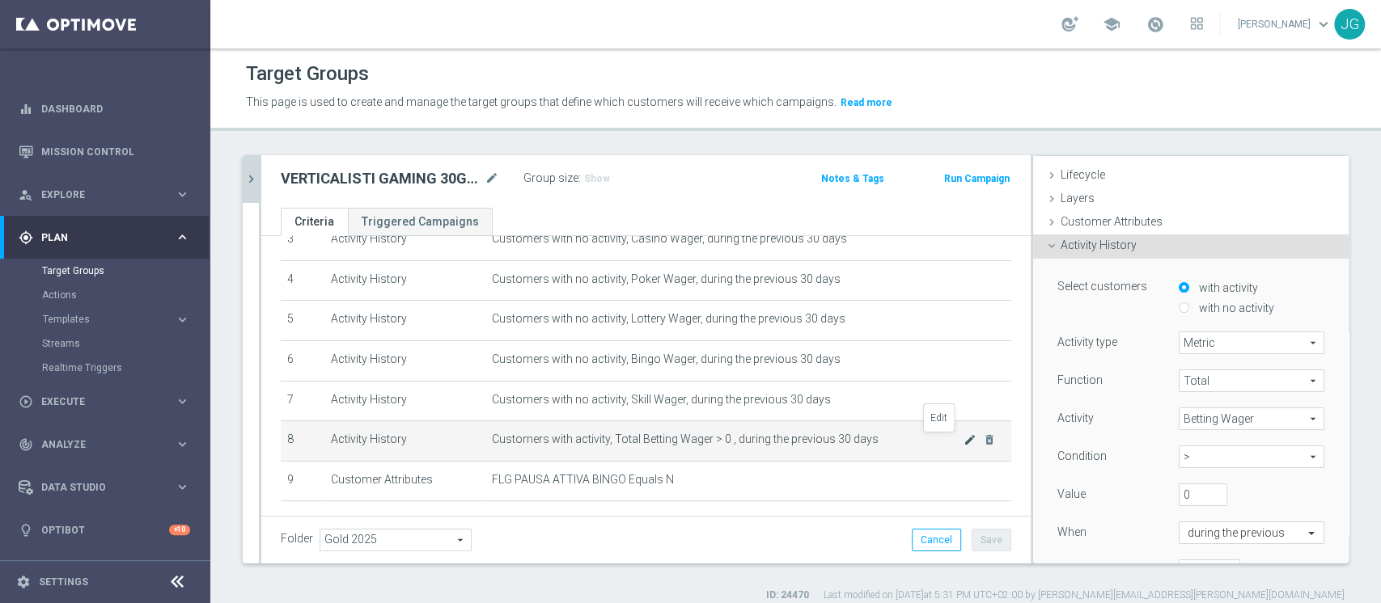
scroll to position [65, 0]
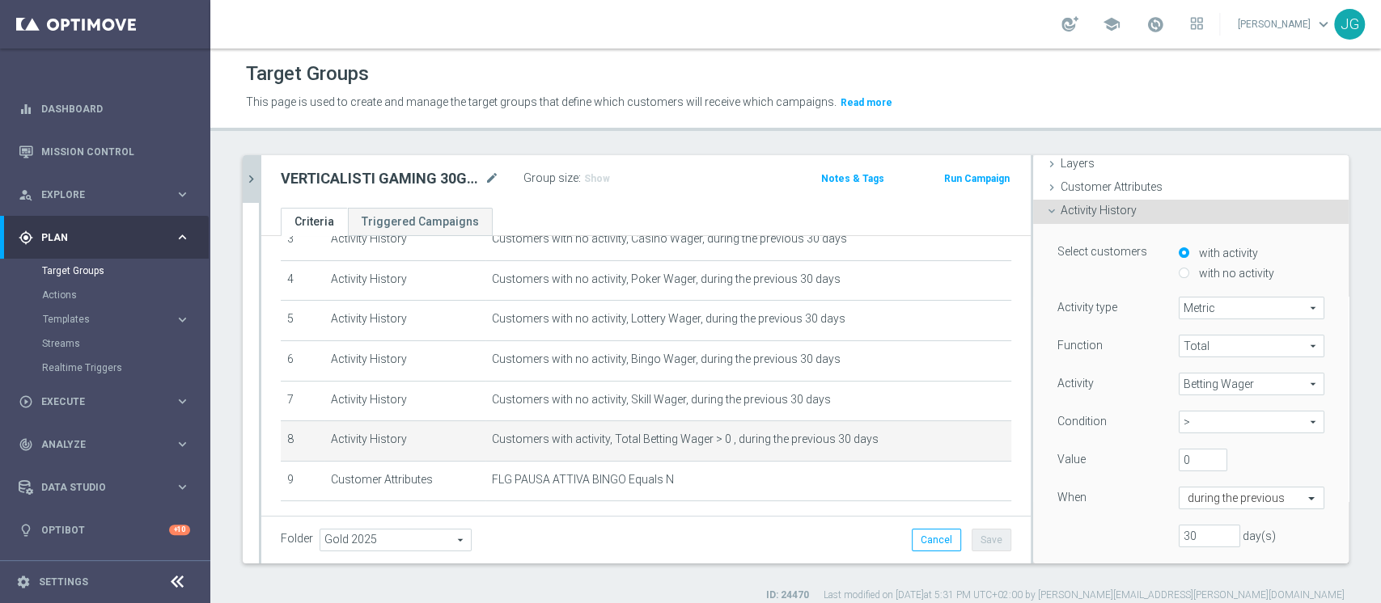
click at [1197, 385] on span "Betting Wager" at bounding box center [1251, 384] width 144 height 21
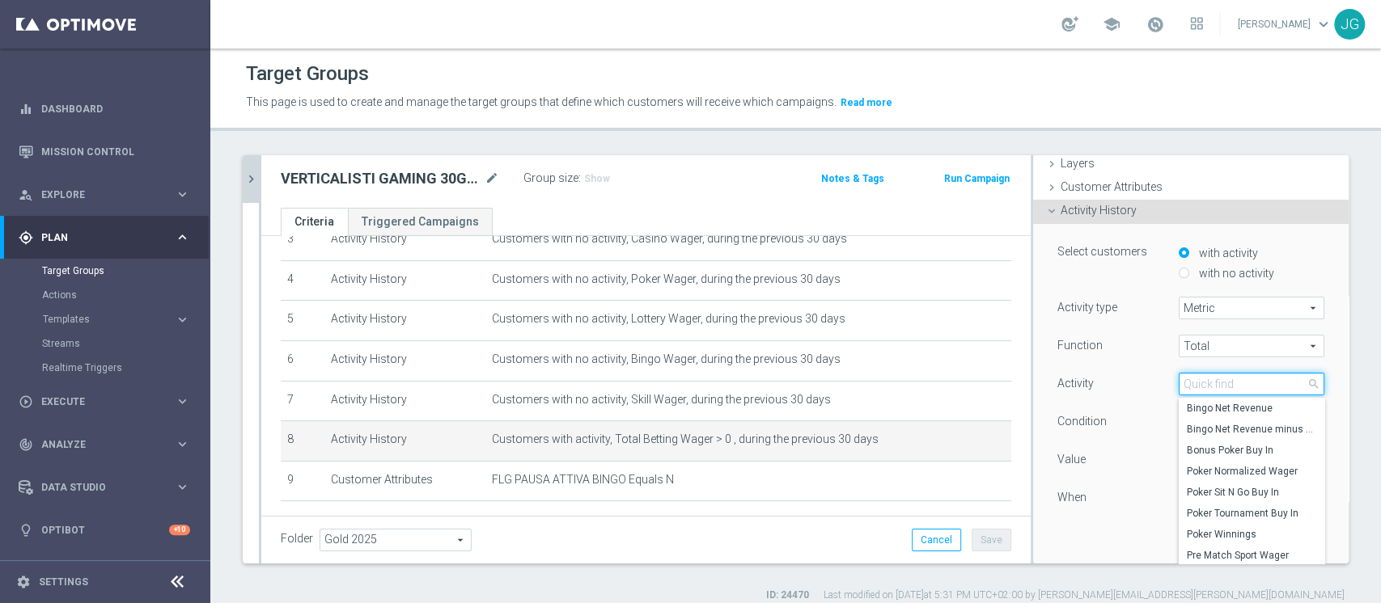
click at [1200, 385] on input "search" at bounding box center [1251, 384] width 146 height 23
type input "CASIN"
click at [1208, 474] on span "Casino Wager" at bounding box center [1251, 471] width 129 height 13
type input "Casino Wager"
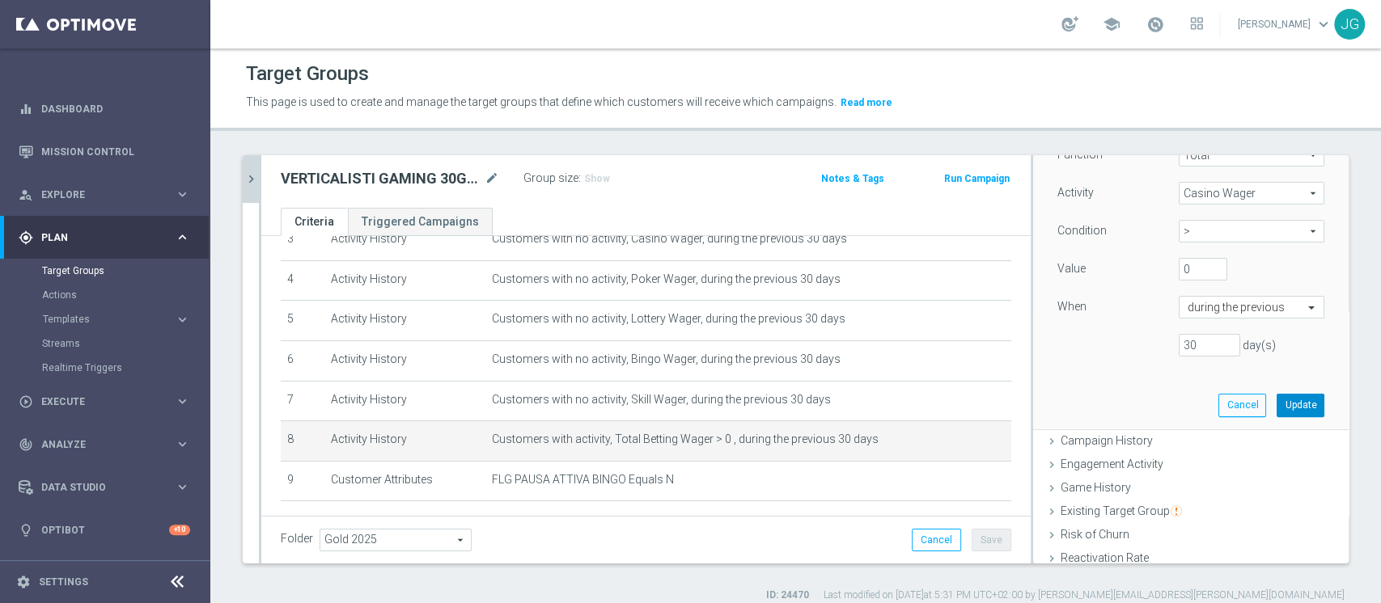
click at [1276, 406] on button "Update" at bounding box center [1300, 405] width 48 height 23
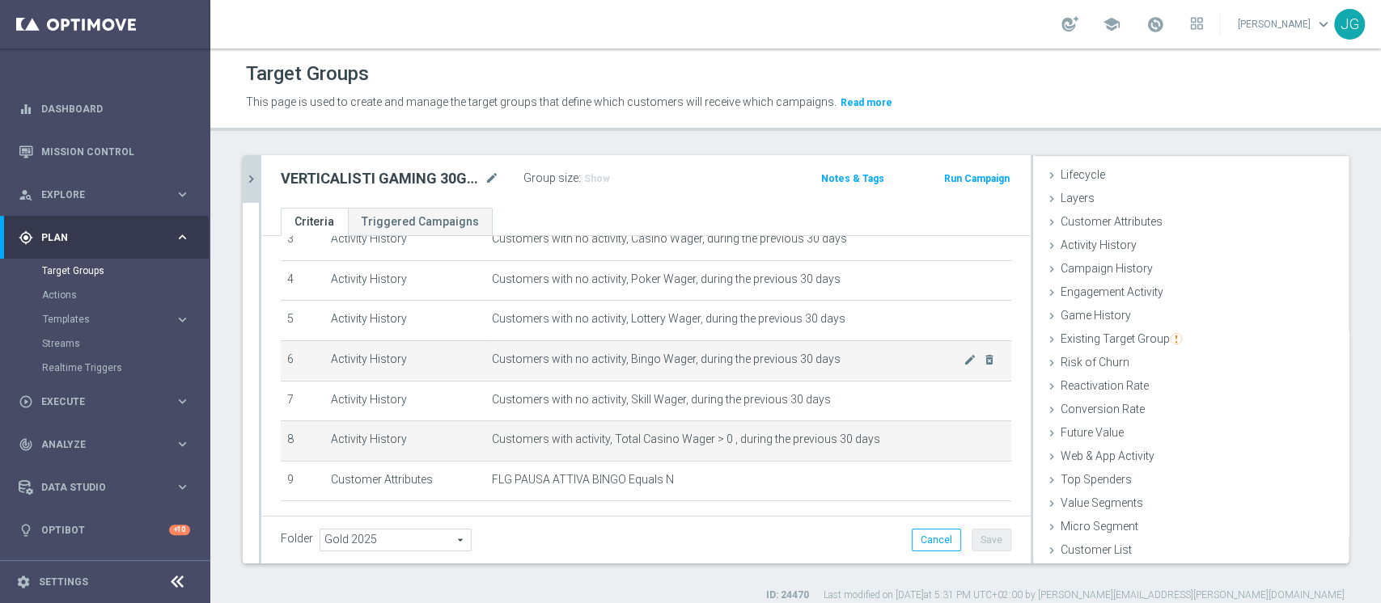
scroll to position [218, 0]
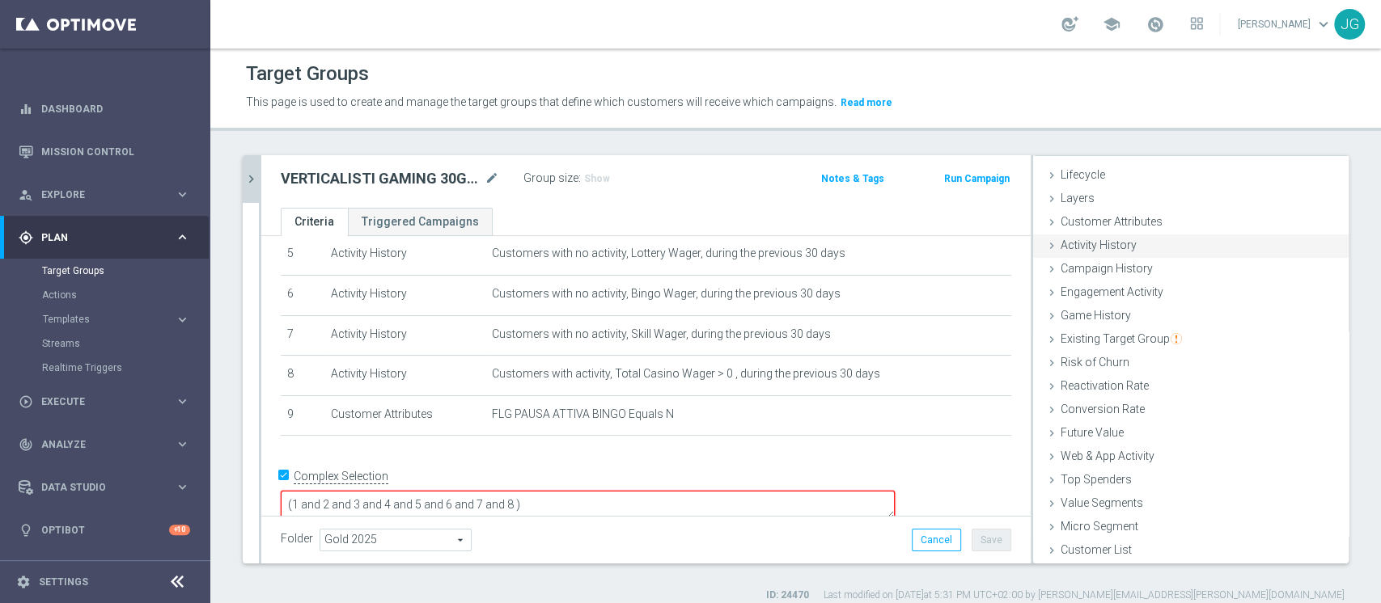
click at [1118, 241] on span "Activity History" at bounding box center [1098, 245] width 76 height 13
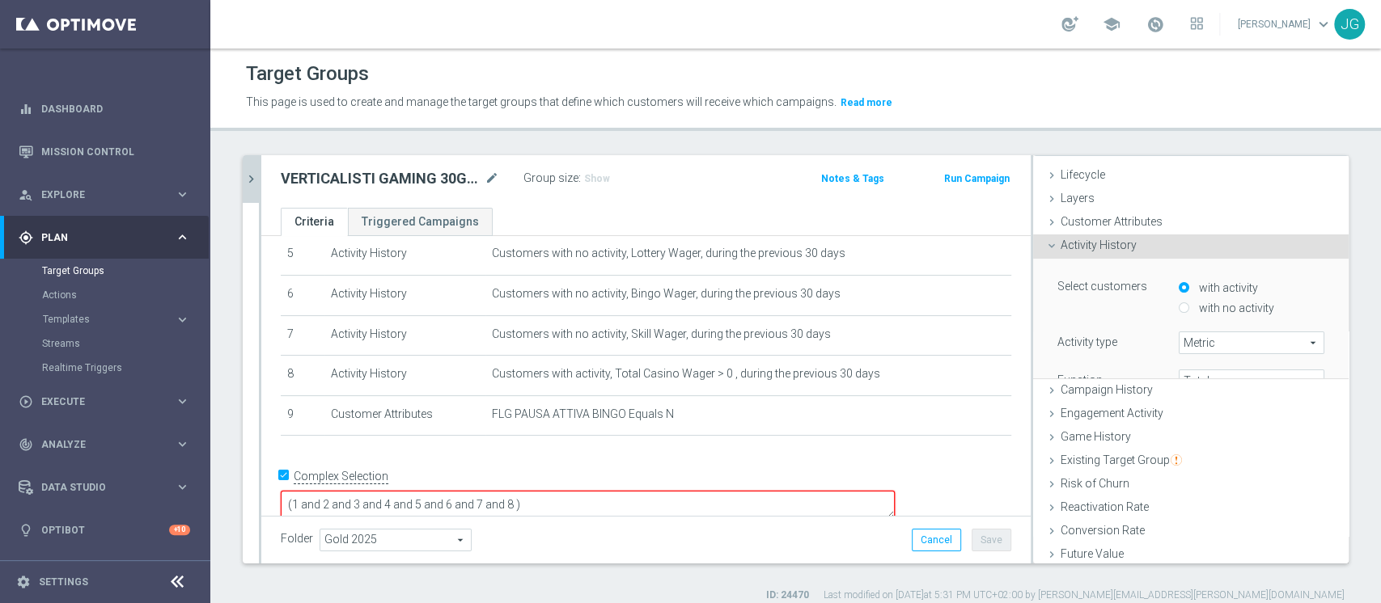
scroll to position [119, 0]
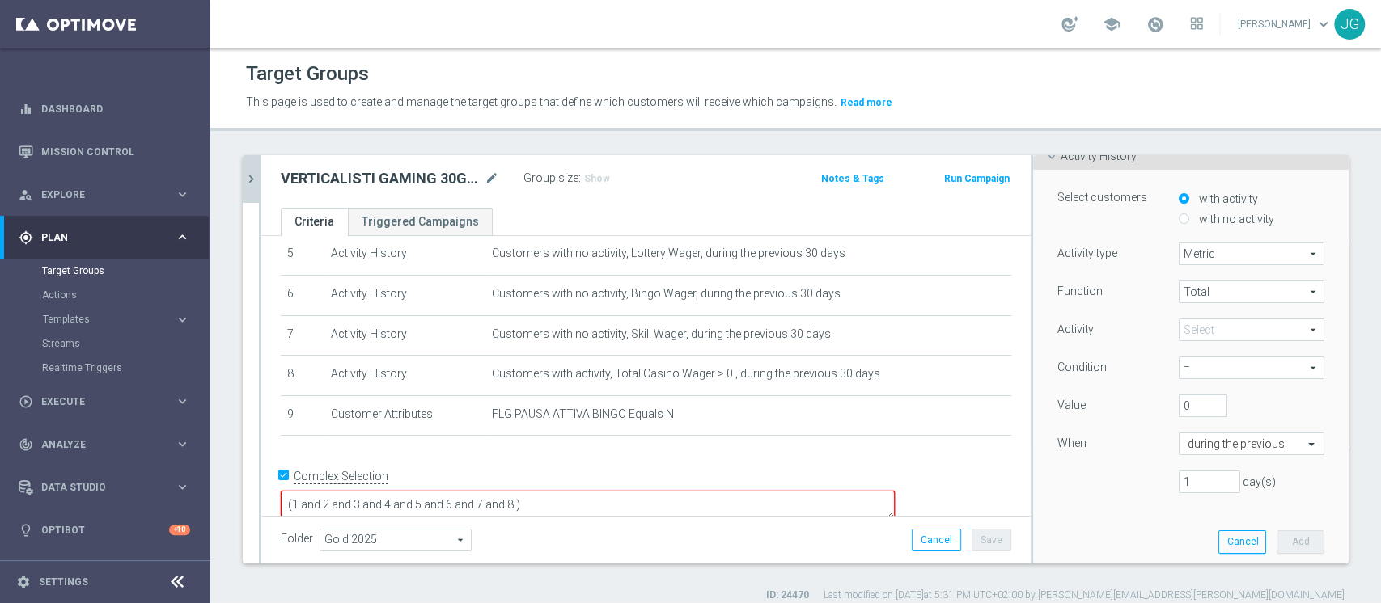
click at [1188, 314] on div "Function Total Total arrow_drop_down search Activity Select arrow_drop_down sea…" at bounding box center [1190, 394] width 267 height 226
click at [1180, 320] on span at bounding box center [1251, 329] width 144 height 21
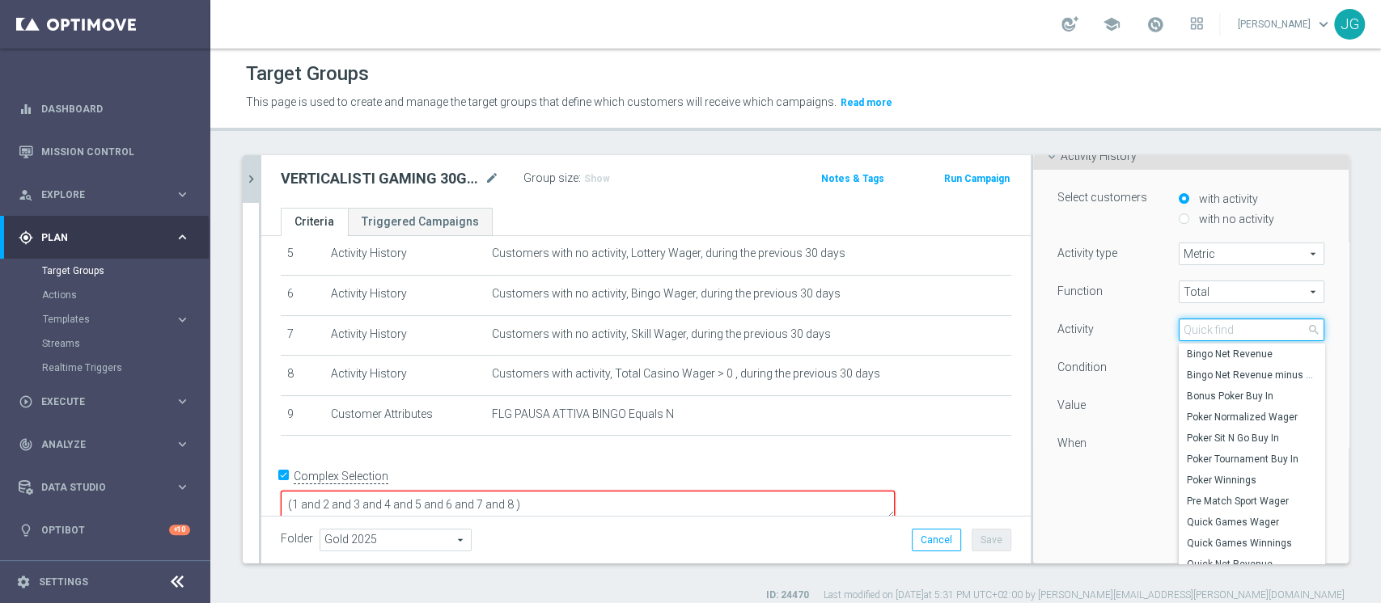
click at [1178, 326] on input "search" at bounding box center [1251, 330] width 146 height 23
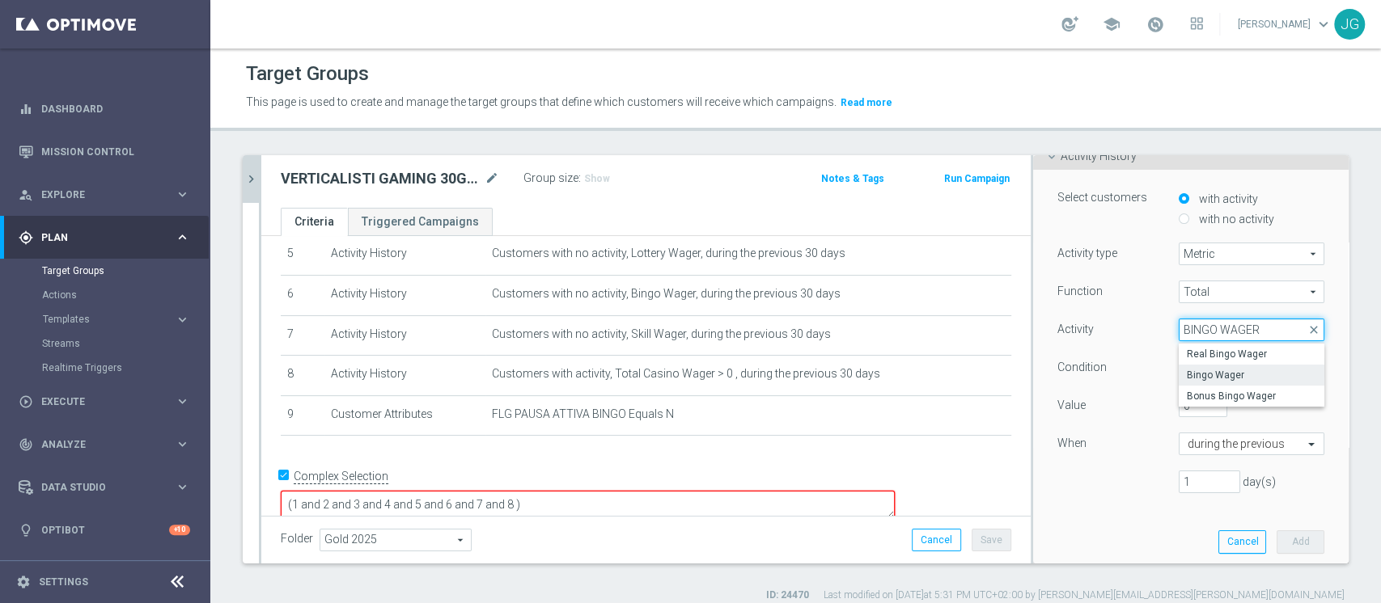
type input "BINGO WAGER"
click at [1191, 372] on span "Bingo Wager" at bounding box center [1251, 375] width 129 height 13
type input "Bingo Wager"
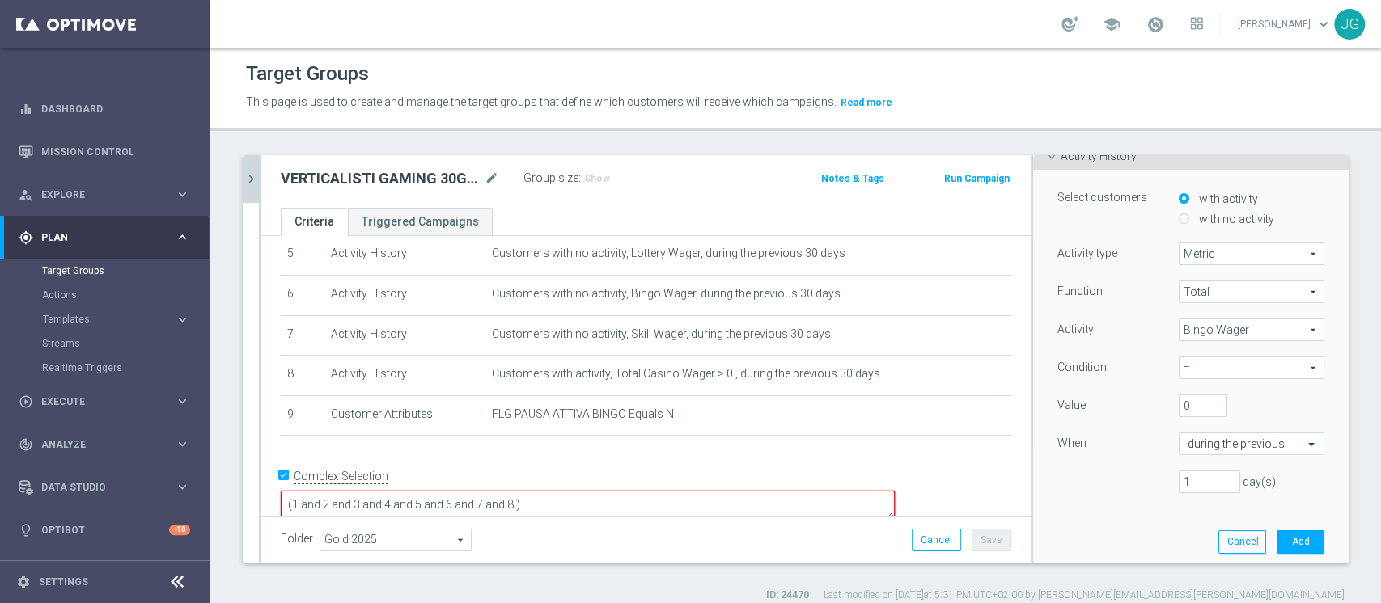
click at [1208, 368] on span "=" at bounding box center [1251, 368] width 144 height 21
click at [1187, 430] on span ">" at bounding box center [1251, 434] width 129 height 13
type input ">"
click at [1180, 482] on input "1" at bounding box center [1208, 482] width 61 height 23
type input "30"
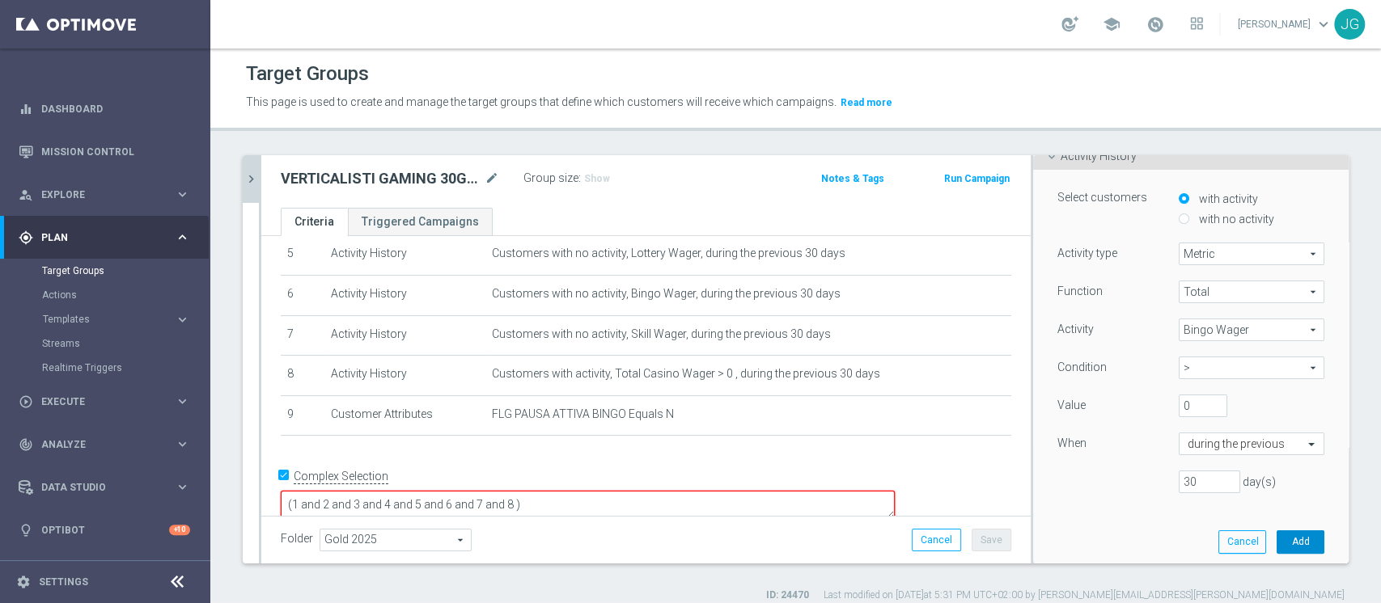
click at [1281, 544] on button "Add" at bounding box center [1300, 542] width 48 height 23
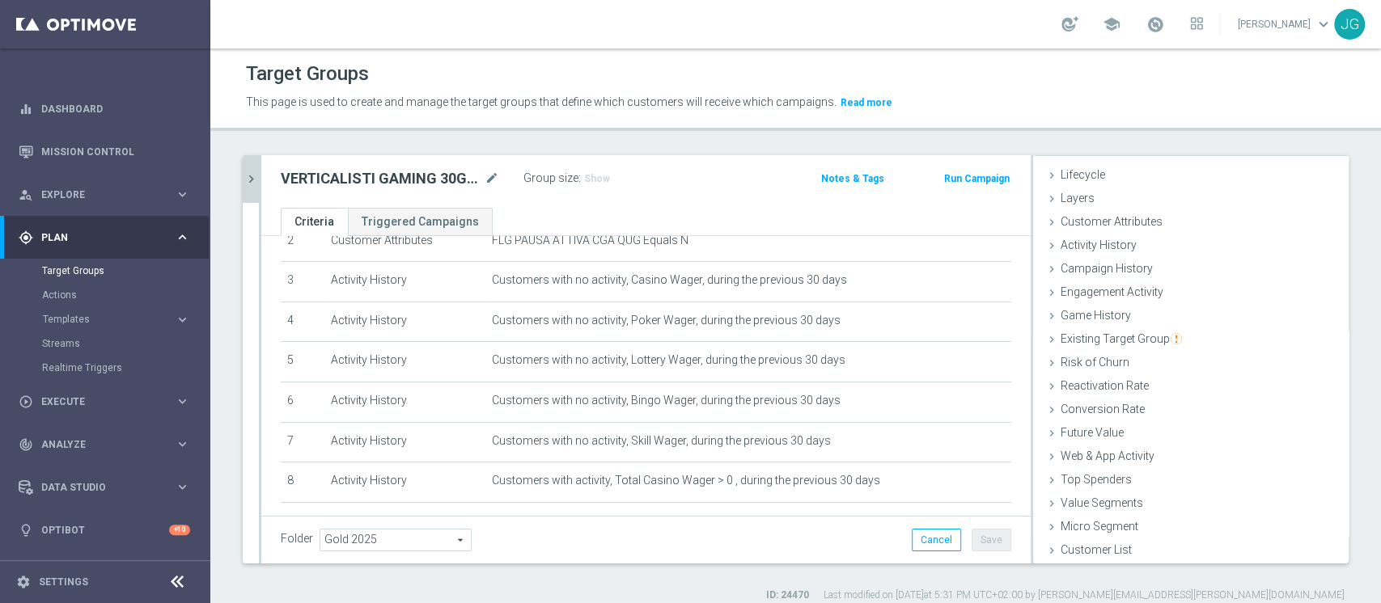
scroll to position [110, 0]
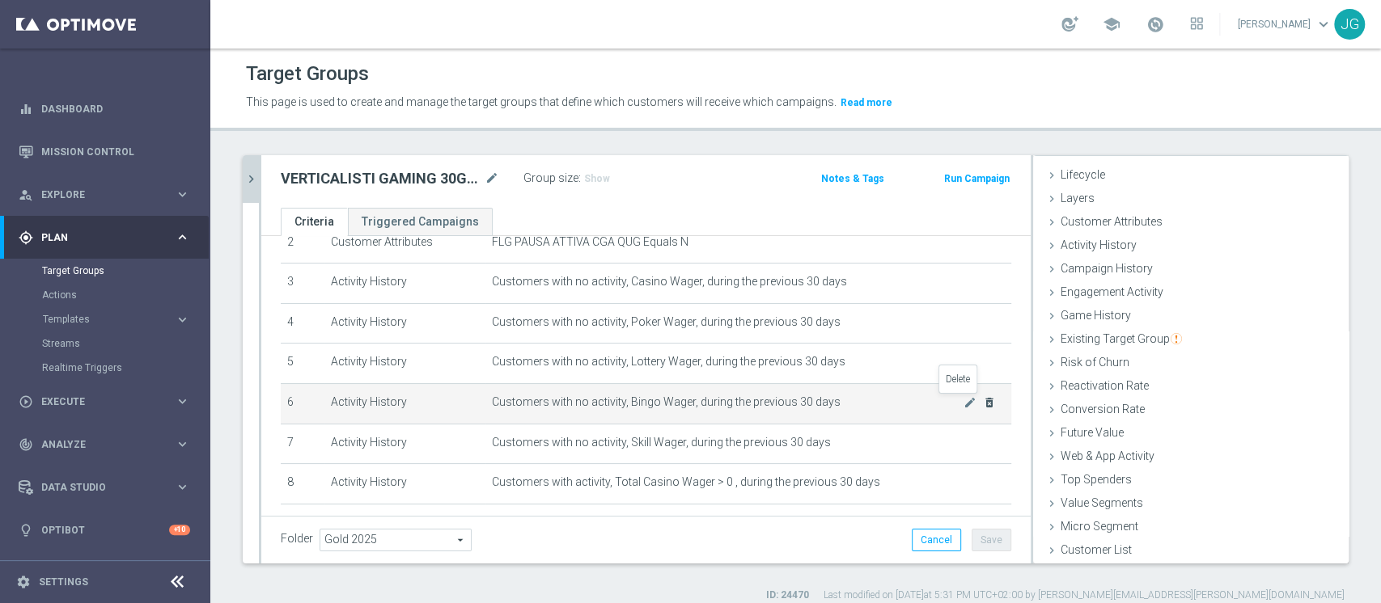
click at [983, 404] on icon "delete_forever" at bounding box center [989, 402] width 13 height 13
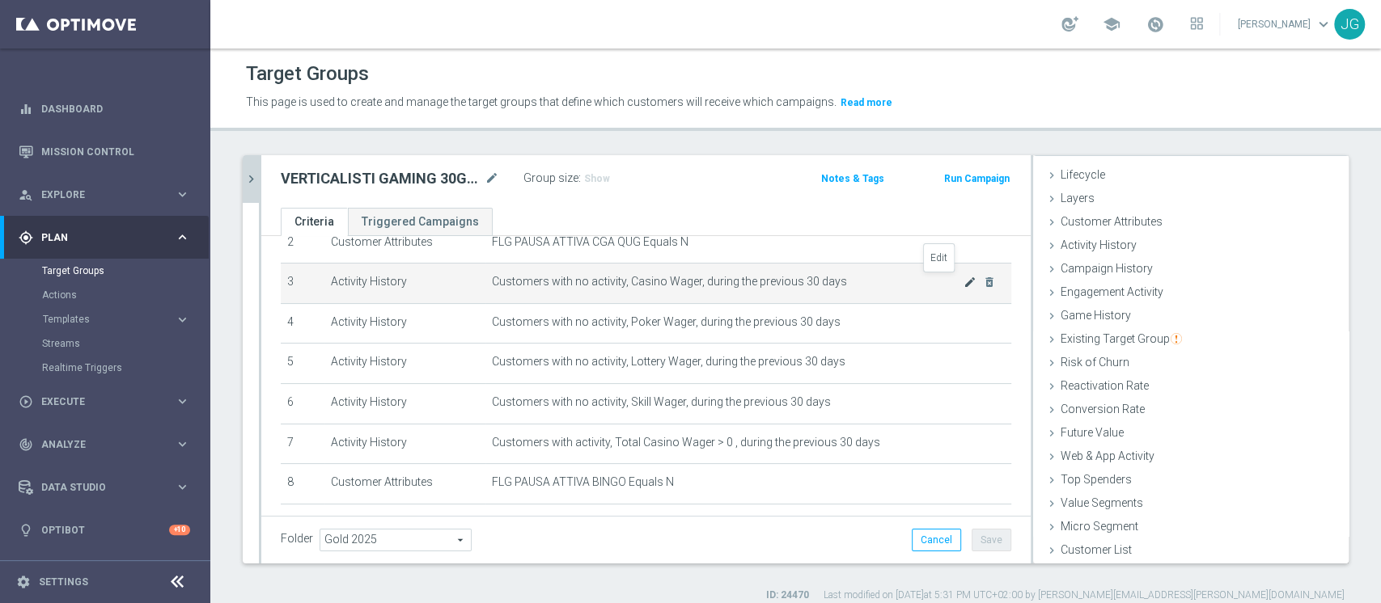
click at [963, 282] on icon "mode_edit" at bounding box center [969, 282] width 13 height 13
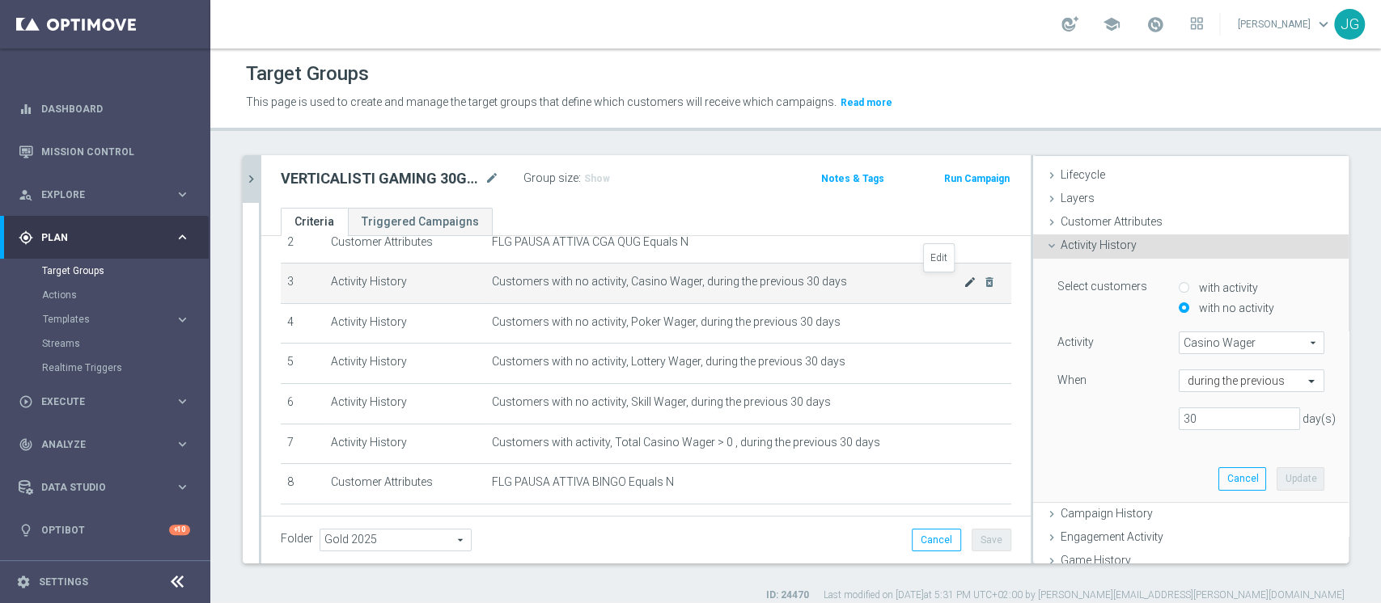
scroll to position [119, 0]
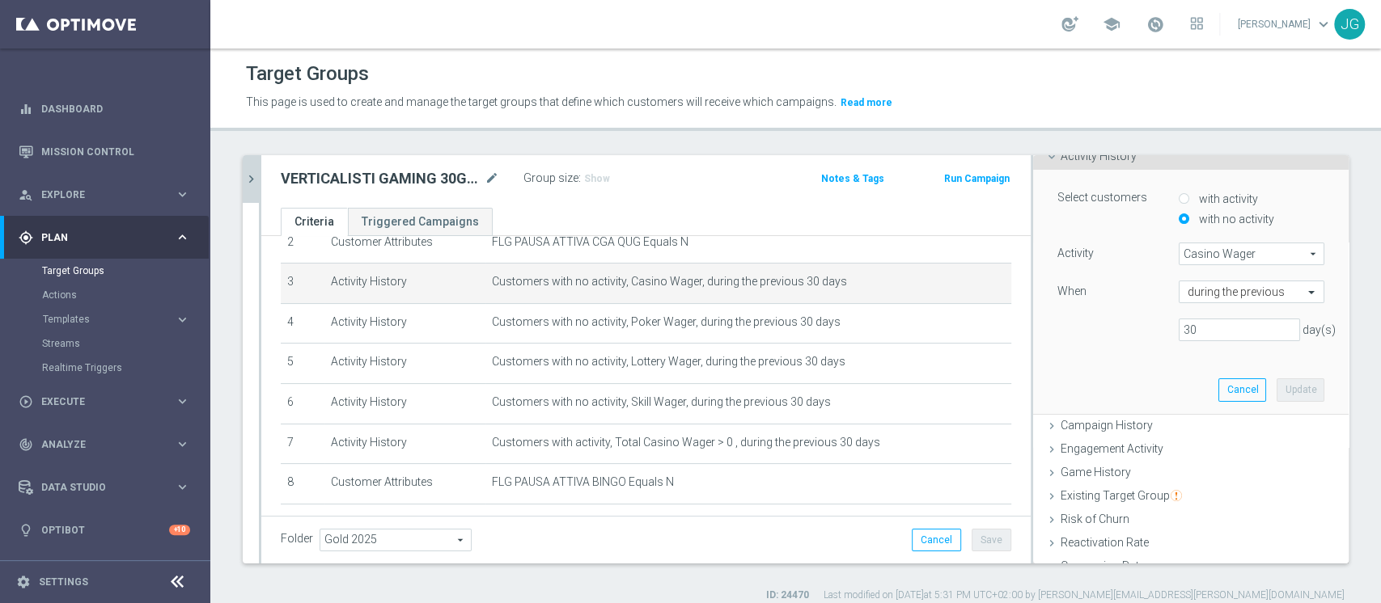
click at [1190, 256] on span "Casino Wager" at bounding box center [1251, 253] width 144 height 21
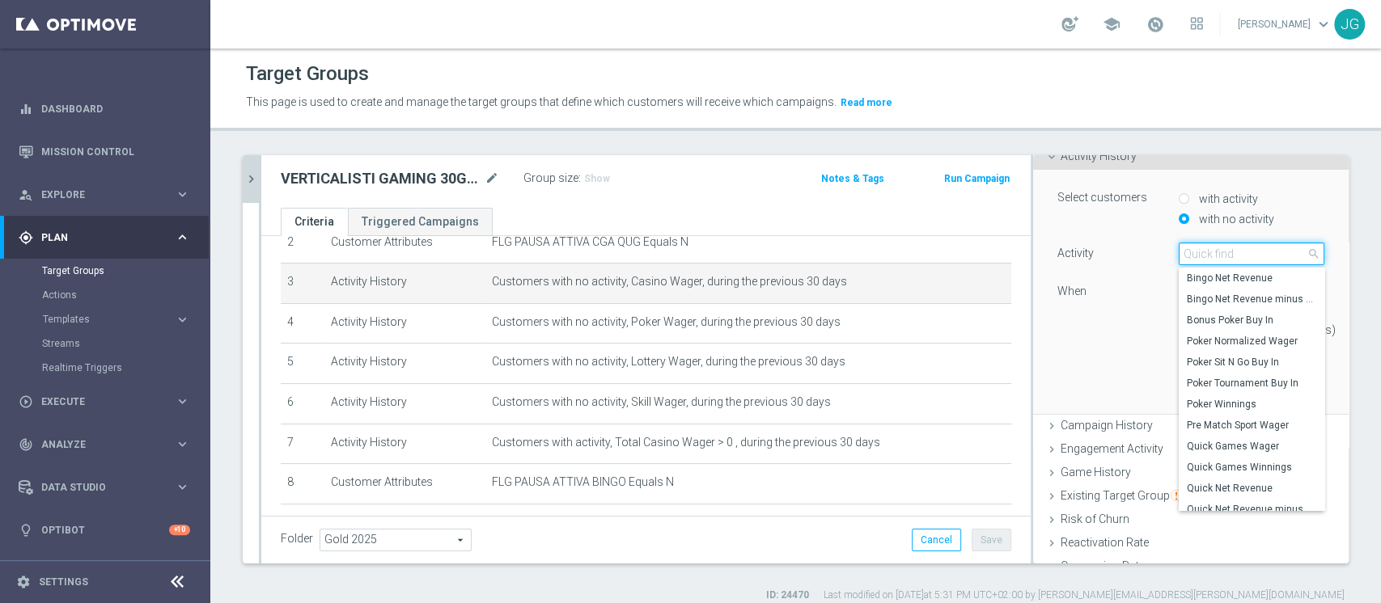
click at [1190, 256] on input "search" at bounding box center [1251, 254] width 146 height 23
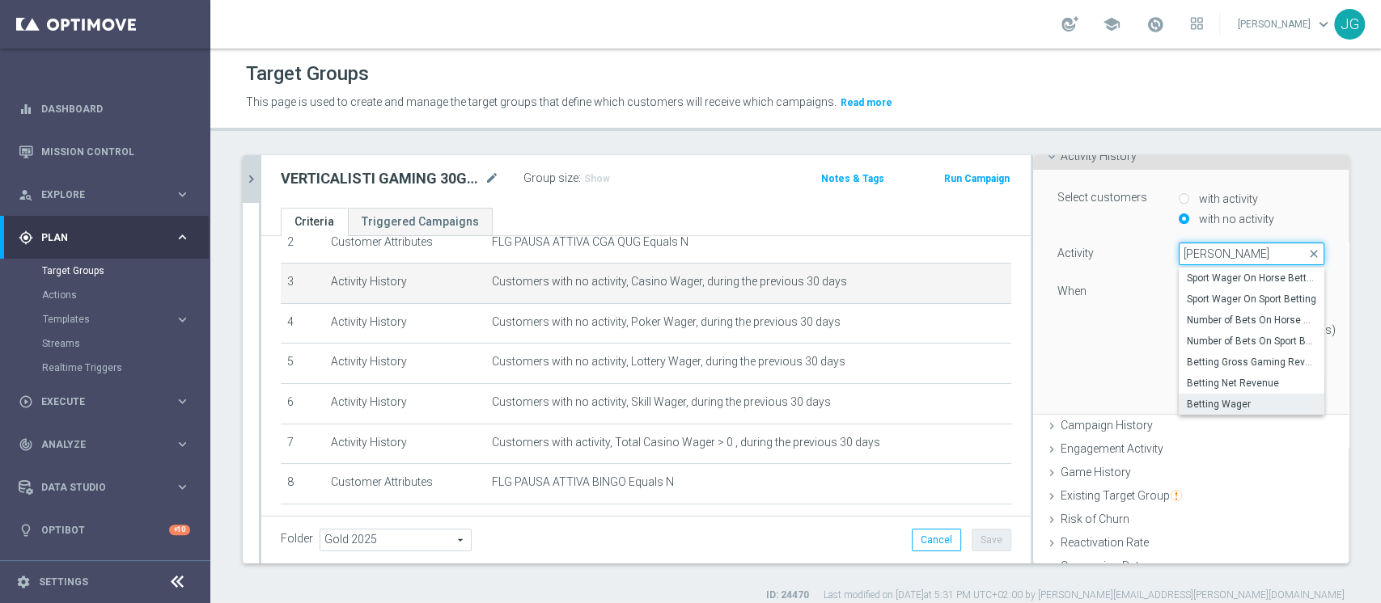
type input "BETTIN"
click at [1188, 403] on span "Betting Wager" at bounding box center [1251, 404] width 129 height 13
type input "Betting Wager"
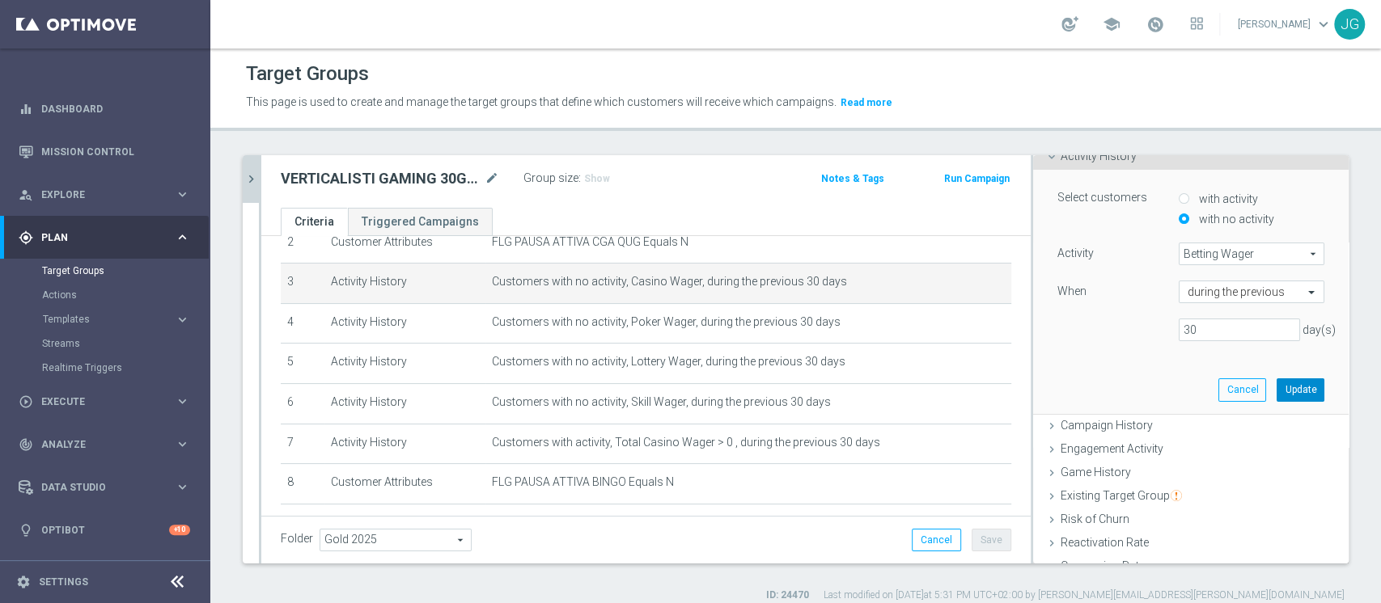
click at [1276, 391] on button "Update" at bounding box center [1300, 390] width 48 height 23
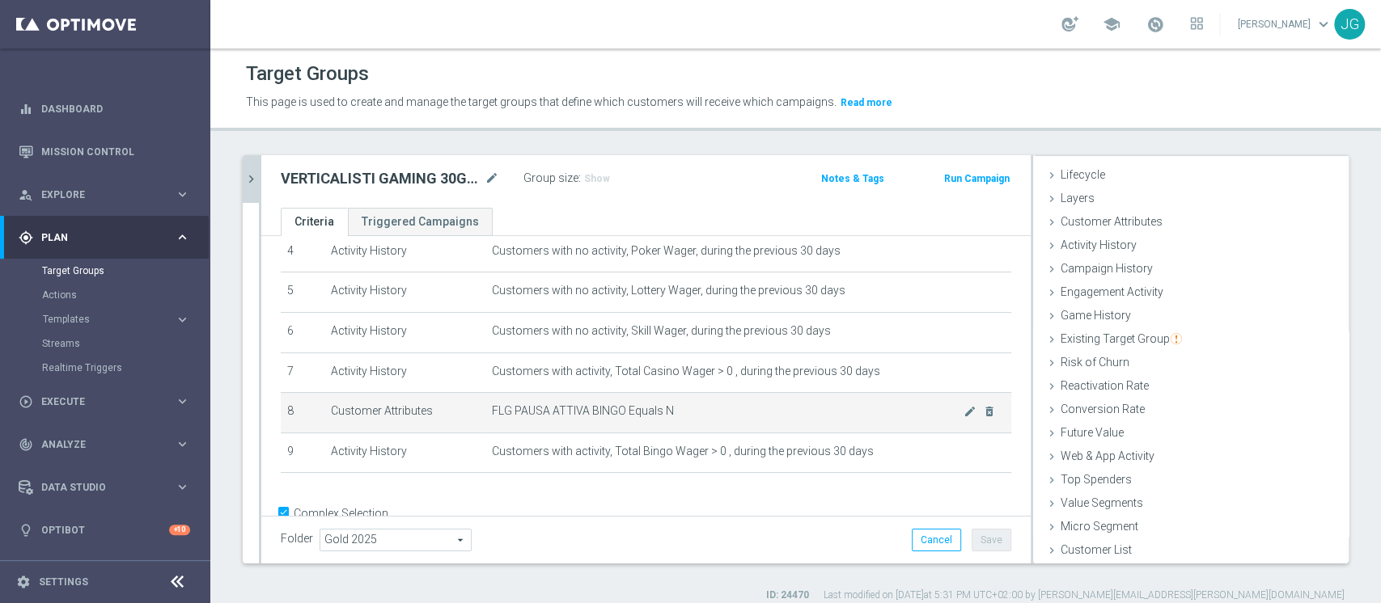
scroll to position [218, 0]
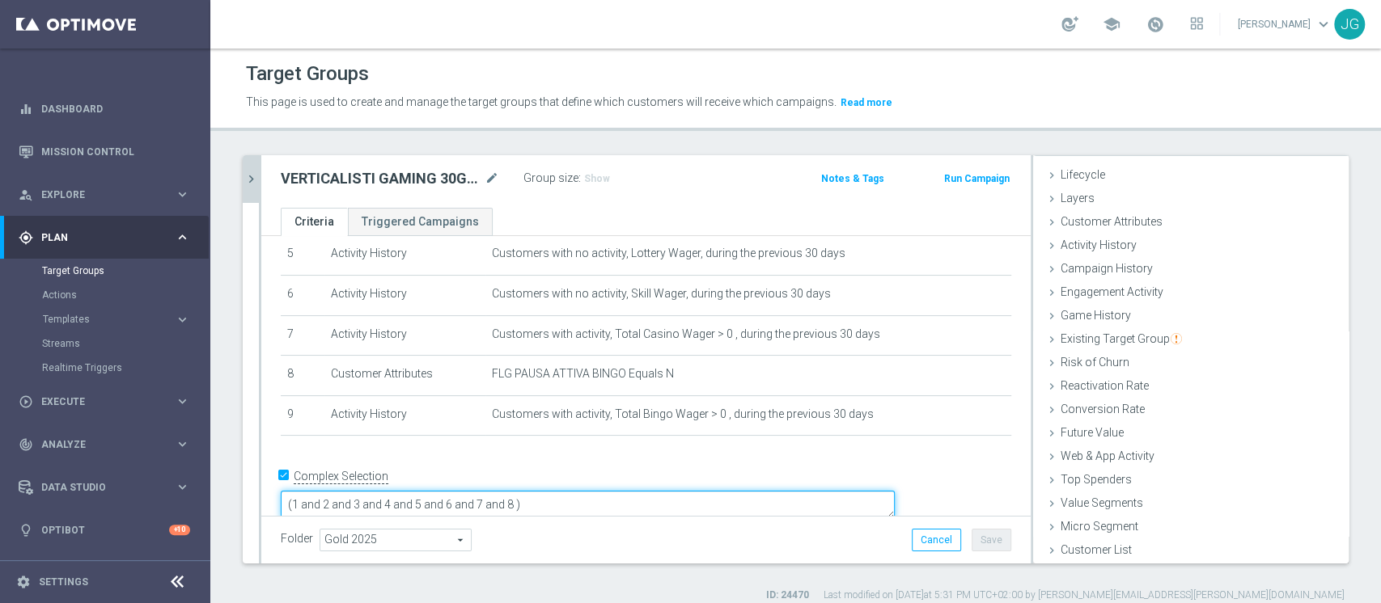
click at [630, 491] on textarea "(1 and 2 and 3 and 4 and 5 and 6 and 7 and 8 )" at bounding box center [588, 505] width 614 height 28
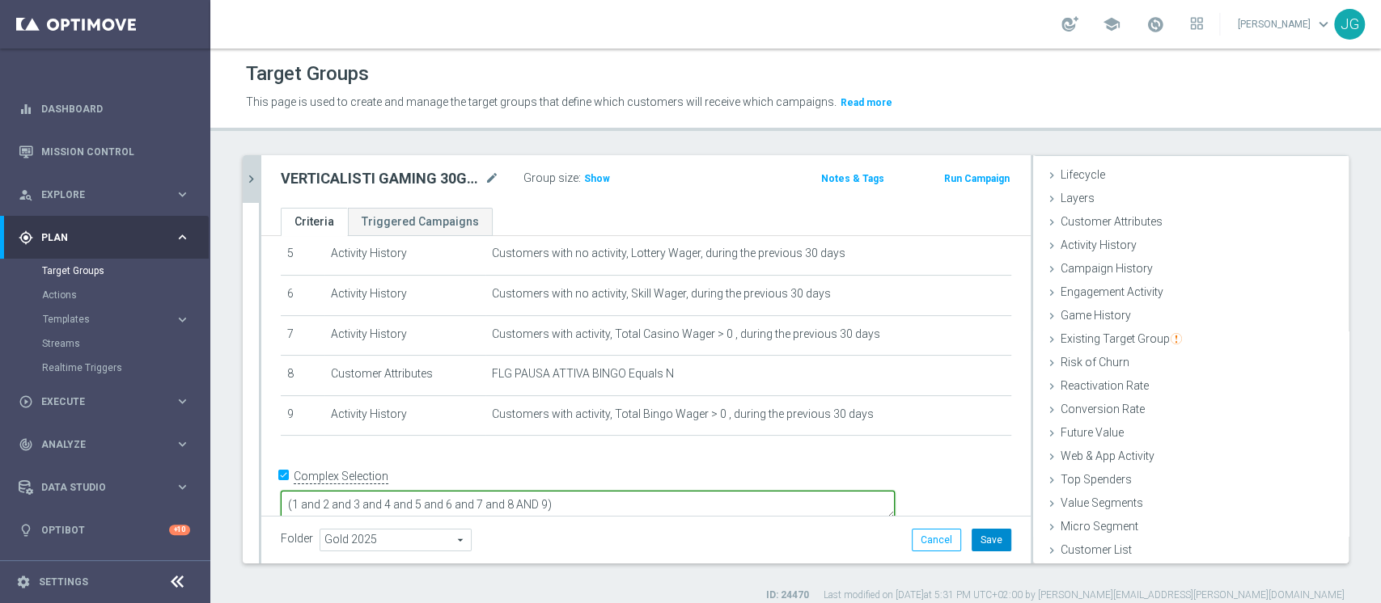
type textarea "(1 and 2 and 3 and 4 and 5 and 6 and 7 and 8 AND 9)"
click at [975, 539] on button "Save" at bounding box center [991, 540] width 40 height 23
click at [593, 178] on span "Show" at bounding box center [597, 178] width 26 height 11
click at [601, 176] on span "1,338" at bounding box center [599, 180] width 28 height 15
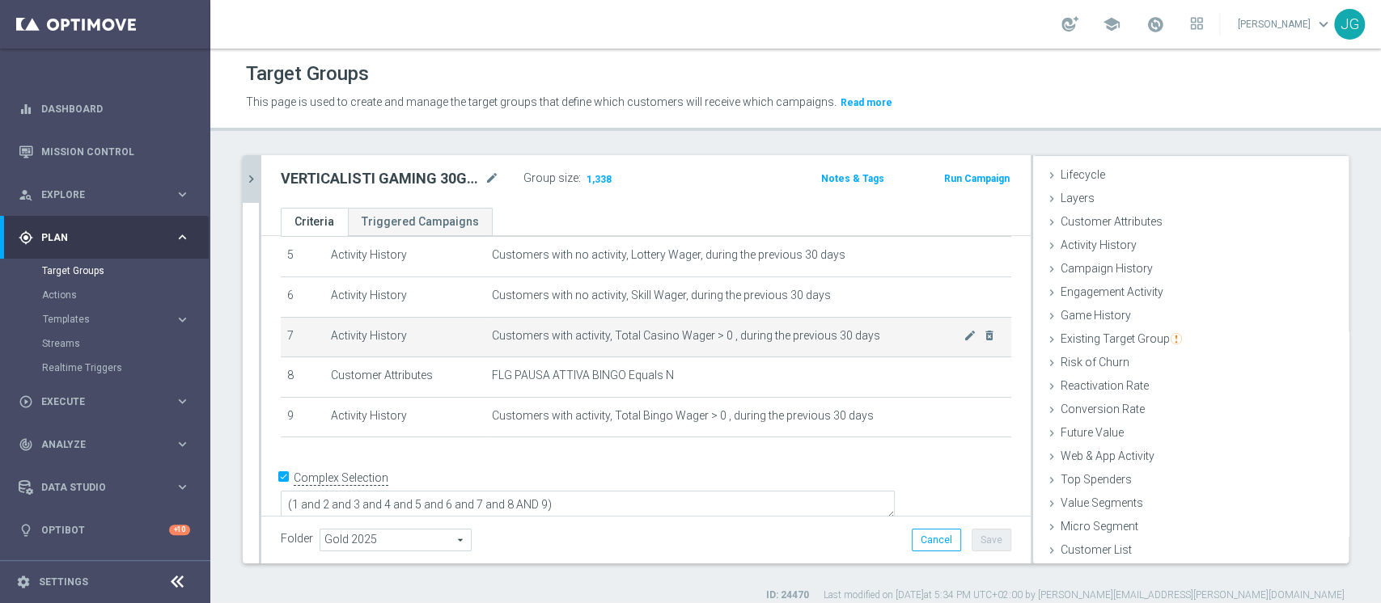
scroll to position [0, 0]
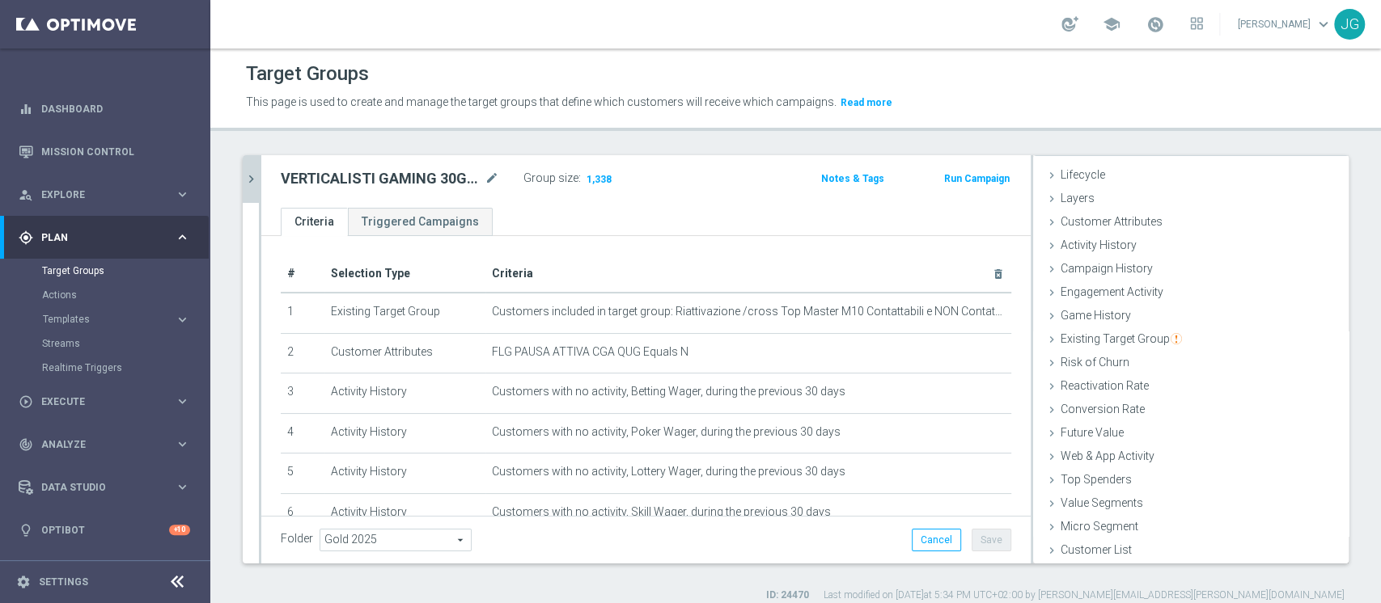
click at [255, 181] on icon "chevron_right" at bounding box center [250, 178] width 15 height 15
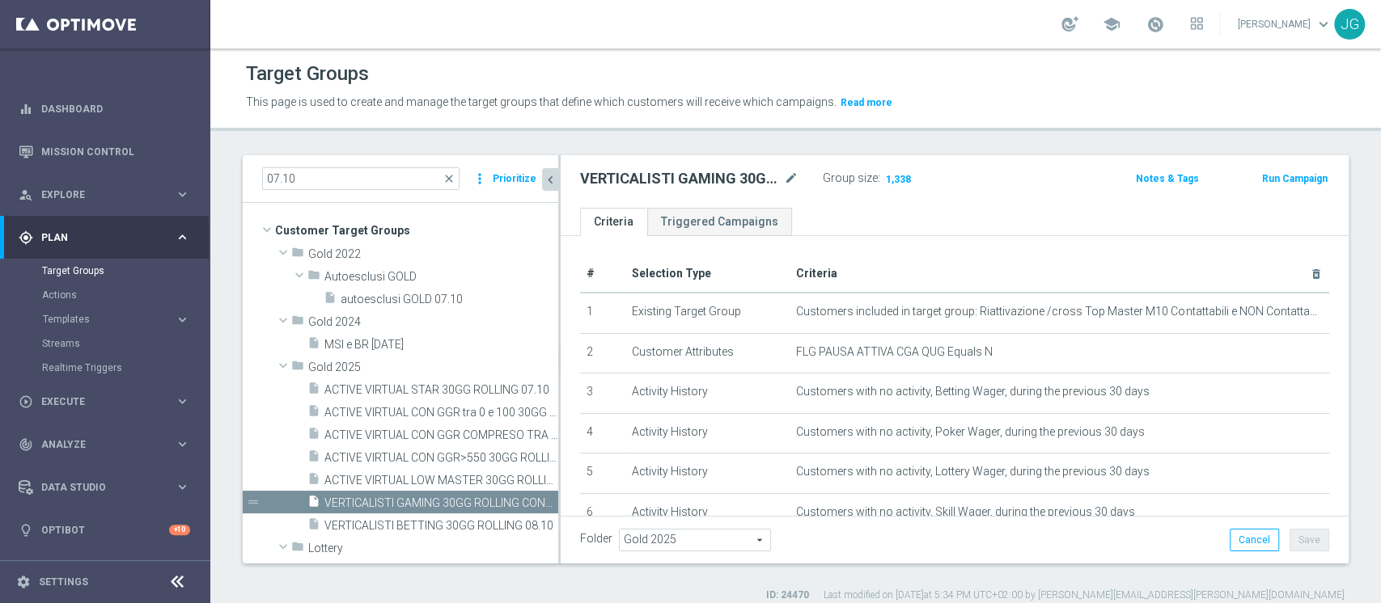
scroll to position [61, 0]
click at [523, 501] on icon "content_copy" at bounding box center [529, 503] width 13 height 13
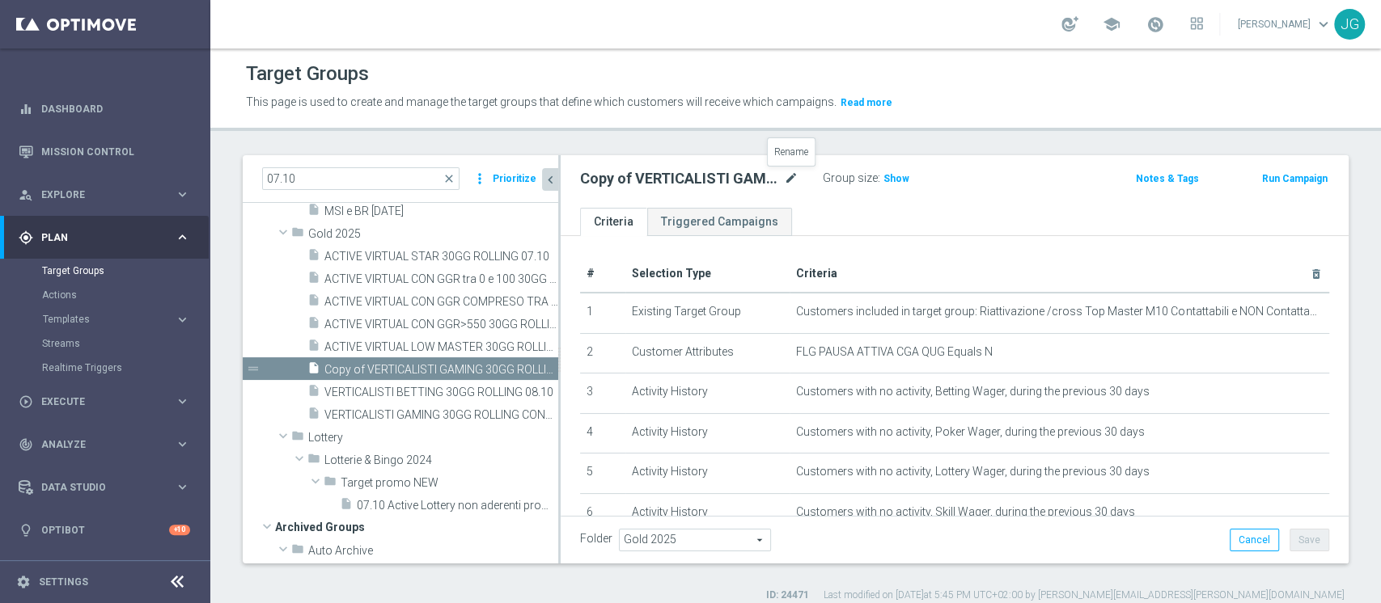
click at [794, 171] on icon "mode_edit" at bounding box center [791, 178] width 15 height 19
click at [764, 179] on input "Copy of VERTICALISTI GAMING 30GG ROLLING CONTATTABILI E NON 08.10" at bounding box center [689, 180] width 218 height 23
drag, startPoint x: 764, startPoint y: 179, endPoint x: 481, endPoint y: 184, distance: 283.1
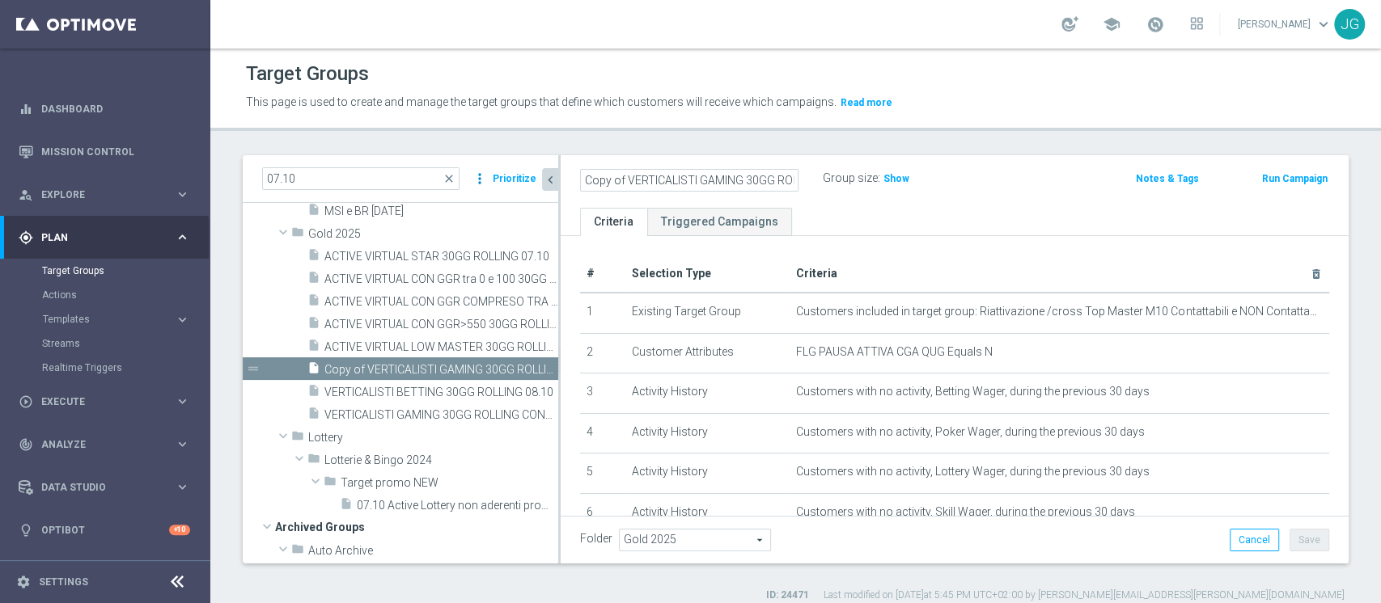
click at [481, 184] on as-split "07.10 close more_vert Prioritize Customer Target Groups library_add create_new_…" at bounding box center [796, 359] width 1106 height 408
type input "VERTICALISTI LOTTERIE & POKER 30GG ROLLING CONTATTABILI E NON 08.10"
click at [942, 196] on div "VERTICALISTI LOTTERIE & POKER 30GG ROLLING CONTATTABILI E NON 08.10 Group size …" at bounding box center [955, 181] width 788 height 53
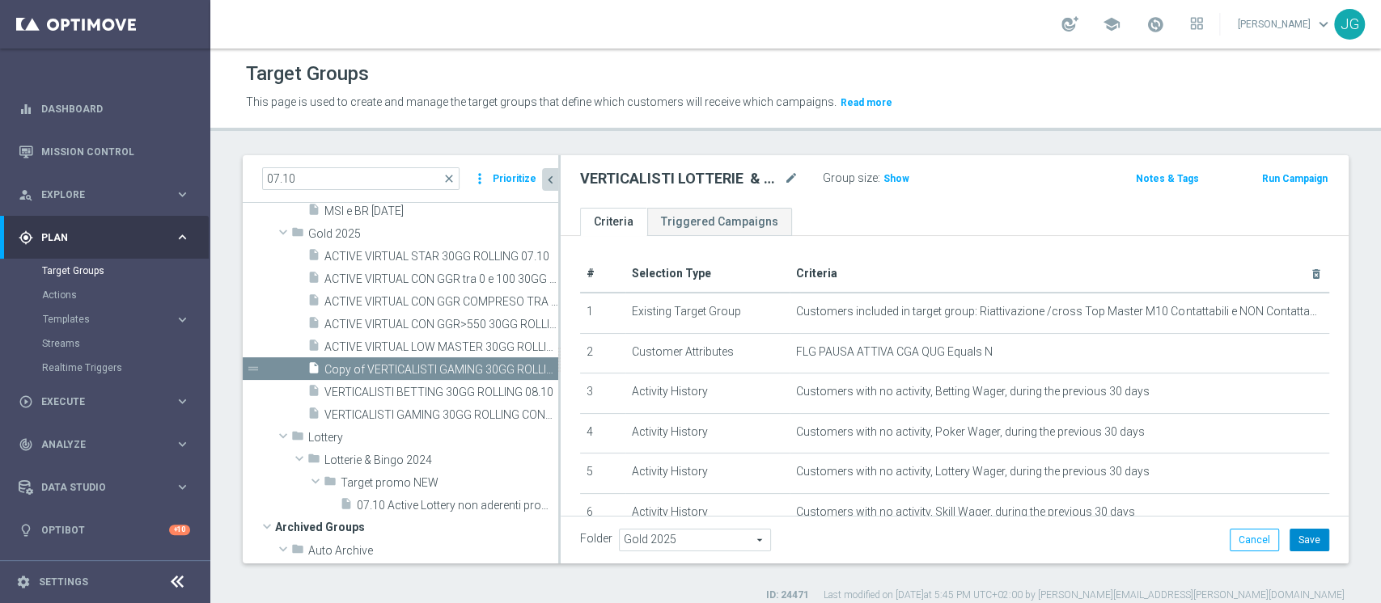
click at [1291, 541] on button "Save" at bounding box center [1309, 540] width 40 height 23
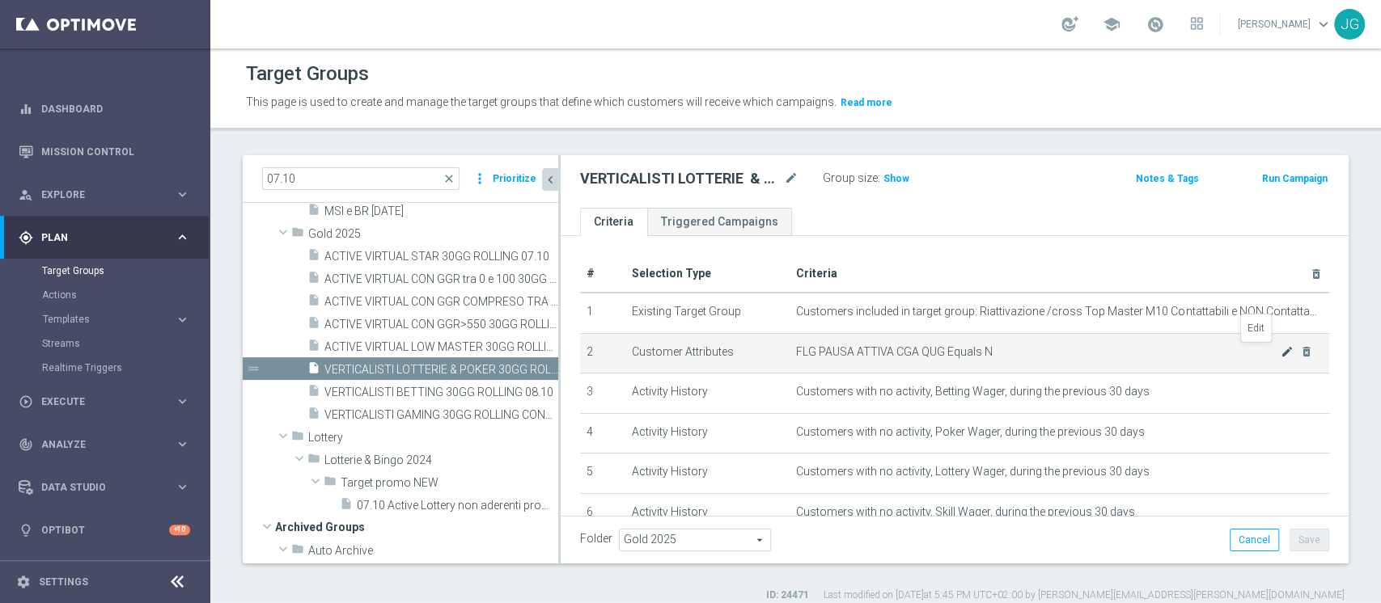
click at [1280, 351] on icon "mode_edit" at bounding box center [1286, 351] width 13 height 13
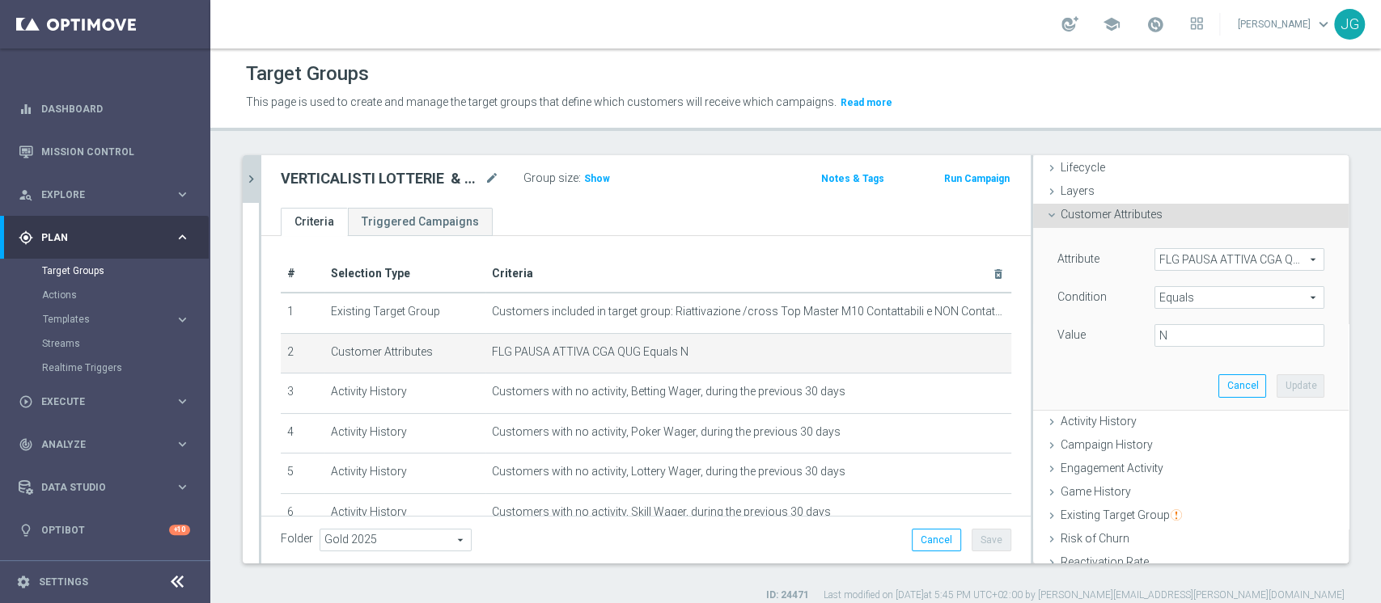
scroll to position [36, 0]
click at [1192, 255] on span "FLG PAUSA ATTIVA CGA QUG" at bounding box center [1239, 261] width 168 height 21
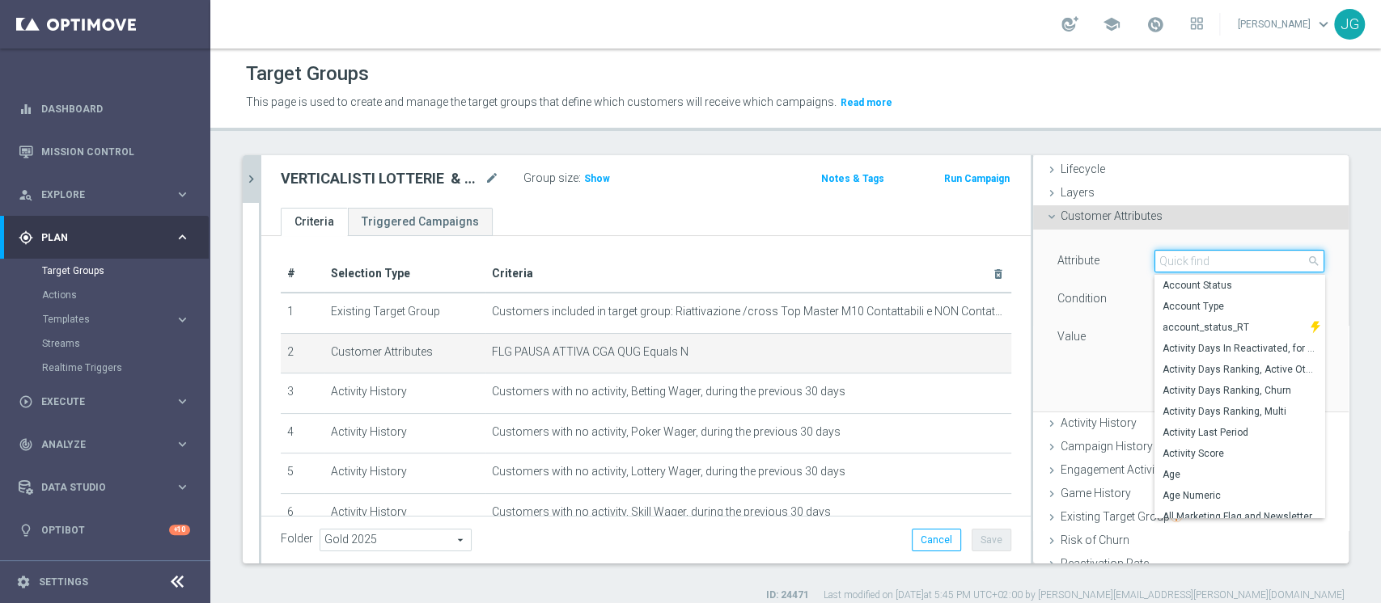
click at [1181, 260] on input "search" at bounding box center [1239, 261] width 170 height 23
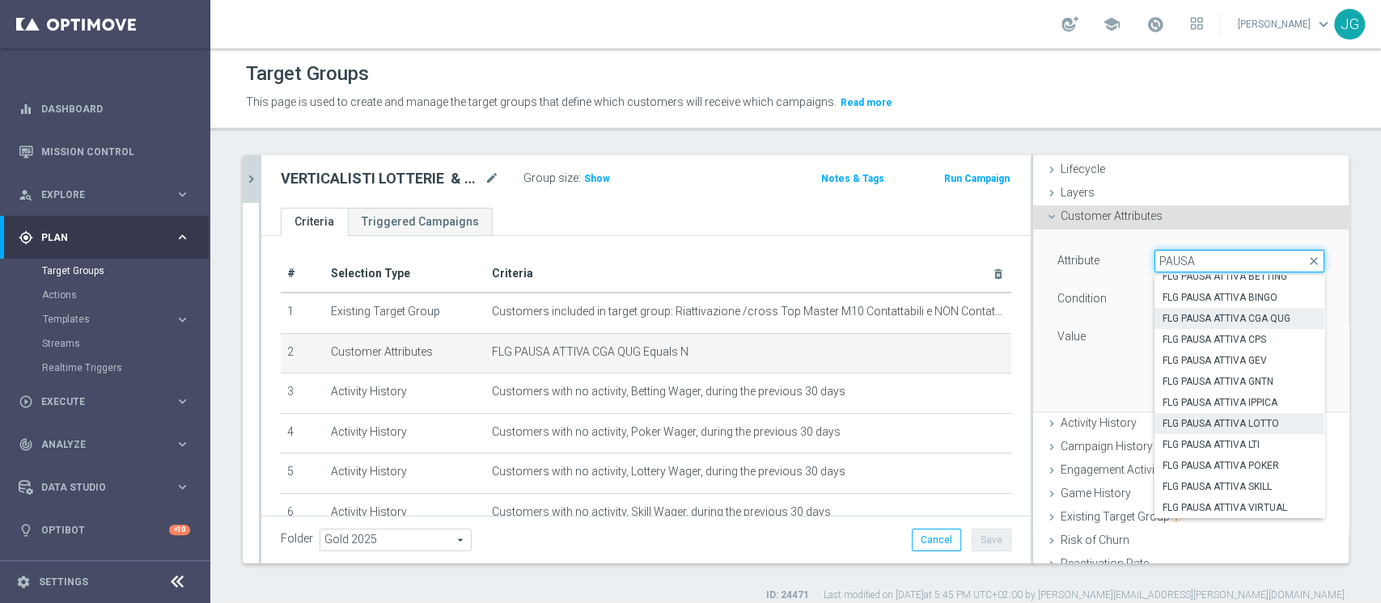
scroll to position [0, 0]
type input "PAUSA"
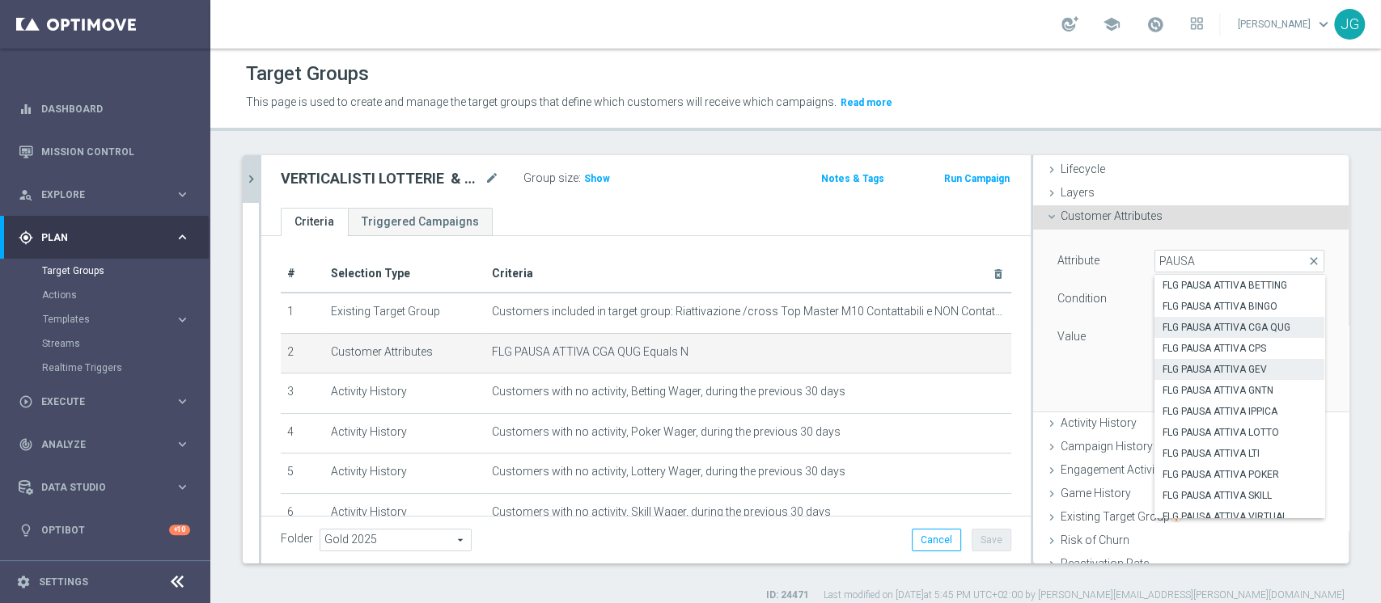
click at [1234, 366] on span "FLG PAUSA ATTIVA GEV" at bounding box center [1239, 369] width 154 height 13
type input "FLG PAUSA ATTIVA GEV"
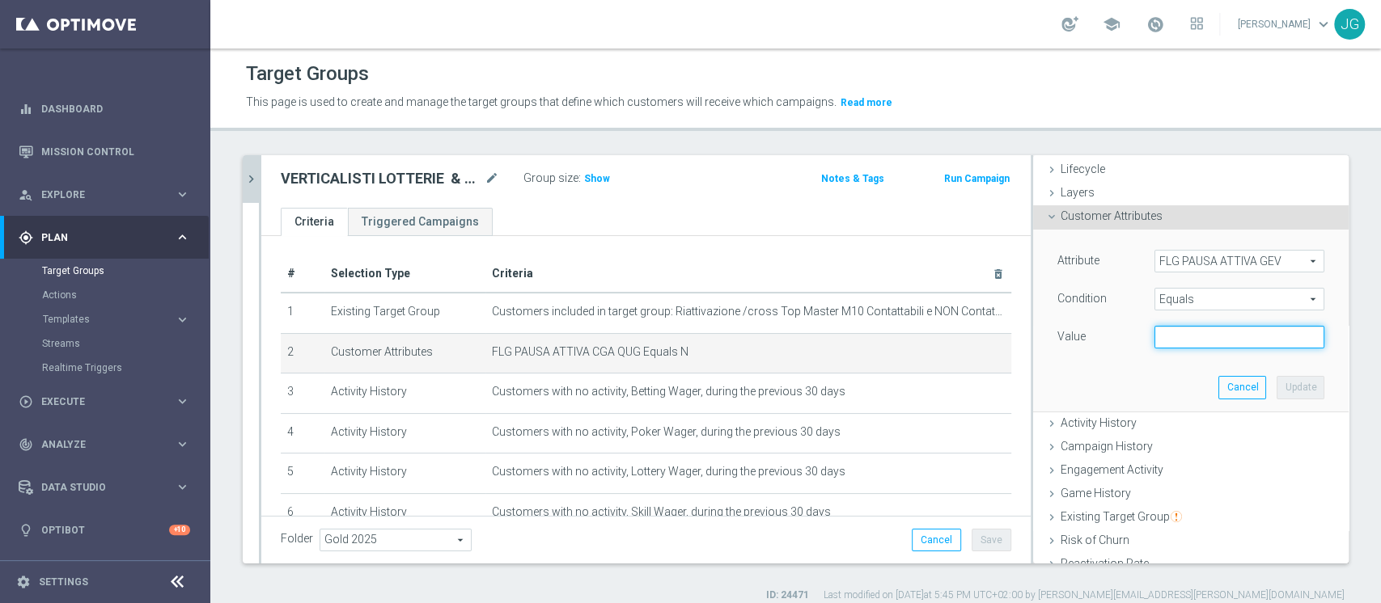
click at [1183, 334] on input "text" at bounding box center [1239, 337] width 170 height 23
type input "N"
click at [1276, 376] on button "Update" at bounding box center [1300, 387] width 48 height 23
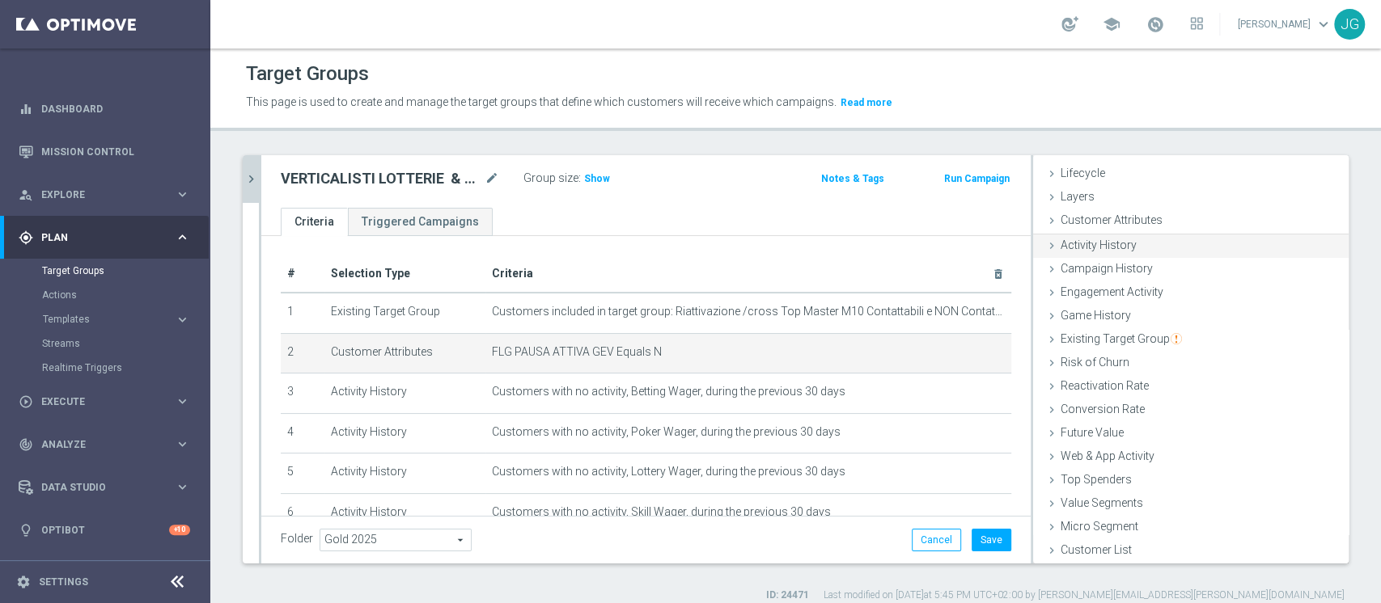
scroll to position [30, 0]
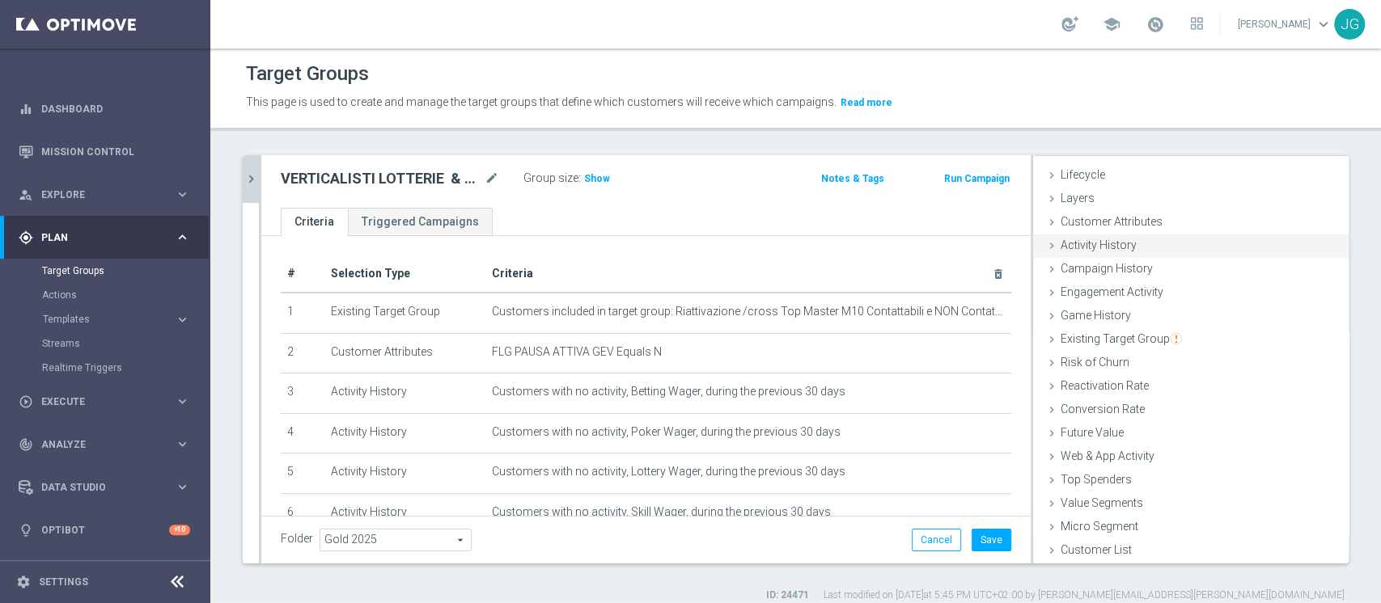
click at [1117, 217] on span "Customer Attributes" at bounding box center [1111, 221] width 102 height 13
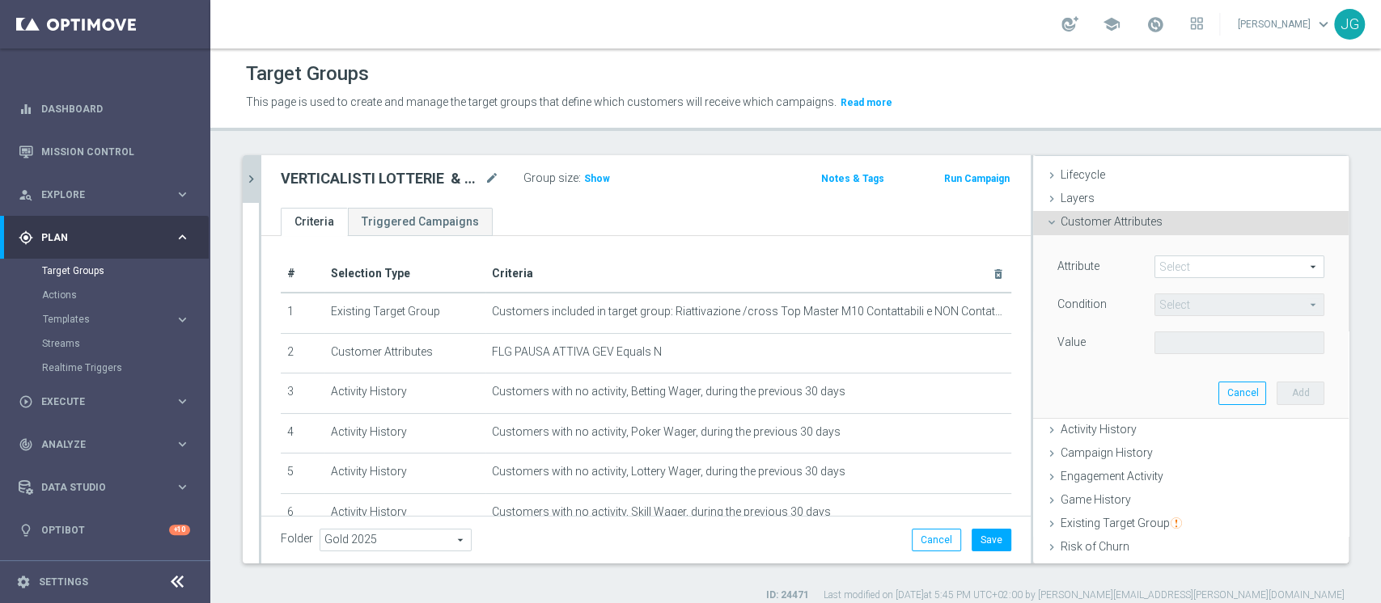
scroll to position [36, 0]
click at [1219, 263] on span at bounding box center [1239, 261] width 168 height 21
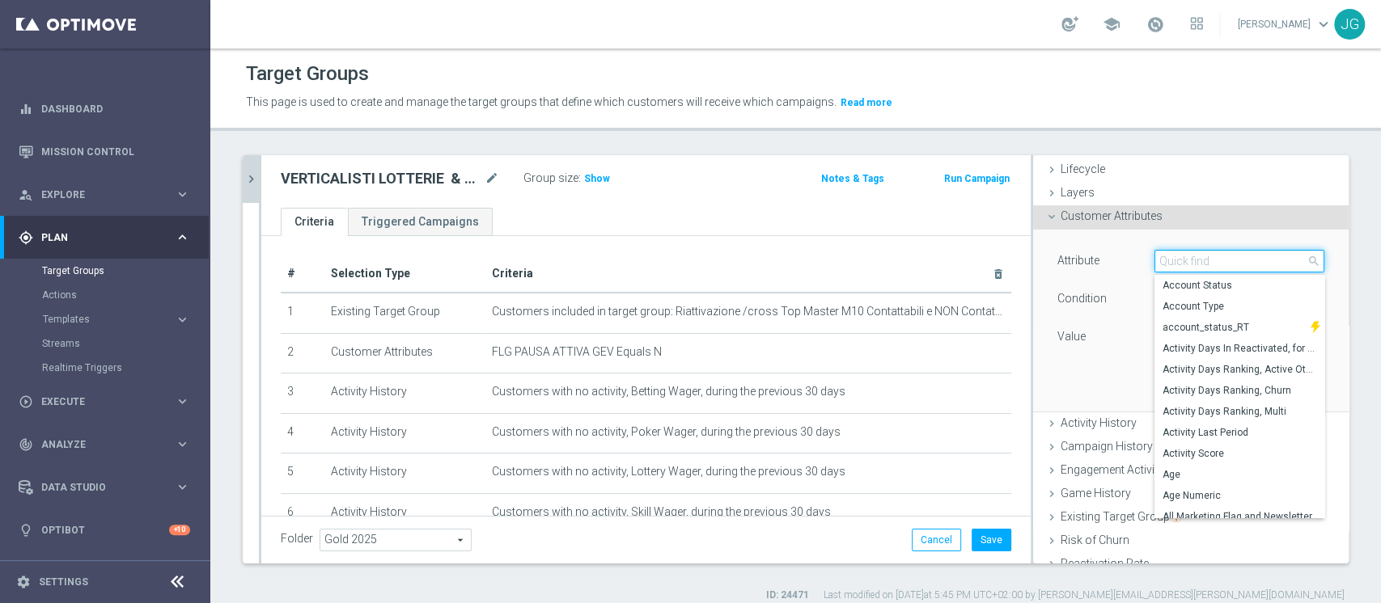
click at [1219, 263] on input "search" at bounding box center [1239, 261] width 170 height 23
type input "PAUSA"
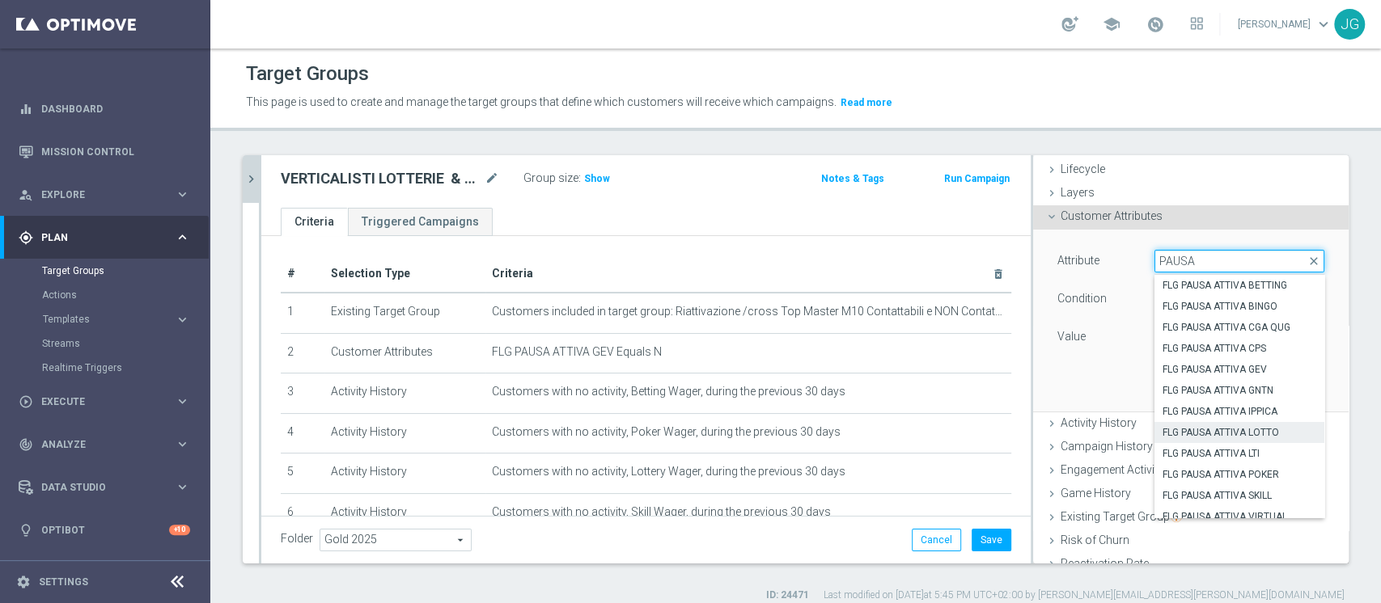
scroll to position [9, 0]
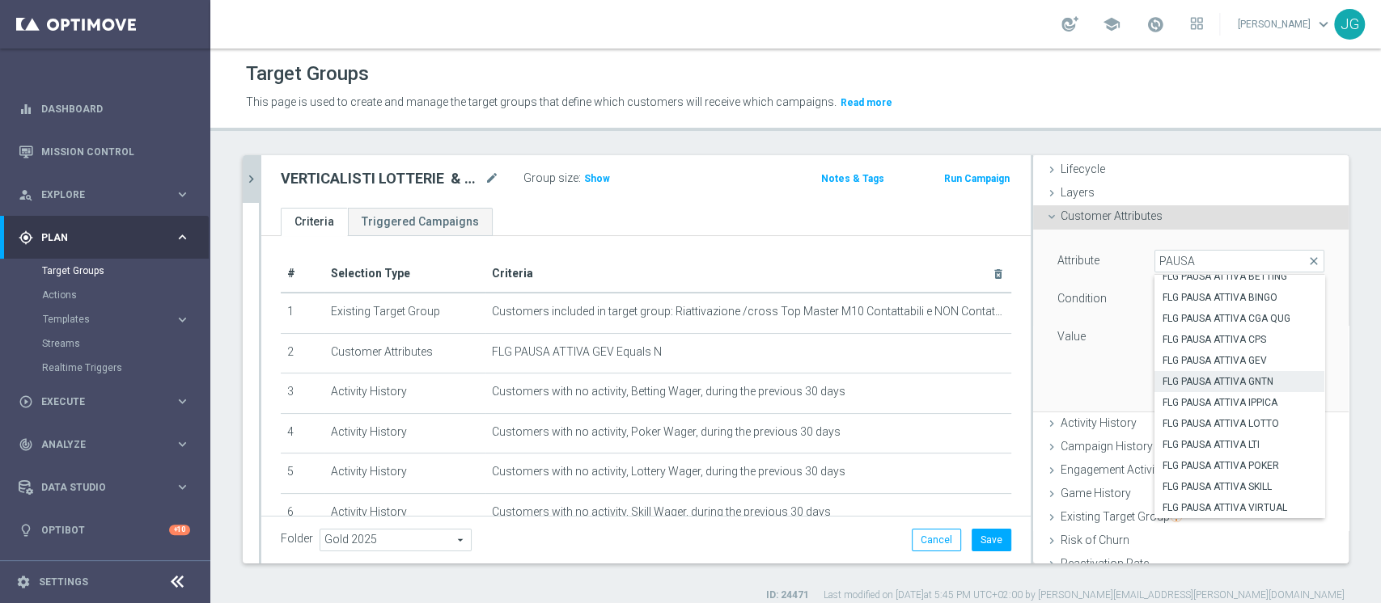
click at [1216, 379] on span "FLG PAUSA ATTIVA GNTN" at bounding box center [1239, 381] width 154 height 13
type input "FLG PAUSA ATTIVA GNTN"
type input "Equals"
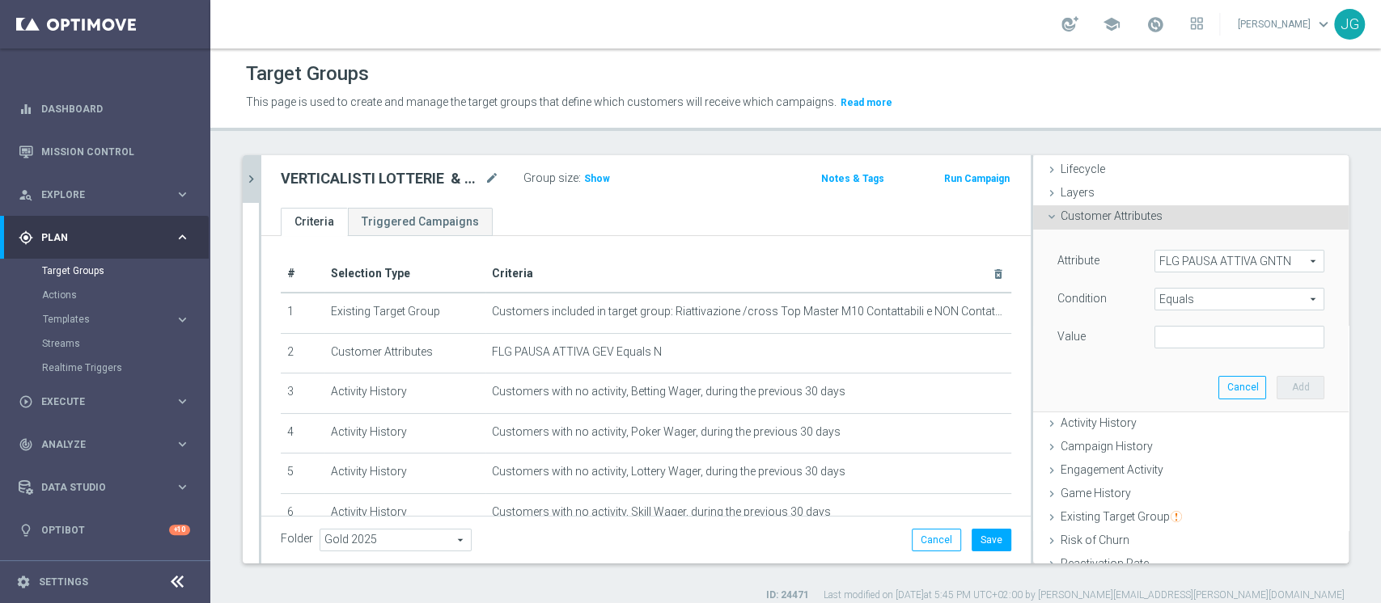
click at [1208, 352] on div "Attribute FLG PAUSA ATTIVA GNTN FLG PAUSA ATTIVA GNTN arrow_drop_down search Co…" at bounding box center [1190, 320] width 291 height 181
click at [1192, 336] on input "text" at bounding box center [1239, 337] width 170 height 23
type input "N"
click at [1276, 379] on button "Add" at bounding box center [1300, 387] width 48 height 23
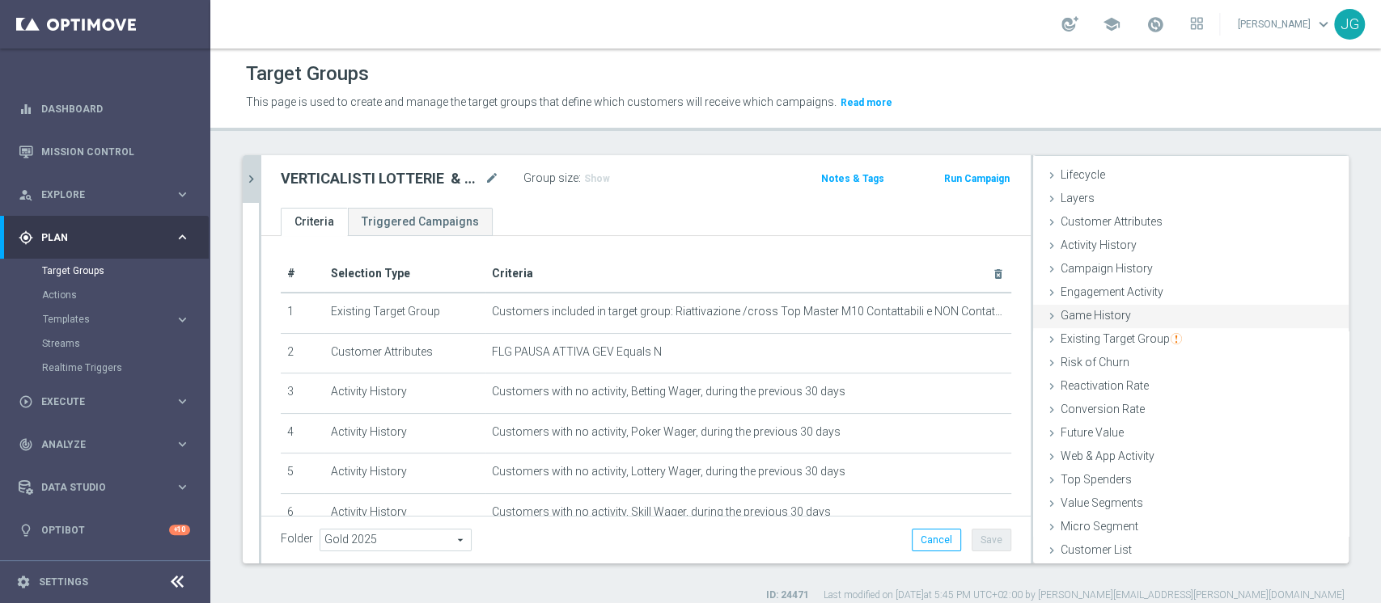
scroll to position [30, 0]
click at [1128, 222] on span "Customer Attributes" at bounding box center [1111, 221] width 102 height 13
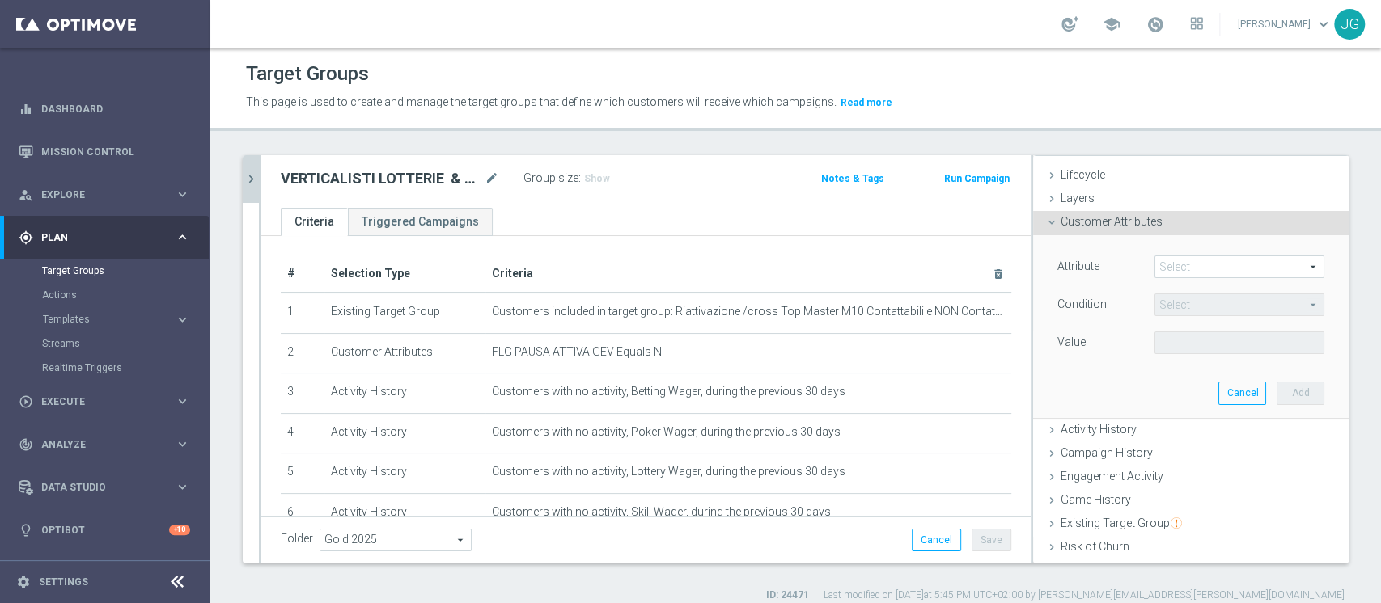
scroll to position [36, 0]
click at [1179, 261] on span at bounding box center [1239, 261] width 168 height 21
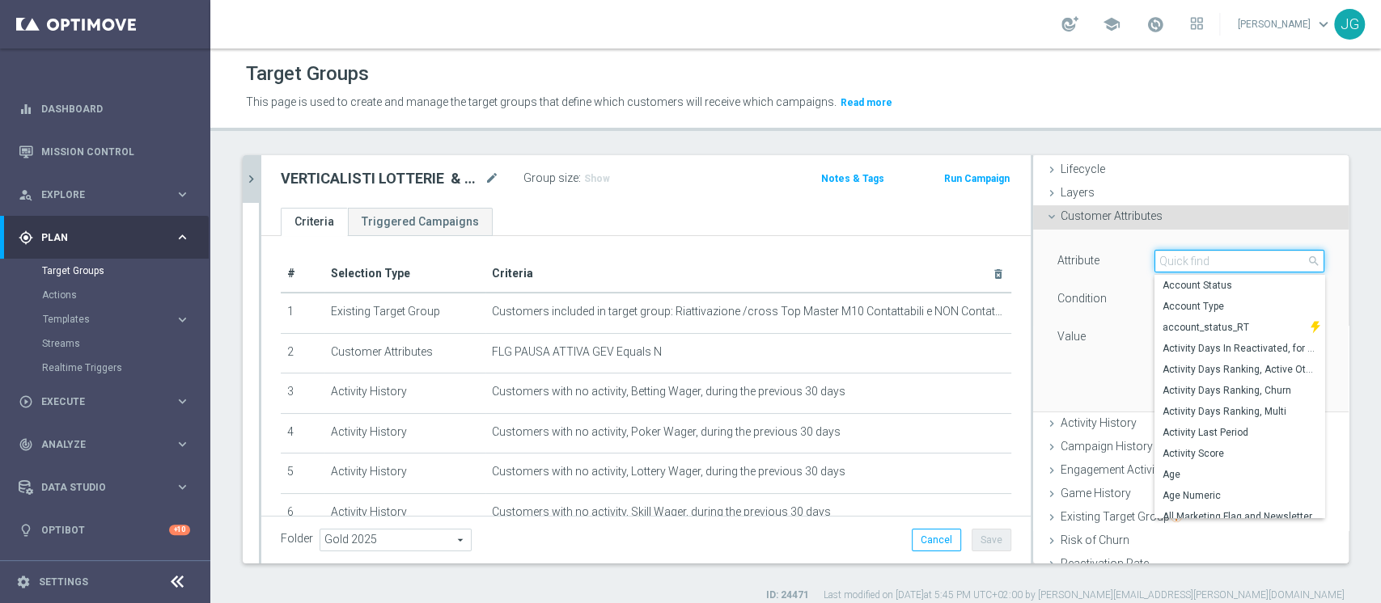
click at [1179, 261] on input "search" at bounding box center [1239, 261] width 170 height 23
type input "PAUSA"
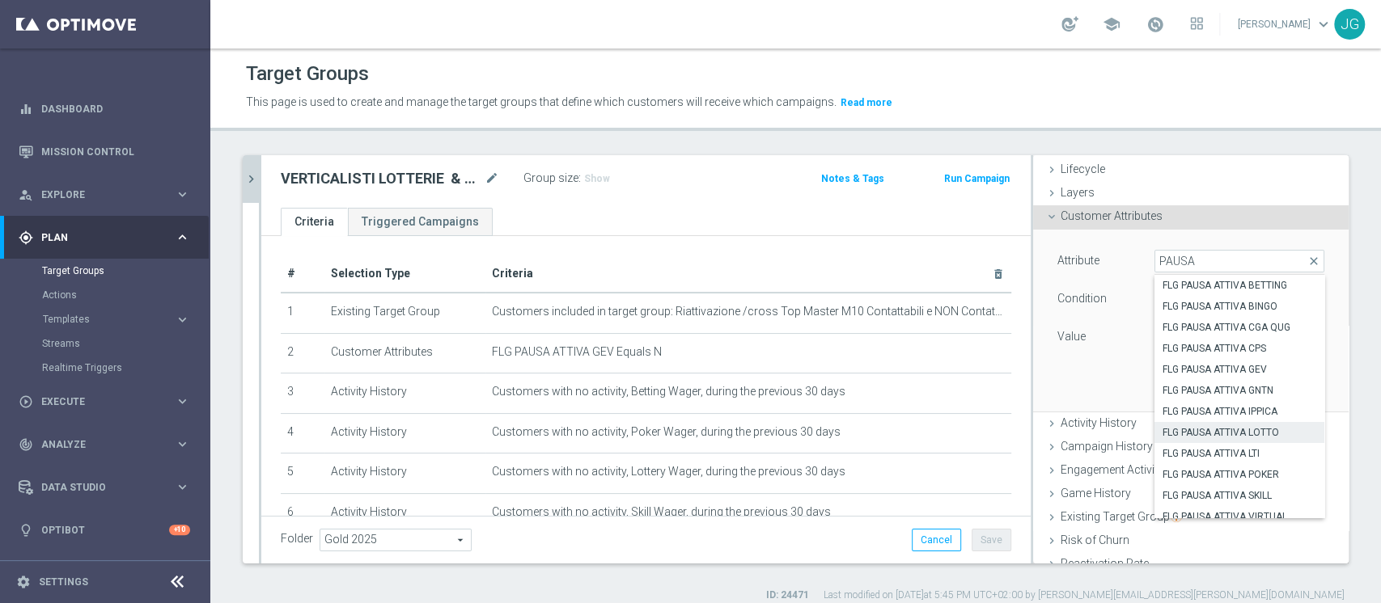
click at [1233, 431] on span "FLG PAUSA ATTIVA LOTTO" at bounding box center [1239, 432] width 154 height 13
type input "FLG PAUSA ATTIVA LOTTO"
type input "Equals"
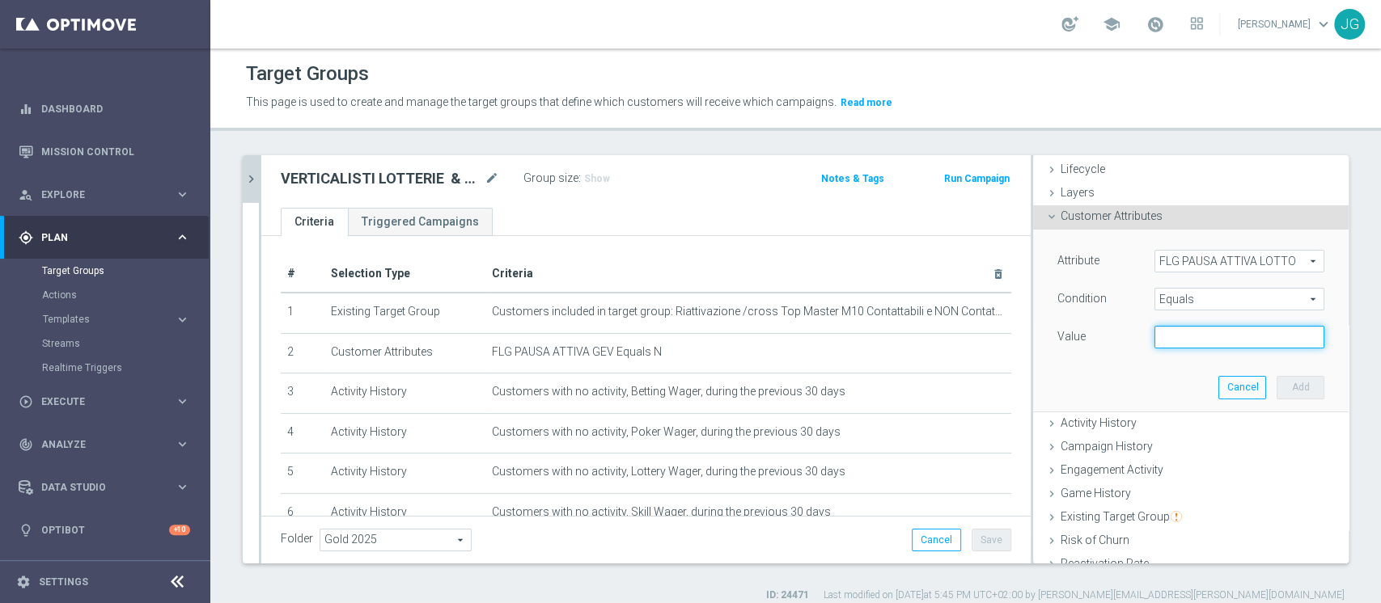
click at [1205, 328] on input "text" at bounding box center [1239, 337] width 170 height 23
type input "N"
click at [1276, 385] on button "Add" at bounding box center [1300, 387] width 48 height 23
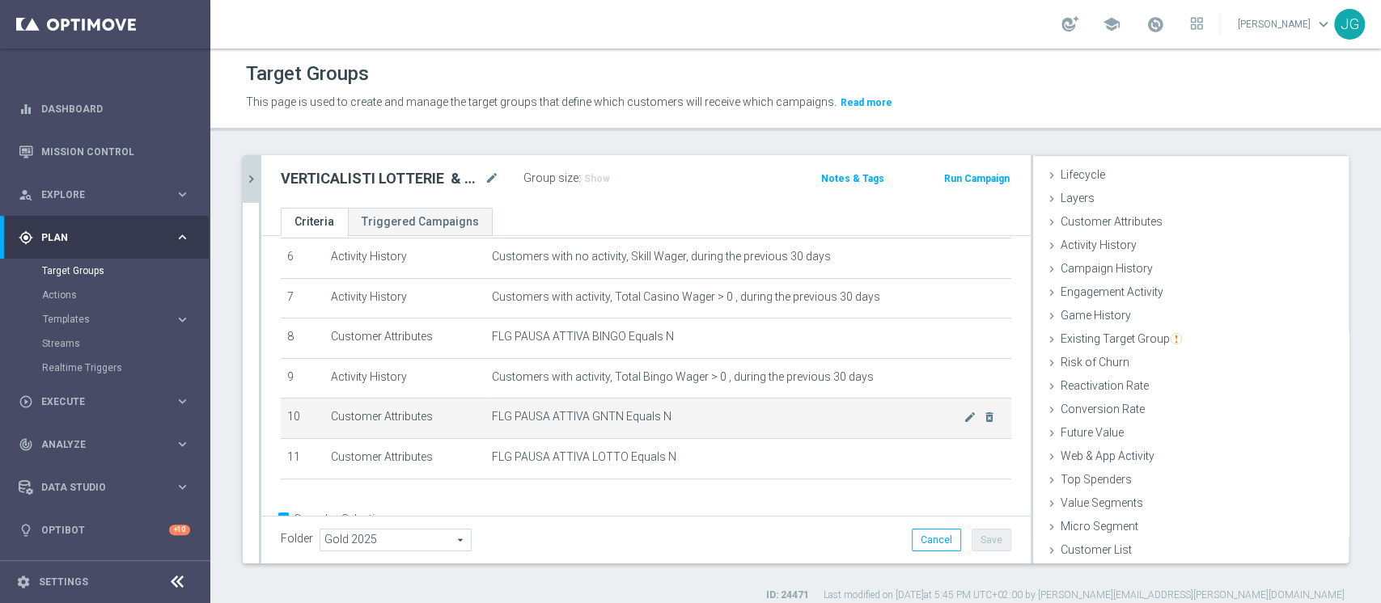
scroll to position [248, 0]
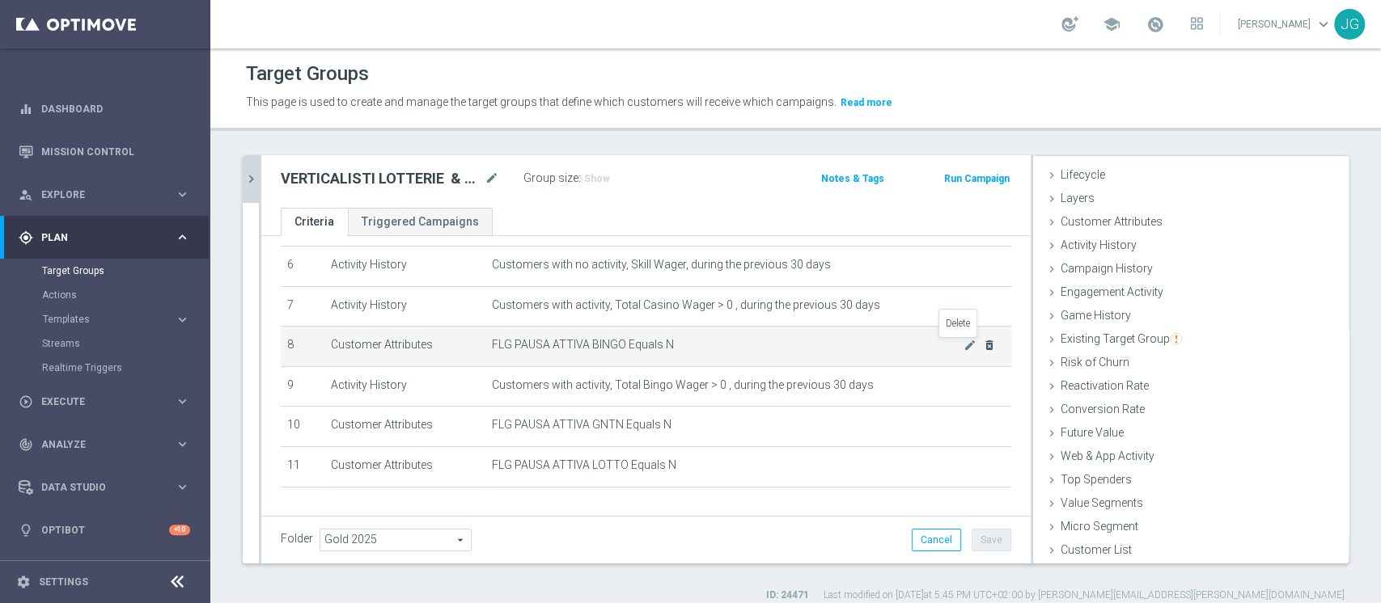
click at [983, 348] on icon "delete_forever" at bounding box center [989, 345] width 13 height 13
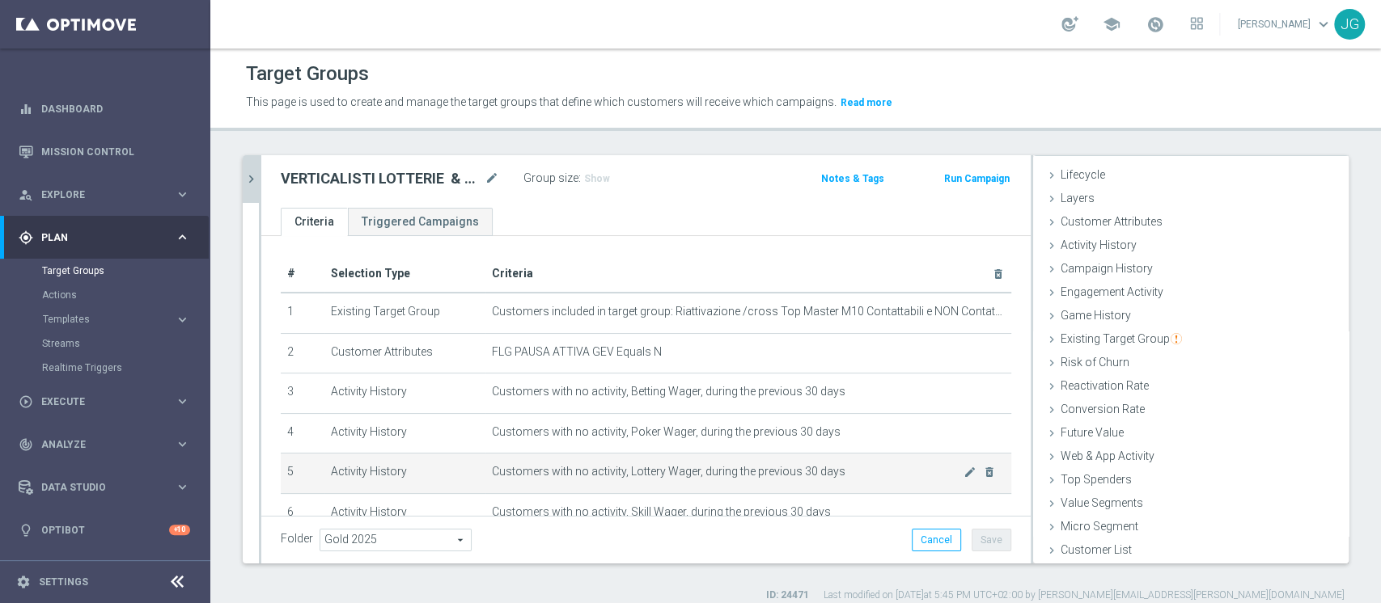
scroll to position [259, 0]
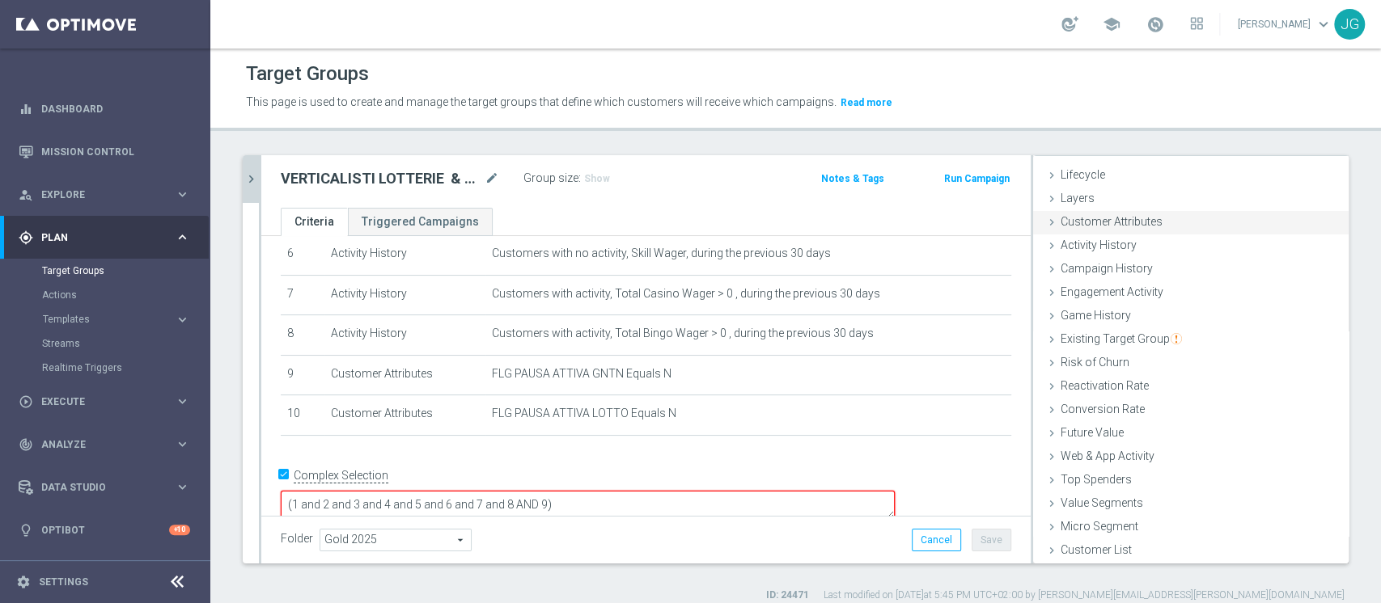
click at [1087, 218] on span "Customer Attributes" at bounding box center [1111, 221] width 102 height 13
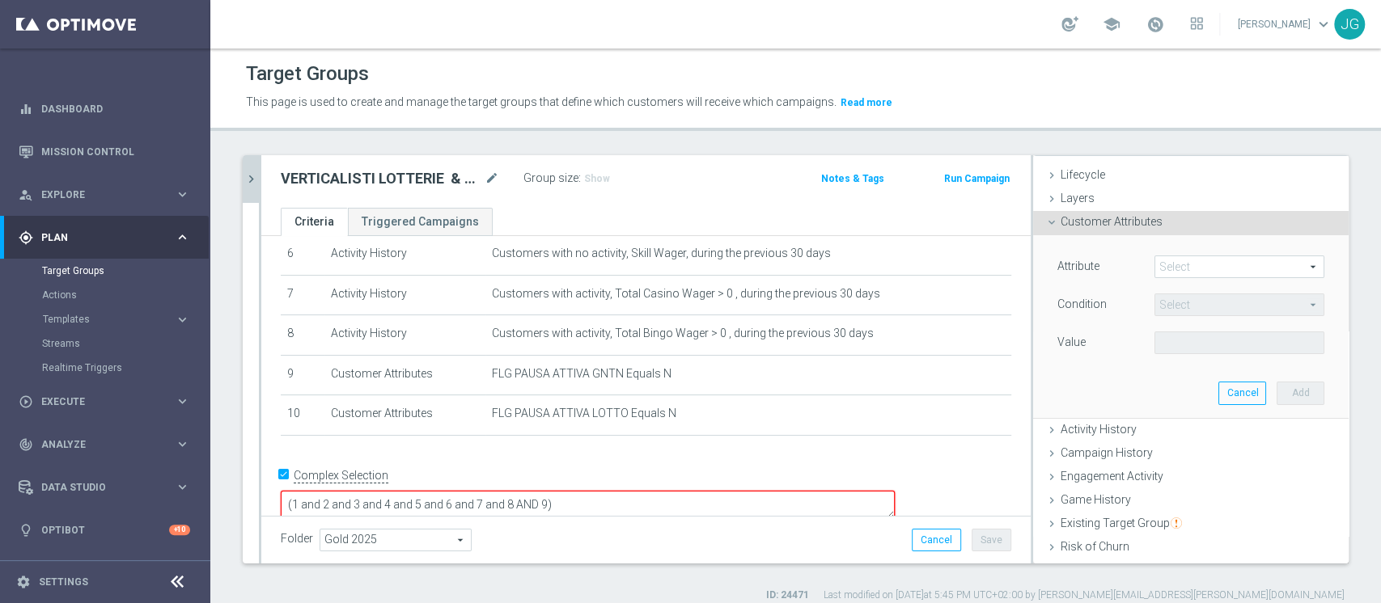
scroll to position [36, 0]
click at [1211, 251] on span at bounding box center [1239, 261] width 168 height 21
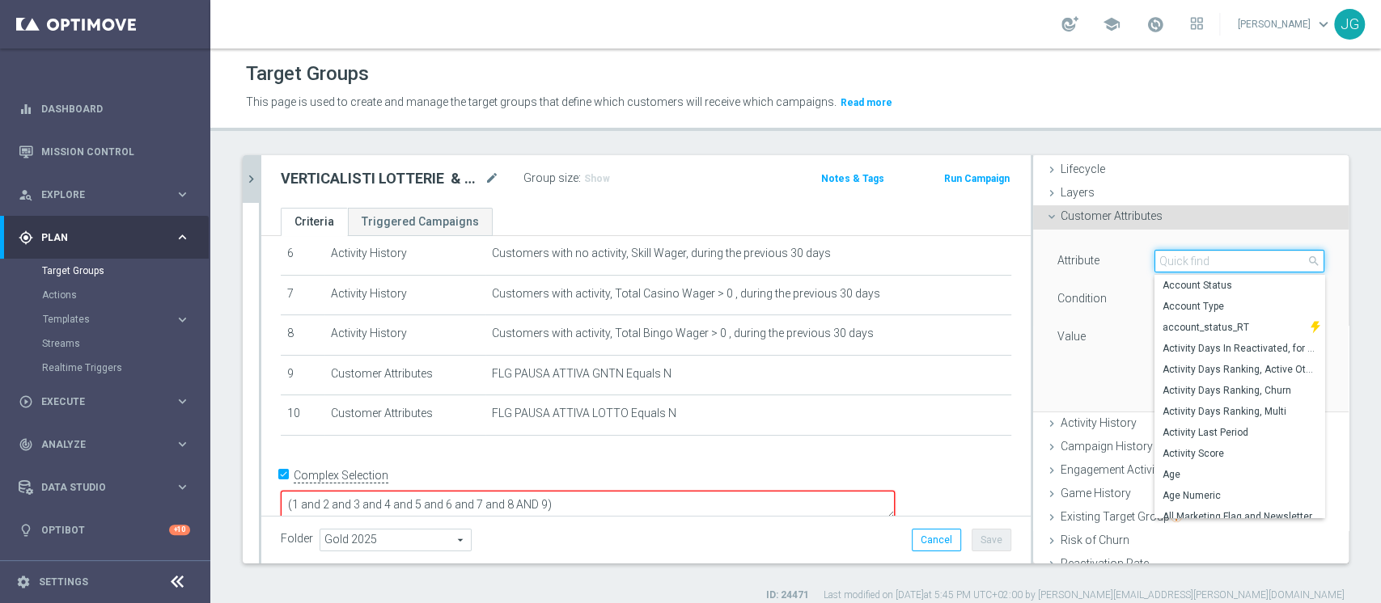
click at [1191, 260] on input "search" at bounding box center [1239, 261] width 170 height 23
type input "P"
type input "PAUSA"
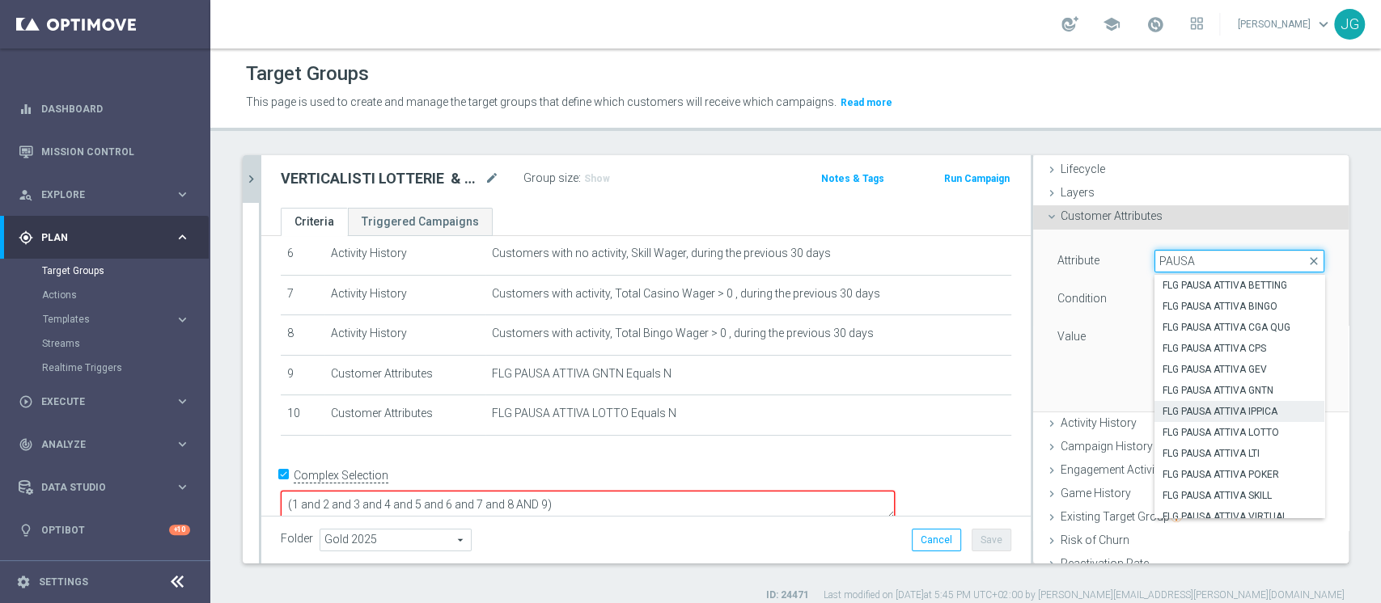
scroll to position [9, 0]
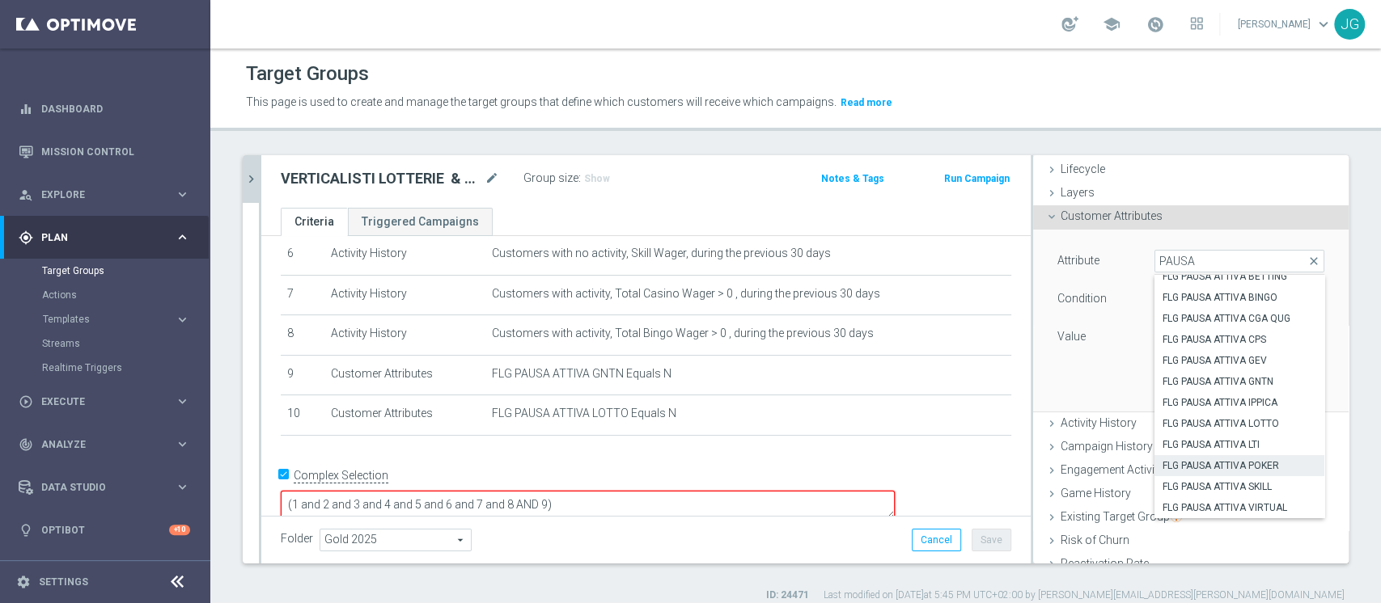
click at [1210, 468] on span "FLG PAUSA ATTIVA POKER" at bounding box center [1239, 465] width 154 height 13
type input "FLG PAUSA ATTIVA POKER"
type input "Equals"
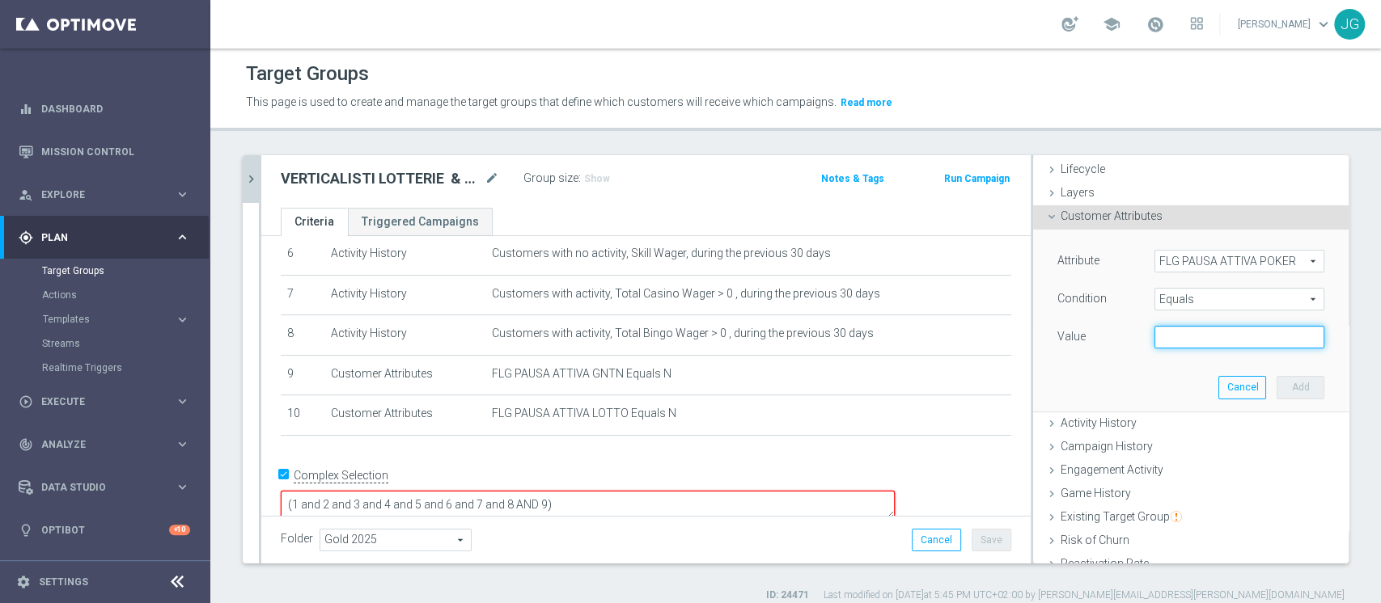
click at [1170, 338] on input "text" at bounding box center [1239, 337] width 170 height 23
type input "N"
click at [1276, 386] on button "Add" at bounding box center [1300, 387] width 48 height 23
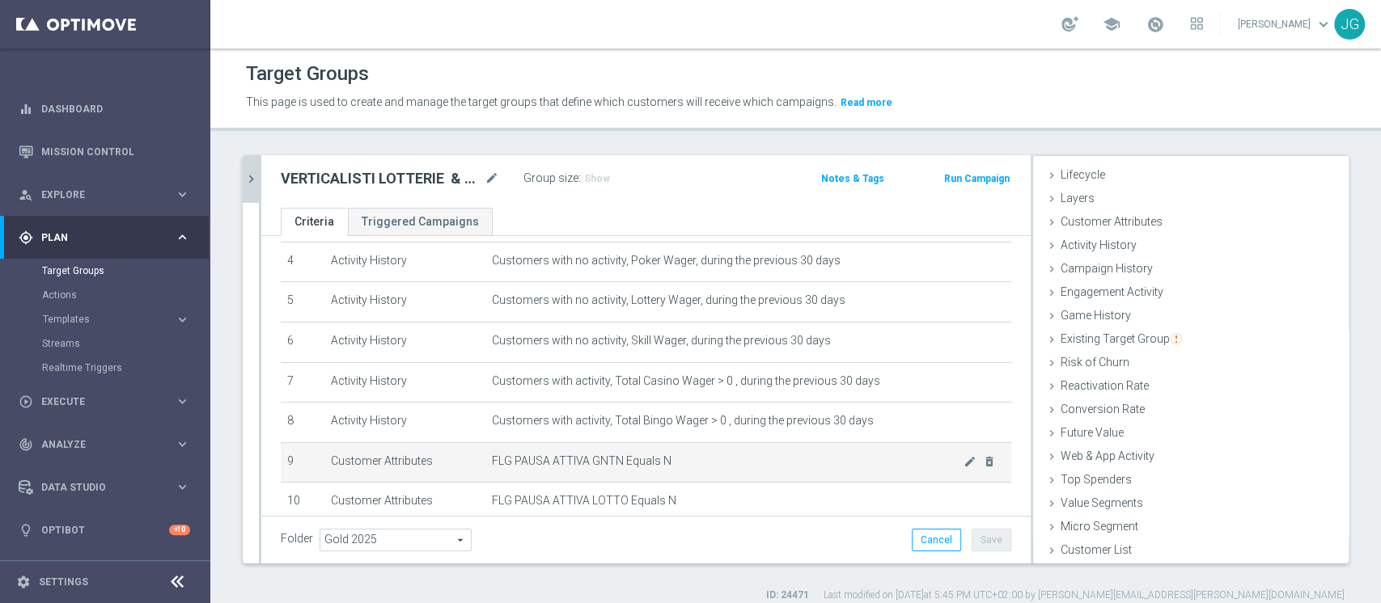
scroll to position [167, 0]
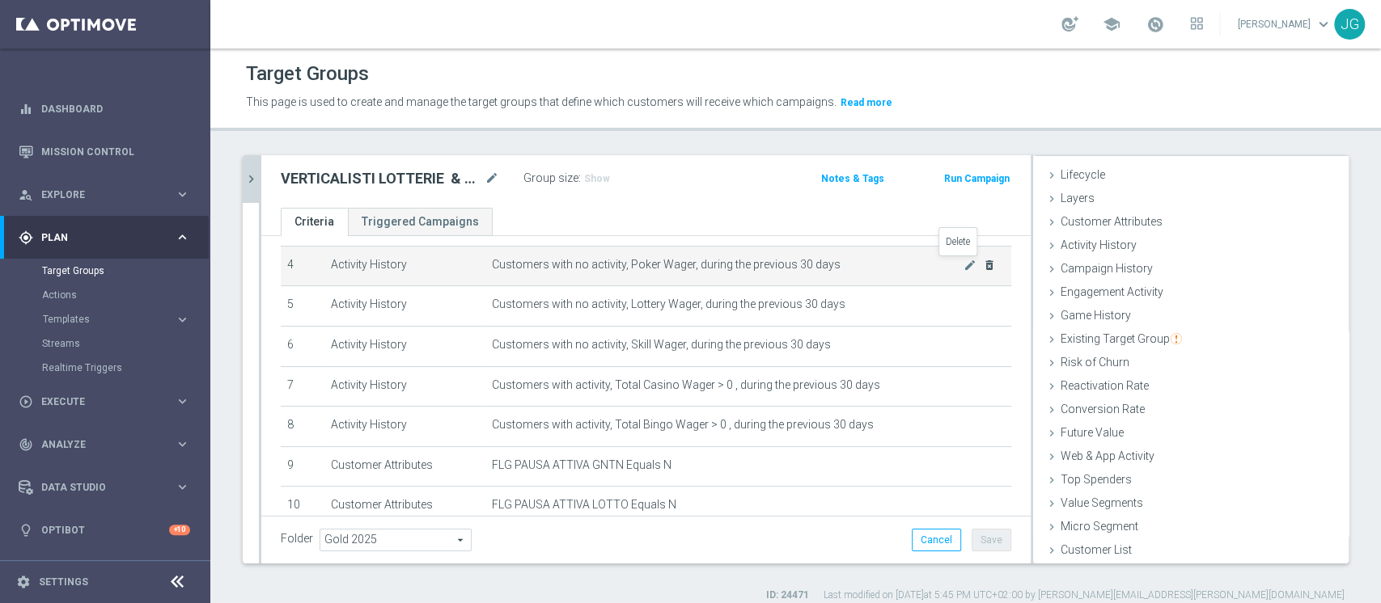
click at [983, 262] on icon "delete_forever" at bounding box center [989, 265] width 13 height 13
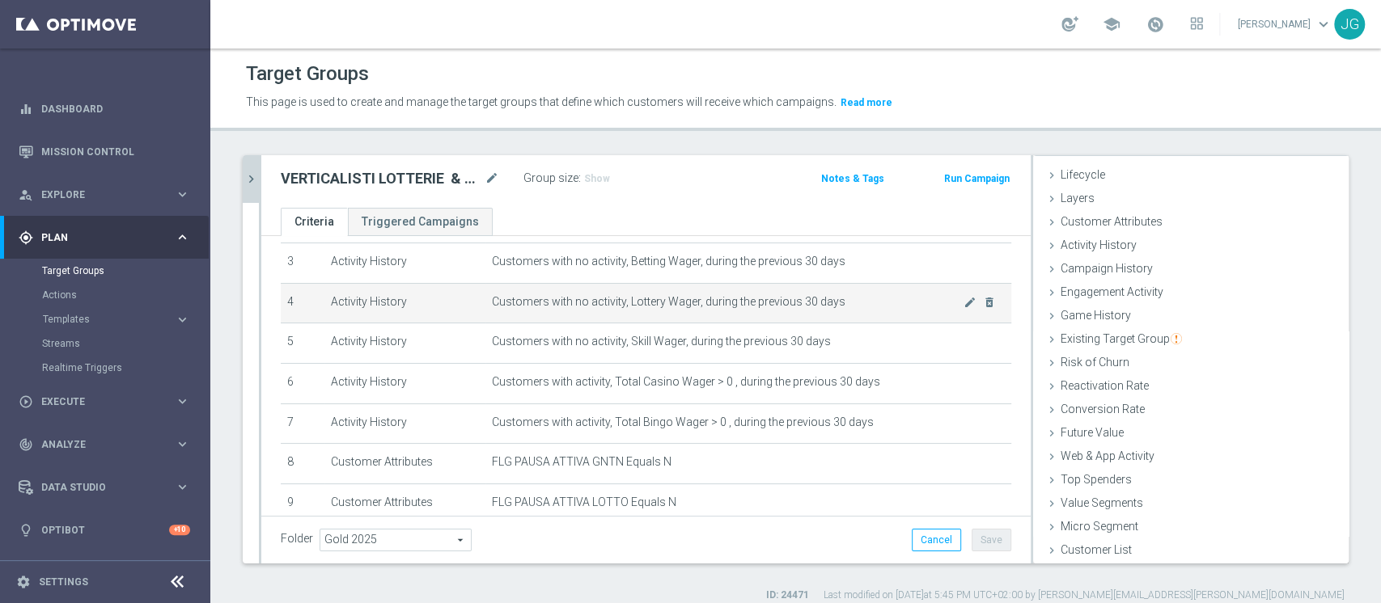
scroll to position [129, 0]
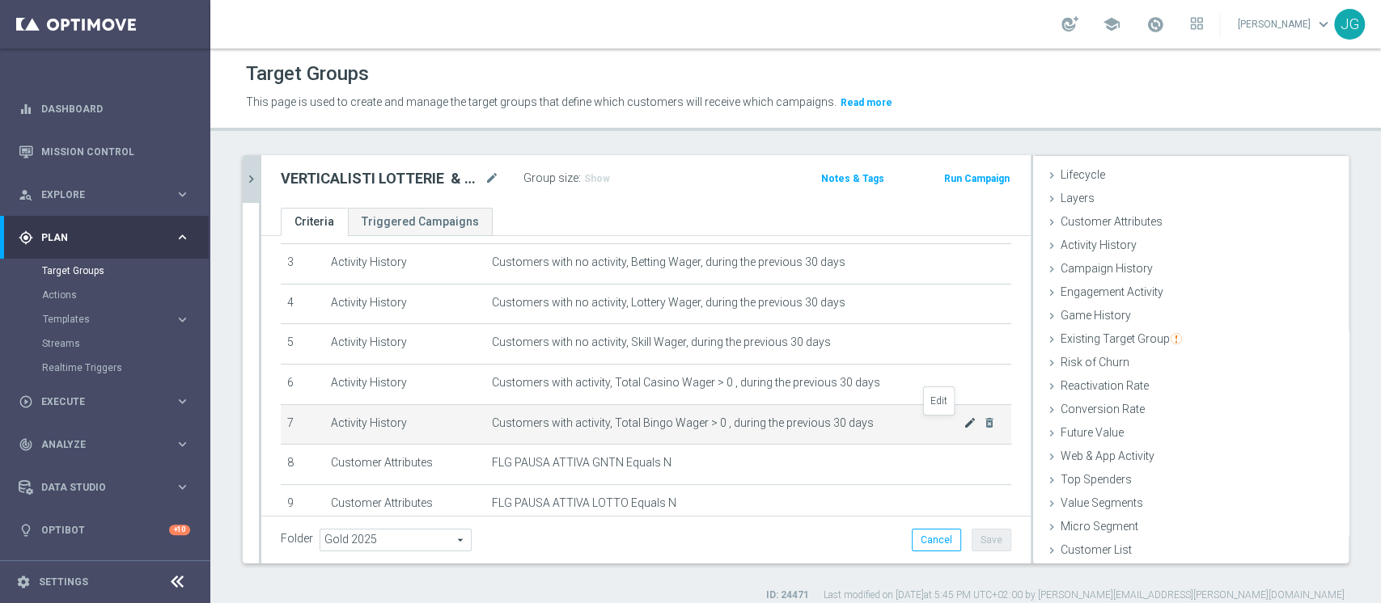
click at [963, 427] on icon "mode_edit" at bounding box center [969, 423] width 13 height 13
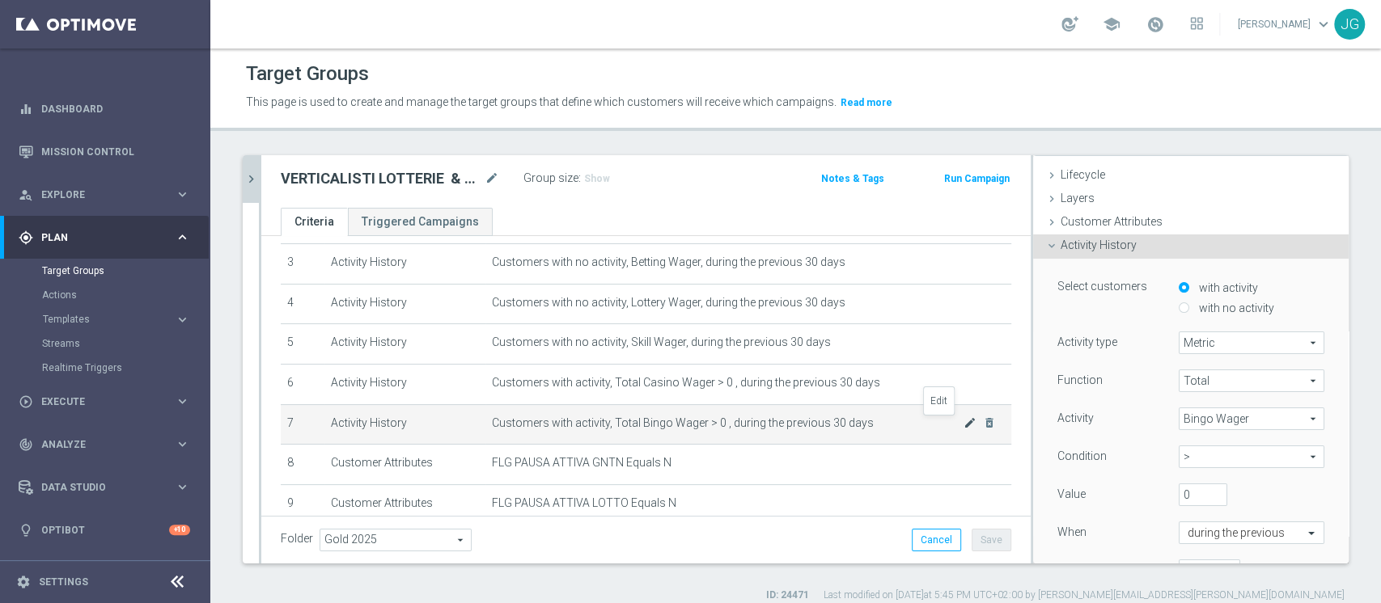
scroll to position [36, 0]
click at [1193, 412] on span "Bingo Wager" at bounding box center [1251, 413] width 144 height 21
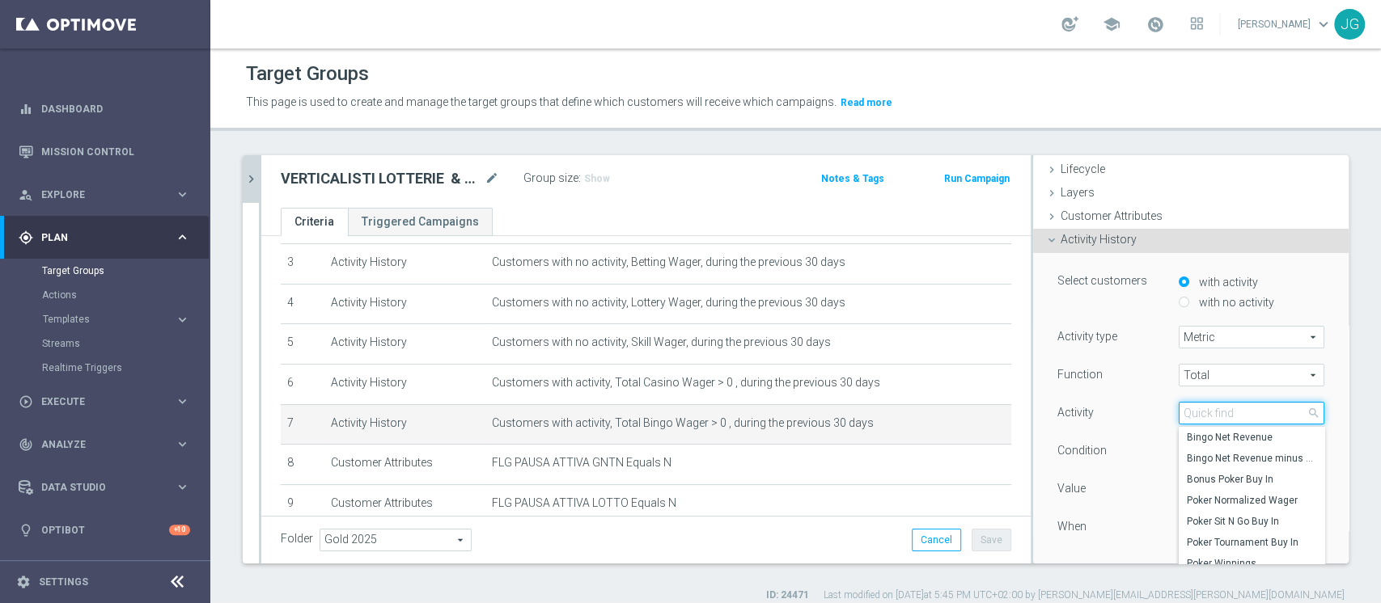
click at [1201, 410] on input "search" at bounding box center [1251, 413] width 146 height 23
type input "L"
type input "G"
type input "LOTT"
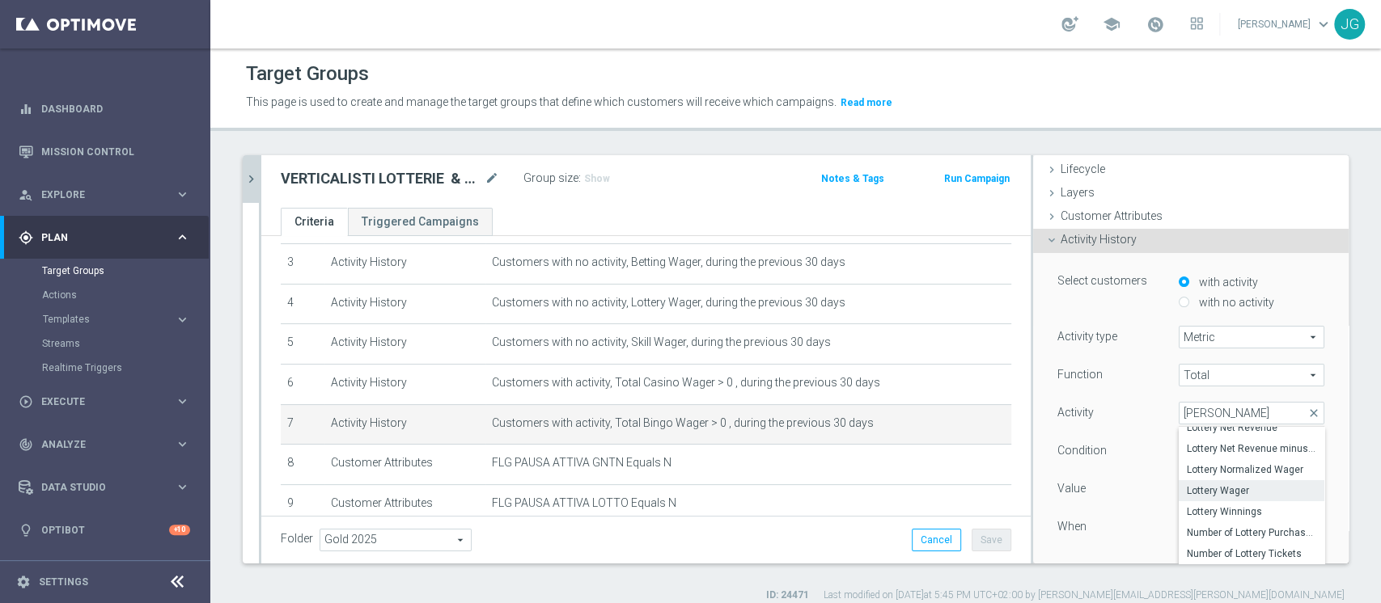
click at [1238, 489] on span "Lottery Wager" at bounding box center [1251, 490] width 129 height 13
type input "Lottery Wager"
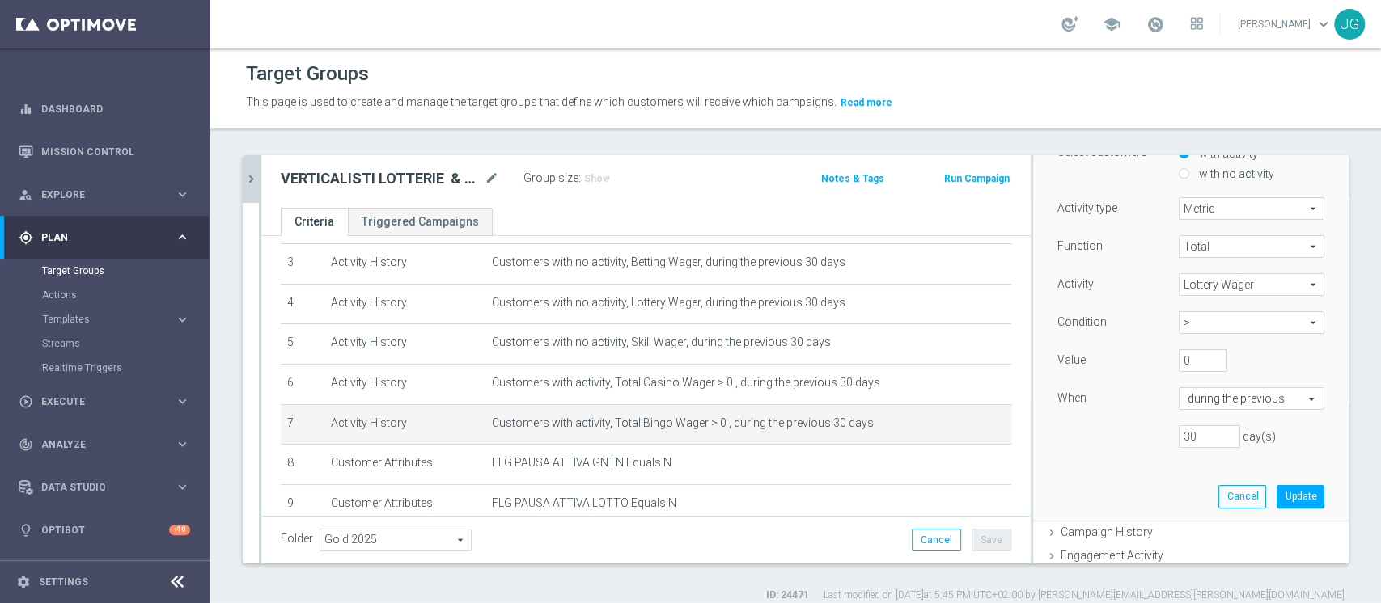
scroll to position [178, 0]
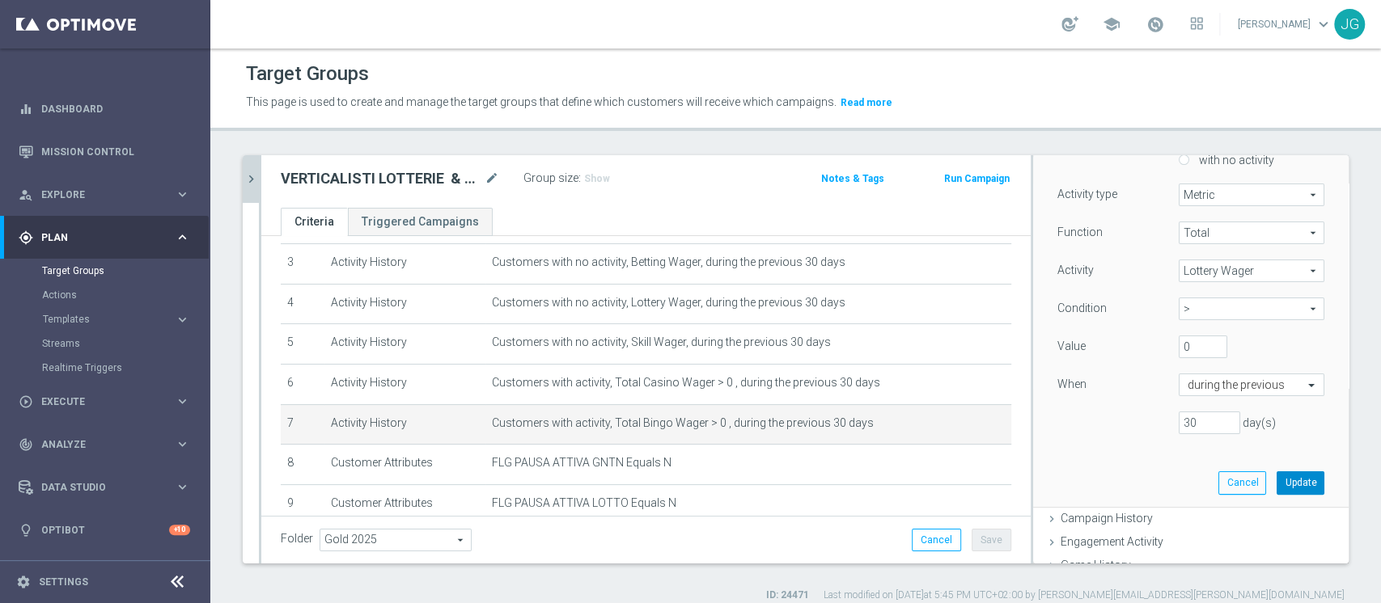
click at [1276, 483] on button "Update" at bounding box center [1300, 483] width 48 height 23
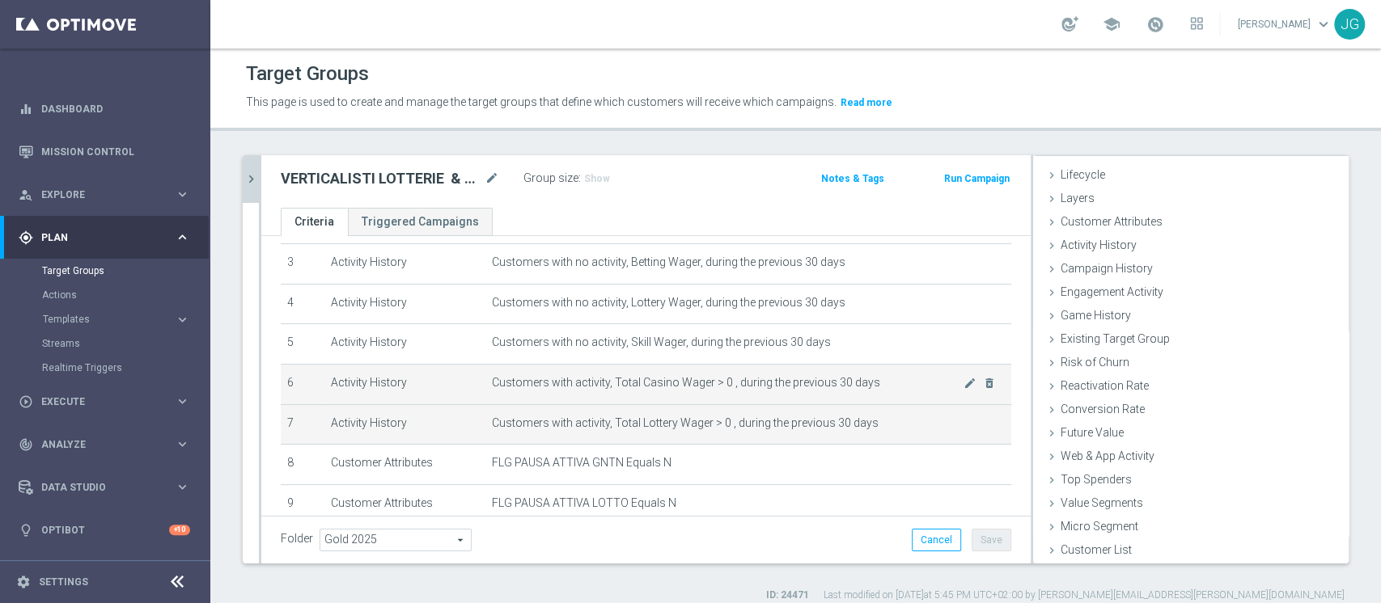
scroll to position [30, 0]
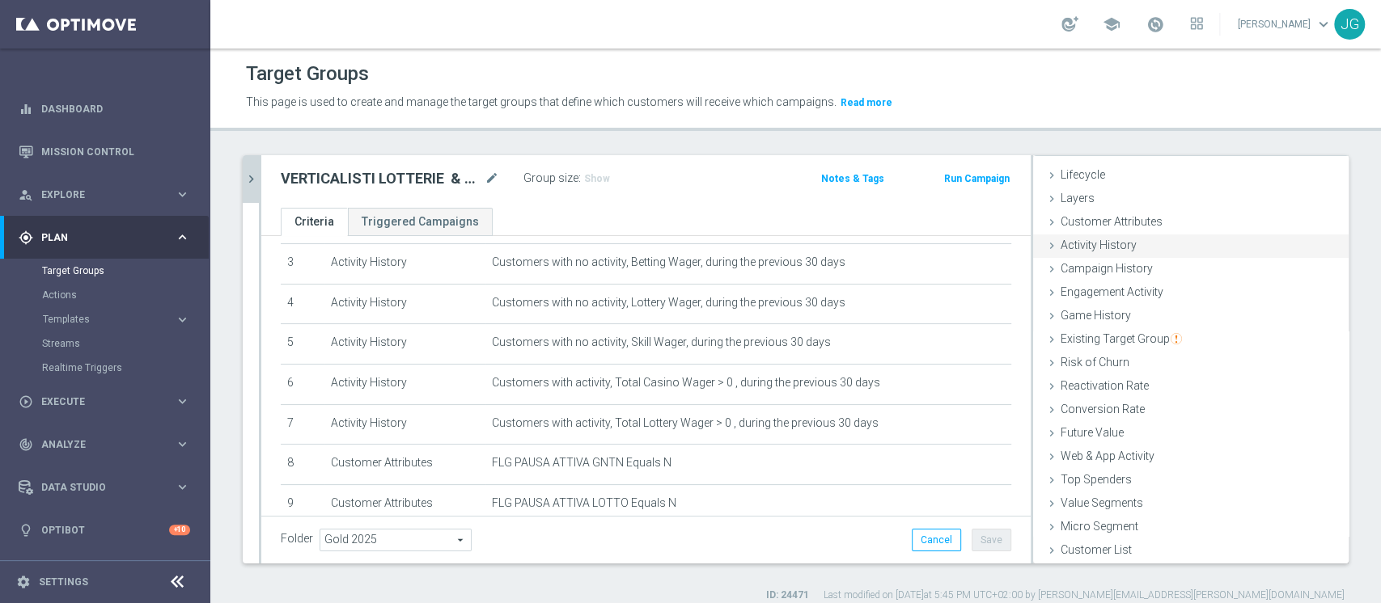
click at [1100, 244] on span "Activity History" at bounding box center [1098, 245] width 76 height 13
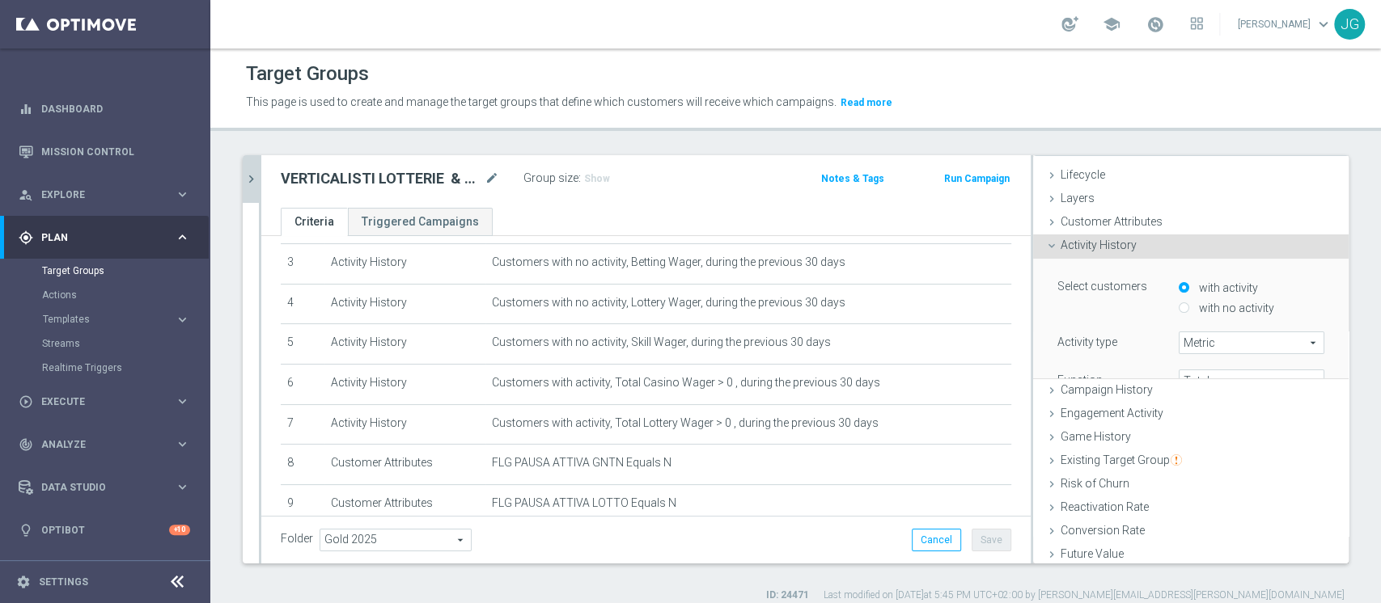
scroll to position [119, 0]
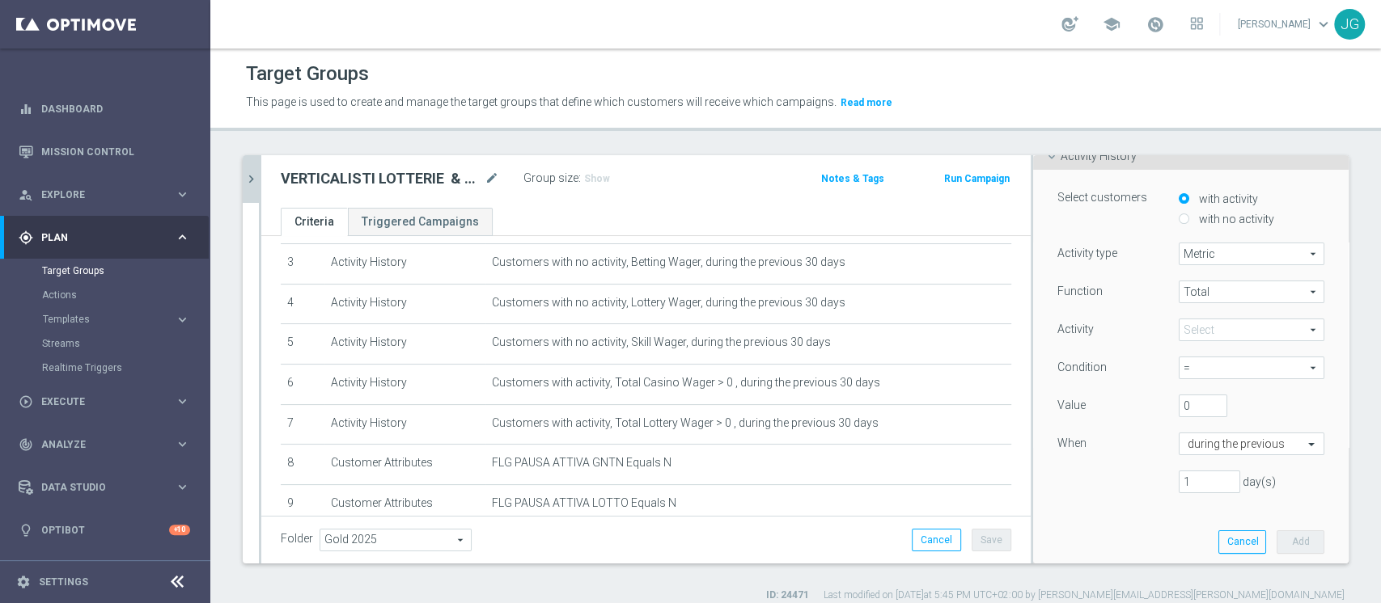
click at [1204, 326] on span at bounding box center [1251, 329] width 144 height 21
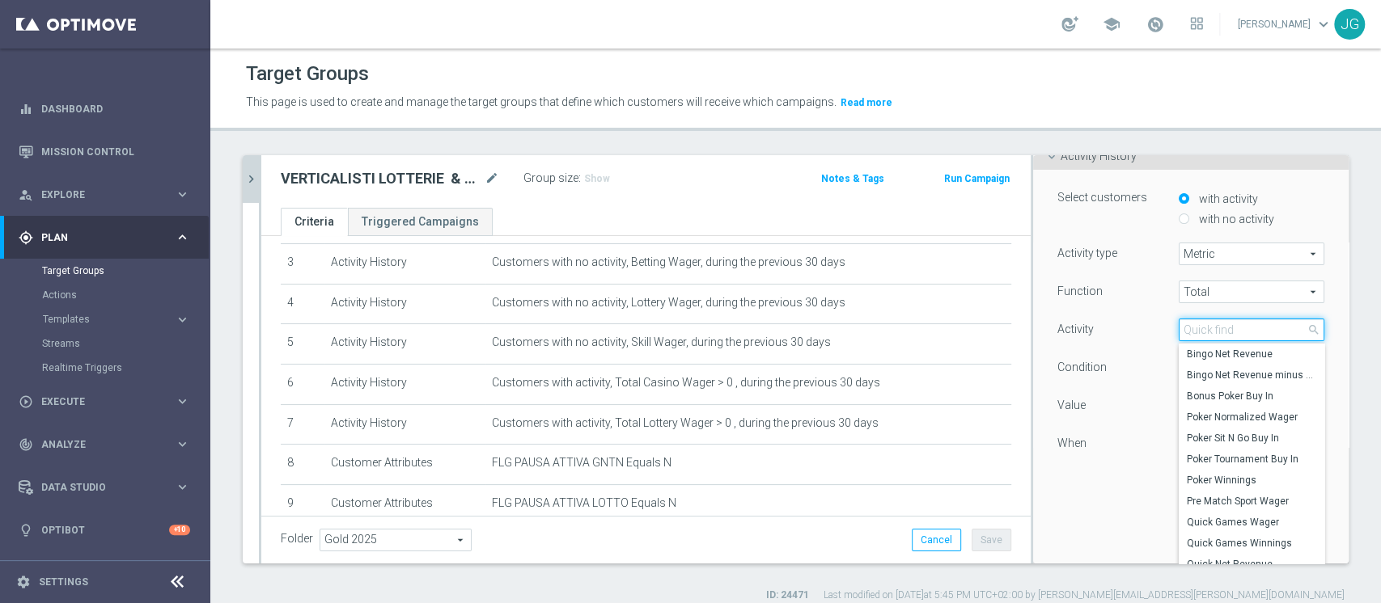
click at [1204, 326] on input "search" at bounding box center [1251, 330] width 146 height 23
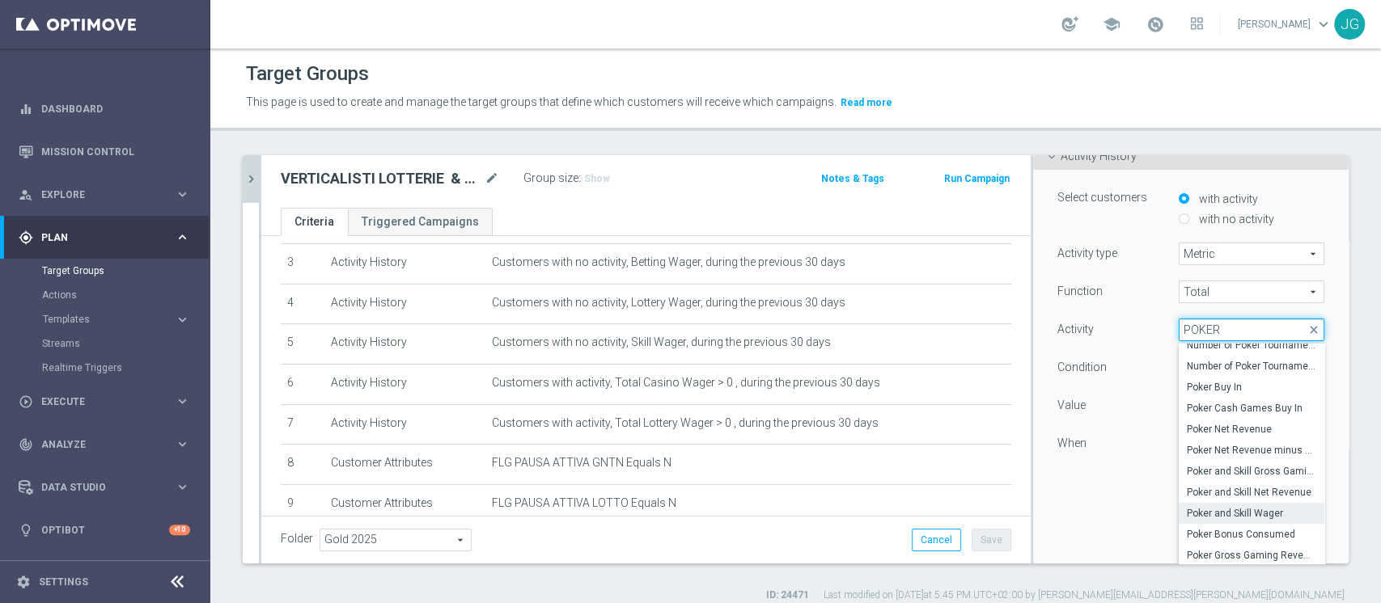
type input "POKER"
click at [1223, 517] on span "Poker and Skill Wager" at bounding box center [1251, 513] width 129 height 13
type input "Poker and Skill Wager"
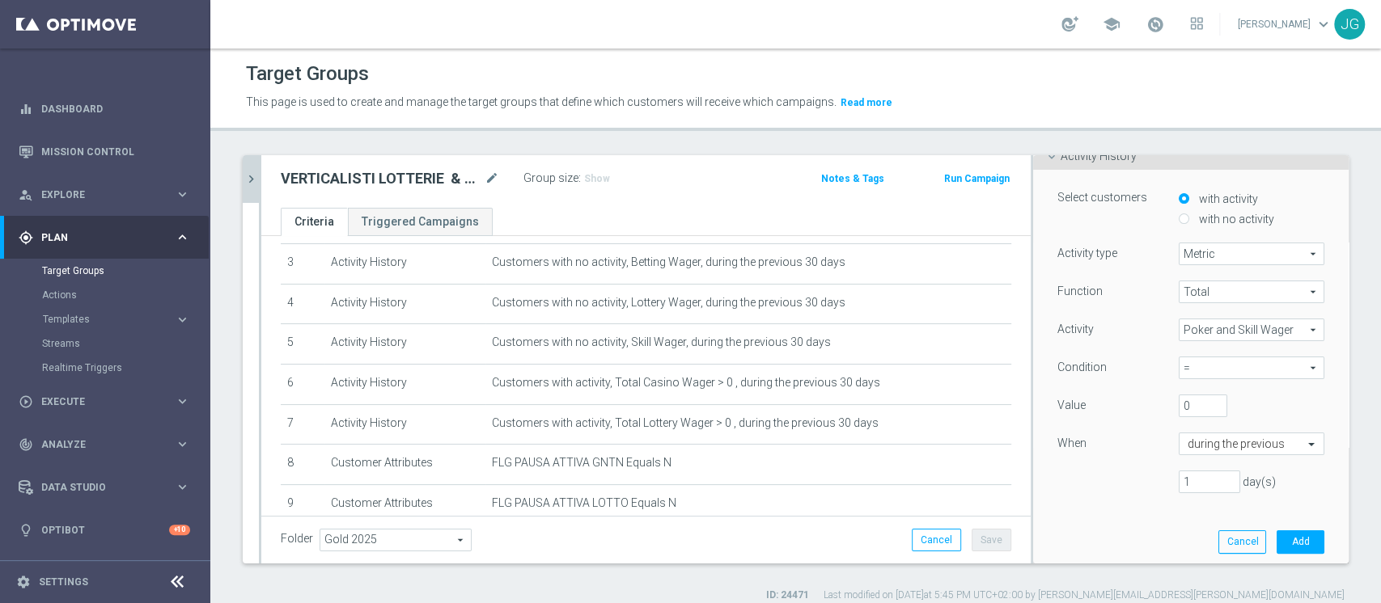
click at [1179, 360] on span "=" at bounding box center [1251, 368] width 144 height 21
click at [1187, 434] on span ">" at bounding box center [1251, 434] width 129 height 13
type input ">"
click at [1185, 479] on input "1" at bounding box center [1208, 482] width 61 height 23
type input "30"
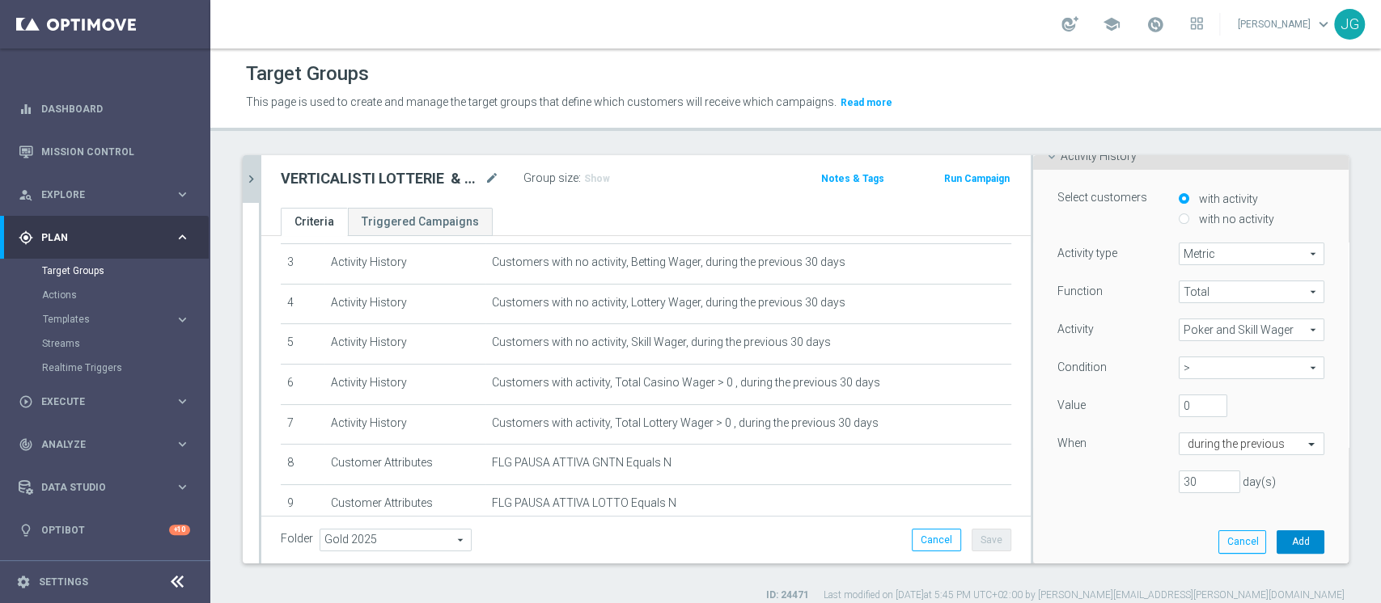
click at [1281, 544] on button "Add" at bounding box center [1300, 542] width 48 height 23
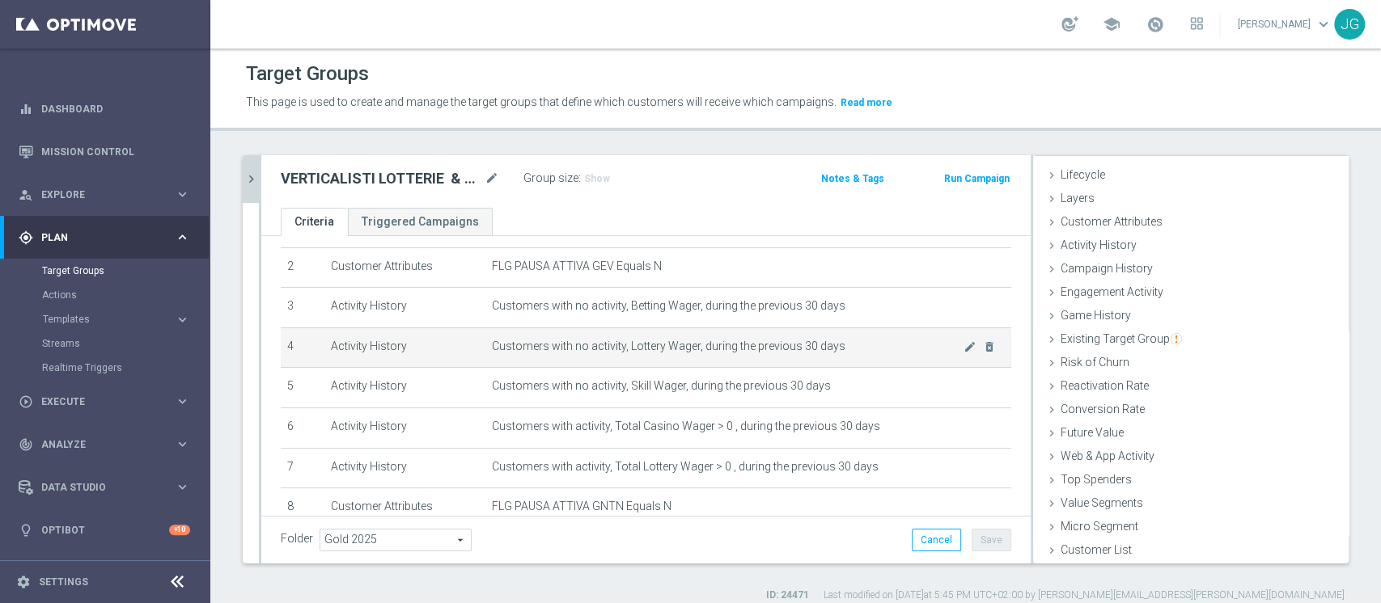
scroll to position [107, 0]
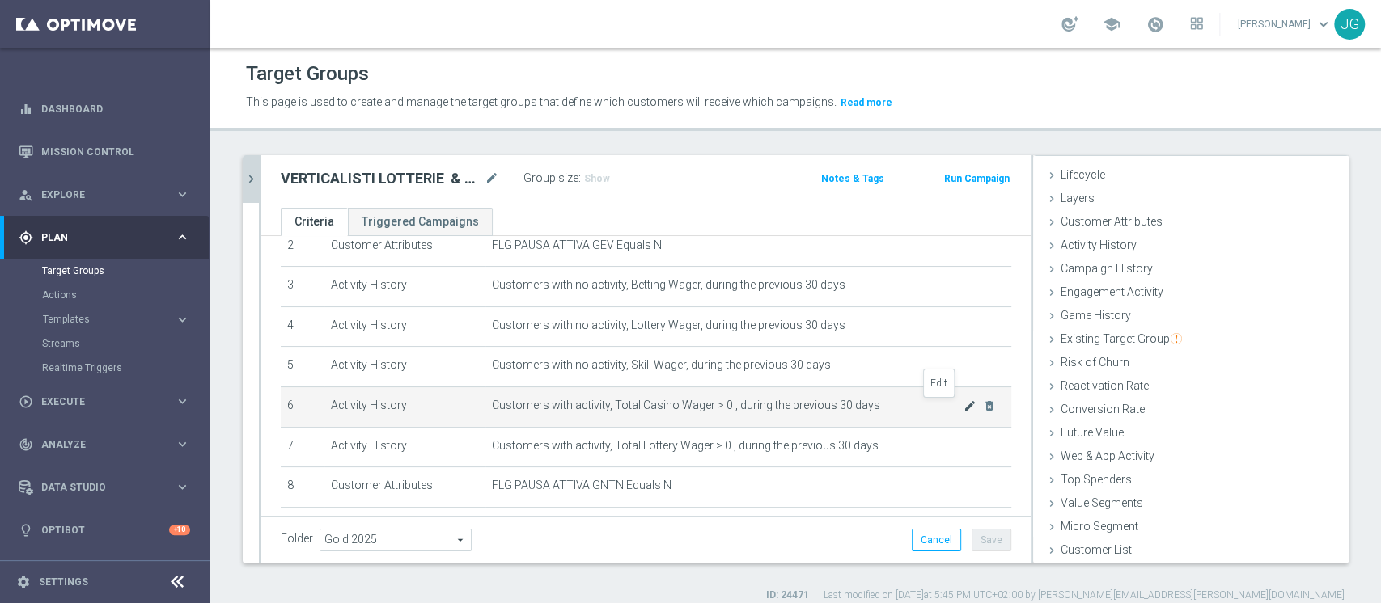
click at [963, 405] on icon "mode_edit" at bounding box center [969, 406] width 13 height 13
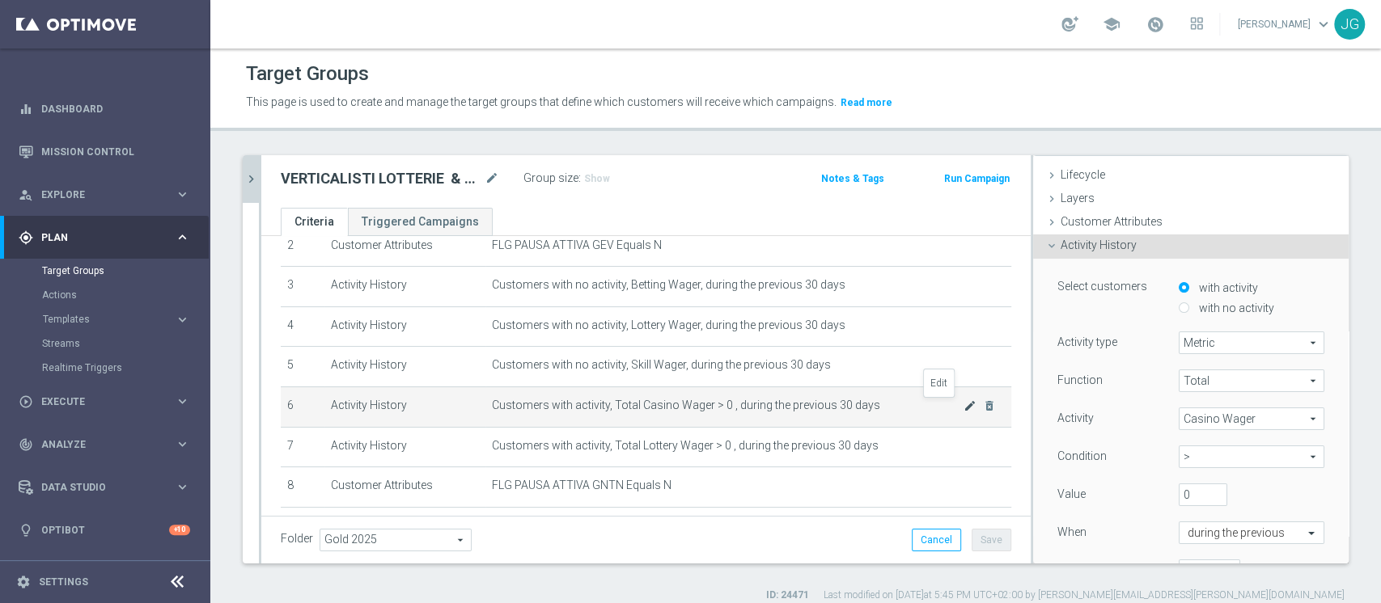
scroll to position [119, 0]
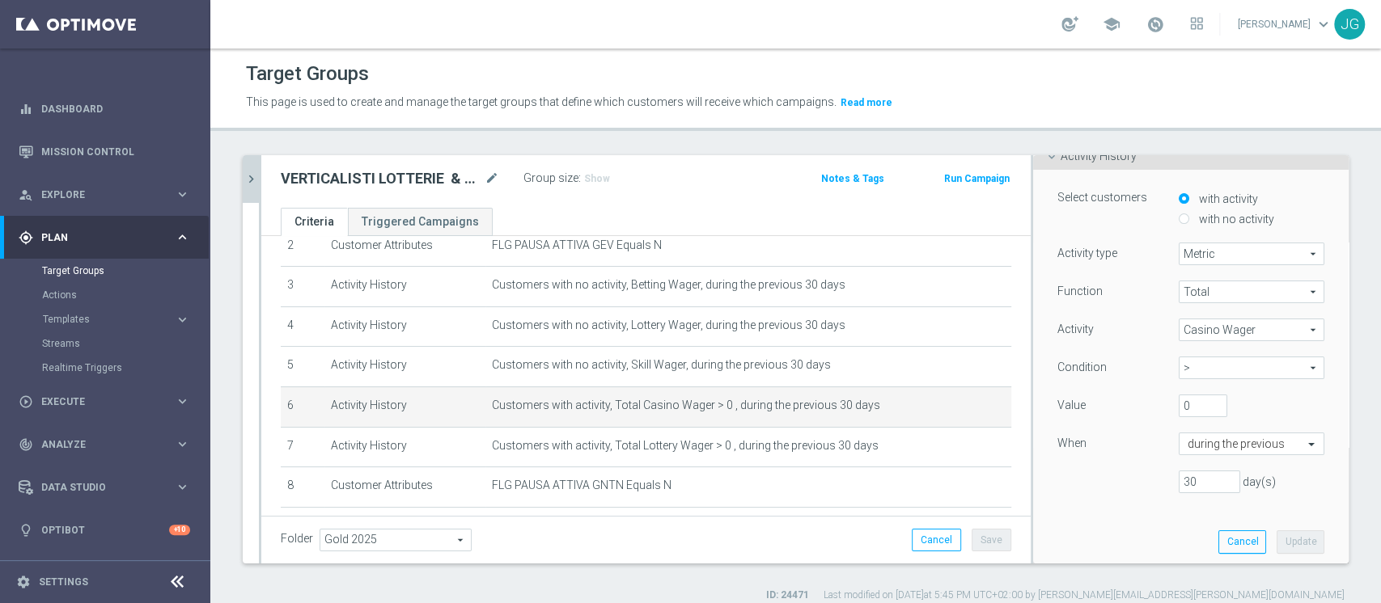
click at [1178, 221] on input "with no activity" at bounding box center [1183, 219] width 11 height 11
radio input "true"
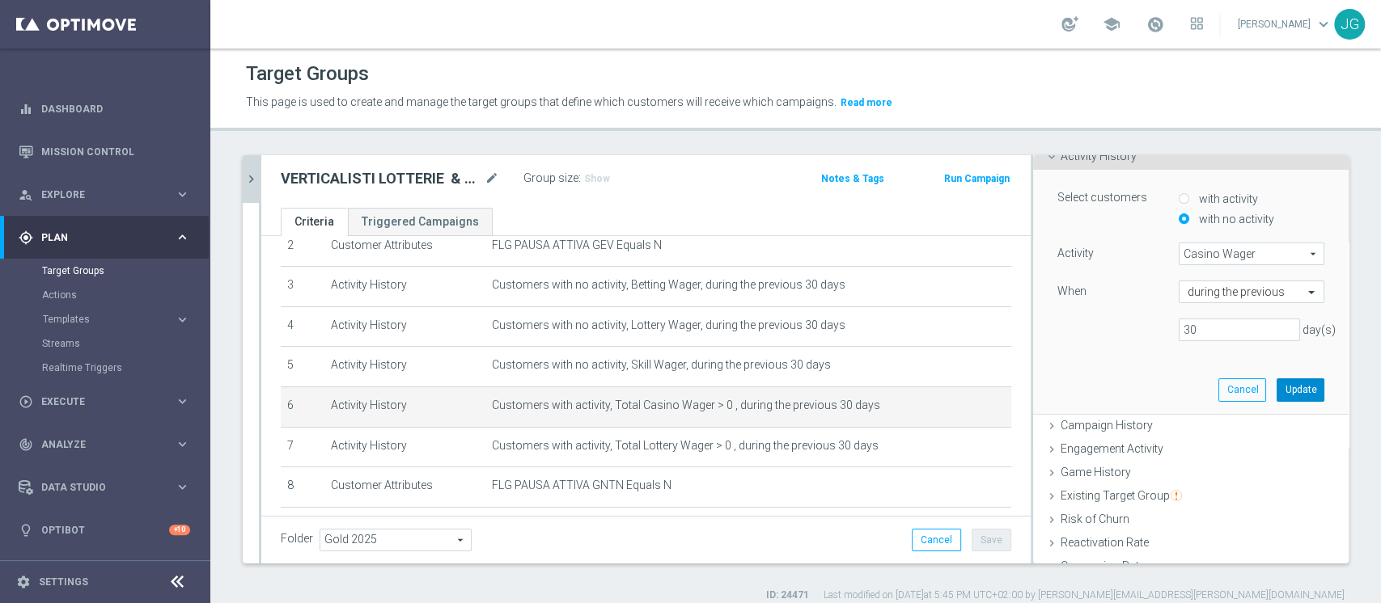
click at [1277, 391] on button "Update" at bounding box center [1300, 390] width 48 height 23
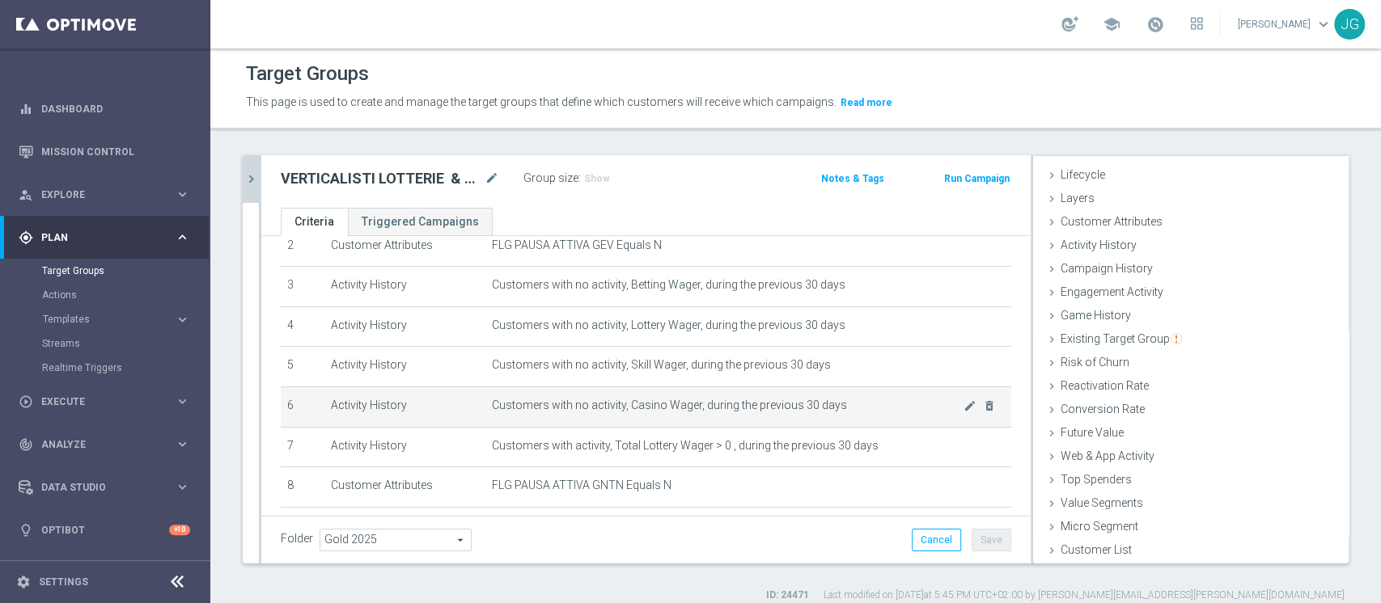
scroll to position [30, 0]
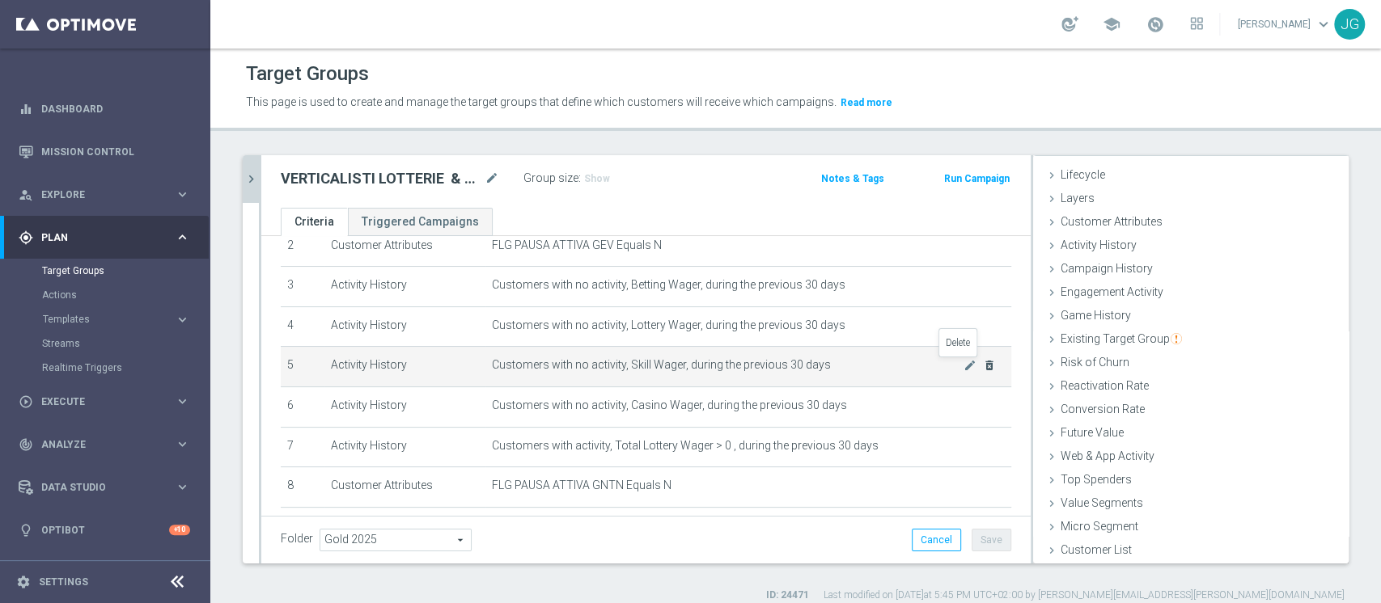
click at [983, 367] on icon "delete_forever" at bounding box center [989, 365] width 13 height 13
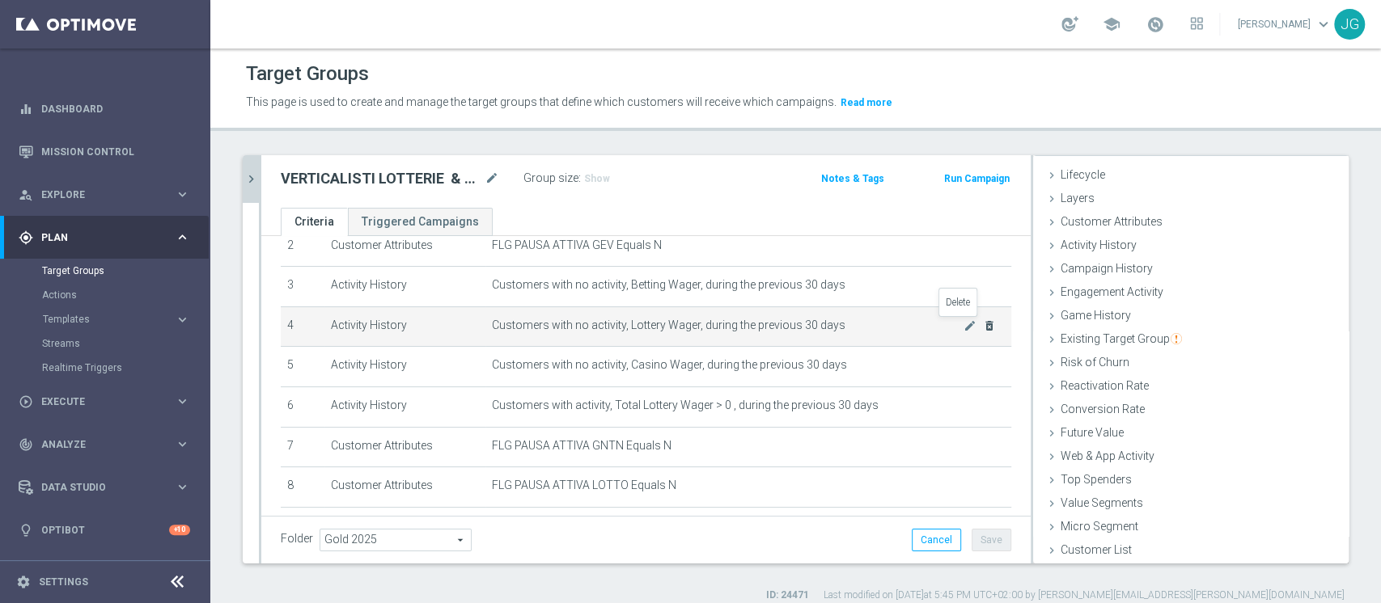
click at [983, 320] on icon "delete_forever" at bounding box center [989, 325] width 13 height 13
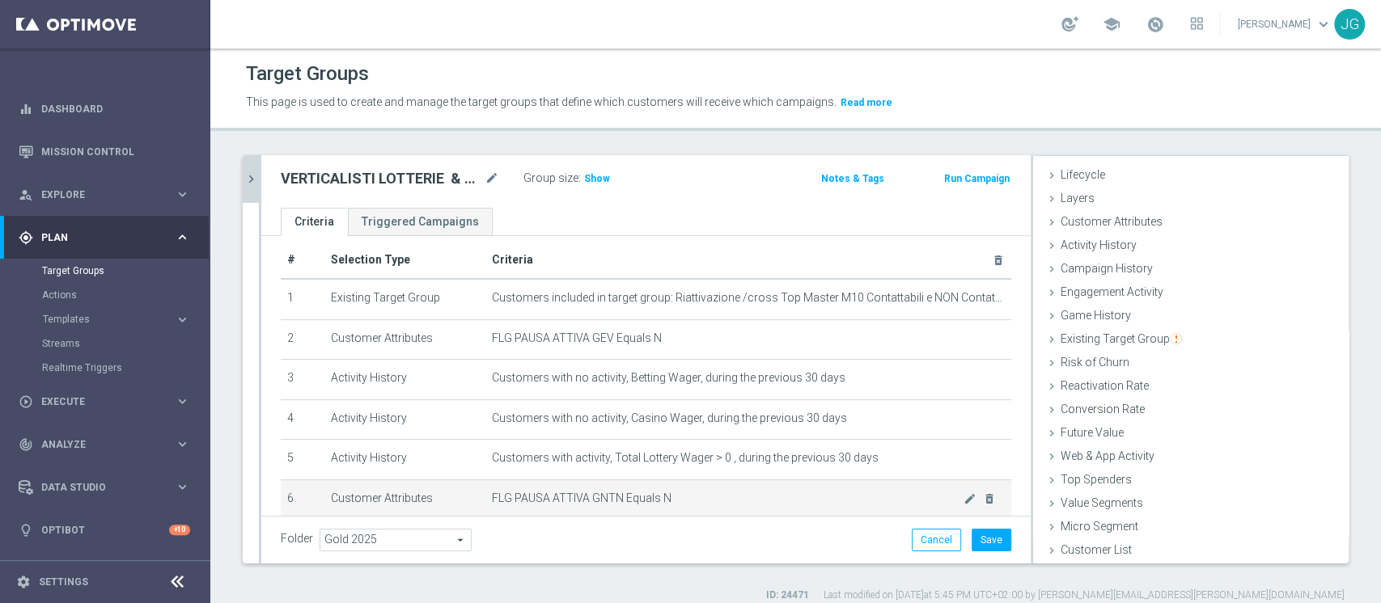
scroll to position [217, 0]
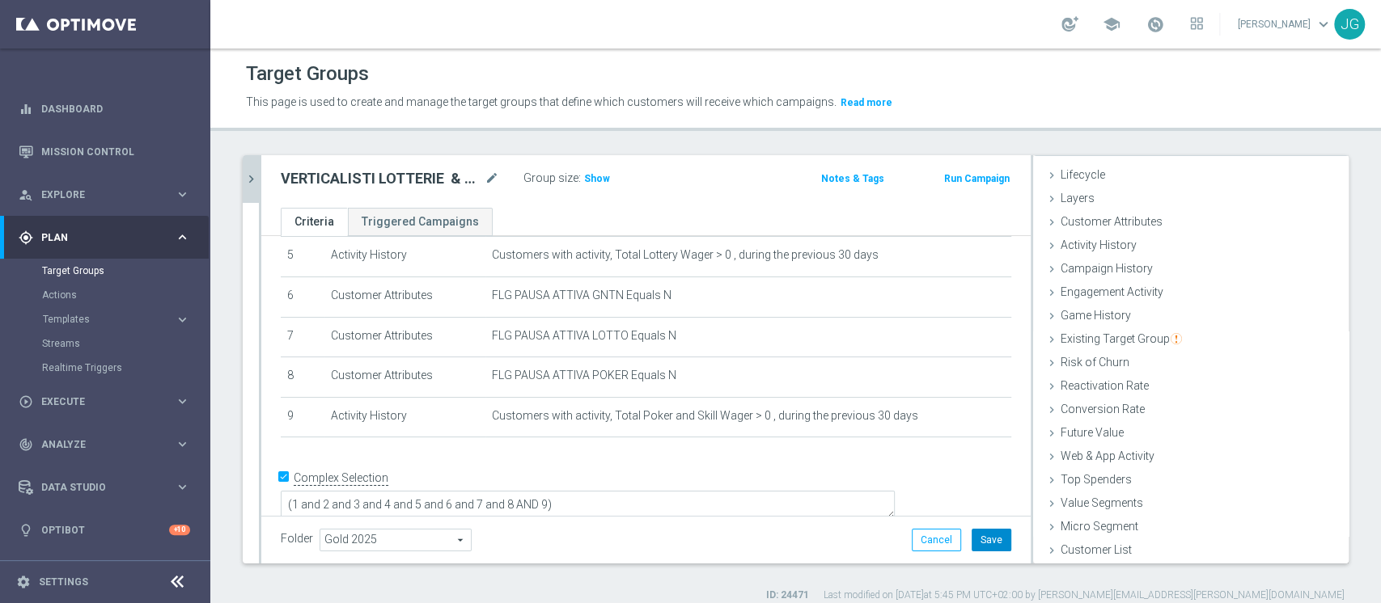
click at [976, 540] on button "Save" at bounding box center [991, 540] width 40 height 23
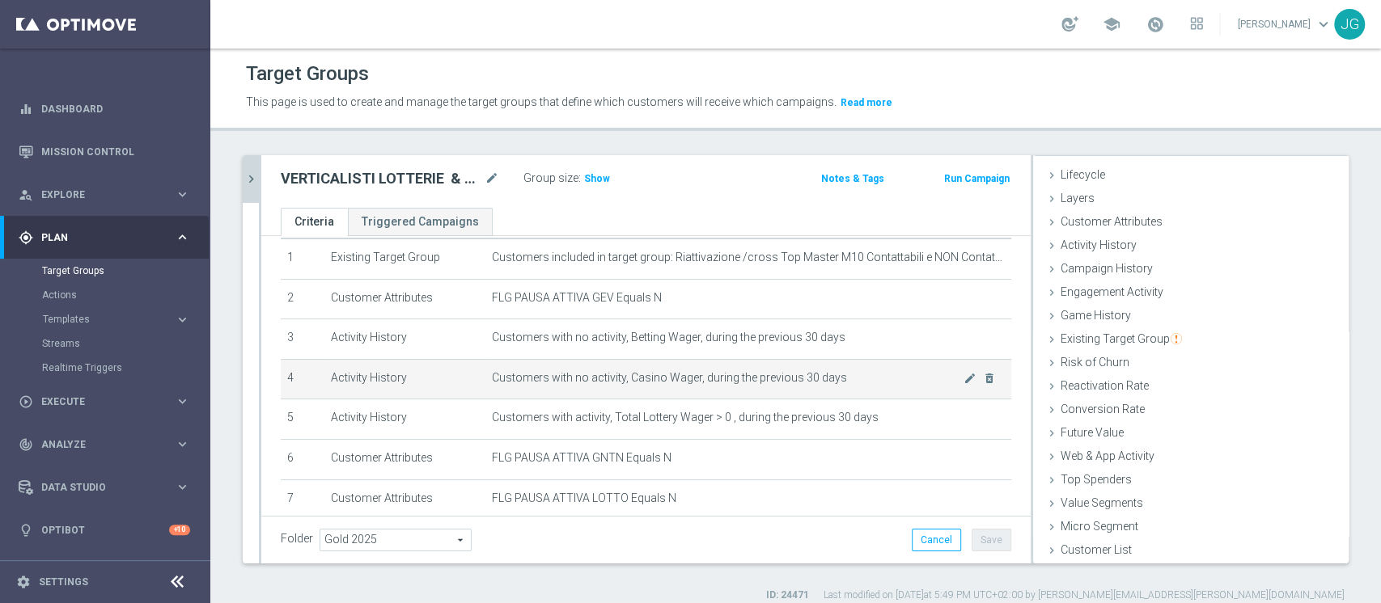
scroll to position [53, 0]
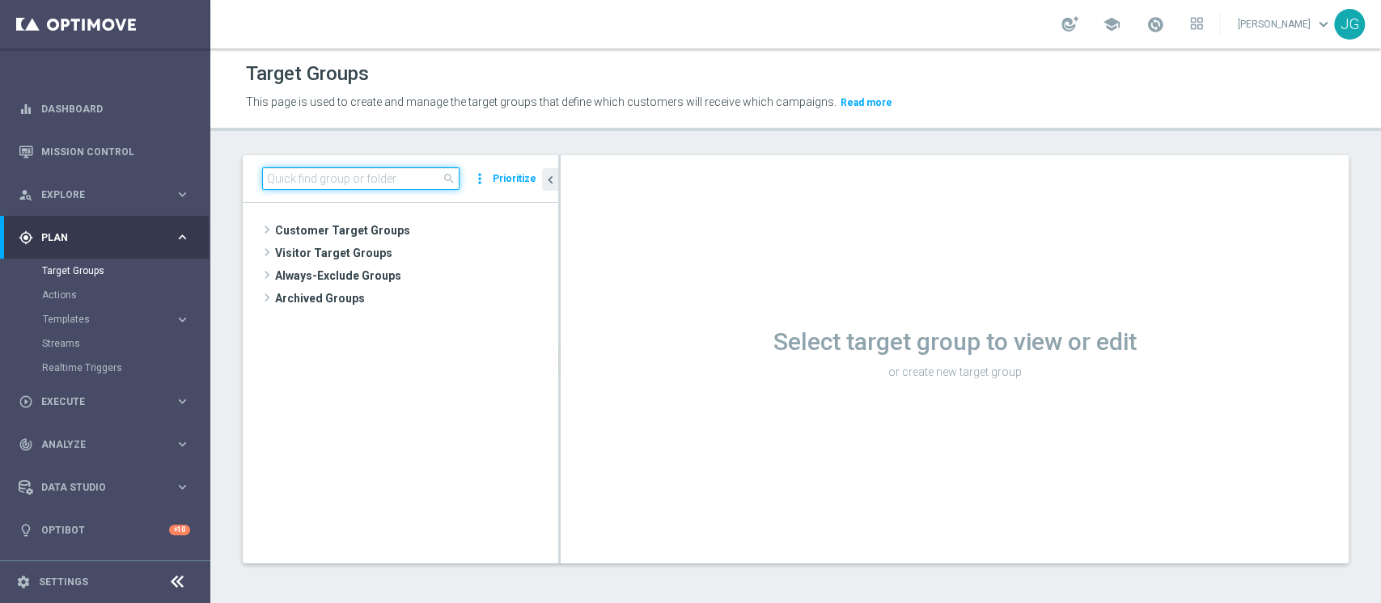
click at [316, 175] on input at bounding box center [360, 178] width 197 height 23
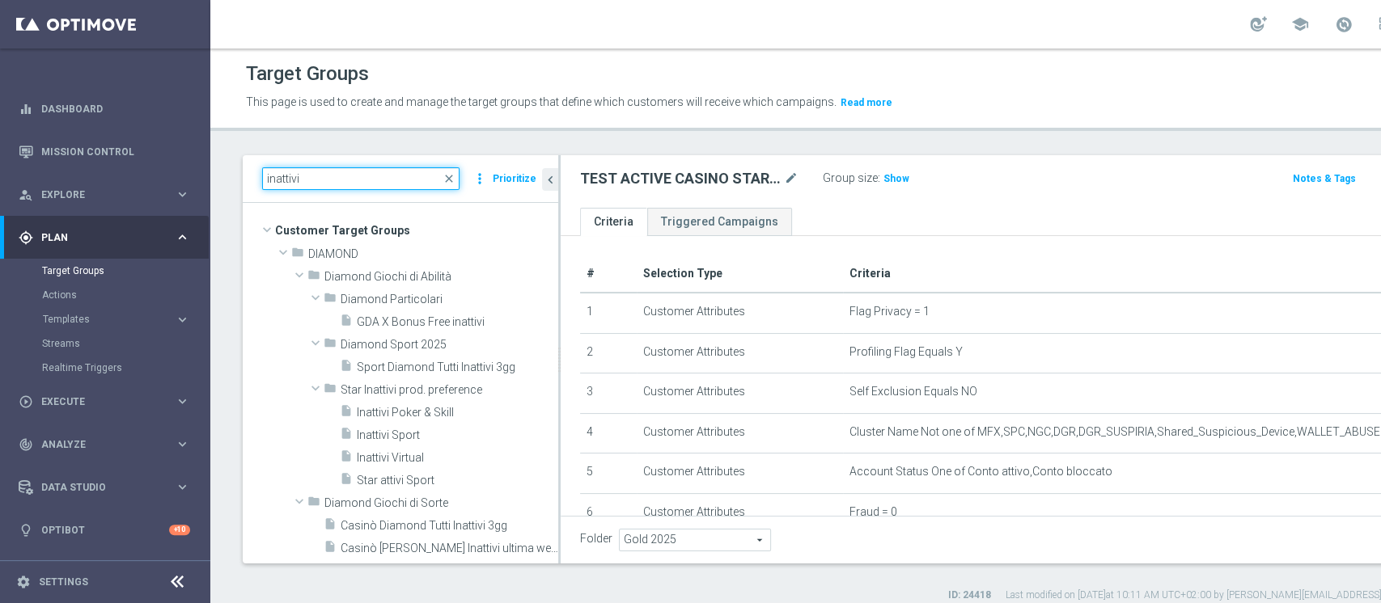
click at [387, 176] on input "inattivi" at bounding box center [360, 178] width 197 height 23
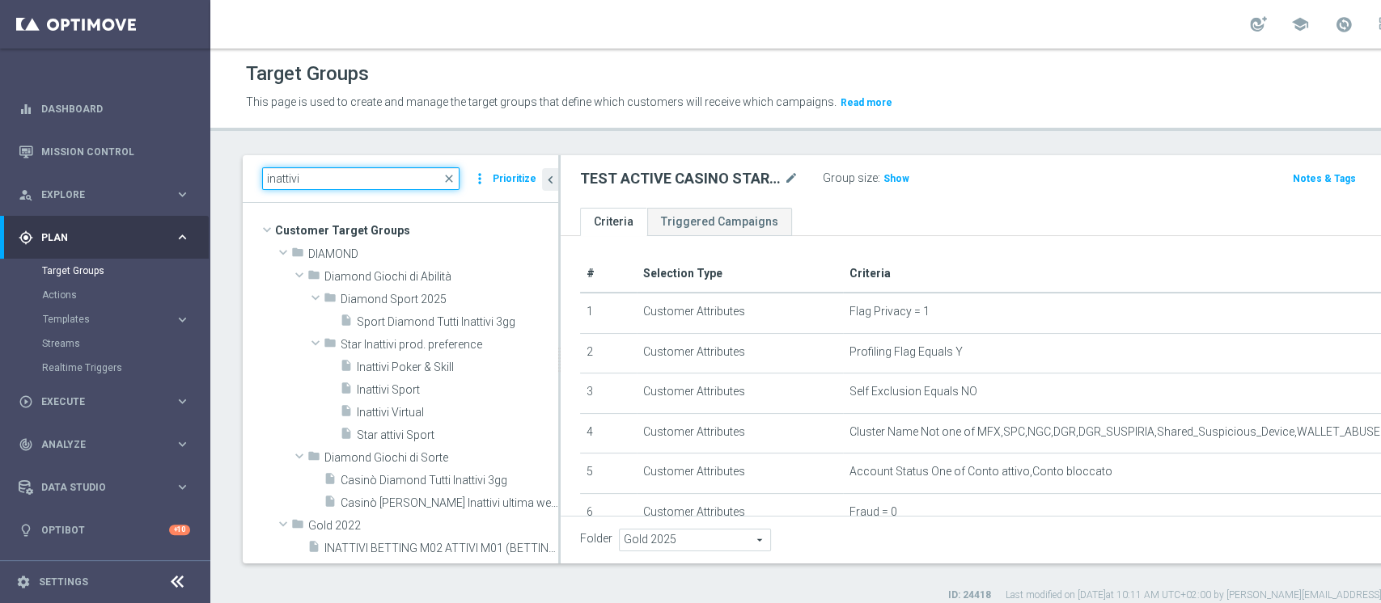
type input "inattivi"
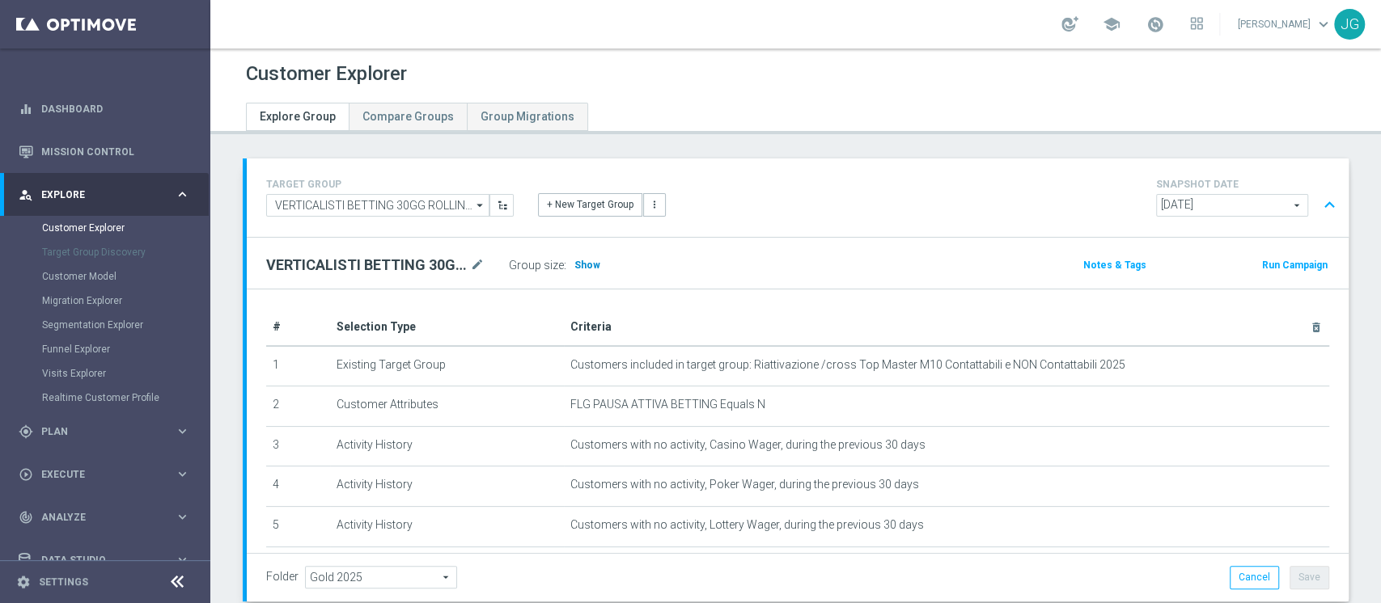
click at [582, 260] on span "Show" at bounding box center [587, 265] width 26 height 11
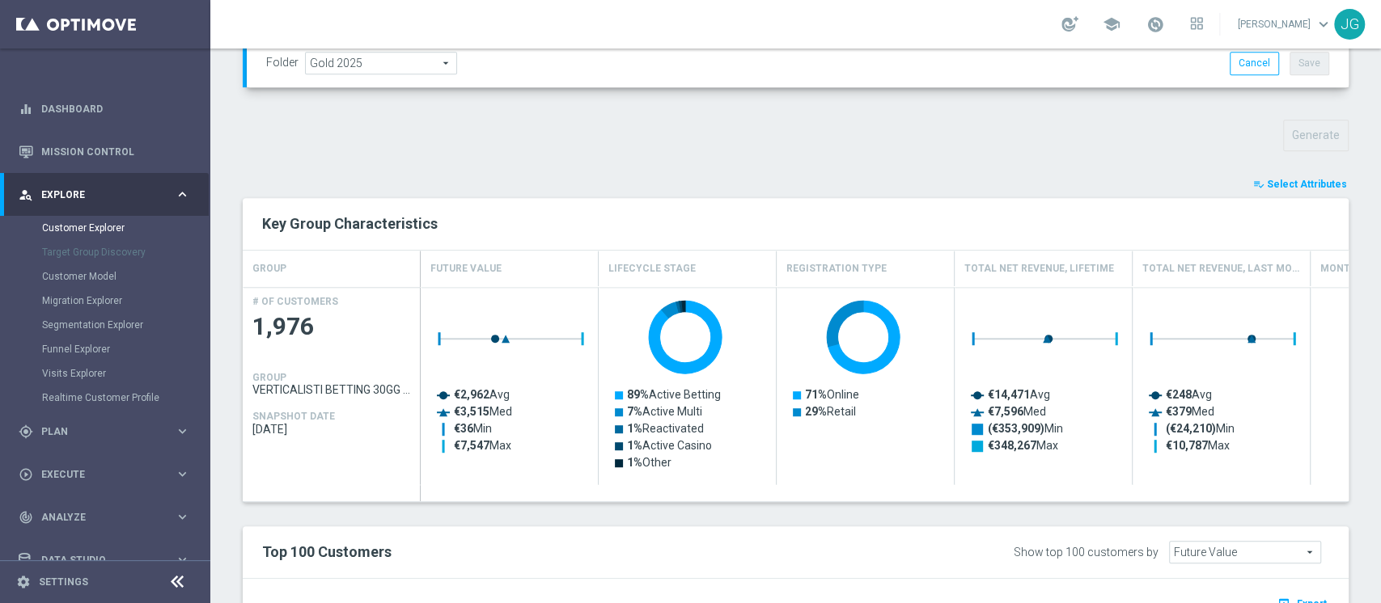
scroll to position [513, 0]
click at [1301, 183] on span "Select Attributes" at bounding box center [1307, 185] width 80 height 11
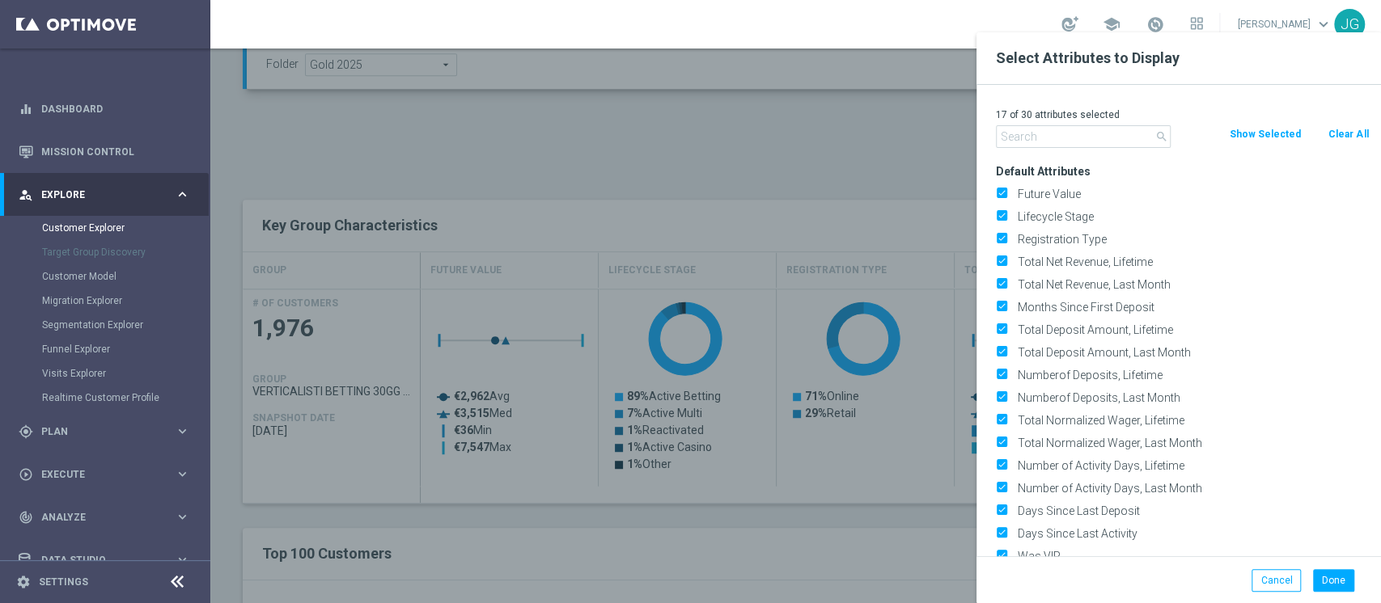
click at [1344, 138] on button "Clear All" at bounding box center [1348, 134] width 43 height 18
checkbox input "false"
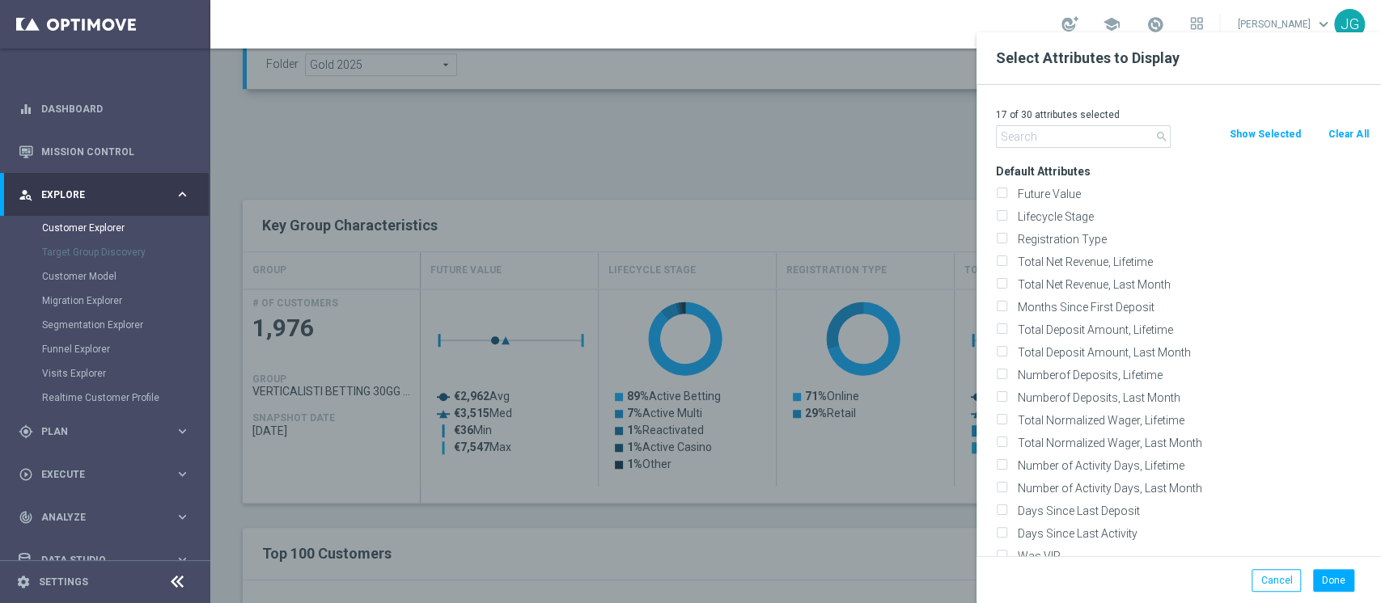
checkbox input "false"
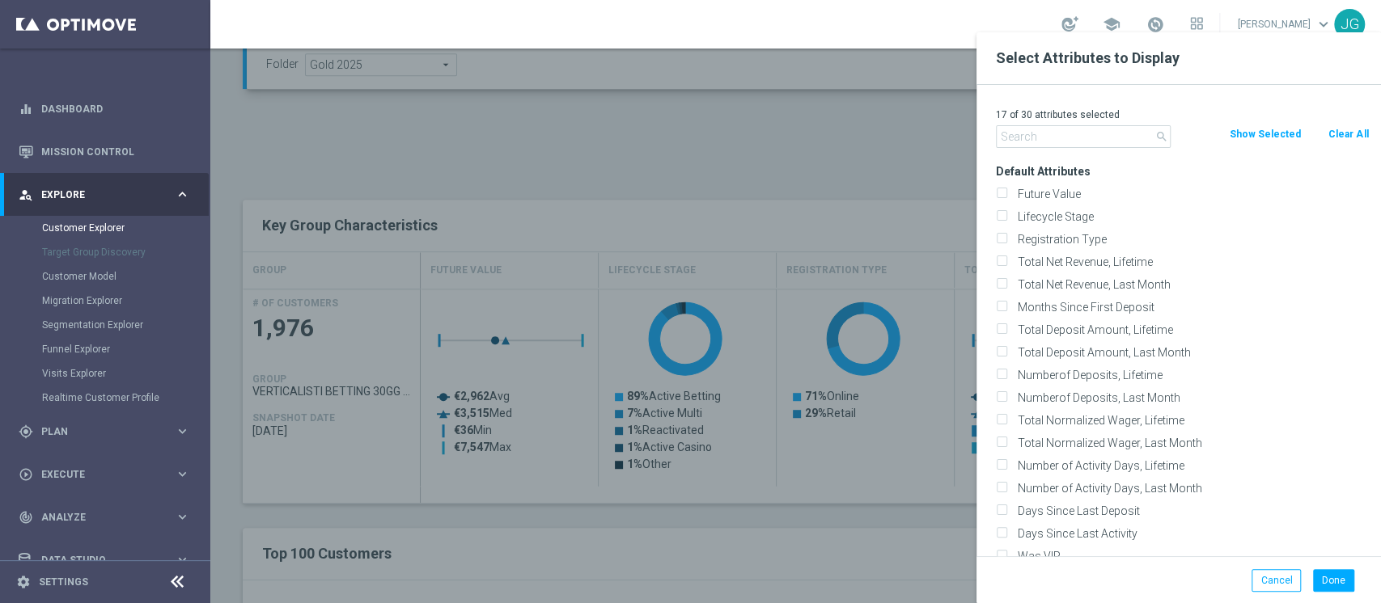
checkbox input "false"
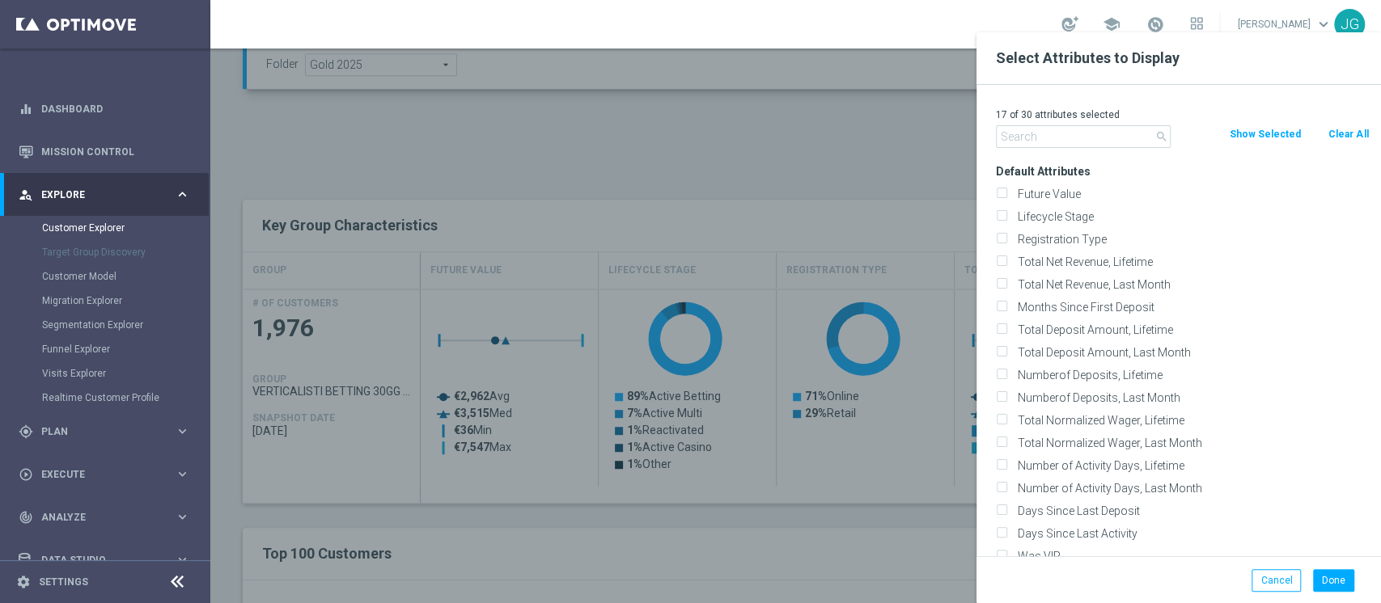
checkbox input "false"
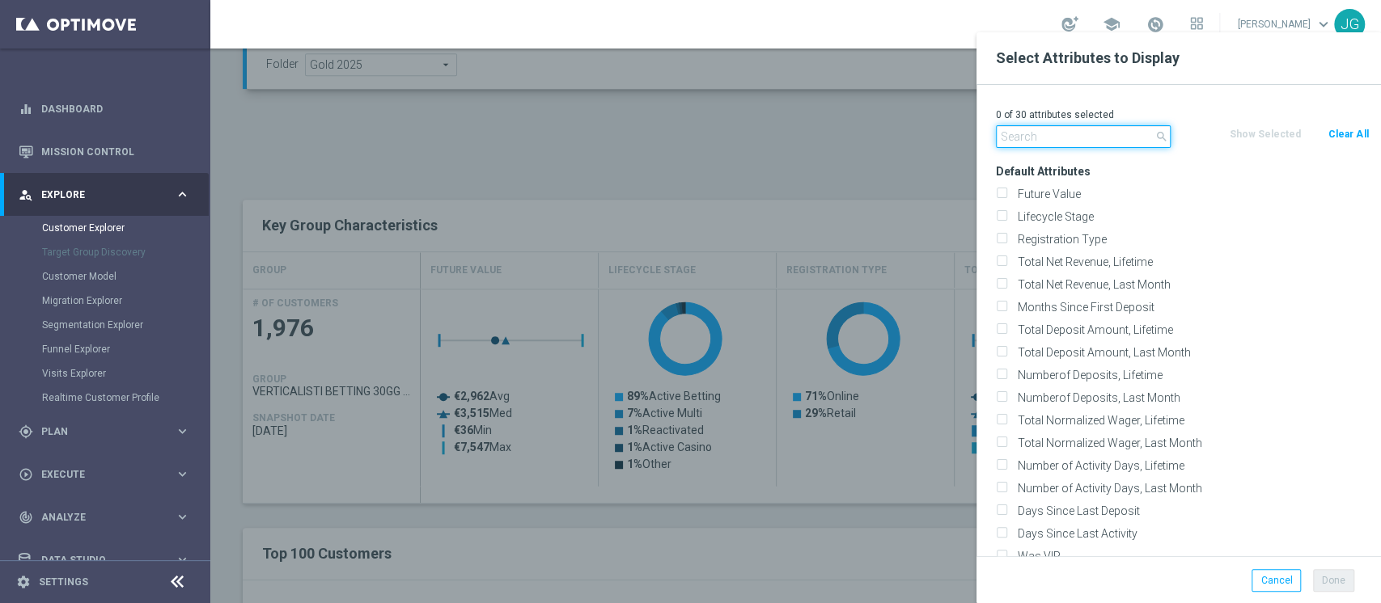
click at [1071, 126] on input "text" at bounding box center [1083, 136] width 175 height 23
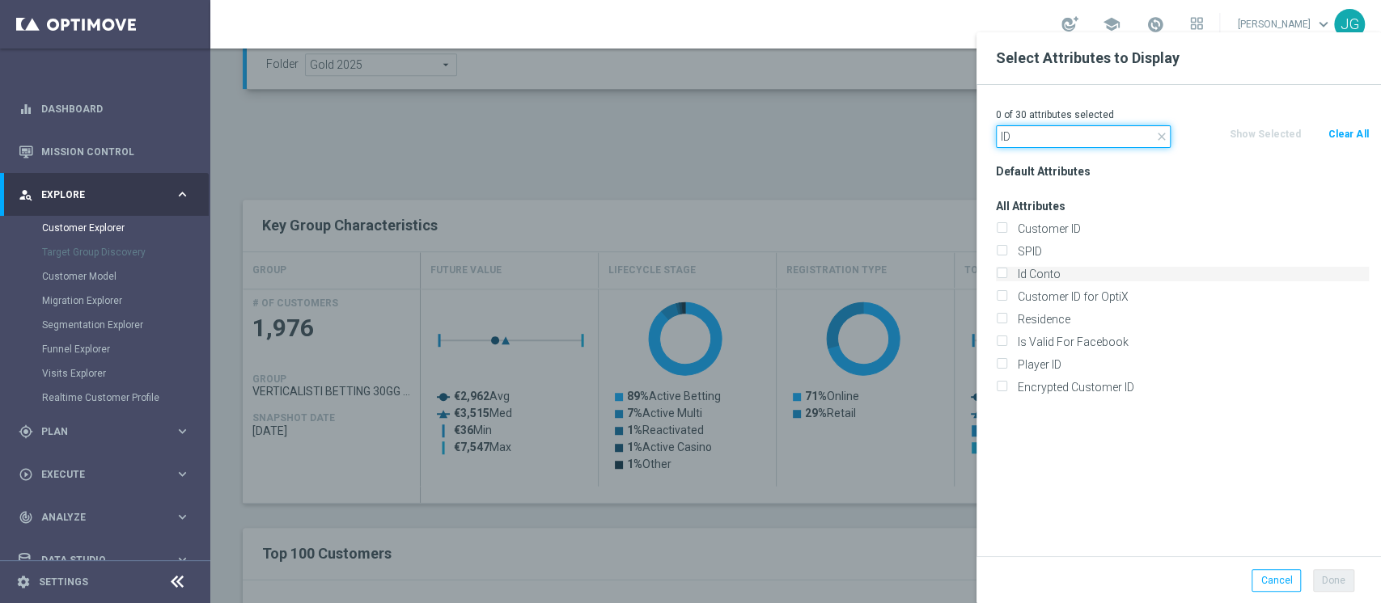
type input "ID"
click at [1030, 269] on label "Id Conto" at bounding box center [1190, 274] width 357 height 15
click at [1006, 271] on input "Id Conto" at bounding box center [1001, 276] width 11 height 11
checkbox input "true"
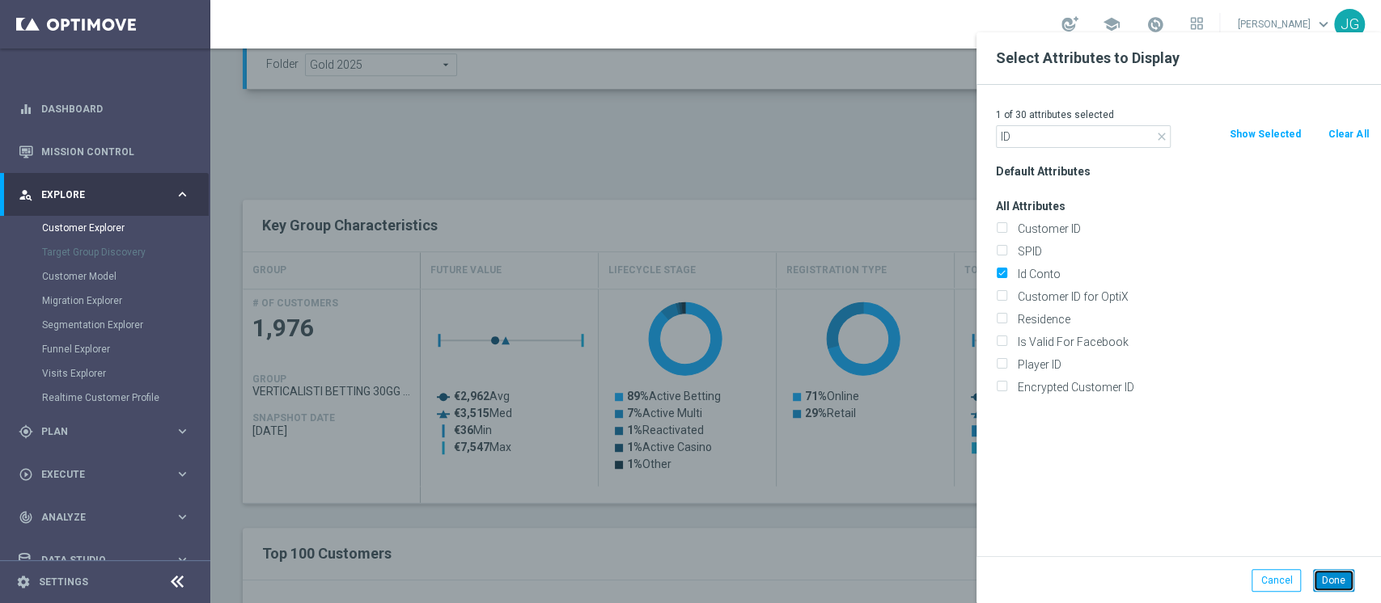
click at [1333, 578] on button "Done" at bounding box center [1333, 580] width 41 height 23
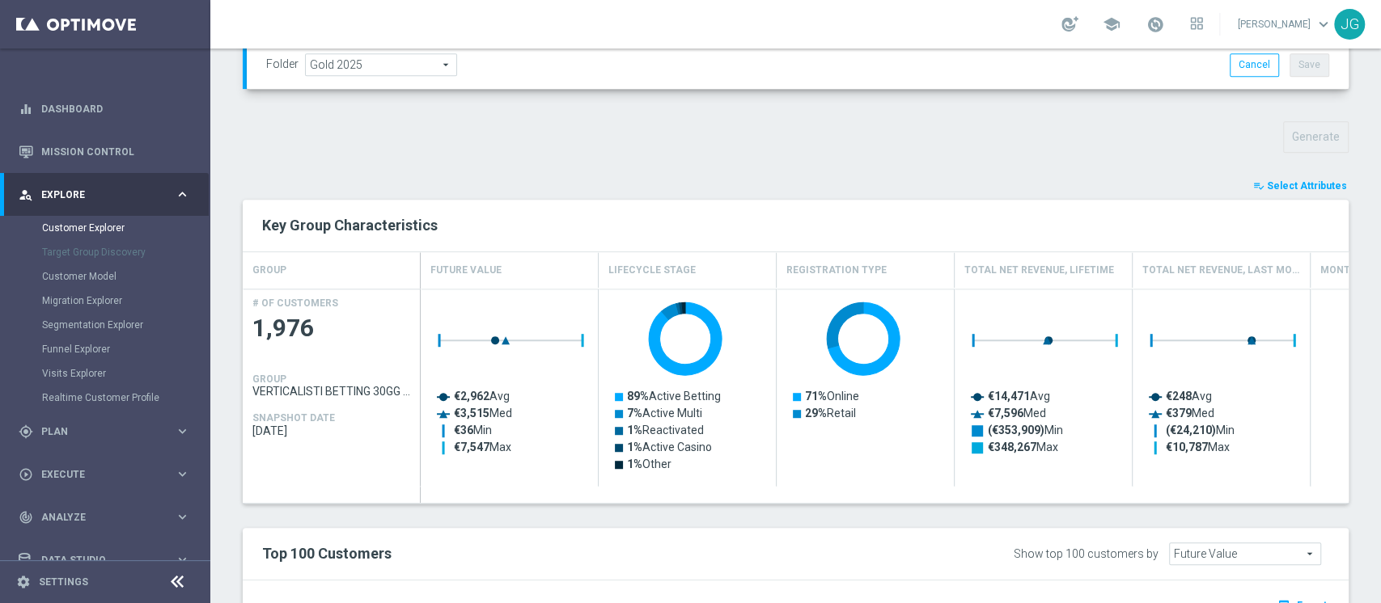
type input "Search"
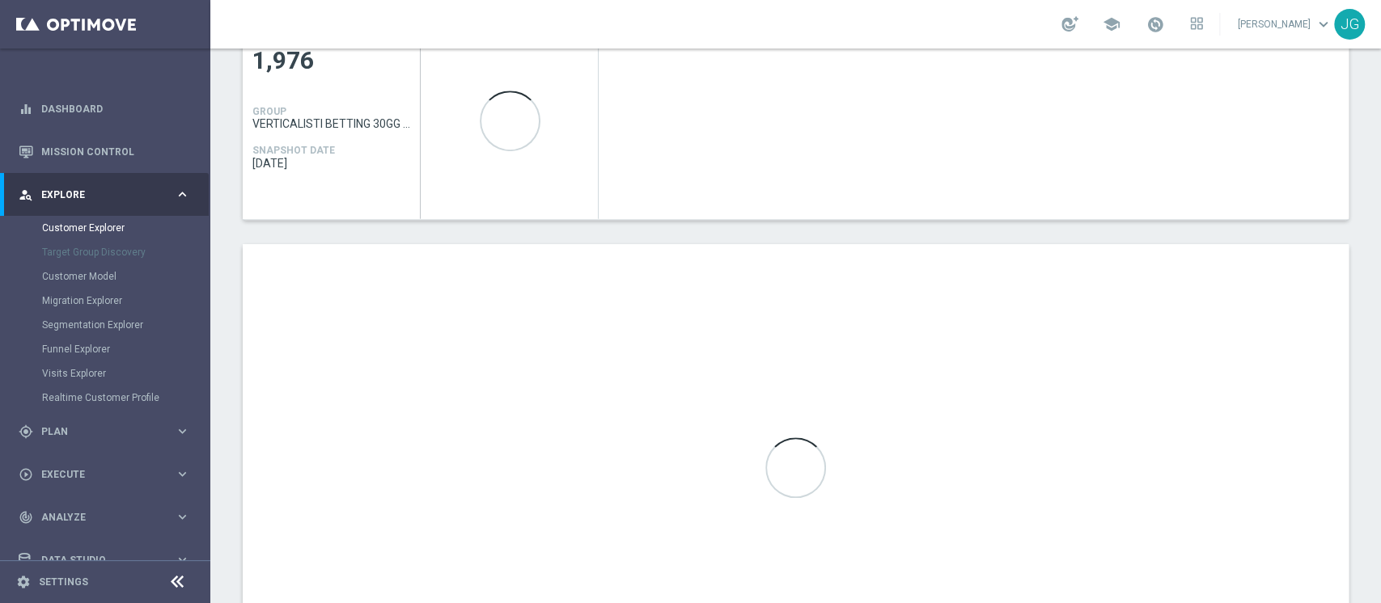
scroll to position [787, 0]
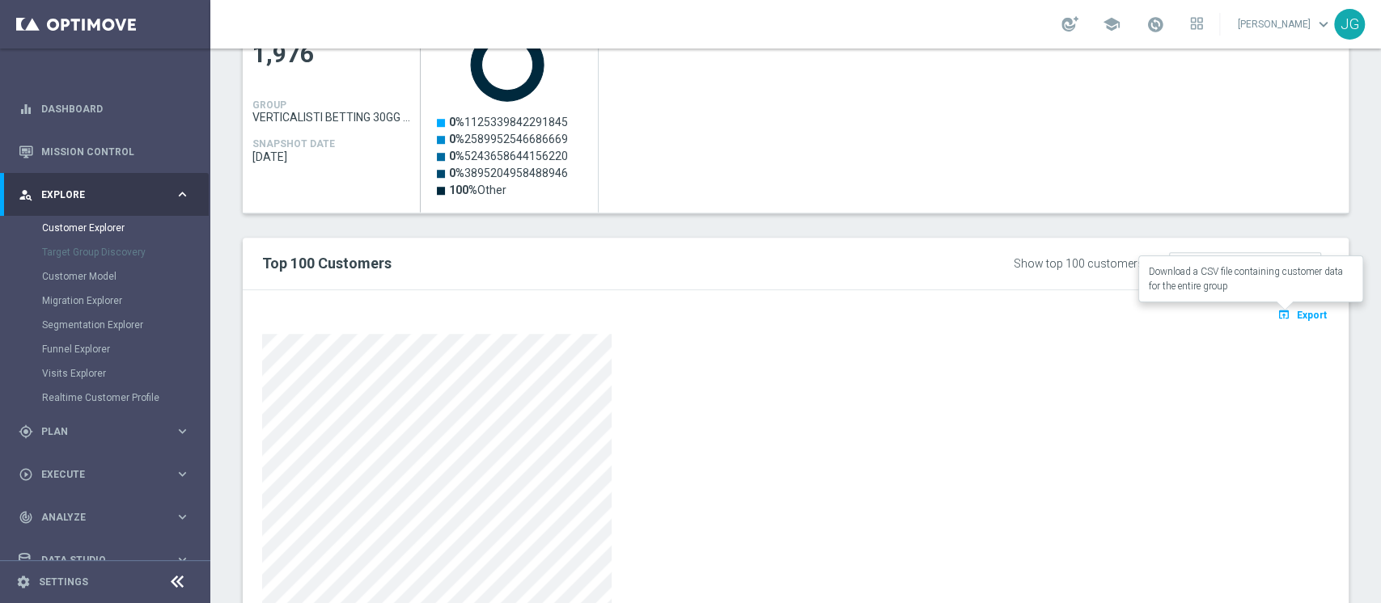
click at [1297, 315] on span "Export" at bounding box center [1312, 315] width 30 height 11
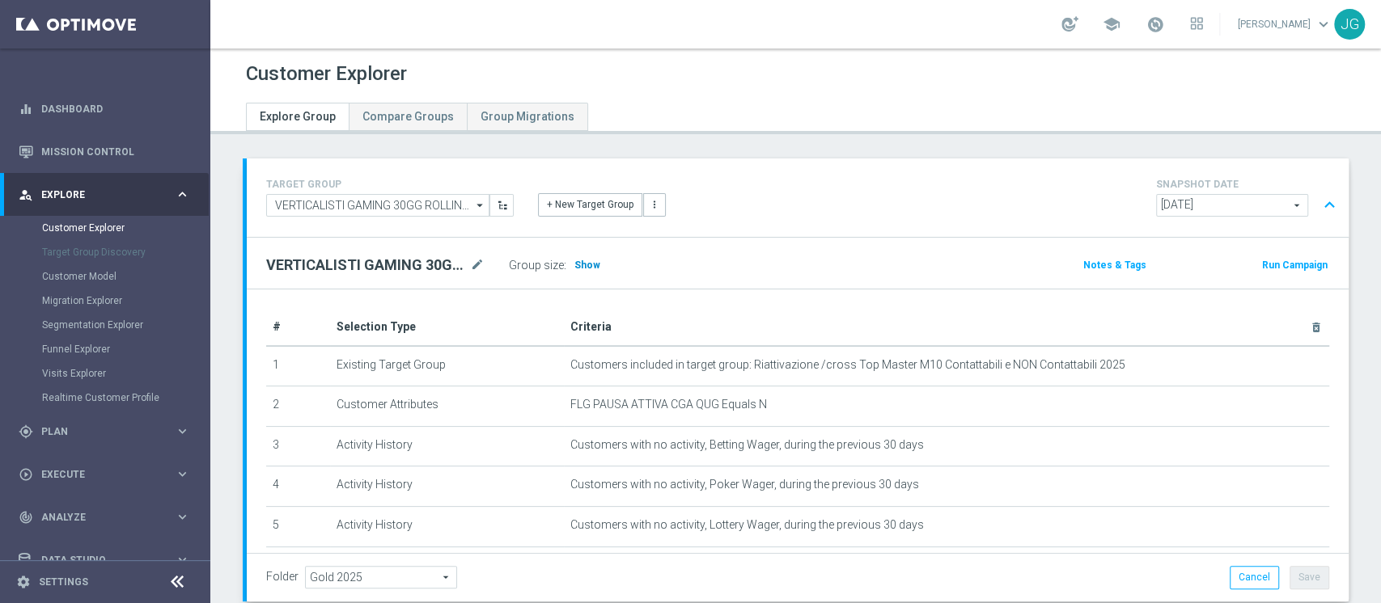
click at [584, 266] on span "Show" at bounding box center [587, 265] width 26 height 11
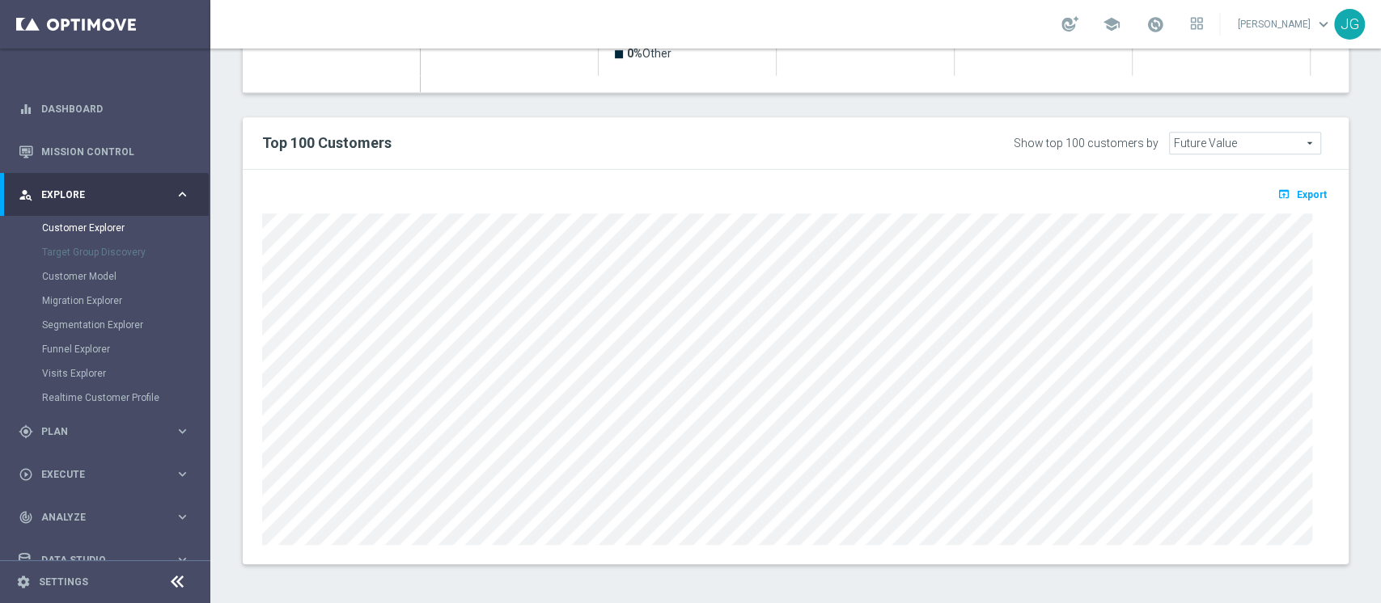
scroll to position [628, 0]
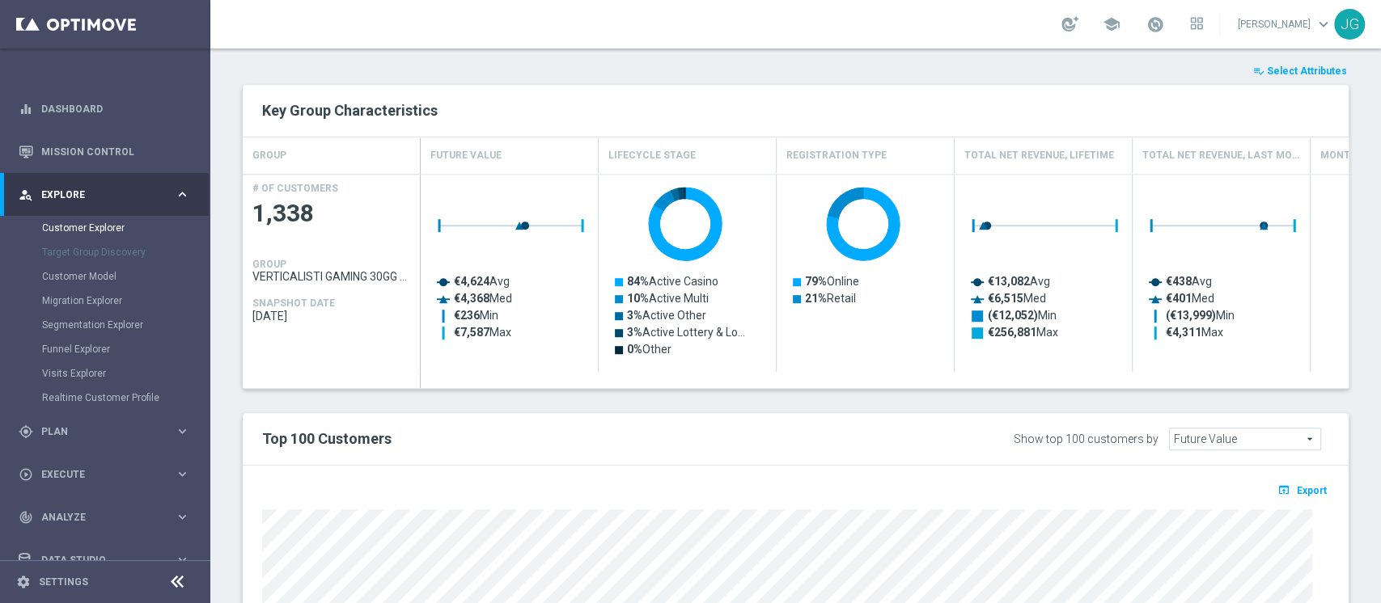
click at [1306, 67] on span "Select Attributes" at bounding box center [1307, 71] width 80 height 11
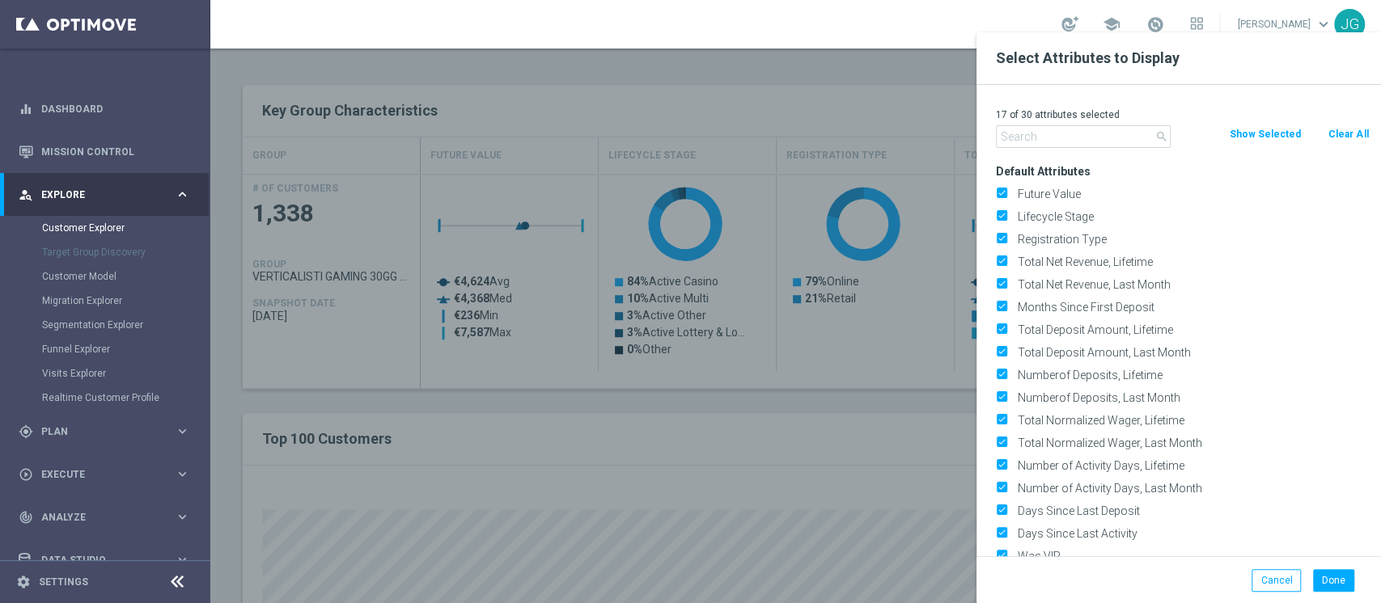
click at [1344, 133] on button "Clear All" at bounding box center [1348, 134] width 43 height 18
checkbox input "false"
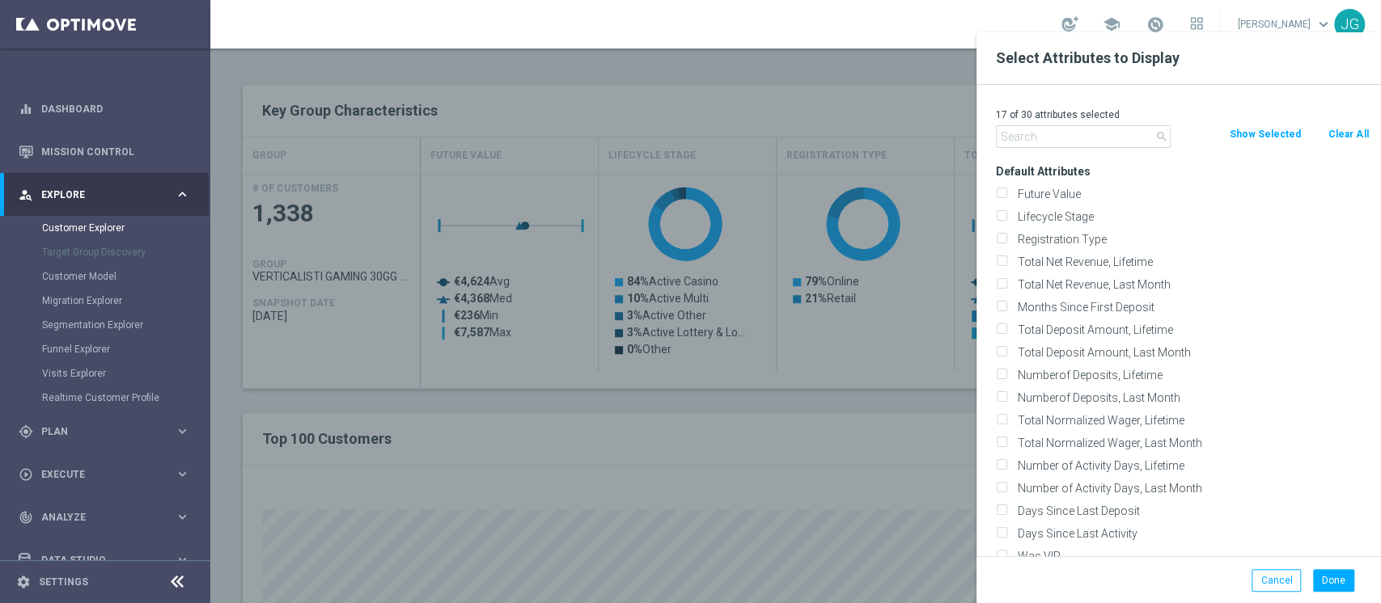
checkbox input "false"
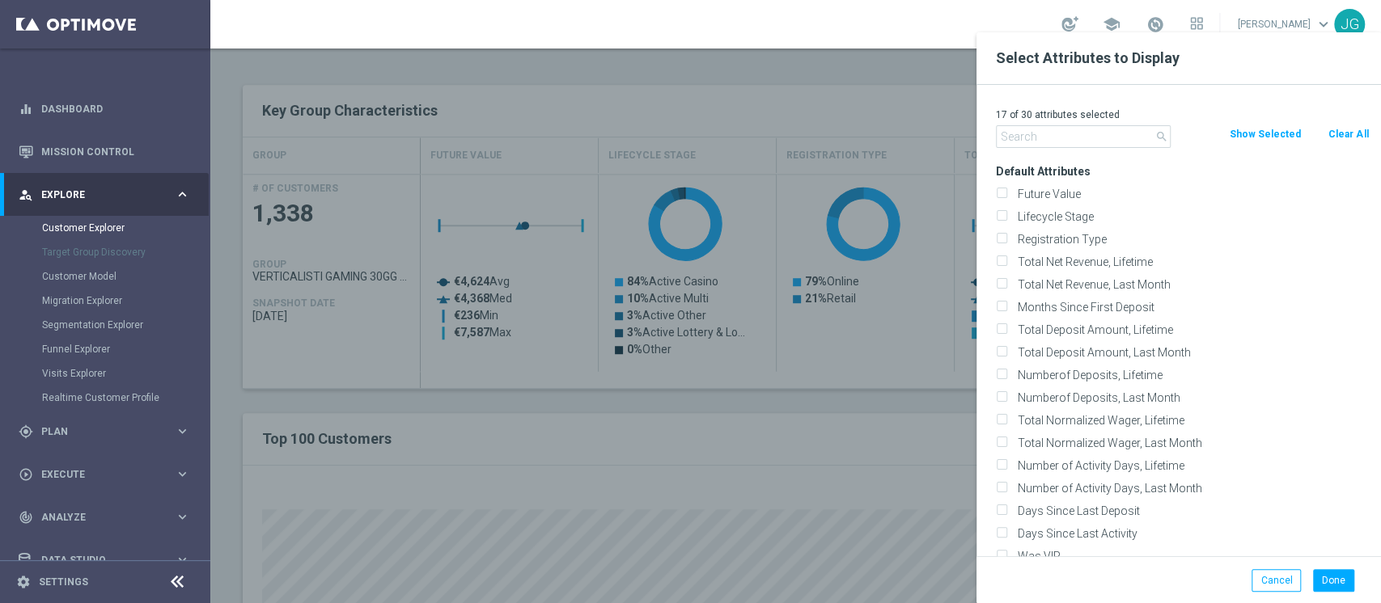
checkbox input "false"
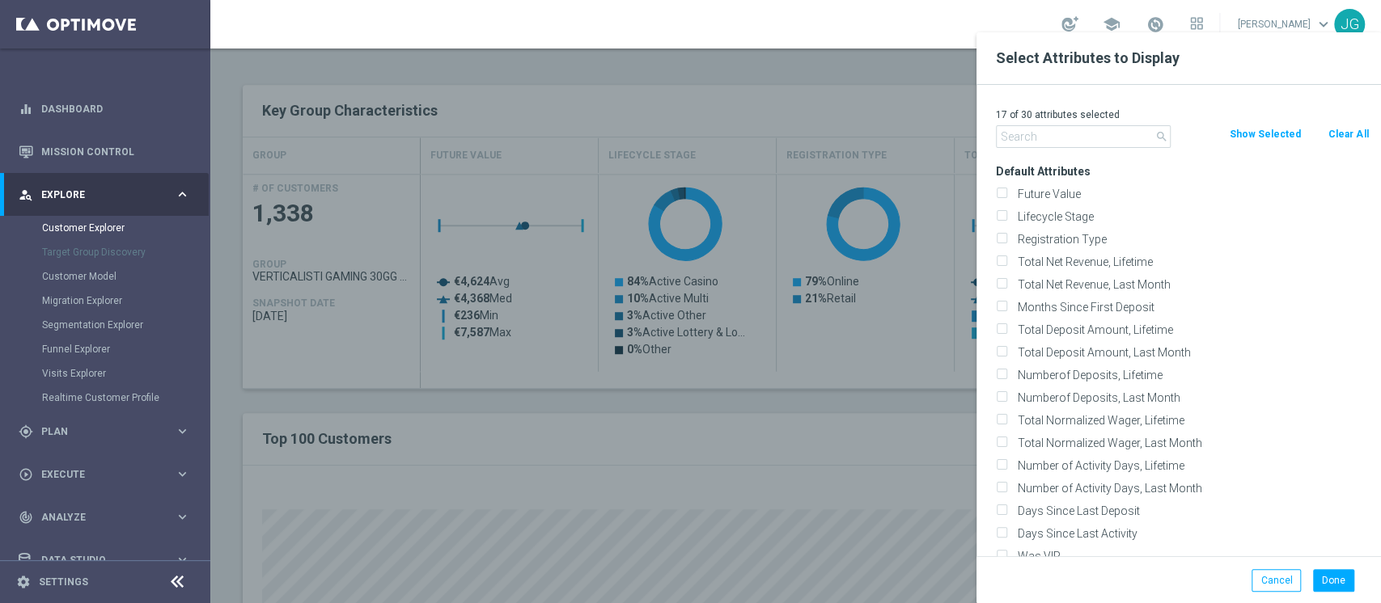
checkbox input "false"
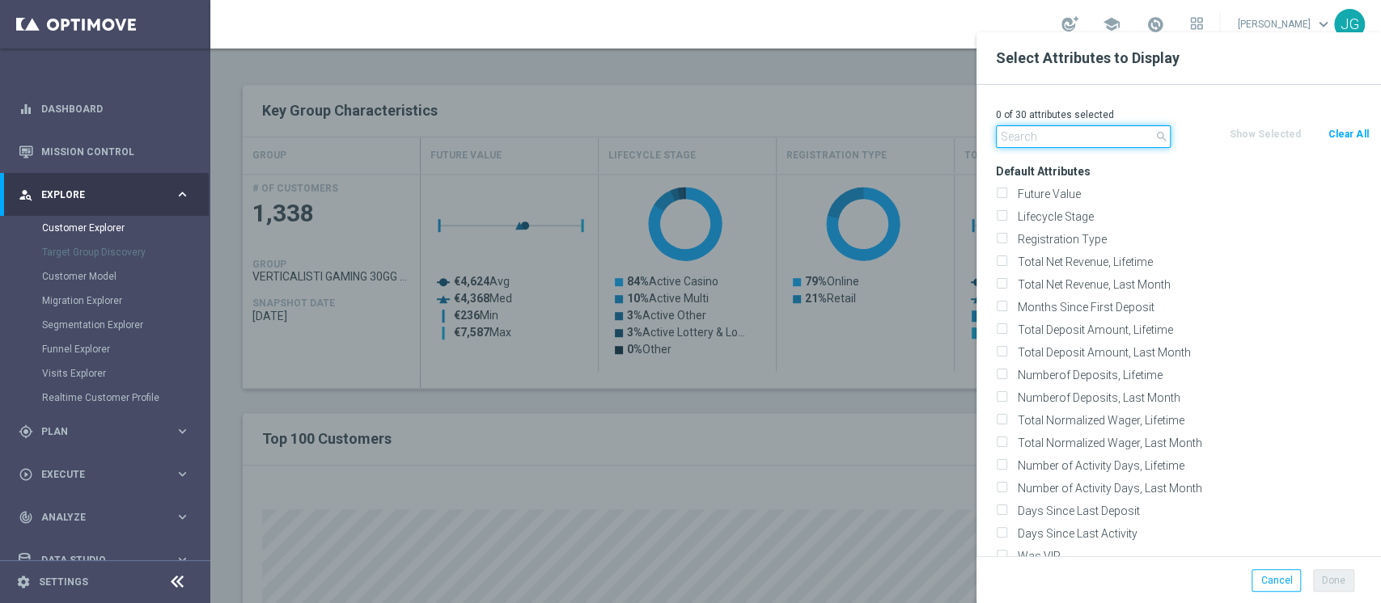
click at [1063, 133] on input "text" at bounding box center [1083, 136] width 175 height 23
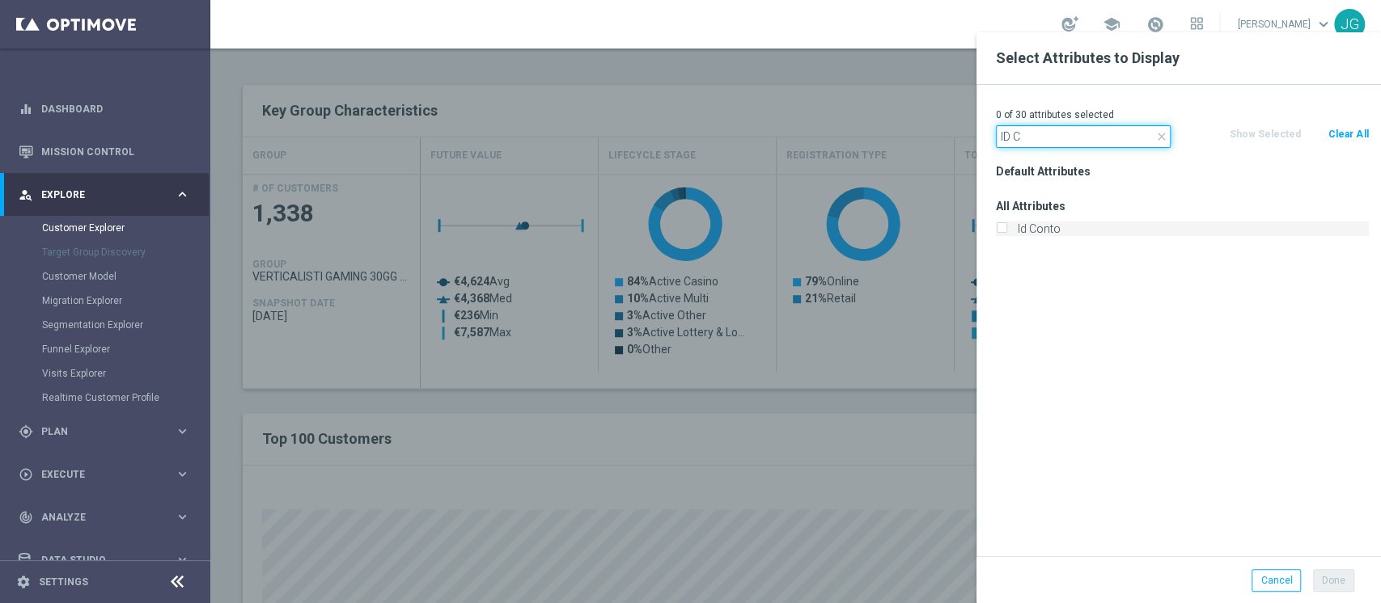
type input "ID C"
click at [1012, 232] on label "Id Conto" at bounding box center [1190, 229] width 357 height 15
click at [1006, 232] on input "Id Conto" at bounding box center [1001, 231] width 11 height 11
checkbox input "true"
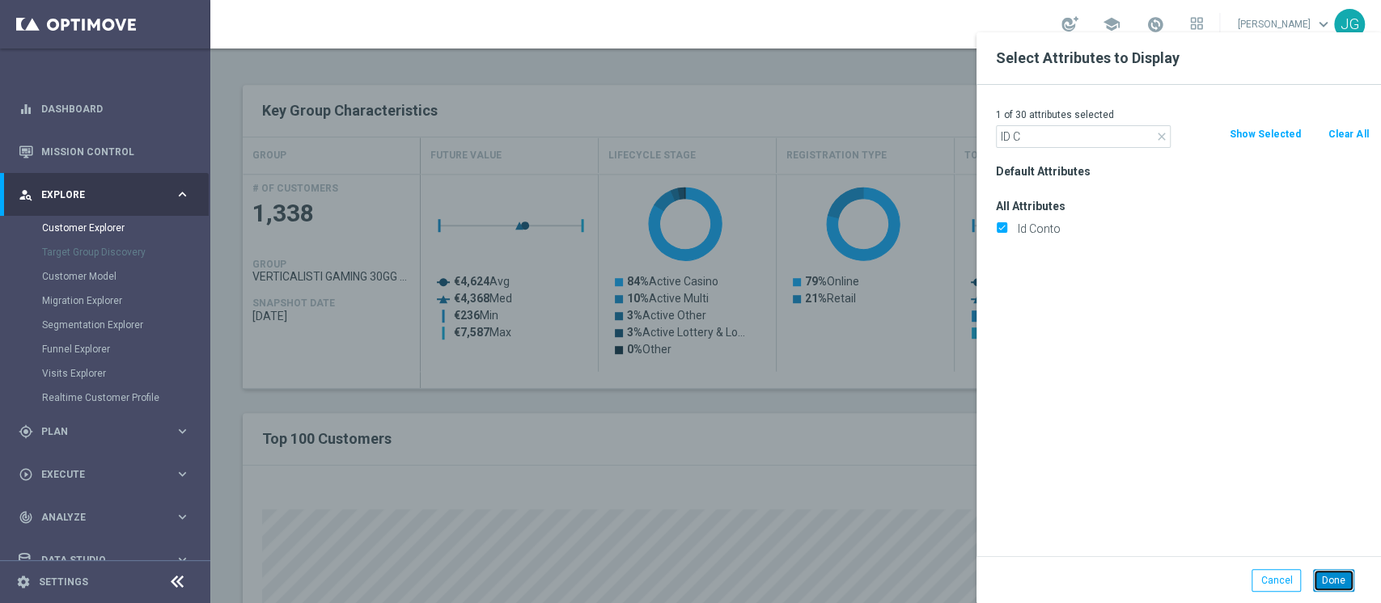
click at [1332, 571] on button "Done" at bounding box center [1333, 580] width 41 height 23
type input "Search"
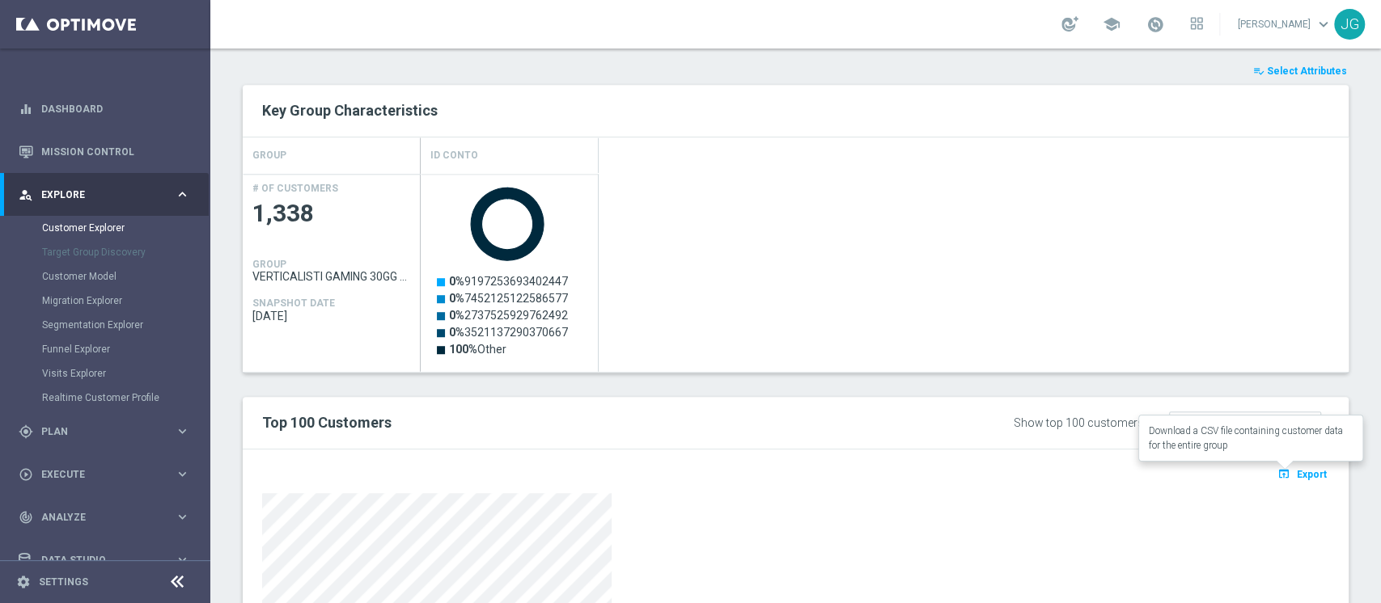
click at [1288, 479] on button "open_in_browser Export" at bounding box center [1302, 473] width 54 height 21
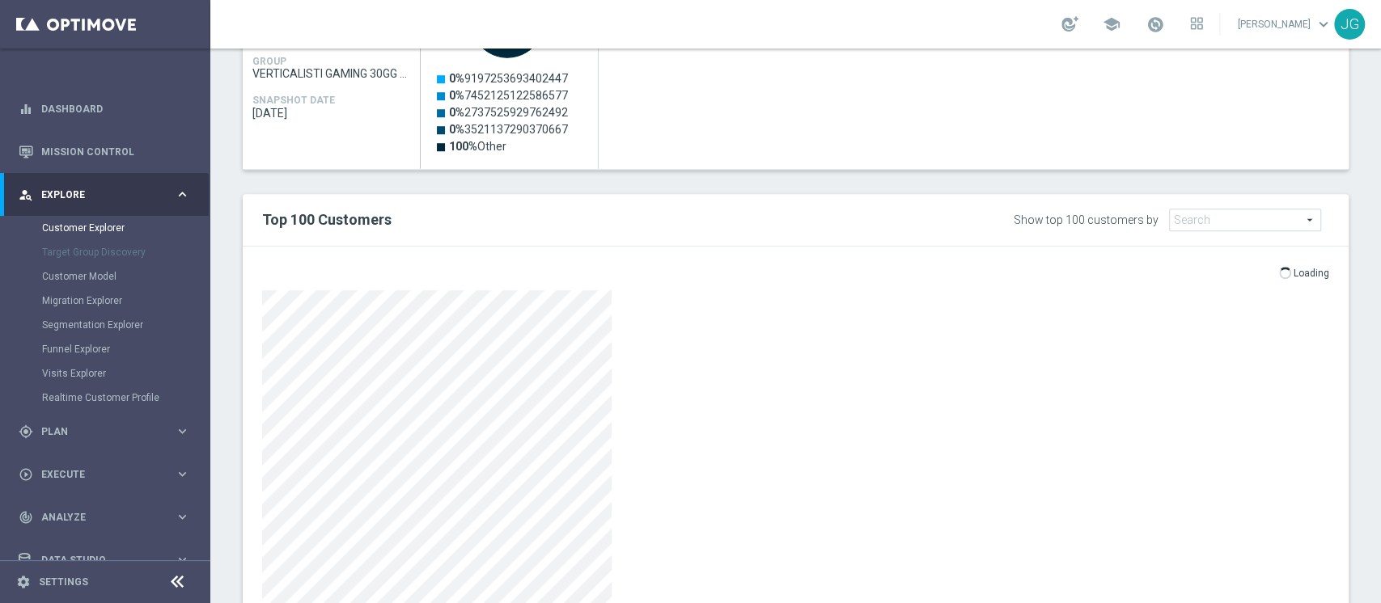
scroll to position [908, 0]
